Goal: Task Accomplishment & Management: Use online tool/utility

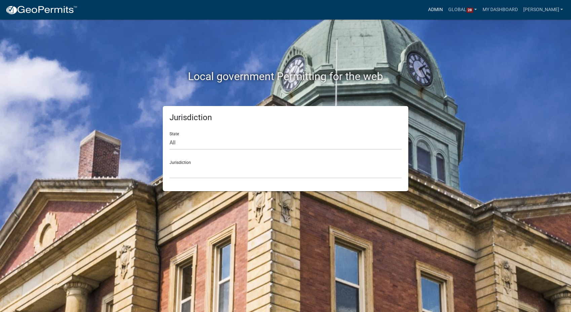
click at [445, 7] on link "Admin" at bounding box center [435, 9] width 20 height 13
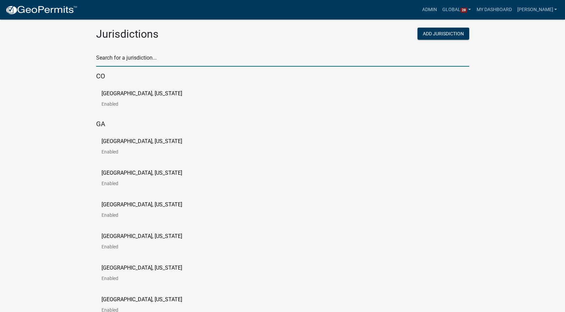
click at [134, 58] on input "text" at bounding box center [282, 60] width 373 height 14
type input "carlton"
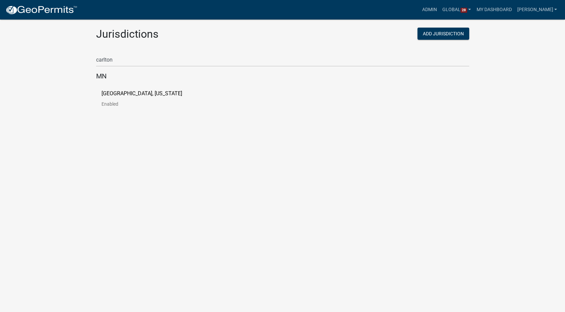
click at [138, 95] on p "[GEOGRAPHIC_DATA], [US_STATE]" at bounding box center [142, 93] width 81 height 5
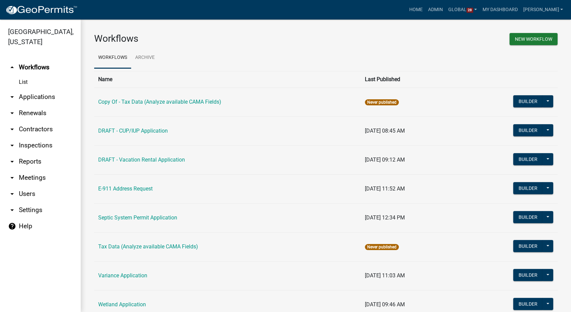
click at [29, 163] on link "arrow_drop_down Reports" at bounding box center [40, 161] width 81 height 16
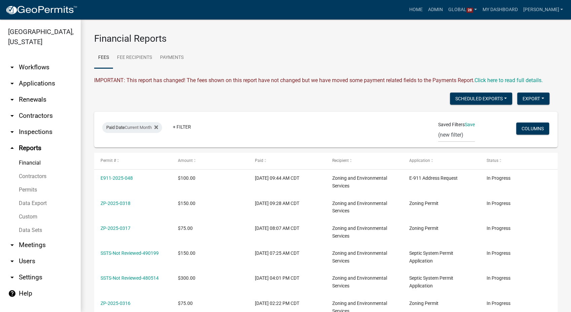
click at [36, 229] on link "Data Sets" at bounding box center [40, 229] width 81 height 13
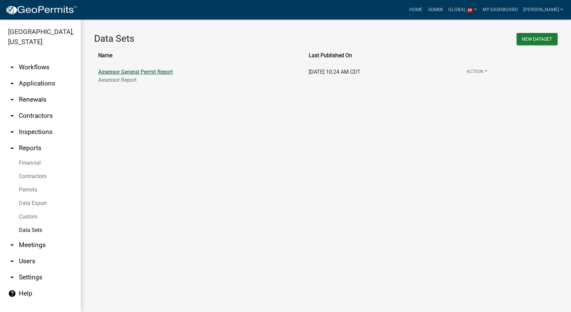
click at [160, 69] on link "Assessor General Permit Report" at bounding box center [135, 72] width 75 height 6
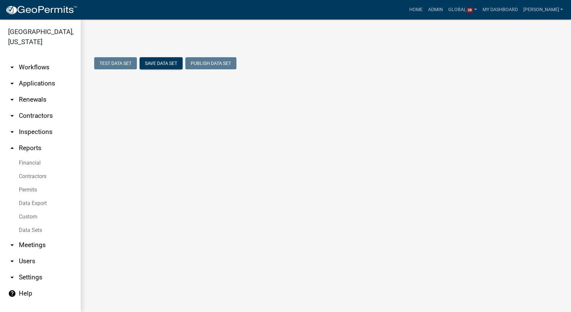
select select "Permit Issued"
select select "cc78e7fe-0cff-41cc-be87-87c5119575e5"
select select "d1f76a59-1f4e-4263-8e84-4e21e9ae7dff"
select select "4ea715b7-1725-4cb7-82be-3d693945ff20"
select select "12bce2df-2ddd-4265-b059-a7ec3ca16fb6"
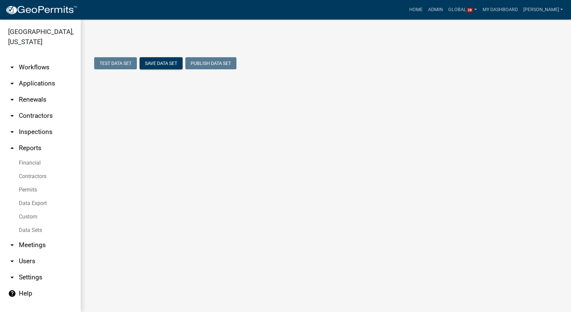
select select "ef87da53-90a4-4787-8a44-54ca9a1da6ef"
select select "723add3b-0af6-448f-a2ac-fe47352dd830"
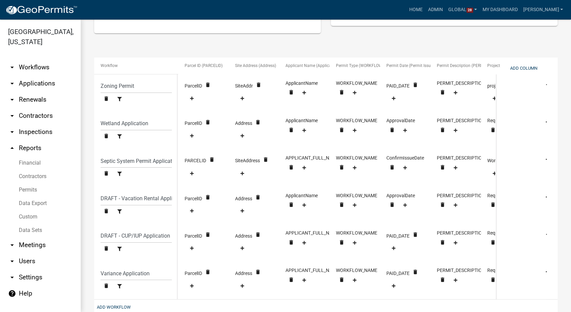
scroll to position [187, 0]
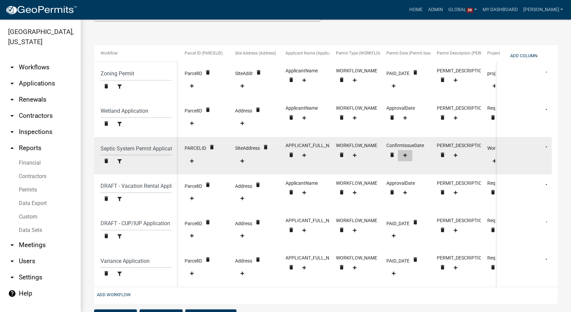
click at [406, 154] on icon at bounding box center [405, 155] width 4 height 4
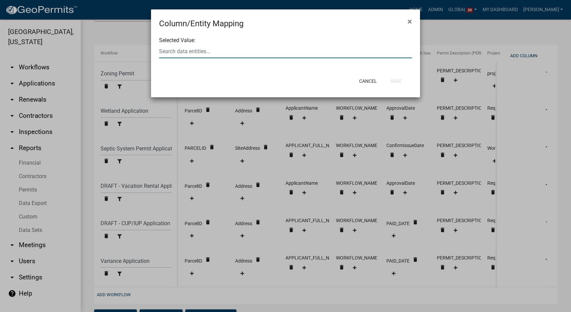
click at [231, 53] on input "text" at bounding box center [285, 51] width 253 height 14
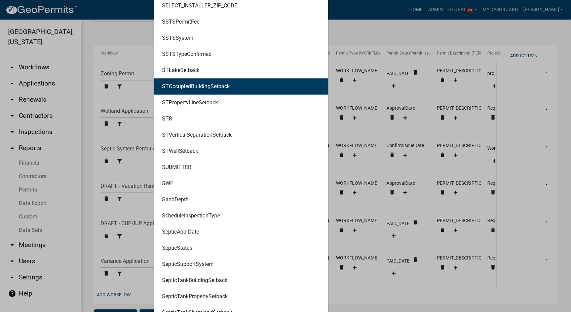
scroll to position [4893, 0]
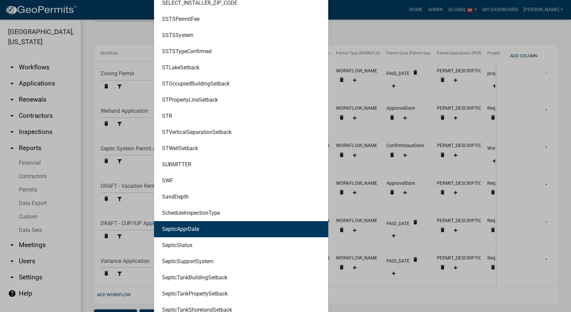
click at [194, 230] on ngb-highlight "SepticApprDate" at bounding box center [180, 228] width 37 height 5
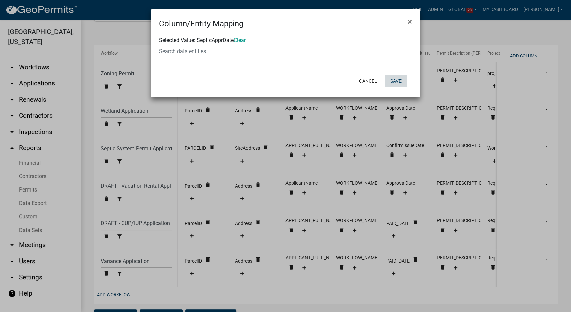
click at [402, 79] on button "Save" at bounding box center [396, 81] width 22 height 12
select select "cc78e7fe-0cff-41cc-be87-87c5119575e5"
select select "d1f76a59-1f4e-4263-8e84-4e21e9ae7dff"
select select "4ea715b7-1725-4cb7-82be-3d693945ff20"
select select "12bce2df-2ddd-4265-b059-a7ec3ca16fb6"
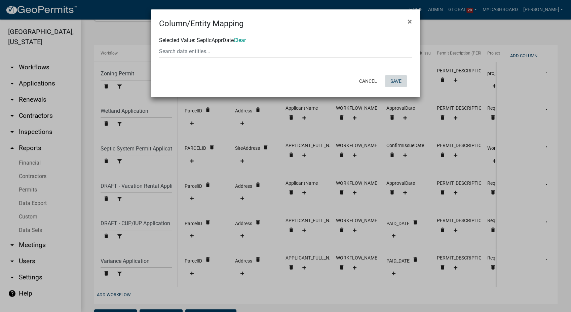
select select "ef87da53-90a4-4787-8a44-54ca9a1da6ef"
select select "723add3b-0af6-448f-a2ac-fe47352dd830"
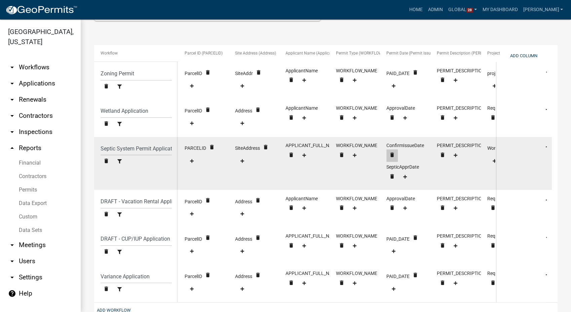
click at [394, 152] on icon "delete" at bounding box center [392, 154] width 6 height 6
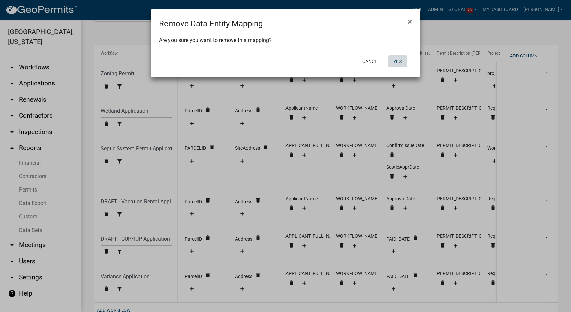
click at [395, 62] on button "Yes" at bounding box center [397, 61] width 19 height 12
select select "cc78e7fe-0cff-41cc-be87-87c5119575e5"
select select "d1f76a59-1f4e-4263-8e84-4e21e9ae7dff"
select select "4ea715b7-1725-4cb7-82be-3d693945ff20"
select select "12bce2df-2ddd-4265-b059-a7ec3ca16fb6"
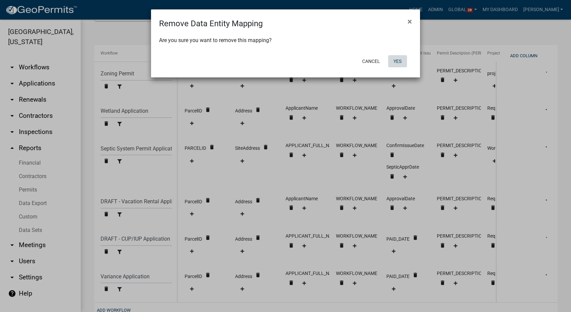
select select "ef87da53-90a4-4787-8a44-54ca9a1da6ef"
select select "723add3b-0af6-448f-a2ac-fe47352dd830"
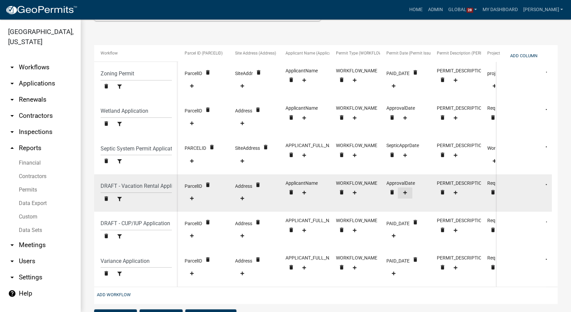
click at [404, 194] on icon at bounding box center [405, 192] width 4 height 4
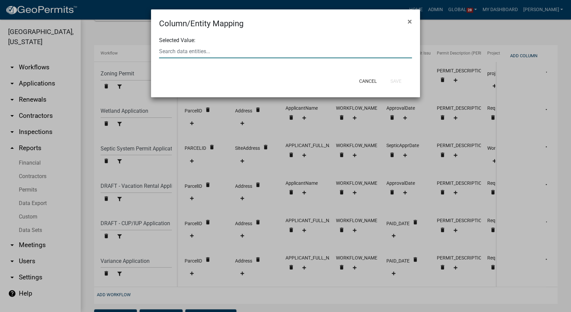
click at [168, 55] on input "text" at bounding box center [285, 51] width 253 height 14
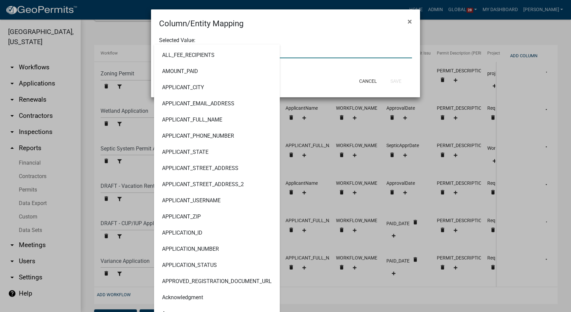
click at [298, 49] on input "text" at bounding box center [285, 51] width 253 height 14
click at [296, 50] on input "text" at bounding box center [285, 51] width 253 height 14
type input "paid"
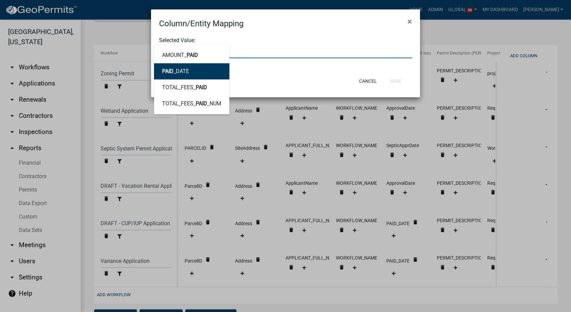
click at [171, 72] on span "PAID" at bounding box center [167, 71] width 11 height 6
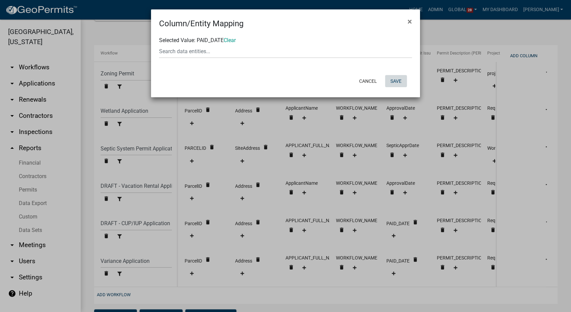
click at [394, 80] on button "Save" at bounding box center [396, 81] width 22 height 12
select select "cc78e7fe-0cff-41cc-be87-87c5119575e5"
select select "d1f76a59-1f4e-4263-8e84-4e21e9ae7dff"
select select "4ea715b7-1725-4cb7-82be-3d693945ff20"
select select "12bce2df-2ddd-4265-b059-a7ec3ca16fb6"
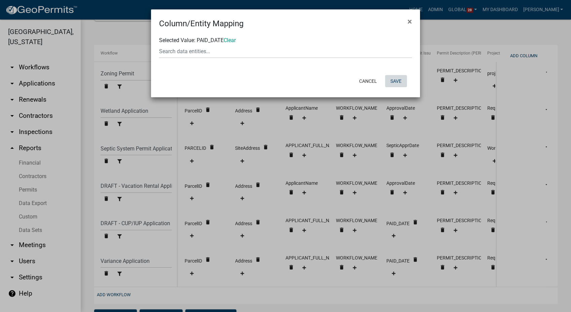
select select "ef87da53-90a4-4787-8a44-54ca9a1da6ef"
select select "723add3b-0af6-448f-a2ac-fe47352dd830"
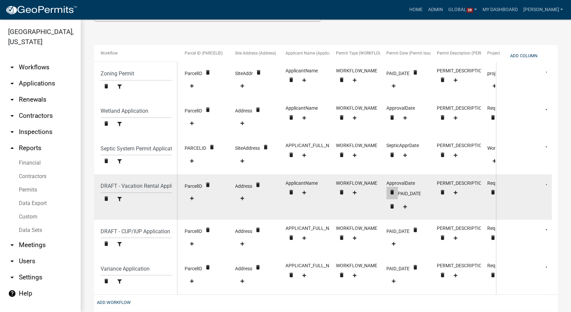
click at [390, 190] on icon "delete" at bounding box center [392, 192] width 6 height 6
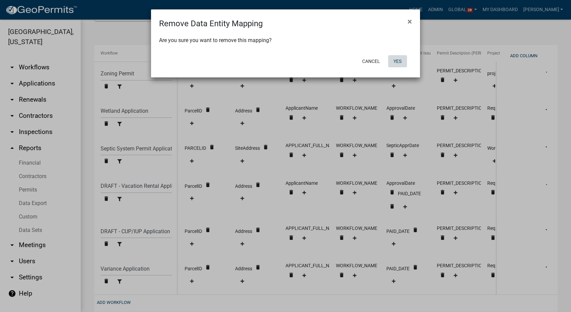
click at [388, 61] on button "Yes" at bounding box center [397, 61] width 19 height 12
select select "cc78e7fe-0cff-41cc-be87-87c5119575e5"
select select "d1f76a59-1f4e-4263-8e84-4e21e9ae7dff"
select select "4ea715b7-1725-4cb7-82be-3d693945ff20"
select select "12bce2df-2ddd-4265-b059-a7ec3ca16fb6"
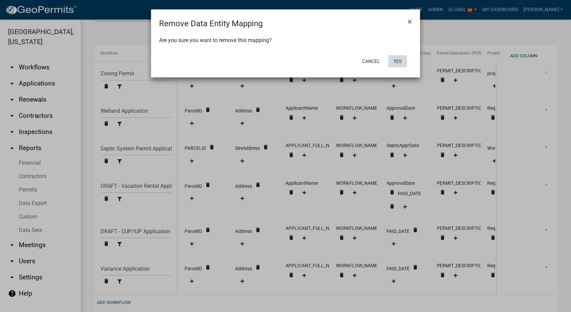
select select "ef87da53-90a4-4787-8a44-54ca9a1da6ef"
select select "723add3b-0af6-448f-a2ac-fe47352dd830"
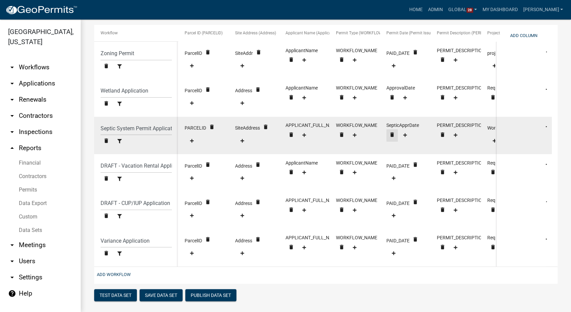
scroll to position [218, 0]
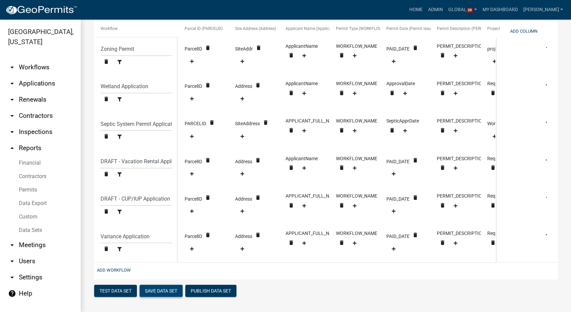
click at [161, 290] on button "Save Data Set" at bounding box center [161, 290] width 43 height 12
select select "Permit Issued"
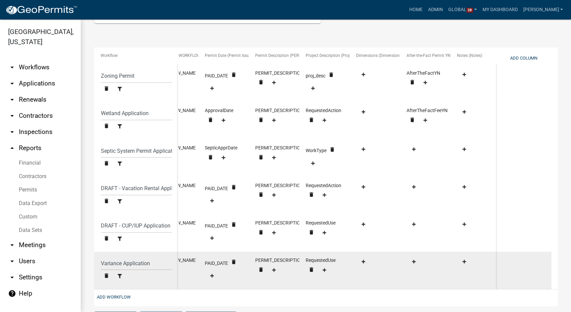
scroll to position [180, 0]
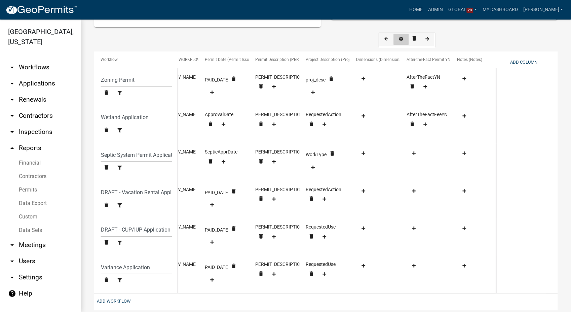
click at [400, 37] on icon at bounding box center [401, 39] width 4 height 4
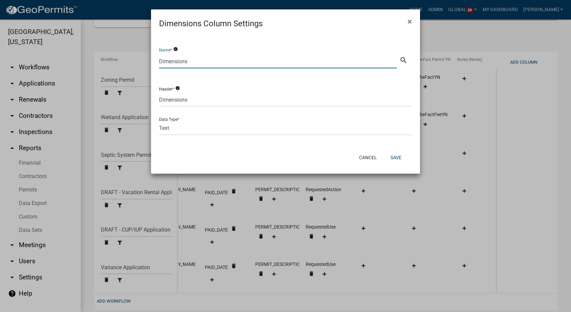
click at [190, 60] on input "Dimensions" at bounding box center [278, 61] width 238 height 14
type input "D"
type input "Width"
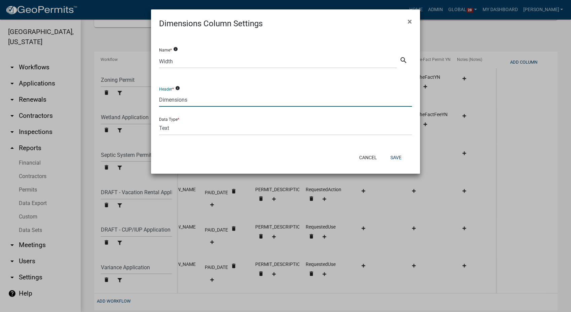
click at [201, 102] on input "Dimensions" at bounding box center [285, 100] width 253 height 14
type input "D"
type input "Width"
click at [390, 153] on button "Save" at bounding box center [396, 157] width 22 height 12
select select "cc78e7fe-0cff-41cc-be87-87c5119575e5"
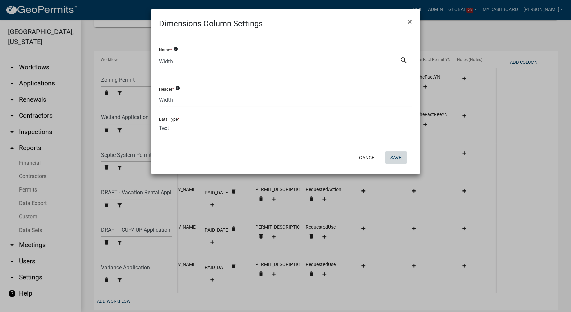
select select "d1f76a59-1f4e-4263-8e84-4e21e9ae7dff"
select select "4ea715b7-1725-4cb7-82be-3d693945ff20"
select select "12bce2df-2ddd-4265-b059-a7ec3ca16fb6"
select select "ef87da53-90a4-4787-8a44-54ca9a1da6ef"
select select "723add3b-0af6-448f-a2ac-fe47352dd830"
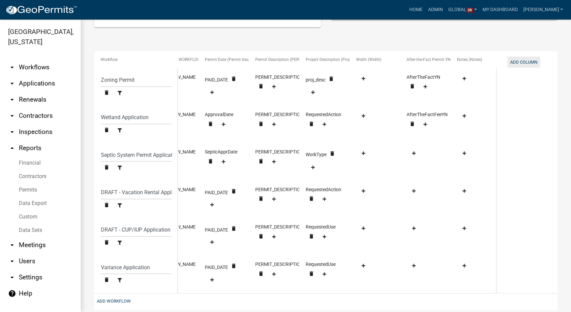
click at [513, 60] on button "Add Column" at bounding box center [523, 61] width 33 height 11
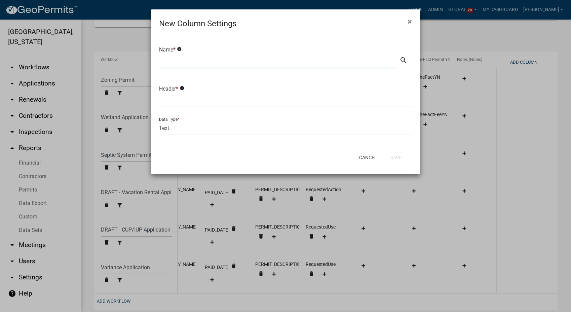
click at [202, 63] on input "text" at bounding box center [278, 61] width 238 height 14
type input "Length"
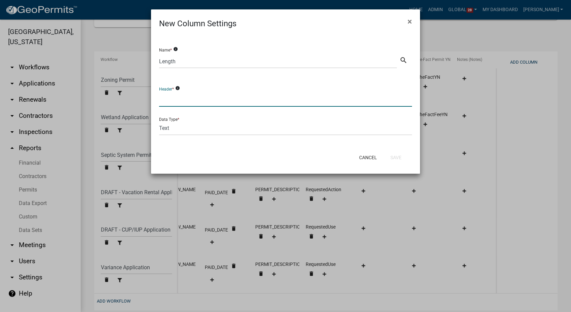
click at [168, 104] on input "text" at bounding box center [285, 100] width 253 height 14
type input "Length"
click at [403, 155] on button "Save" at bounding box center [396, 157] width 22 height 12
select select "cc78e7fe-0cff-41cc-be87-87c5119575e5"
select select "d1f76a59-1f4e-4263-8e84-4e21e9ae7dff"
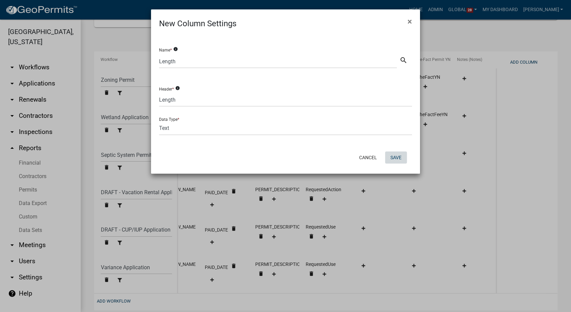
select select "4ea715b7-1725-4cb7-82be-3d693945ff20"
select select "12bce2df-2ddd-4265-b059-a7ec3ca16fb6"
select select "ef87da53-90a4-4787-8a44-54ca9a1da6ef"
select select "723add3b-0af6-448f-a2ac-fe47352dd830"
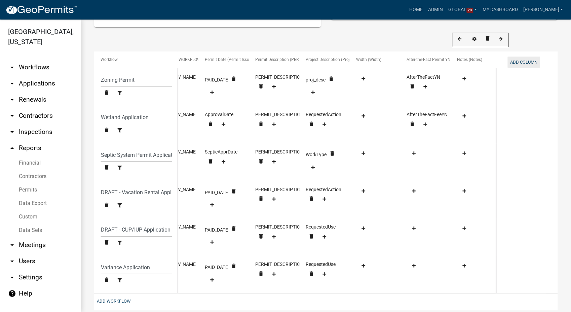
click at [524, 62] on button "Add Column" at bounding box center [523, 61] width 33 height 11
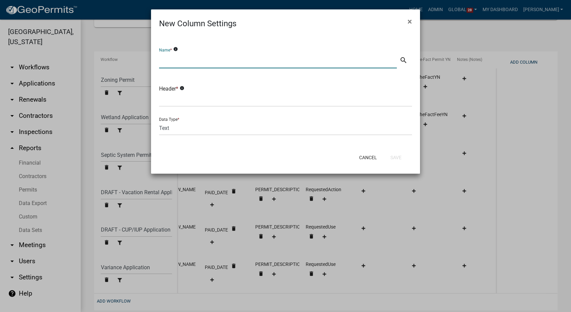
click at [234, 60] on input "text" at bounding box center [278, 61] width 238 height 14
type input "Height"
click at [180, 103] on input "text" at bounding box center [285, 100] width 253 height 14
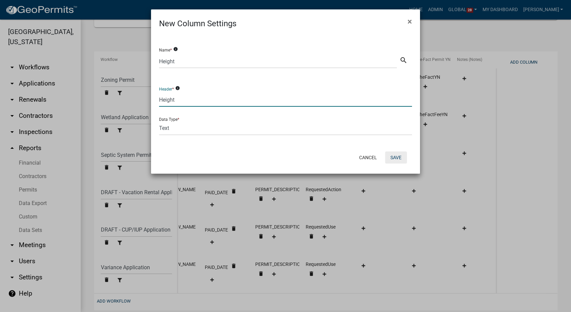
type input "Height"
click at [401, 158] on button "Save" at bounding box center [396, 157] width 22 height 12
select select "cc78e7fe-0cff-41cc-be87-87c5119575e5"
select select "d1f76a59-1f4e-4263-8e84-4e21e9ae7dff"
select select "4ea715b7-1725-4cb7-82be-3d693945ff20"
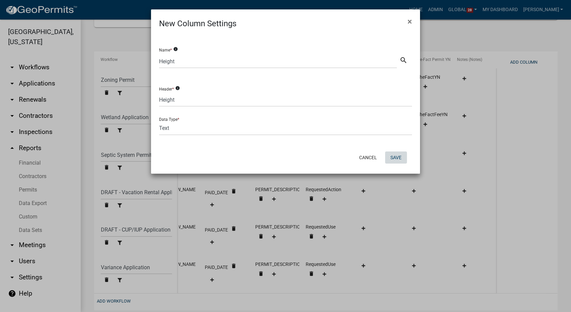
select select "12bce2df-2ddd-4265-b059-a7ec3ca16fb6"
select select "ef87da53-90a4-4787-8a44-54ca9a1da6ef"
select select "723add3b-0af6-448f-a2ac-fe47352dd830"
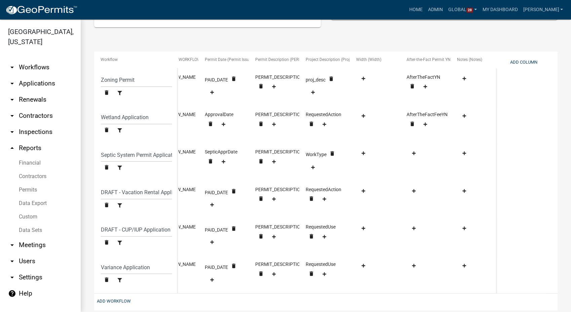
scroll to position [0, 282]
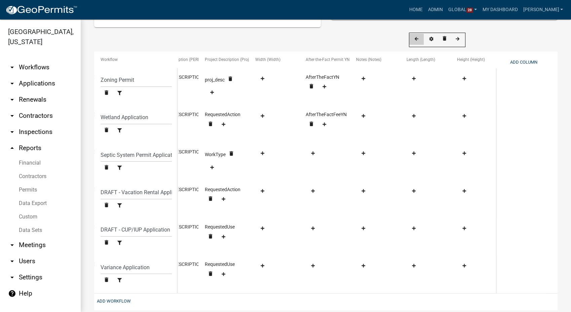
click at [417, 39] on icon at bounding box center [417, 39] width 4 height 4
select select "cc78e7fe-0cff-41cc-be87-87c5119575e5"
select select "d1f76a59-1f4e-4263-8e84-4e21e9ae7dff"
select select "4ea715b7-1725-4cb7-82be-3d693945ff20"
select select "12bce2df-2ddd-4265-b059-a7ec3ca16fb6"
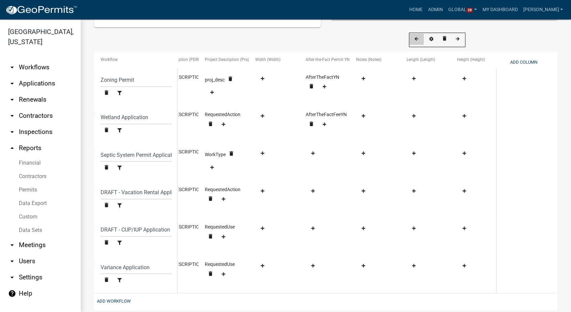
select select "ef87da53-90a4-4787-8a44-54ca9a1da6ef"
select select "723add3b-0af6-448f-a2ac-fe47352dd830"
click at [350, 37] on icon at bounding box center [350, 39] width 4 height 4
select select "cc78e7fe-0cff-41cc-be87-87c5119575e5"
select select "d1f76a59-1f4e-4263-8e84-4e21e9ae7dff"
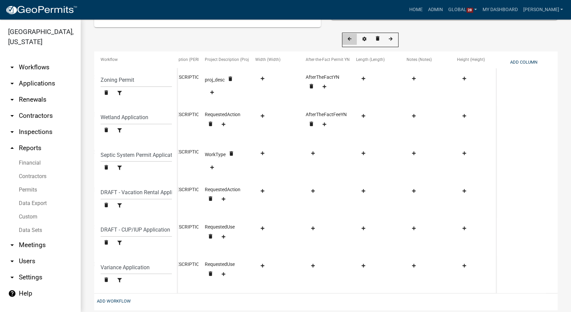
select select "4ea715b7-1725-4cb7-82be-3d693945ff20"
select select "12bce2df-2ddd-4265-b059-a7ec3ca16fb6"
select select "ef87da53-90a4-4787-8a44-54ca9a1da6ef"
select select "723add3b-0af6-448f-a2ac-fe47352dd830"
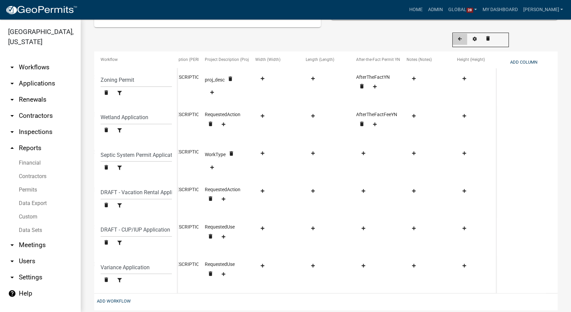
click at [459, 36] on button at bounding box center [460, 39] width 14 height 11
select select "cc78e7fe-0cff-41cc-be87-87c5119575e5"
select select "d1f76a59-1f4e-4263-8e84-4e21e9ae7dff"
select select "4ea715b7-1725-4cb7-82be-3d693945ff20"
select select "12bce2df-2ddd-4265-b059-a7ec3ca16fb6"
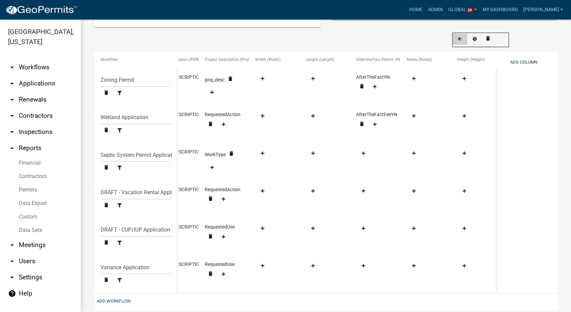
select select "ef87da53-90a4-4787-8a44-54ca9a1da6ef"
select select "723add3b-0af6-448f-a2ac-fe47352dd830"
click at [408, 39] on icon at bounding box center [408, 39] width 4 height 4
select select "cc78e7fe-0cff-41cc-be87-87c5119575e5"
select select "d1f76a59-1f4e-4263-8e84-4e21e9ae7dff"
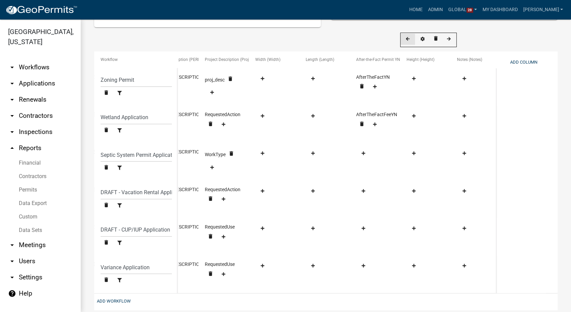
select select "4ea715b7-1725-4cb7-82be-3d693945ff20"
select select "12bce2df-2ddd-4265-b059-a7ec3ca16fb6"
select select "ef87da53-90a4-4787-8a44-54ca9a1da6ef"
select select "723add3b-0af6-448f-a2ac-fe47352dd830"
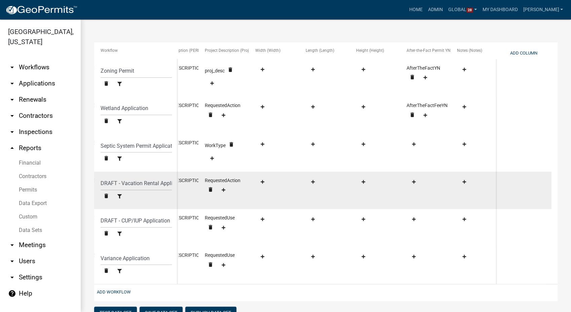
scroll to position [180, 0]
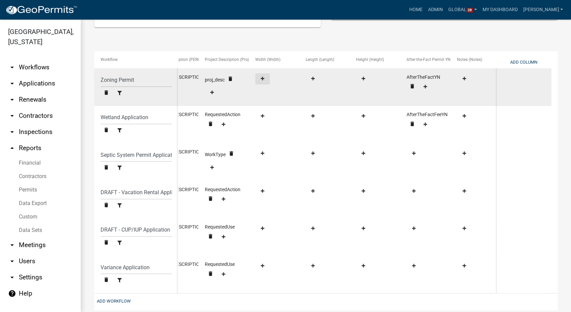
click at [261, 79] on icon at bounding box center [263, 78] width 4 height 4
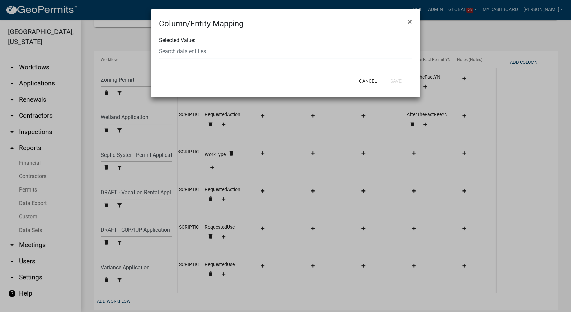
click at [194, 51] on input "text" at bounding box center [285, 51] width 253 height 14
type input "width"
click at [188, 71] on span "Width" at bounding box center [191, 71] width 14 height 6
click at [402, 81] on button "Save" at bounding box center [396, 81] width 22 height 12
select select "cc78e7fe-0cff-41cc-be87-87c5119575e5"
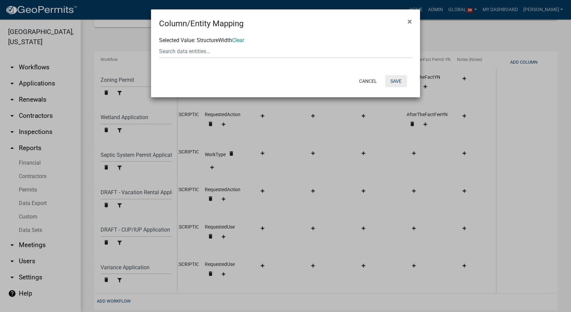
select select "d1f76a59-1f4e-4263-8e84-4e21e9ae7dff"
select select "4ea715b7-1725-4cb7-82be-3d693945ff20"
select select "12bce2df-2ddd-4265-b059-a7ec3ca16fb6"
select select "ef87da53-90a4-4787-8a44-54ca9a1da6ef"
select select "723add3b-0af6-448f-a2ac-fe47352dd830"
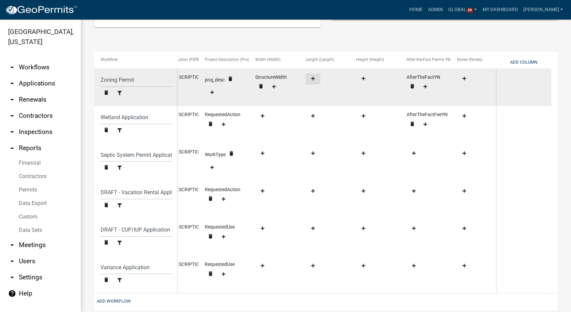
click at [315, 79] on fa-icon at bounding box center [312, 78] width 9 height 5
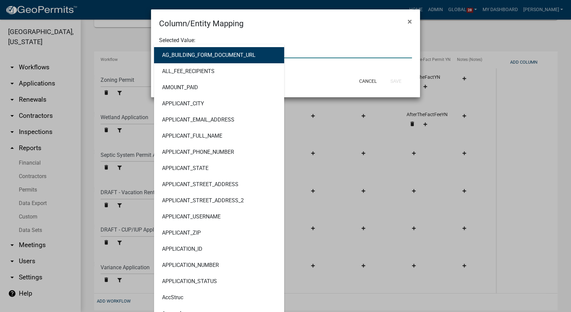
click at [166, 49] on div "AG_BUILDING_FORM_DOCUMENT_URL ALL_FEE_RECIPIENTS AMOUNT_PAID APPLICANT_CITY APP…" at bounding box center [285, 51] width 263 height 14
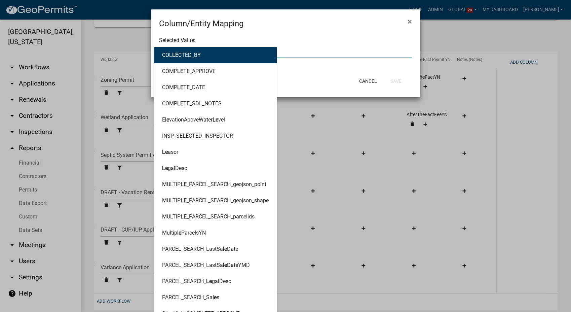
type input "length"
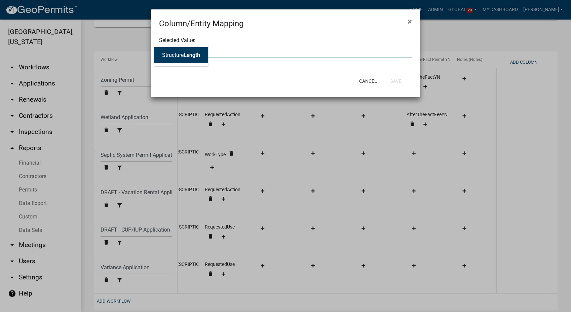
click at [163, 55] on ngb-highlight "Structure Length" at bounding box center [181, 54] width 38 height 5
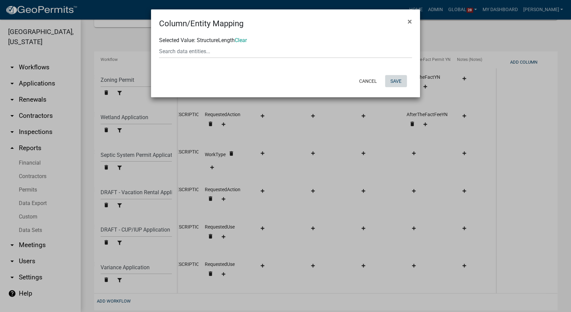
click at [400, 82] on button "Save" at bounding box center [396, 81] width 22 height 12
select select "cc78e7fe-0cff-41cc-be87-87c5119575e5"
select select "d1f76a59-1f4e-4263-8e84-4e21e9ae7dff"
select select "4ea715b7-1725-4cb7-82be-3d693945ff20"
select select "12bce2df-2ddd-4265-b059-a7ec3ca16fb6"
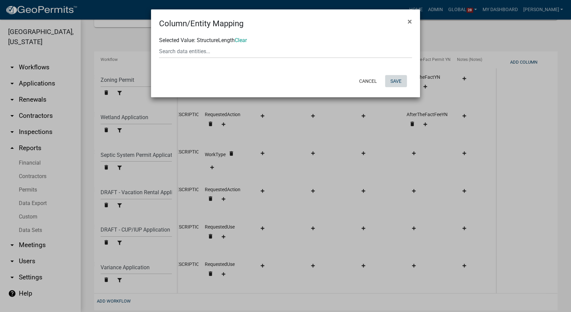
select select "ef87da53-90a4-4787-8a44-54ca9a1da6ef"
select select "723add3b-0af6-448f-a2ac-fe47352dd830"
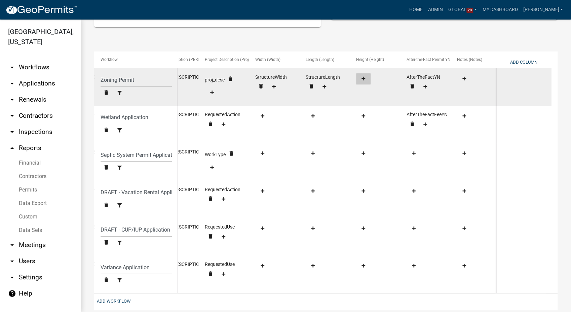
click at [362, 76] on icon at bounding box center [363, 78] width 4 height 4
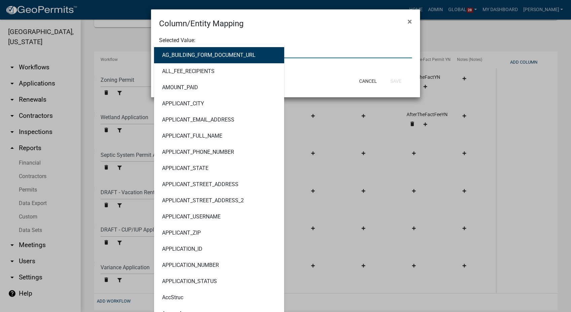
click at [194, 52] on div "AG_BUILDING_FORM_DOCUMENT_URL ALL_FEE_RECIPIENTS AMOUNT_PAID APPLICANT_CITY APP…" at bounding box center [285, 51] width 263 height 14
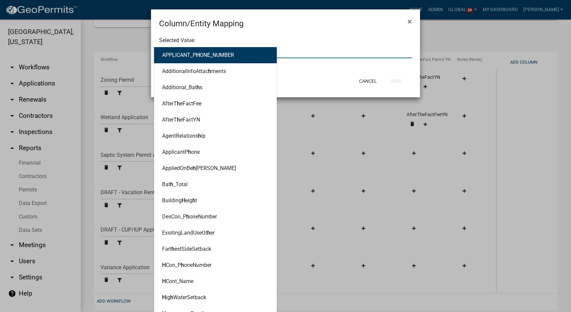
type input "height"
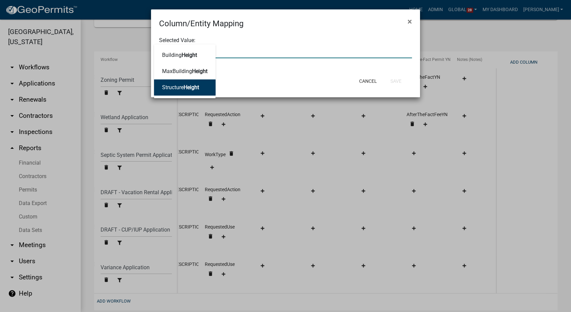
click at [183, 81] on button "Structure Height" at bounding box center [185, 87] width 62 height 16
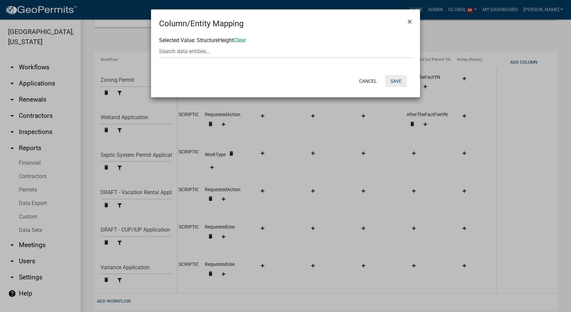
click at [390, 80] on button "Save" at bounding box center [396, 81] width 22 height 12
select select "cc78e7fe-0cff-41cc-be87-87c5119575e5"
select select "d1f76a59-1f4e-4263-8e84-4e21e9ae7dff"
select select "4ea715b7-1725-4cb7-82be-3d693945ff20"
select select "12bce2df-2ddd-4265-b059-a7ec3ca16fb6"
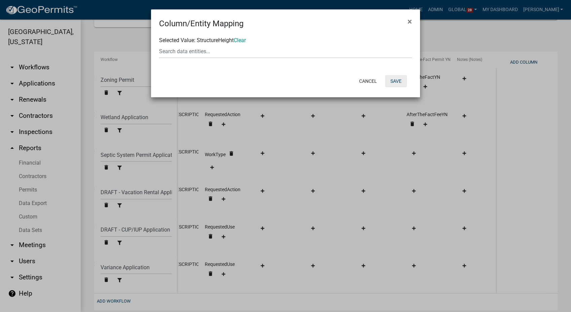
select select "ef87da53-90a4-4787-8a44-54ca9a1da6ef"
select select "723add3b-0af6-448f-a2ac-fe47352dd830"
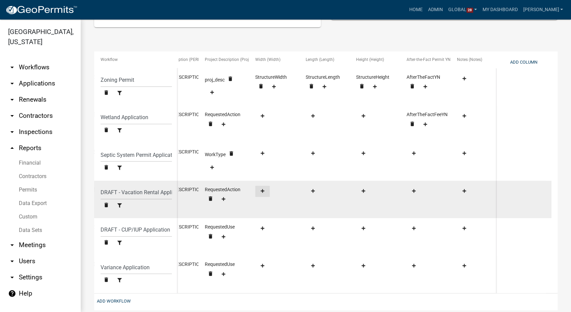
click at [264, 191] on icon at bounding box center [263, 191] width 4 height 4
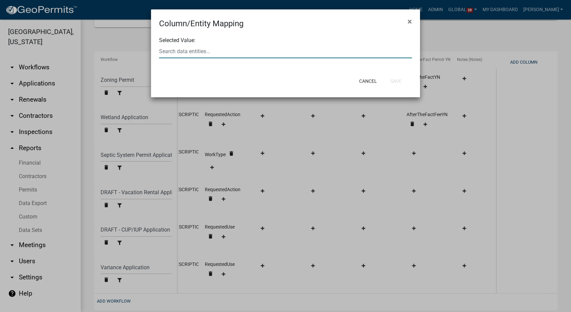
click at [175, 54] on input "text" at bounding box center [285, 51] width 253 height 14
type input "width"
click at [175, 54] on span "Width" at bounding box center [169, 55] width 14 height 6
click at [390, 81] on button "Save" at bounding box center [396, 81] width 22 height 12
select select "cc78e7fe-0cff-41cc-be87-87c5119575e5"
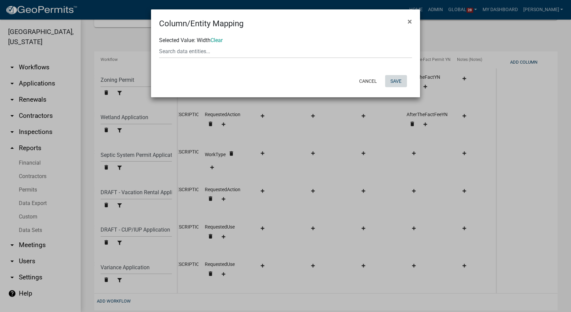
select select "d1f76a59-1f4e-4263-8e84-4e21e9ae7dff"
select select "4ea715b7-1725-4cb7-82be-3d693945ff20"
select select "12bce2df-2ddd-4265-b059-a7ec3ca16fb6"
select select "ef87da53-90a4-4787-8a44-54ca9a1da6ef"
select select "723add3b-0af6-448f-a2ac-fe47352dd830"
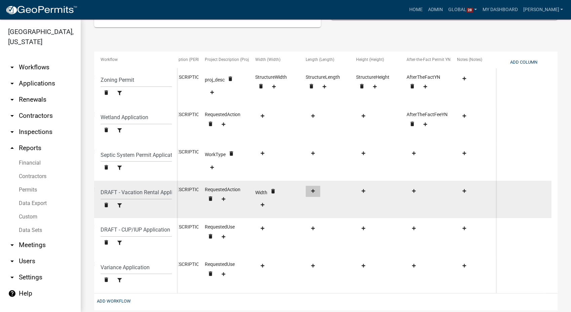
click at [311, 191] on icon at bounding box center [313, 191] width 4 height 4
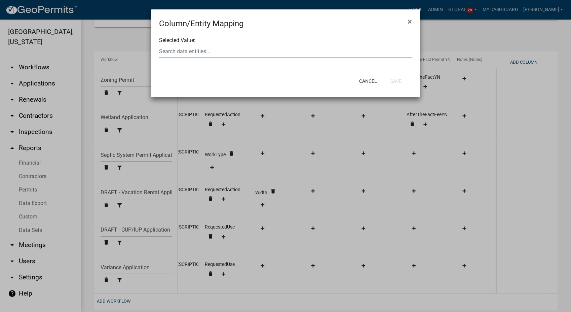
click at [191, 49] on div at bounding box center [285, 51] width 263 height 14
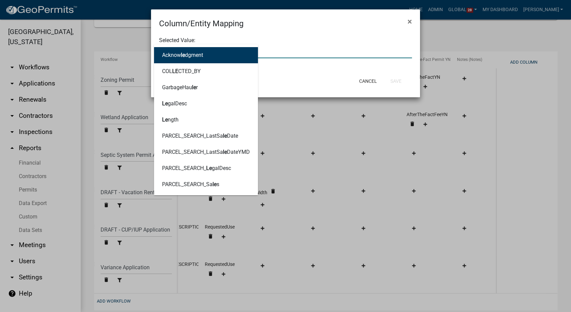
type input "length"
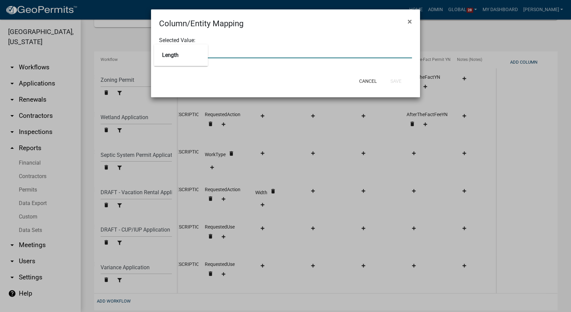
click at [191, 49] on button "Length" at bounding box center [181, 55] width 54 height 16
click at [403, 82] on button "Save" at bounding box center [396, 81] width 22 height 12
select select "cc78e7fe-0cff-41cc-be87-87c5119575e5"
select select "d1f76a59-1f4e-4263-8e84-4e21e9ae7dff"
select select "4ea715b7-1725-4cb7-82be-3d693945ff20"
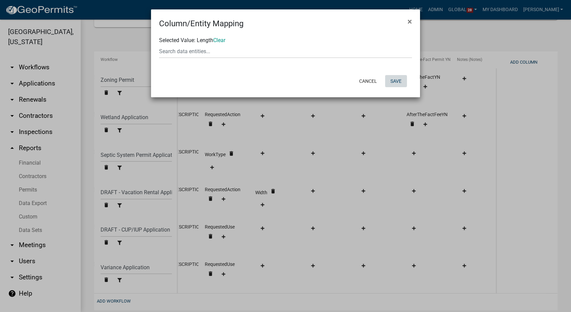
select select "12bce2df-2ddd-4265-b059-a7ec3ca16fb6"
select select "ef87da53-90a4-4787-8a44-54ca9a1da6ef"
select select "723add3b-0af6-448f-a2ac-fe47352dd830"
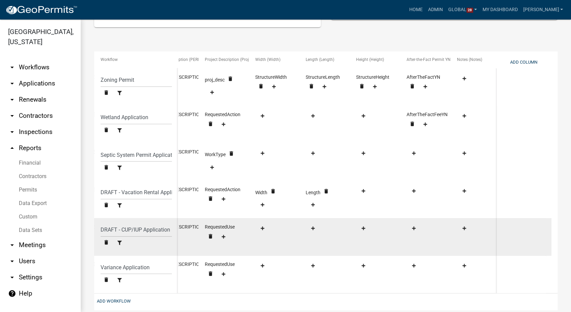
scroll to position [218, 0]
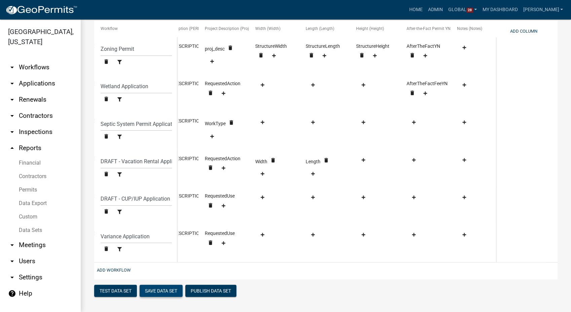
click at [165, 289] on button "Save Data Set" at bounding box center [161, 290] width 43 height 12
select select "Permit Issued"
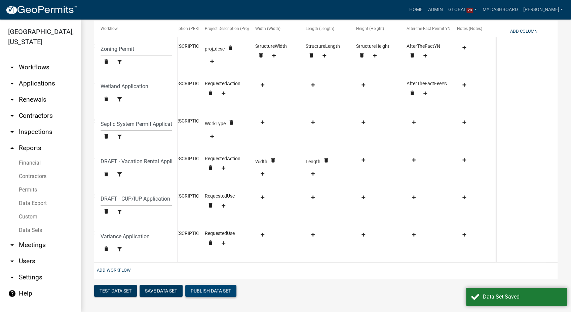
click at [207, 288] on button "Publish Data Set" at bounding box center [210, 290] width 51 height 12
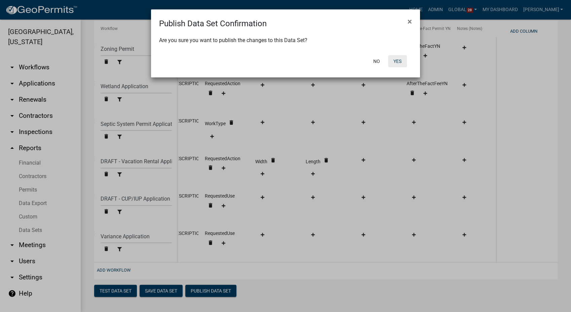
click at [391, 61] on button "Yes" at bounding box center [397, 61] width 19 height 12
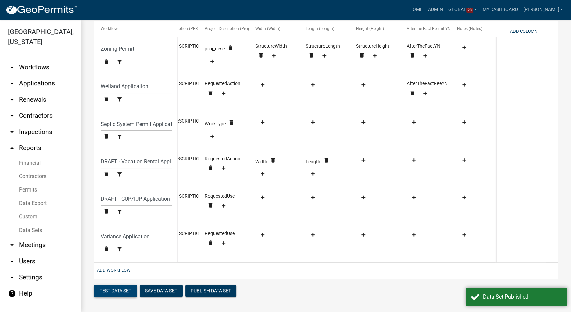
click at [108, 286] on button "Test Data Set" at bounding box center [115, 290] width 43 height 12
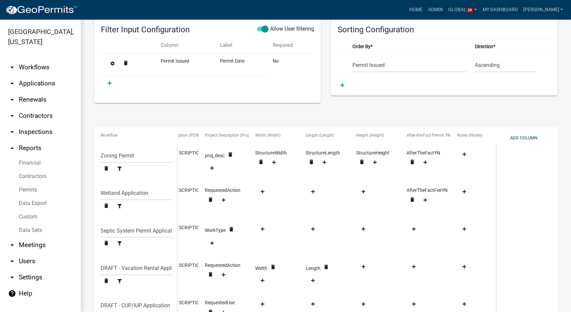
scroll to position [68, 0]
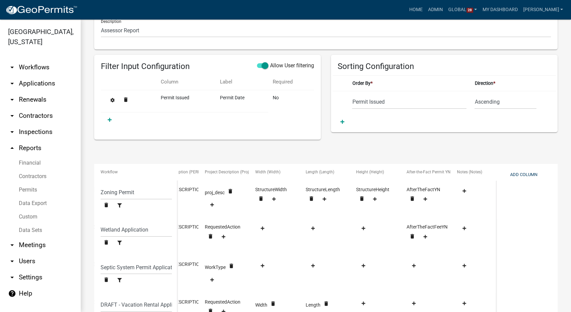
click at [29, 199] on link "Data Export" at bounding box center [40, 202] width 81 height 13
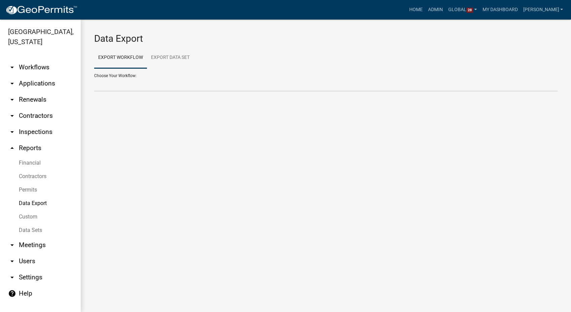
click at [22, 228] on link "Data Sets" at bounding box center [40, 229] width 81 height 13
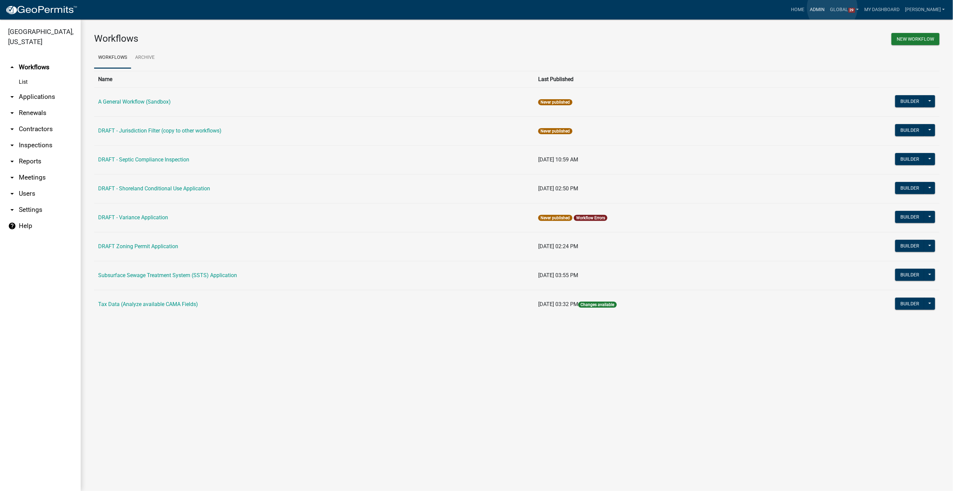
click at [828, 8] on link "Admin" at bounding box center [818, 9] width 20 height 13
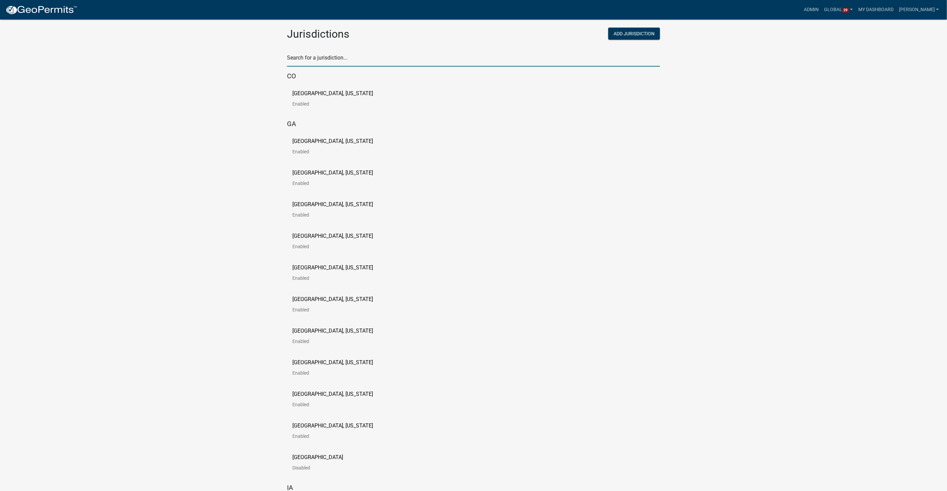
click at [331, 58] on input "text" at bounding box center [473, 60] width 373 height 14
type input "carlton"
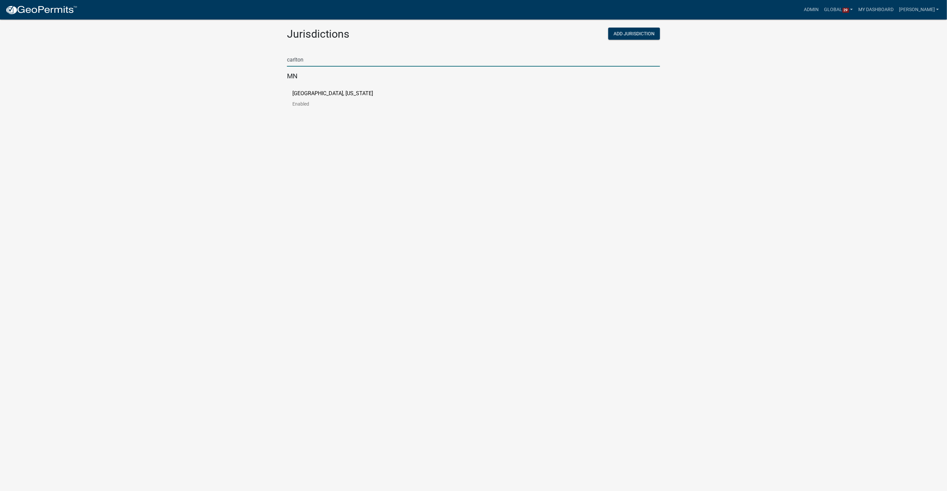
click at [323, 92] on p "[GEOGRAPHIC_DATA], [US_STATE]" at bounding box center [332, 93] width 81 height 5
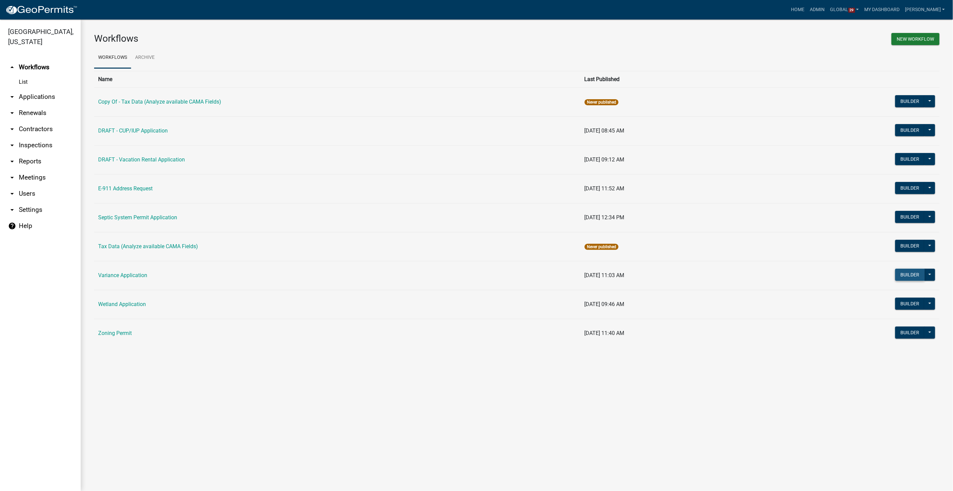
click at [903, 269] on button "Builder" at bounding box center [910, 275] width 30 height 12
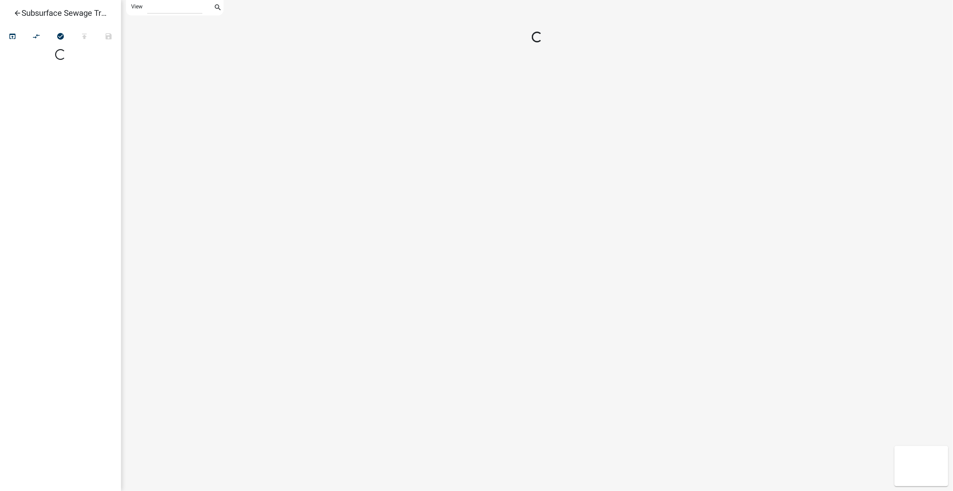
select select "1"
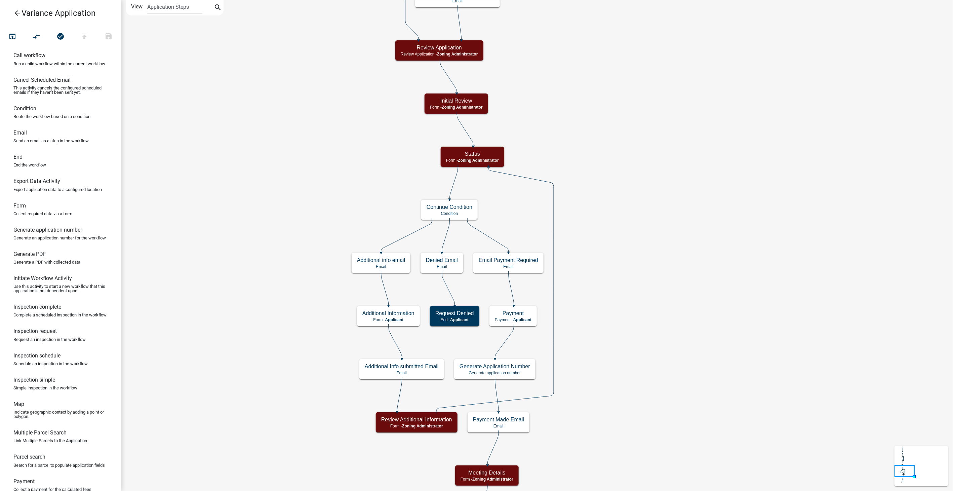
scroll to position [225, 0]
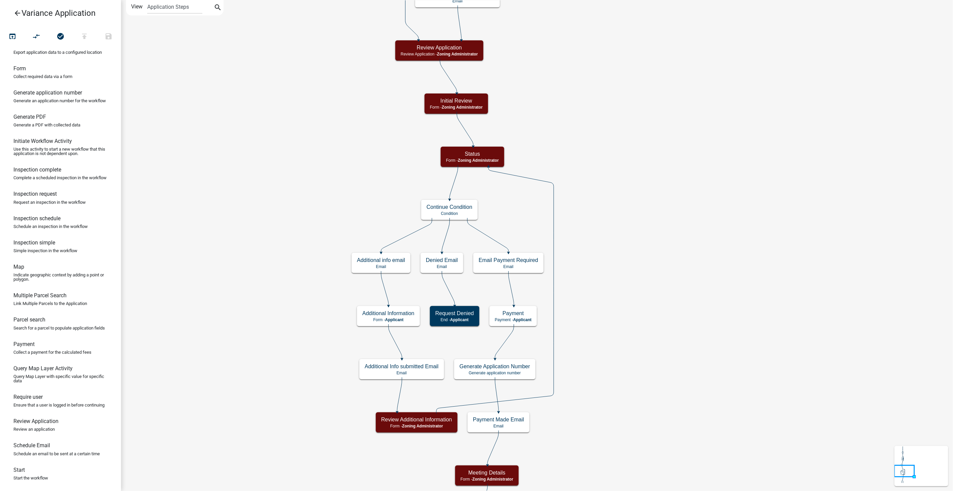
click at [19, 12] on icon "arrow_back" at bounding box center [17, 13] width 8 height 9
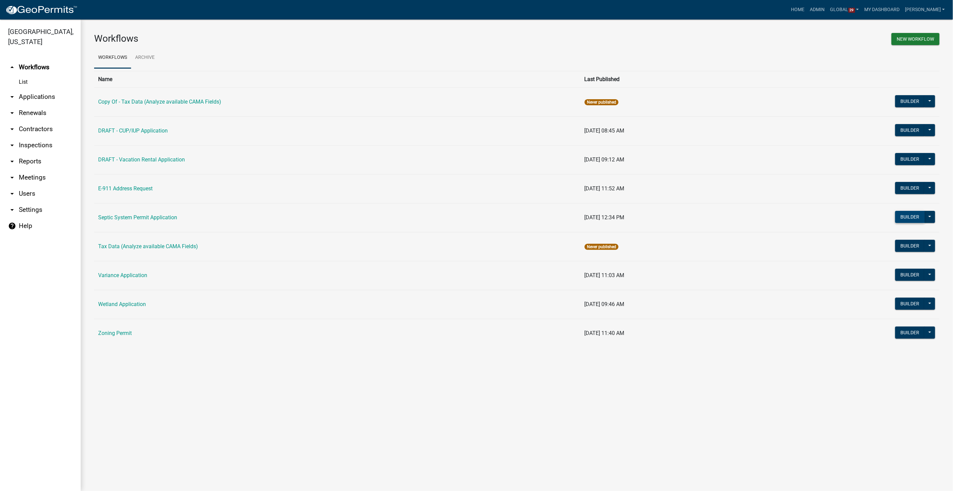
click at [905, 215] on button "Builder" at bounding box center [910, 217] width 30 height 12
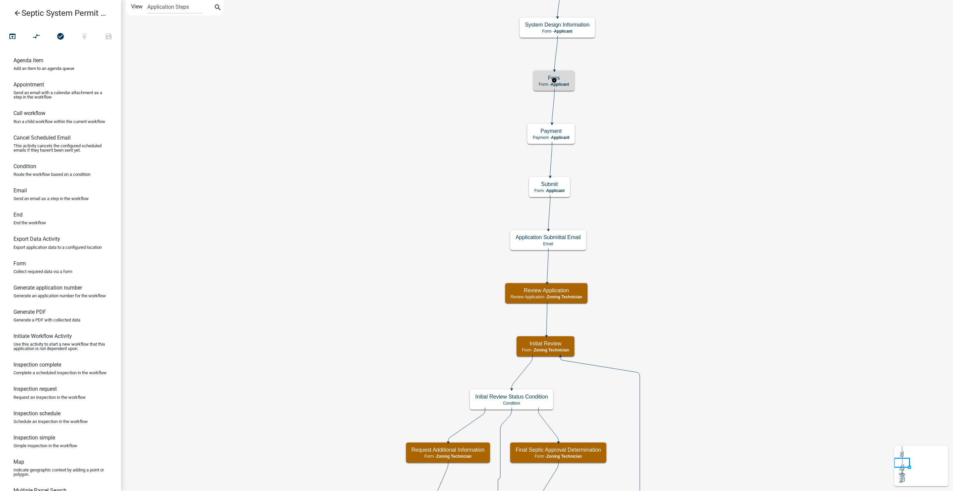
click at [545, 80] on h5 "Fees" at bounding box center [554, 78] width 30 height 6
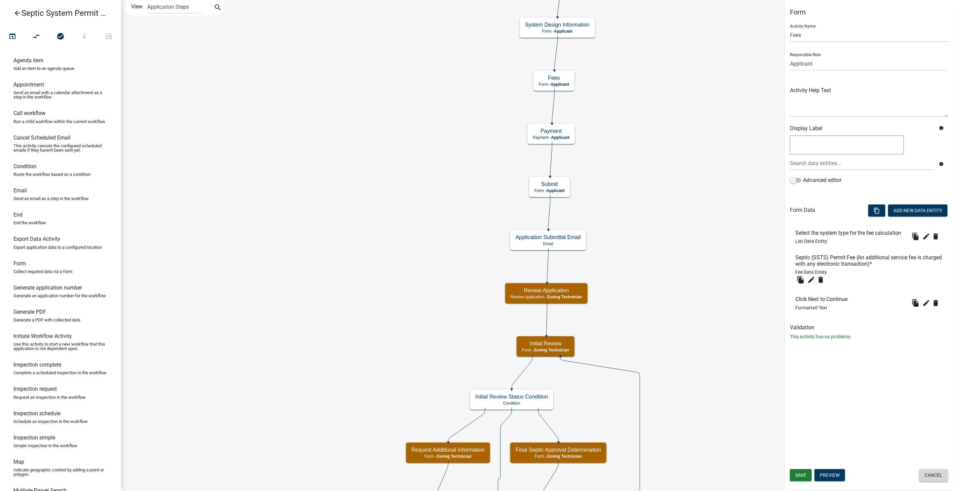
click at [933, 476] on button "Cancel" at bounding box center [933, 475] width 29 height 12
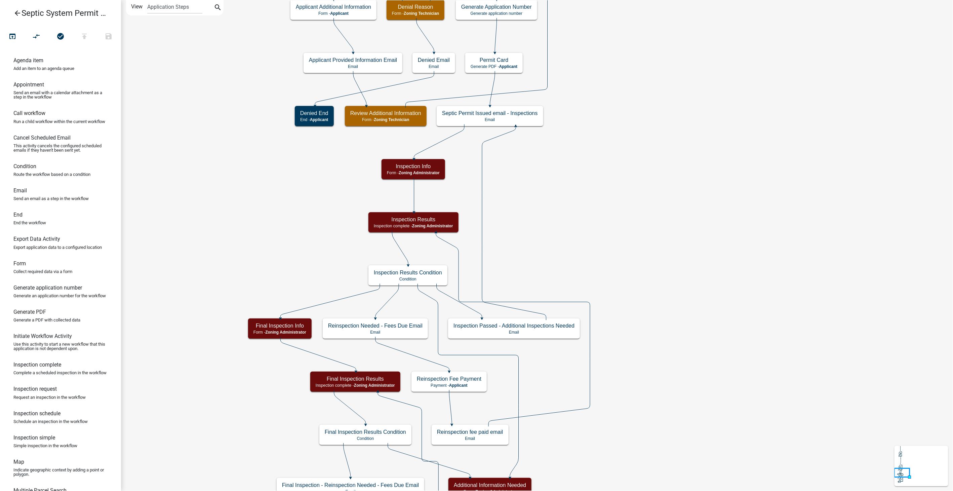
click at [16, 11] on icon "arrow_back" at bounding box center [17, 13] width 8 height 9
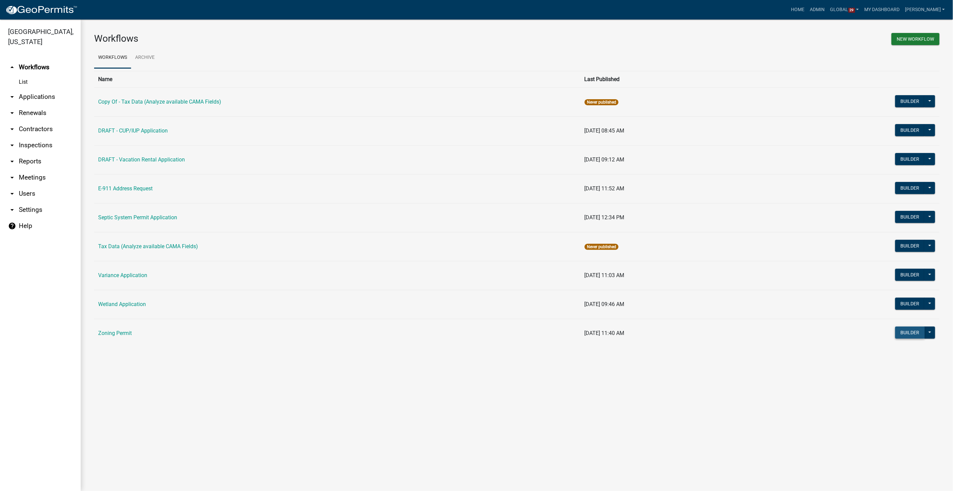
click at [910, 331] on button "Builder" at bounding box center [910, 332] width 30 height 12
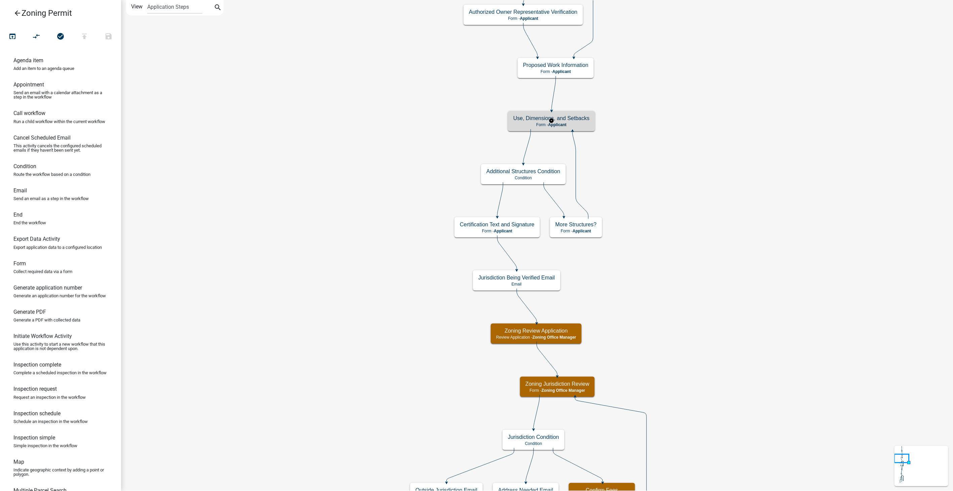
click at [579, 119] on h5 "Use, Dimensions, and Setbacks" at bounding box center [551, 118] width 76 height 6
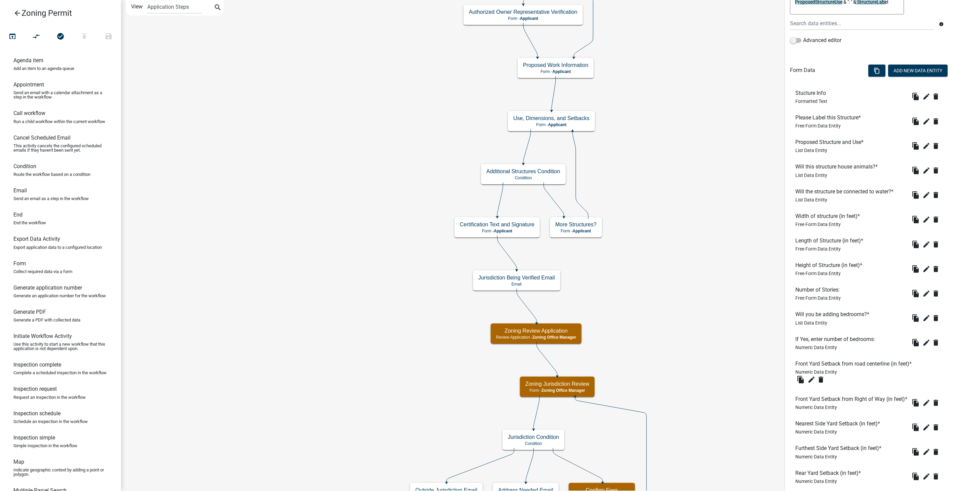
scroll to position [149, 0]
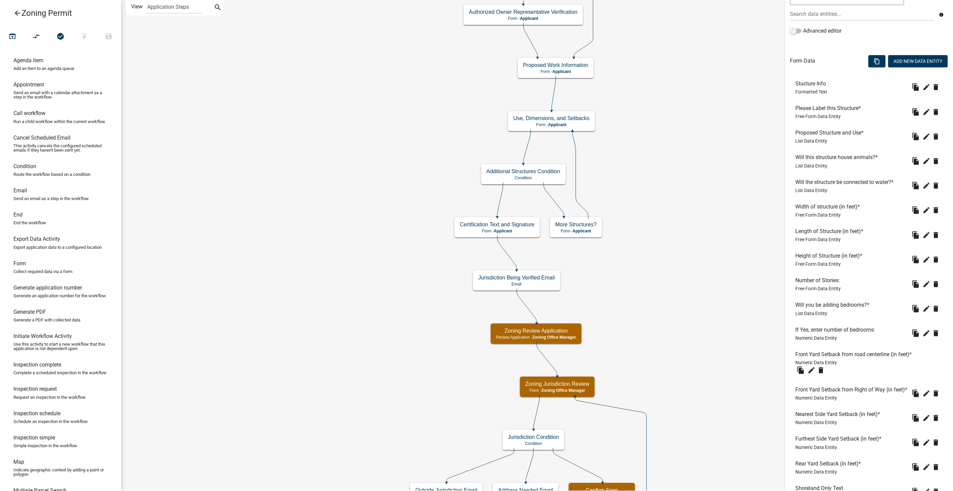
click at [16, 13] on icon "arrow_back" at bounding box center [17, 13] width 8 height 9
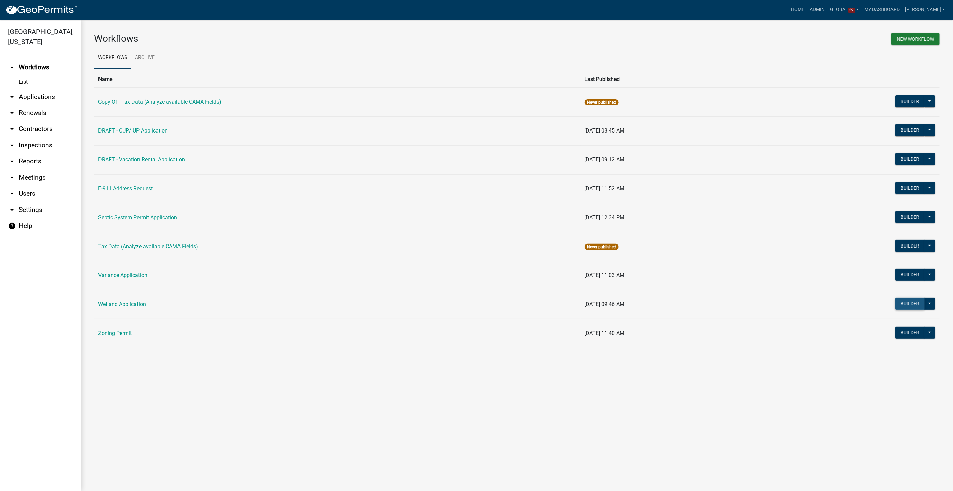
click at [914, 299] on button "Builder" at bounding box center [910, 304] width 30 height 12
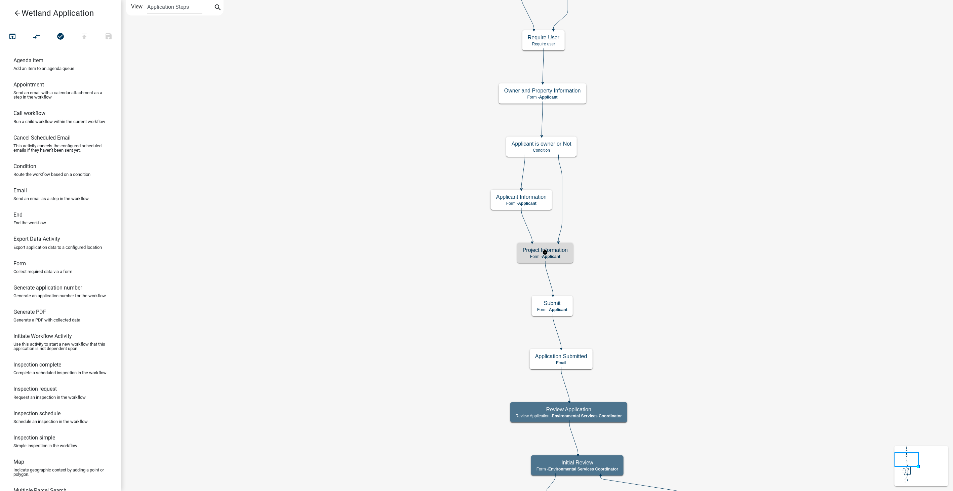
click at [562, 260] on div "Project Information Form - Applicant" at bounding box center [545, 253] width 56 height 20
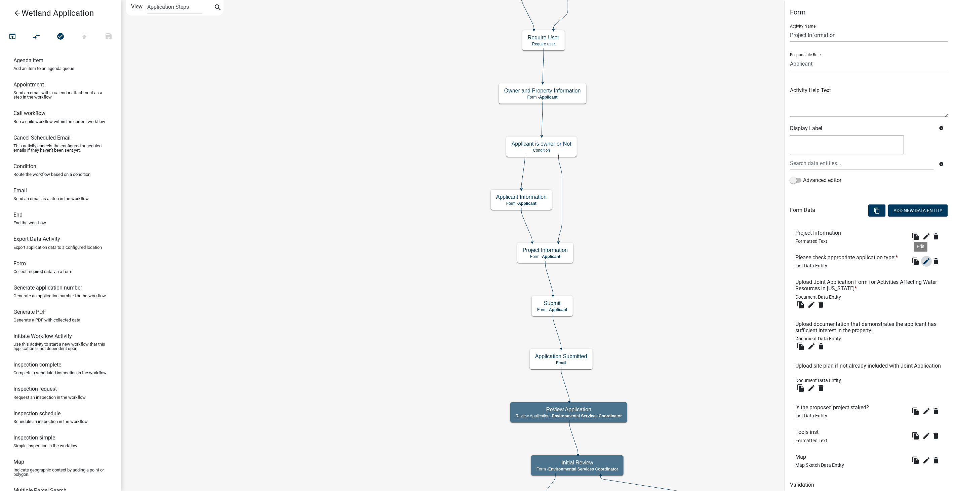
click at [924, 260] on icon "edit" at bounding box center [927, 261] width 8 height 8
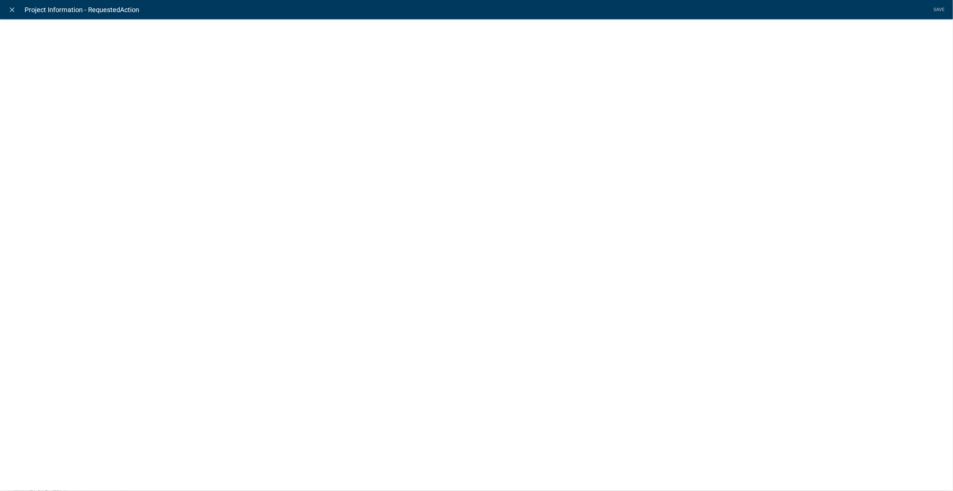
select select
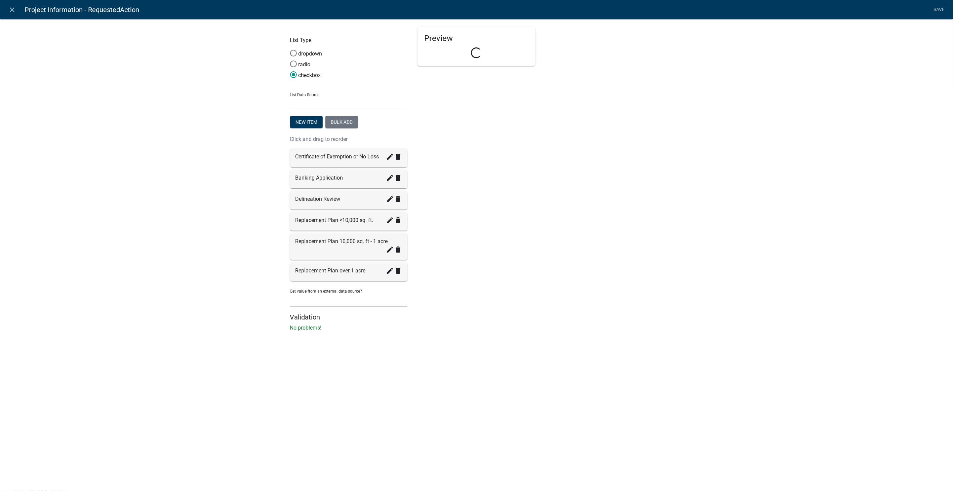
select select "list-data"
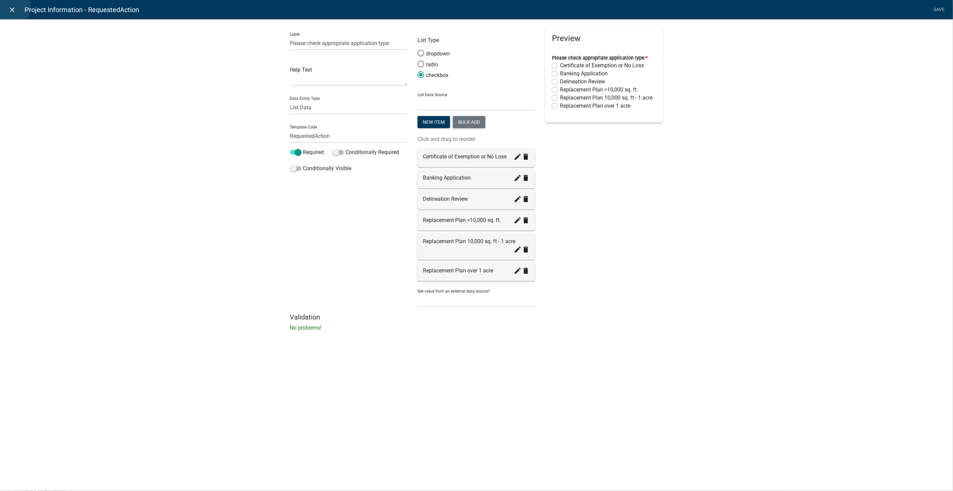
click at [14, 7] on icon "close" at bounding box center [12, 10] width 8 height 8
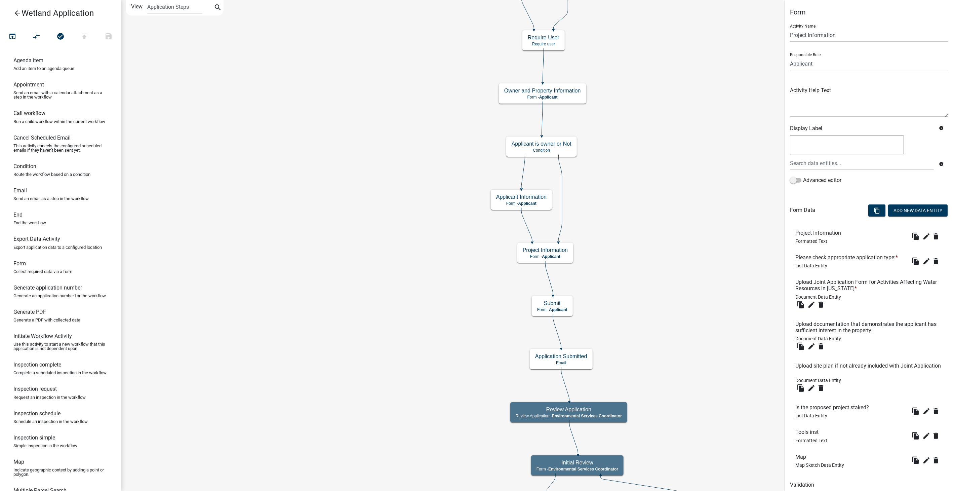
click at [17, 12] on icon "arrow_back" at bounding box center [17, 13] width 8 height 9
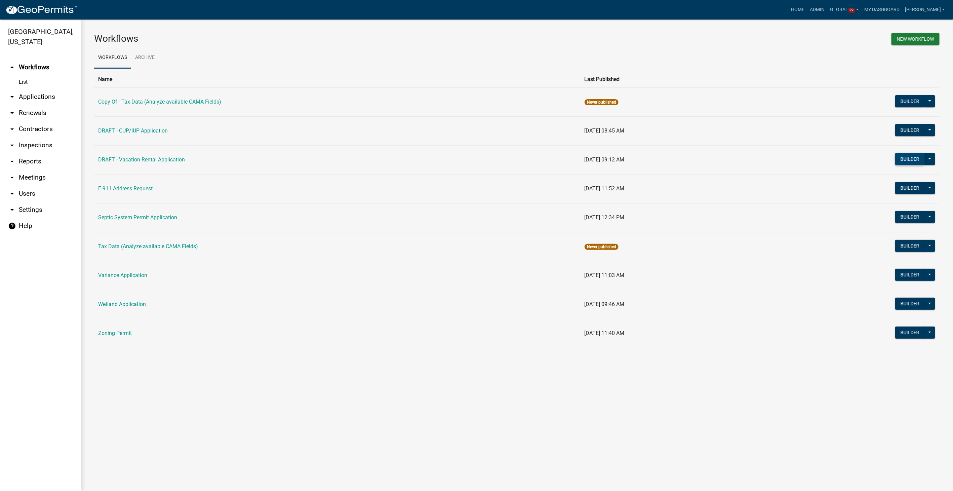
click at [909, 156] on button "Builder" at bounding box center [910, 159] width 30 height 12
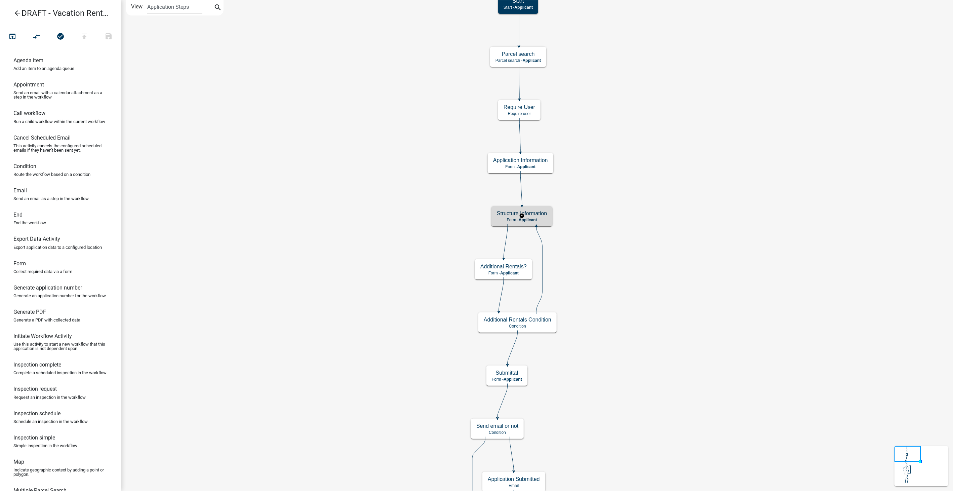
click at [539, 222] on div "Structure Information Form - Applicant" at bounding box center [522, 216] width 61 height 20
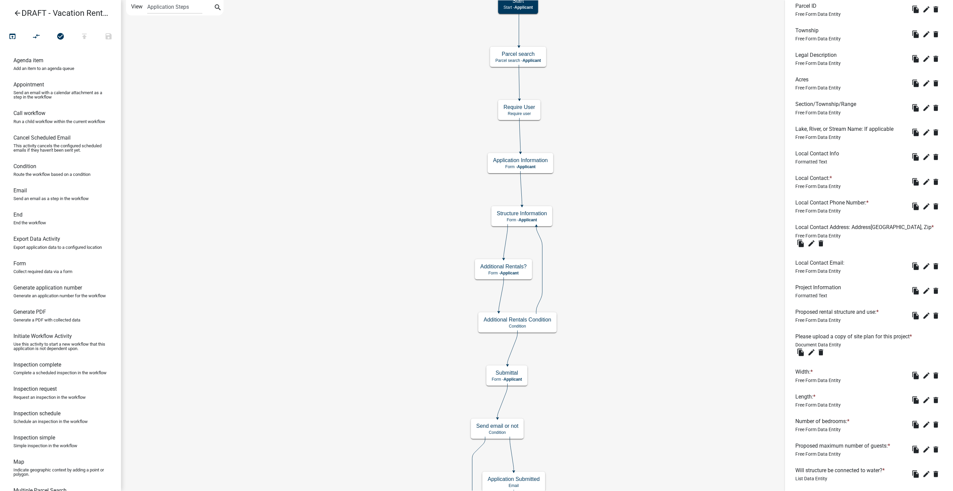
scroll to position [411, 0]
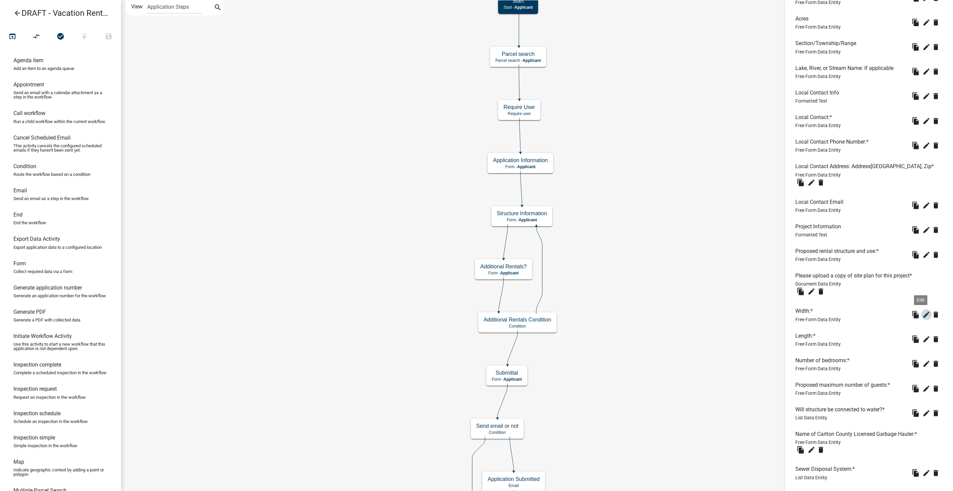
click at [921, 313] on button "edit" at bounding box center [926, 314] width 11 height 11
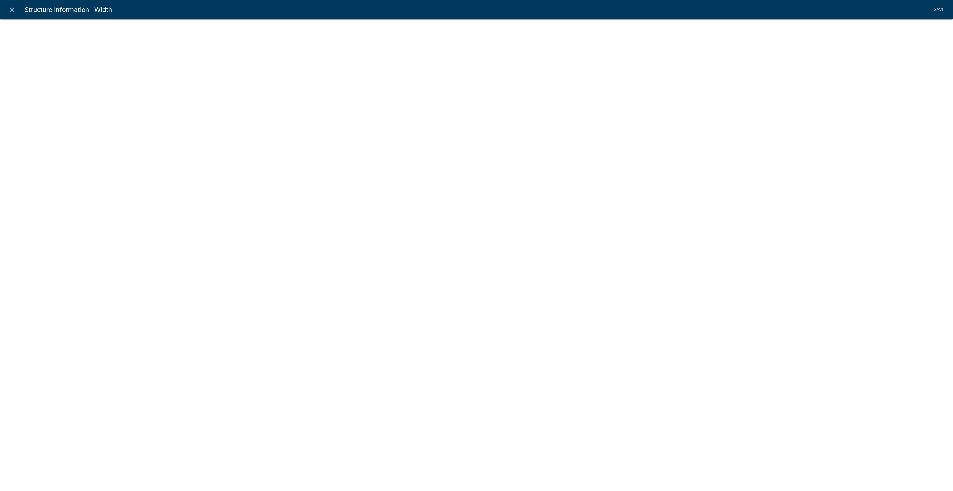
select select
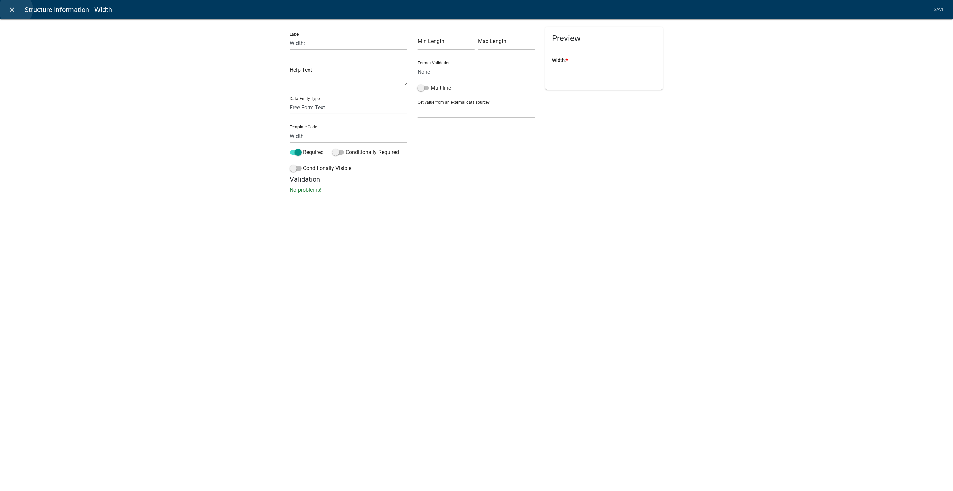
click at [16, 9] on icon "close" at bounding box center [12, 10] width 8 height 8
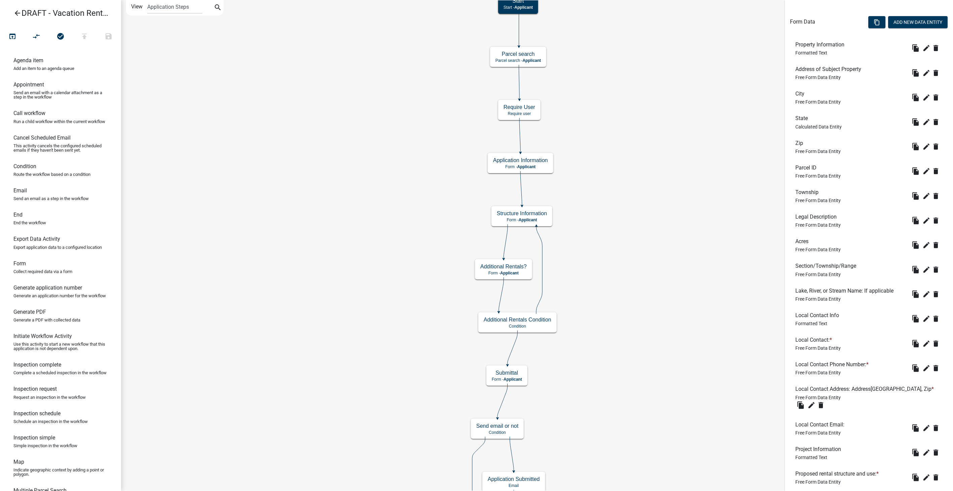
scroll to position [184, 0]
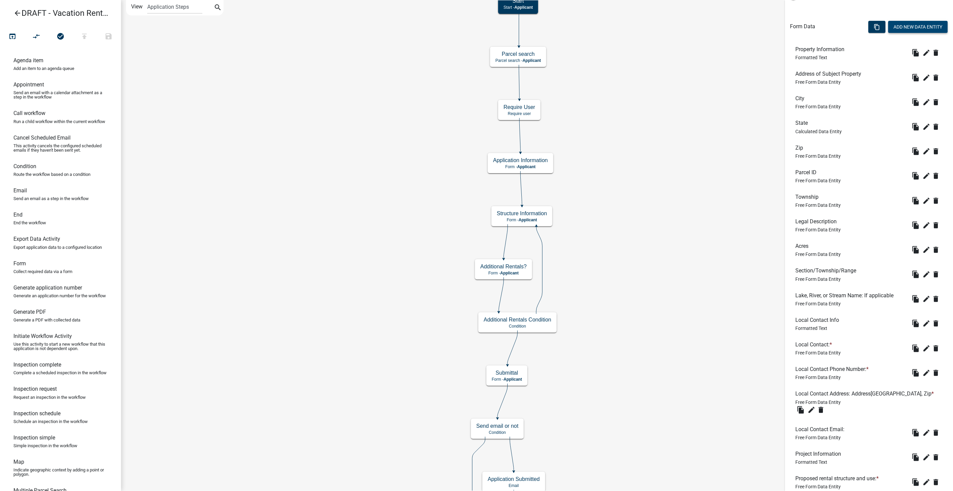
click at [913, 29] on button "Add New Data Entity" at bounding box center [918, 27] width 60 height 12
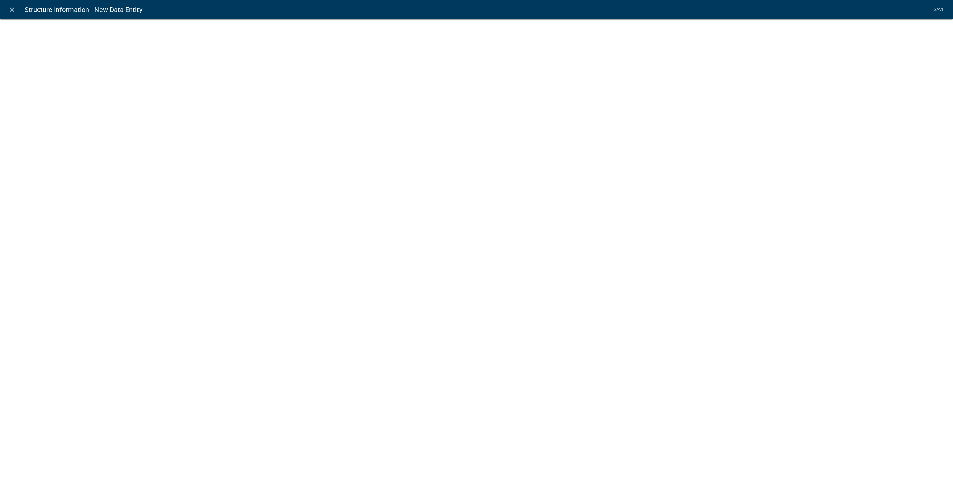
select select
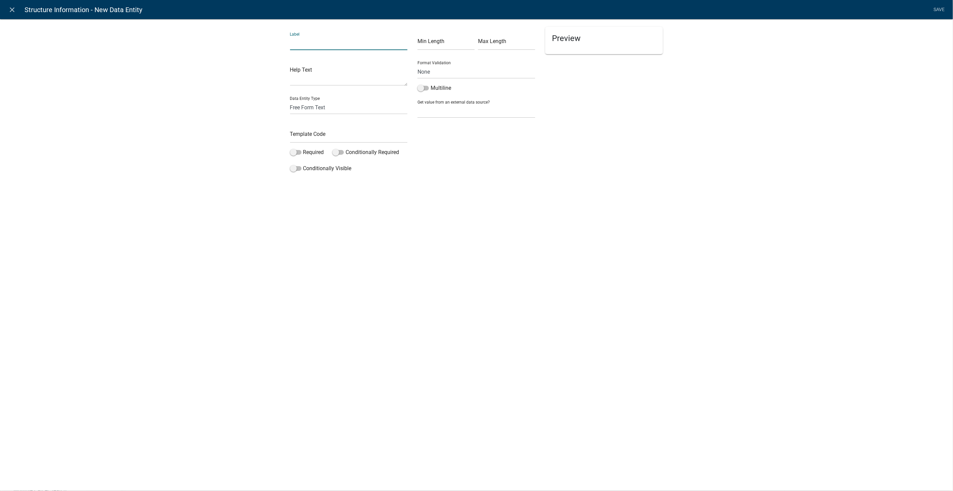
click at [317, 40] on input "text" at bounding box center [349, 43] width 118 height 14
type input "Height"
click at [304, 138] on input "text" at bounding box center [349, 136] width 118 height 14
type input "Height"
click at [644, 194] on div "close Structure Information - New Data Entity Save Label Height Help Text Data …" at bounding box center [476, 245] width 953 height 491
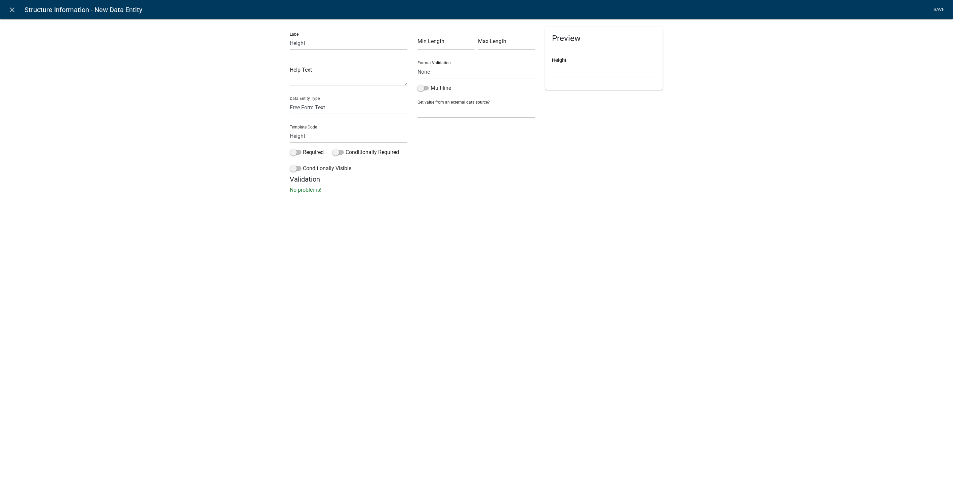
click at [939, 9] on link "Save" at bounding box center [939, 9] width 17 height 13
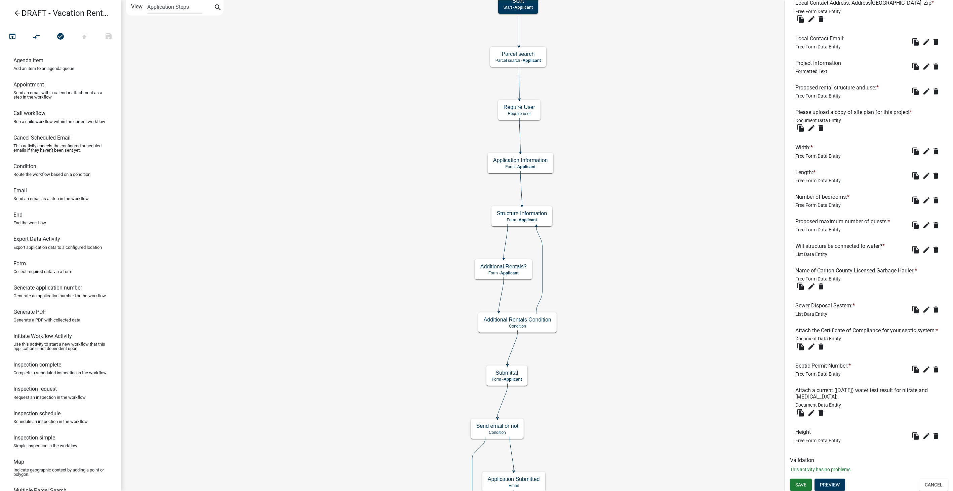
scroll to position [582, 0]
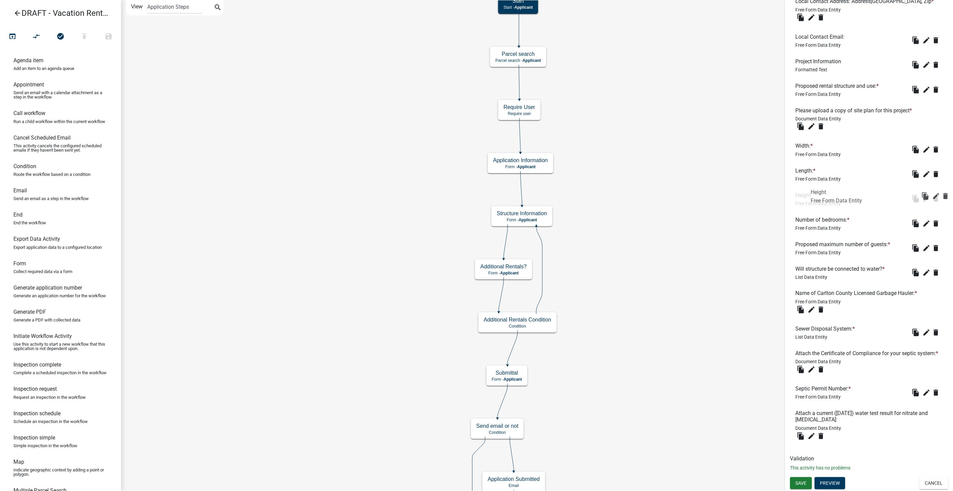
drag, startPoint x: 801, startPoint y: 429, endPoint x: 817, endPoint y: 182, distance: 246.9
click at [799, 486] on button "Save" at bounding box center [801, 483] width 22 height 12
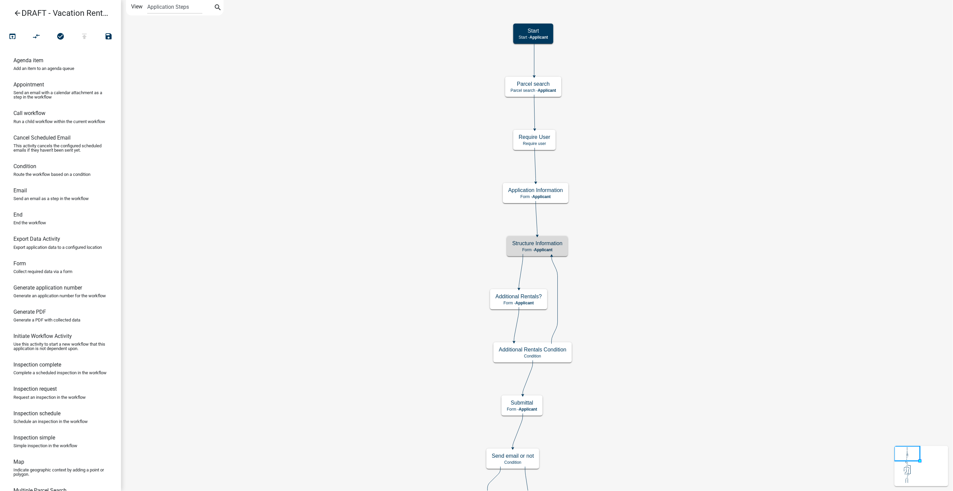
scroll to position [0, 0]
click at [17, 11] on icon "arrow_back" at bounding box center [17, 13] width 8 height 9
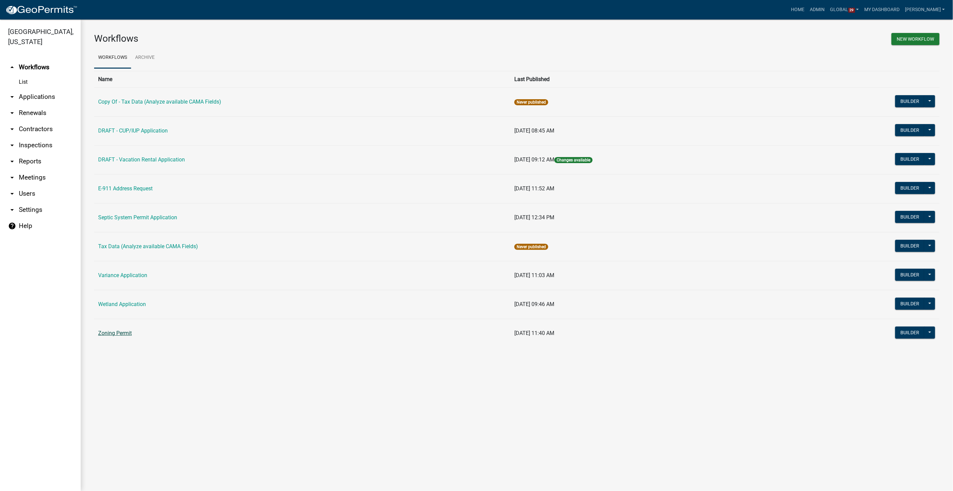
click at [105, 333] on link "Zoning Permit" at bounding box center [115, 333] width 34 height 6
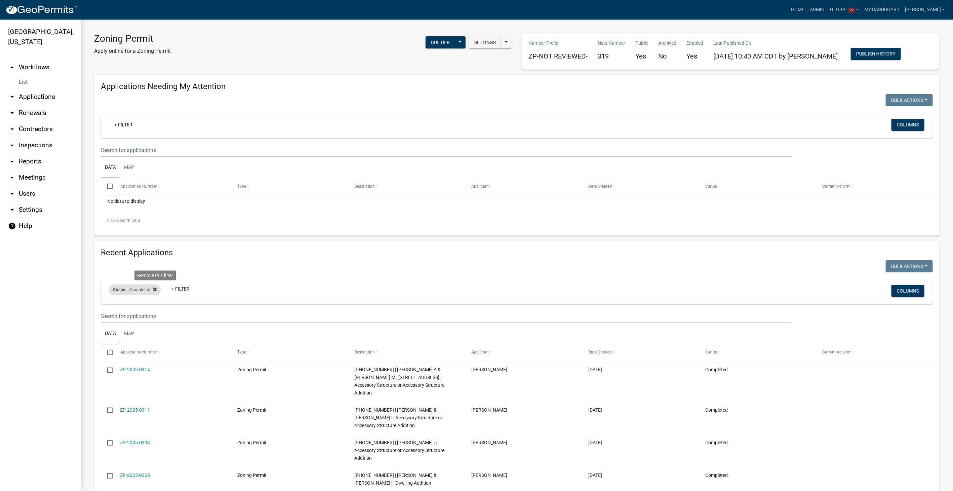
click at [157, 287] on icon at bounding box center [155, 289] width 4 height 4
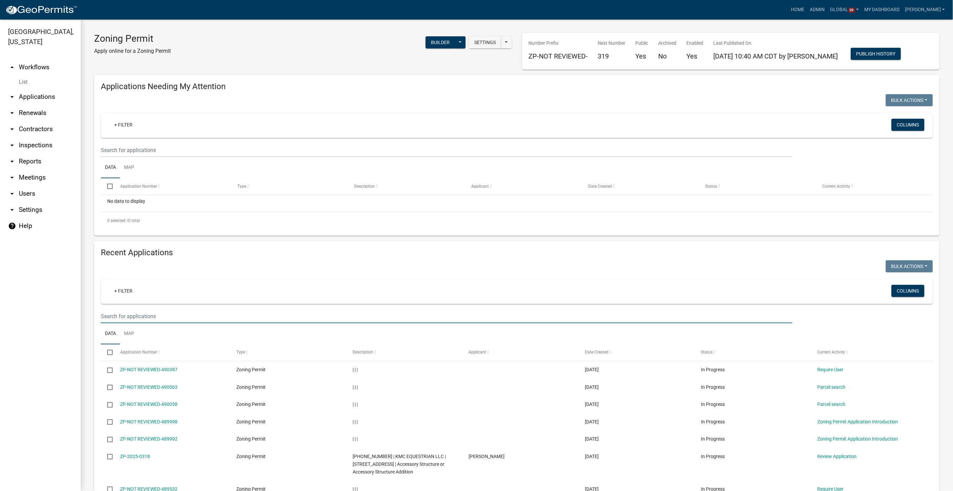
click at [130, 317] on input "text" at bounding box center [447, 316] width 692 height 14
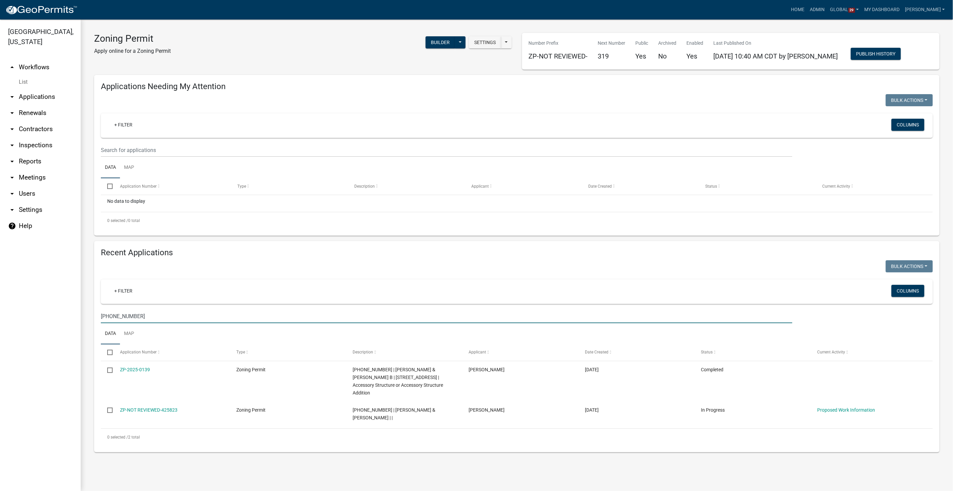
type input "84-020-3073"
click at [828, 12] on link "Admin" at bounding box center [818, 9] width 20 height 13
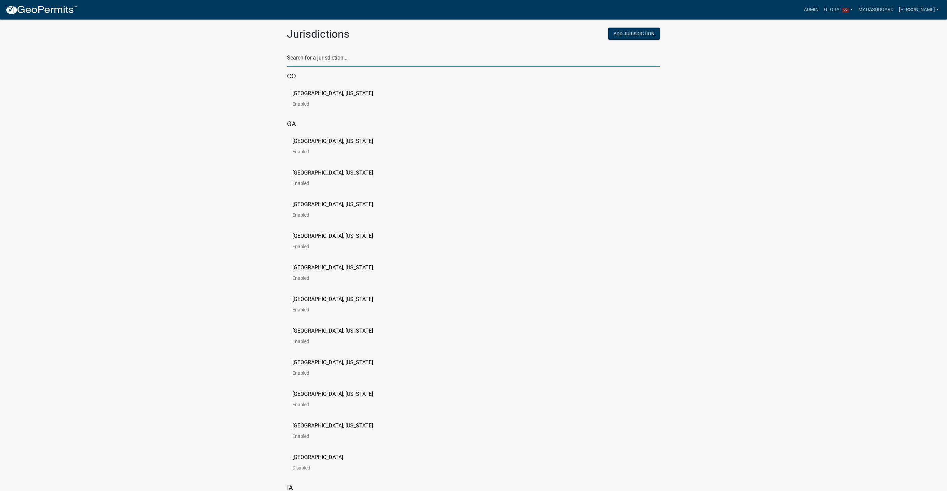
click at [364, 57] on input "text" at bounding box center [473, 60] width 373 height 14
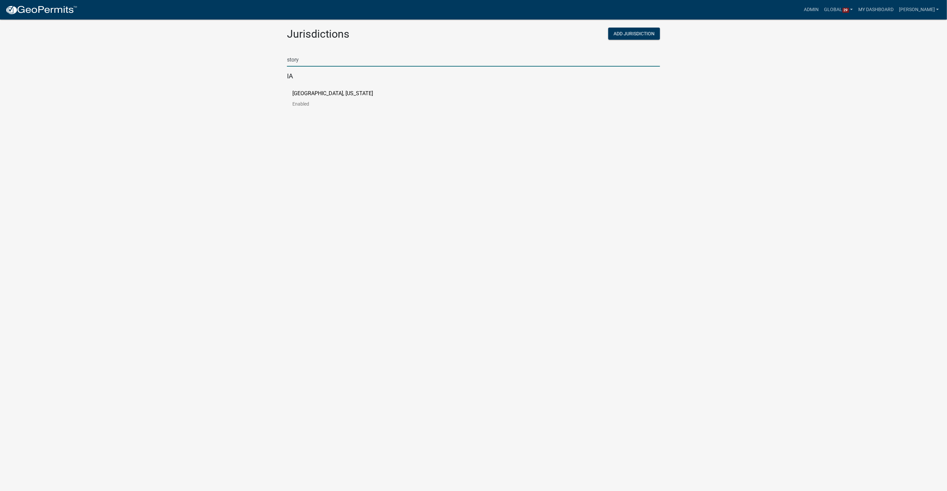
type input "story"
click at [296, 91] on p "[GEOGRAPHIC_DATA], [US_STATE]" at bounding box center [332, 93] width 81 height 5
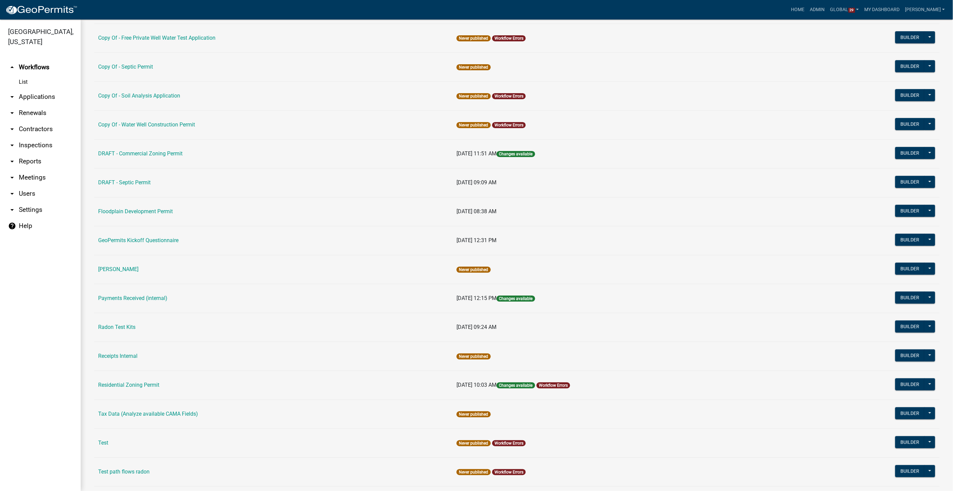
scroll to position [187, 0]
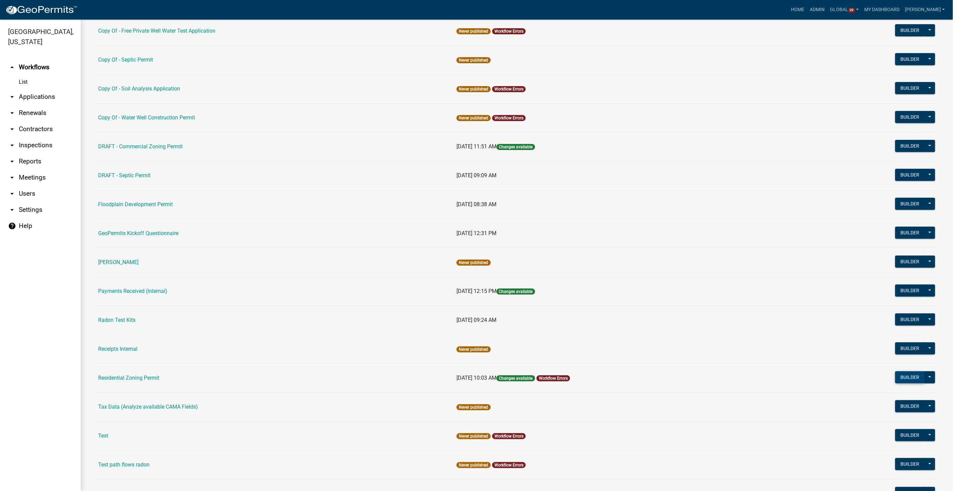
click at [900, 372] on button "Builder" at bounding box center [910, 377] width 30 height 12
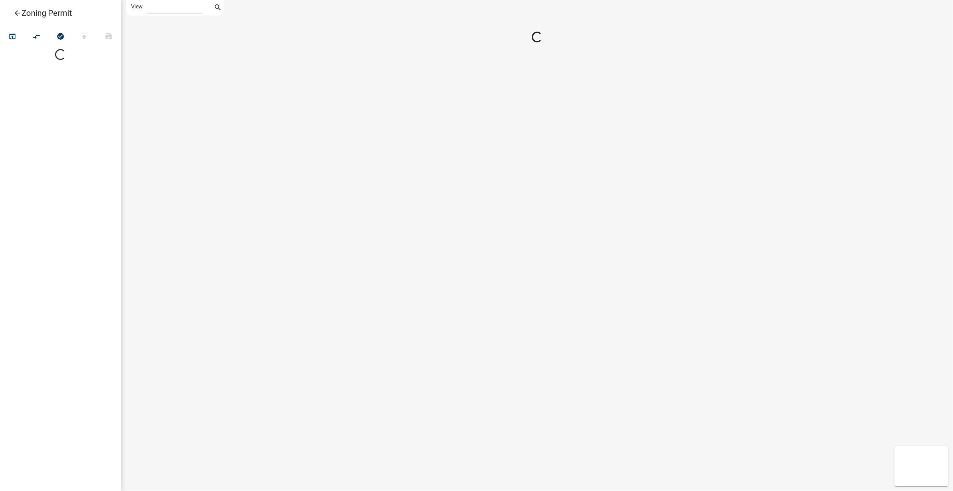
select select "1"
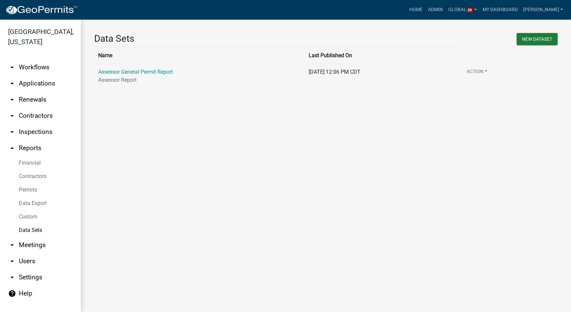
click at [126, 76] on p "Assessor Report" at bounding box center [199, 80] width 202 height 8
click at [127, 71] on link "Assessor General Permit Report" at bounding box center [135, 72] width 75 height 6
select select "Permit Issued"
select select "cc78e7fe-0cff-41cc-be87-87c5119575e5"
select select "d1f76a59-1f4e-4263-8e84-4e21e9ae7dff"
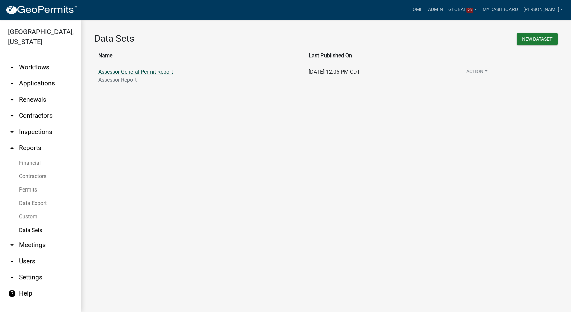
select select "4ea715b7-1725-4cb7-82be-3d693945ff20"
select select "12bce2df-2ddd-4265-b059-a7ec3ca16fb6"
select select "ef87da53-90a4-4787-8a44-54ca9a1da6ef"
select select "723add3b-0af6-448f-a2ac-fe47352dd830"
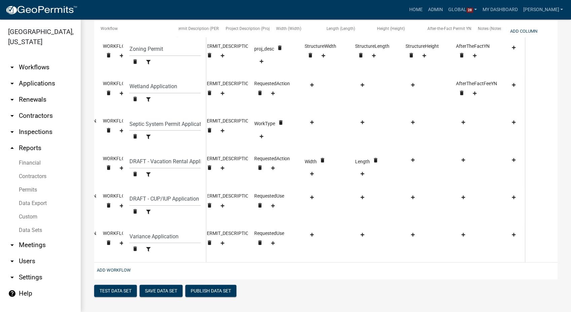
scroll to position [0, 262]
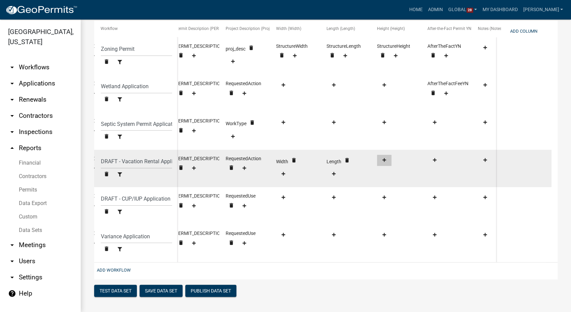
click at [384, 158] on icon at bounding box center [384, 160] width 4 height 4
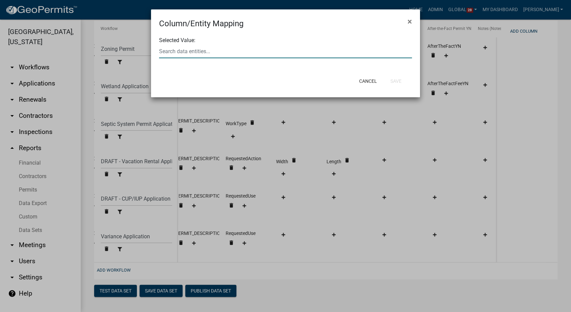
click at [185, 51] on input "text" at bounding box center [285, 51] width 253 height 14
type input "heig"
click at [186, 52] on button "Heig ht" at bounding box center [181, 55] width 54 height 16
click at [396, 84] on button "Save" at bounding box center [396, 81] width 22 height 12
select select "cc78e7fe-0cff-41cc-be87-87c5119575e5"
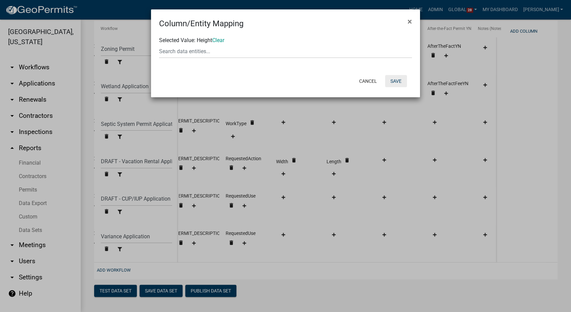
select select "d1f76a59-1f4e-4263-8e84-4e21e9ae7dff"
select select "4ea715b7-1725-4cb7-82be-3d693945ff20"
select select "12bce2df-2ddd-4265-b059-a7ec3ca16fb6"
select select "ef87da53-90a4-4787-8a44-54ca9a1da6ef"
select select "723add3b-0af6-448f-a2ac-fe47352dd830"
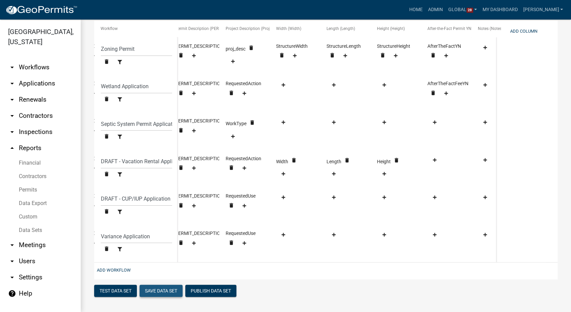
click at [172, 289] on button "Save Data Set" at bounding box center [161, 290] width 43 height 12
select select "Permit Issued"
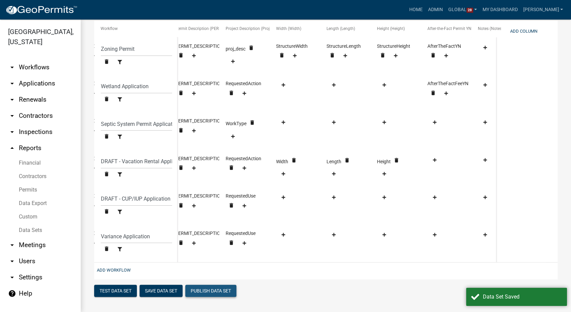
click at [207, 287] on button "Publish Data Set" at bounding box center [210, 290] width 51 height 12
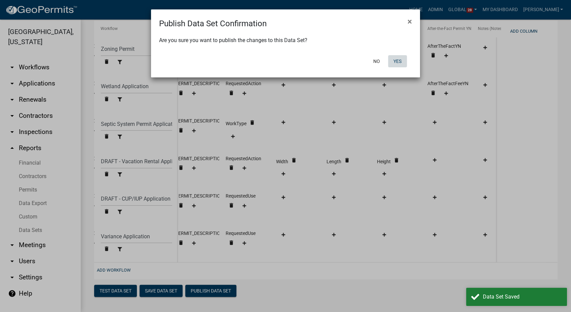
click at [402, 60] on button "Yes" at bounding box center [397, 61] width 19 height 12
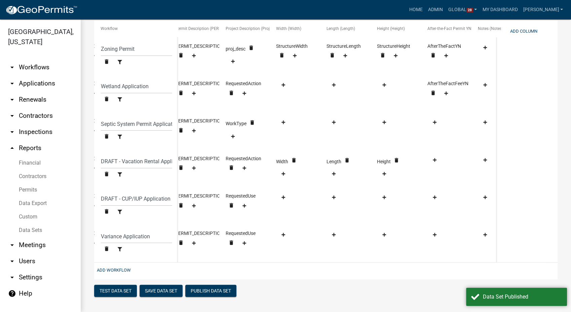
click at [36, 203] on link "Data Export" at bounding box center [40, 202] width 81 height 13
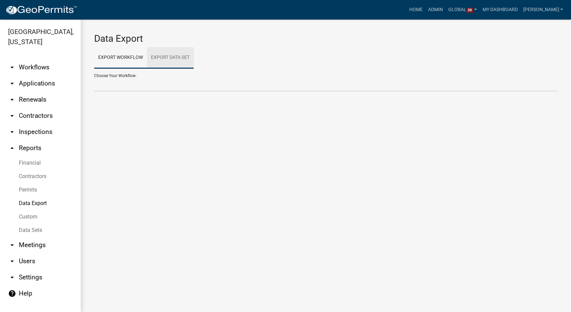
click at [169, 61] on link "Export Data Set" at bounding box center [170, 58] width 47 height 22
click at [134, 82] on select "Assessor General Permit Report Create Data Set" at bounding box center [325, 85] width 463 height 14
select select "1: bd710690-6f4e-46bc-a01e-50a3657b3ac6"
click at [94, 78] on select "Assessor General Permit Report Create Data Set" at bounding box center [325, 85] width 463 height 14
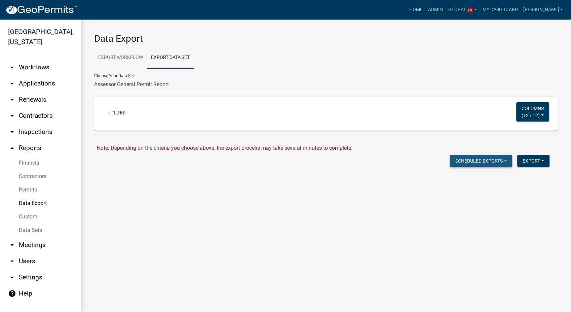
click at [501, 159] on button "Scheduled Exports" at bounding box center [481, 161] width 62 height 12
click at [495, 179] on strong "Create New" at bounding box center [482, 177] width 27 height 5
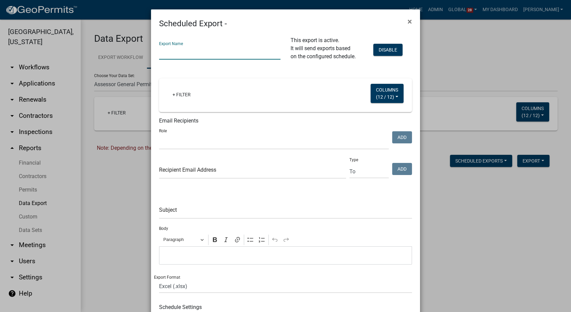
click at [186, 53] on input "text" at bounding box center [219, 53] width 121 height 14
type input "Assessor Report"
click at [182, 144] on select "Account Clerk Assessor Environmental Services Coordinator Zoning Administrator …" at bounding box center [274, 142] width 230 height 14
select select "f20da096-309f-4833-b392-34b96c4228f4"
click at [159, 135] on select "Account Clerk Assessor Environmental Services Coordinator Zoning Administrator …" at bounding box center [274, 142] width 230 height 14
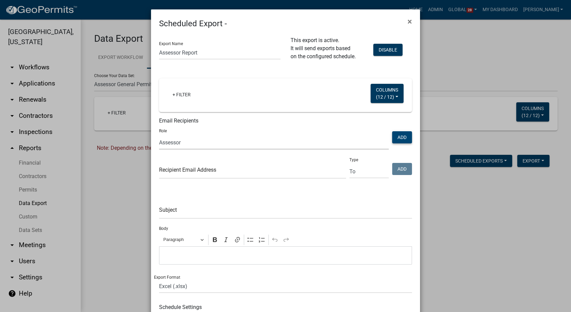
click at [399, 134] on button "Add" at bounding box center [402, 137] width 20 height 12
select select
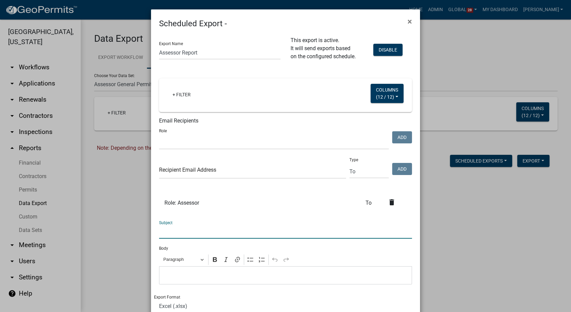
click at [175, 233] on input "text" at bounding box center [285, 232] width 253 height 14
type input "Daily Fees for Planning/Environmental Health"
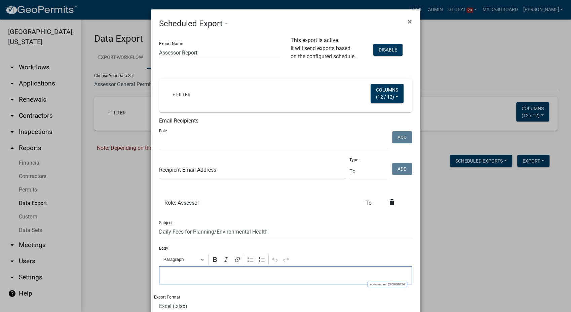
click at [163, 277] on p "Editor editing area: main. Press Alt+0 for help." at bounding box center [286, 275] width 246 height 8
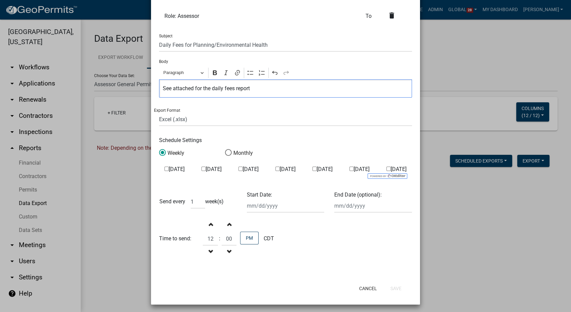
scroll to position [188, 0]
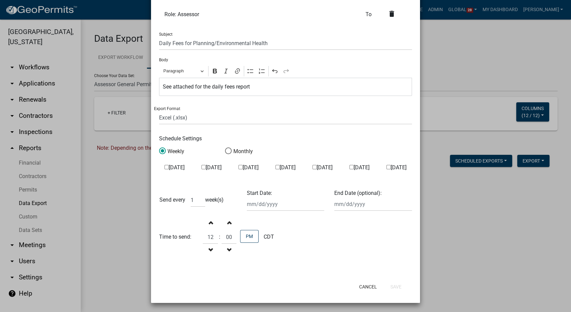
click at [201, 166] on input "Monday" at bounding box center [203, 167] width 4 height 4
checkbox input "true"
click at [238, 167] on input "Tuesday" at bounding box center [240, 167] width 4 height 4
checkbox input "true"
click at [275, 166] on input "Wednesday" at bounding box center [277, 167] width 4 height 4
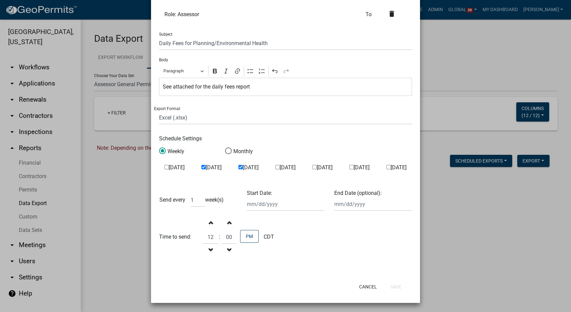
checkbox input "true"
click at [312, 166] on input "Thursday" at bounding box center [314, 167] width 4 height 4
checkbox input "true"
click at [349, 166] on input "Friday" at bounding box center [351, 167] width 4 height 4
checkbox input "true"
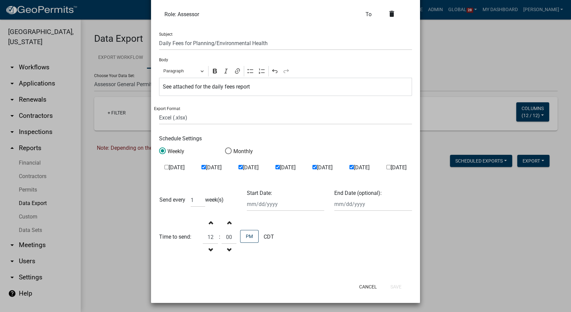
select select "10"
select select "2025"
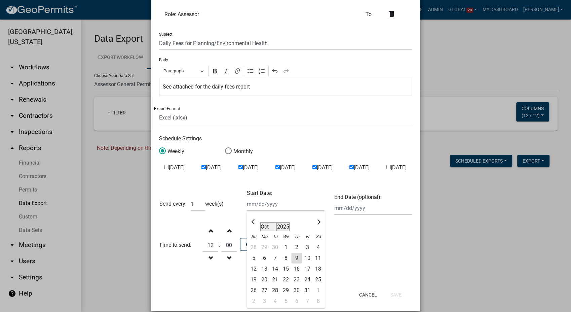
click at [269, 205] on div "Start Date: Jan Feb Mar Apr May Jun Jul Aug Sep Oct Nov Dec 2015 2016 2017 2018…" at bounding box center [286, 204] width 88 height 30
click at [304, 259] on div "10" at bounding box center [307, 257] width 11 height 11
type input "2025-10-10"
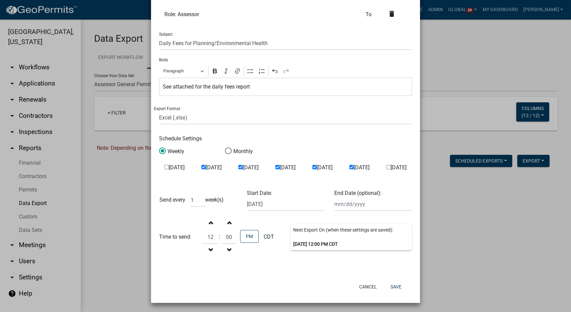
click at [209, 221] on span "button" at bounding box center [210, 221] width 3 height 5
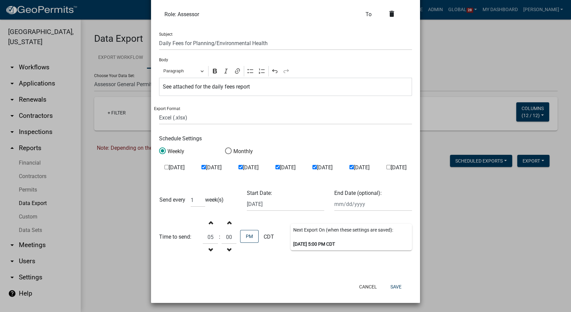
click at [209, 221] on span "button" at bounding box center [210, 221] width 3 height 5
click at [209, 224] on span "button" at bounding box center [210, 221] width 3 height 5
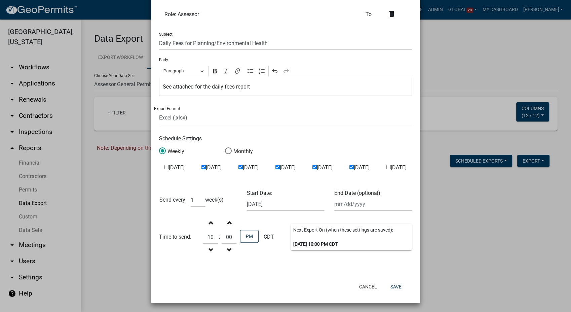
click at [209, 224] on span "button" at bounding box center [210, 221] width 3 height 5
type input "11"
click at [227, 235] on input "00" at bounding box center [229, 237] width 15 height 14
type input "0"
type input "57"
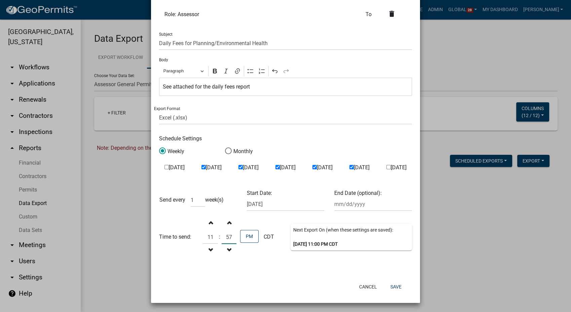
click at [262, 271] on div "Export Name Assessor Report This export is active. It will send exports based o…" at bounding box center [285, 59] width 269 height 436
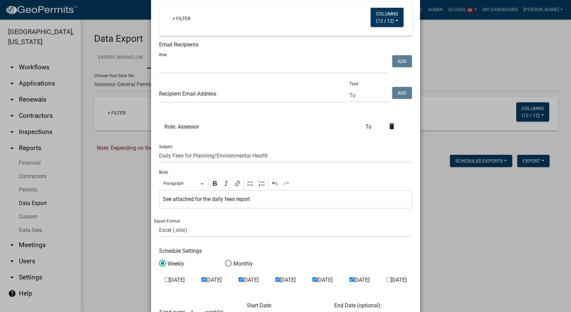
scroll to position [37, 0]
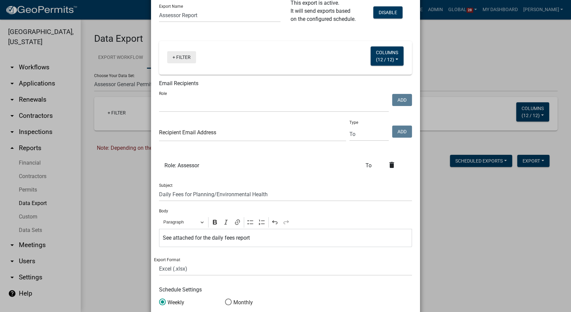
click at [172, 55] on link "+ Filter" at bounding box center [181, 57] width 29 height 12
click at [169, 92] on li "Permit Date" at bounding box center [180, 92] width 62 height 15
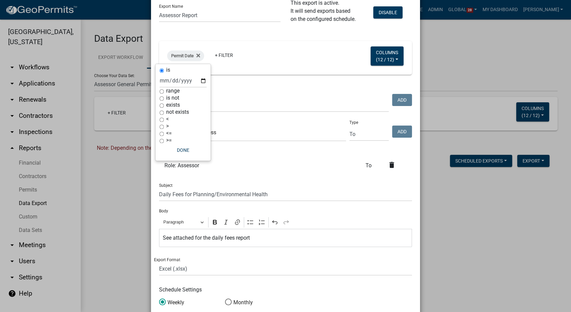
click at [162, 90] on input "range" at bounding box center [161, 91] width 4 height 4
radio input "true"
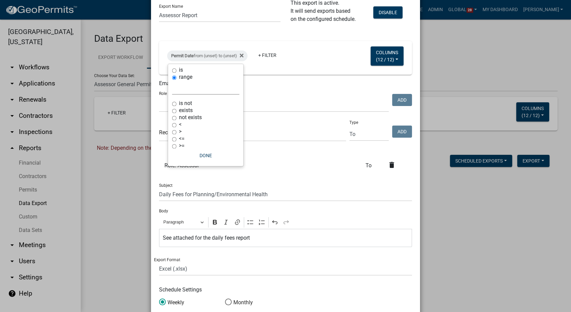
click at [188, 91] on select "Today Yesterday Current Week Previous Week Current Month Last Month Current Cal…" at bounding box center [205, 88] width 67 height 14
select select "previous_1_day"
click at [172, 81] on select "Today Yesterday Current Week Previous Week Current Month Last Month Current Cal…" at bounding box center [205, 88] width 67 height 14
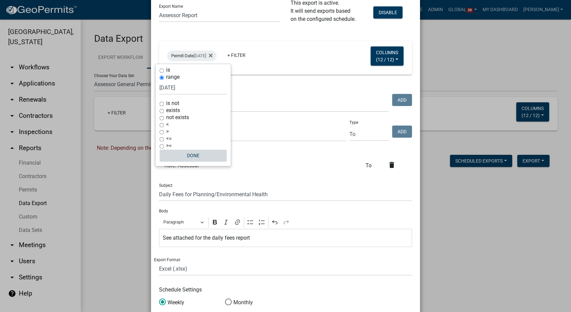
click at [197, 151] on button "Done" at bounding box center [192, 155] width 67 height 12
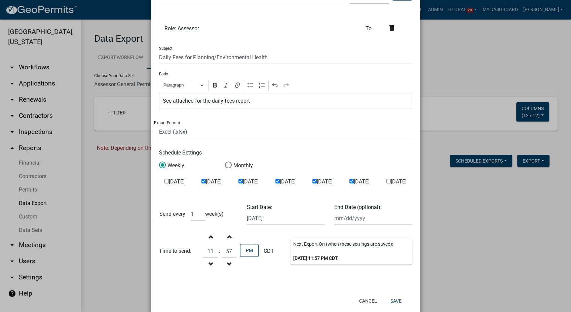
scroll to position [188, 0]
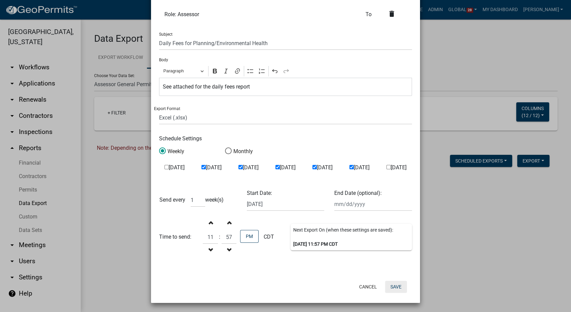
click at [392, 285] on button "Save" at bounding box center [396, 286] width 22 height 12
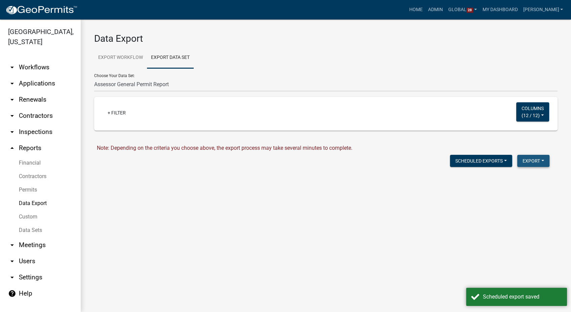
click at [528, 159] on button "Export" at bounding box center [533, 161] width 32 height 12
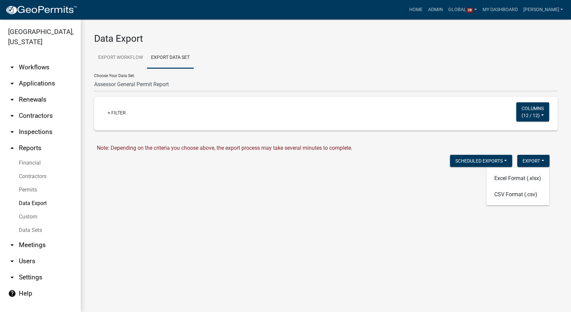
click at [416, 194] on main "Data Export Export Workflow Export Data Set Choose Your Workflow: Contractors E…" at bounding box center [326, 165] width 490 height 292
click at [124, 112] on link "+ Filter" at bounding box center [116, 113] width 29 height 12
click at [105, 147] on li "Permit Date" at bounding box center [118, 148] width 62 height 15
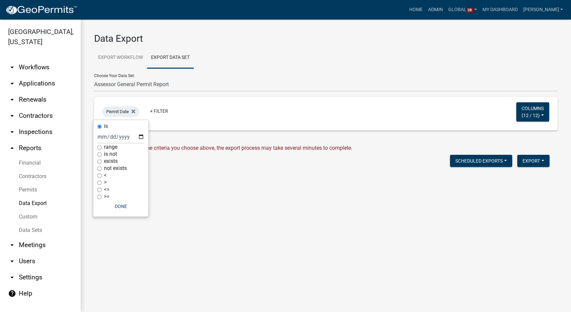
click at [100, 147] on input "range" at bounding box center [99, 147] width 4 height 4
radio input "true"
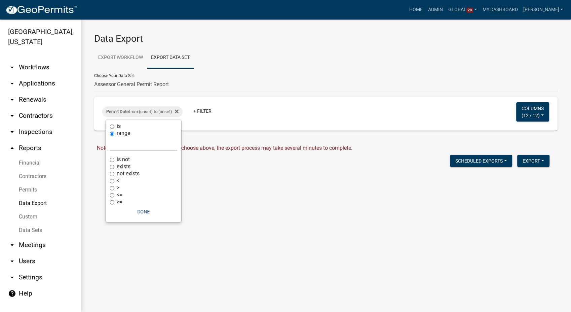
click at [132, 148] on select "Today Yesterday Current Week Previous Week Current Month Last Month Current Cal…" at bounding box center [143, 144] width 67 height 14
select select "previous_1_weeks"
click at [110, 137] on select "Today Yesterday Current Week Previous Week Current Month Last Month Current Cal…" at bounding box center [143, 144] width 67 height 14
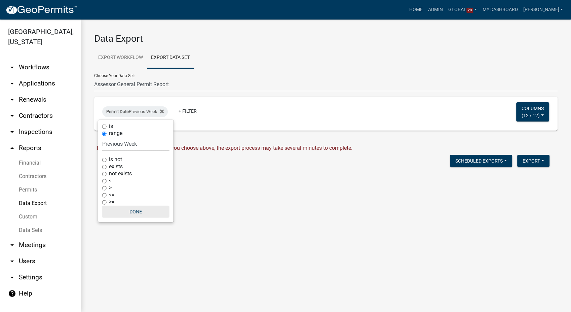
click at [137, 208] on button "Done" at bounding box center [135, 211] width 67 height 12
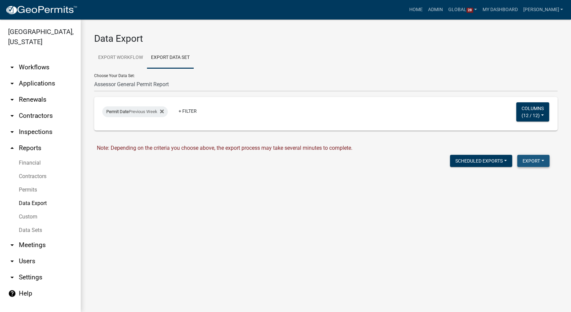
click at [528, 161] on button "Export" at bounding box center [533, 161] width 32 height 12
click at [497, 182] on button "Excel Format (.xlsx)" at bounding box center [517, 178] width 63 height 16
click at [120, 173] on link "Download Assessor General Permit Report.xlsx" at bounding box center [152, 175] width 111 height 6
click at [445, 6] on link "Admin" at bounding box center [435, 9] width 20 height 13
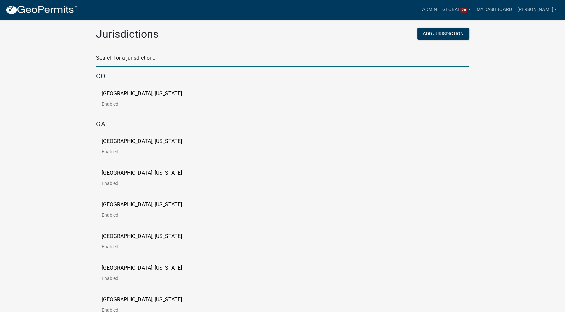
click at [112, 55] on input "text" at bounding box center [282, 60] width 373 height 14
type input "story"
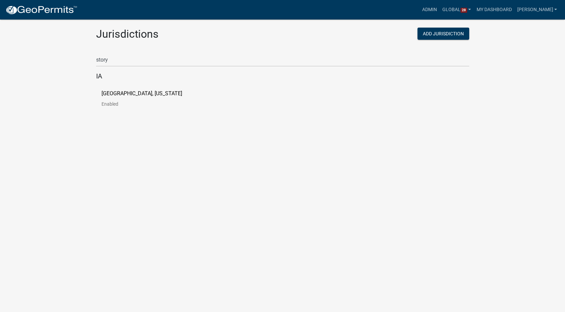
click at [119, 99] on link "Story County, Iowa Enabled" at bounding box center [147, 101] width 91 height 21
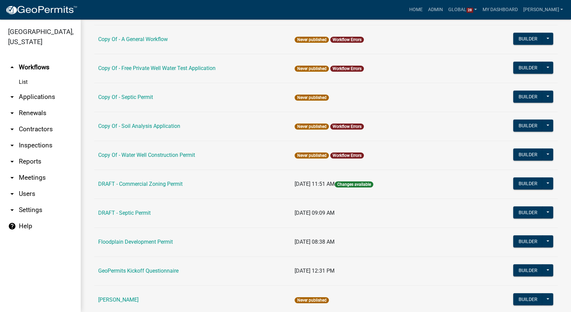
scroll to position [401, 0]
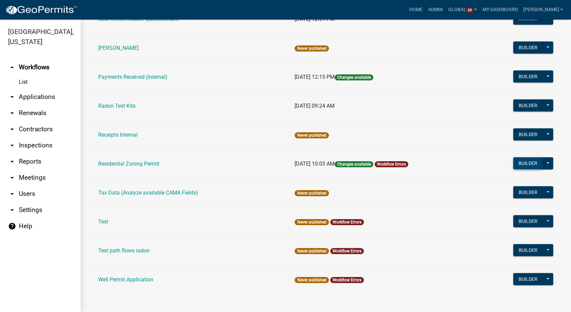
click at [522, 162] on button "Builder" at bounding box center [528, 163] width 30 height 12
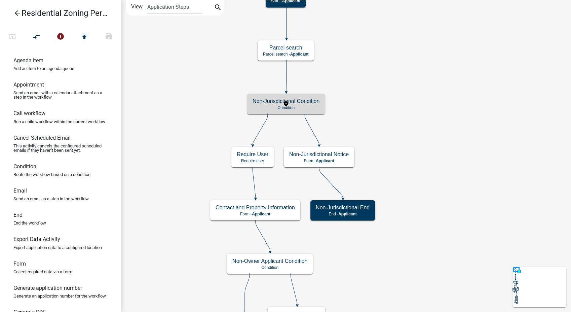
click at [314, 104] on h5 "Non-Jurisdictional Condition" at bounding box center [285, 101] width 67 height 6
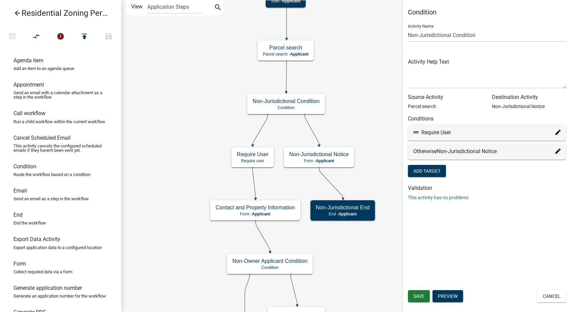
click at [558, 130] on icon at bounding box center [557, 131] width 5 height 5
select select "87: 561acddf-6ec3-4bfc-ae9f-af712388cc91"
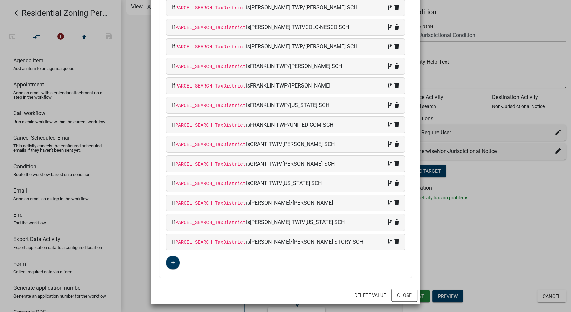
scroll to position [96, 0]
click at [171, 263] on fa-icon "button" at bounding box center [173, 262] width 4 height 6
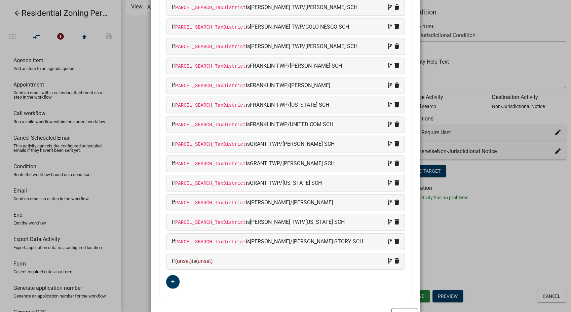
click at [240, 255] on div "If (unset) is (unset)" at bounding box center [285, 261] width 238 height 16
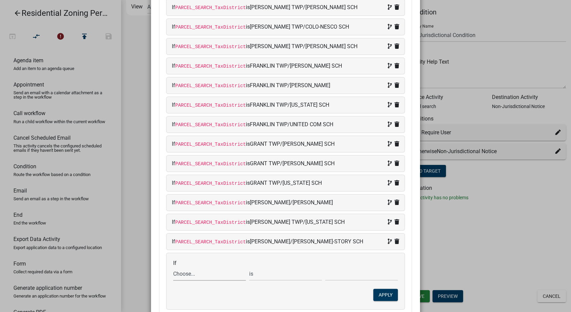
click at [193, 274] on select "Choose... ALL_FEE_RECIPIENTS APPLICATION_ID APPLICATION_NUMBER APPLICATION_STAT…" at bounding box center [209, 274] width 73 height 14
select select "87: PARCEL_SEARCH_TaxDistrict"
click at [173, 267] on select "Choose... ALL_FEE_RECIPIENTS APPLICATION_ID APPLICATION_NUMBER APPLICATION_STAT…" at bounding box center [209, 274] width 73 height 14
click at [349, 275] on input "text" at bounding box center [361, 274] width 73 height 14
type input "i"
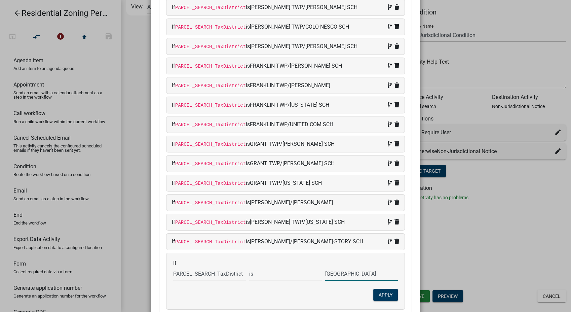
type input "INDIAN CREEK TWP/COLLINS-MAXWELL SCH"
click at [382, 289] on button "Apply" at bounding box center [385, 294] width 25 height 12
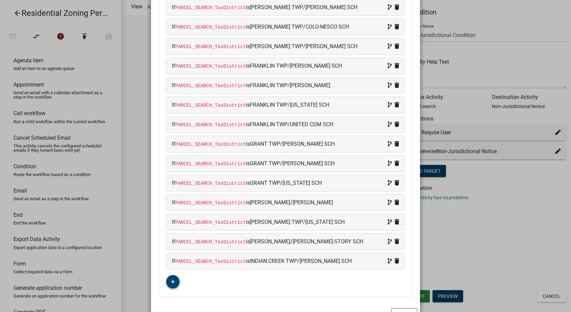
click at [171, 281] on icon "button" at bounding box center [173, 281] width 4 height 4
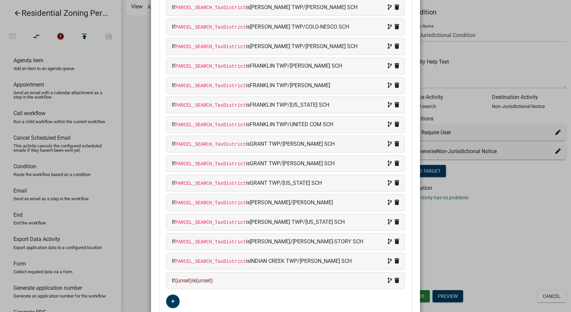
click at [245, 278] on div "If (unset) is (unset)" at bounding box center [285, 280] width 227 height 8
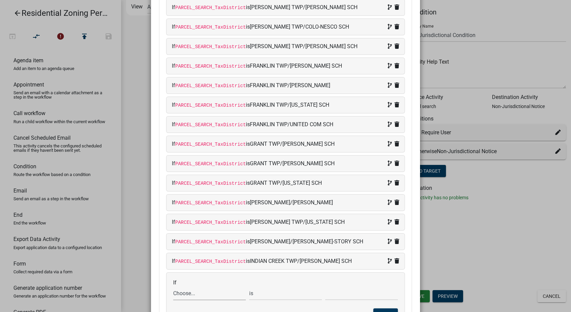
click at [190, 292] on select "Choose... ALL_FEE_RECIPIENTS APPLICATION_ID APPLICATION_NUMBER APPLICATION_STAT…" at bounding box center [209, 293] width 73 height 14
select select "87: PARCEL_SEARCH_TaxDistrict"
click at [173, 286] on select "Choose... ALL_FEE_RECIPIENTS APPLICATION_ID APPLICATION_NUMBER APPLICATION_STAT…" at bounding box center [209, 293] width 73 height 14
click at [333, 296] on input "text" at bounding box center [361, 293] width 73 height 14
type input "LAFAYETTE TWP/GILBERT SCH"
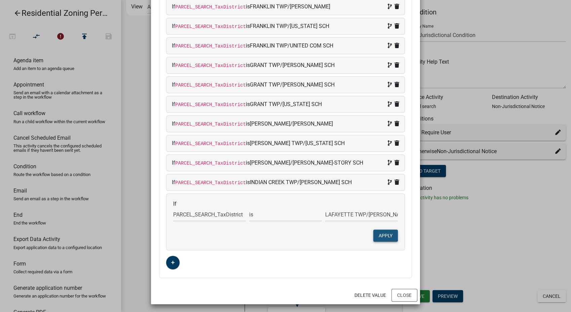
click at [390, 236] on button "Apply" at bounding box center [385, 235] width 25 height 12
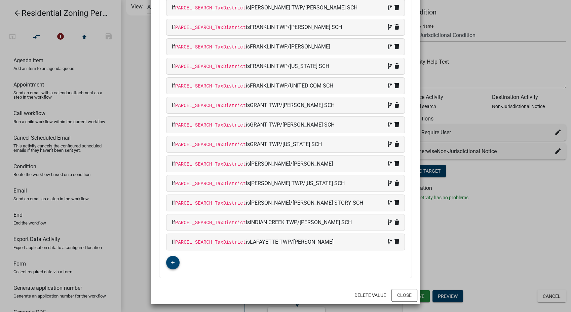
click at [167, 261] on button "button" at bounding box center [172, 262] width 13 height 13
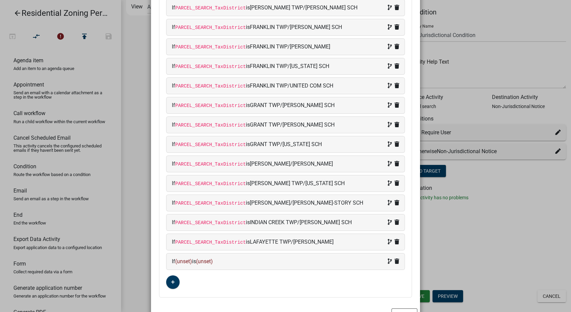
click at [263, 261] on div "If (unset) is (unset)" at bounding box center [285, 261] width 227 height 8
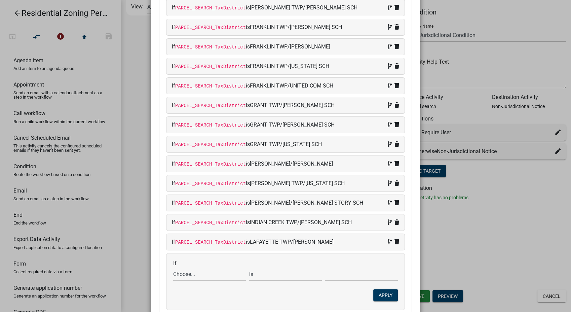
click at [198, 276] on select "Choose... ALL_FEE_RECIPIENTS APPLICATION_ID APPLICATION_NUMBER APPLICATION_STAT…" at bounding box center [209, 274] width 73 height 14
select select "87: PARCEL_SEARCH_TaxDistrict"
click at [173, 267] on select "Choose... ALL_FEE_RECIPIENTS APPLICATION_ID APPLICATION_NUMBER APPLICATION_STAT…" at bounding box center [209, 274] width 73 height 14
click at [340, 276] on input "text" at bounding box center [361, 274] width 73 height 14
type input "LAFAYETTE TWP/ROLAND-STORY SCH"
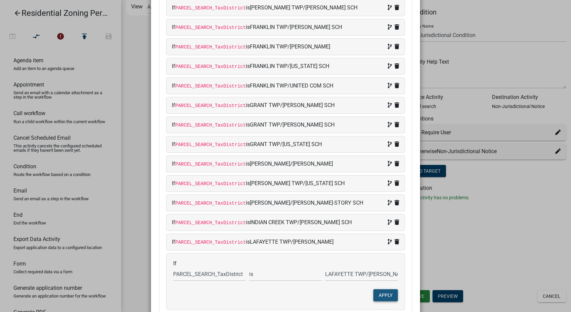
click at [388, 297] on button "Apply" at bounding box center [385, 295] width 25 height 12
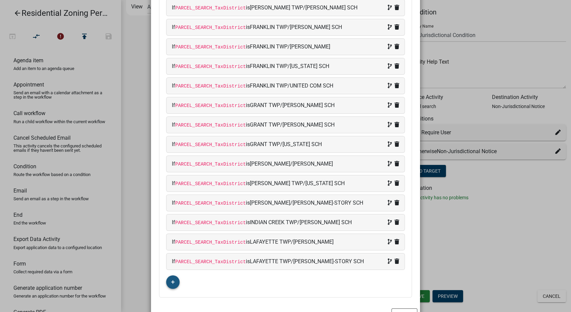
click at [173, 281] on button "button" at bounding box center [172, 281] width 13 height 13
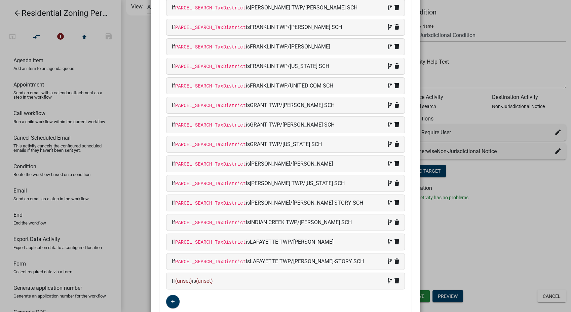
click at [246, 278] on div "If (unset) is (unset)" at bounding box center [285, 281] width 227 height 8
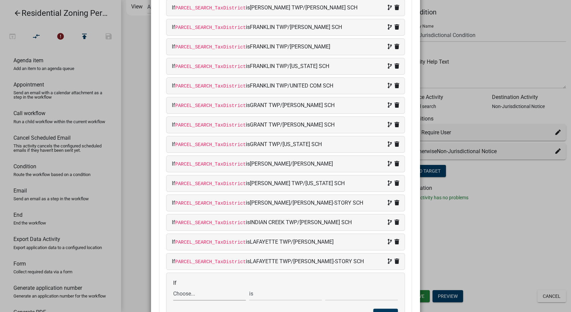
click at [193, 291] on select "Choose... ALL_FEE_RECIPIENTS APPLICATION_ID APPLICATION_NUMBER APPLICATION_STAT…" at bounding box center [209, 293] width 73 height 14
select select "87: PARCEL_SEARCH_TaxDistrict"
click at [173, 286] on select "Choose... ALL_FEE_RECIPIENTS APPLICATION_ID APPLICATION_NUMBER APPLICATION_STAT…" at bounding box center [209, 293] width 73 height 14
click at [344, 295] on input "text" at bounding box center [361, 293] width 73 height 14
type input "LINCOLN TWP/COLO-NESCO SCH"
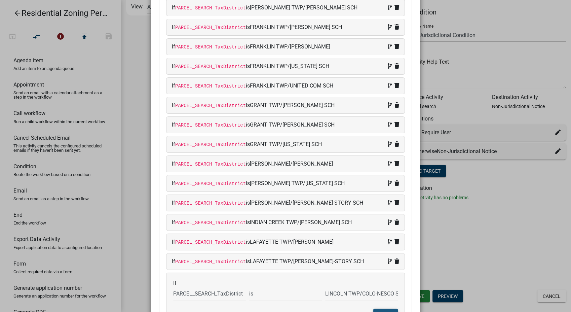
click at [376, 308] on button "Apply" at bounding box center [385, 314] width 25 height 12
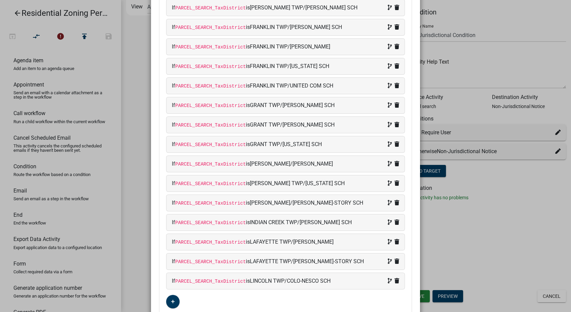
scroll to position [174, 0]
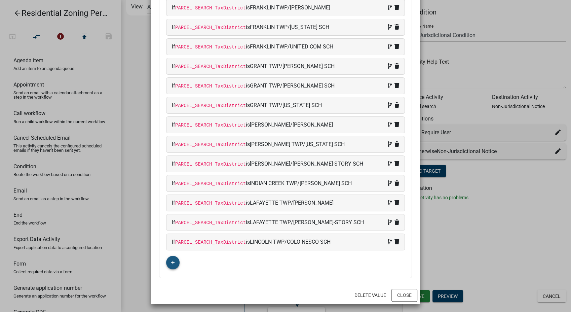
click at [167, 260] on button "button" at bounding box center [172, 262] width 13 height 13
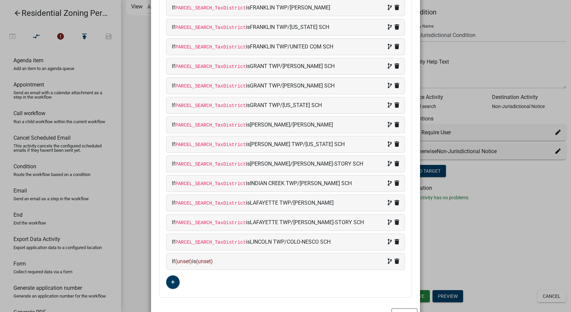
click at [251, 262] on div "If (unset) is (unset)" at bounding box center [285, 261] width 227 height 8
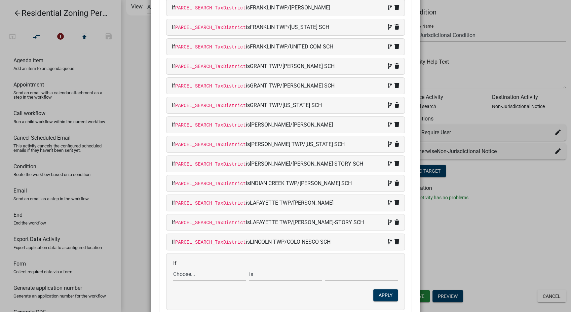
click at [195, 273] on select "Choose... ALL_FEE_RECIPIENTS APPLICATION_ID APPLICATION_NUMBER APPLICATION_STAT…" at bounding box center [209, 274] width 73 height 14
select select "87: PARCEL_SEARCH_TaxDistrict"
click at [173, 267] on select "Choose... ALL_FEE_RECIPIENTS APPLICATION_ID APPLICATION_NUMBER APPLICATION_STAT…" at bounding box center [209, 274] width 73 height 14
click at [352, 275] on input "text" at bounding box center [361, 274] width 73 height 14
type input "MILFORD TWP/AMES SCH"
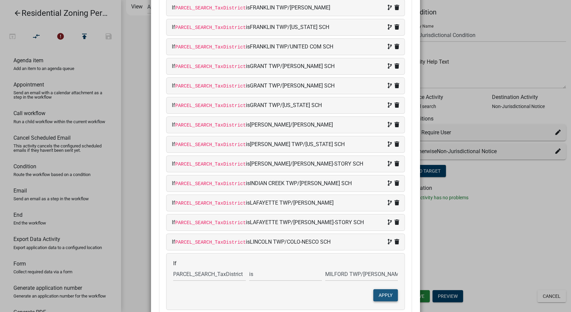
click at [383, 295] on button "Apply" at bounding box center [385, 295] width 25 height 12
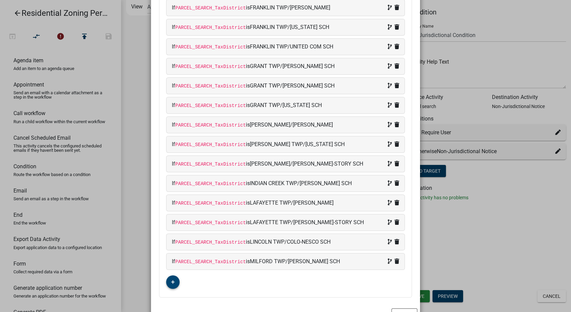
click at [167, 284] on button "button" at bounding box center [172, 281] width 13 height 13
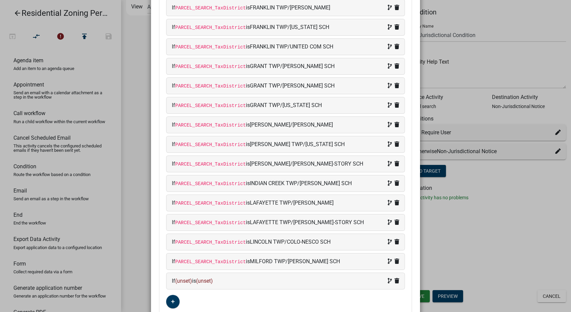
click at [222, 280] on div "If (unset) is (unset)" at bounding box center [285, 281] width 227 height 8
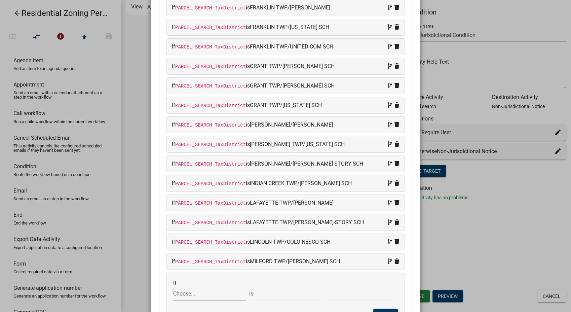
click at [188, 292] on select "Choose... ALL_FEE_RECIPIENTS APPLICATION_ID APPLICATION_NUMBER APPLICATION_STAT…" at bounding box center [209, 293] width 73 height 14
select select "87: PARCEL_SEARCH_TaxDistrict"
click at [173, 286] on select "Choose... ALL_FEE_RECIPIENTS APPLICATION_ID APPLICATION_NUMBER APPLICATION_STAT…" at bounding box center [209, 293] width 73 height 14
click at [337, 295] on input "text" at bounding box center [361, 293] width 73 height 14
type input "MILFORD TWP/GILBERT SCH"
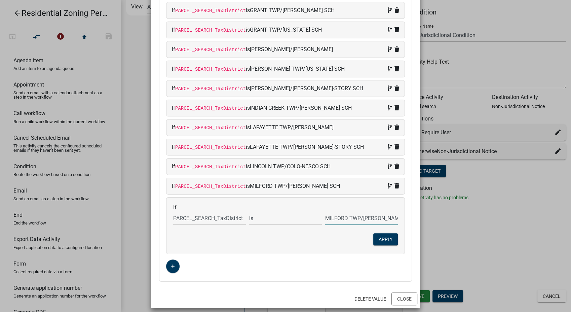
scroll to position [253, 0]
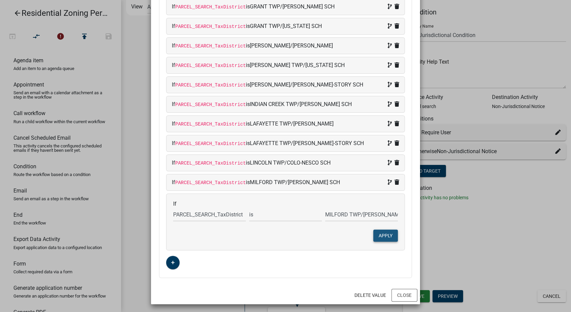
click at [391, 230] on button "Apply" at bounding box center [385, 235] width 25 height 12
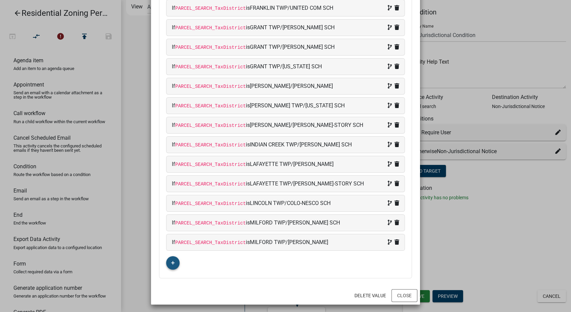
click at [171, 261] on icon "button" at bounding box center [173, 263] width 4 height 4
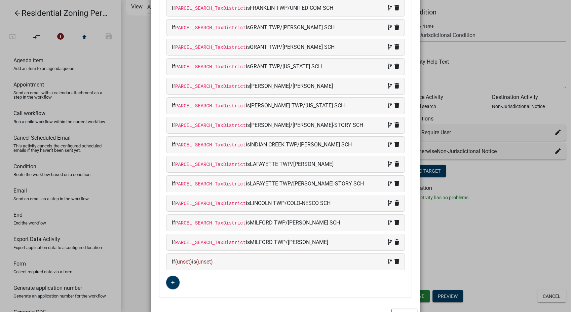
click at [237, 260] on div "If (unset) is (unset)" at bounding box center [285, 262] width 227 height 8
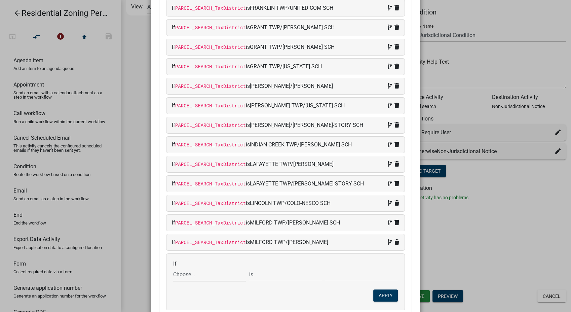
click at [201, 277] on select "Choose... ALL_FEE_RECIPIENTS APPLICATION_ID APPLICATION_NUMBER APPLICATION_STAT…" at bounding box center [209, 274] width 73 height 14
select select "87: PARCEL_SEARCH_TaxDistrict"
click at [173, 267] on select "Choose... ALL_FEE_RECIPIENTS APPLICATION_ID APPLICATION_NUMBER APPLICATION_STAT…" at bounding box center [209, 274] width 73 height 14
click at [338, 275] on input "text" at bounding box center [361, 274] width 73 height 14
type input "MILFORD TWP/NEVADA SCH"
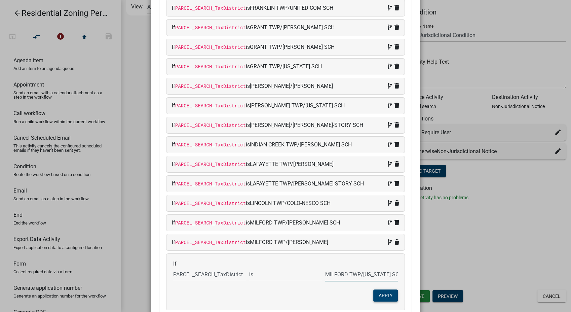
click at [374, 292] on button "Apply" at bounding box center [385, 295] width 25 height 12
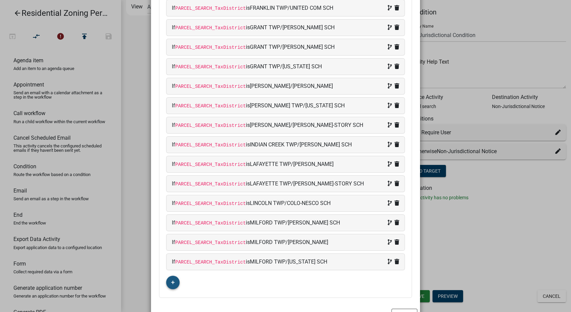
click at [167, 278] on button "button" at bounding box center [172, 281] width 13 height 13
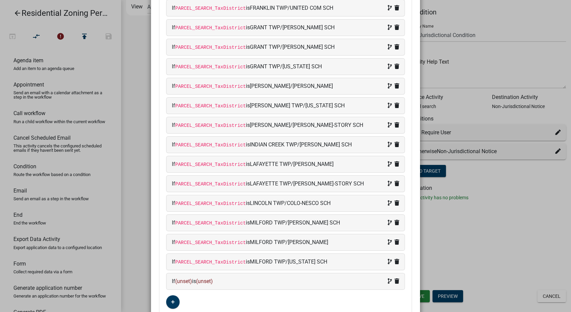
click at [267, 277] on div "If (unset) is (unset)" at bounding box center [285, 281] width 227 height 8
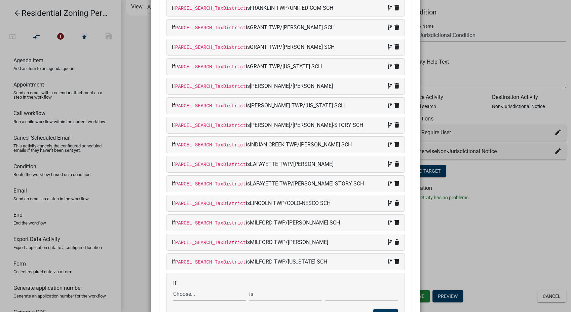
click at [192, 291] on select "Choose... ALL_FEE_RECIPIENTS APPLICATION_ID APPLICATION_NUMBER APPLICATION_STAT…" at bounding box center [209, 294] width 73 height 14
select select "87: PARCEL_SEARCH_TaxDistrict"
click at [173, 287] on select "Choose... ALL_FEE_RECIPIENTS APPLICATION_ID APPLICATION_NUMBER APPLICATION_STAT…" at bounding box center [209, 294] width 73 height 14
click at [336, 295] on input "text" at bounding box center [361, 294] width 73 height 14
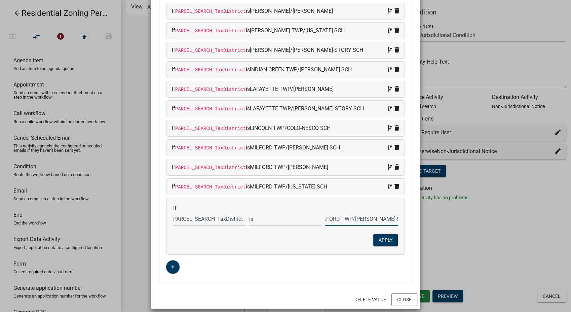
scroll to position [0, 15]
type input "MILFORD TWP/ROLAND-STORY SCH"
click at [385, 241] on button "Apply" at bounding box center [385, 240] width 25 height 12
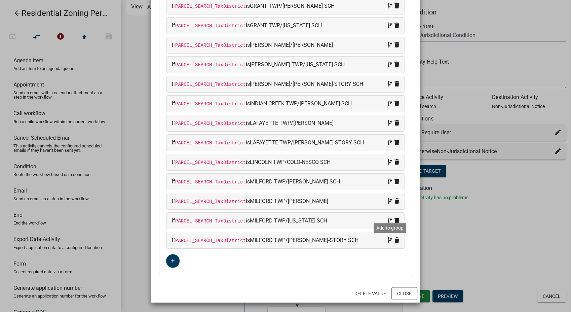
scroll to position [251, 0]
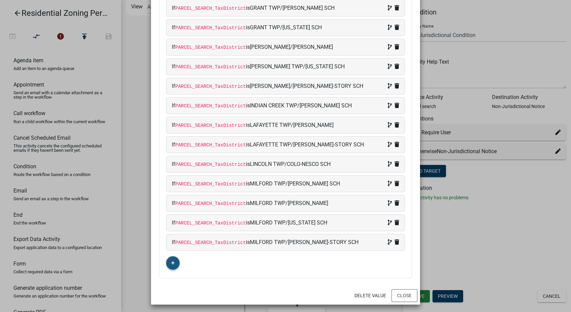
click at [171, 261] on icon "button" at bounding box center [173, 263] width 4 height 4
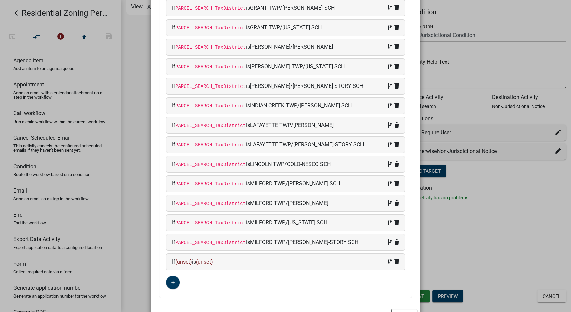
click at [235, 260] on div "If (unset) is (unset)" at bounding box center [285, 262] width 227 height 8
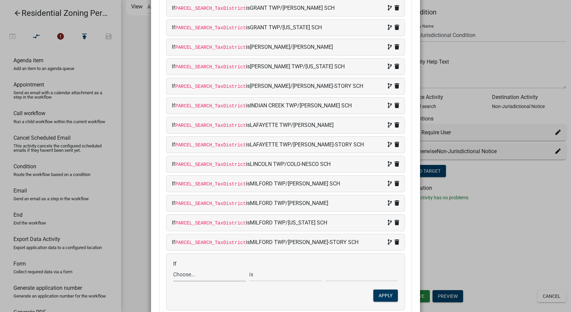
click at [200, 272] on select "Choose... ALL_FEE_RECIPIENTS APPLICATION_ID APPLICATION_NUMBER APPLICATION_STAT…" at bounding box center [209, 274] width 73 height 14
select select "87: PARCEL_SEARCH_TaxDistrict"
click at [173, 267] on select "Choose... ALL_FEE_RECIPIENTS APPLICATION_ID APPLICATION_NUMBER APPLICATION_STAT…" at bounding box center [209, 274] width 73 height 14
click at [333, 275] on input "text" at bounding box center [361, 274] width 73 height 14
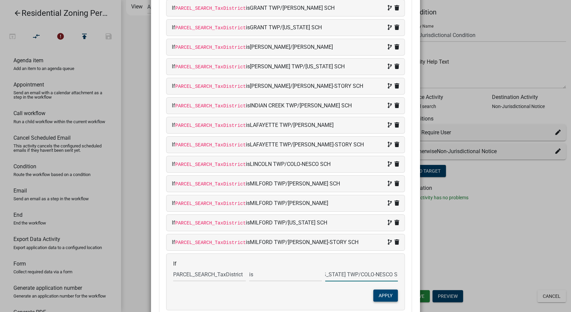
type input "NEVADA TWP/COLO-NESCO SCH"
click at [385, 290] on button "Apply" at bounding box center [385, 295] width 25 height 12
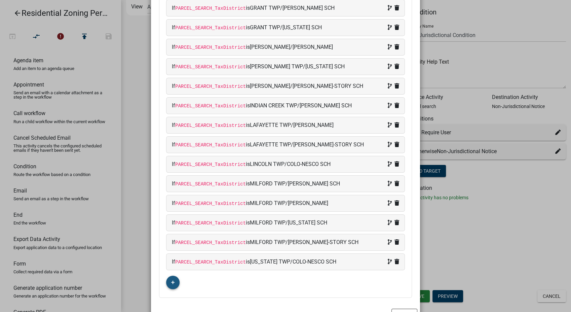
click at [171, 282] on icon "button" at bounding box center [173, 282] width 4 height 4
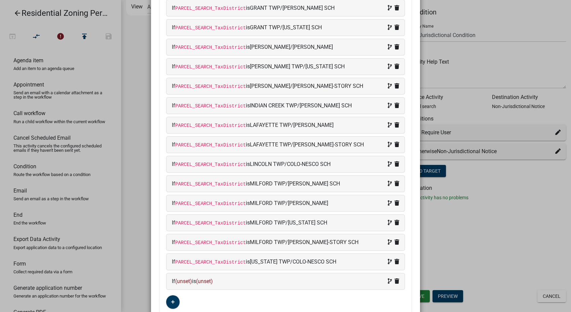
click at [250, 287] on div "Match: All Any If PARCEL_SEARCH_TaxDistrict is COLLINS TWP/COLLINS-MAXWELL SCH …" at bounding box center [285, 71] width 252 height 489
click at [247, 284] on div "If (unset) is (unset)" at bounding box center [285, 281] width 238 height 16
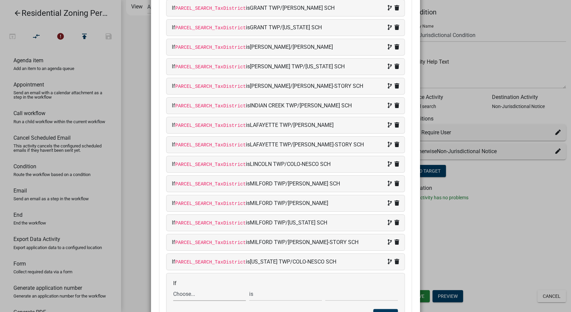
click at [195, 290] on select "Choose... ALL_FEE_RECIPIENTS APPLICATION_ID APPLICATION_NUMBER APPLICATION_STAT…" at bounding box center [209, 294] width 73 height 14
select select "87: PARCEL_SEARCH_TaxDistrict"
click at [173, 287] on select "Choose... ALL_FEE_RECIPIENTS APPLICATION_ID APPLICATION_NUMBER APPLICATION_STAT…" at bounding box center [209, 294] width 73 height 14
click at [339, 295] on input "text" at bounding box center [361, 294] width 73 height 14
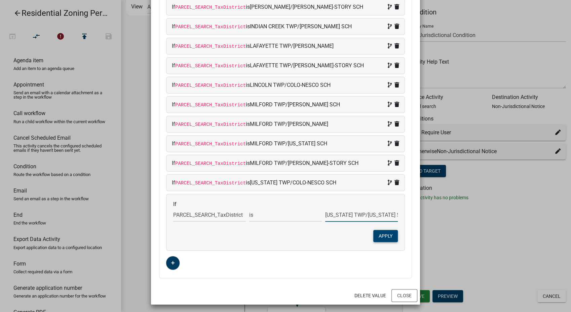
type input "[US_STATE] TWP/[US_STATE] SCH"
click at [377, 234] on button "Apply" at bounding box center [385, 236] width 25 height 12
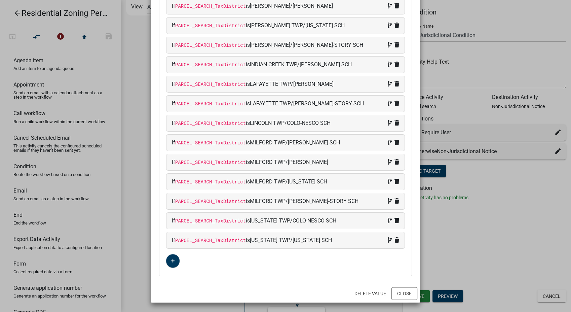
scroll to position [290, 0]
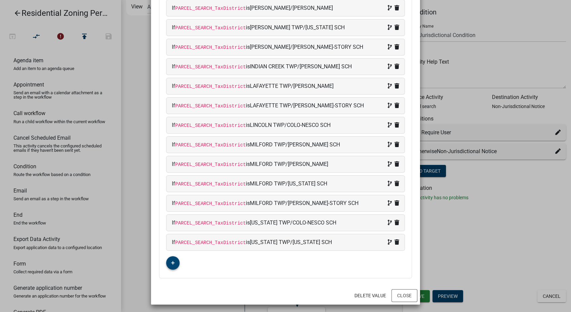
click at [171, 261] on icon "button" at bounding box center [173, 263] width 4 height 4
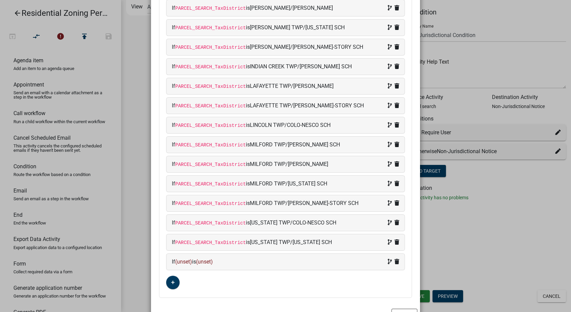
click at [265, 262] on div "If (unset) is (unset)" at bounding box center [285, 262] width 227 height 8
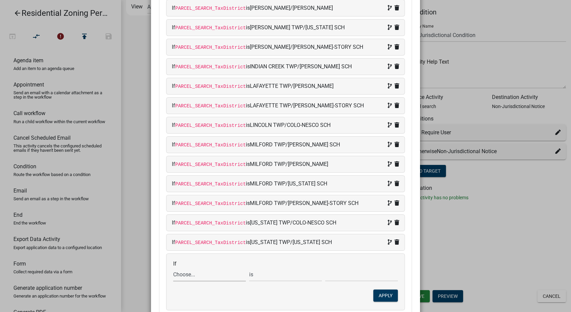
click at [196, 273] on select "Choose... ALL_FEE_RECIPIENTS APPLICATION_ID APPLICATION_NUMBER APPLICATION_STAT…" at bounding box center [209, 274] width 73 height 14
select select "87: PARCEL_SEARCH_TaxDistrict"
click at [173, 267] on select "Choose... ALL_FEE_RECIPIENTS APPLICATION_ID APPLICATION_NUMBER APPLICATION_STAT…" at bounding box center [209, 274] width 73 height 14
click at [344, 270] on input "text" at bounding box center [361, 274] width 73 height 14
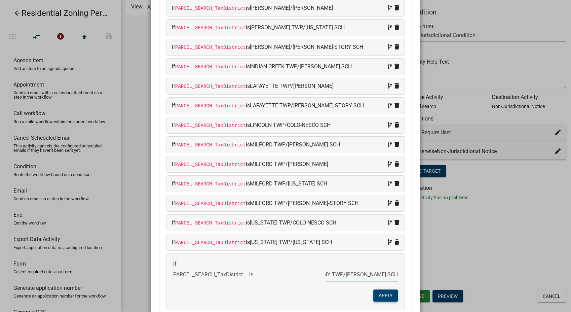
type input "NEW ALBANY TWP/[PERSON_NAME] SCH"
click at [387, 297] on button "Apply" at bounding box center [385, 295] width 25 height 12
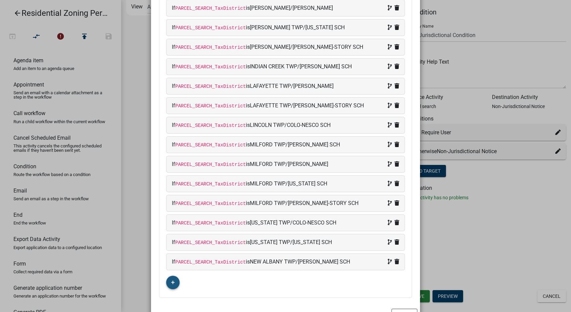
click at [171, 280] on icon "button" at bounding box center [173, 282] width 4 height 4
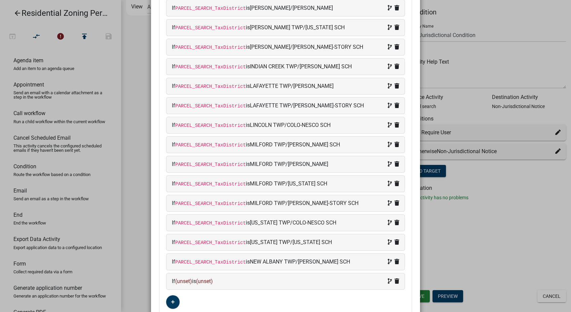
click at [237, 283] on div "If (unset) is (unset)" at bounding box center [285, 281] width 238 height 16
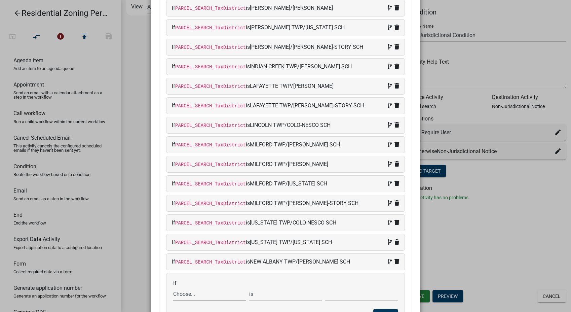
click at [198, 291] on select "Choose... ALL_FEE_RECIPIENTS APPLICATION_ID APPLICATION_NUMBER APPLICATION_STAT…" at bounding box center [209, 294] width 73 height 14
select select "87: PARCEL_SEARCH_TaxDistrict"
click at [173, 287] on select "Choose... ALL_FEE_RECIPIENTS APPLICATION_ID APPLICATION_NUMBER APPLICATION_STAT…" at bounding box center [209, 294] width 73 height 14
click at [343, 296] on input "text" at bounding box center [361, 294] width 73 height 14
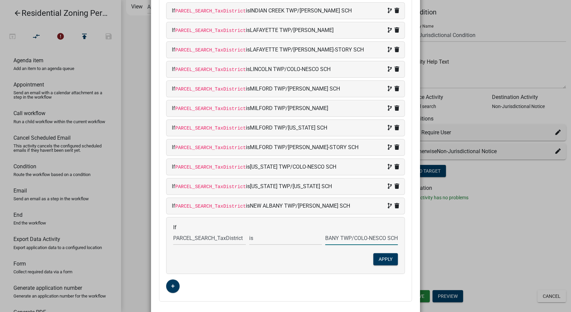
scroll to position [369, 0]
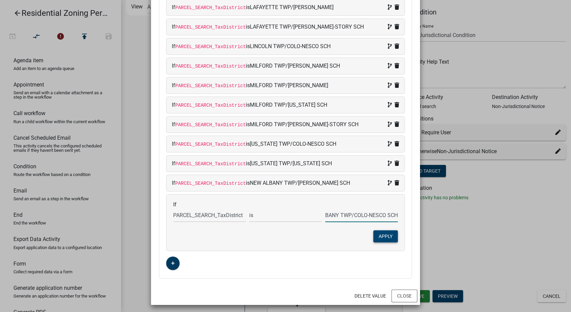
type input "NEW ALBANY TWP/COLO-NESCO SCH"
click at [383, 235] on button "Apply" at bounding box center [385, 236] width 25 height 12
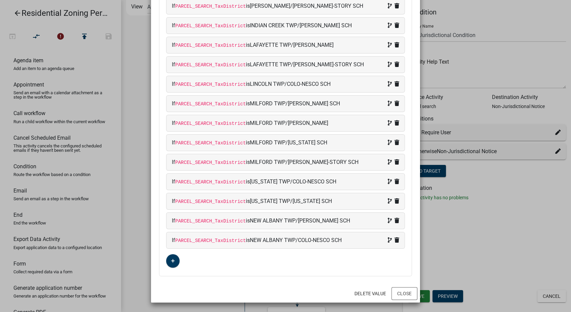
scroll to position [329, 0]
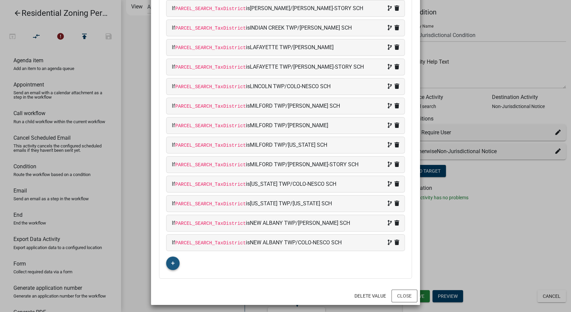
click at [166, 262] on button "button" at bounding box center [172, 262] width 13 height 13
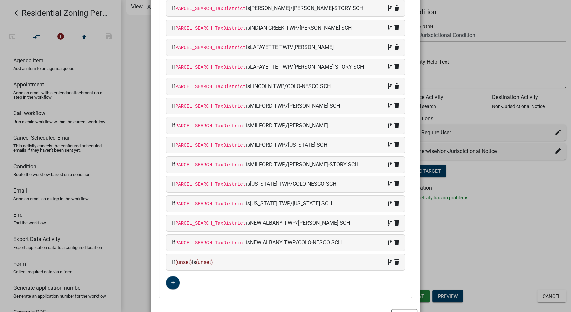
drag, startPoint x: 231, startPoint y: 260, endPoint x: 225, endPoint y: 263, distance: 7.1
click at [225, 263] on div "If (unset) is (unset)" at bounding box center [285, 262] width 227 height 8
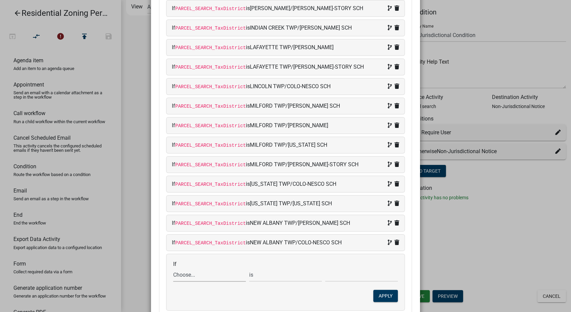
click at [187, 276] on select "Choose... ALL_FEE_RECIPIENTS APPLICATION_ID APPLICATION_NUMBER APPLICATION_STAT…" at bounding box center [209, 275] width 73 height 14
select select "87: PARCEL_SEARCH_TaxDistrict"
click at [173, 268] on select "Choose... ALL_FEE_RECIPIENTS APPLICATION_ID APPLICATION_NUMBER APPLICATION_STAT…" at bounding box center [209, 275] width 73 height 14
click at [336, 273] on input "text" at bounding box center [361, 275] width 73 height 14
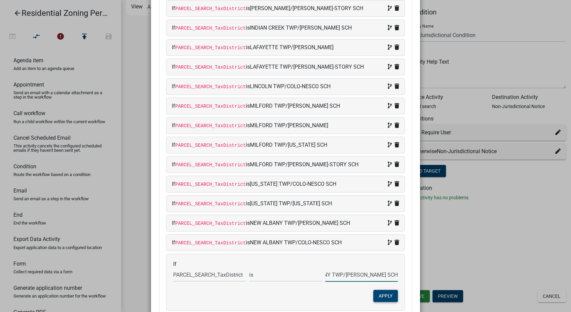
type input "NEW ALBANY TWP/[PERSON_NAME] SCH"
click at [387, 296] on button "Apply" at bounding box center [385, 295] width 25 height 12
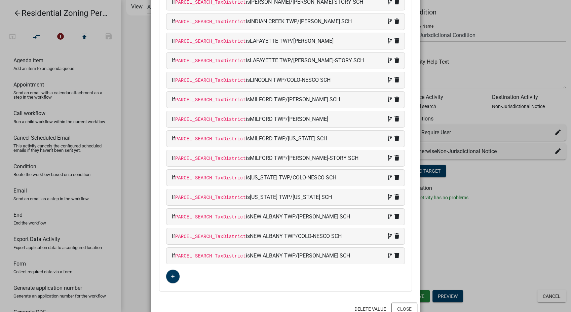
scroll to position [349, 0]
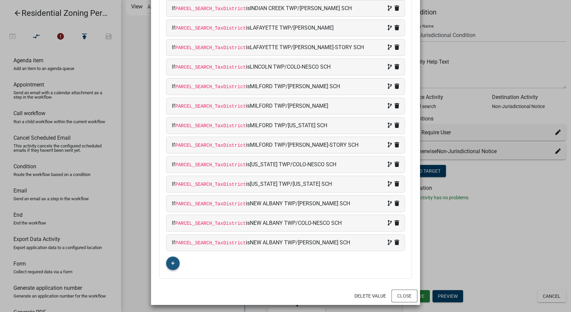
click at [171, 263] on fa-icon "button" at bounding box center [173, 263] width 4 height 6
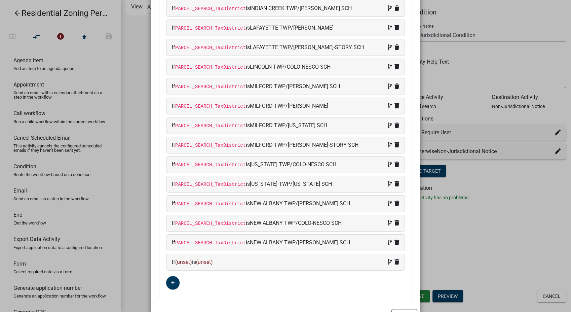
click at [249, 264] on div "If (unset) is (unset)" at bounding box center [285, 262] width 238 height 16
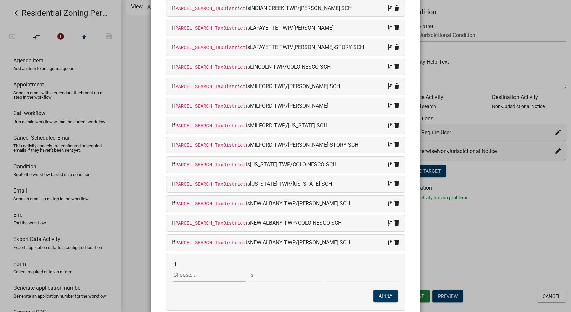
click at [204, 277] on select "Choose... ALL_FEE_RECIPIENTS APPLICATION_ID APPLICATION_NUMBER APPLICATION_STAT…" at bounding box center [209, 275] width 73 height 14
select select "87: PARCEL_SEARCH_TaxDistrict"
click at [173, 268] on select "Choose... ALL_FEE_RECIPIENTS APPLICATION_ID APPLICATION_NUMBER APPLICATION_STAT…" at bounding box center [209, 275] width 73 height 14
click at [338, 273] on input "text" at bounding box center [361, 275] width 73 height 14
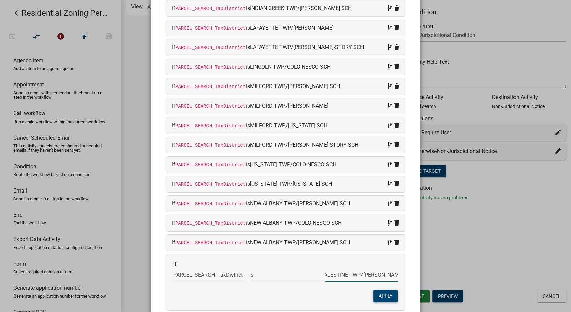
type input "PALESTINE TWP/[PERSON_NAME] SCH"
click at [376, 295] on button "Apply" at bounding box center [385, 295] width 25 height 12
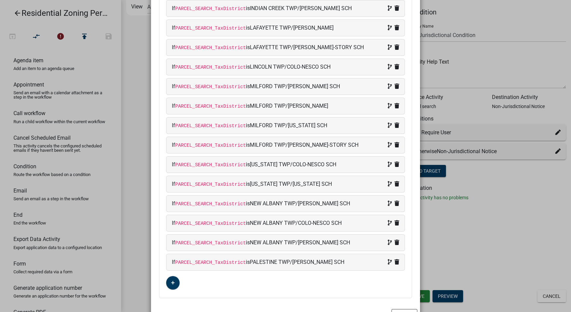
scroll to position [368, 0]
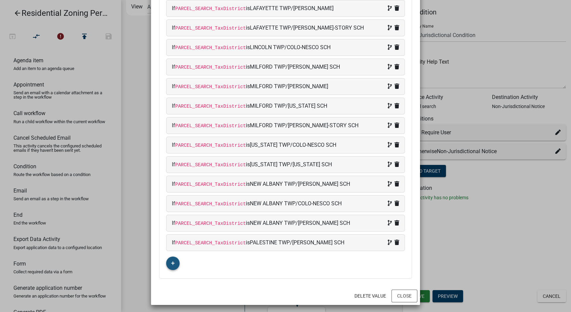
click at [171, 261] on icon "button" at bounding box center [173, 263] width 4 height 4
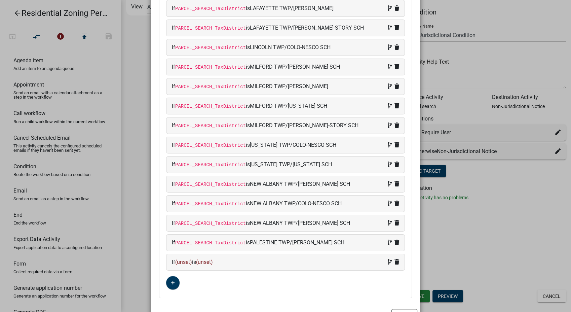
click at [269, 260] on div "If (unset) is (unset)" at bounding box center [285, 262] width 227 height 8
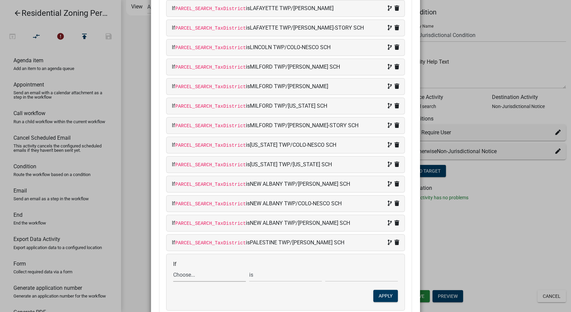
click at [201, 276] on select "Choose... ALL_FEE_RECIPIENTS APPLICATION_ID APPLICATION_NUMBER APPLICATION_STAT…" at bounding box center [209, 275] width 73 height 14
select select "87: PARCEL_SEARCH_TaxDistrict"
click at [173, 268] on select "Choose... ALL_FEE_RECIPIENTS APPLICATION_ID APPLICATION_NUMBER APPLICATION_STAT…" at bounding box center [209, 275] width 73 height 14
click at [335, 275] on input "text" at bounding box center [361, 275] width 73 height 14
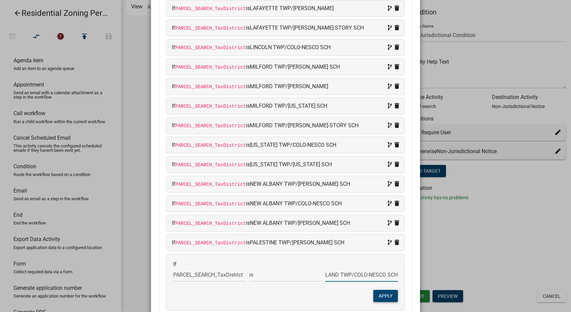
type input "RICHLAND TWP/COLO-NESCO SCH"
click at [382, 291] on button "Apply" at bounding box center [385, 295] width 25 height 12
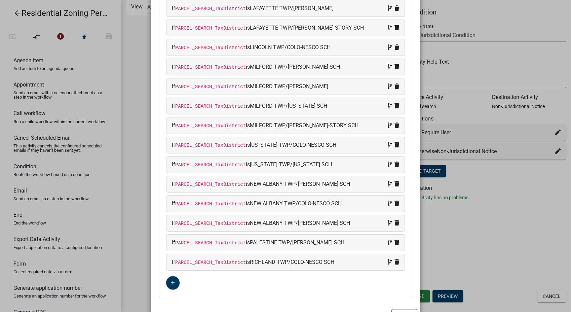
scroll to position [387, 0]
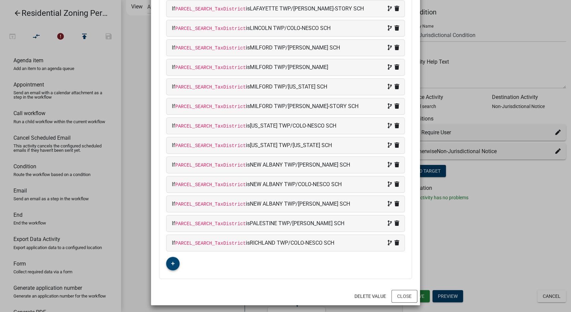
click at [171, 261] on icon "button" at bounding box center [173, 263] width 4 height 4
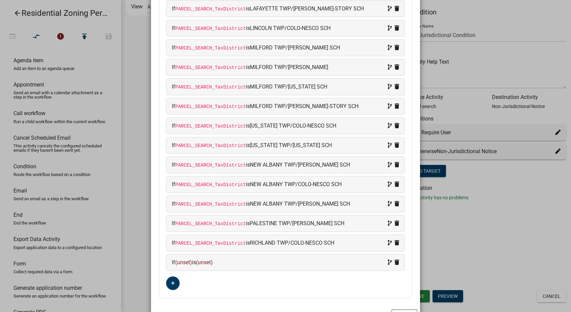
click at [239, 258] on div "If (unset) is (unset)" at bounding box center [285, 262] width 227 height 8
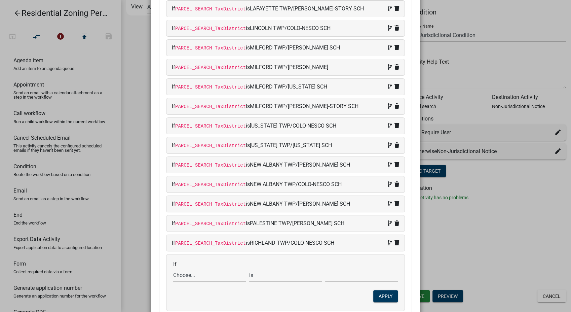
click at [204, 273] on select "Choose... ALL_FEE_RECIPIENTS APPLICATION_ID APPLICATION_NUMBER APPLICATION_STAT…" at bounding box center [209, 275] width 73 height 14
select select "87: PARCEL_SEARCH_TaxDistrict"
click at [173, 268] on select "Choose... ALL_FEE_RECIPIENTS APPLICATION_ID APPLICATION_NUMBER APPLICATION_STAT…" at bounding box center [209, 275] width 73 height 14
click at [338, 272] on input "text" at bounding box center [361, 275] width 73 height 14
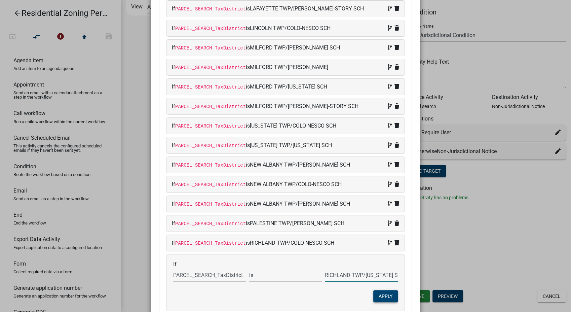
type input "RICHLAND TWP/[US_STATE] SCH"
click at [383, 294] on button "Apply" at bounding box center [385, 296] width 25 height 12
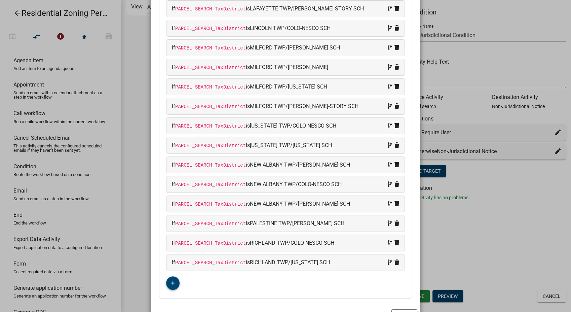
click at [171, 281] on icon "button" at bounding box center [173, 283] width 4 height 4
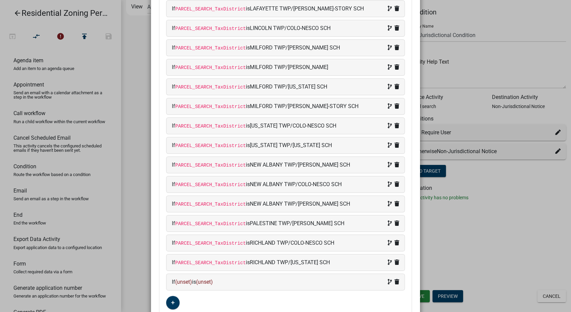
click at [273, 278] on div "If (unset) is (unset)" at bounding box center [285, 282] width 227 height 8
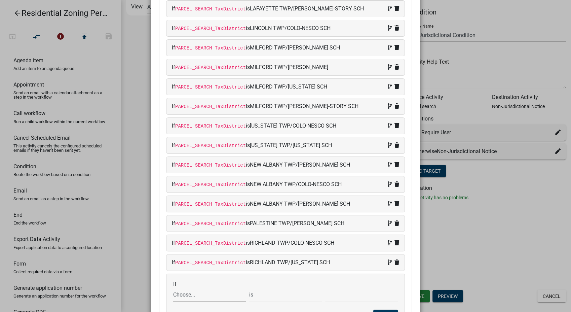
click at [205, 292] on select "Choose... ALL_FEE_RECIPIENTS APPLICATION_ID APPLICATION_NUMBER APPLICATION_STAT…" at bounding box center [209, 294] width 73 height 14
select select "87: PARCEL_SEARCH_TaxDistrict"
click at [173, 287] on select "Choose... ALL_FEE_RECIPIENTS APPLICATION_ID APPLICATION_NUMBER APPLICATION_STAT…" at bounding box center [209, 294] width 73 height 14
click at [349, 294] on input "text" at bounding box center [361, 294] width 73 height 14
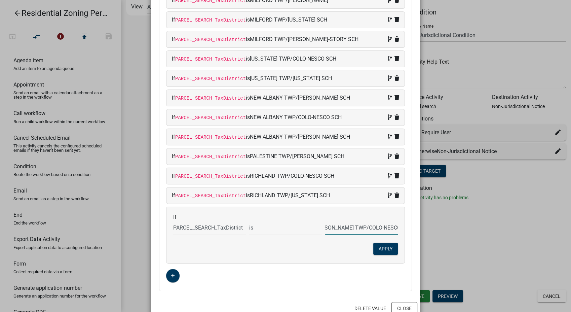
scroll to position [462, 0]
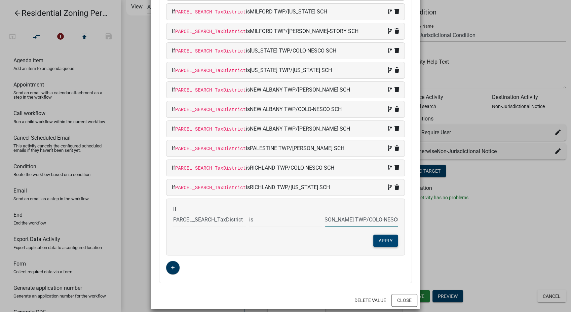
type input "[PERSON_NAME] TWP/COLO-NESCO SCH"
click at [379, 238] on button "Apply" at bounding box center [385, 240] width 25 height 12
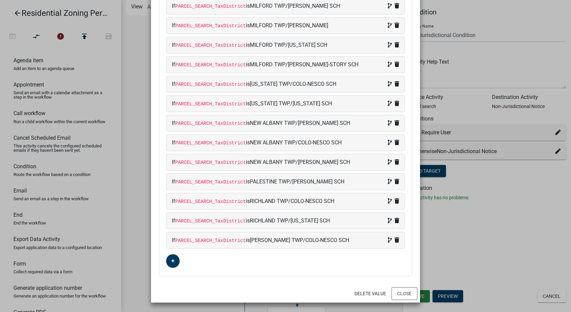
scroll to position [426, 0]
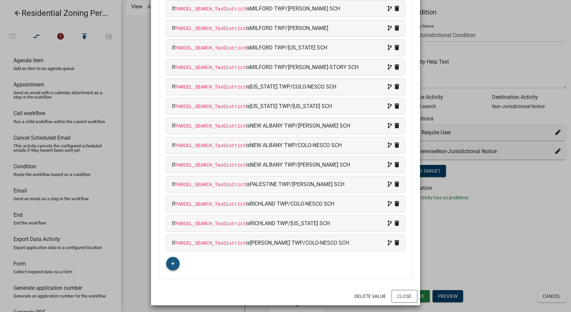
click at [171, 257] on button "button" at bounding box center [172, 263] width 13 height 13
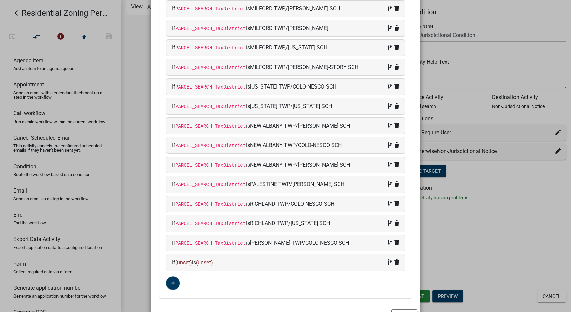
click at [245, 258] on div "If (unset) is (unset)" at bounding box center [285, 262] width 227 height 8
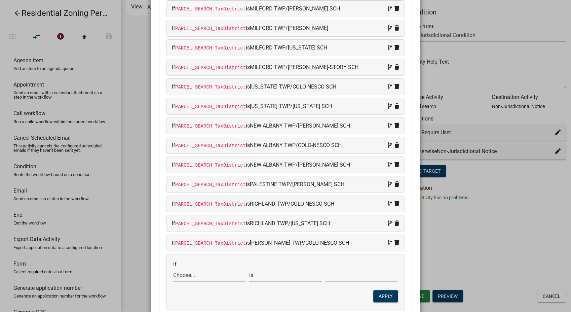
click at [194, 273] on select "Choose... ALL_FEE_RECIPIENTS APPLICATION_ID APPLICATION_NUMBER APPLICATION_STAT…" at bounding box center [209, 275] width 73 height 14
select select "87: PARCEL_SEARCH_TaxDistrict"
click at [173, 268] on select "Choose... ALL_FEE_RECIPIENTS APPLICATION_ID APPLICATION_NUMBER APPLICATION_STAT…" at bounding box center [209, 275] width 73 height 14
click at [360, 270] on input "text" at bounding box center [361, 275] width 73 height 14
type input "UNION TWP/[PERSON_NAME] SCH"
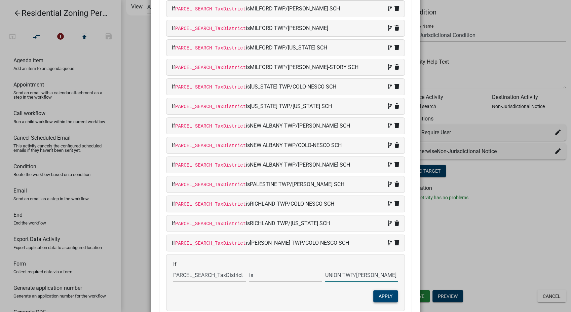
click at [387, 290] on button "Apply" at bounding box center [385, 296] width 25 height 12
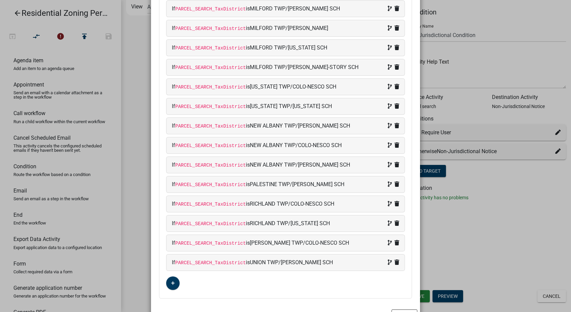
scroll to position [446, 0]
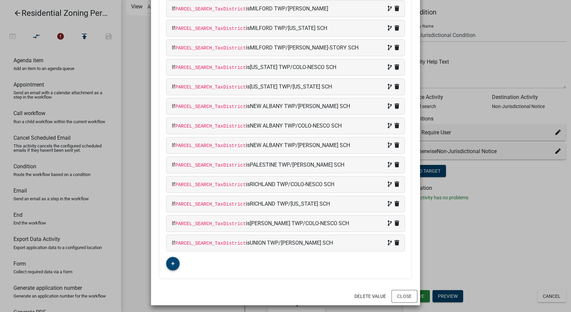
click at [171, 261] on icon "button" at bounding box center [173, 263] width 4 height 4
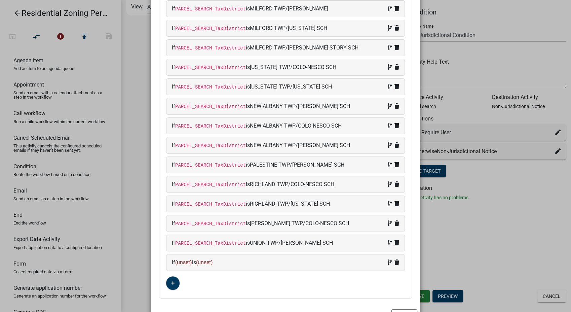
click at [237, 260] on div "If (unset) is (unset)" at bounding box center [285, 262] width 227 height 8
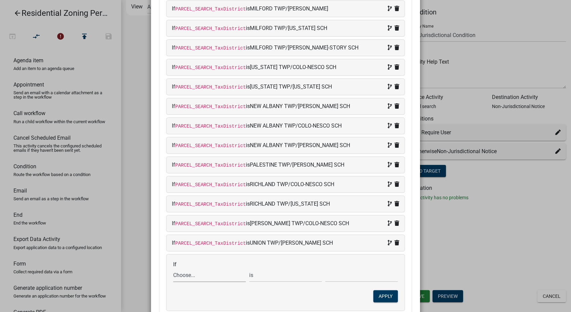
click at [189, 273] on select "Choose... ALL_FEE_RECIPIENTS APPLICATION_ID APPLICATION_NUMBER APPLICATION_STAT…" at bounding box center [209, 275] width 73 height 14
select select "87: PARCEL_SEARCH_TaxDistrict"
click at [173, 268] on select "Choose... ALL_FEE_RECIPIENTS APPLICATION_ID APPLICATION_NUMBER APPLICATION_STAT…" at bounding box center [209, 275] width 73 height 14
click at [341, 276] on input "text" at bounding box center [361, 275] width 73 height 14
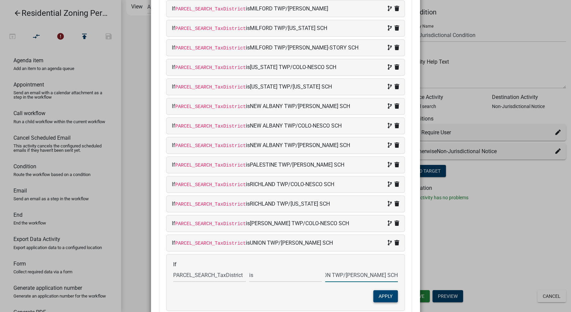
type input "UNION TWP/[PERSON_NAME] SCH"
click at [374, 294] on button "Apply" at bounding box center [385, 296] width 25 height 12
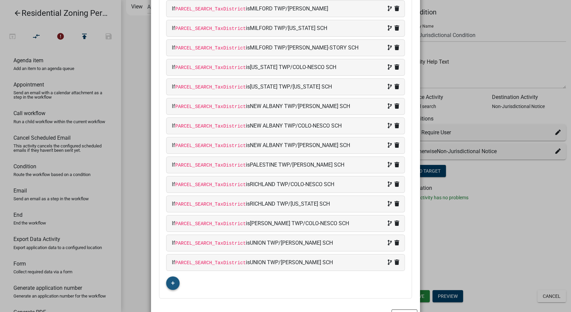
click at [172, 278] on button "button" at bounding box center [172, 282] width 13 height 13
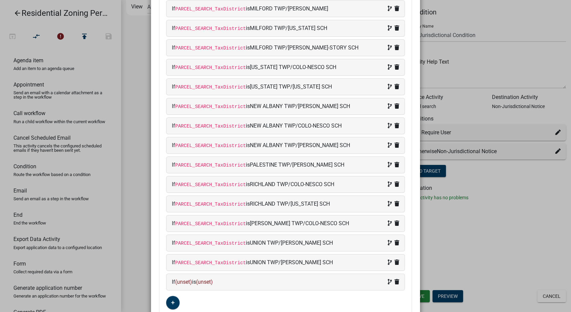
click at [247, 281] on div "If (unset) is (unset)" at bounding box center [285, 282] width 227 height 8
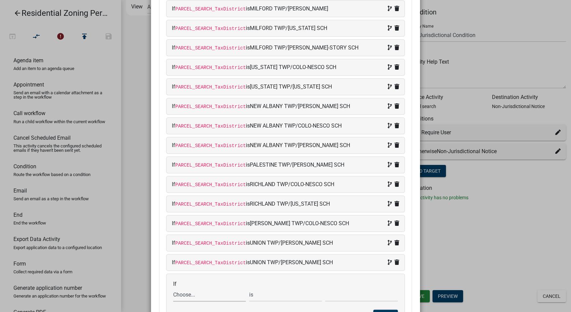
click at [202, 292] on select "Choose... ALL_FEE_RECIPIENTS APPLICATION_ID APPLICATION_NUMBER APPLICATION_STAT…" at bounding box center [209, 294] width 73 height 14
select select "87: PARCEL_SEARCH_TaxDistrict"
click at [173, 287] on select "Choose... ALL_FEE_RECIPIENTS APPLICATION_ID APPLICATION_NUMBER APPLICATION_STAT…" at bounding box center [209, 294] width 73 height 14
click at [339, 295] on input "text" at bounding box center [361, 294] width 73 height 14
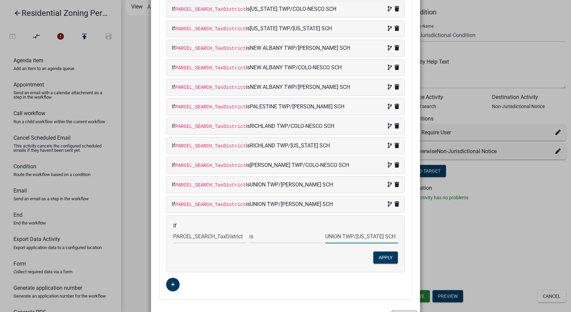
scroll to position [520, 0]
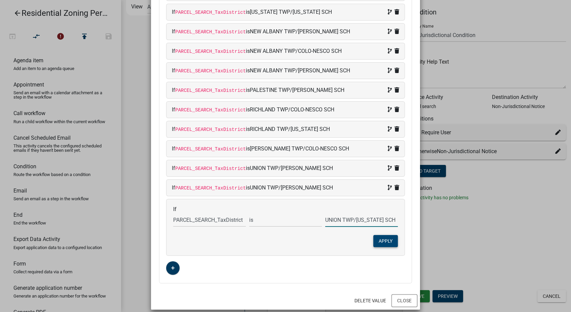
type input "UNION TWP/[US_STATE] SCH"
click at [381, 238] on button "Apply" at bounding box center [385, 241] width 25 height 12
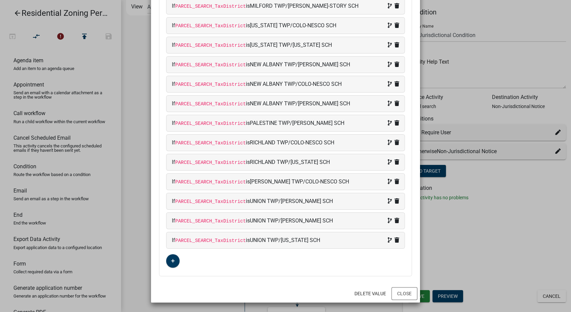
scroll to position [484, 0]
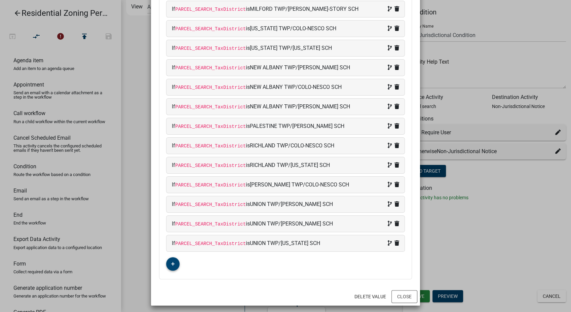
click at [171, 262] on icon "button" at bounding box center [173, 264] width 4 height 4
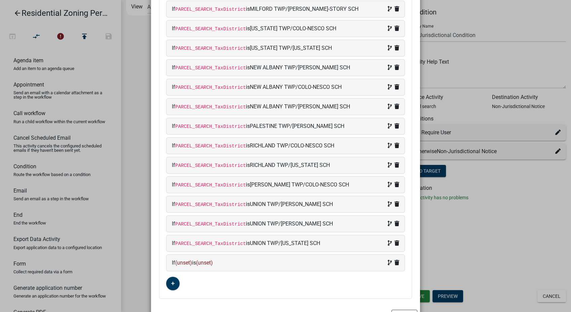
click at [243, 260] on div "If (unset) is (unset)" at bounding box center [285, 263] width 227 height 8
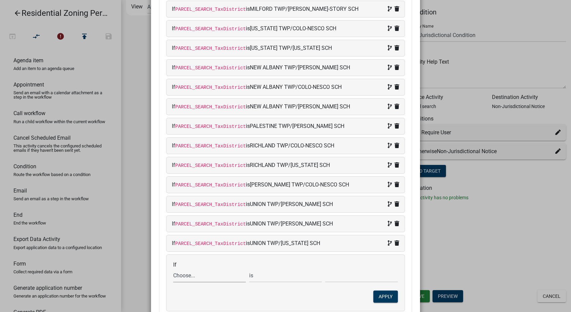
click at [206, 275] on select "Choose... ALL_FEE_RECIPIENTS APPLICATION_ID APPLICATION_NUMBER APPLICATION_STAT…" at bounding box center [209, 275] width 73 height 14
select select "87: PARCEL_SEARCH_TaxDistrict"
click at [173, 268] on select "Choose... ALL_FEE_RECIPIENTS APPLICATION_ID APPLICATION_NUMBER APPLICATION_STAT…" at bounding box center [209, 275] width 73 height 14
click at [332, 273] on input "text" at bounding box center [361, 275] width 73 height 14
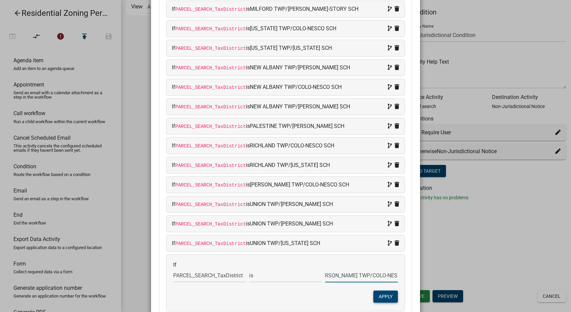
type input "[PERSON_NAME] TWP/COLO-NESCO SCH"
click at [387, 291] on button "Apply" at bounding box center [385, 296] width 25 height 12
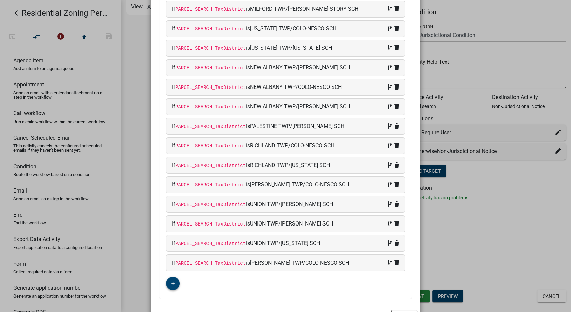
click at [167, 281] on button "button" at bounding box center [172, 282] width 13 height 13
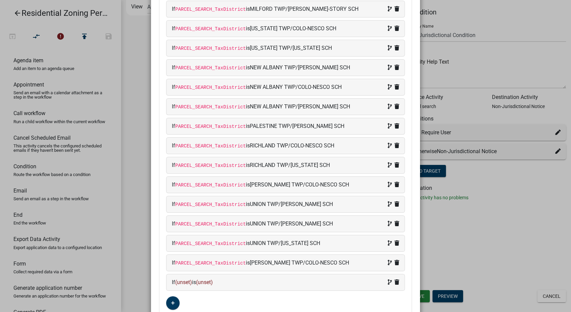
click at [260, 278] on div "If (unset) is (unset)" at bounding box center [285, 282] width 227 height 8
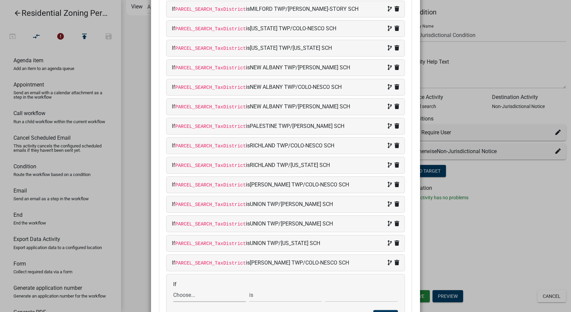
click at [194, 292] on select "Choose... ALL_FEE_RECIPIENTS APPLICATION_ID APPLICATION_NUMBER APPLICATION_STAT…" at bounding box center [209, 295] width 73 height 14
select select "87: PARCEL_SEARCH_TaxDistrict"
click at [173, 288] on select "Choose... ALL_FEE_RECIPIENTS APPLICATION_ID APPLICATION_NUMBER APPLICATION_STAT…" at bounding box center [209, 295] width 73 height 14
click at [338, 296] on input "text" at bounding box center [361, 295] width 73 height 14
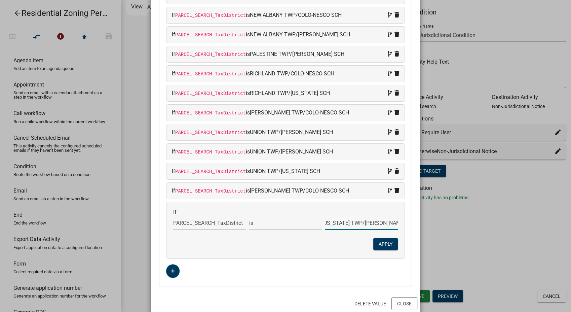
scroll to position [559, 0]
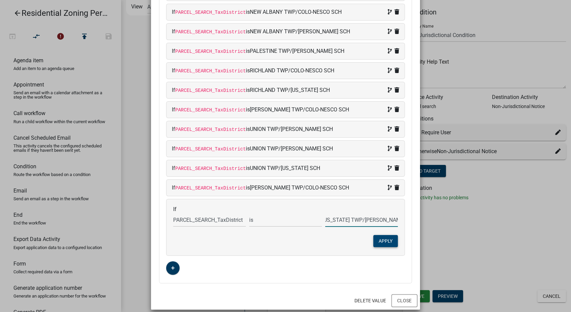
type input "[US_STATE] TWP/[PERSON_NAME] SCH"
click at [381, 243] on button "Apply" at bounding box center [385, 241] width 25 height 12
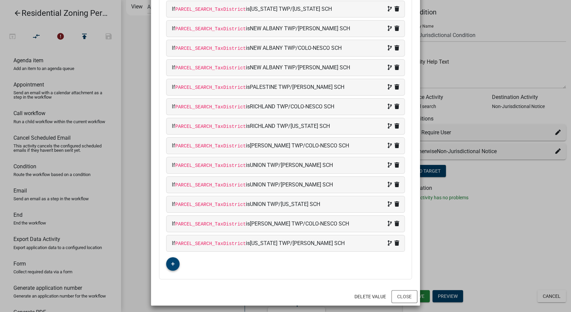
click at [171, 262] on icon "button" at bounding box center [173, 264] width 4 height 4
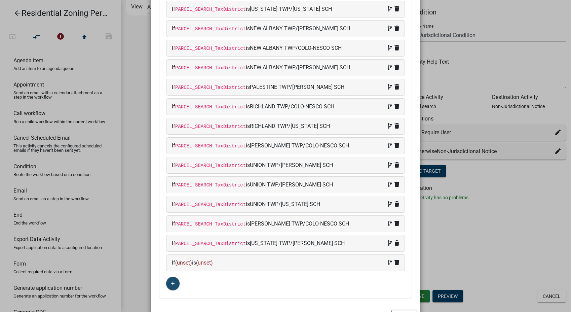
click at [244, 260] on div "If (unset) is (unset)" at bounding box center [285, 263] width 227 height 8
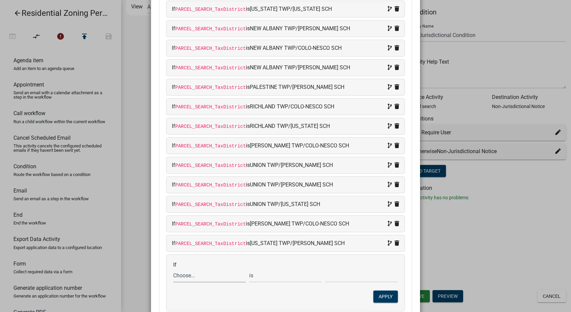
click at [200, 275] on select "Choose... ALL_FEE_RECIPIENTS APPLICATION_ID APPLICATION_NUMBER APPLICATION_STAT…" at bounding box center [209, 275] width 73 height 14
select select "87: PARCEL_SEARCH_TaxDistrict"
click at [173, 268] on select "Choose... ALL_FEE_RECIPIENTS APPLICATION_ID APPLICATION_NUMBER APPLICATION_STAT…" at bounding box center [209, 275] width 73 height 14
click at [345, 273] on input "text" at bounding box center [361, 275] width 73 height 14
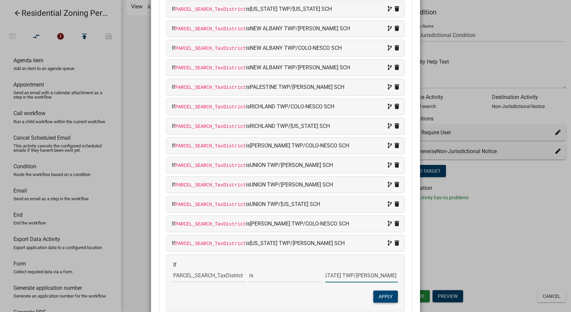
type input "[US_STATE] TWP/[PERSON_NAME] SCH"
click at [380, 290] on button "Apply" at bounding box center [385, 296] width 25 height 12
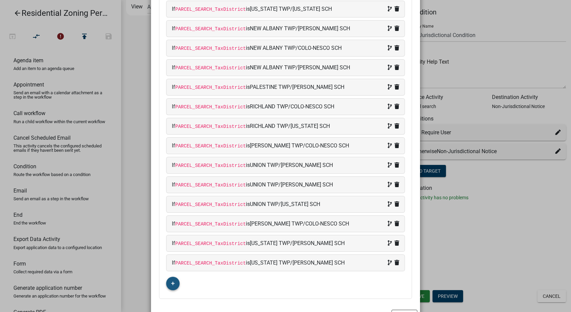
click at [166, 278] on button "button" at bounding box center [172, 282] width 13 height 13
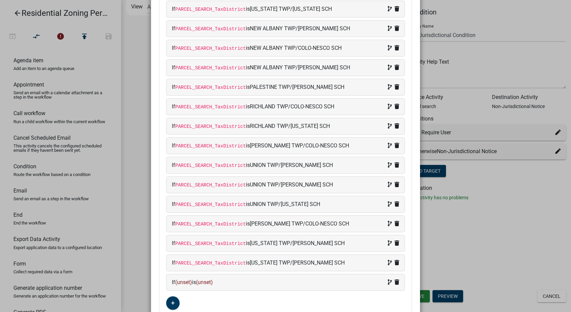
click at [254, 278] on div "If (unset) is (unset)" at bounding box center [285, 282] width 227 height 8
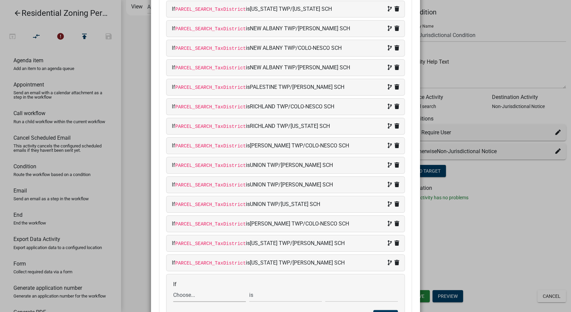
click at [196, 295] on select "Choose... ALL_FEE_RECIPIENTS APPLICATION_ID APPLICATION_NUMBER APPLICATION_STAT…" at bounding box center [209, 295] width 73 height 14
select select "87: PARCEL_SEARCH_TaxDistrict"
click at [173, 288] on select "Choose... ALL_FEE_RECIPIENTS APPLICATION_ID APPLICATION_NUMBER APPLICATION_STAT…" at bounding box center [209, 295] width 73 height 14
click at [350, 291] on input "text" at bounding box center [361, 295] width 73 height 14
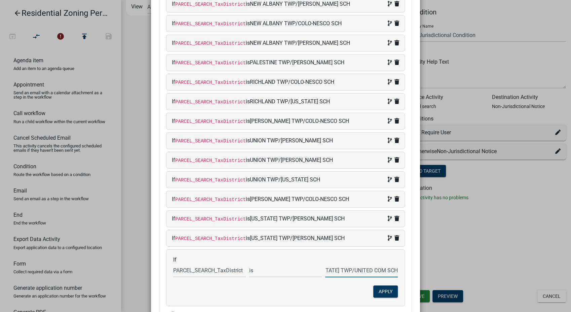
scroll to position [561, 0]
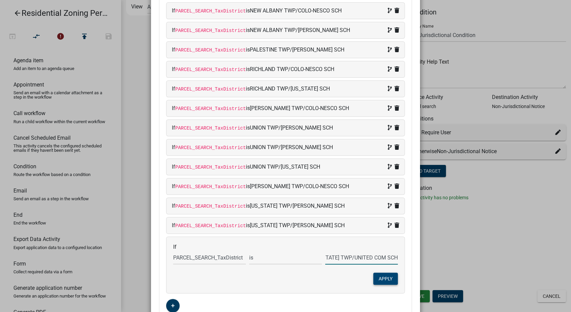
type input "[US_STATE] TWP/UNITED COM SCH"
click at [374, 272] on button "Apply" at bounding box center [385, 278] width 25 height 12
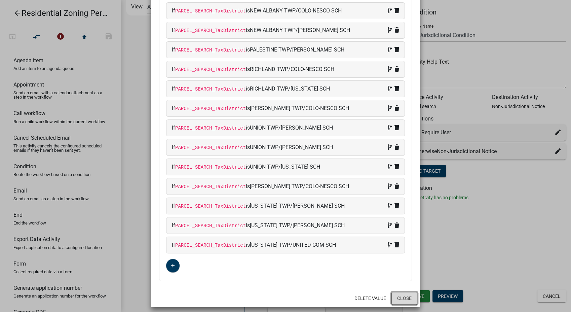
click at [406, 297] on button "Close" at bounding box center [404, 297] width 26 height 13
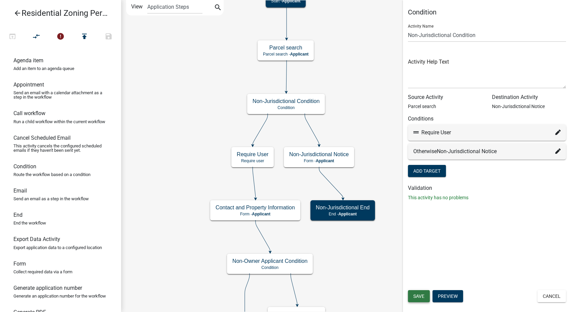
click at [425, 297] on button "Save" at bounding box center [419, 296] width 22 height 12
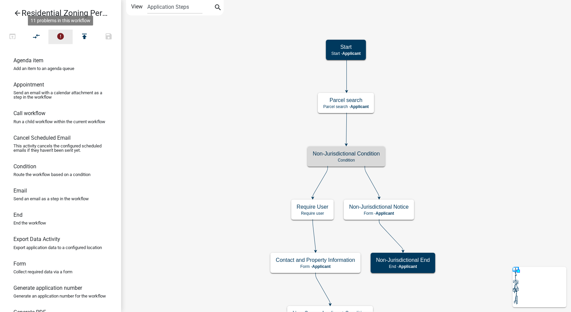
click at [60, 32] on icon "error" at bounding box center [60, 36] width 8 height 9
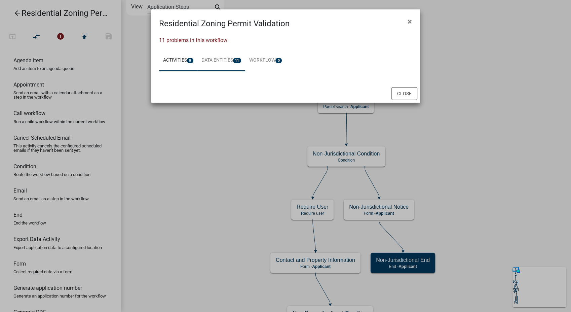
click at [232, 63] on link "Data Entities 11" at bounding box center [221, 61] width 48 height 22
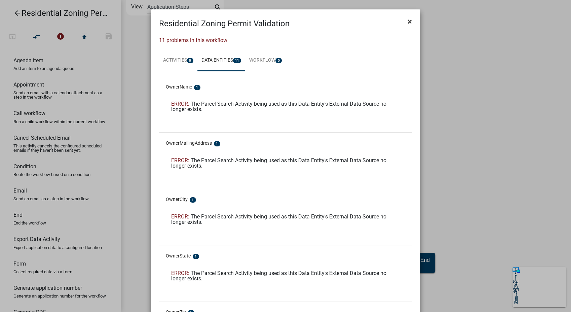
click at [407, 21] on span "×" at bounding box center [409, 21] width 4 height 9
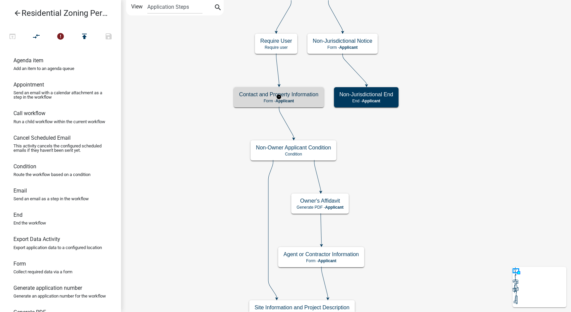
click at [292, 94] on h5 "Contact and Property Information" at bounding box center [278, 94] width 79 height 6
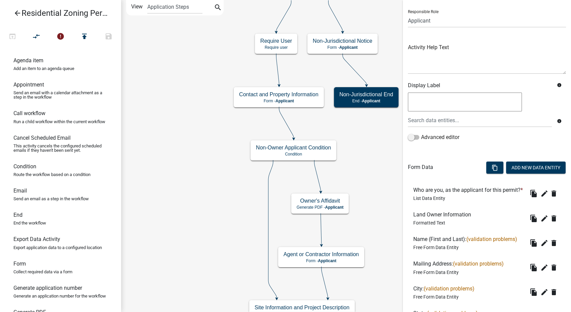
scroll to position [75, 0]
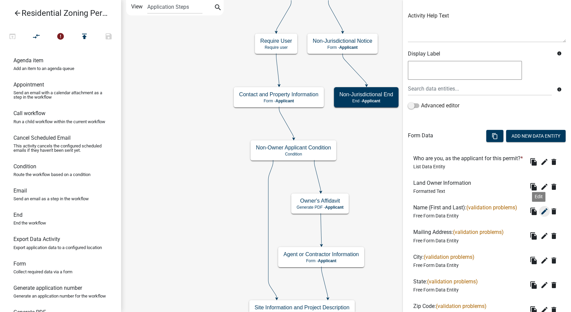
click at [540, 215] on icon "edit" at bounding box center [544, 211] width 8 height 8
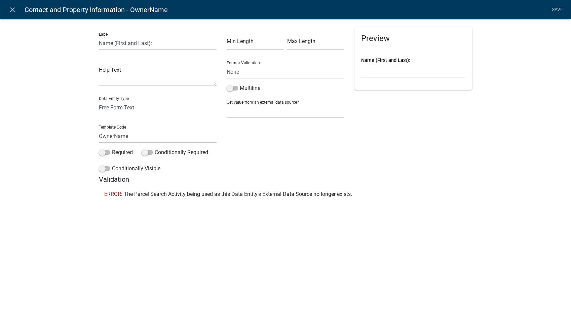
click at [246, 109] on select "None Parcel search Applicant Data" at bounding box center [286, 111] width 118 height 14
select select "1: Object"
click at [227, 104] on select "None Parcel search Applicant Data" at bounding box center [286, 111] width 118 height 14
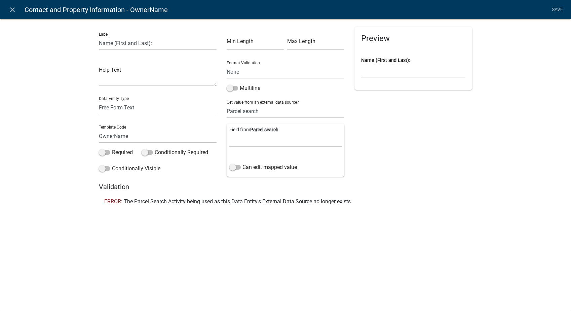
click at [245, 138] on select "Parcel ID Owner Name Owner City Owner State Owner Zip Owner Address 1 Owner Add…" at bounding box center [285, 140] width 112 height 14
select select "1: Object"
click at [229, 133] on select "Parcel ID Owner Name Owner City Owner State Owner Zip Owner Address 1 Owner Add…" at bounding box center [285, 140] width 112 height 14
click at [234, 168] on span at bounding box center [234, 167] width 11 height 5
click at [242, 163] on input "Can edit mapped value" at bounding box center [242, 163] width 0 height 0
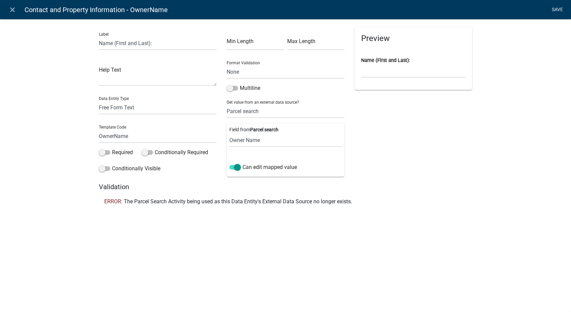
click at [555, 7] on link "Save" at bounding box center [557, 9] width 17 height 13
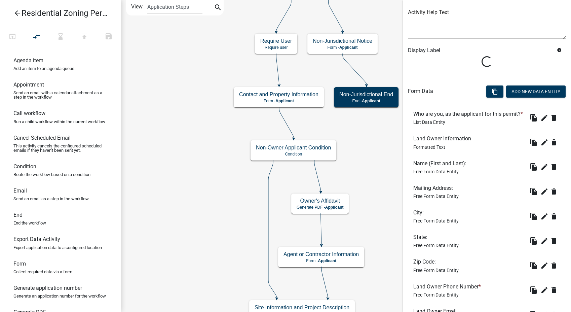
scroll to position [149, 0]
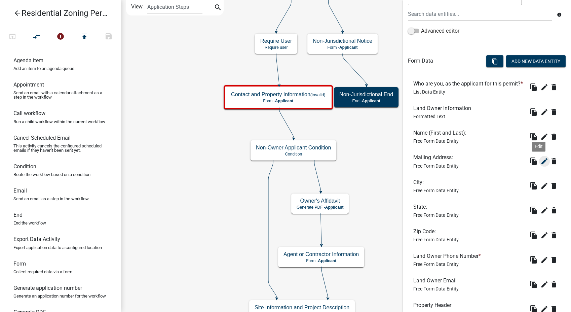
click at [540, 165] on icon "edit" at bounding box center [544, 161] width 8 height 8
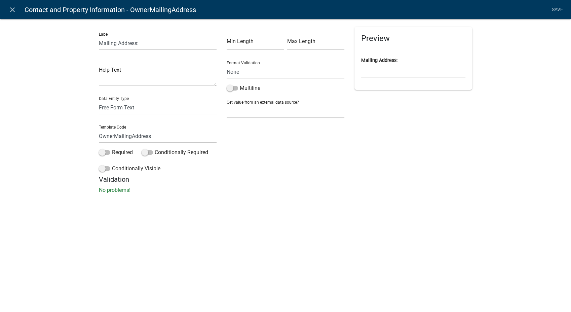
click at [256, 110] on select "None Parcel search Applicant Data" at bounding box center [286, 111] width 118 height 14
select select "1: Object"
click at [227, 104] on select "None Parcel search Applicant Data" at bounding box center [286, 111] width 118 height 14
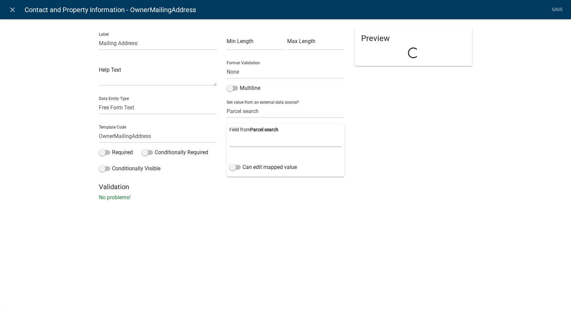
drag, startPoint x: 252, startPoint y: 118, endPoint x: 246, endPoint y: 135, distance: 18.3
click at [246, 135] on select "Parcel ID Owner Name Owner City Owner State Owner Zip Owner Address 1 Owner Add…" at bounding box center [285, 140] width 112 height 14
select select "5: Object"
click at [229, 133] on select "Parcel ID Owner Name Owner City Owner State Owner Zip Owner Address 1 Owner Add…" at bounding box center [285, 140] width 112 height 14
click at [235, 169] on span at bounding box center [234, 167] width 11 height 5
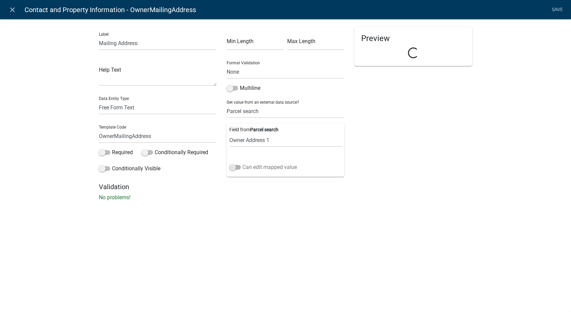
click at [242, 163] on input "Can edit mapped value" at bounding box center [242, 163] width 0 height 0
click at [554, 10] on link "Save" at bounding box center [557, 9] width 17 height 13
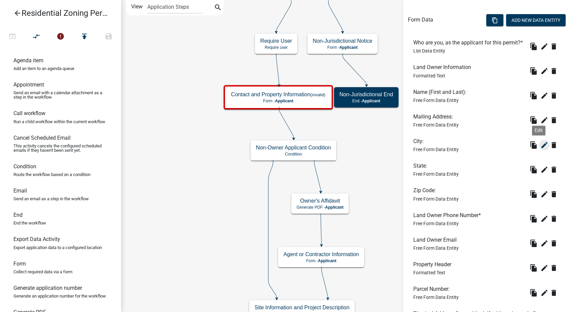
click at [540, 149] on icon "edit" at bounding box center [544, 145] width 8 height 8
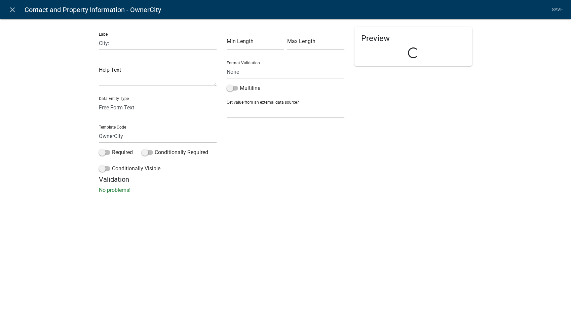
click at [257, 108] on select "None Parcel search Applicant Data" at bounding box center [286, 111] width 118 height 14
select select "1: Object"
click at [227, 104] on select "None Parcel search Applicant Data" at bounding box center [286, 111] width 118 height 14
click at [250, 142] on select "Parcel ID Owner Name Owner City Owner State Owner Zip Owner Address 1 Owner Add…" at bounding box center [285, 140] width 112 height 14
select select "2: Object"
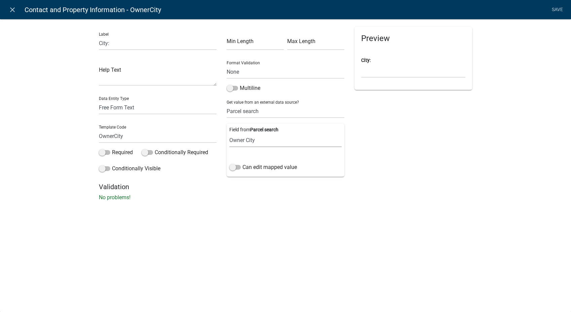
click at [229, 133] on select "Parcel ID Owner Name Owner City Owner State Owner Zip Owner Address 1 Owner Add…" at bounding box center [285, 140] width 112 height 14
click at [233, 167] on span at bounding box center [234, 167] width 11 height 5
click at [242, 163] on input "Can edit mapped value" at bounding box center [242, 163] width 0 height 0
click at [551, 8] on link "Save" at bounding box center [557, 9] width 17 height 13
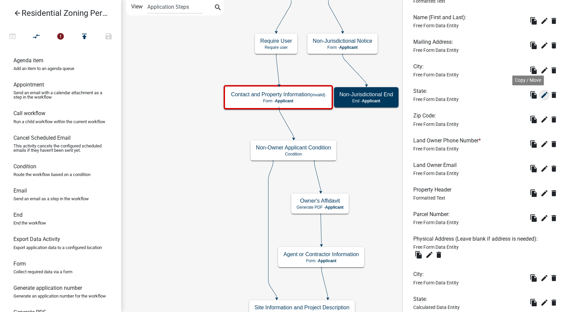
scroll to position [265, 0]
click at [540, 99] on icon "edit" at bounding box center [544, 94] width 8 height 8
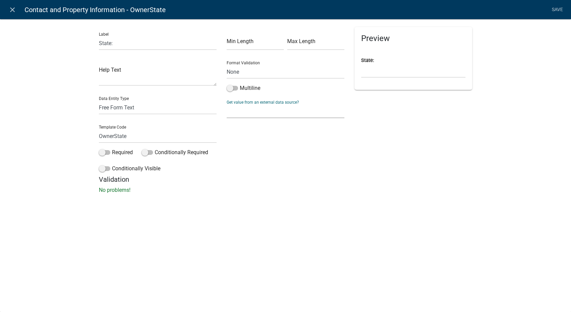
click at [235, 114] on select "None Parcel search Applicant Data" at bounding box center [286, 111] width 118 height 14
select select "1: Object"
click at [227, 104] on select "None Parcel search Applicant Data" at bounding box center [286, 111] width 118 height 14
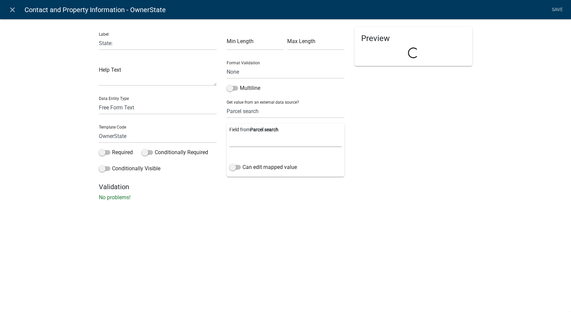
click at [238, 141] on select "Parcel ID Owner Name Owner City Owner State Owner Zip Owner Address 1 Owner Add…" at bounding box center [285, 140] width 112 height 14
select select "3: Object"
click at [229, 133] on select "Parcel ID Owner Name Owner City Owner State Owner Zip Owner Address 1 Owner Add…" at bounding box center [285, 140] width 112 height 14
click at [233, 165] on span at bounding box center [234, 167] width 11 height 5
click at [242, 163] on input "Can edit mapped value" at bounding box center [242, 163] width 0 height 0
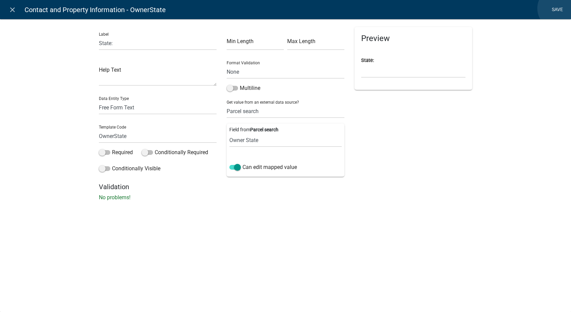
click at [558, 8] on link "Save" at bounding box center [557, 9] width 17 height 13
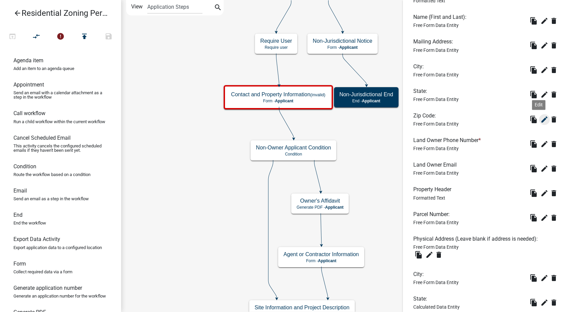
click at [540, 123] on icon "edit" at bounding box center [544, 119] width 8 height 8
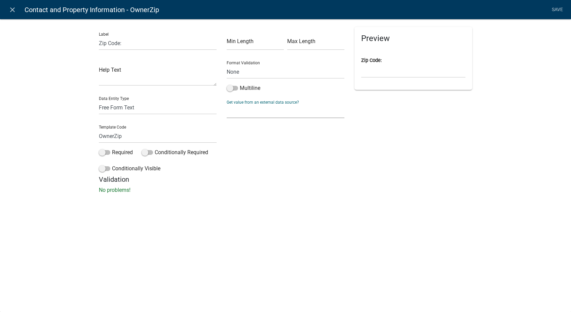
click at [241, 111] on select "None Parcel search Applicant Data" at bounding box center [286, 111] width 118 height 14
select select "1: Object"
click at [227, 104] on select "None Parcel search Applicant Data" at bounding box center [286, 111] width 118 height 14
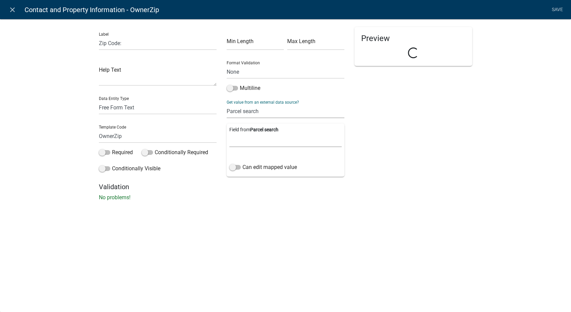
click at [246, 138] on select "Parcel ID Owner Name Owner City Owner State Owner Zip Owner Address 1 Owner Add…" at bounding box center [285, 140] width 112 height 14
select select "4: Object"
click at [229, 133] on select "Parcel ID Owner Name Owner City Owner State Owner Zip Owner Address 1 Owner Add…" at bounding box center [285, 140] width 112 height 14
click at [231, 168] on span at bounding box center [234, 167] width 11 height 5
click at [242, 163] on input "Can edit mapped value" at bounding box center [242, 163] width 0 height 0
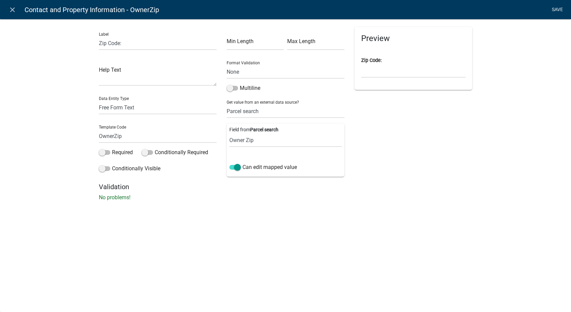
click at [553, 7] on link "Save" at bounding box center [557, 9] width 17 height 13
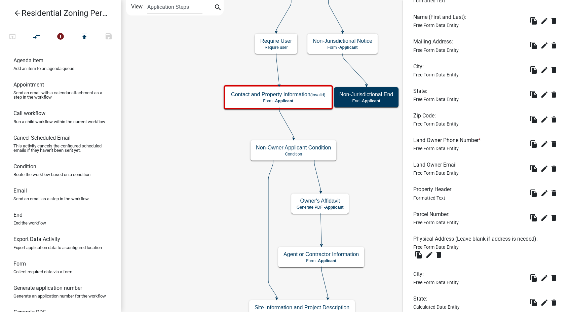
scroll to position [302, 0]
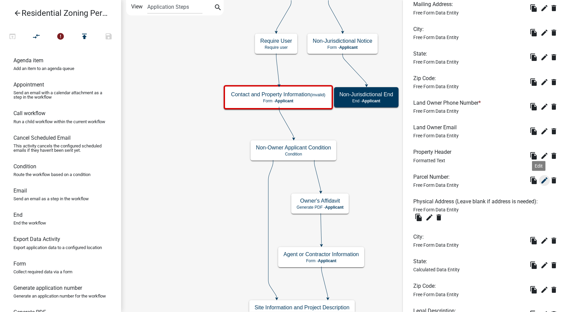
click at [541, 184] on icon "edit" at bounding box center [544, 180] width 8 height 8
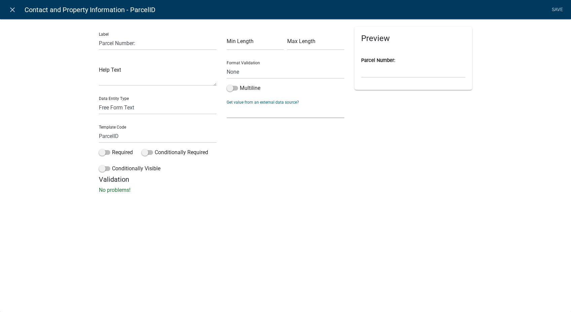
click at [293, 114] on select "None Parcel search Applicant Data" at bounding box center [286, 111] width 118 height 14
select select "1: Object"
click at [227, 104] on select "None Parcel search Applicant Data" at bounding box center [286, 111] width 118 height 14
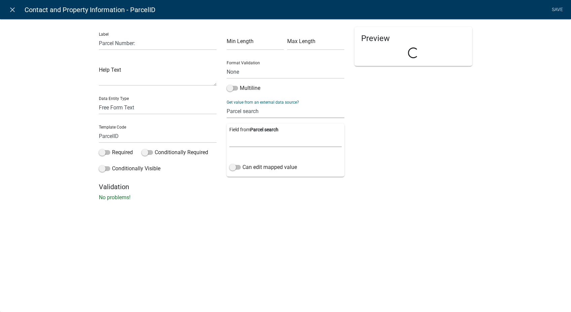
click at [279, 140] on select "Parcel ID Owner Name Owner City Owner State Owner Zip Owner Address 1 Owner Add…" at bounding box center [285, 140] width 112 height 14
select select "0: Object"
click at [229, 133] on select "Parcel ID Owner Name Owner City Owner State Owner Zip Owner Address 1 Owner Add…" at bounding box center [285, 140] width 112 height 14
click at [554, 8] on link "Save" at bounding box center [557, 9] width 17 height 13
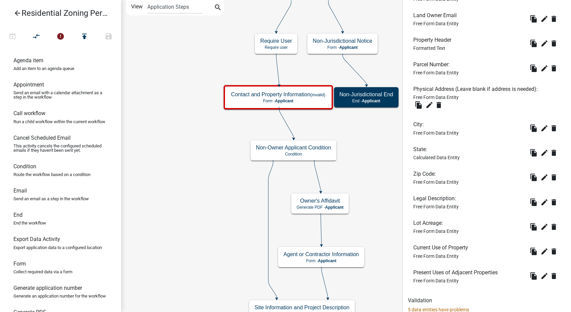
scroll to position [414, 0]
click at [428, 109] on icon "edit" at bounding box center [429, 105] width 8 height 8
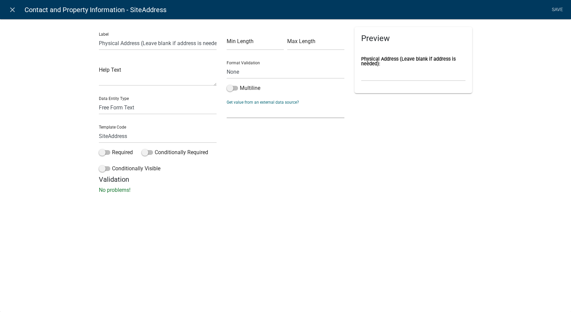
click at [263, 112] on select "None Parcel search Applicant Data" at bounding box center [286, 111] width 118 height 14
select select "1: Object"
click at [227, 104] on select "None Parcel search Applicant Data" at bounding box center [286, 111] width 118 height 14
click at [254, 142] on select "Parcel ID Owner Name Owner City Owner State Owner Zip Owner Address 1 Owner Add…" at bounding box center [285, 140] width 112 height 14
select select "15: Object"
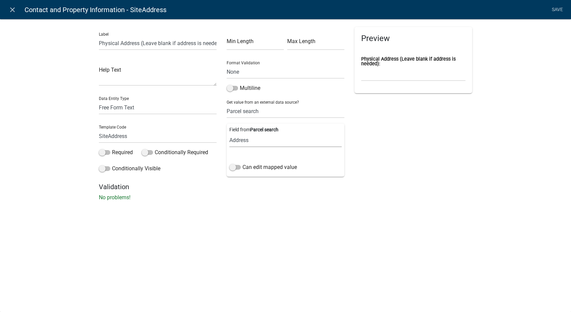
click at [229, 133] on select "Parcel ID Owner Name Owner City Owner State Owner Zip Owner Address 1 Owner Add…" at bounding box center [285, 140] width 112 height 14
click at [231, 169] on span at bounding box center [234, 167] width 11 height 5
click at [242, 163] on input "Can edit mapped value" at bounding box center [242, 163] width 0 height 0
click at [556, 11] on link "Save" at bounding box center [557, 9] width 17 height 13
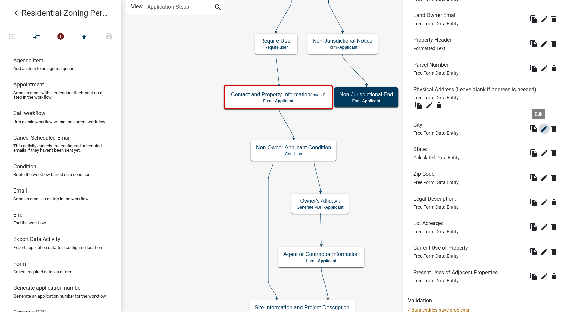
click at [540, 132] on icon "edit" at bounding box center [544, 128] width 8 height 8
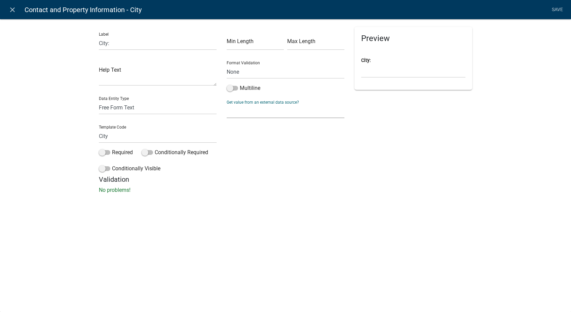
click at [235, 109] on select "None Parcel search Applicant Data" at bounding box center [286, 111] width 118 height 14
select select "1: Object"
click at [227, 104] on select "None Parcel search Applicant Data" at bounding box center [286, 111] width 118 height 14
click at [252, 141] on select "Parcel ID Owner Name Owner City Owner State Owner Zip Owner Address 1 Owner Add…" at bounding box center [285, 140] width 112 height 14
select select "16: Object"
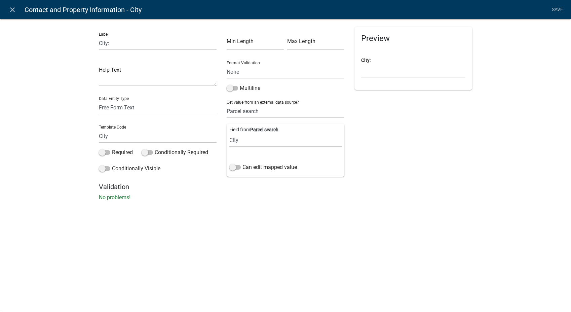
click at [229, 133] on select "Parcel ID Owner Name Owner City Owner State Owner Zip Owner Address 1 Owner Add…" at bounding box center [285, 140] width 112 height 14
click at [231, 165] on span at bounding box center [234, 167] width 11 height 5
click at [242, 163] on input "Can edit mapped value" at bounding box center [242, 163] width 0 height 0
click at [559, 7] on link "Save" at bounding box center [557, 9] width 17 height 13
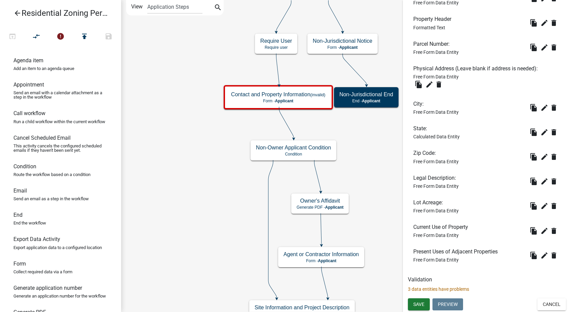
scroll to position [445, 0]
click at [540, 130] on icon "edit" at bounding box center [544, 132] width 8 height 8
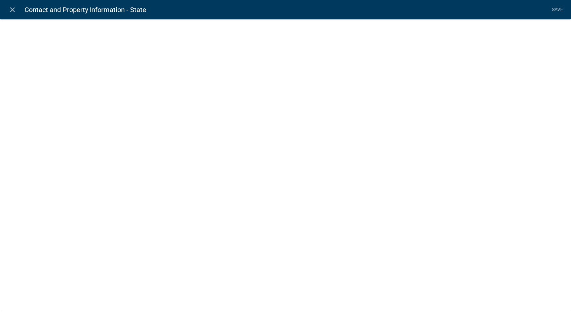
select select "calculated-value"
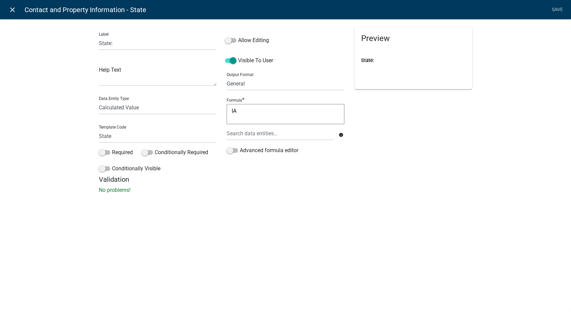
click at [9, 9] on icon "close" at bounding box center [12, 10] width 8 height 8
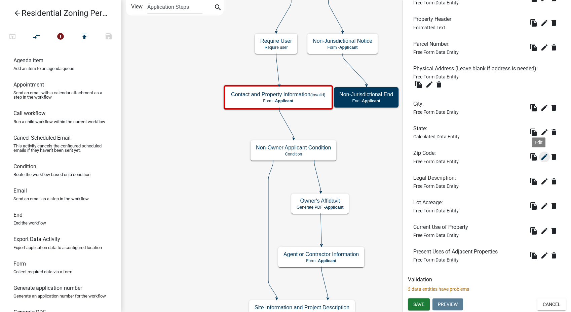
click at [540, 157] on icon "edit" at bounding box center [544, 157] width 8 height 8
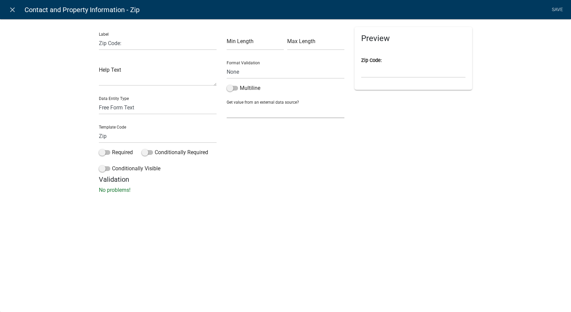
click at [280, 110] on select "None Parcel search Applicant Data" at bounding box center [286, 111] width 118 height 14
select select "1: Object"
click at [227, 104] on select "None Parcel search Applicant Data" at bounding box center [286, 111] width 118 height 14
click at [265, 142] on select "Parcel ID Owner Name Owner City Owner State Owner Zip Owner Address 1 Owner Add…" at bounding box center [285, 140] width 112 height 14
select select "59: Object"
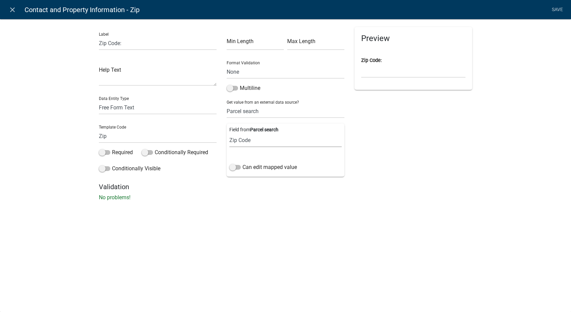
click at [229, 133] on select "Parcel ID Owner Name Owner City Owner State Owner Zip Owner Address 1 Owner Add…" at bounding box center [285, 140] width 112 height 14
click at [233, 167] on span at bounding box center [234, 167] width 11 height 5
click at [242, 163] on input "Can edit mapped value" at bounding box center [242, 163] width 0 height 0
click at [561, 10] on link "Save" at bounding box center [557, 9] width 17 height 13
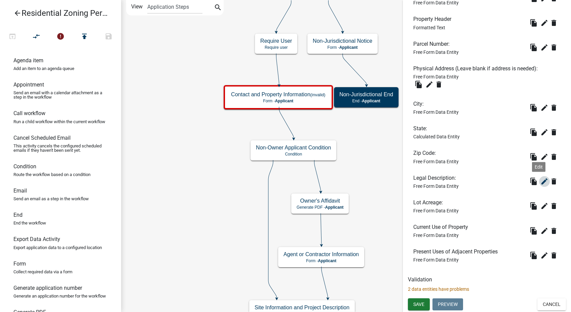
click at [539, 176] on button "edit" at bounding box center [544, 181] width 11 height 11
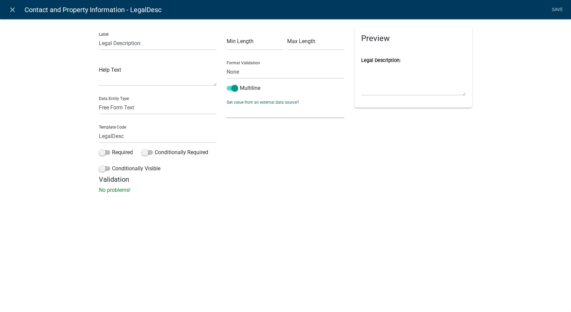
click at [232, 108] on select "None Parcel search Applicant Data" at bounding box center [286, 111] width 118 height 14
select select "1: Object"
click at [227, 104] on select "None Parcel search Applicant Data" at bounding box center [286, 111] width 118 height 14
click at [252, 138] on select "Parcel ID Owner Name Owner City Owner State Owner Zip Owner Address 1 Owner Add…" at bounding box center [285, 140] width 112 height 14
select select "17: Object"
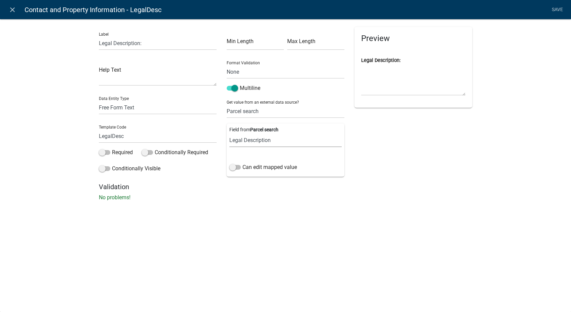
click at [229, 133] on select "Parcel ID Owner Name Owner City Owner State Owner Zip Owner Address 1 Owner Add…" at bounding box center [285, 140] width 112 height 14
click at [231, 166] on span at bounding box center [234, 167] width 11 height 5
click at [242, 163] on input "Can edit mapped value" at bounding box center [242, 163] width 0 height 0
click at [556, 7] on link "Save" at bounding box center [557, 9] width 17 height 13
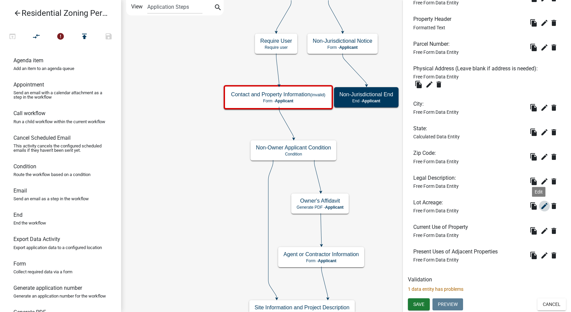
click at [540, 206] on icon "edit" at bounding box center [544, 206] width 8 height 8
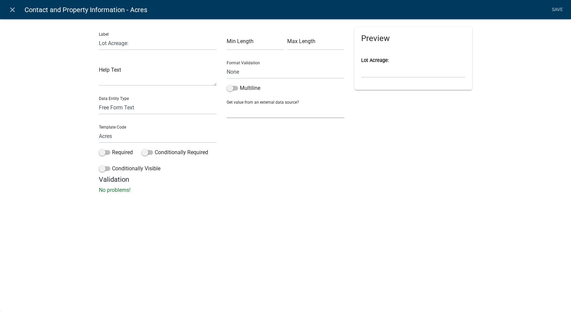
click at [245, 114] on select "None Parcel search Applicant Data" at bounding box center [286, 111] width 118 height 14
select select "1: Object"
click at [227, 104] on select "None Parcel search Applicant Data" at bounding box center [286, 111] width 118 height 14
click at [245, 136] on select "Parcel ID Owner Name Owner City Owner State Owner Zip Owner Address 1 Owner Add…" at bounding box center [285, 140] width 112 height 14
select select "9: Object"
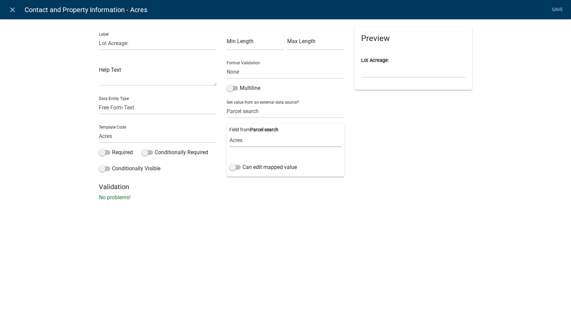
click at [229, 133] on select "Parcel ID Owner Name Owner City Owner State Owner Zip Owner Address 1 Owner Add…" at bounding box center [285, 140] width 112 height 14
click at [234, 168] on span at bounding box center [234, 167] width 11 height 5
click at [242, 163] on input "Can edit mapped value" at bounding box center [242, 163] width 0 height 0
click at [554, 6] on link "Save" at bounding box center [557, 9] width 17 height 13
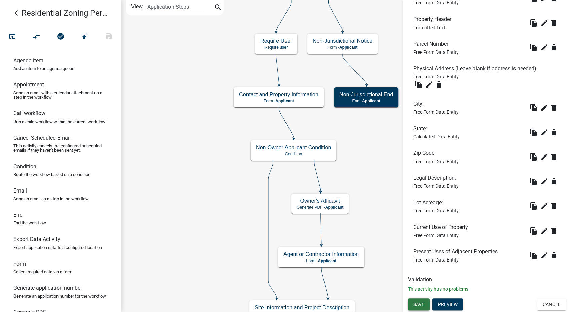
click at [418, 306] on span "Save" at bounding box center [418, 303] width 11 height 5
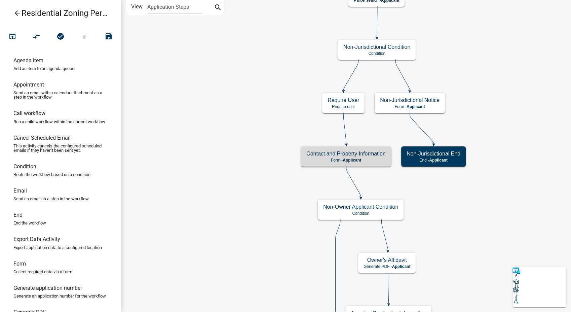
scroll to position [0, 0]
click at [11, 36] on icon "open_in_browser" at bounding box center [12, 36] width 8 height 9
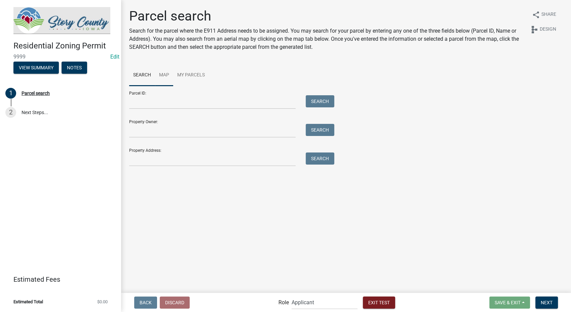
click at [165, 76] on link "Map" at bounding box center [164, 76] width 18 height 22
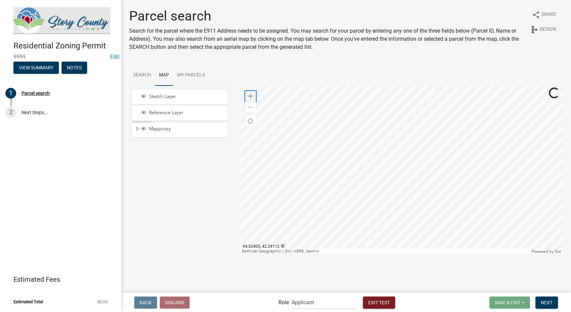
click at [252, 96] on span at bounding box center [250, 95] width 5 height 5
click at [363, 181] on div at bounding box center [401, 170] width 323 height 168
click at [251, 96] on span at bounding box center [250, 95] width 5 height 5
click at [378, 191] on div at bounding box center [401, 170] width 323 height 168
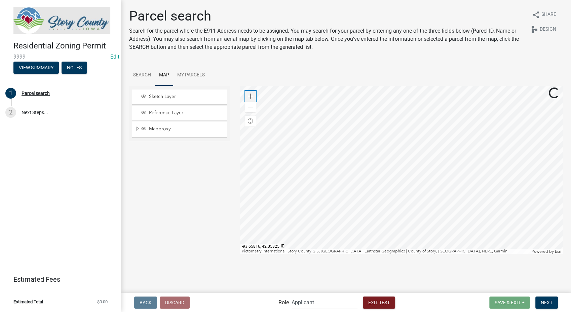
click at [248, 95] on span at bounding box center [250, 95] width 5 height 5
click at [489, 121] on div at bounding box center [401, 170] width 323 height 168
click at [511, 172] on div at bounding box center [401, 170] width 323 height 168
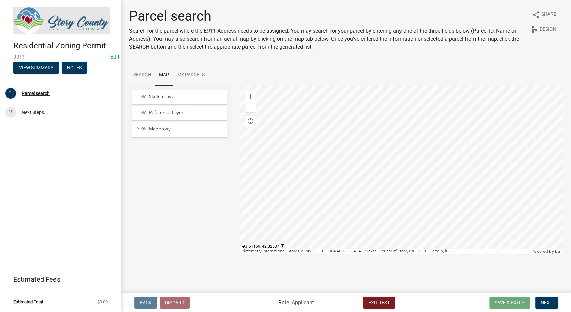
click at [332, 173] on div at bounding box center [401, 170] width 323 height 168
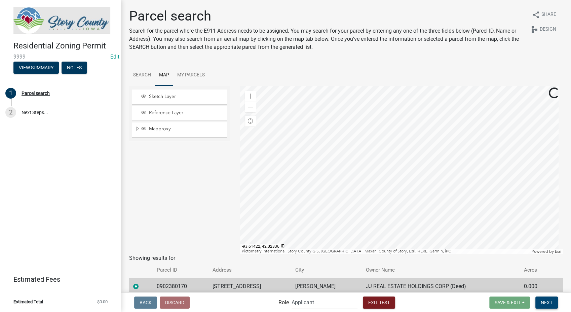
click at [547, 299] on span "Next" at bounding box center [547, 301] width 12 height 5
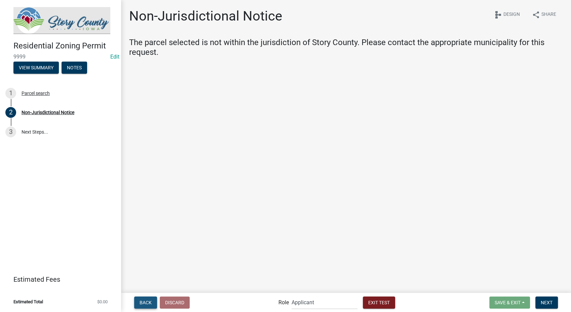
click at [145, 305] on button "Back" at bounding box center [145, 302] width 23 height 12
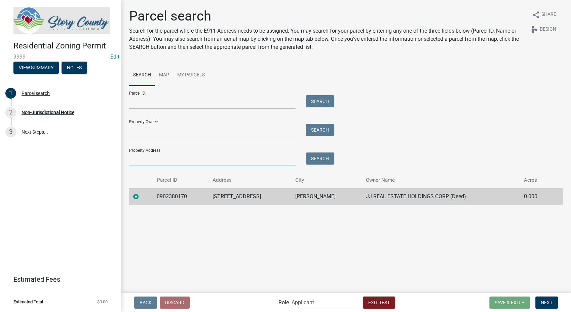
click at [169, 154] on input "Property Address:" at bounding box center [212, 159] width 166 height 14
type input "1441"
click at [315, 157] on button "Search" at bounding box center [320, 158] width 29 height 12
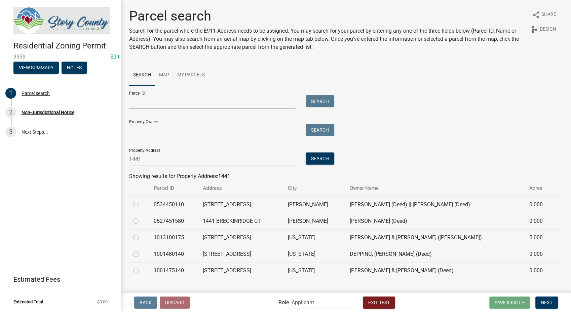
click at [141, 233] on label at bounding box center [141, 233] width 0 height 0
click at [141, 236] on input "radio" at bounding box center [143, 235] width 4 height 4
radio input "true"
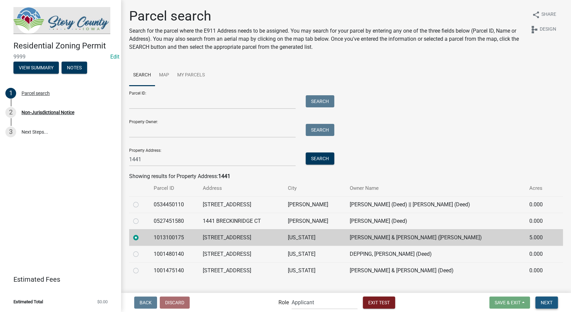
click at [545, 303] on span "Next" at bounding box center [547, 301] width 12 height 5
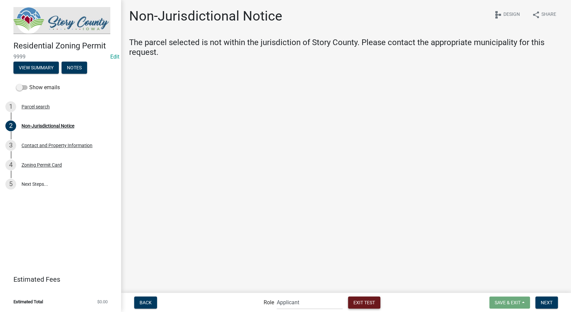
click at [367, 302] on span "Exit Test" at bounding box center [364, 301] width 22 height 5
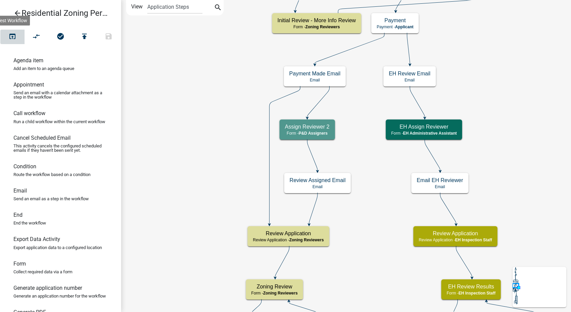
click at [13, 35] on icon "open_in_browser" at bounding box center [12, 36] width 8 height 9
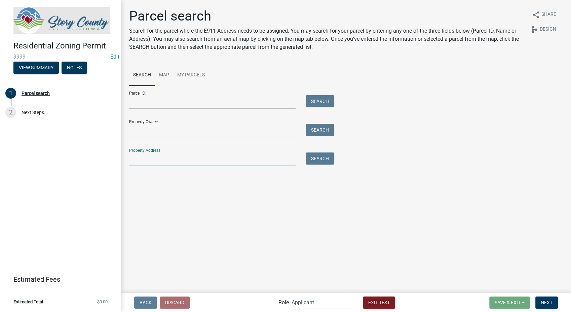
click at [166, 155] on input "Property Address:" at bounding box center [212, 159] width 166 height 14
type input "1441"
click at [314, 154] on button "Search" at bounding box center [320, 158] width 29 height 12
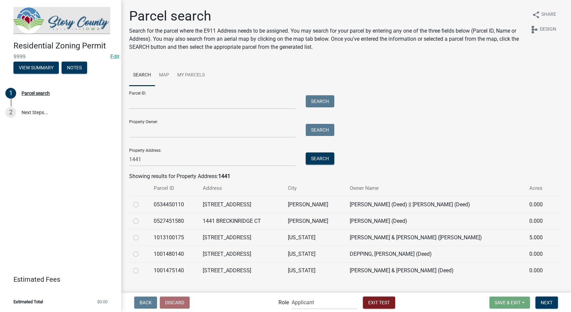
click at [141, 233] on label at bounding box center [141, 233] width 0 height 0
click at [141, 238] on input "radio" at bounding box center [143, 235] width 4 height 4
radio input "true"
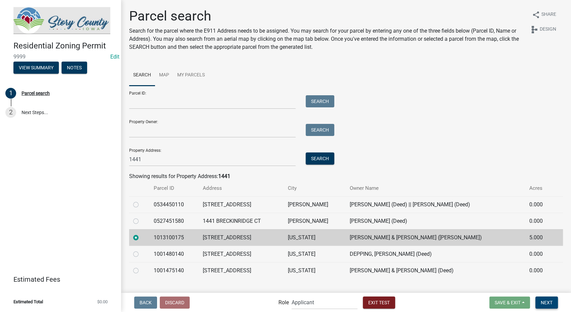
click at [543, 305] on button "Next" at bounding box center [546, 302] width 23 height 12
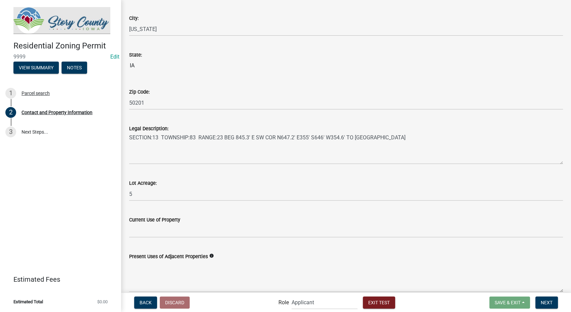
scroll to position [448, 0]
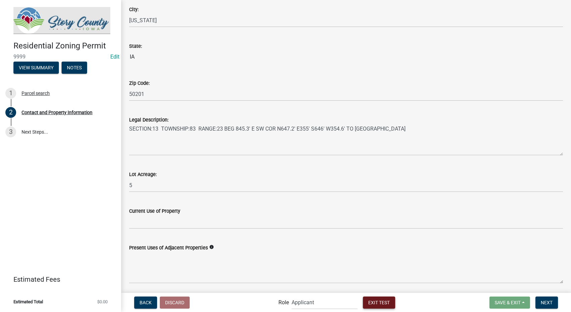
click at [375, 305] on button "Exit Test" at bounding box center [379, 302] width 32 height 12
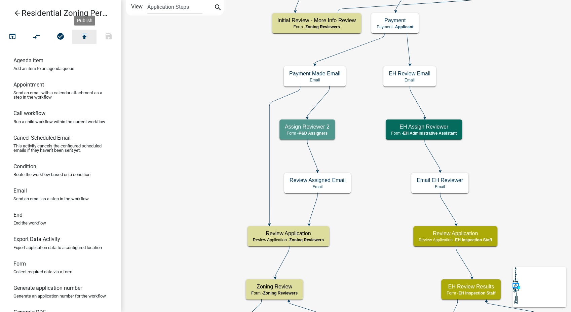
click at [83, 34] on icon "publish" at bounding box center [84, 36] width 8 height 9
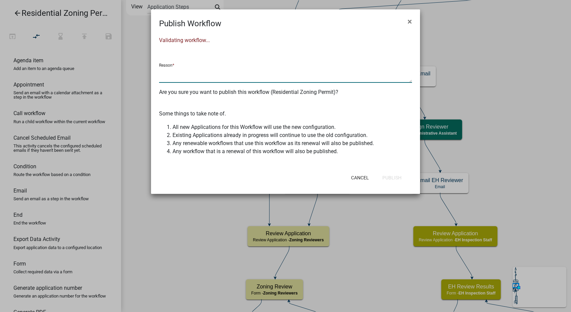
click at [179, 75] on textarea at bounding box center [285, 74] width 253 height 15
type textarea "fixed non-jurisdiction condition"
click at [392, 181] on button "Publish" at bounding box center [392, 177] width 30 height 12
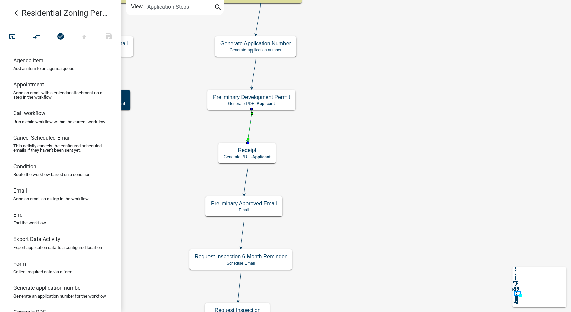
click at [249, 122] on icon at bounding box center [250, 125] width 4 height 32
click at [246, 183] on icon at bounding box center [246, 178] width 4 height 32
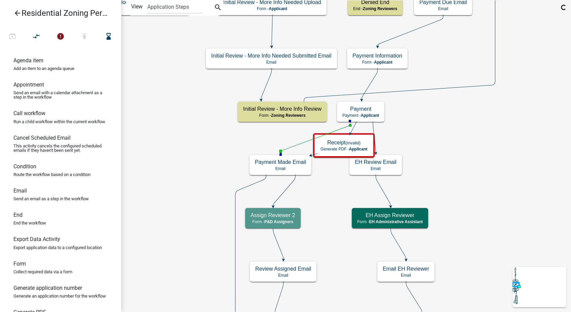
click at [296, 144] on icon at bounding box center [316, 137] width 70 height 32
click at [37, 37] on icon "compare_arrows" at bounding box center [37, 36] width 8 height 9
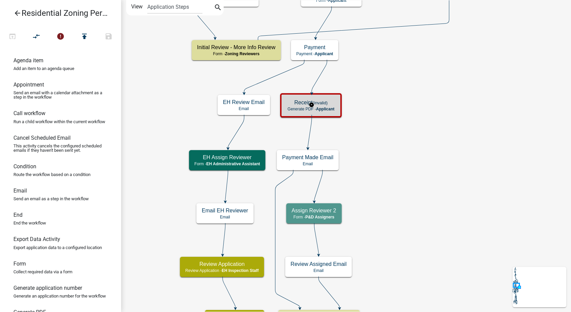
click at [334, 99] on h5 "Receipt (invalid)" at bounding box center [310, 102] width 47 height 6
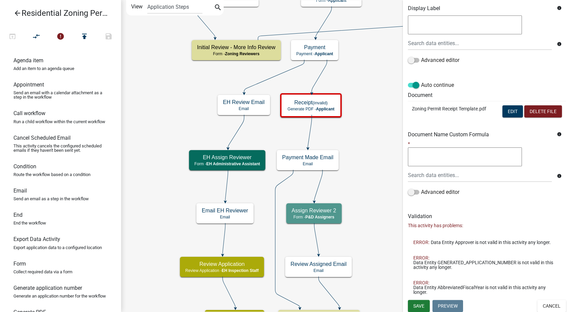
scroll to position [121, 0]
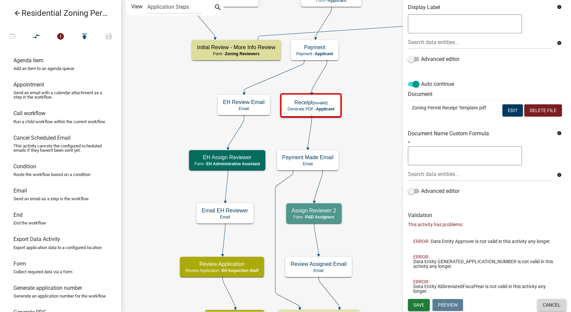
click at [553, 302] on button "Cancel" at bounding box center [551, 305] width 29 height 12
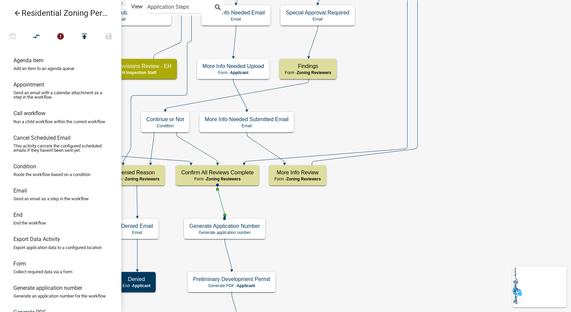
click at [222, 207] on icon at bounding box center [221, 201] width 7 height 32
click at [229, 255] on icon at bounding box center [228, 254] width 7 height 32
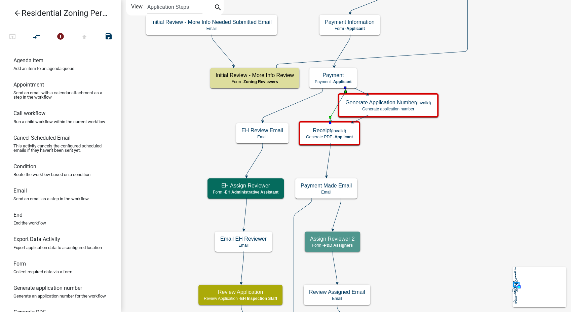
click at [331, 113] on icon at bounding box center [337, 104] width 15 height 33
click at [38, 38] on icon "compare_arrows" at bounding box center [37, 36] width 8 height 9
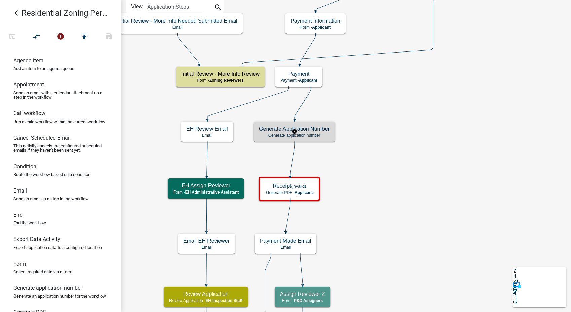
click at [318, 133] on p "Generate application number" at bounding box center [294, 135] width 71 height 5
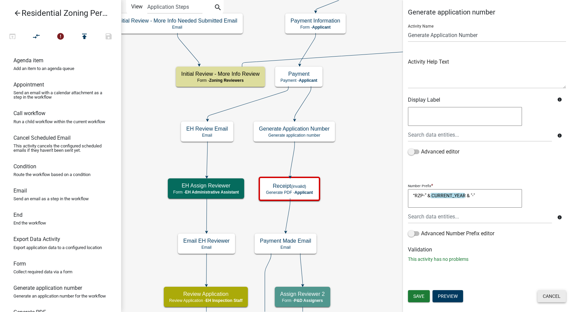
click at [543, 299] on button "Cancel" at bounding box center [551, 296] width 29 height 12
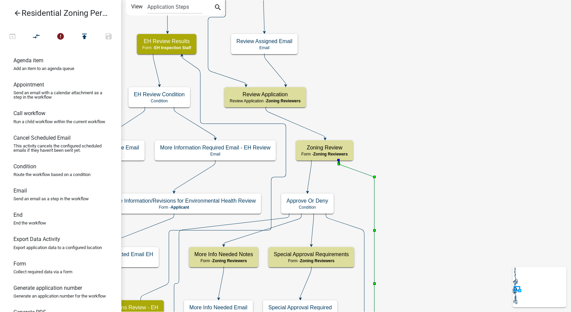
click at [339, 161] on icon at bounding box center [339, 161] width 2 height 2
click at [339, 156] on p "Form - Zoning Reviewers" at bounding box center [324, 154] width 46 height 5
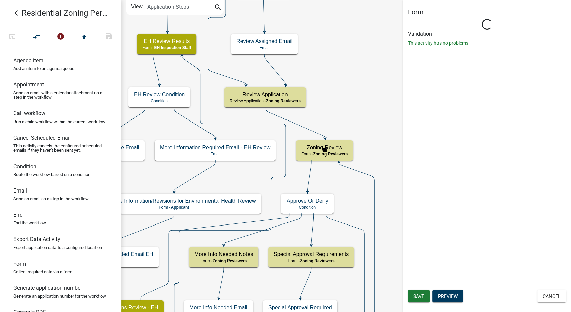
select select "289CA764-5063-4D44-9E26-A723625F811D"
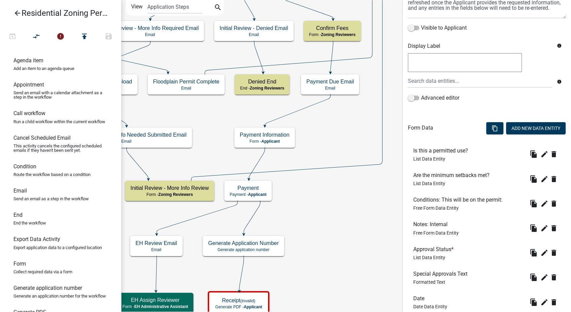
scroll to position [56, 0]
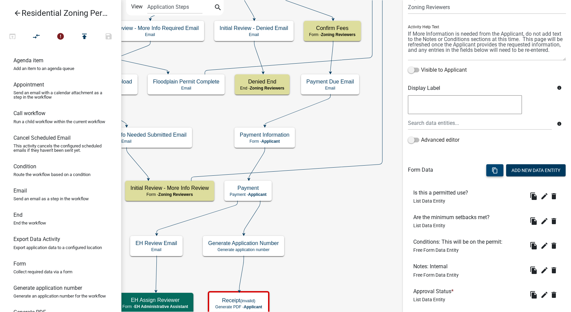
click at [492, 169] on icon "content_copy" at bounding box center [495, 170] width 6 height 6
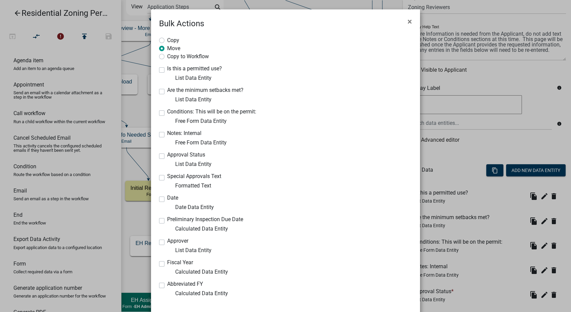
scroll to position [67, 0]
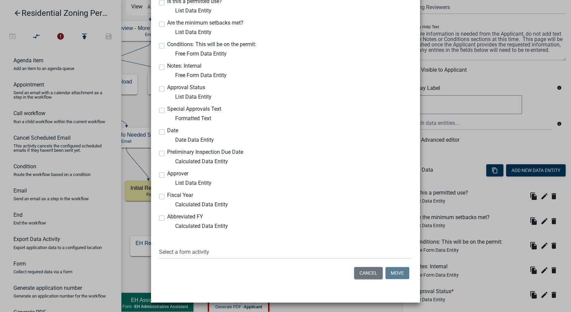
click at [159, 199] on div "Fiscal Year Calculated Data Entity" at bounding box center [219, 200] width 121 height 16
click at [167, 196] on label "Fiscal Year" at bounding box center [180, 194] width 26 height 5
click at [167, 196] on input "Fiscal Year" at bounding box center [169, 194] width 4 height 4
checkbox input "true"
click at [167, 219] on label "Abbreviated FY" at bounding box center [185, 216] width 36 height 5
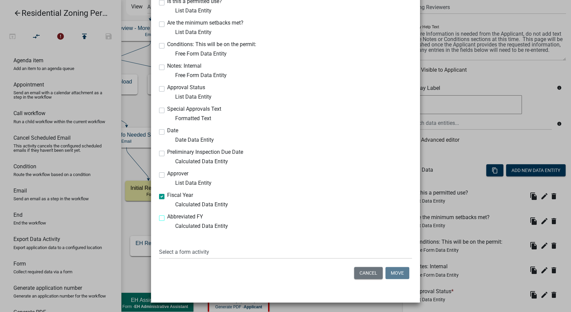
click at [167, 218] on input "Abbreviated FY" at bounding box center [169, 216] width 4 height 4
checkbox input "true"
click at [201, 251] on select "Select a form activity Contact and Property Information Application Submittal D…" at bounding box center [285, 252] width 253 height 14
select select "074daf7b-98c1-4649-9369-23123c5efb46"
click at [159, 245] on select "Select a form activity Contact and Property Information Application Submittal D…" at bounding box center [285, 252] width 253 height 14
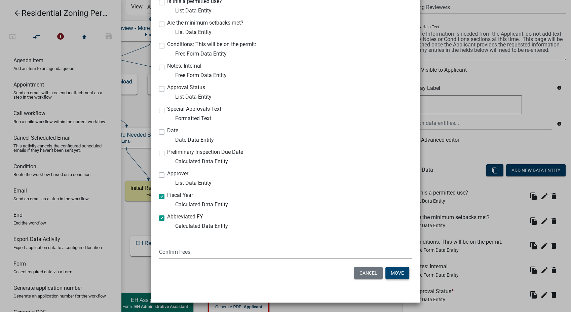
click at [391, 268] on button "Move" at bounding box center [397, 273] width 24 height 12
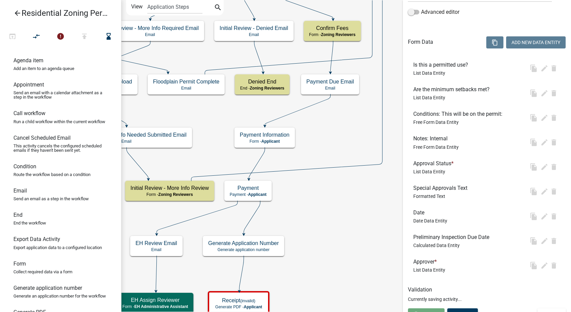
scroll to position [194, 0]
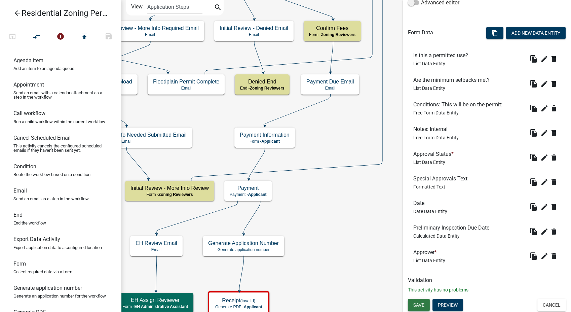
click at [415, 302] on span "Save" at bounding box center [418, 304] width 11 height 5
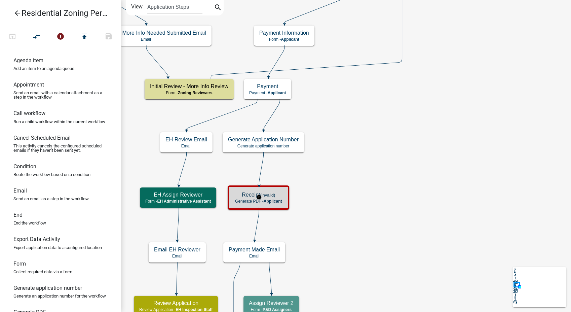
click at [277, 196] on h5 "Receipt (invalid)" at bounding box center [258, 194] width 47 height 6
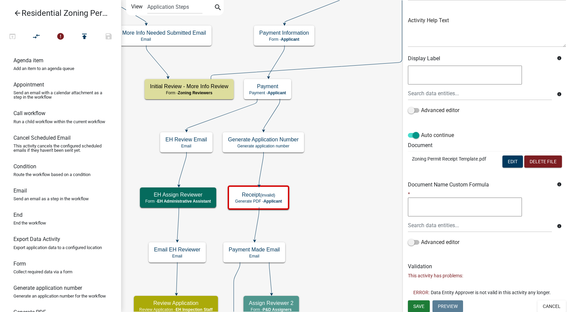
scroll to position [72, 0]
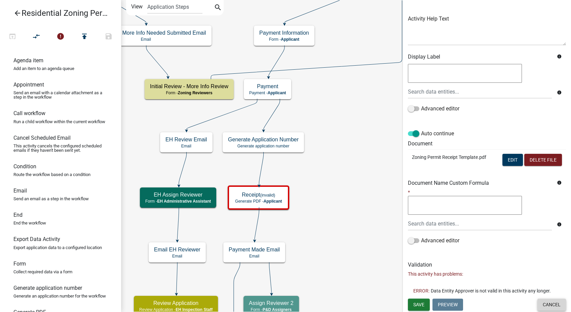
click at [543, 305] on button "Cancel" at bounding box center [551, 304] width 29 height 12
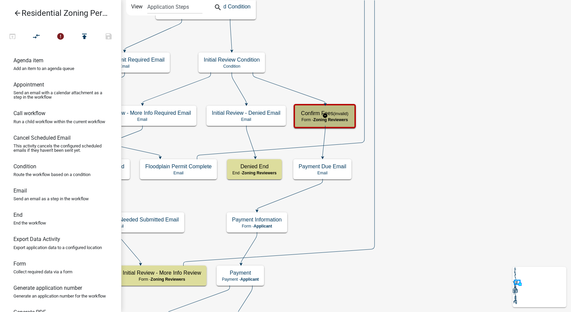
click at [343, 111] on small "(invalid)" at bounding box center [340, 113] width 15 height 5
select select "289CA764-5063-4D44-9E26-A723625F811D"
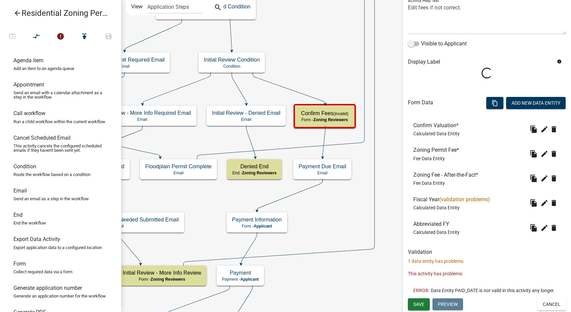
scroll to position [87, 0]
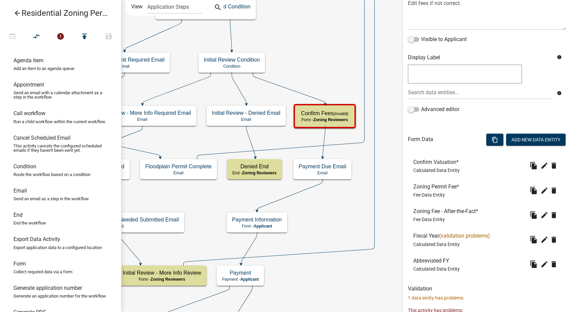
click at [537, 197] on li "Zoning Permit Fee * Fee Data Entity file_copy edit delete" at bounding box center [487, 190] width 158 height 25
click at [540, 237] on icon "edit" at bounding box center [544, 239] width 8 height 8
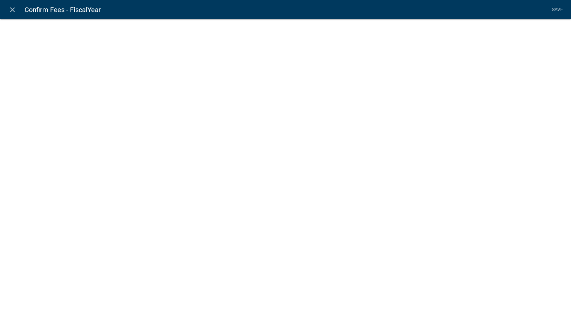
select select "calculated-value"
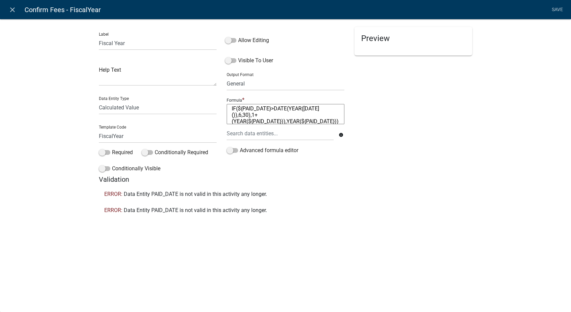
scroll to position [0, 0]
click at [16, 9] on icon "close" at bounding box center [12, 10] width 8 height 8
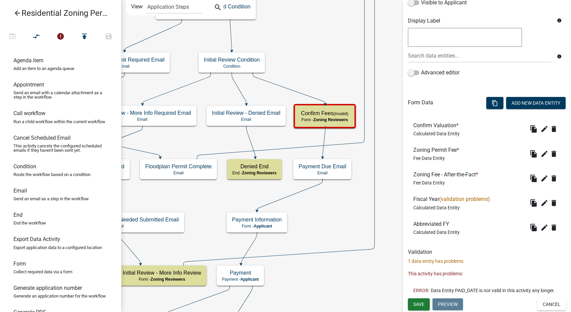
scroll to position [128, 0]
click at [540, 301] on button "Cancel" at bounding box center [551, 304] width 29 height 12
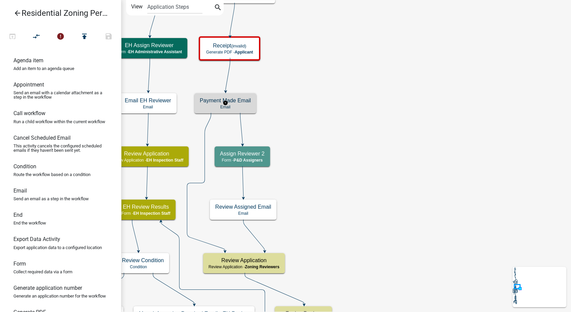
click at [236, 105] on p "Email" at bounding box center [225, 107] width 51 height 5
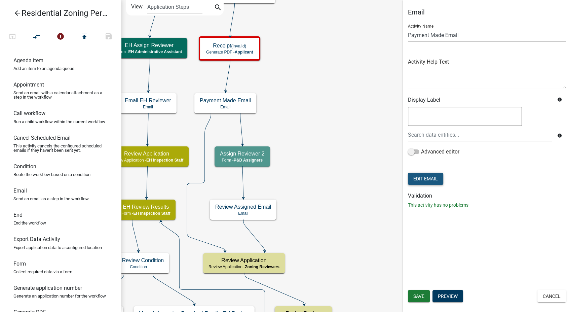
click at [432, 183] on button "Edit Email" at bounding box center [425, 178] width 35 height 12
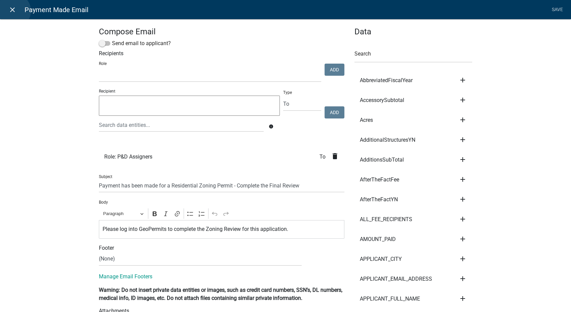
click at [14, 11] on icon "close" at bounding box center [12, 10] width 8 height 8
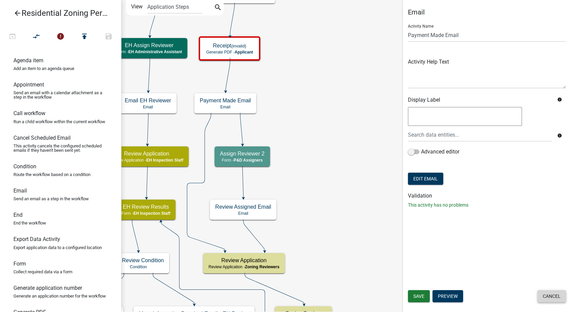
click at [543, 290] on button "Cancel" at bounding box center [551, 296] width 29 height 12
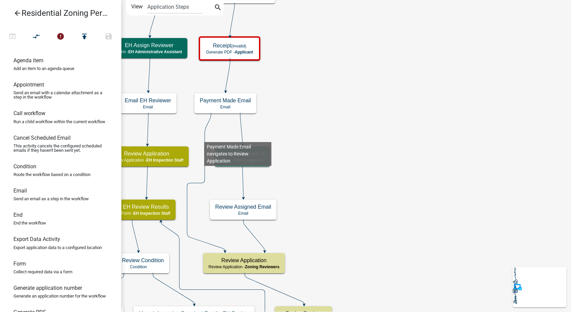
click at [204, 136] on icon at bounding box center [206, 182] width 38 height 138
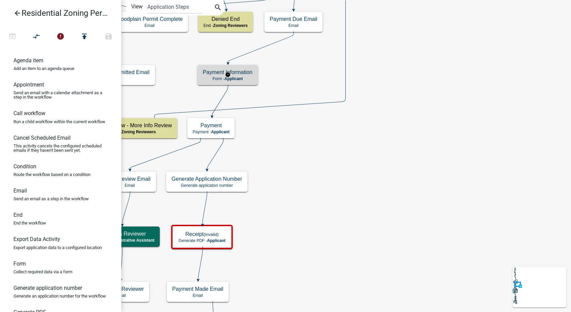
click at [253, 77] on div "Payment Information Form - Applicant" at bounding box center [227, 75] width 61 height 20
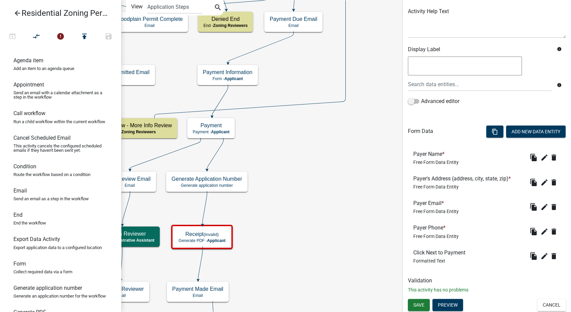
scroll to position [79, 0]
click at [542, 303] on button "Cancel" at bounding box center [551, 304] width 29 height 12
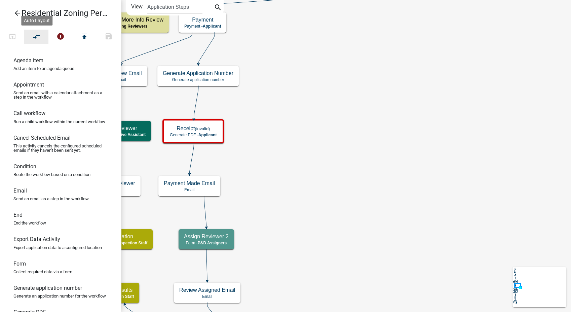
click at [33, 38] on icon "compare_arrows" at bounding box center [37, 36] width 8 height 9
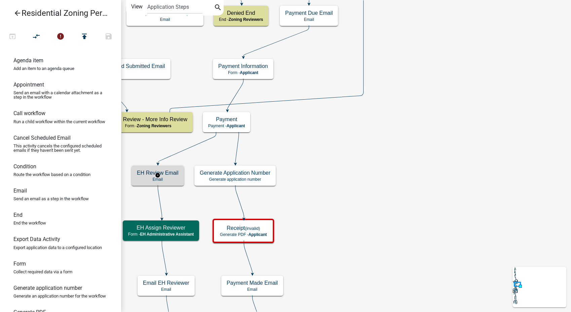
click at [170, 183] on div "EH Review Email Email" at bounding box center [157, 175] width 52 height 20
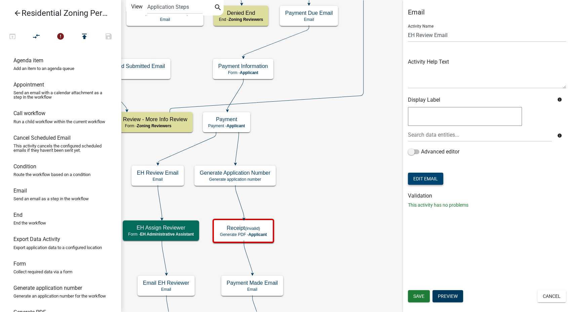
click at [422, 176] on button "Edit Email" at bounding box center [425, 178] width 35 height 12
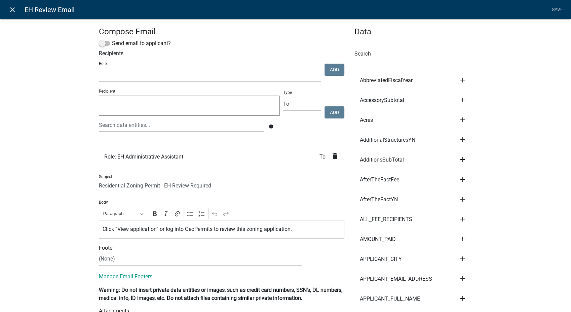
click at [11, 8] on icon "close" at bounding box center [12, 10] width 8 height 8
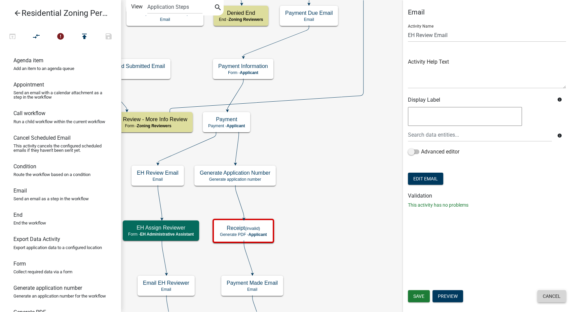
click at [543, 295] on button "Cancel" at bounding box center [551, 296] width 29 height 12
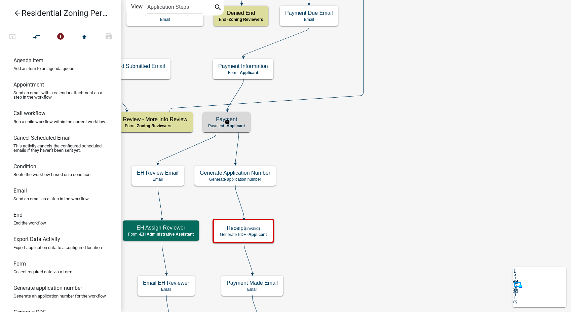
click at [241, 131] on div "Payment Payment - Applicant" at bounding box center [226, 122] width 47 height 20
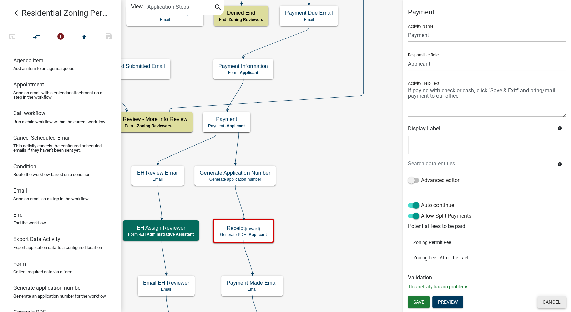
click at [542, 302] on button "Cancel" at bounding box center [551, 302] width 29 height 12
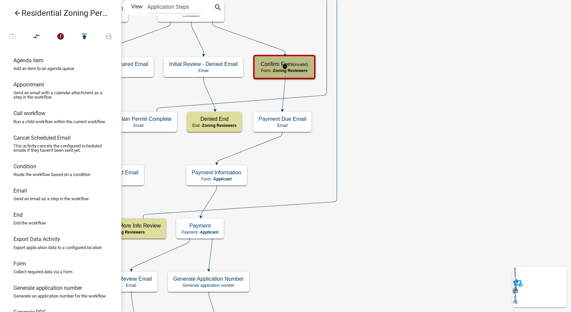
click at [304, 65] on small "(invalid)" at bounding box center [300, 64] width 15 height 5
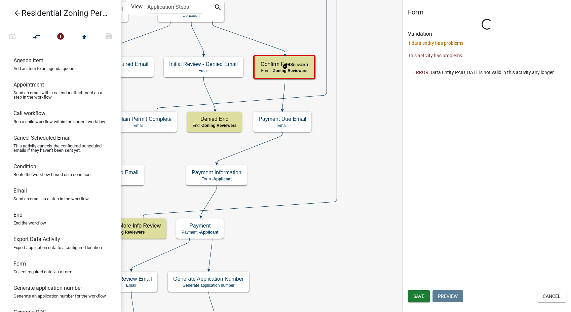
select select "289CA764-5063-4D44-9E26-A723625F811D"
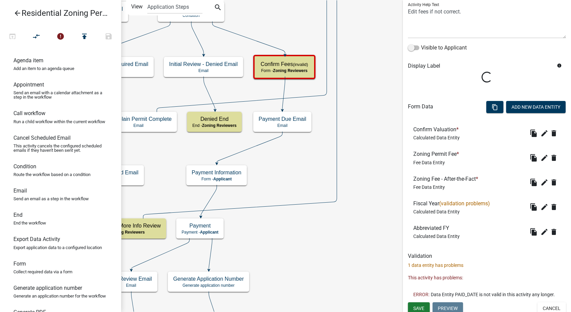
scroll to position [87, 0]
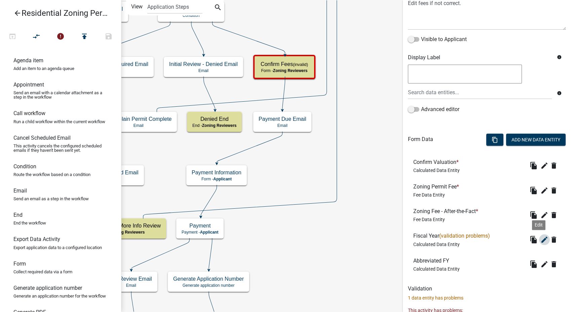
click at [540, 237] on icon "edit" at bounding box center [544, 239] width 8 height 8
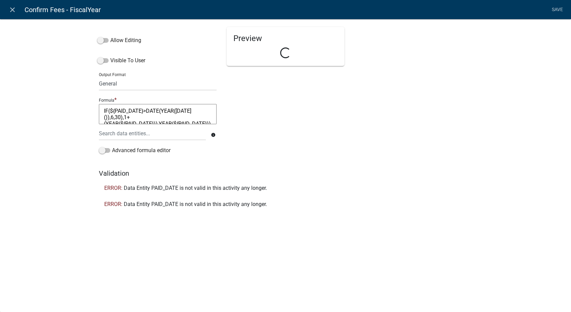
select select "calculated-value"
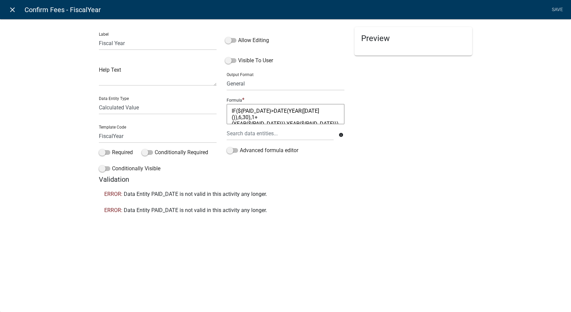
click at [10, 11] on icon "close" at bounding box center [12, 10] width 8 height 8
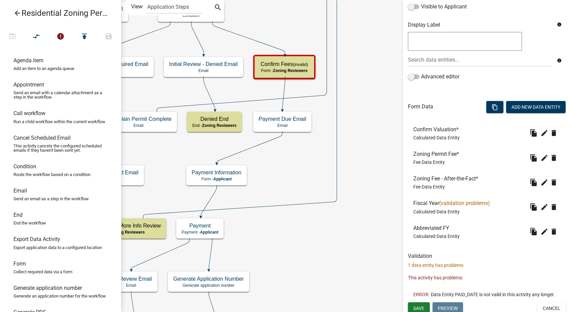
scroll to position [124, 0]
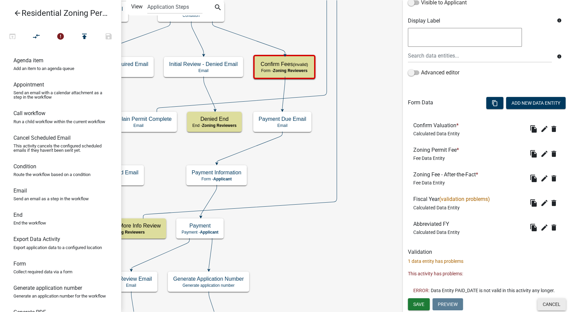
click at [553, 307] on button "Cancel" at bounding box center [551, 304] width 29 height 12
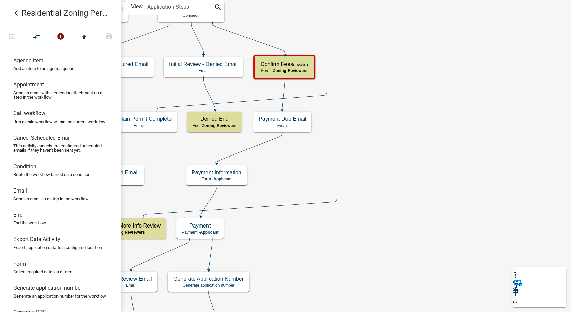
scroll to position [0, 0]
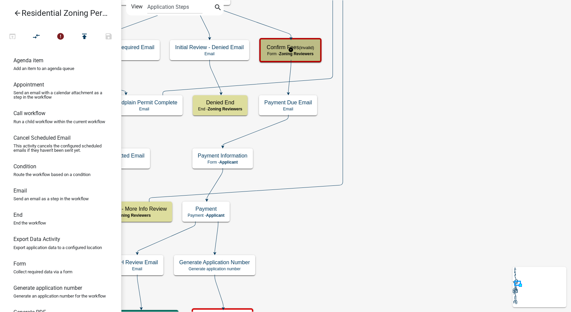
click at [303, 46] on small "(invalid)" at bounding box center [306, 47] width 15 height 5
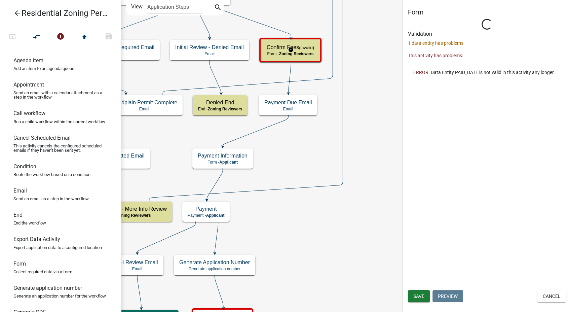
select select "289CA764-5063-4D44-9E26-A723625F811D"
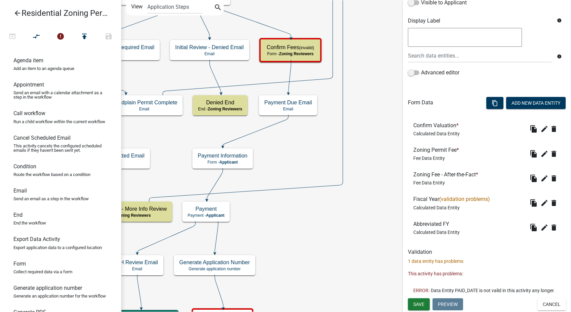
scroll to position [128, 0]
click at [546, 300] on button "Cancel" at bounding box center [551, 304] width 29 height 12
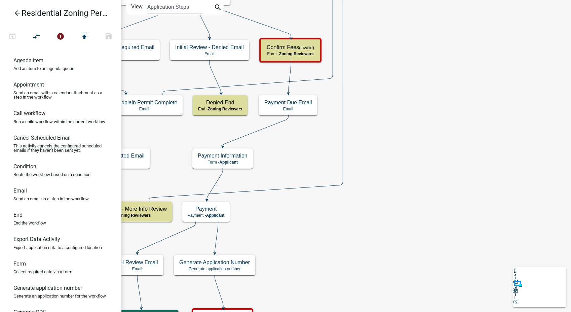
scroll to position [0, 0]
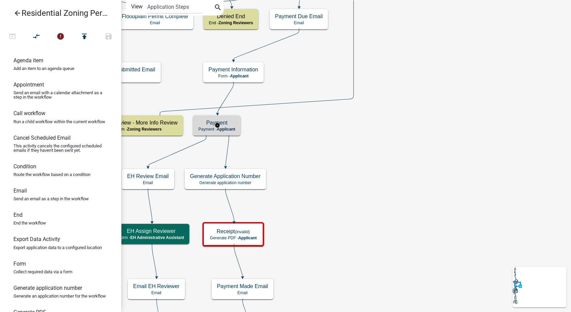
click at [228, 122] on h5 "Payment" at bounding box center [216, 122] width 37 height 6
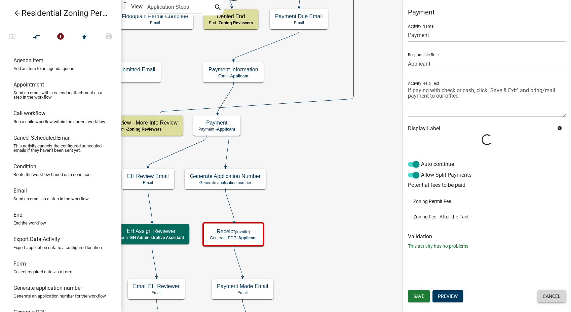
click at [550, 298] on button "Cancel" at bounding box center [551, 296] width 29 height 12
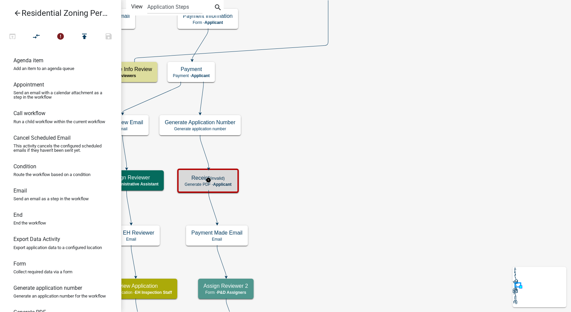
click at [215, 179] on small "(invalid)" at bounding box center [216, 177] width 15 height 5
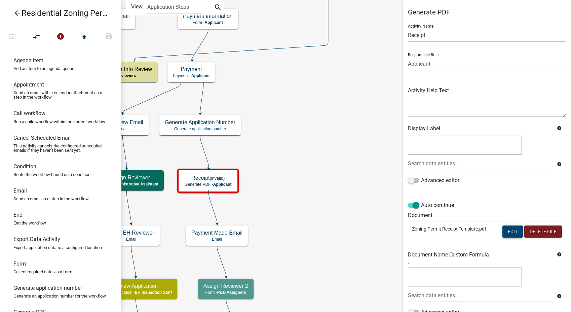
click at [506, 229] on button "Edit" at bounding box center [512, 231] width 21 height 12
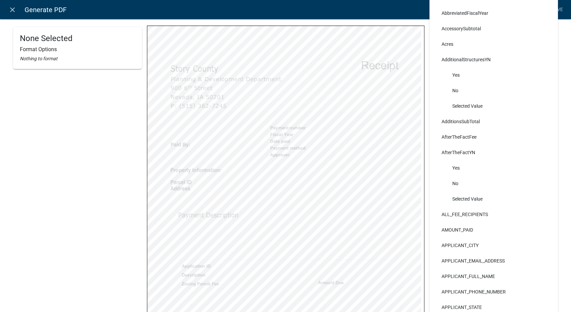
scroll to position [37, 0]
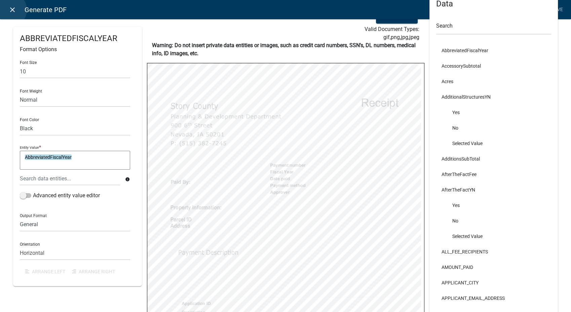
click at [10, 10] on icon "close" at bounding box center [12, 10] width 8 height 8
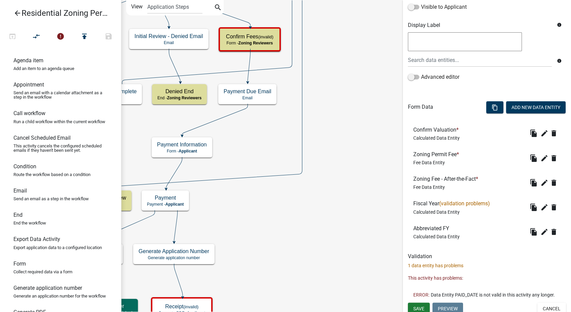
scroll to position [128, 0]
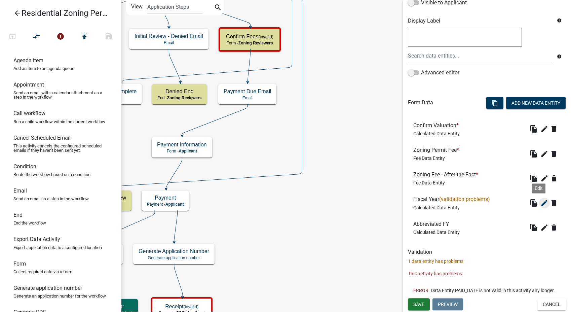
click at [540, 199] on icon "edit" at bounding box center [544, 203] width 8 height 8
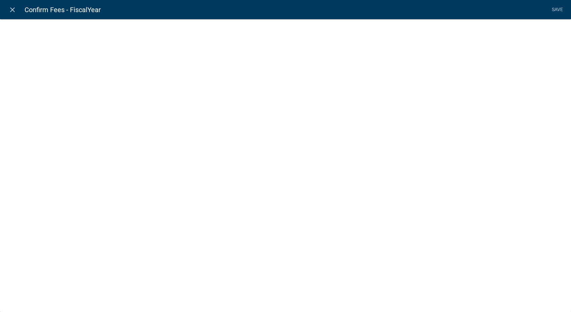
select select "calculated-value"
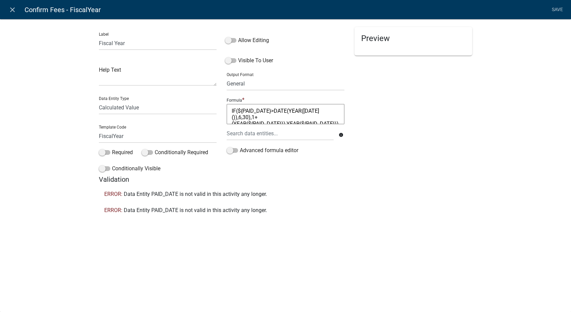
scroll to position [13, 0]
click at [13, 6] on icon "close" at bounding box center [12, 10] width 8 height 8
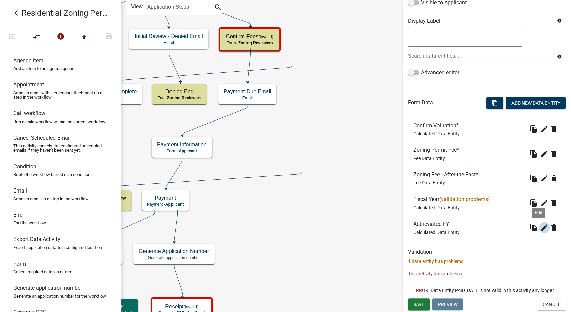
click at [540, 223] on icon "edit" at bounding box center [544, 227] width 8 height 8
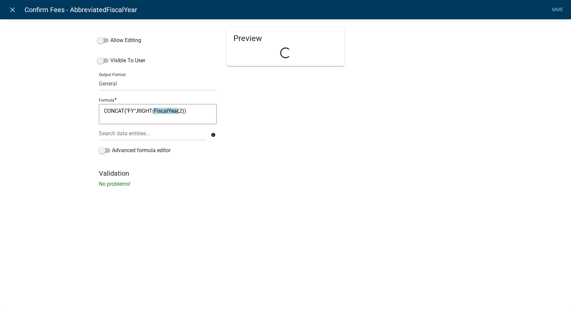
select select "calculated-value"
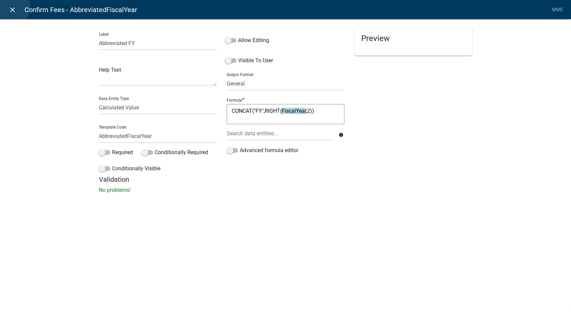
click at [13, 7] on icon "close" at bounding box center [12, 10] width 8 height 8
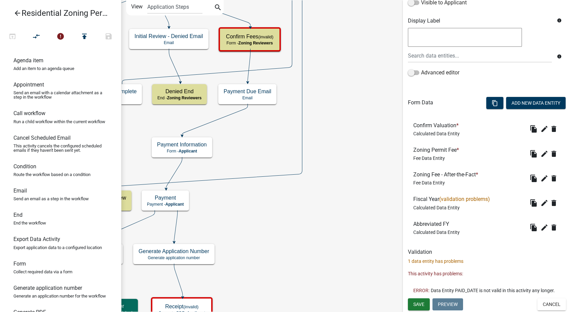
click at [20, 12] on icon "arrow_back" at bounding box center [17, 13] width 8 height 9
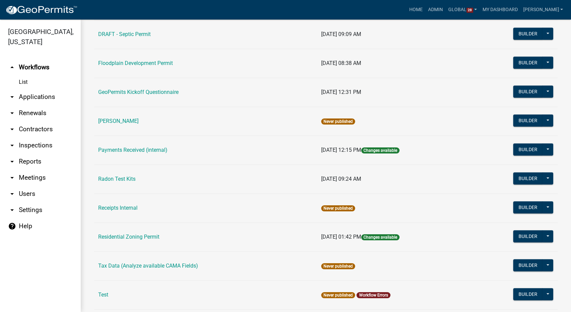
scroll to position [336, 0]
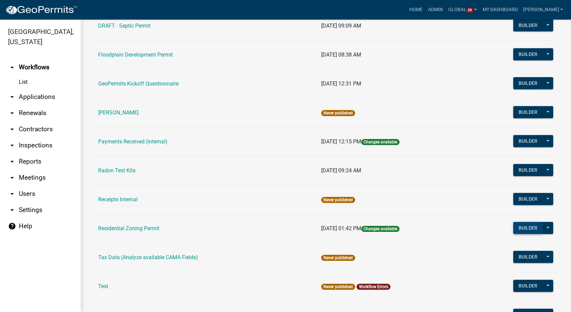
click at [517, 223] on button "Builder" at bounding box center [528, 228] width 30 height 12
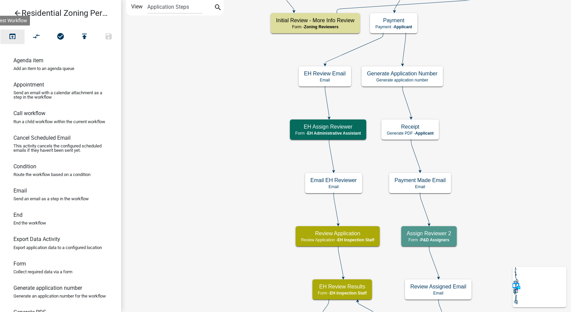
click at [10, 36] on icon "open_in_browser" at bounding box center [12, 36] width 8 height 9
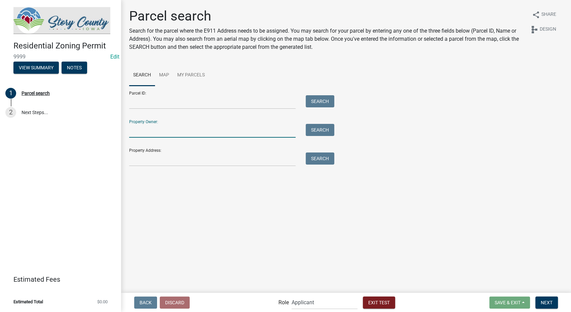
click at [147, 133] on input "Property Owner:" at bounding box center [212, 131] width 166 height 14
type input "[PERSON_NAME]"
click at [312, 129] on button "Search" at bounding box center [320, 130] width 29 height 12
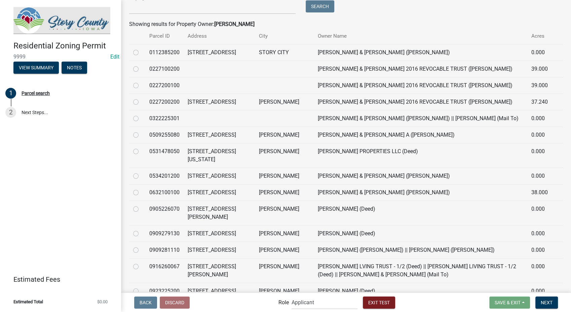
scroll to position [149, 0]
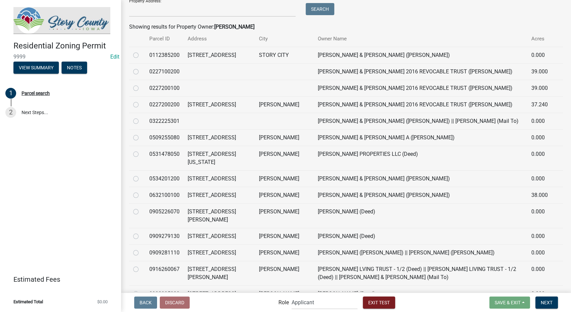
click at [141, 101] on label at bounding box center [141, 101] width 0 height 0
click at [141, 103] on input "radio" at bounding box center [143, 103] width 4 height 4
radio input "true"
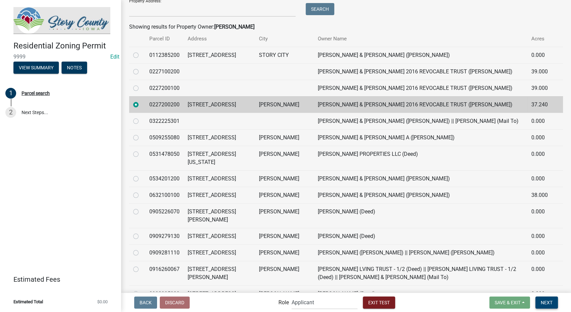
click at [545, 306] on button "Next" at bounding box center [546, 302] width 23 height 12
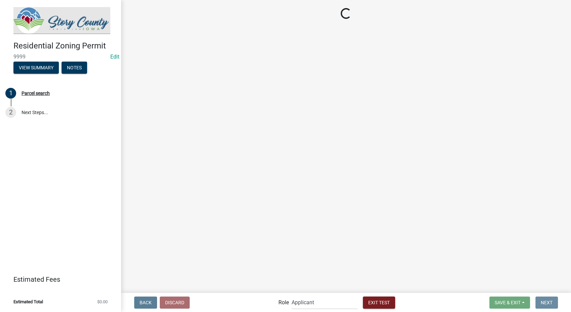
scroll to position [0, 0]
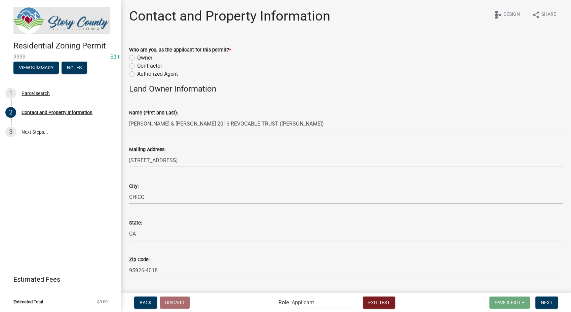
click at [129, 69] on div "Contractor" at bounding box center [346, 66] width 434 height 8
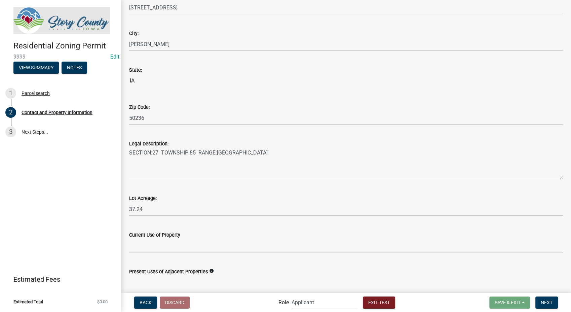
scroll to position [471, 0]
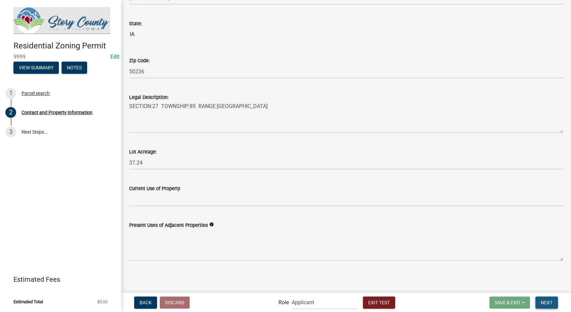
click at [549, 305] on button "Next" at bounding box center [546, 302] width 23 height 12
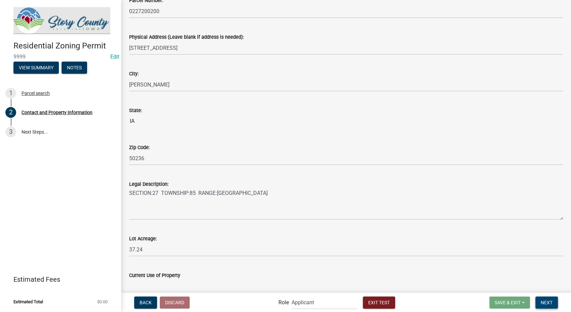
scroll to position [231, 0]
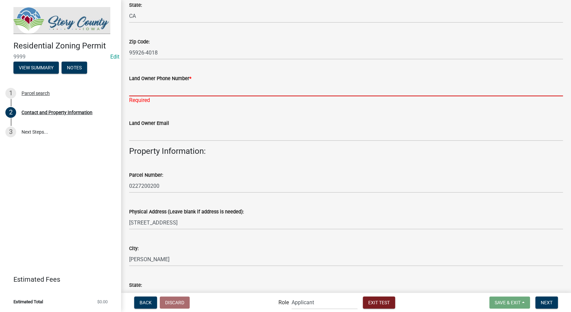
click at [176, 93] on input "Land Owner Phone Number *" at bounding box center [346, 89] width 434 height 14
type input "8127861368"
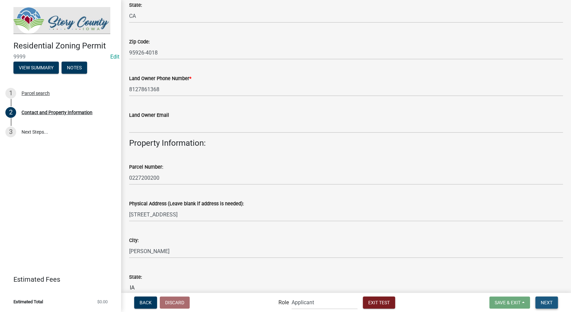
click at [548, 299] on span "Next" at bounding box center [547, 301] width 12 height 5
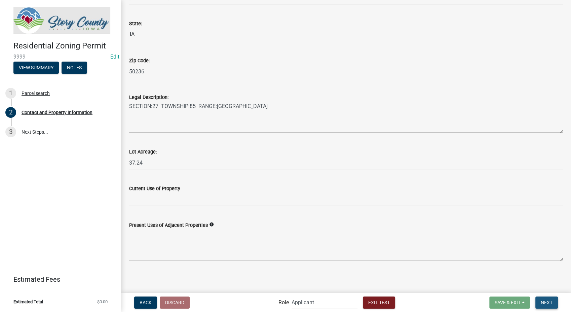
click at [545, 298] on button "Next" at bounding box center [546, 302] width 23 height 12
click at [269, 285] on main "Contact and Property Information share Share schema Design Who are you, as the …" at bounding box center [346, 145] width 450 height 291
click at [543, 303] on span "Next" at bounding box center [547, 301] width 12 height 5
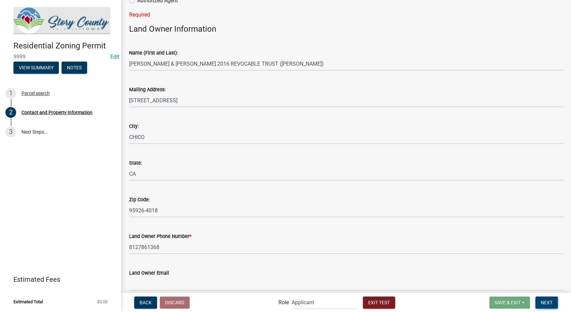
scroll to position [0, 0]
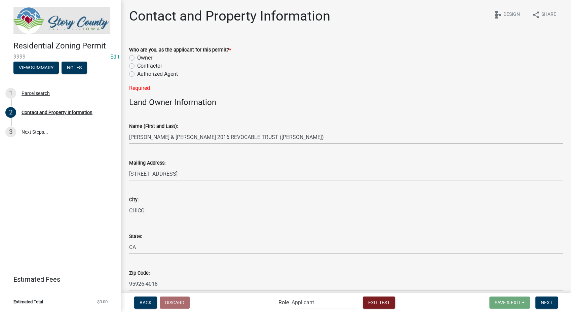
click at [137, 67] on label "Contractor" at bounding box center [149, 66] width 25 height 8
click at [137, 66] on input "Contractor" at bounding box center [139, 64] width 4 height 4
radio input "true"
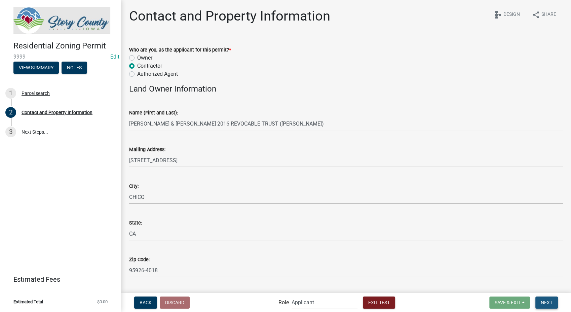
click at [544, 301] on span "Next" at bounding box center [547, 301] width 12 height 5
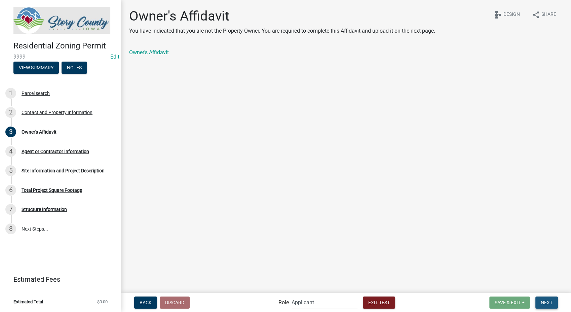
click at [550, 301] on span "Next" at bounding box center [547, 301] width 12 height 5
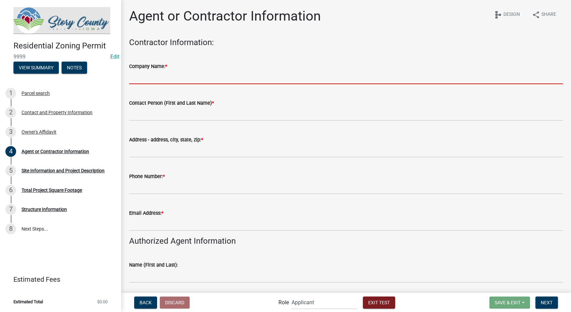
click at [166, 79] on input "Company Name: *" at bounding box center [346, 77] width 434 height 14
type input "Schneider Geospatial"
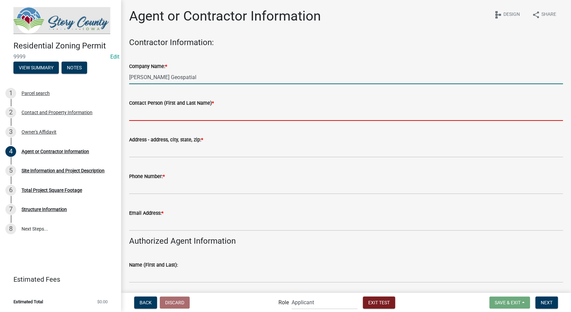
type input "[PERSON_NAME]"
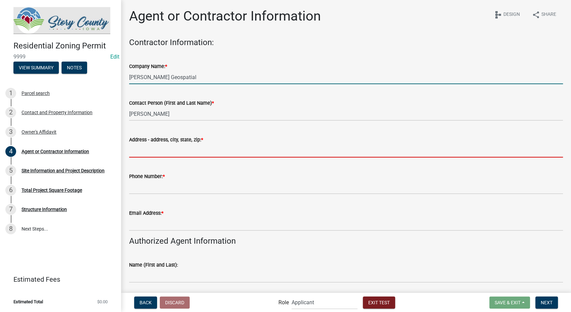
type input "2212 Southern Hills Dr"
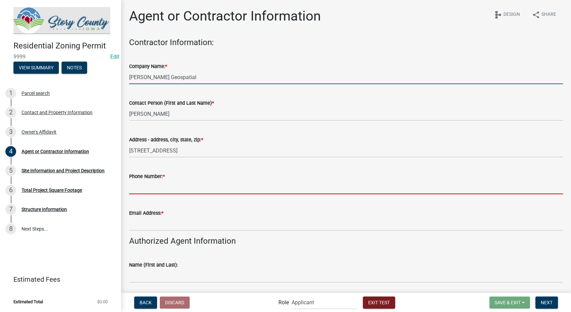
type input "8127861368"
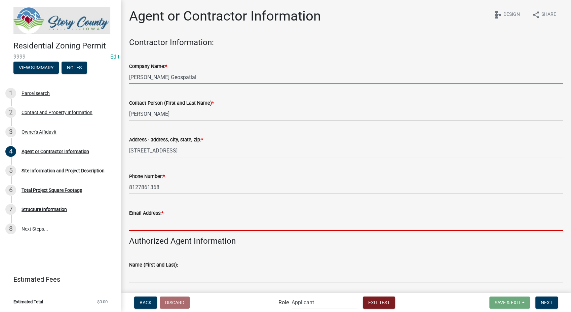
type input "[EMAIL_ADDRESS][DOMAIN_NAME]"
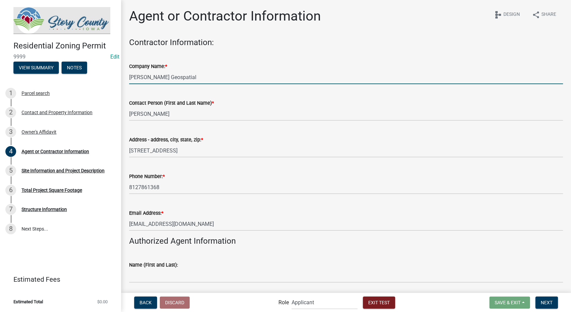
scroll to position [182, 0]
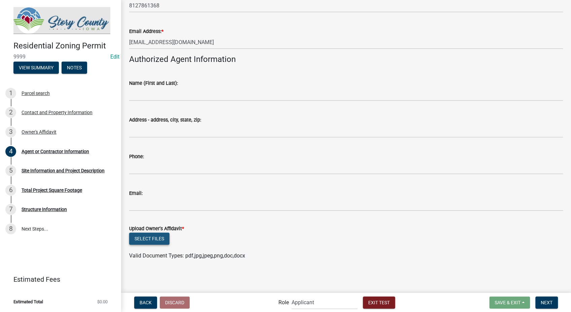
click at [163, 239] on button "Select files" at bounding box center [149, 238] width 40 height 12
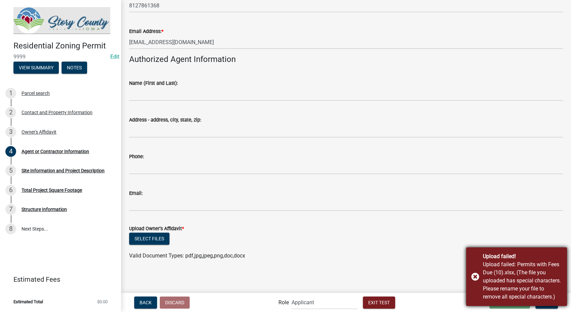
click at [477, 276] on div "Upload failed! Upload failed: Permits with Fees Due (10).xlsx, (The file you up…" at bounding box center [516, 276] width 101 height 58
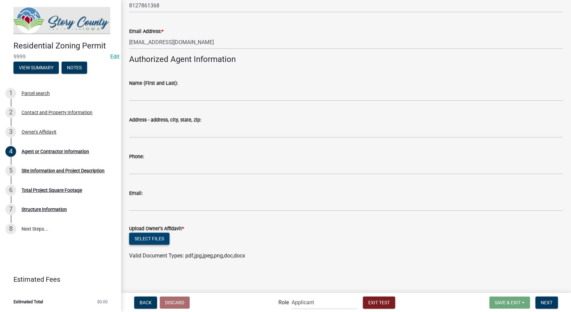
click at [157, 239] on button "Select files" at bounding box center [149, 238] width 40 height 12
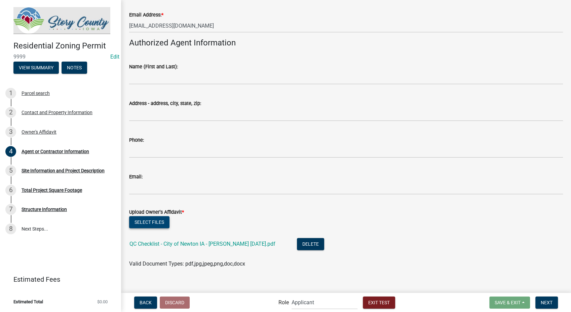
scroll to position [206, 0]
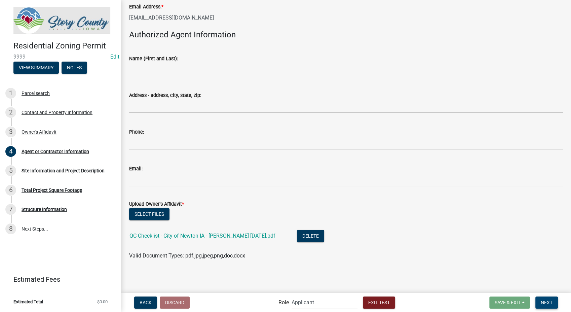
click at [547, 297] on button "Next" at bounding box center [546, 302] width 23 height 12
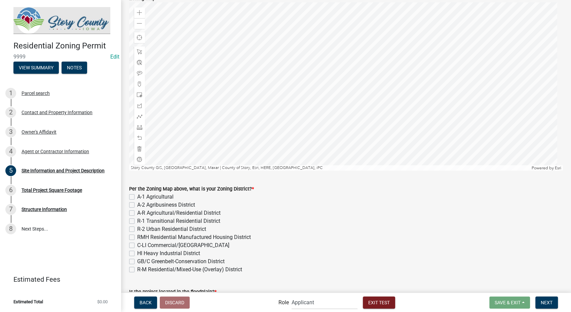
scroll to position [112, 0]
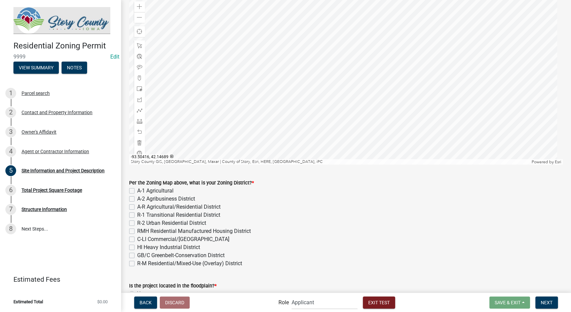
click at [137, 198] on label "A-2 Agribusiness District" at bounding box center [166, 199] width 58 height 8
click at [137, 198] on input "A-2 Agribusiness District" at bounding box center [139, 197] width 4 height 4
checkbox input "true"
checkbox input "false"
checkbox input "true"
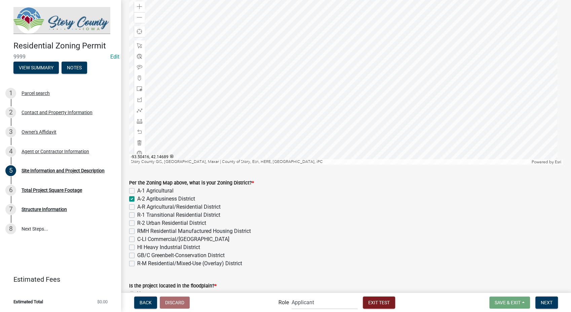
checkbox input "false"
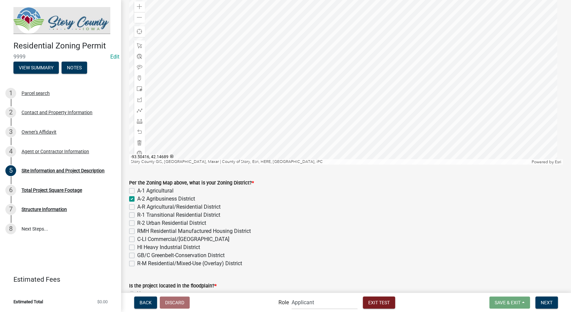
checkbox input "false"
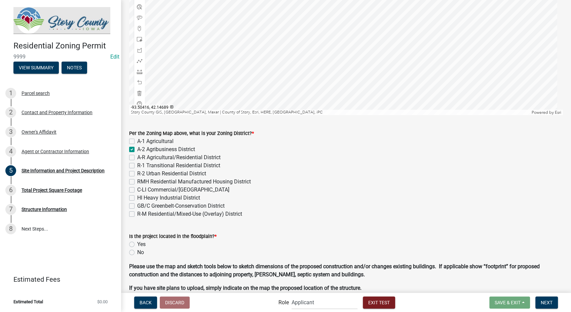
scroll to position [187, 0]
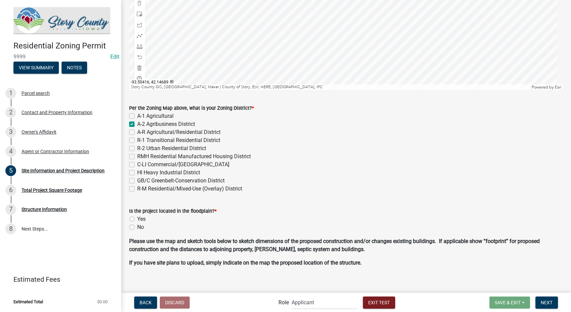
click at [137, 225] on label "No" at bounding box center [140, 227] width 7 height 8
click at [137, 225] on input "No" at bounding box center [139, 225] width 4 height 4
radio input "true"
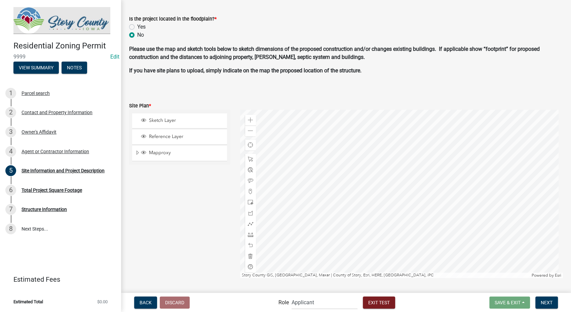
scroll to position [411, 0]
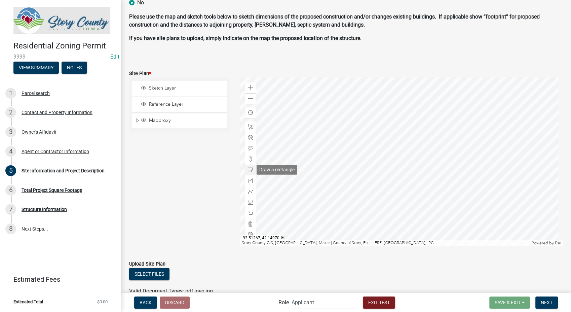
click at [248, 169] on span at bounding box center [250, 169] width 5 height 5
click at [421, 179] on div at bounding box center [401, 161] width 323 height 168
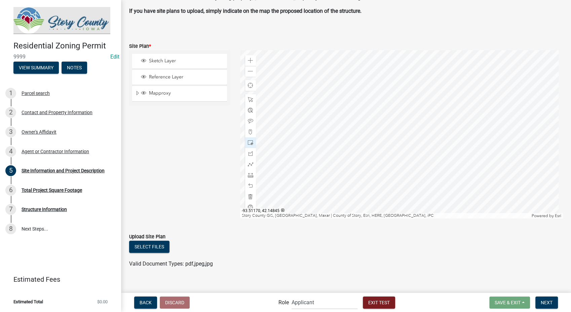
scroll to position [446, 0]
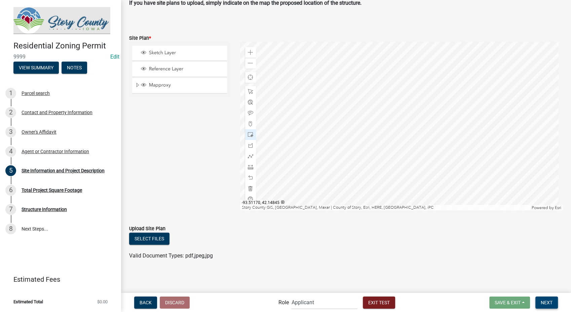
click at [553, 296] on button "Next" at bounding box center [546, 302] width 23 height 12
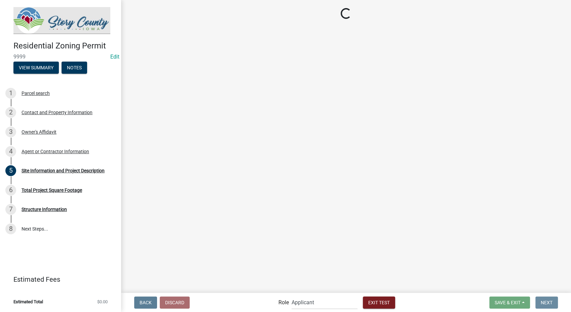
scroll to position [0, 0]
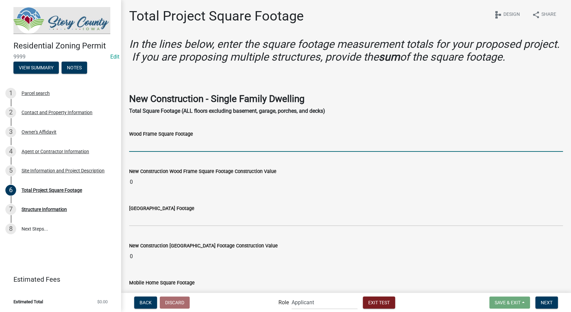
click at [172, 143] on input "text" at bounding box center [346, 145] width 434 height 14
type input "1"
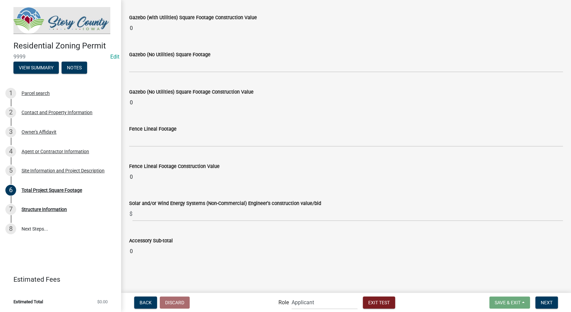
scroll to position [2624, 0]
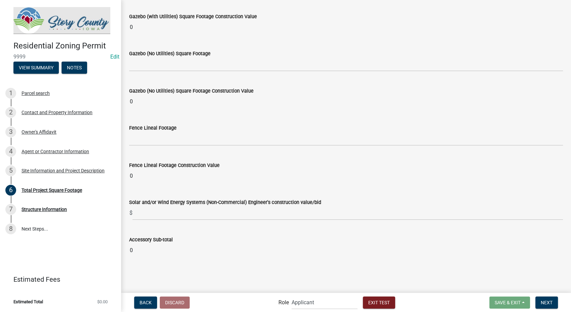
type input "1500"
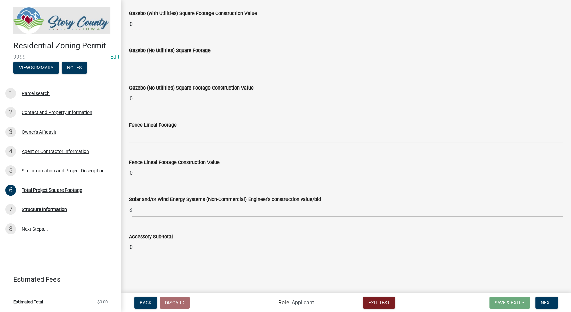
click at [221, 247] on input "0" at bounding box center [346, 246] width 434 height 13
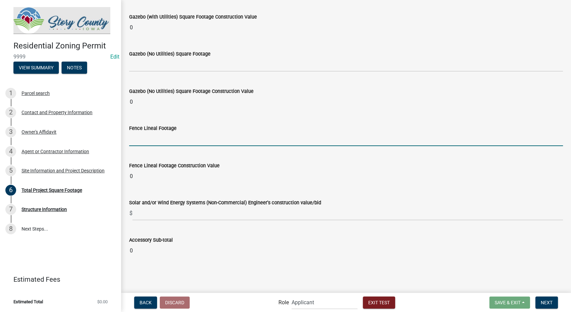
click at [182, 139] on input "text" at bounding box center [346, 139] width 434 height 14
click at [544, 303] on span "Next" at bounding box center [547, 301] width 12 height 5
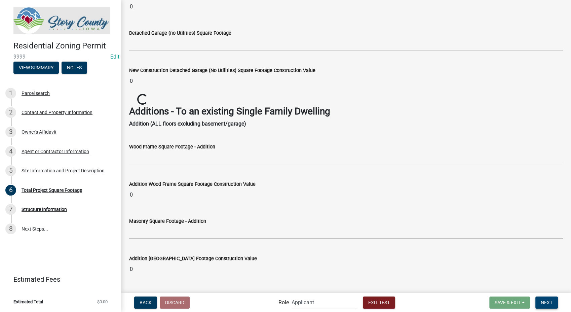
scroll to position [918, 0]
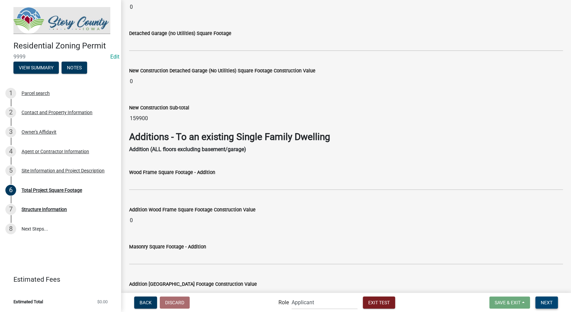
click at [536, 297] on button "Next" at bounding box center [546, 302] width 23 height 12
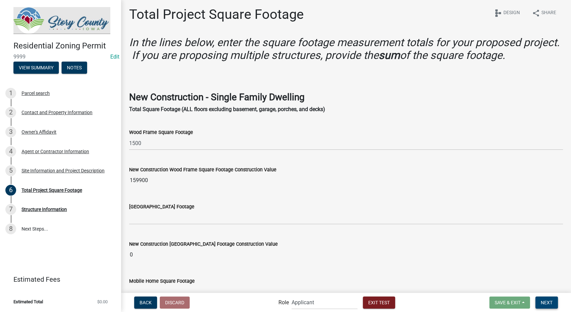
scroll to position [0, 0]
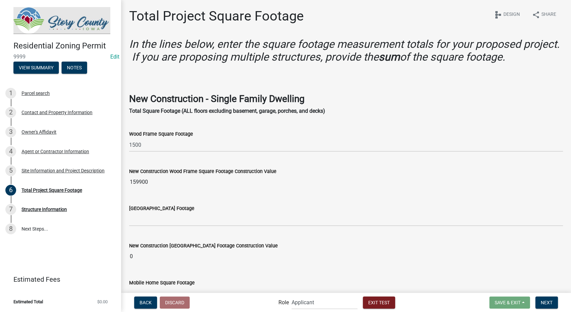
click at [159, 183] on input "159900" at bounding box center [346, 181] width 434 height 13
click at [551, 299] on span "Next" at bounding box center [547, 301] width 12 height 5
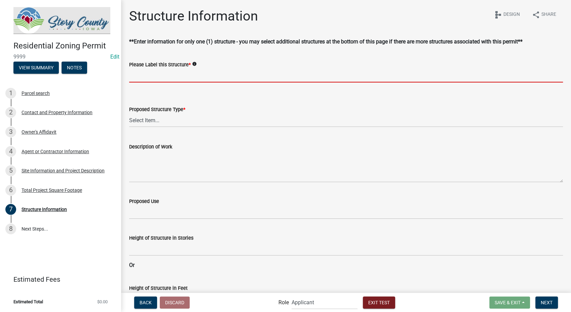
click at [172, 73] on input "Please Label this Structure *" at bounding box center [346, 76] width 434 height 14
type input "mother-in-law suite addition"
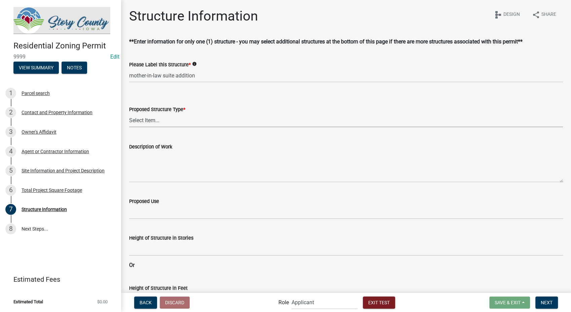
click at [166, 125] on select "Select Item... ACC BLD - ACCESSORY BUILDING ACC BLD ADD - ACCESSORY BUILDING AD…" at bounding box center [346, 120] width 434 height 14
click at [129, 113] on select "Select Item... ACC BLD - ACCESSORY BUILDING ACC BLD ADD - ACCESSORY BUILDING AD…" at bounding box center [346, 120] width 434 height 14
select select "06126491-181f-4543-9395-d5ec3671a73b"
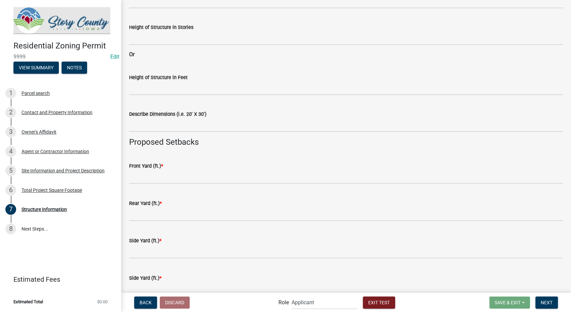
scroll to position [224, 0]
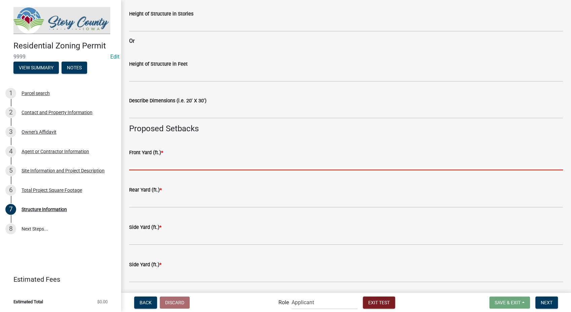
click at [161, 163] on input "text" at bounding box center [346, 163] width 434 height 14
type input "150"
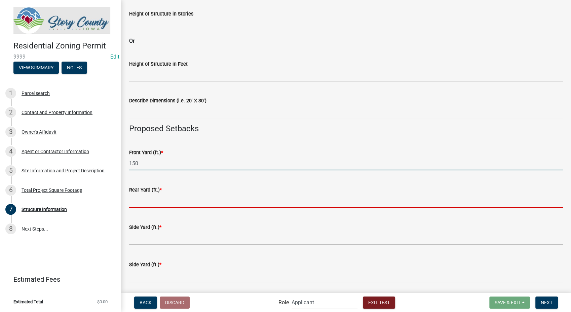
click at [150, 201] on input "text" at bounding box center [346, 201] width 434 height 14
type input "350"
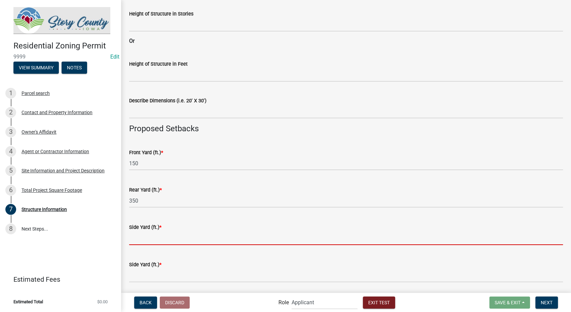
click at [153, 240] on input "text" at bounding box center [346, 238] width 434 height 14
type input "175"
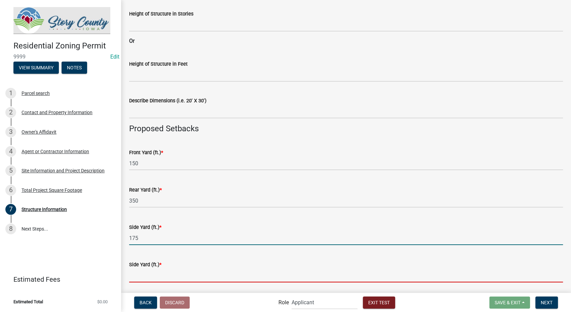
click at [149, 278] on input "text" at bounding box center [346, 275] width 434 height 14
type input "250"
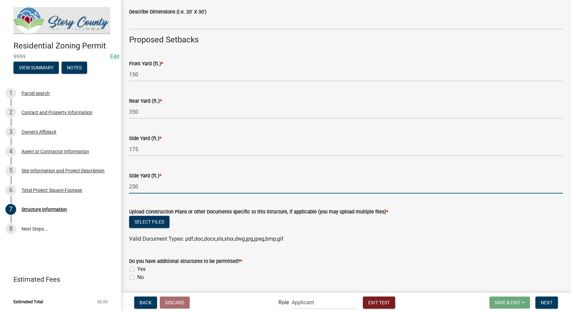
scroll to position [334, 0]
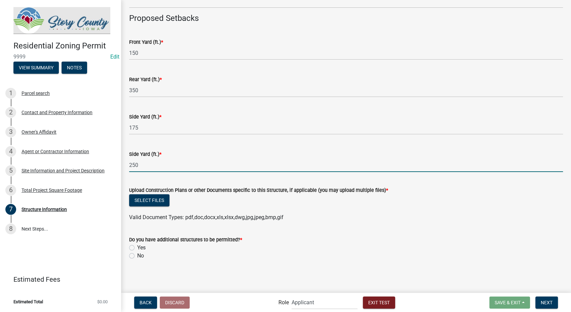
click at [137, 257] on label "No" at bounding box center [140, 255] width 7 height 8
click at [137, 256] on input "No" at bounding box center [139, 253] width 4 height 4
radio input "true"
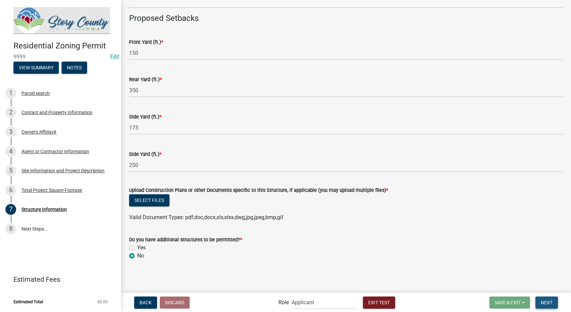
click at [545, 300] on span "Next" at bounding box center [547, 301] width 12 height 5
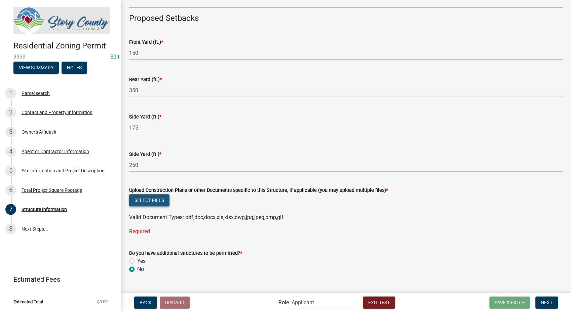
click at [149, 200] on button "Select files" at bounding box center [149, 200] width 40 height 12
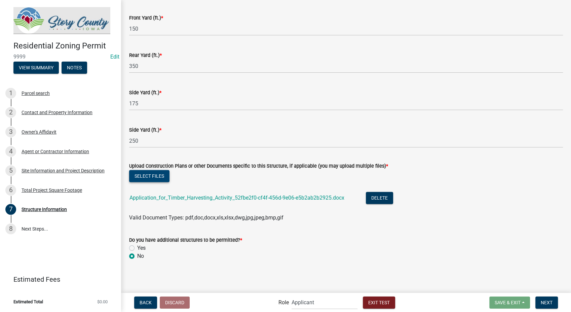
scroll to position [359, 0]
click at [549, 302] on span "Next" at bounding box center [547, 301] width 12 height 5
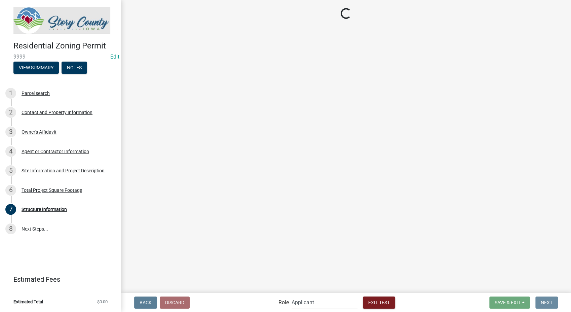
scroll to position [0, 0]
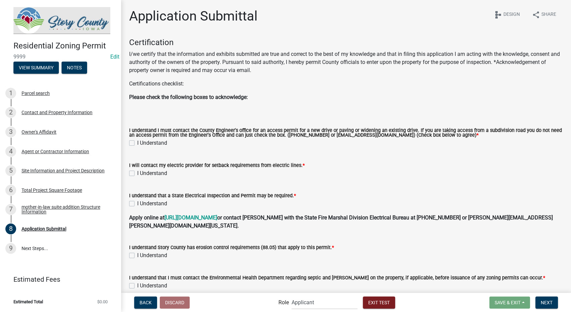
click at [137, 143] on label "I Understand" at bounding box center [152, 143] width 30 height 8
click at [137, 143] on input "I Understand" at bounding box center [139, 141] width 4 height 4
checkbox input "true"
click at [137, 174] on label "I Understand" at bounding box center [152, 173] width 30 height 8
click at [137, 173] on input "I Understand" at bounding box center [139, 171] width 4 height 4
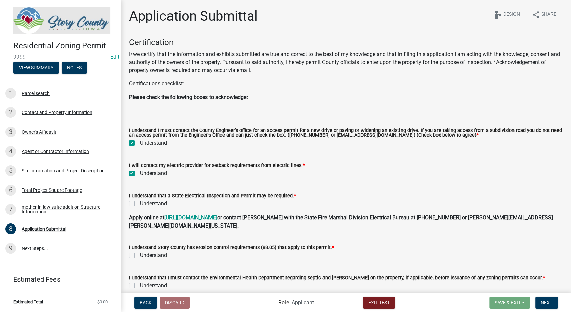
checkbox input "true"
click at [137, 203] on label "I Understand" at bounding box center [152, 203] width 30 height 8
click at [137, 203] on input "I Understand" at bounding box center [139, 201] width 4 height 4
checkbox input "true"
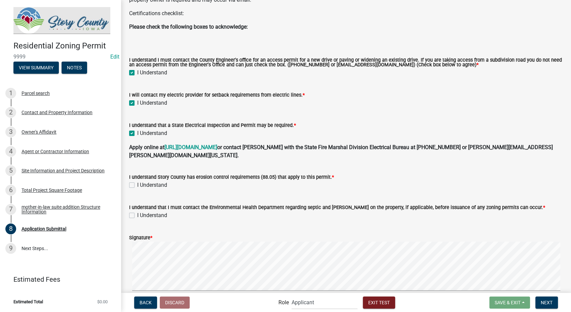
scroll to position [149, 0]
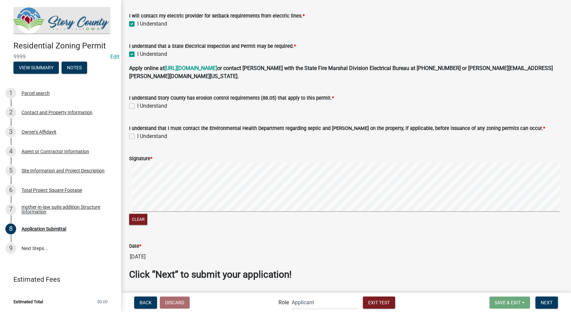
drag, startPoint x: 130, startPoint y: 128, endPoint x: 132, endPoint y: 111, distance: 16.5
click at [137, 132] on label "I Understand" at bounding box center [152, 136] width 30 height 8
click at [137, 132] on input "I Understand" at bounding box center [139, 134] width 4 height 4
checkbox input "true"
click at [137, 102] on label "I Understand" at bounding box center [152, 106] width 30 height 8
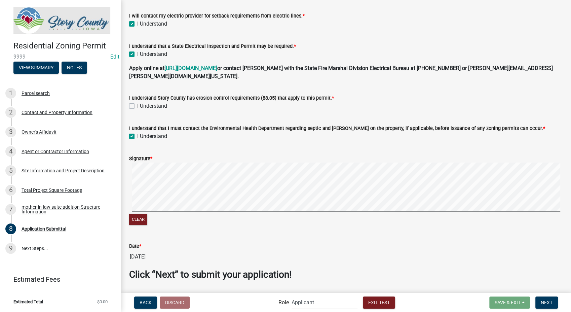
click at [137, 102] on input "I Understand" at bounding box center [139, 104] width 4 height 4
checkbox input "true"
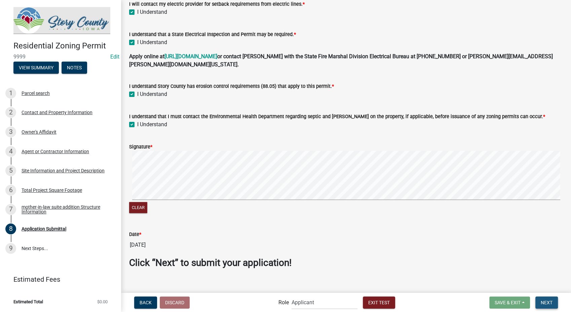
click at [549, 300] on span "Next" at bounding box center [547, 301] width 12 height 5
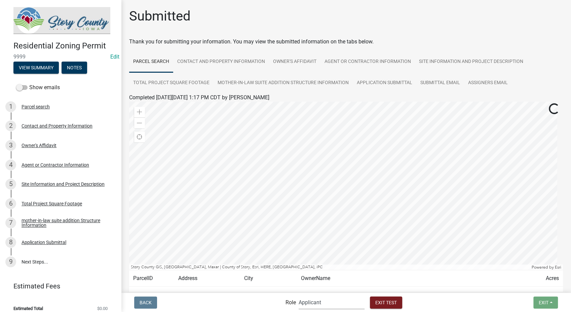
click at [336, 300] on select "Applicant Admin P & D Inspectors EH Administrative Assistant Zoning Reviewers E…" at bounding box center [332, 302] width 66 height 14
select select "9237ce04-550d-4df2-9581-d5eb3beb1e3f"
click at [299, 295] on select "Applicant Admin P & D Inspectors EH Administrative Assistant Zoning Reviewers E…" at bounding box center [332, 302] width 66 height 14
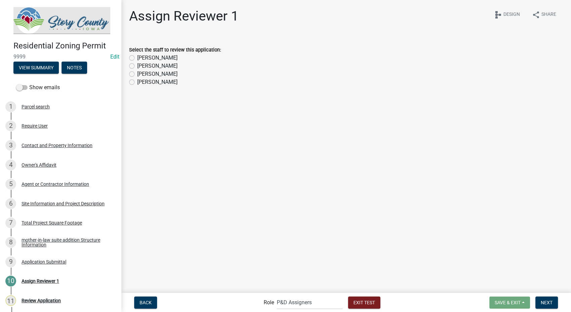
click at [137, 67] on label "Leanne Harter" at bounding box center [157, 66] width 40 height 8
click at [137, 66] on input "Leanne Harter" at bounding box center [139, 64] width 4 height 4
radio input "true"
click at [541, 303] on span "Next" at bounding box center [547, 301] width 12 height 5
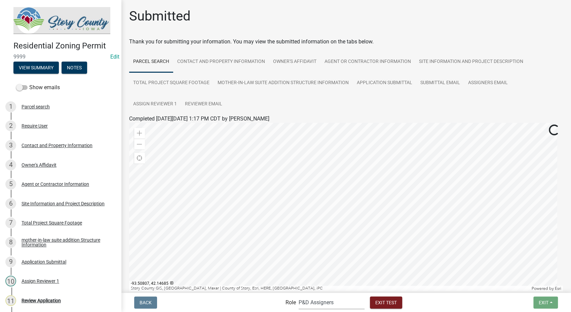
click at [350, 303] on select "Applicant Admin P & D Inspectors EH Administrative Assistant Zoning Reviewers E…" at bounding box center [332, 302] width 66 height 14
select select "289ca764-5063-4d44-9e26-a723625f811d"
click at [299, 295] on select "Applicant Admin P & D Inspectors EH Administrative Assistant Zoning Reviewers E…" at bounding box center [332, 302] width 66 height 14
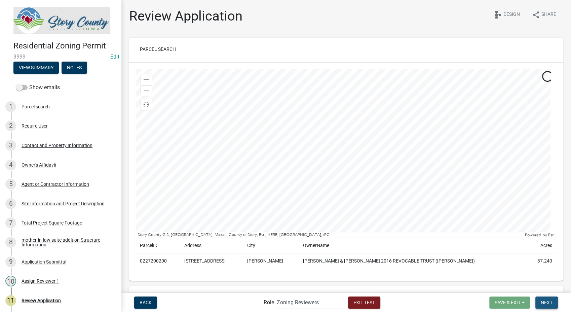
click at [542, 306] on button "Next" at bounding box center [546, 302] width 23 height 12
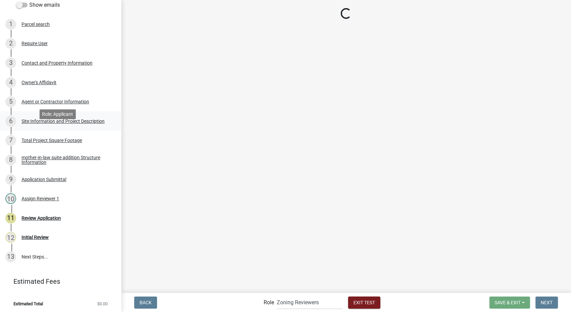
scroll to position [83, 0]
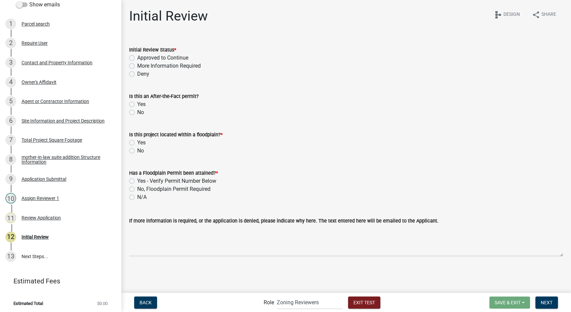
click at [137, 57] on label "Approved to Continue" at bounding box center [162, 58] width 51 height 8
click at [137, 57] on input "Approved to Continue" at bounding box center [139, 56] width 4 height 4
radio input "true"
click at [137, 113] on label "No" at bounding box center [140, 112] width 7 height 8
click at [137, 113] on input "No" at bounding box center [139, 110] width 4 height 4
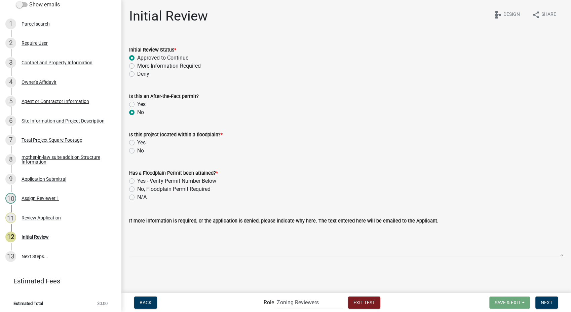
radio input "true"
click at [137, 149] on label "No" at bounding box center [140, 151] width 7 height 8
click at [137, 149] on input "No" at bounding box center [139, 149] width 4 height 4
radio input "true"
click at [137, 197] on label "N/A" at bounding box center [141, 197] width 9 height 8
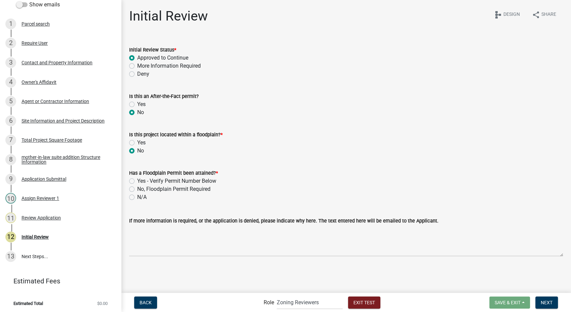
click at [137, 197] on input "N/A" at bounding box center [139, 195] width 4 height 4
radio input "true"
click at [549, 303] on span "Next" at bounding box center [547, 301] width 12 height 5
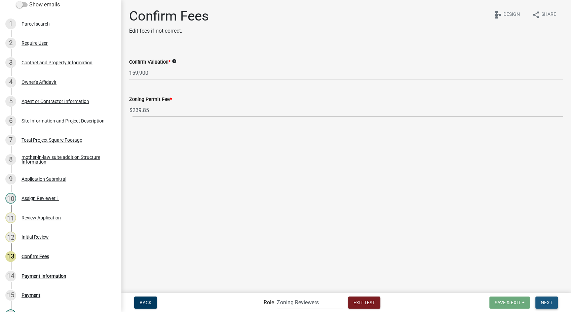
click at [540, 303] on button "Next" at bounding box center [546, 302] width 23 height 12
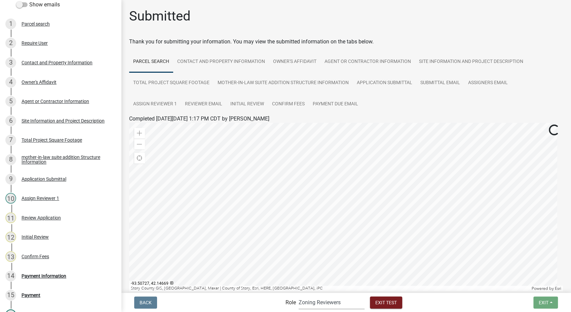
click at [339, 304] on select "Applicant Admin P & D Inspectors EH Administrative Assistant Zoning Reviewers E…" at bounding box center [332, 302] width 66 height 14
select select "46f061d0-ca05-4526-87ad-bae6256f3e47"
click at [299, 295] on select "Applicant Admin P & D Inspectors EH Administrative Assistant Zoning Reviewers E…" at bounding box center [332, 302] width 66 height 14
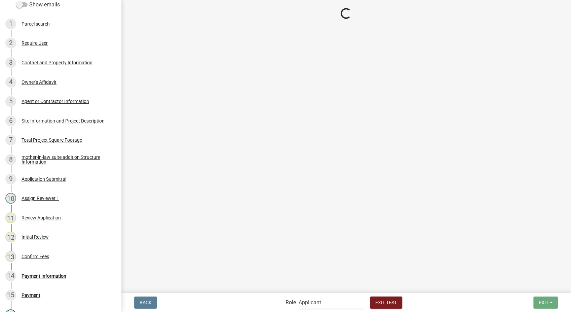
scroll to position [78, 0]
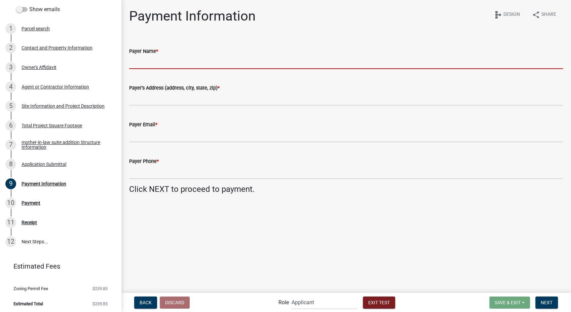
click at [151, 56] on input "Payer Name *" at bounding box center [346, 62] width 434 height 14
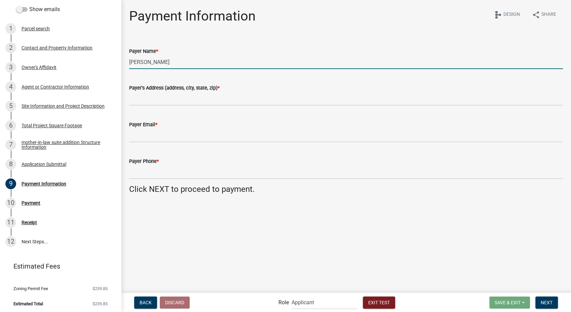
type input "Stacia Franklin"
click at [162, 104] on input "Payer's Address (address, city, state, zip) *" at bounding box center [346, 99] width 434 height 14
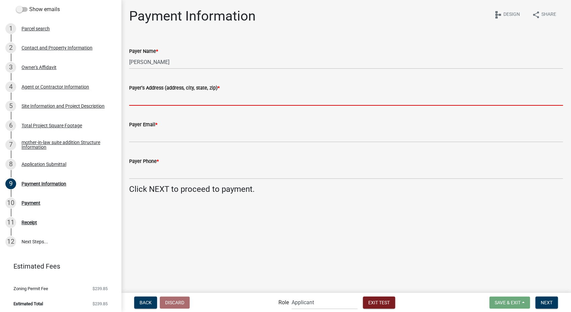
type input "2212 Southern Hills Dr, Borden, IN 47106"
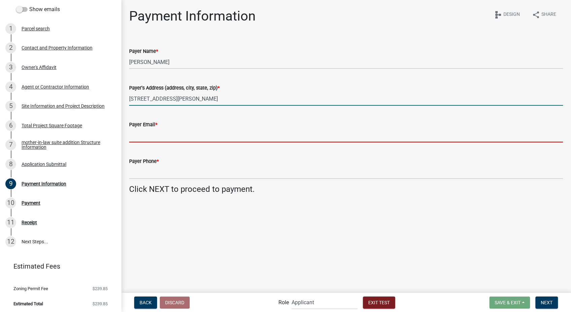
type input "sfranklin@schneidergis.com"
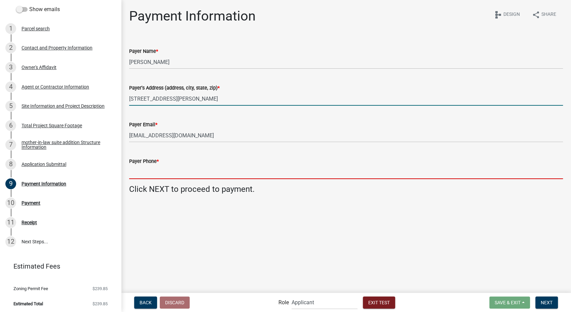
type input "8127861368"
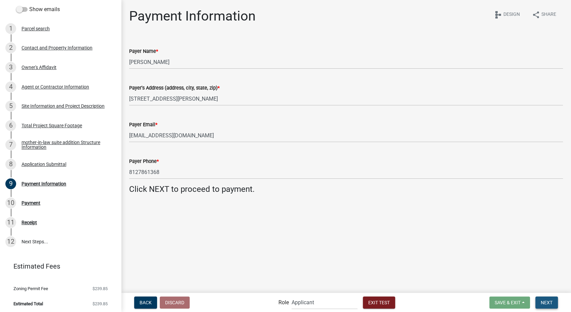
click at [550, 302] on span "Next" at bounding box center [547, 301] width 12 height 5
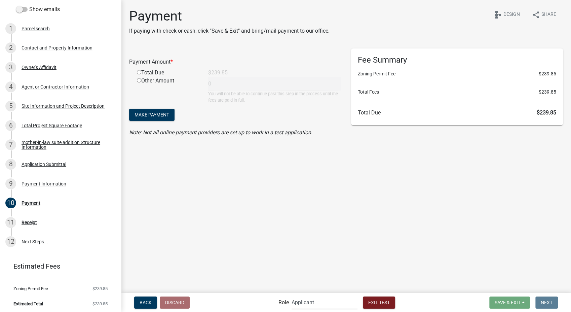
click at [331, 306] on select "Applicant Admin P & D Inspectors EH Administrative Assistant Zoning Reviewers E…" at bounding box center [324, 302] width 66 height 14
select select "03540cc7-cae6-4ec5-9df4-19164d3ec826"
click at [291, 295] on select "Applicant Admin P & D Inspectors EH Administrative Assistant Zoning Reviewers E…" at bounding box center [324, 302] width 66 height 14
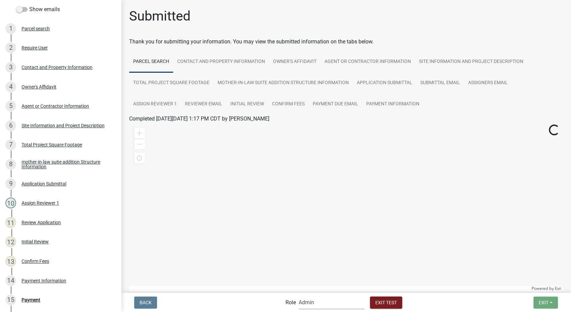
scroll to position [83, 0]
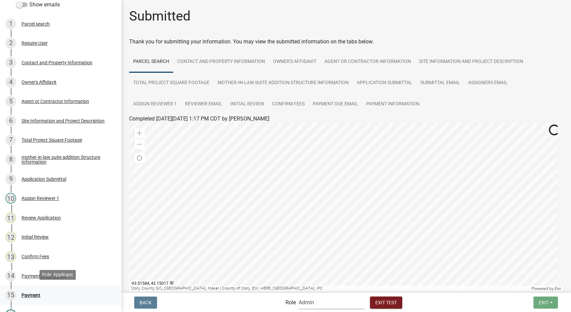
click at [28, 292] on div "Payment" at bounding box center [31, 294] width 19 height 5
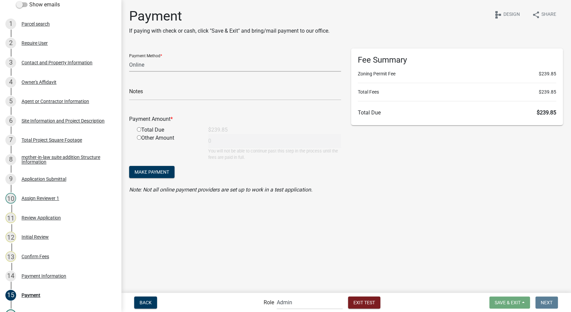
click at [156, 67] on select "Credit Card POS Check Cash Online" at bounding box center [235, 65] width 212 height 14
select select "1: 0"
click at [129, 58] on select "Credit Card POS Check Cash Online" at bounding box center [235, 65] width 212 height 14
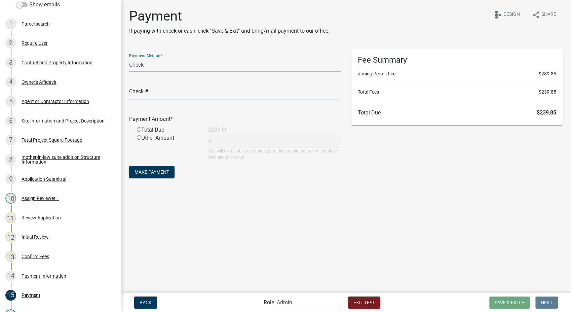
click at [155, 89] on input "text" at bounding box center [235, 93] width 212 height 14
type input "test"
click at [139, 129] on input "radio" at bounding box center [139, 129] width 4 height 4
radio input "true"
type input "239.85"
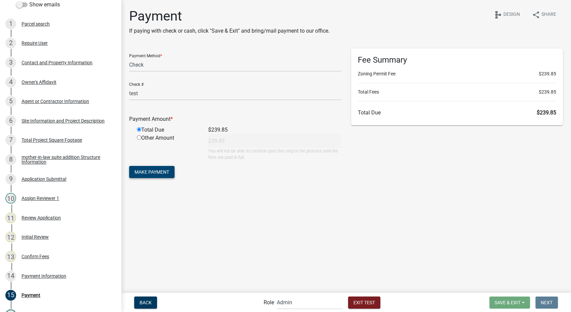
click at [159, 171] on span "Make Payment" at bounding box center [151, 171] width 35 height 5
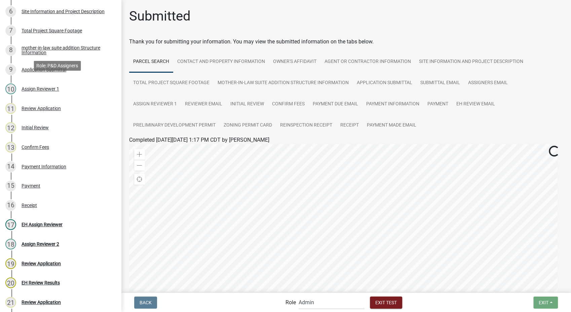
scroll to position [195, 0]
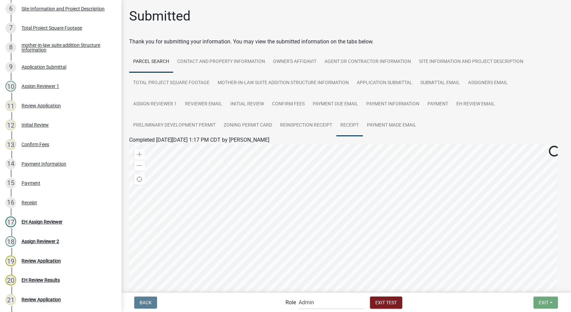
click at [345, 117] on link "Receipt" at bounding box center [349, 126] width 27 height 22
click at [131, 149] on link "Receipt" at bounding box center [137, 148] width 17 height 6
click at [30, 142] on div "Confirm Fees" at bounding box center [36, 144] width 28 height 5
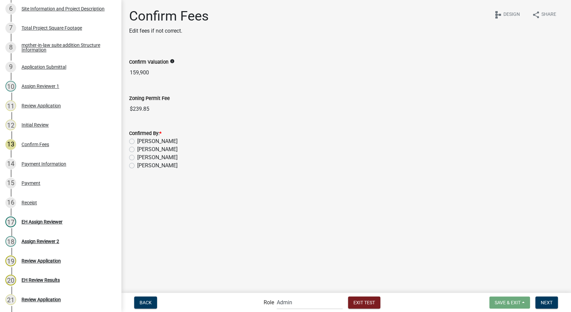
click at [137, 141] on label "Chloe Mitchell" at bounding box center [157, 141] width 40 height 8
click at [137, 141] on input "Chloe Mitchell" at bounding box center [139, 139] width 4 height 4
radio input "true"
click at [543, 300] on span "Next" at bounding box center [547, 301] width 12 height 5
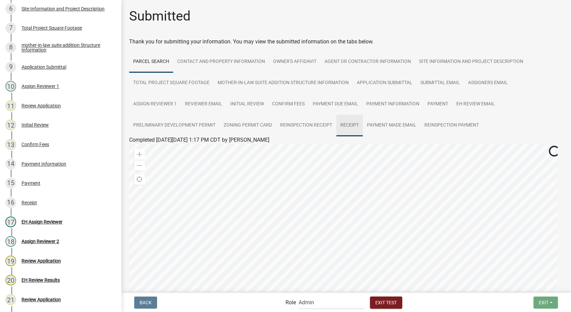
click at [353, 123] on link "Receipt" at bounding box center [349, 126] width 27 height 22
click at [133, 145] on link "Receipt" at bounding box center [137, 148] width 17 height 6
click at [387, 300] on span "Exit Test" at bounding box center [386, 301] width 22 height 5
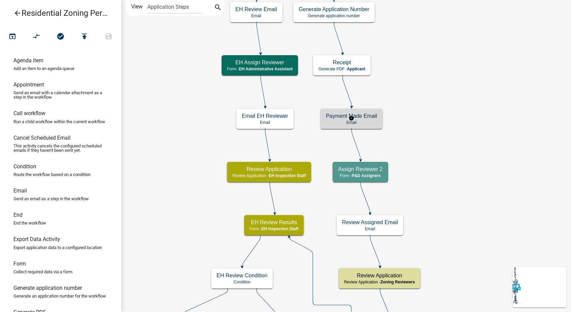
click at [363, 128] on div "Payment Made Email Email" at bounding box center [351, 119] width 62 height 20
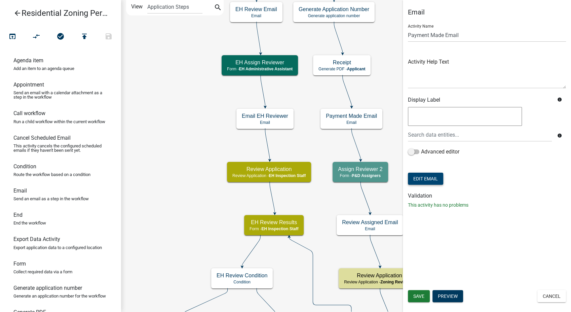
click at [426, 179] on button "Edit Email" at bounding box center [425, 178] width 35 height 12
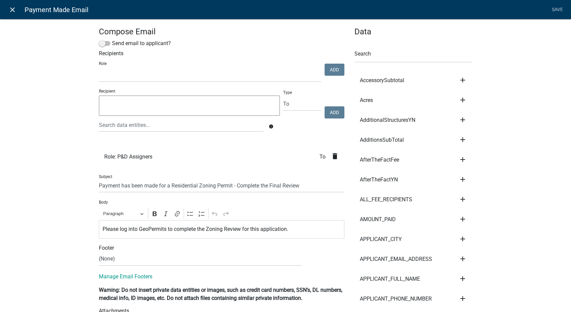
click at [10, 9] on icon "close" at bounding box center [12, 10] width 8 height 8
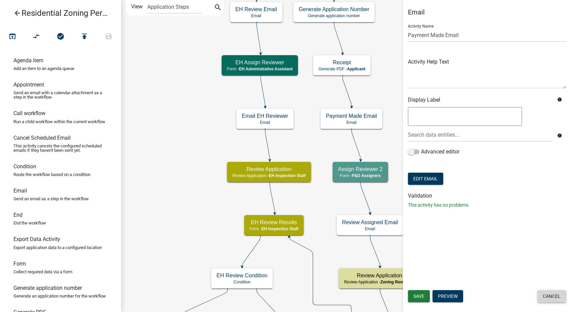
click at [549, 300] on button "Cancel" at bounding box center [551, 296] width 29 height 12
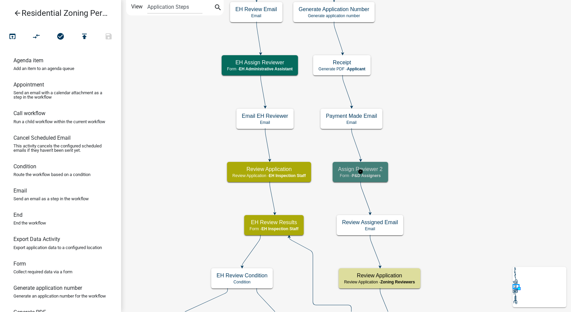
click at [377, 171] on h5 "Assign Reviewer 2" at bounding box center [360, 169] width 45 height 6
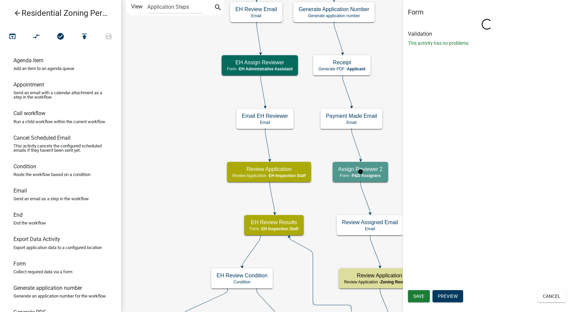
select select "9237CE04-550D-4DF2-9581-D5EB3BEB1E3F"
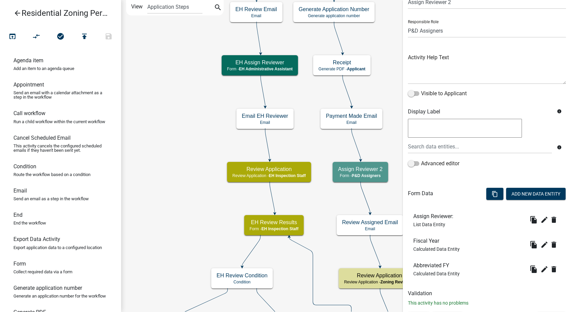
scroll to position [46, 0]
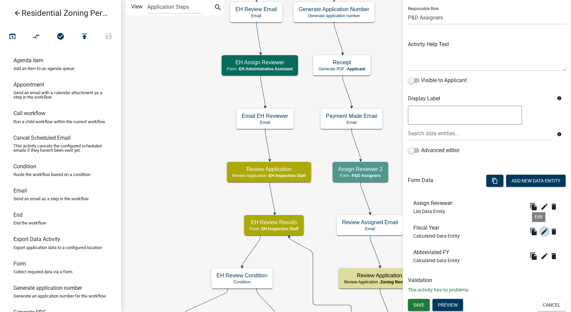
click at [540, 233] on icon "edit" at bounding box center [544, 231] width 8 height 8
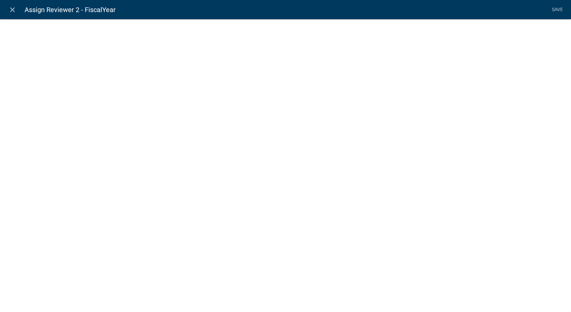
select select "calculated-value"
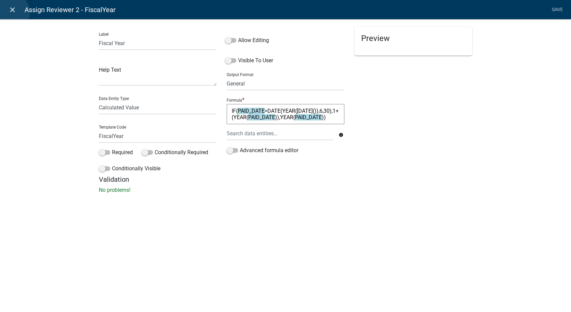
click at [13, 12] on icon "close" at bounding box center [12, 10] width 8 height 8
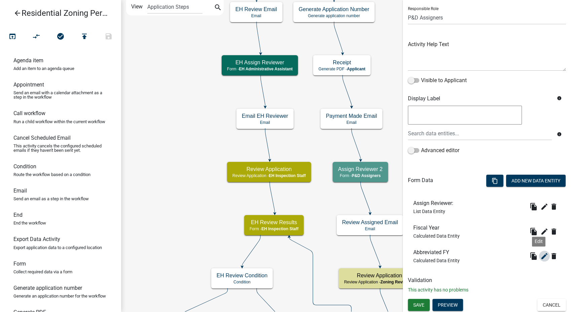
click at [540, 255] on icon "edit" at bounding box center [544, 256] width 8 height 8
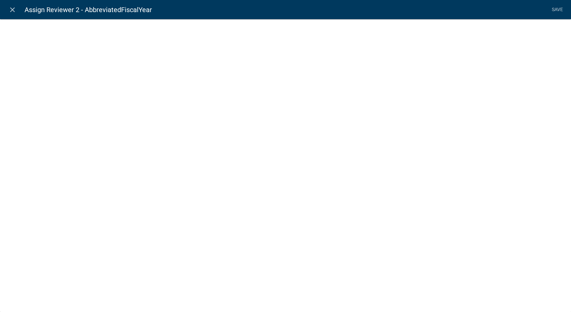
select select "calculated-value"
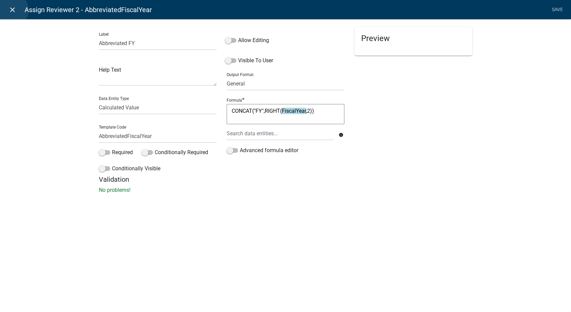
click at [11, 10] on icon "close" at bounding box center [12, 10] width 8 height 8
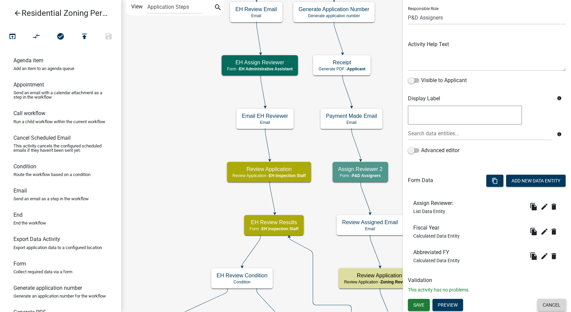
click at [549, 307] on button "Cancel" at bounding box center [551, 305] width 29 height 12
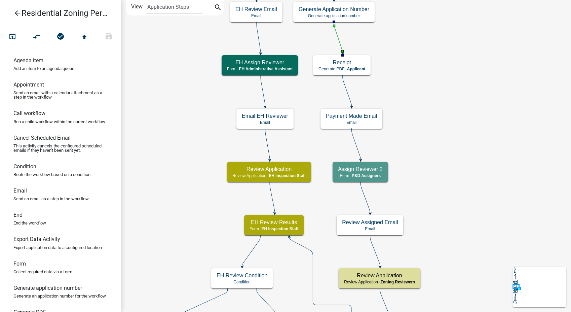
click at [339, 36] on icon at bounding box center [338, 38] width 8 height 32
click at [346, 94] on icon at bounding box center [347, 91] width 9 height 32
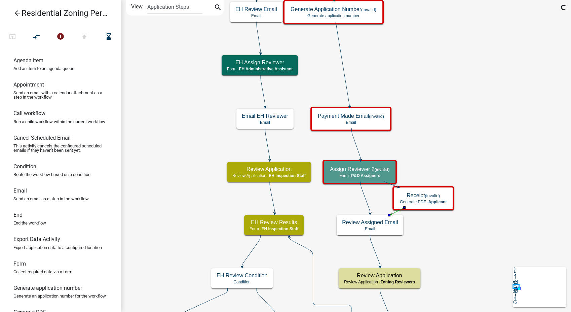
click at [367, 202] on icon at bounding box center [364, 198] width 9 height 32
click at [33, 37] on icon "compare_arrows" at bounding box center [37, 36] width 8 height 9
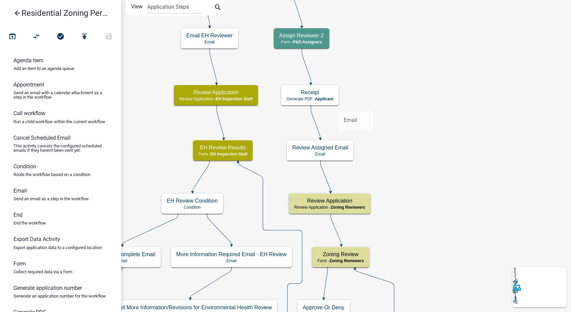
drag, startPoint x: 20, startPoint y: 197, endPoint x: 338, endPoint y: 106, distance: 331.2
click at [338, 106] on div "arrow_back Residential Zoning Permit open_in_browser compare_arrows check_circl…" at bounding box center [285, 156] width 571 height 312
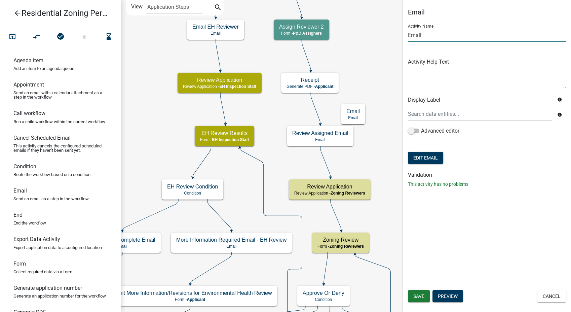
click at [423, 37] on input "Email" at bounding box center [487, 35] width 158 height 14
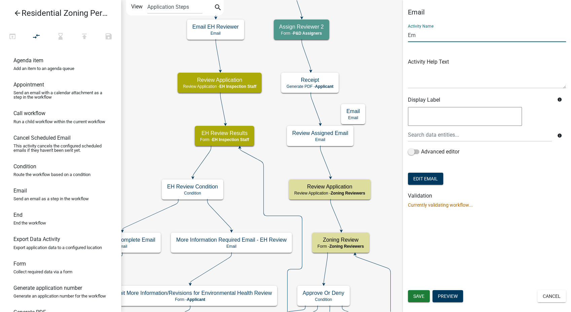
type input "E"
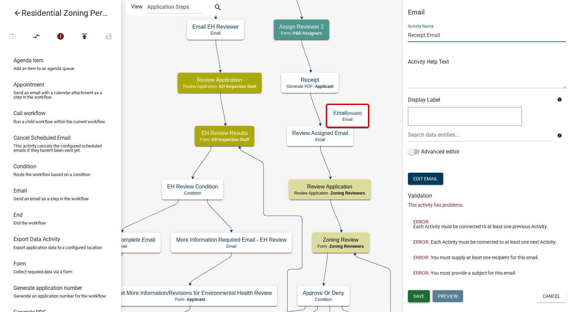
type input "Receipt Email"
click at [420, 300] on button "Save" at bounding box center [419, 296] width 22 height 12
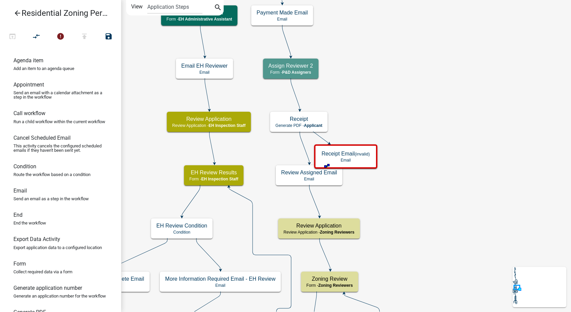
click at [306, 154] on icon at bounding box center [304, 147] width 9 height 32
click at [33, 34] on icon "compare_arrows" at bounding box center [37, 36] width 8 height 9
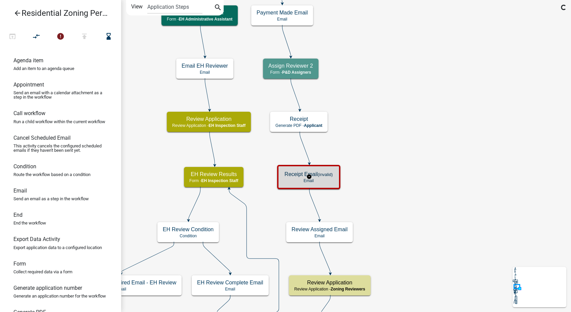
click at [323, 178] on p "Email" at bounding box center [308, 180] width 48 height 5
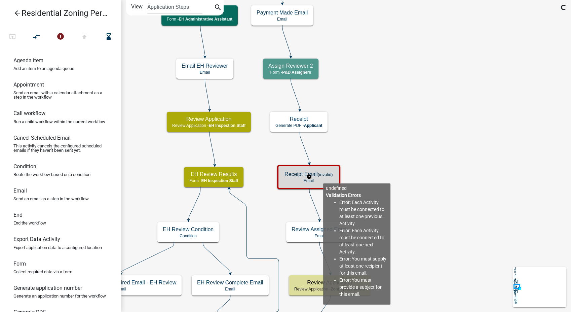
click at [323, 178] on p "Email" at bounding box center [308, 180] width 48 height 5
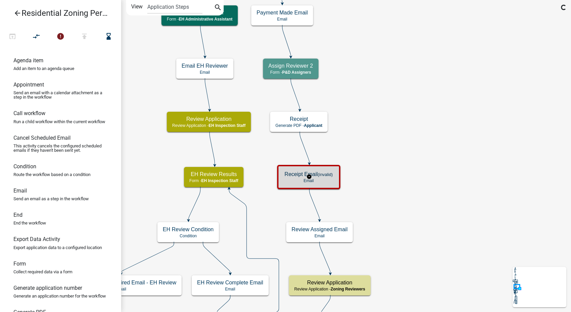
click at [323, 178] on p "Email" at bounding box center [308, 180] width 48 height 5
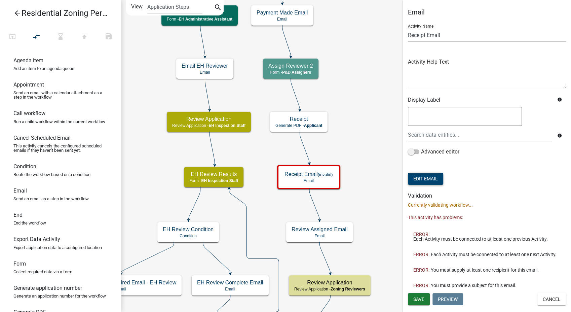
click at [434, 181] on button "Edit Email" at bounding box center [425, 178] width 35 height 12
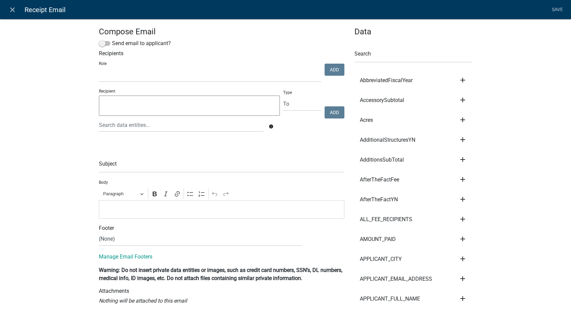
click at [124, 109] on textarea at bounding box center [189, 105] width 181 height 20
click at [131, 77] on select "Admin P & D Inspectors EH Administrative Assistant EH Front Desk Zoning Reviewe…" at bounding box center [210, 75] width 222 height 14
select select "9237ce04-550d-4df2-9581-d5eb3beb1e3f"
click at [99, 68] on select "Admin P & D Inspectors EH Administrative Assistant EH Front Desk Zoning Reviewe…" at bounding box center [210, 75] width 222 height 14
click at [325, 74] on button "Add" at bounding box center [334, 70] width 20 height 12
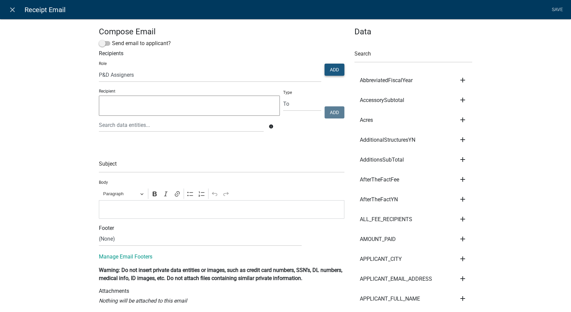
select select
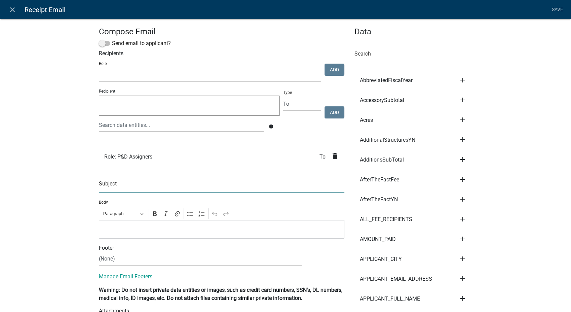
click at [124, 188] on input "text" at bounding box center [221, 186] width 245 height 14
type input "Residential Zoning Permit - Receipt"
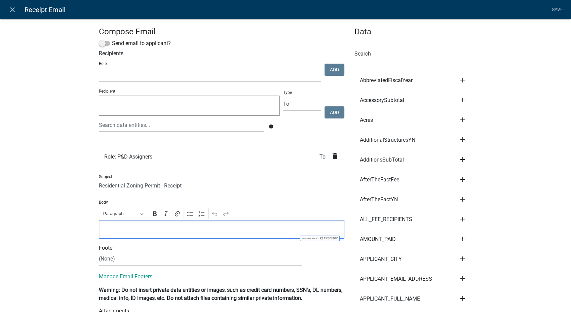
click at [167, 225] on div "Editor editing area: main. Press Alt+0 for help." at bounding box center [221, 229] width 245 height 18
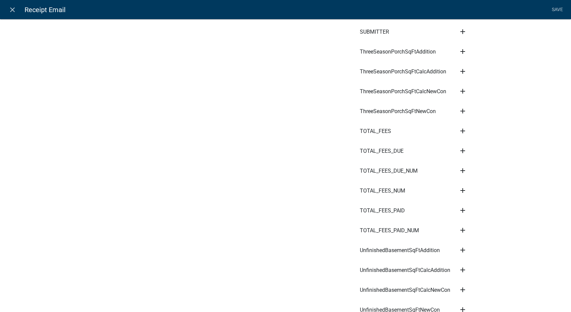
scroll to position [5074, 0]
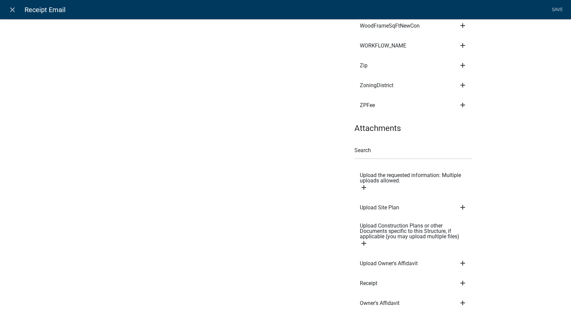
click at [461, 279] on icon "add" at bounding box center [463, 283] width 8 height 8
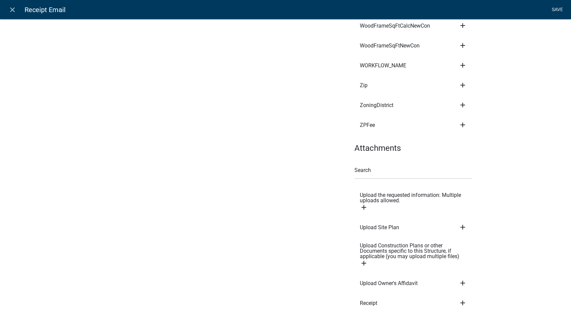
click at [554, 6] on link "Save" at bounding box center [557, 9] width 17 height 13
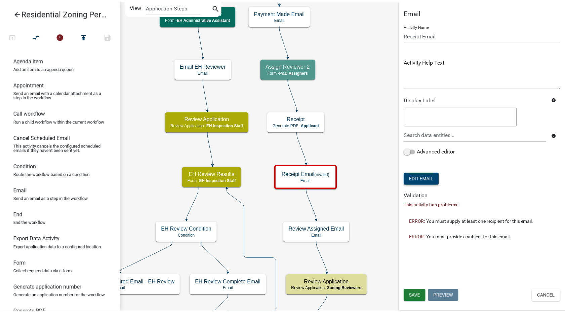
scroll to position [0, 0]
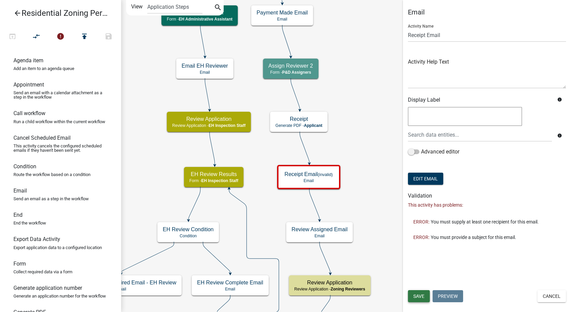
click at [424, 299] on button "Save" at bounding box center [419, 296] width 22 height 12
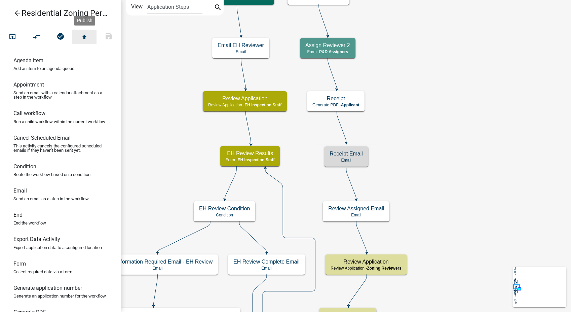
click at [85, 38] on icon "publish" at bounding box center [84, 36] width 8 height 9
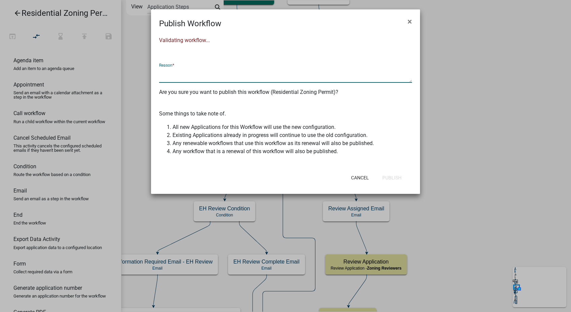
click at [197, 74] on textarea at bounding box center [285, 74] width 253 height 15
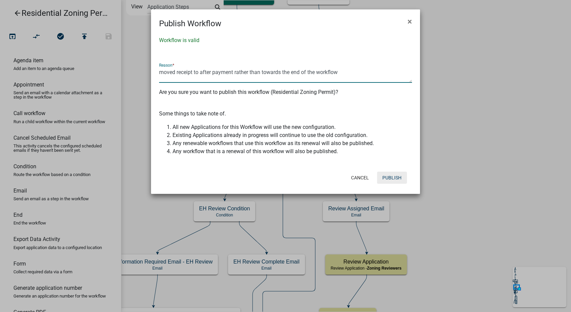
type textarea "moved receipt to after payment rather than towards the end of the workflow"
click at [386, 178] on button "Publish" at bounding box center [392, 177] width 30 height 12
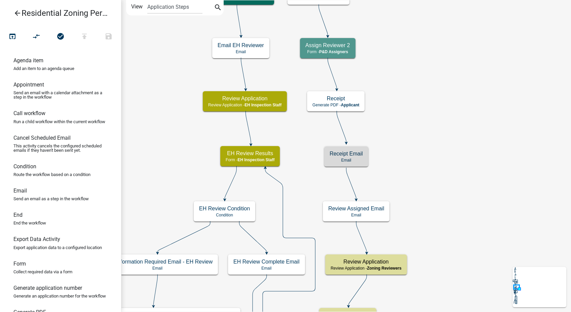
click at [16, 15] on icon "arrow_back" at bounding box center [17, 13] width 8 height 9
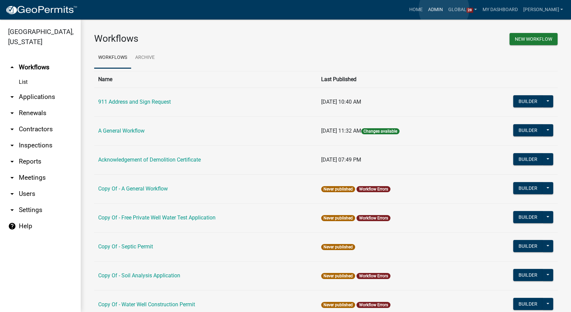
click at [444, 9] on link "Admin" at bounding box center [435, 9] width 20 height 13
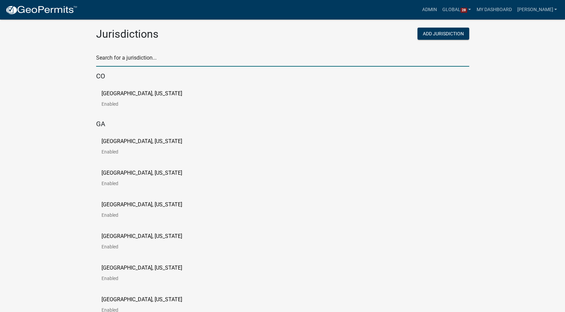
click at [121, 58] on input "text" at bounding box center [282, 60] width 373 height 14
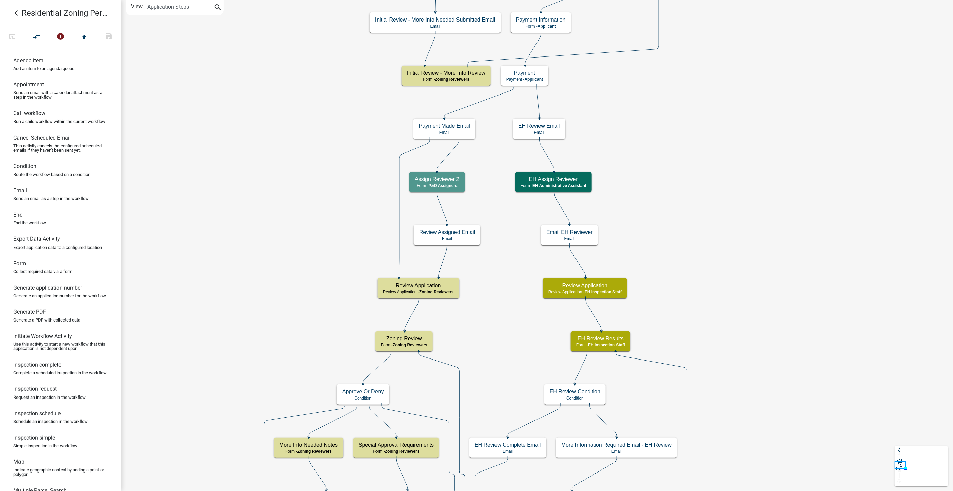
click at [19, 11] on icon "arrow_back" at bounding box center [17, 13] width 8 height 9
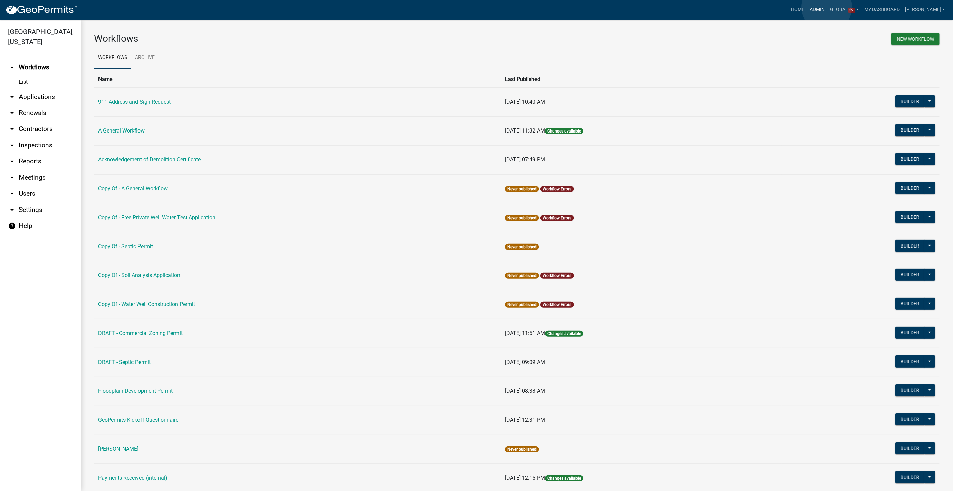
click at [827, 7] on link "Admin" at bounding box center [818, 9] width 20 height 13
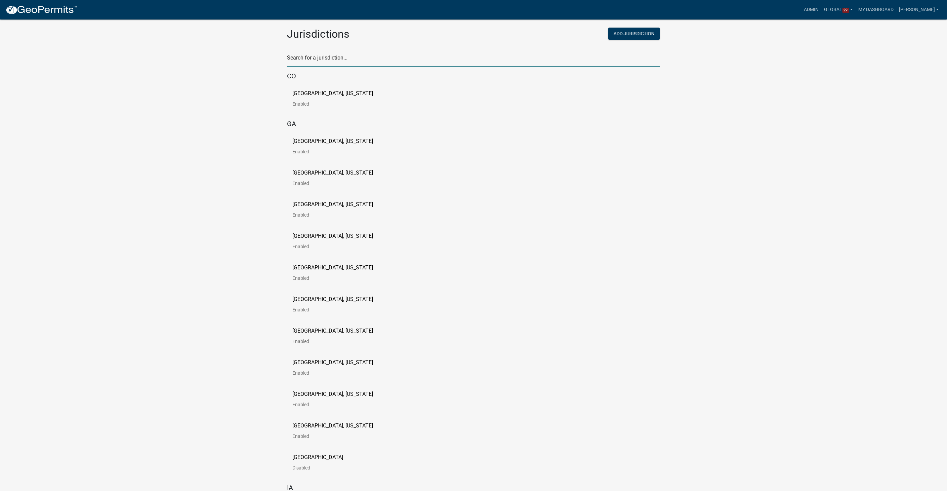
click at [325, 54] on input "text" at bounding box center [473, 60] width 373 height 14
click at [296, 140] on p "[GEOGRAPHIC_DATA], [US_STATE]" at bounding box center [332, 141] width 81 height 5
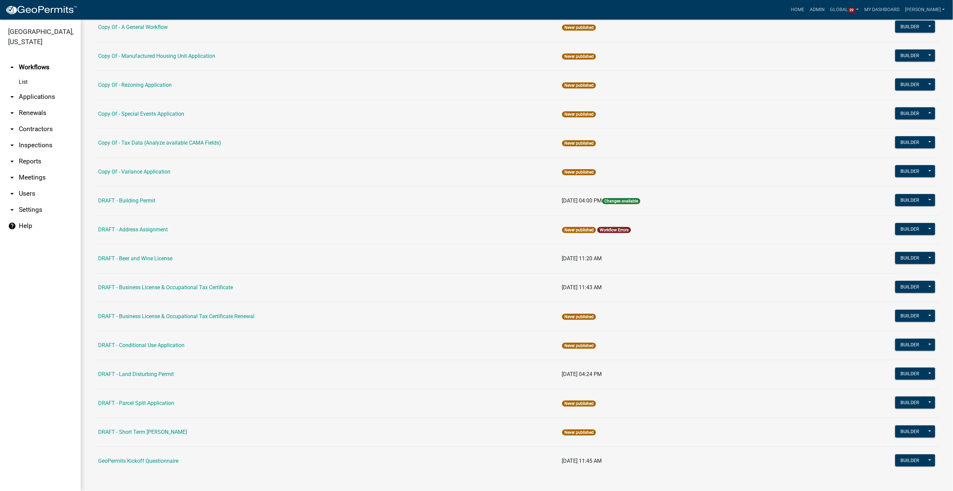
scroll to position [76, 0]
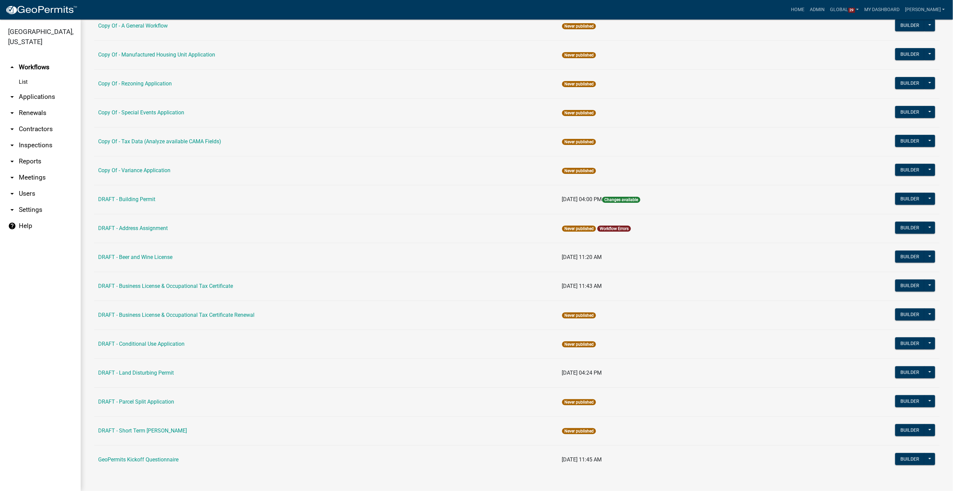
click at [902, 191] on td "Builder Publish Disable Archive History Copy Make Public Start Application" at bounding box center [871, 199] width 138 height 29
click at [901, 196] on button "Builder" at bounding box center [910, 199] width 30 height 12
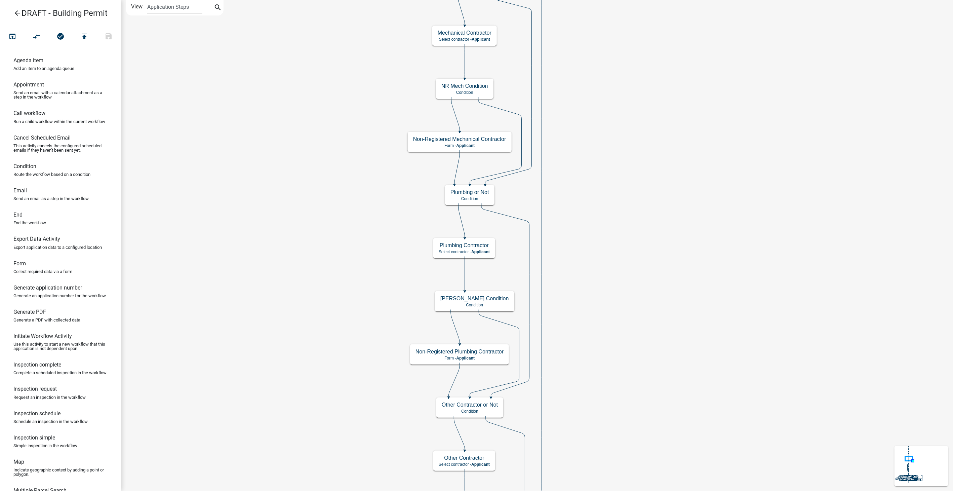
click at [17, 12] on icon "arrow_back" at bounding box center [17, 13] width 8 height 9
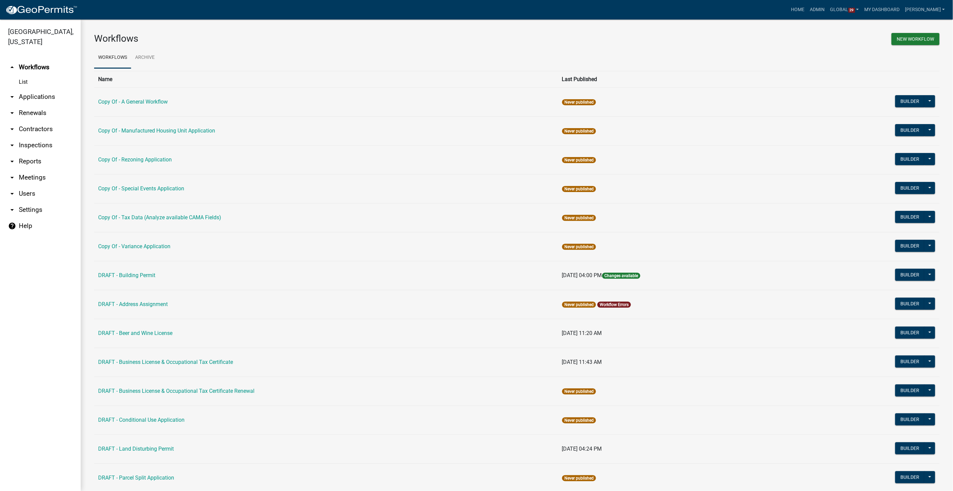
click at [25, 130] on link "arrow_drop_down Contractors" at bounding box center [40, 129] width 81 height 16
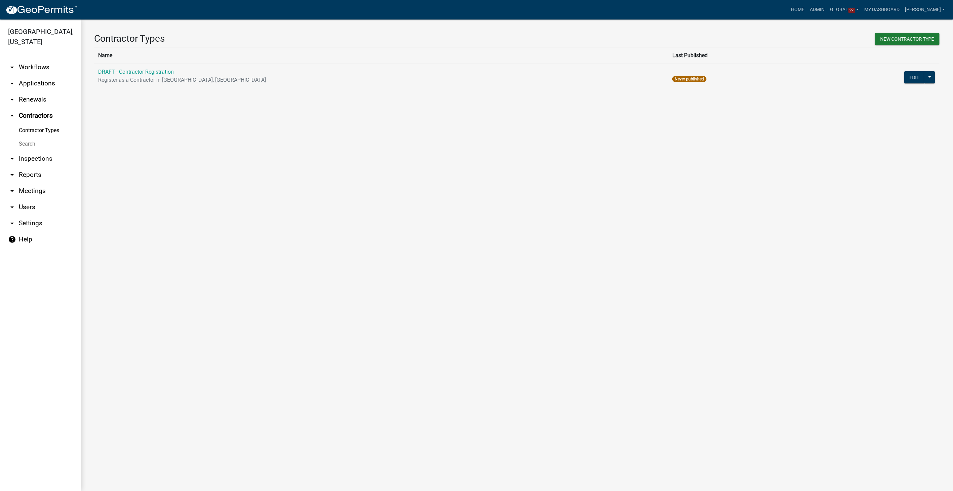
click at [25, 69] on link "arrow_drop_down Workflows" at bounding box center [40, 67] width 81 height 16
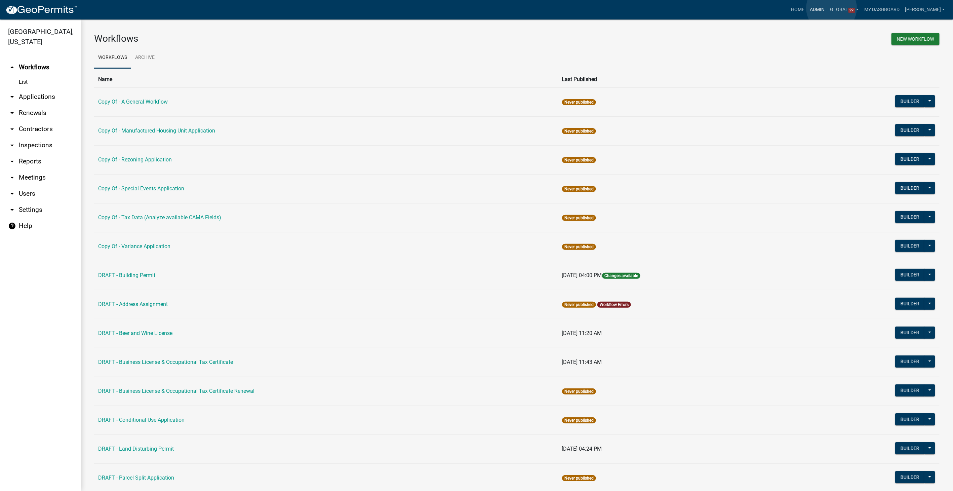
click at [828, 8] on link "Admin" at bounding box center [818, 9] width 20 height 13
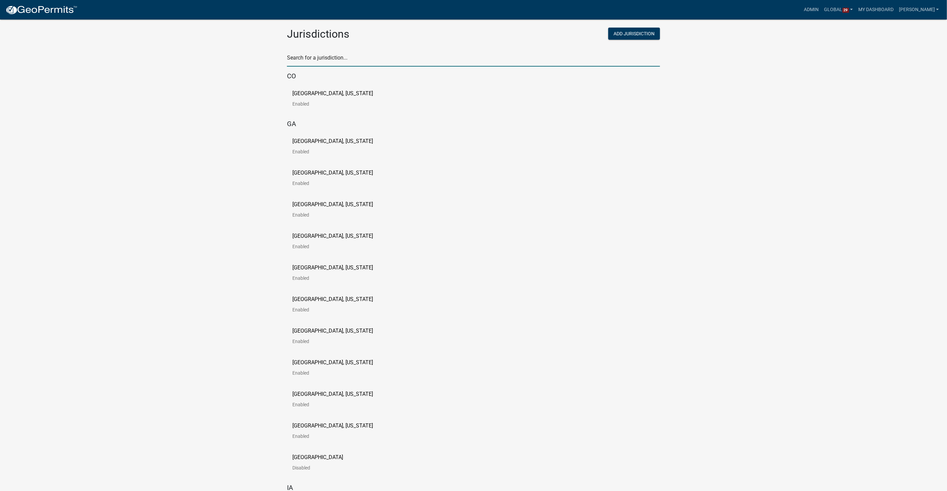
click at [347, 57] on input "text" at bounding box center [473, 60] width 373 height 14
type input "story"
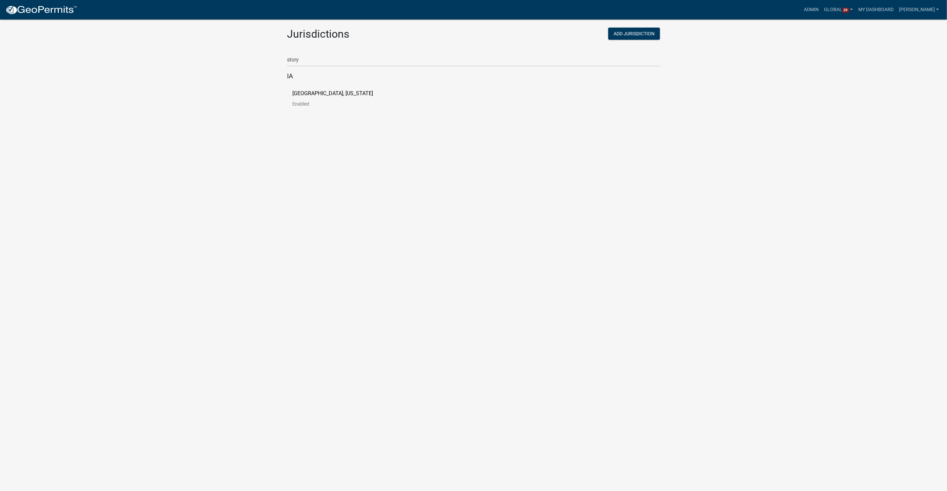
click at [317, 91] on p "[GEOGRAPHIC_DATA], [US_STATE]" at bounding box center [332, 93] width 81 height 5
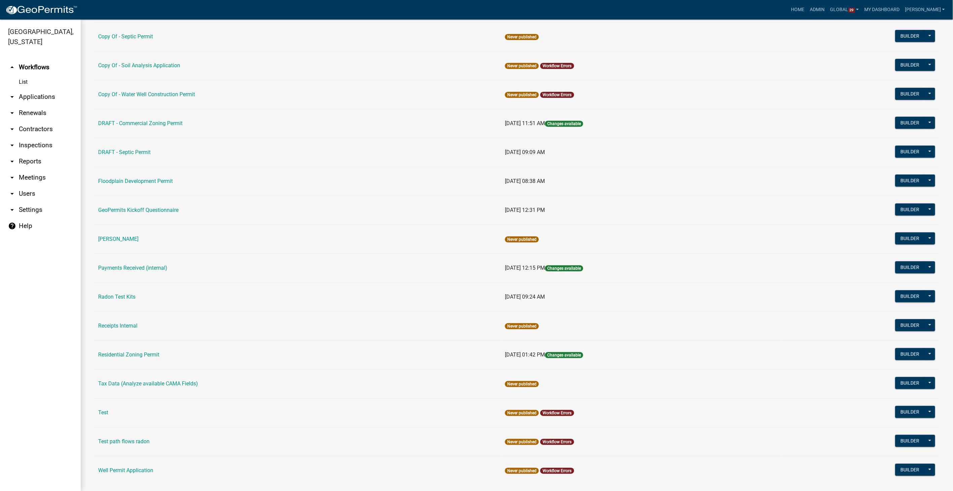
scroll to position [220, 0]
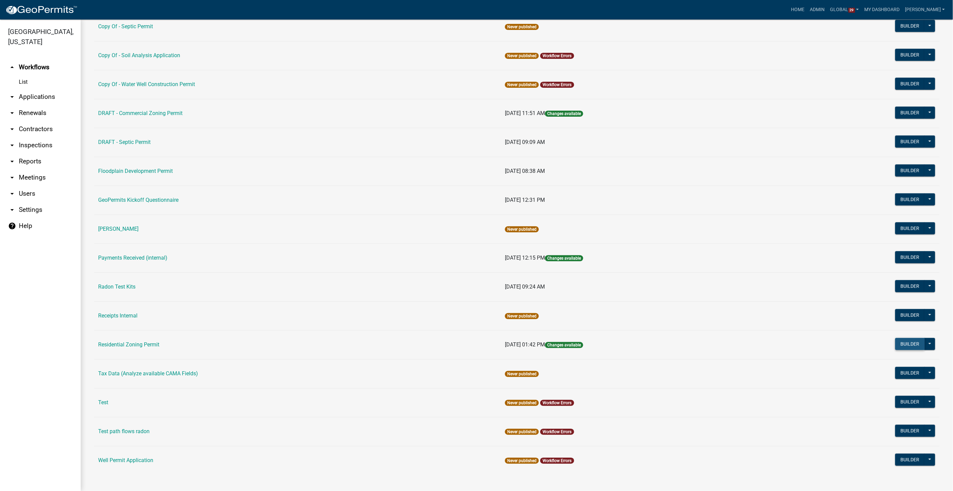
click at [904, 343] on button "Builder" at bounding box center [910, 344] width 30 height 12
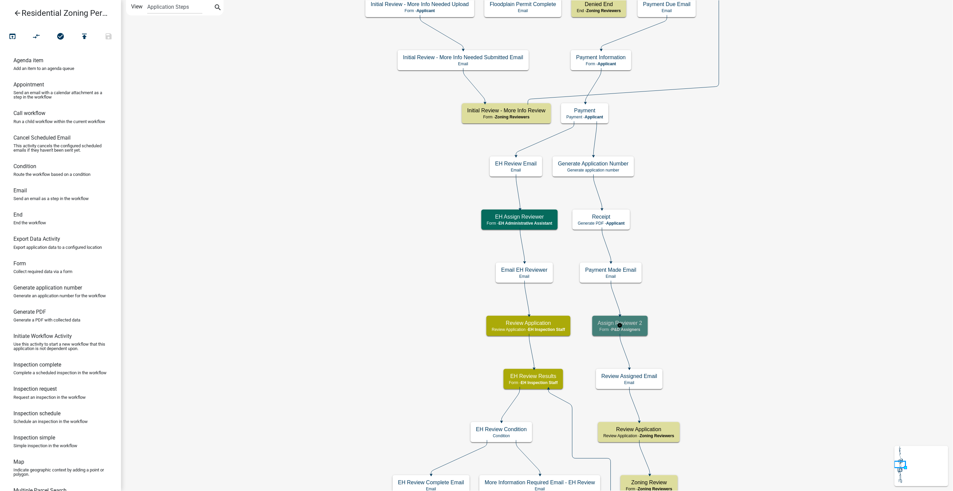
click at [638, 327] on span "P&D Assigners" at bounding box center [626, 329] width 29 height 5
select select "9237CE04-550D-4DF2-9581-D5EB3BEB1E3F"
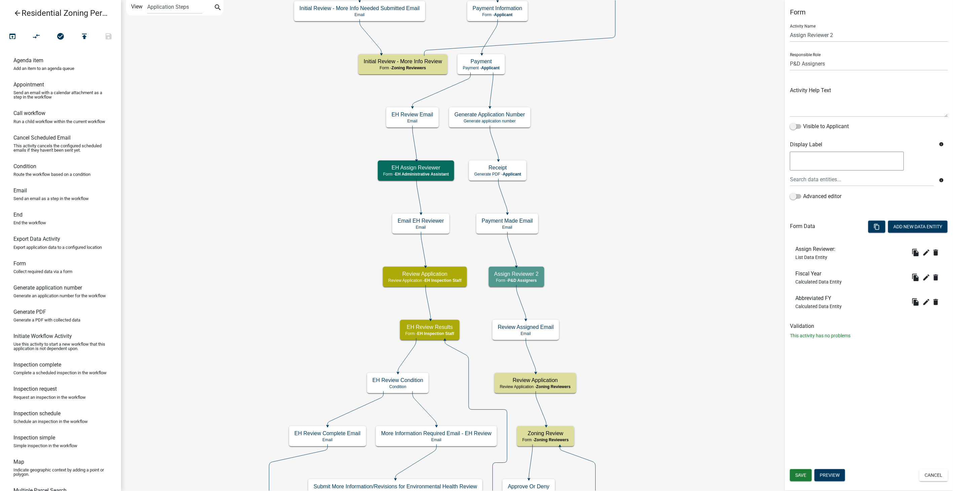
click at [15, 13] on icon "arrow_back" at bounding box center [17, 13] width 8 height 9
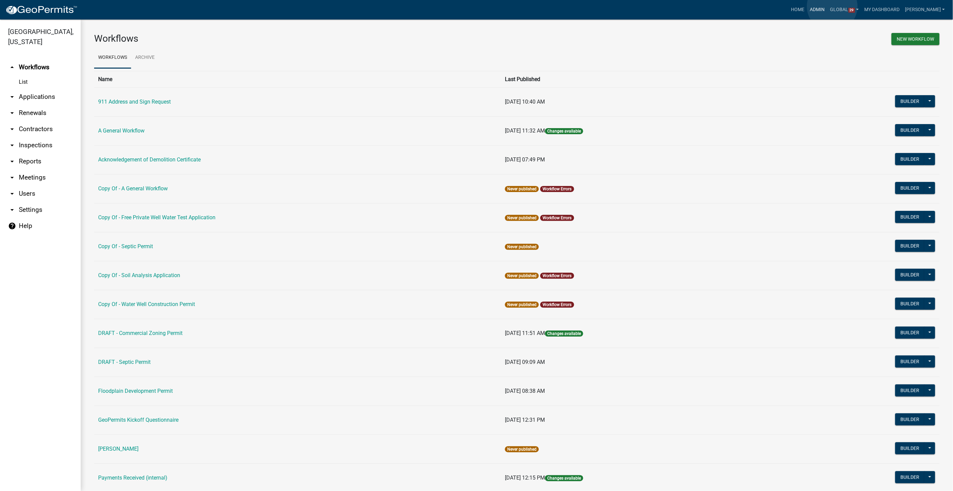
click at [828, 6] on link "Admin" at bounding box center [818, 9] width 20 height 13
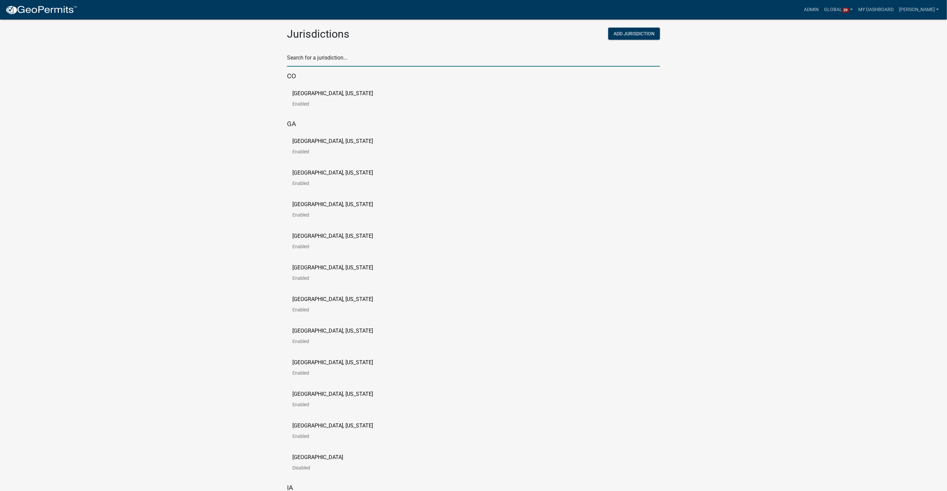
click at [360, 57] on input "text" at bounding box center [473, 60] width 373 height 14
click at [298, 141] on p "[GEOGRAPHIC_DATA], [US_STATE]" at bounding box center [332, 141] width 81 height 5
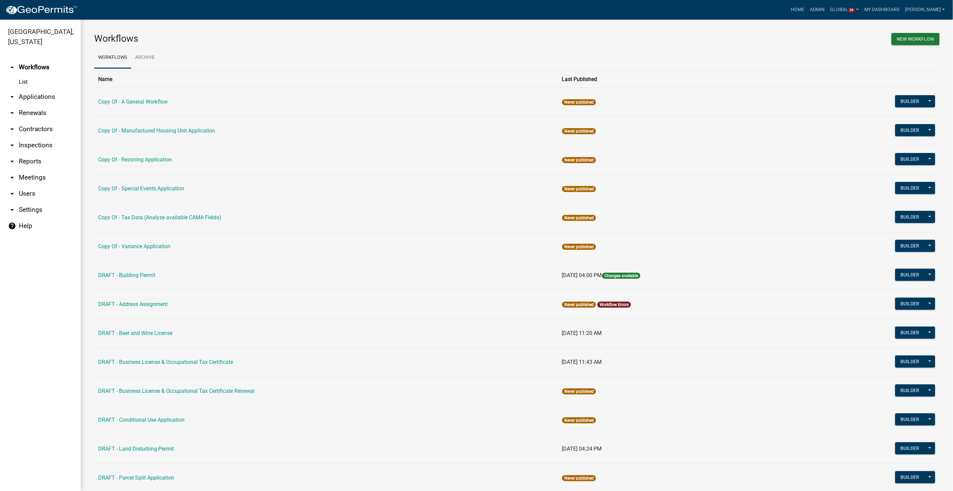
click at [25, 130] on link "arrow_drop_down Contractors" at bounding box center [40, 129] width 81 height 16
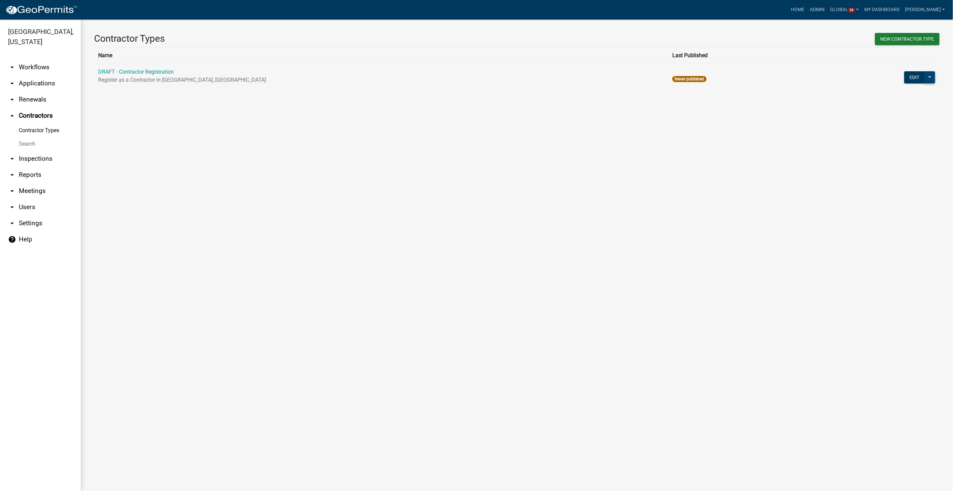
click at [929, 72] on button at bounding box center [930, 77] width 11 height 12
click at [897, 170] on button "Workflow Builder" at bounding box center [905, 176] width 62 height 16
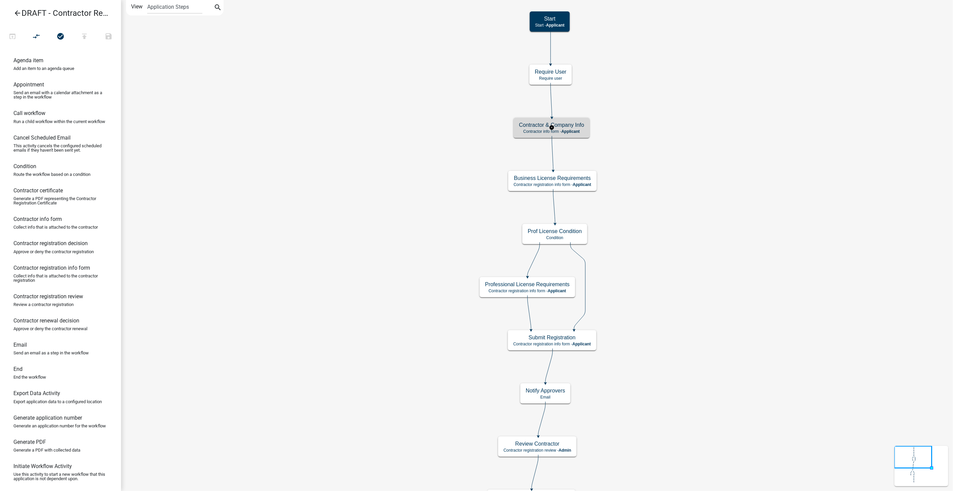
click at [576, 127] on h5 "Contractor & Company Info" at bounding box center [551, 125] width 65 height 6
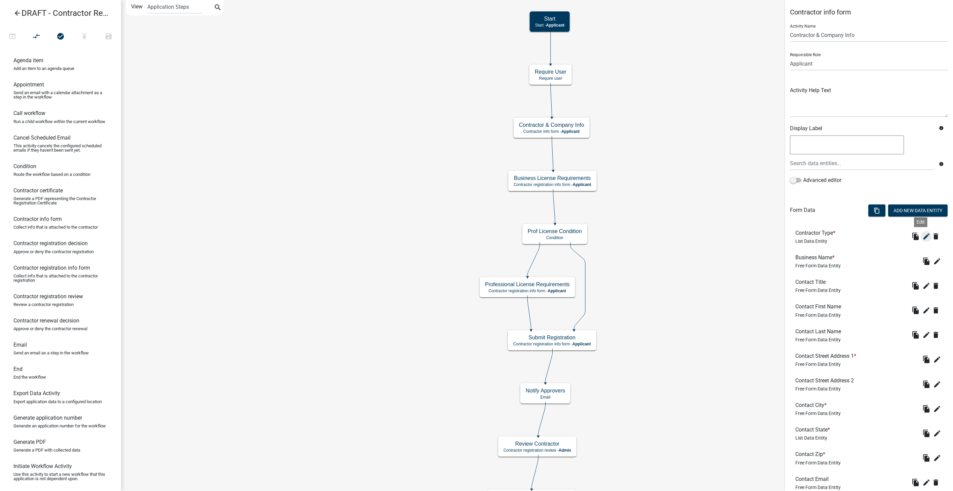
click at [921, 234] on button "edit" at bounding box center [926, 236] width 11 height 11
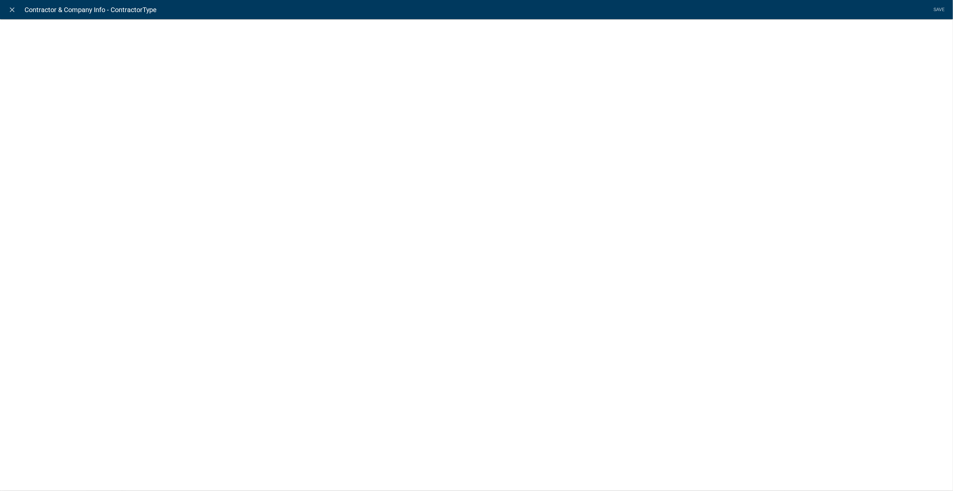
select select "list-data"
select select
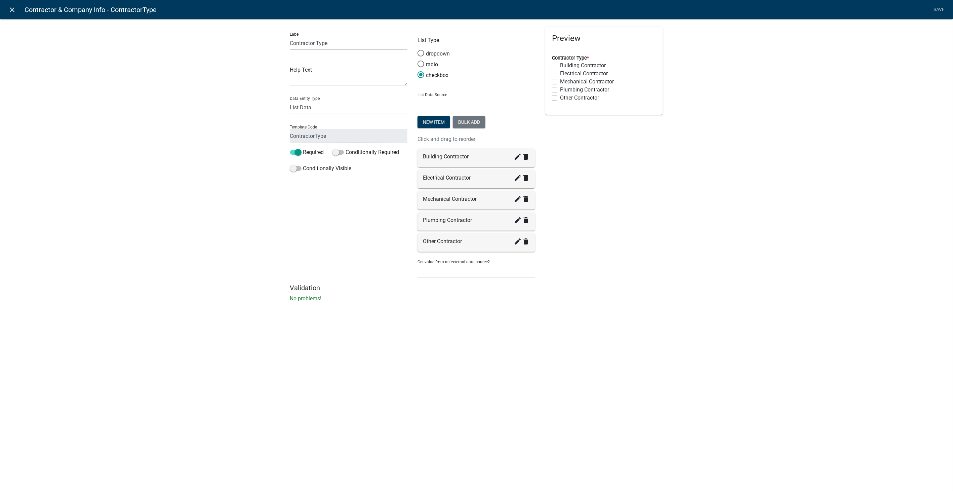
click at [13, 8] on icon "close" at bounding box center [12, 10] width 8 height 8
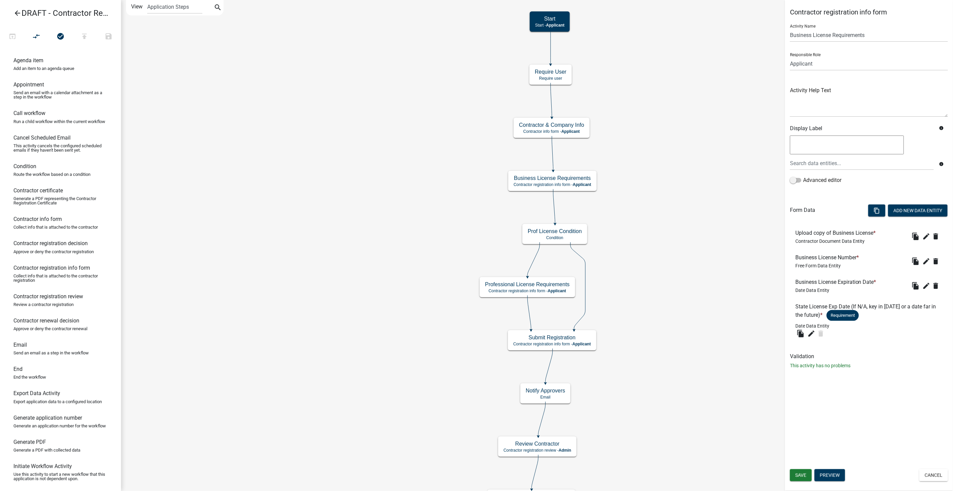
click at [17, 13] on icon "arrow_back" at bounding box center [17, 13] width 8 height 9
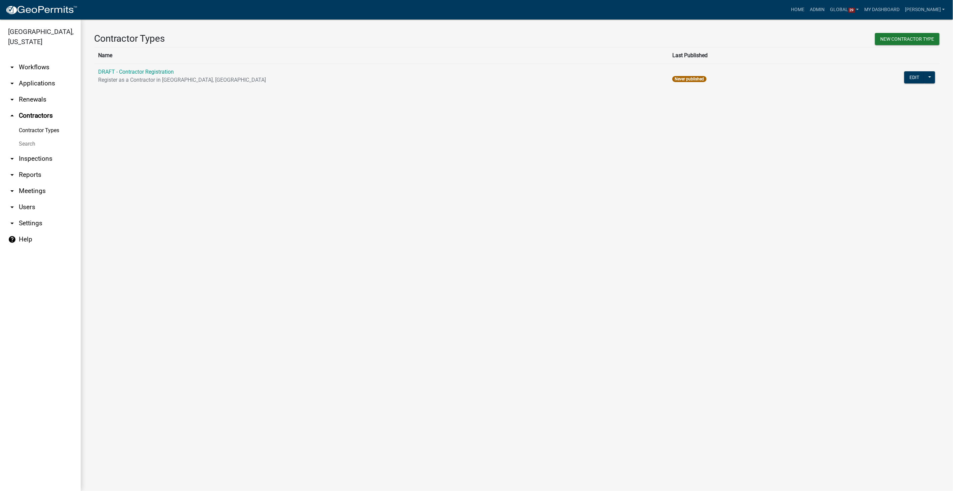
click at [30, 69] on link "arrow_drop_down Workflows" at bounding box center [40, 67] width 81 height 16
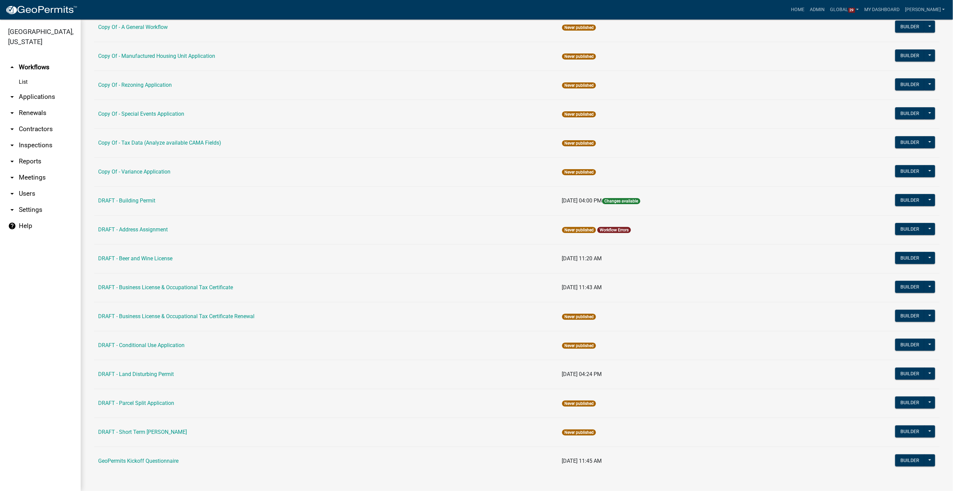
scroll to position [76, 0]
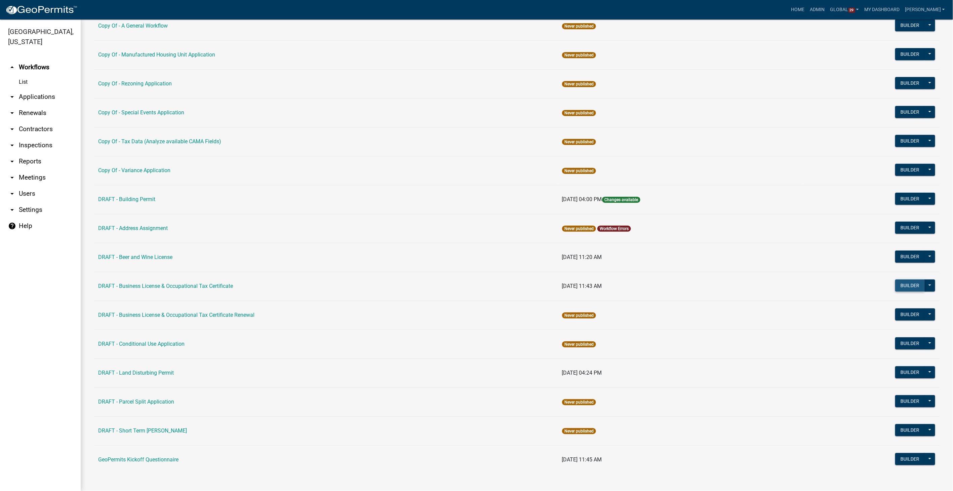
click at [906, 280] on button "Builder" at bounding box center [910, 285] width 30 height 12
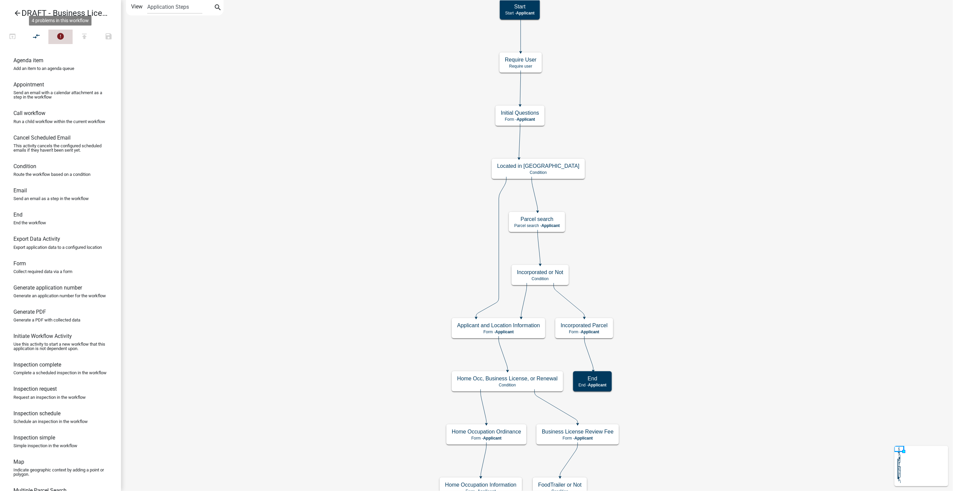
click at [61, 34] on icon "error" at bounding box center [60, 36] width 8 height 9
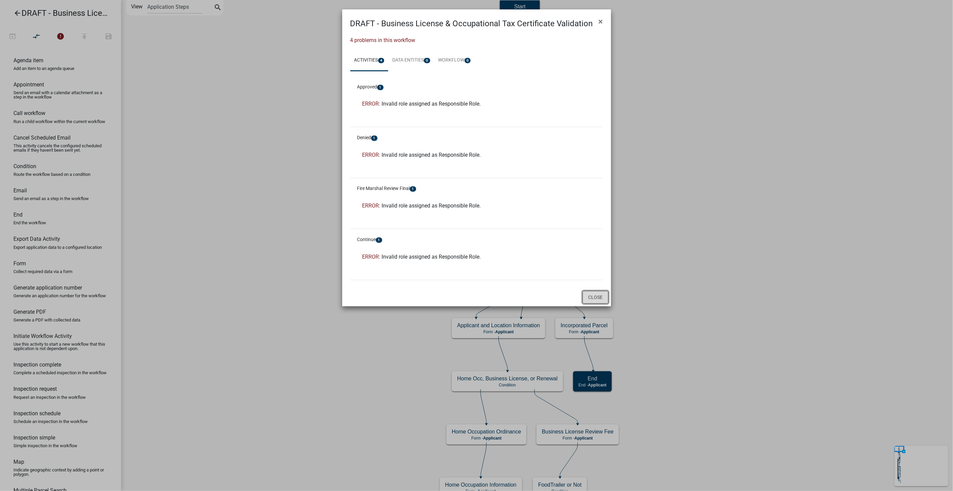
click at [599, 296] on button "Close" at bounding box center [596, 297] width 26 height 13
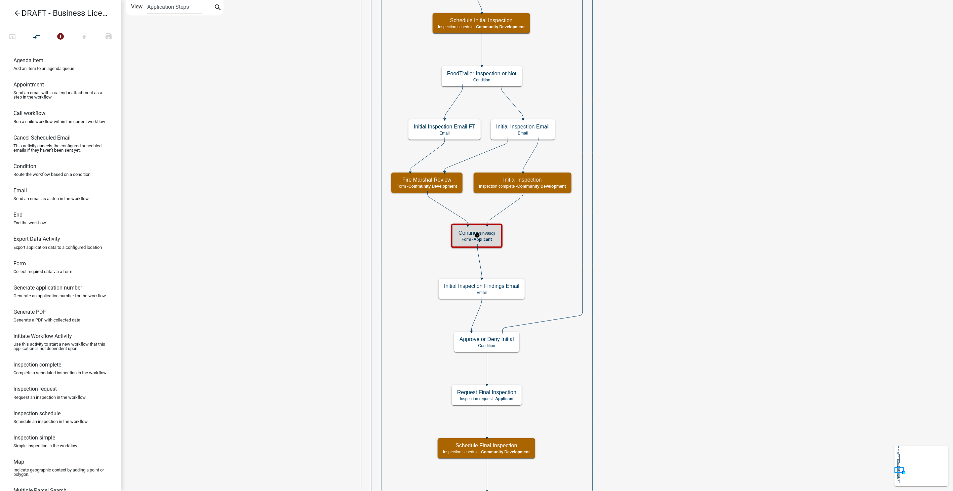
click at [488, 240] on span "Applicant" at bounding box center [483, 239] width 18 height 5
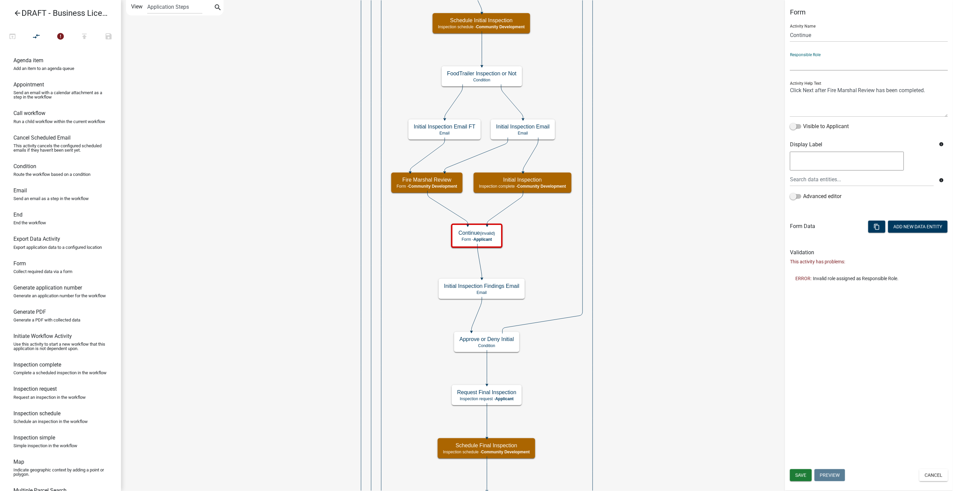
click at [823, 66] on select "Applicant Fire Marshal Reviewers Building Inspectors Admin Community Development" at bounding box center [869, 64] width 158 height 14
select select "66D5FF95-1CD3-428B-B9DC-D797D01D8DE2"
click at [790, 57] on select "Applicant Fire Marshal Reviewers Building Inspectors Admin Community Development" at bounding box center [869, 64] width 158 height 14
click at [801, 473] on span "Save" at bounding box center [800, 474] width 11 height 5
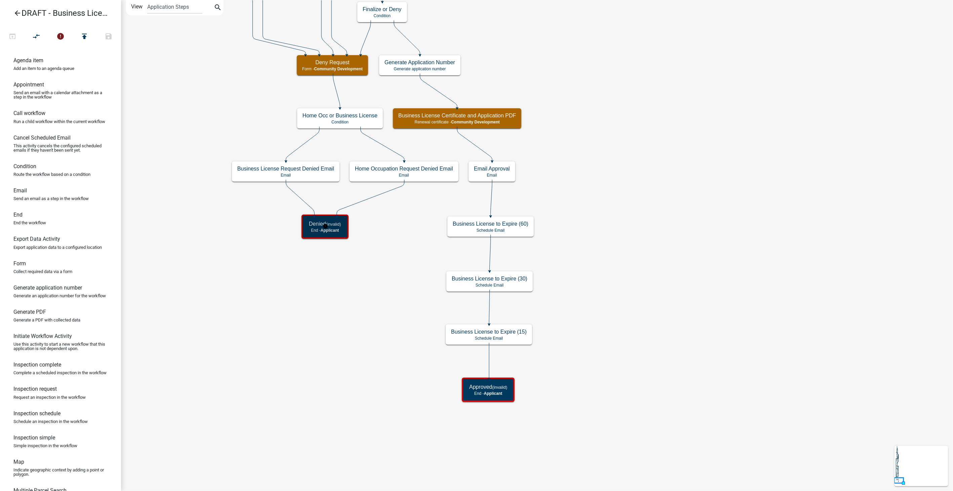
click at [329, 233] on div "Denied (invalid) End - Applicant" at bounding box center [325, 227] width 43 height 20
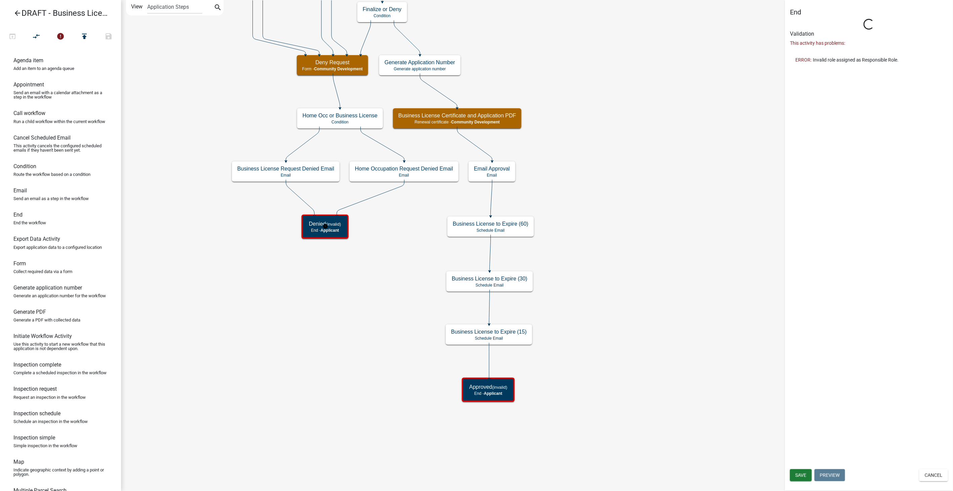
select select
select select "Rejected"
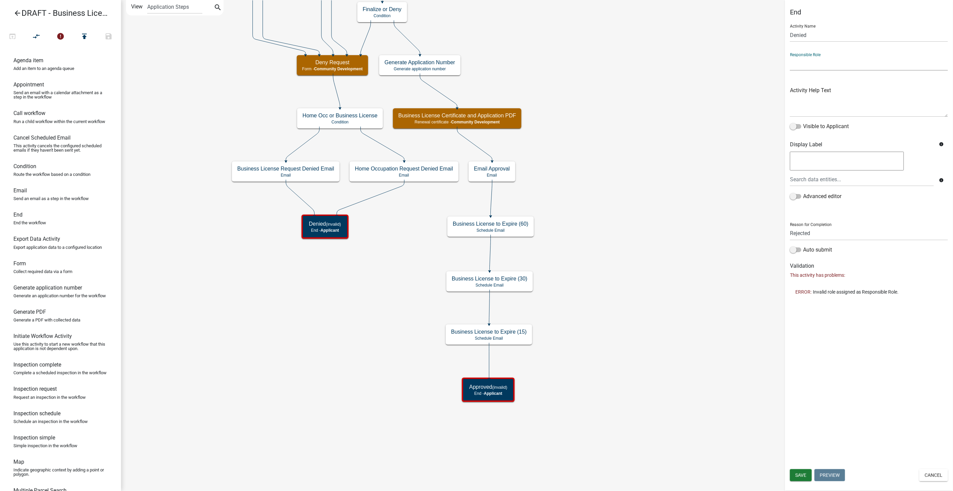
click at [814, 62] on select "Applicant Fire Marshal Reviewers Building Inspectors Admin Community Development" at bounding box center [869, 64] width 158 height 14
select select "46F061D0-CA05-4526-87AD-BAE6256F3E47"
click at [790, 57] on select "Applicant Fire Marshal Reviewers Building Inspectors Admin Community Development" at bounding box center [869, 64] width 158 height 14
click at [803, 469] on div "End Activity Name Denied Responsible Role Applicant Fire Marshal Reviewers Buil…" at bounding box center [869, 245] width 168 height 491
click at [799, 476] on span "Save" at bounding box center [800, 474] width 11 height 5
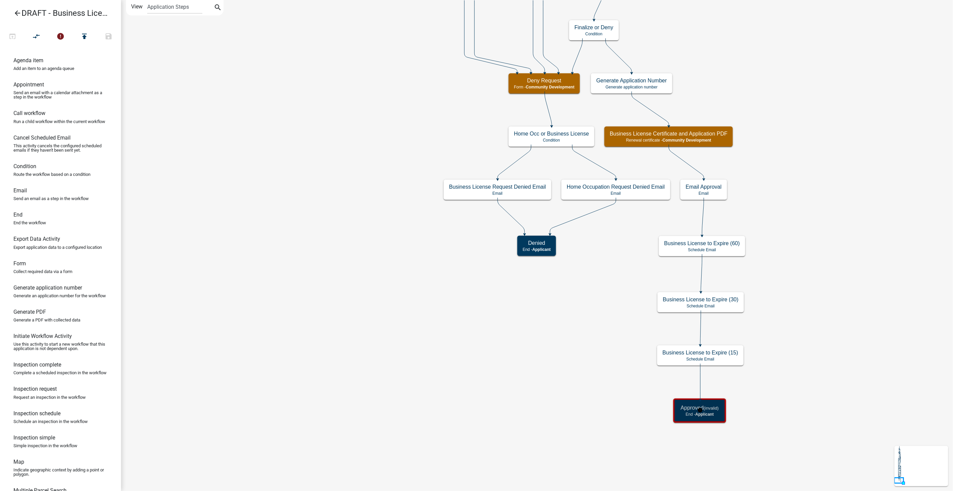
click at [711, 413] on span "Applicant" at bounding box center [705, 414] width 18 height 5
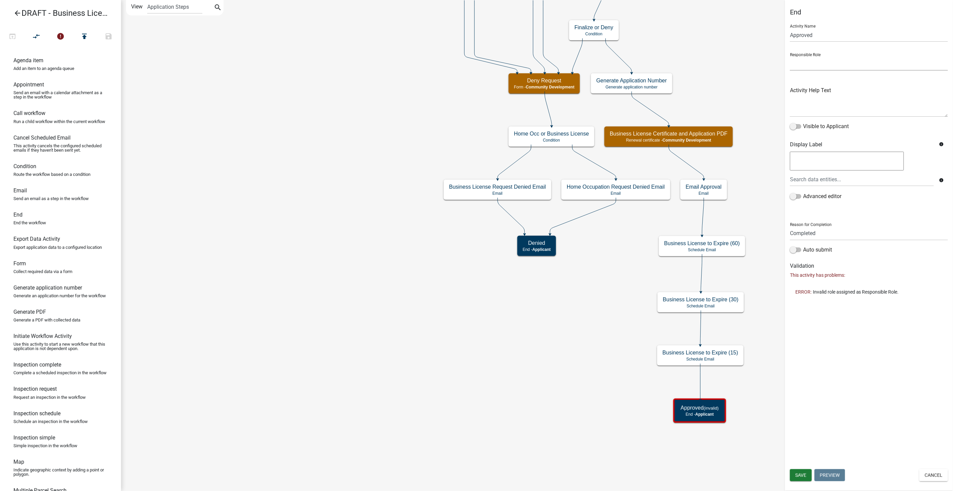
click at [806, 65] on select "Applicant Fire Marshal Reviewers Building Inspectors Admin Community Development" at bounding box center [869, 64] width 158 height 14
select select "46F061D0-CA05-4526-87AD-BAE6256F3E47"
click at [790, 57] on select "Applicant Fire Marshal Reviewers Building Inspectors Admin Community Development" at bounding box center [869, 64] width 158 height 14
click at [799, 477] on span "Save" at bounding box center [800, 474] width 11 height 5
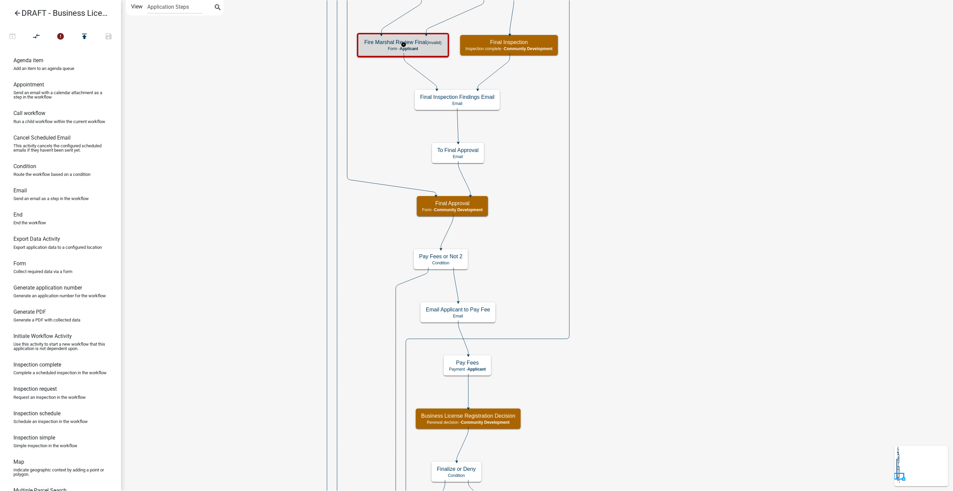
click at [440, 42] on small "(invalid)" at bounding box center [434, 42] width 15 height 5
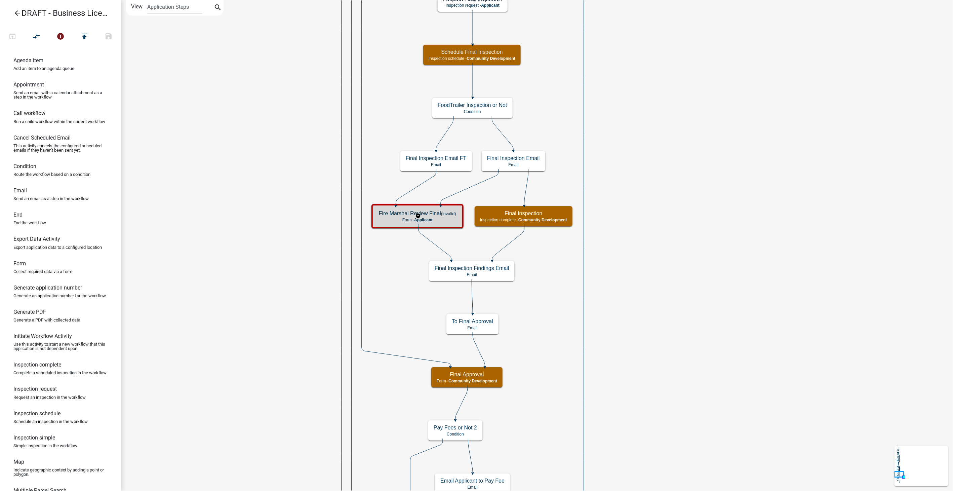
click at [432, 217] on div "Fire Marshal Review Final (invalid) Form - Applicant" at bounding box center [418, 216] width 88 height 20
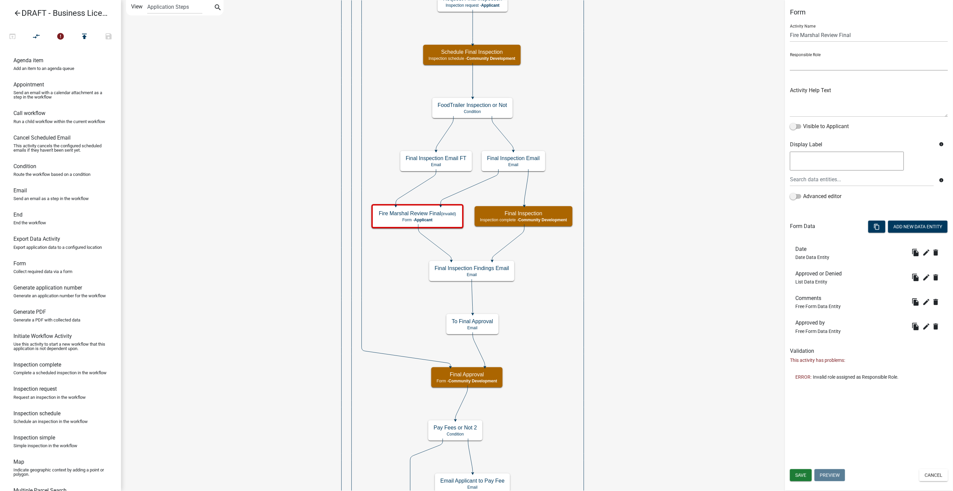
click at [806, 64] on select "Applicant Fire Marshal Reviewers Building Inspectors Admin Community Development" at bounding box center [869, 64] width 158 height 14
select select "66D5FF95-1CD3-428B-B9DC-D797D01D8DE2"
click at [790, 57] on select "Applicant Fire Marshal Reviewers Building Inspectors Admin Community Development" at bounding box center [869, 64] width 158 height 14
click at [798, 473] on span "Save" at bounding box center [800, 474] width 11 height 5
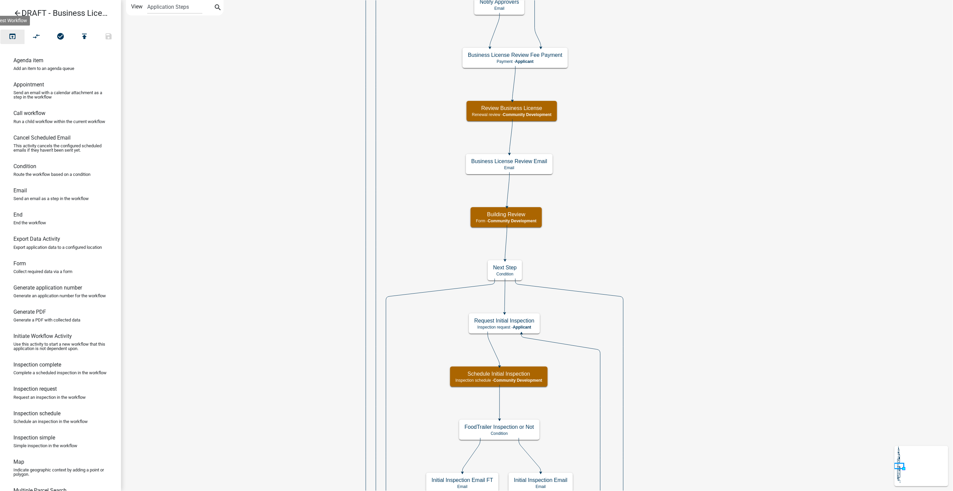
click at [11, 32] on button "open_in_browser" at bounding box center [12, 37] width 24 height 14
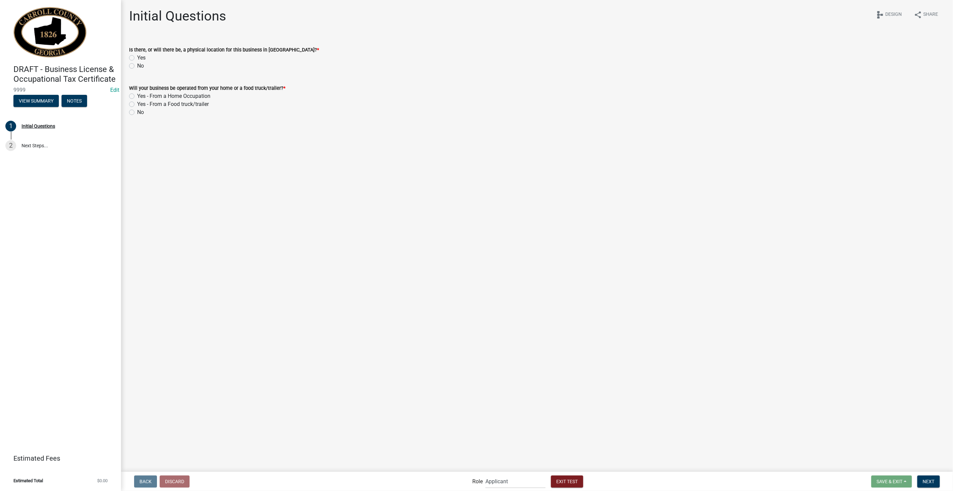
click at [137, 56] on label "Yes" at bounding box center [141, 58] width 8 height 8
click at [137, 56] on input "Yes" at bounding box center [139, 56] width 4 height 4
radio input "true"
click at [137, 112] on label "No" at bounding box center [140, 112] width 7 height 8
click at [137, 112] on input "No" at bounding box center [139, 110] width 4 height 4
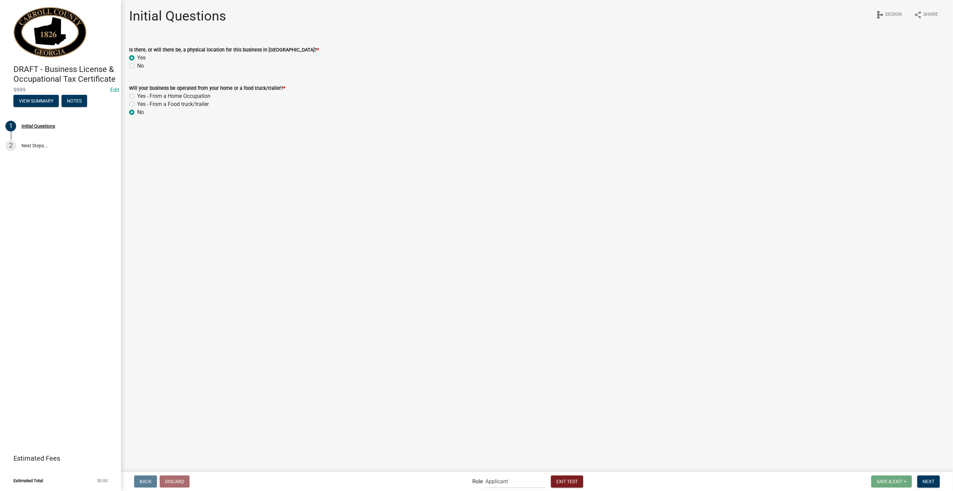
radio input "true"
click at [925, 479] on span "Next" at bounding box center [929, 480] width 12 height 5
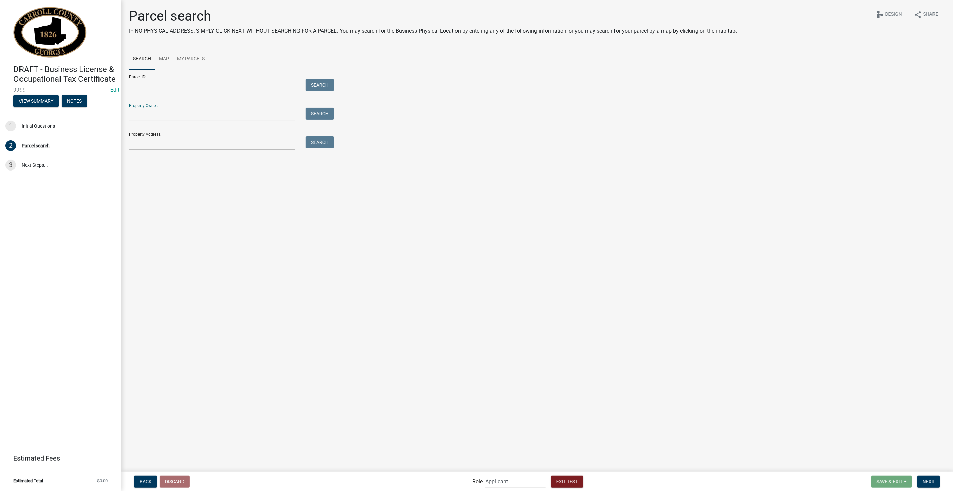
click at [155, 116] on input "Property Owner:" at bounding box center [212, 115] width 166 height 14
type input "[PERSON_NAME]"
click at [315, 113] on button "Search" at bounding box center [320, 114] width 29 height 12
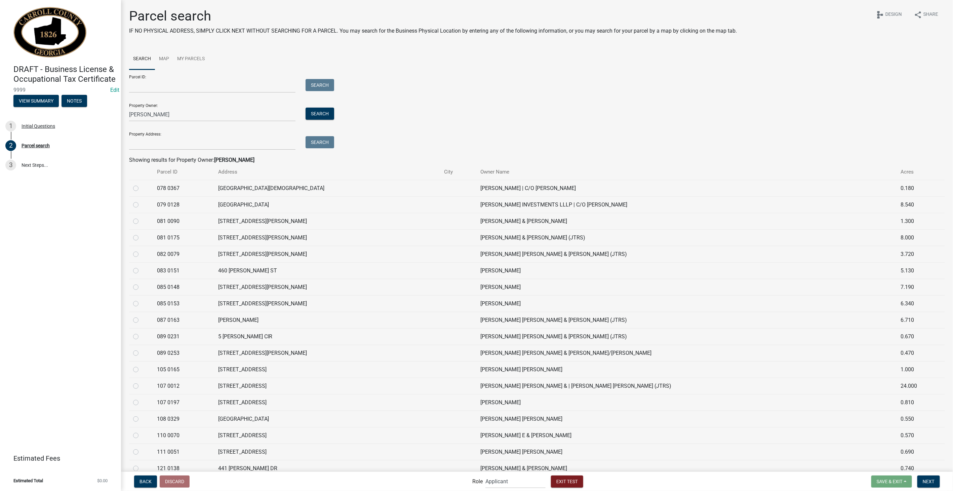
click at [141, 267] on label at bounding box center [141, 267] width 0 height 0
click at [141, 270] on 0151 "radio" at bounding box center [143, 269] width 4 height 4
radio 0151 "true"
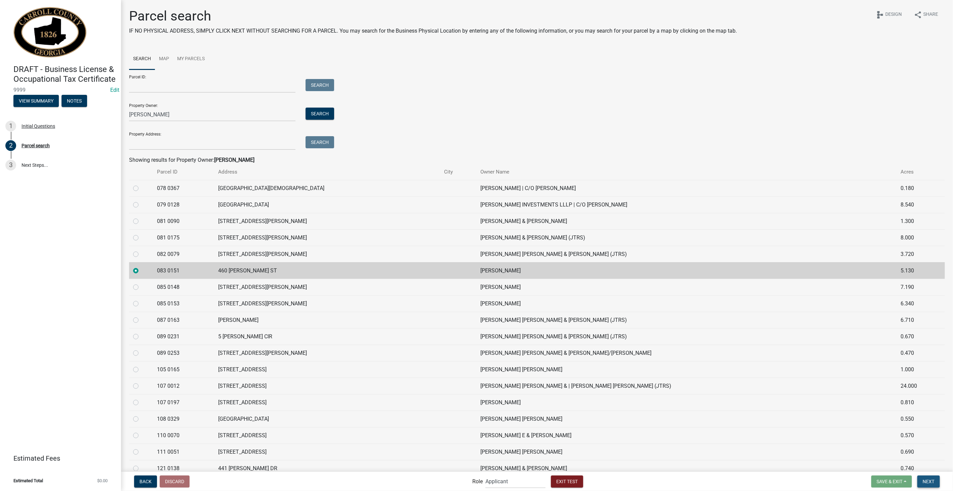
click at [929, 481] on span "Next" at bounding box center [929, 480] width 12 height 5
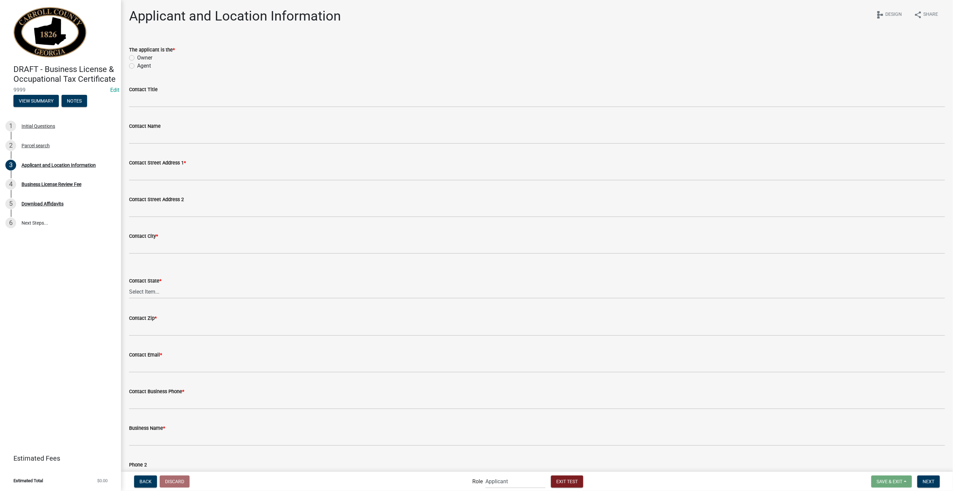
click at [137, 58] on label "Owner" at bounding box center [144, 58] width 15 height 8
click at [137, 58] on input "Owner" at bounding box center [139, 56] width 4 height 4
radio input "true"
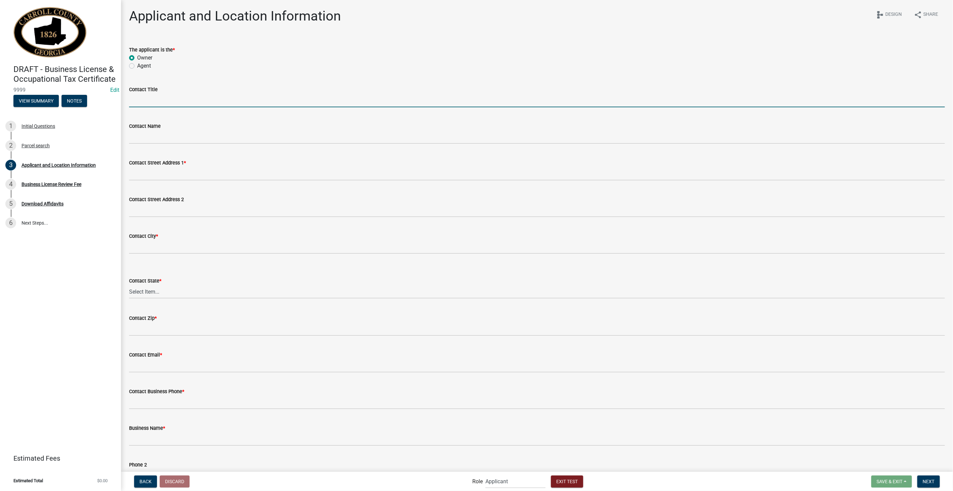
click at [155, 96] on input "Contact Title" at bounding box center [537, 100] width 816 height 14
click at [166, 175] on input "Contact Street Address 1 *" at bounding box center [537, 174] width 816 height 14
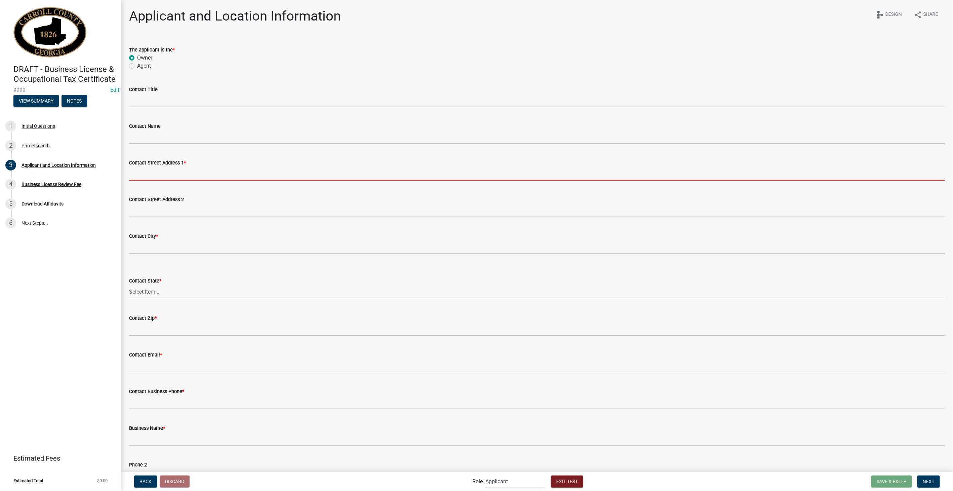
type input "2212 Southern Hills Dr"
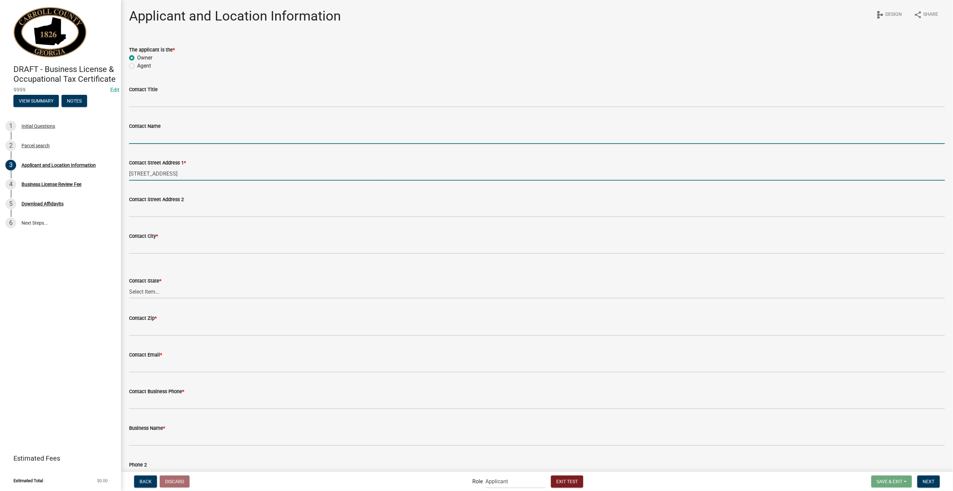
type input "[PERSON_NAME]"
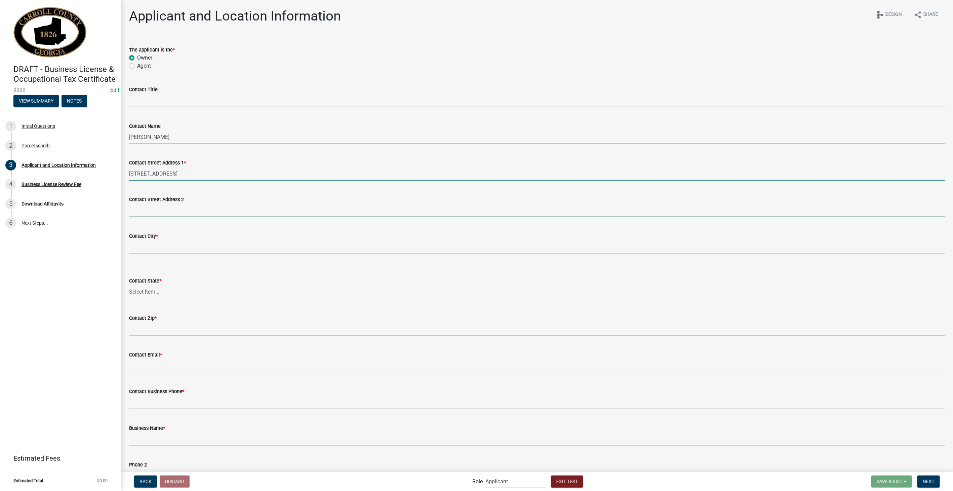
type input "Suite 30"
select select "IN"
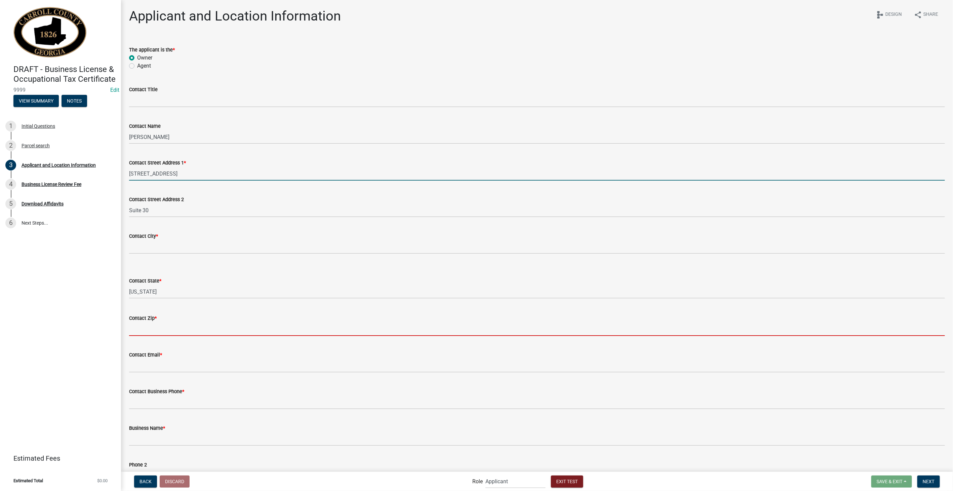
type input "47106"
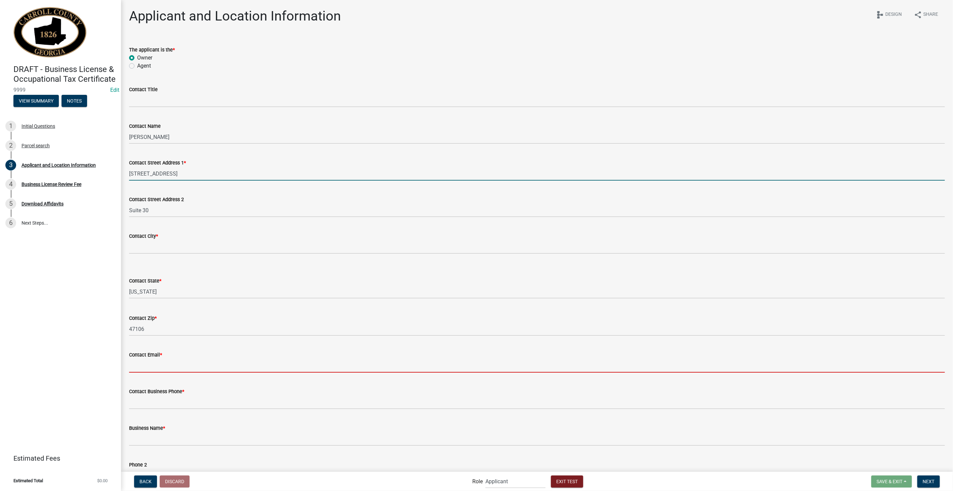
type input "[EMAIL_ADDRESS][DOMAIN_NAME]"
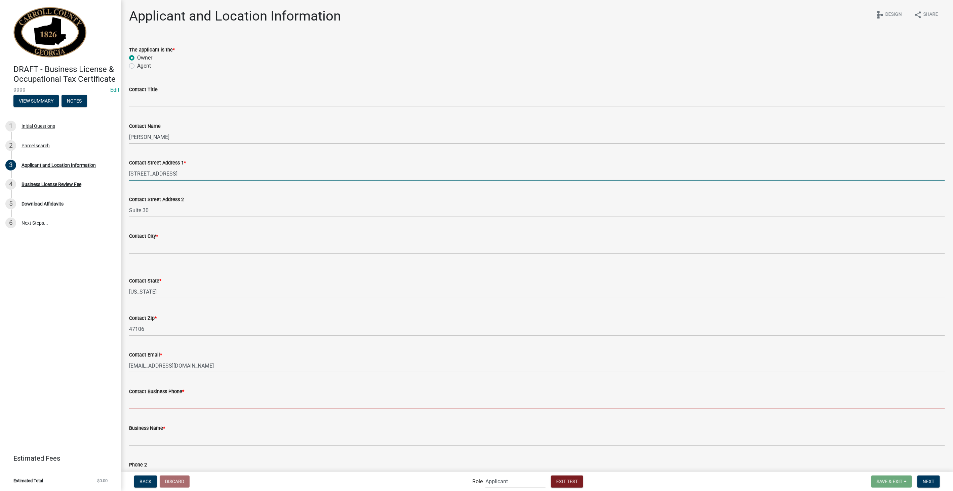
type input "8127861368"
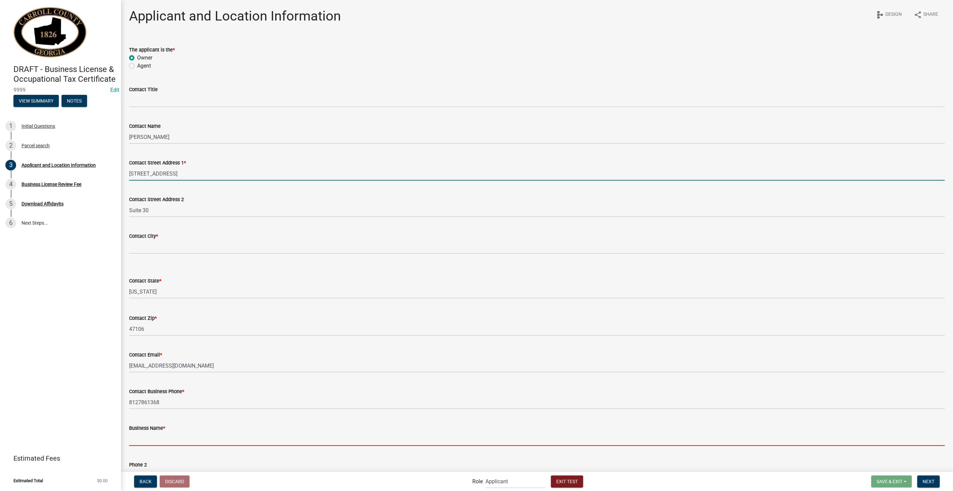
type input "Schneider Geospatial"
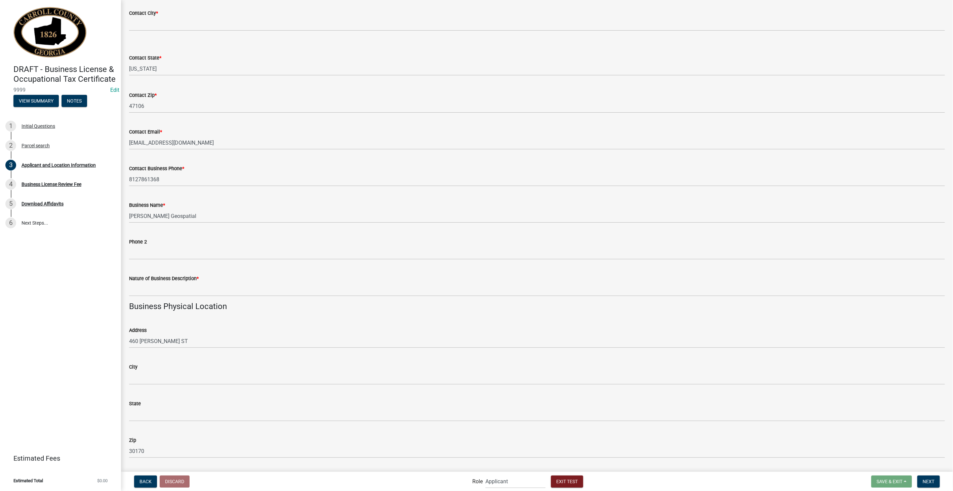
scroll to position [224, 0]
click at [163, 25] on input "Contact City *" at bounding box center [537, 23] width 816 height 14
type input "Borden"
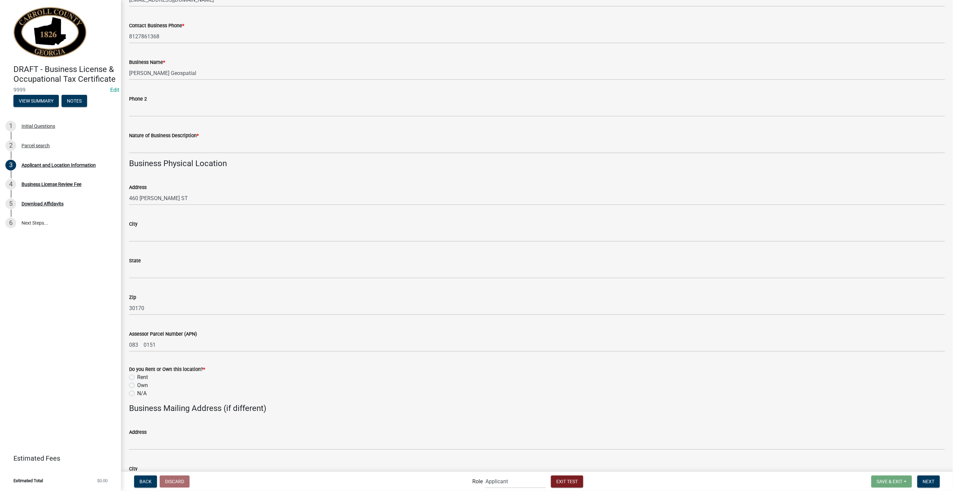
scroll to position [374, 0]
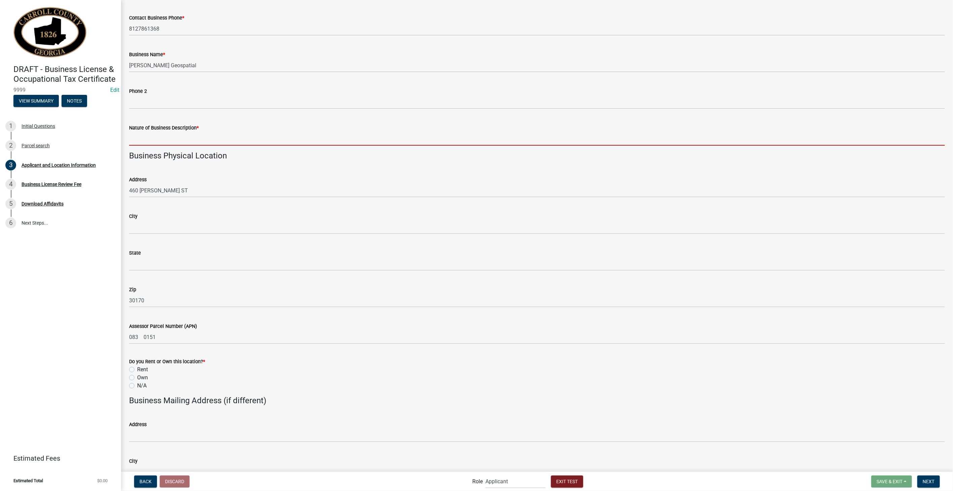
click at [152, 140] on input "Nature of Business Description *" at bounding box center [537, 139] width 816 height 14
type input "Schneider Geospatial"
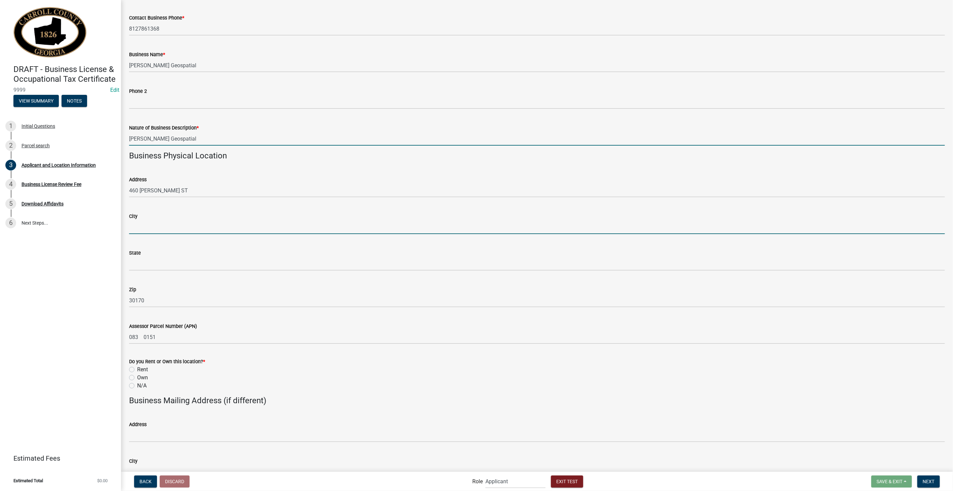
type input "[STREET_ADDRESS][PERSON_NAME]"
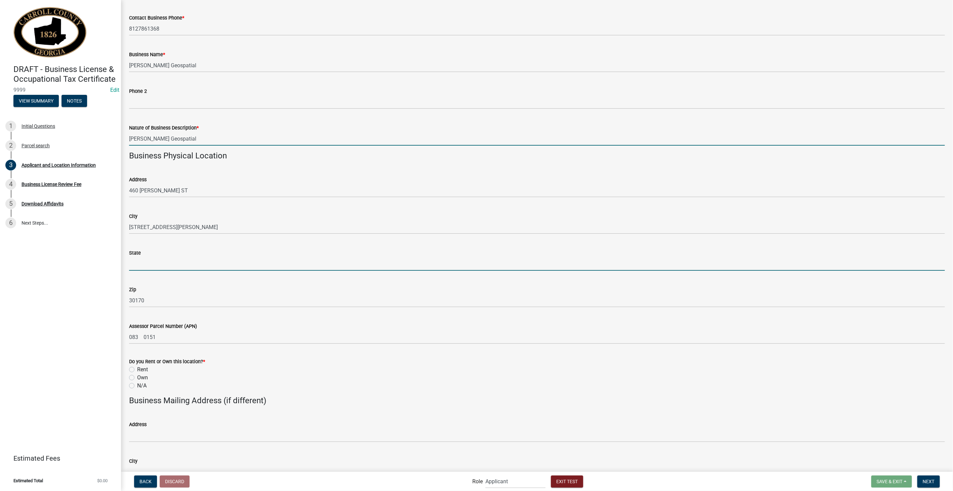
type input "IN"
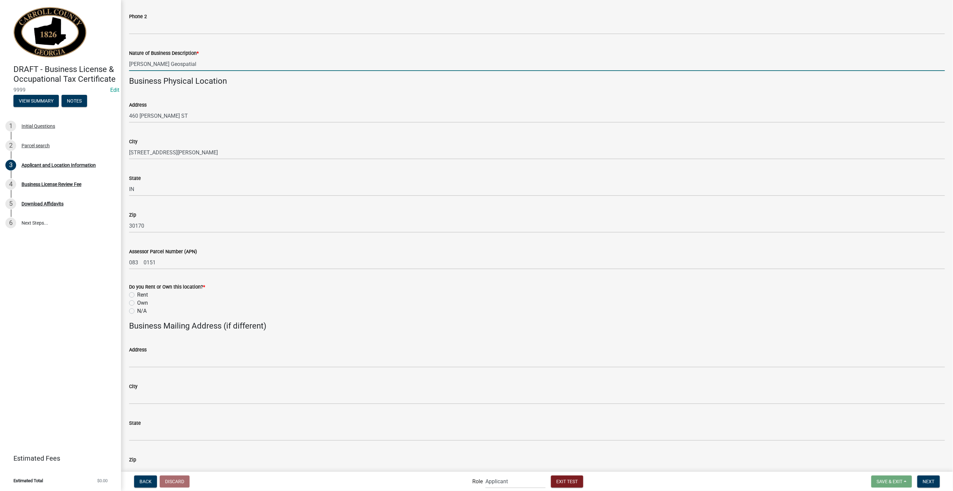
scroll to position [485, 0]
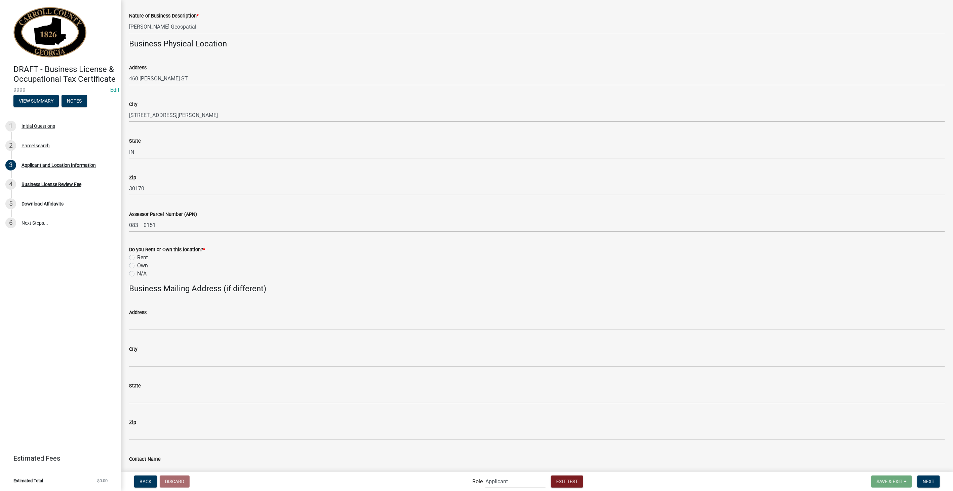
click at [137, 264] on label "Own" at bounding box center [142, 266] width 11 height 8
click at [137, 264] on input "Own" at bounding box center [139, 264] width 4 height 4
radio input "true"
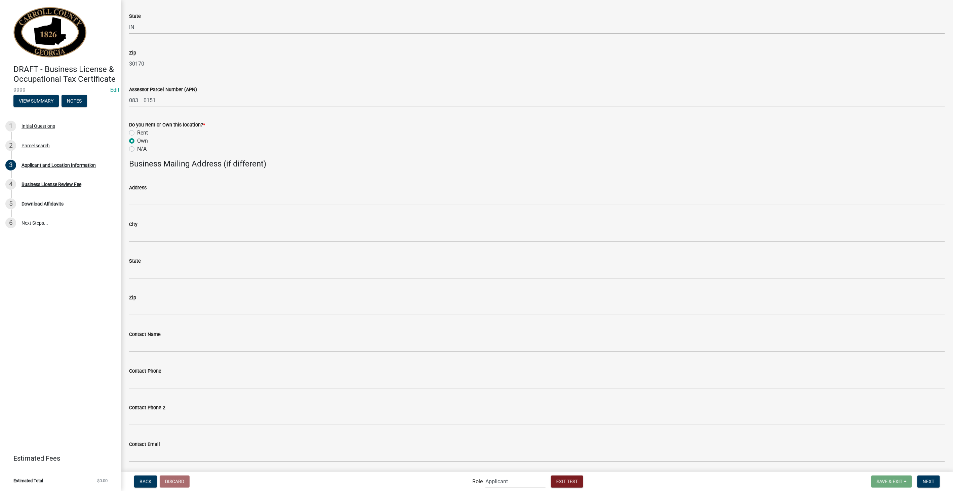
scroll to position [633, 0]
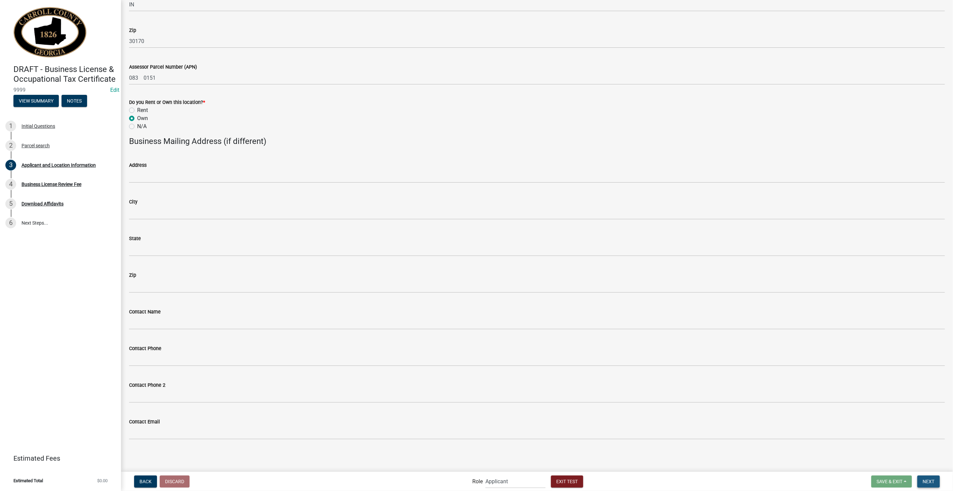
click at [926, 479] on span "Next" at bounding box center [929, 480] width 12 height 5
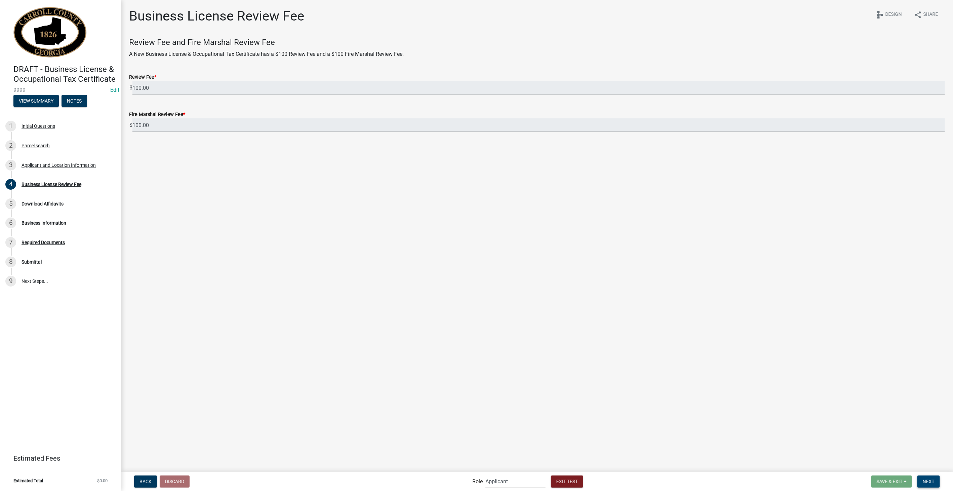
click at [924, 485] on button "Next" at bounding box center [928, 481] width 23 height 12
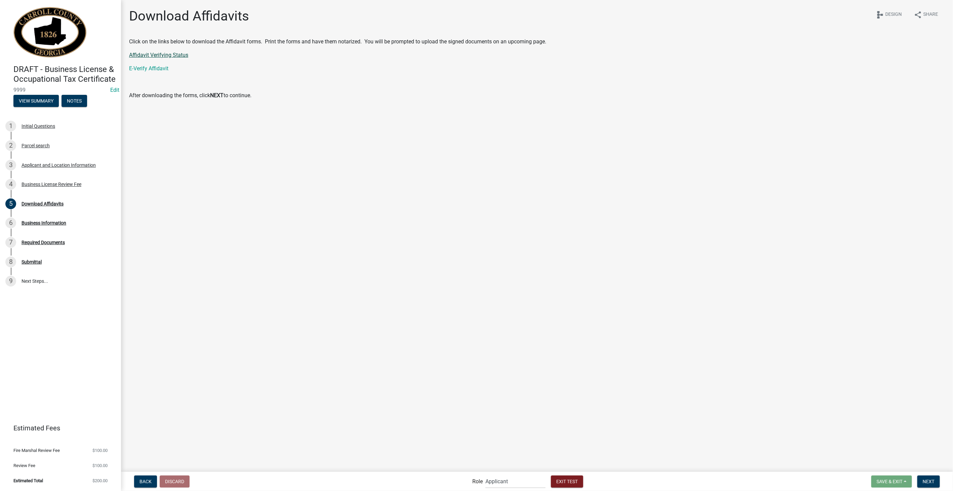
click at [175, 56] on link "Affidavit Verifying Status" at bounding box center [158, 55] width 59 height 6
click at [152, 69] on link "E-Verify Affidavit" at bounding box center [148, 68] width 39 height 6
click at [928, 482] on span "Next" at bounding box center [929, 480] width 12 height 5
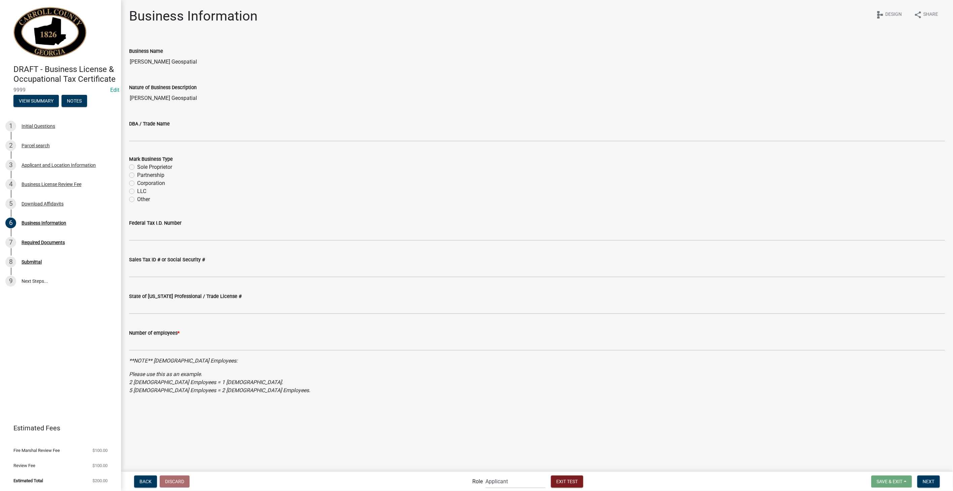
click at [137, 192] on label "LLC" at bounding box center [141, 191] width 9 height 8
click at [137, 192] on input "LLC" at bounding box center [139, 189] width 4 height 4
radio input "true"
click at [158, 339] on input "text" at bounding box center [537, 344] width 816 height 14
type input "3"
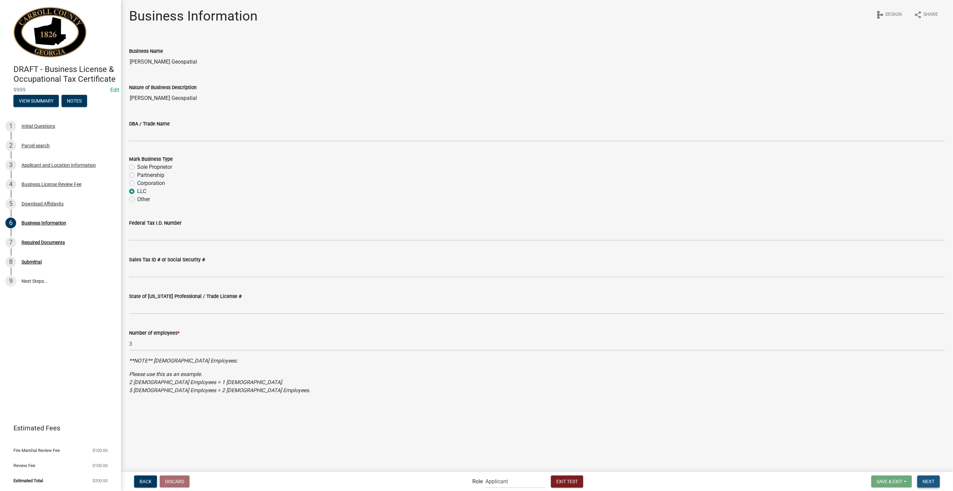
click at [924, 481] on span "Next" at bounding box center [929, 480] width 12 height 5
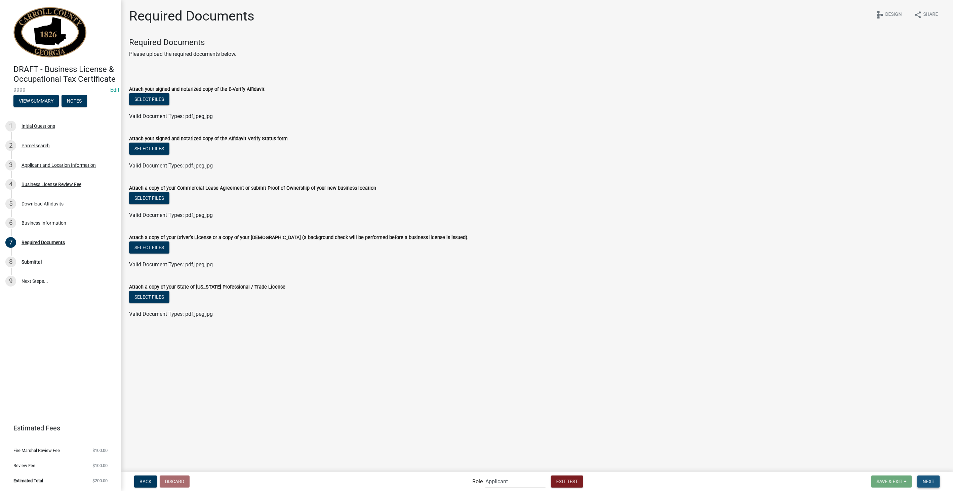
click at [930, 482] on span "Next" at bounding box center [929, 480] width 12 height 5
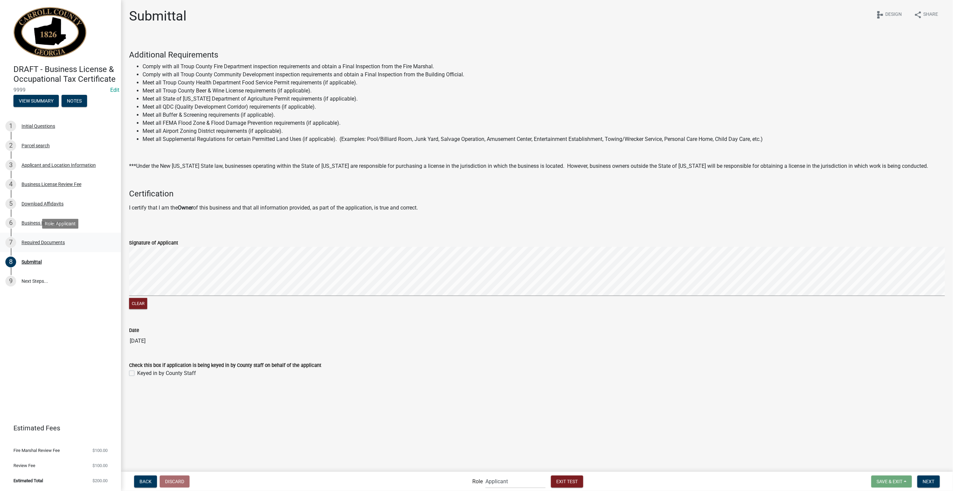
click at [36, 243] on div "Required Documents" at bounding box center [43, 242] width 43 height 5
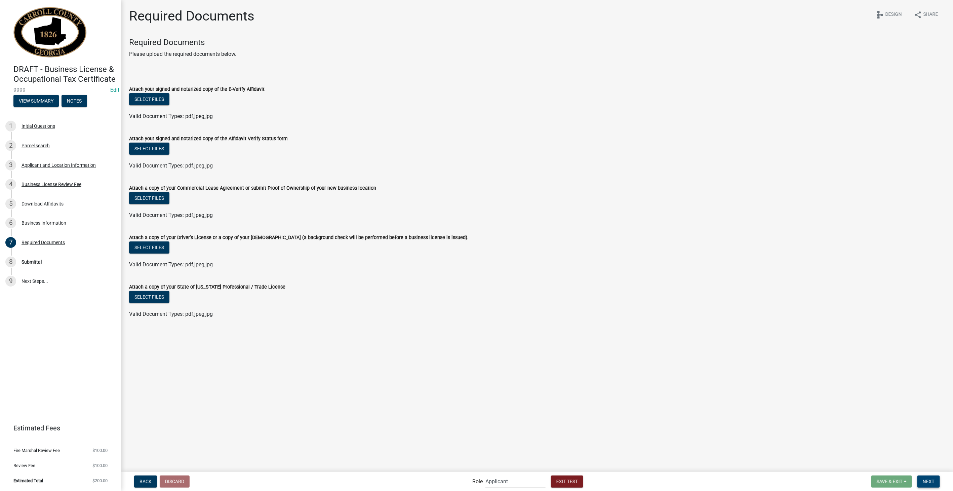
click at [932, 484] on button "Next" at bounding box center [928, 481] width 23 height 12
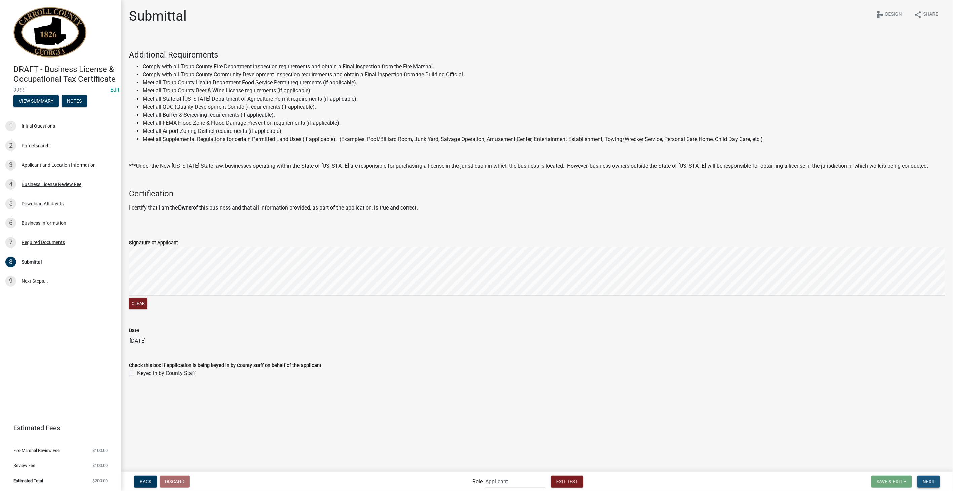
click at [936, 482] on button "Next" at bounding box center [928, 481] width 23 height 12
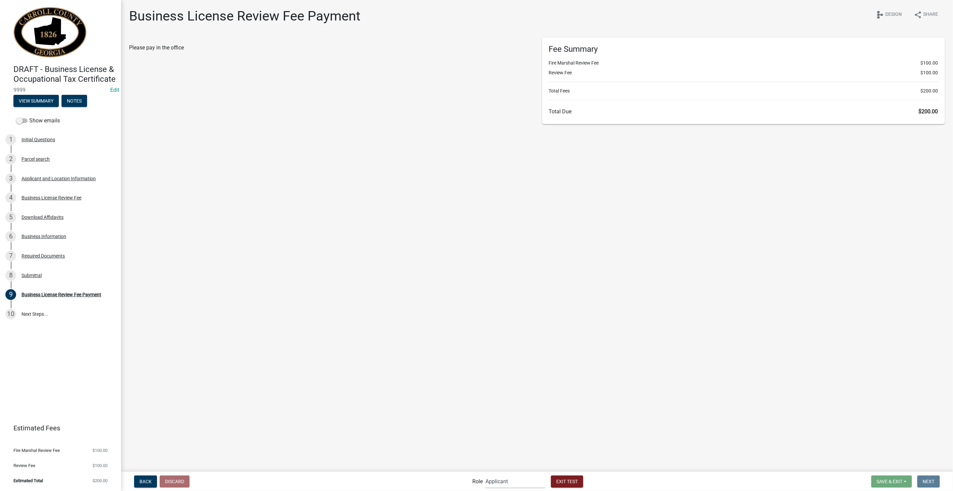
click at [514, 477] on select "Applicant Admin Community Development" at bounding box center [515, 481] width 60 height 14
click at [485, 474] on select "Applicant Admin Community Development" at bounding box center [515, 481] width 60 height 14
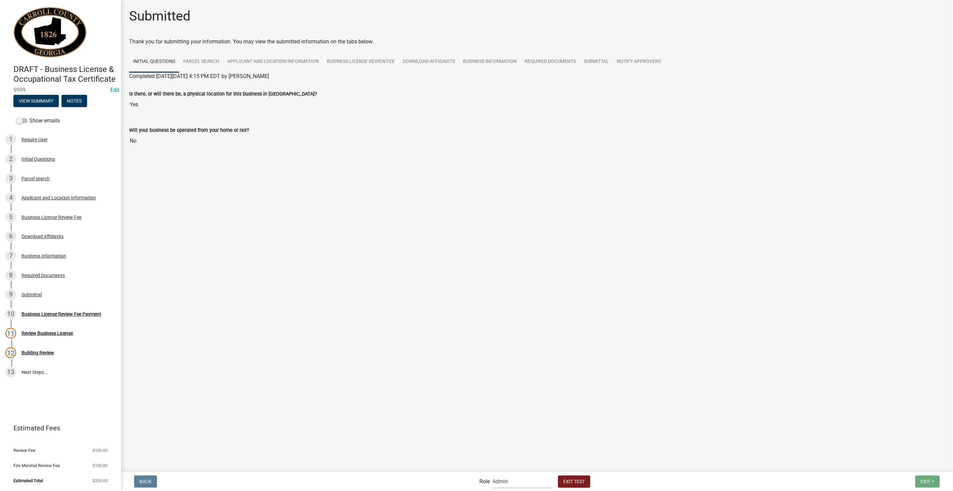
click at [530, 481] on select "Applicant Admin Community Development" at bounding box center [523, 481] width 60 height 14
click at [493, 474] on select "Applicant Admin Community Development" at bounding box center [523, 481] width 60 height 14
click at [515, 483] on select "Applicant Admin Community Development" at bounding box center [523, 481] width 60 height 14
click at [493, 474] on select "Applicant Admin Community Development" at bounding box center [523, 481] width 60 height 14
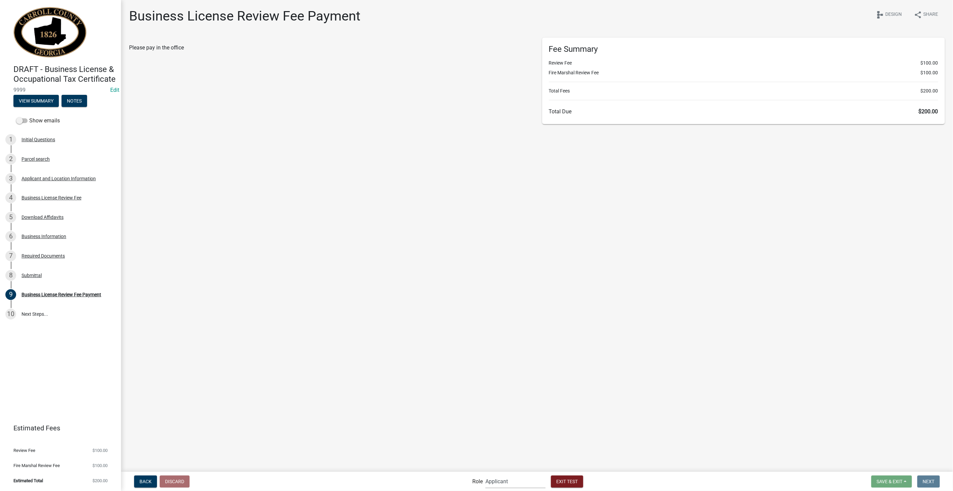
click at [530, 487] on select "Applicant Admin Community Development" at bounding box center [515, 481] width 60 height 14
select select "32d6e85b-6a6d-4532-b483-7b431a947728"
click at [485, 474] on select "Applicant Admin Community Development" at bounding box center [515, 481] width 60 height 14
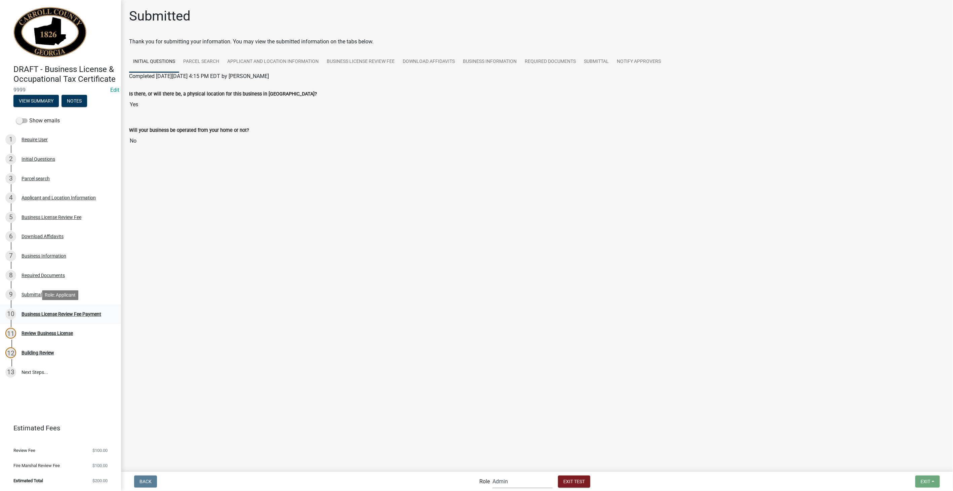
click at [69, 310] on div "10 Business License Review Fee Payment" at bounding box center [57, 314] width 105 height 11
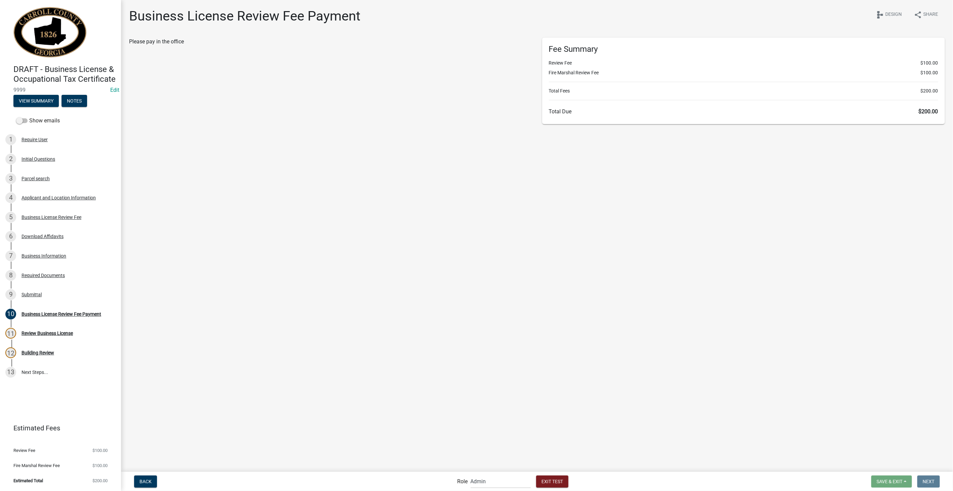
select select "2: 1"
click at [138, 117] on input "radio" at bounding box center [139, 118] width 4 height 4
radio input "true"
type input "200"
click at [145, 154] on span "Make Payment" at bounding box center [151, 154] width 35 height 5
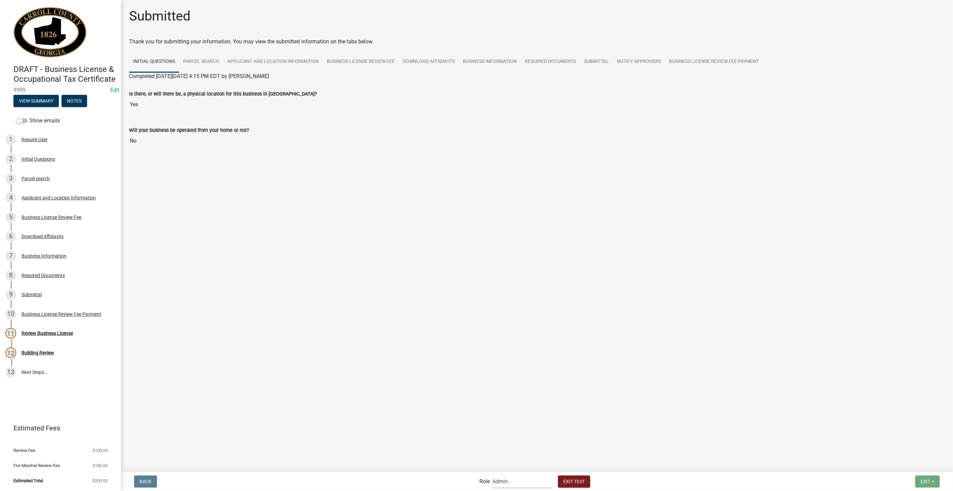
click at [531, 484] on select "Applicant Admin Community Development" at bounding box center [523, 481] width 60 height 14
select select "66d5ff95-1cd3-428b-b9dc-d797d01d8de2"
click at [493, 474] on select "Applicant Admin Community Development" at bounding box center [523, 481] width 60 height 14
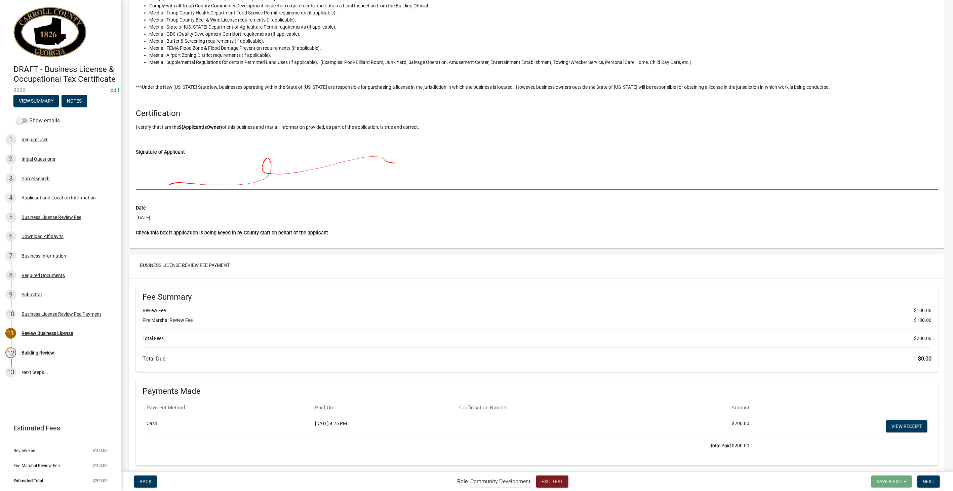
scroll to position [2247, 0]
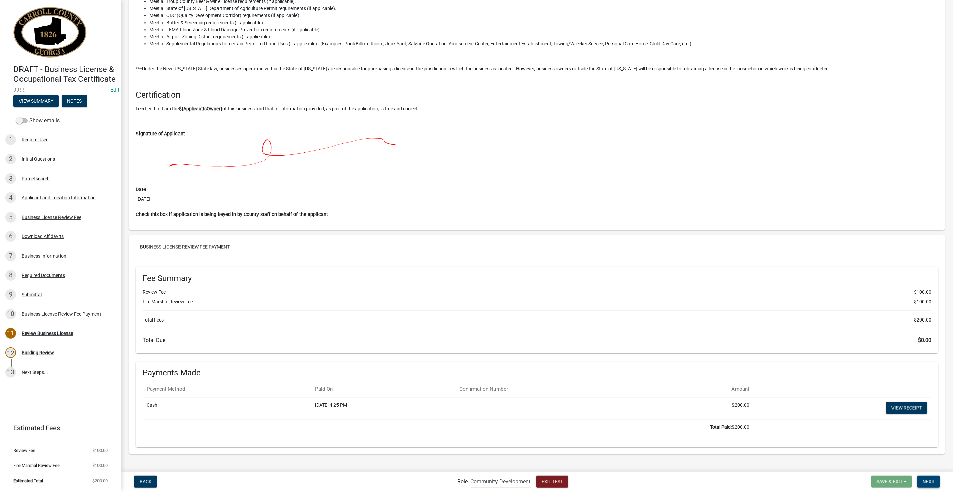
click at [923, 481] on span "Next" at bounding box center [929, 480] width 12 height 5
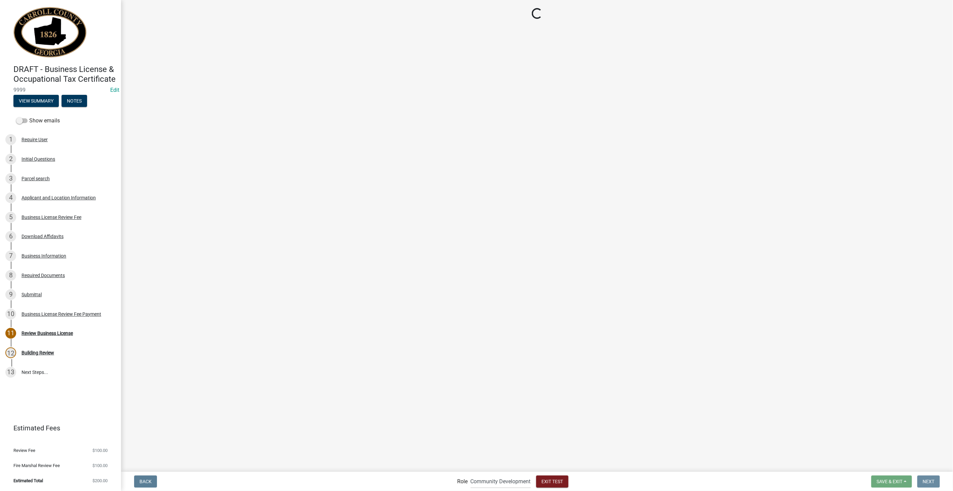
scroll to position [0, 0]
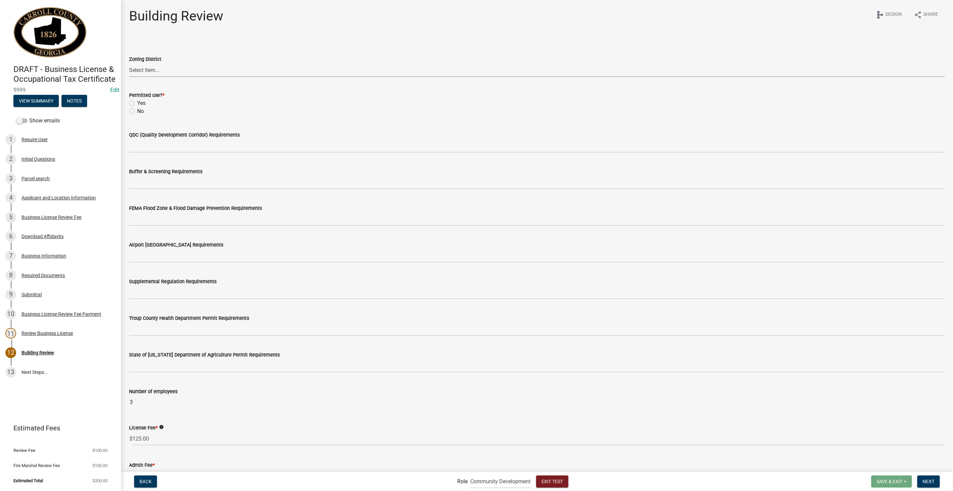
click at [174, 73] on select "Select Item... 01-AG 01-AGR 01-CRVP 01-GC 01-GI 01-LC 01-LR 01-LRR 01-MFR 01-MH…" at bounding box center [537, 70] width 816 height 14
click at [275, 62] on div "Zoning District" at bounding box center [537, 59] width 816 height 8
click at [137, 103] on label "Yes" at bounding box center [141, 103] width 8 height 8
click at [137, 103] on input "Yes" at bounding box center [139, 101] width 4 height 4
radio input "true"
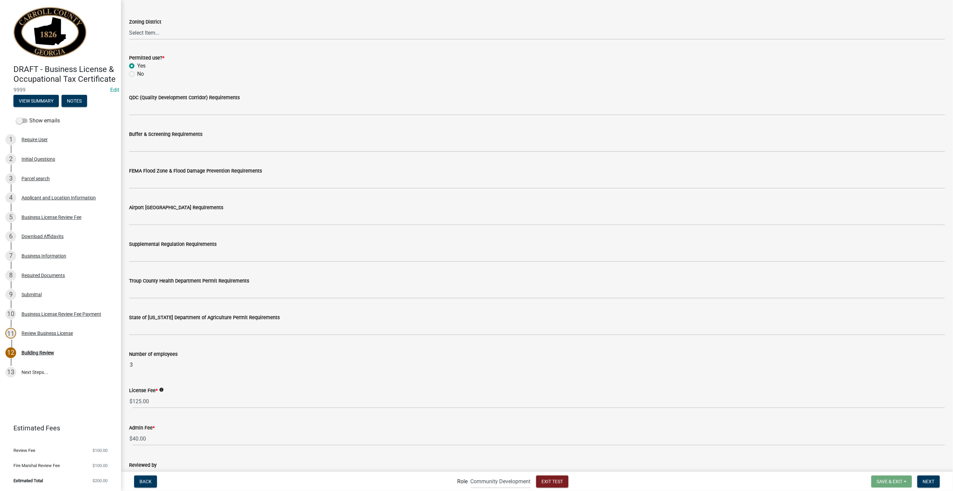
scroll to position [112, 0]
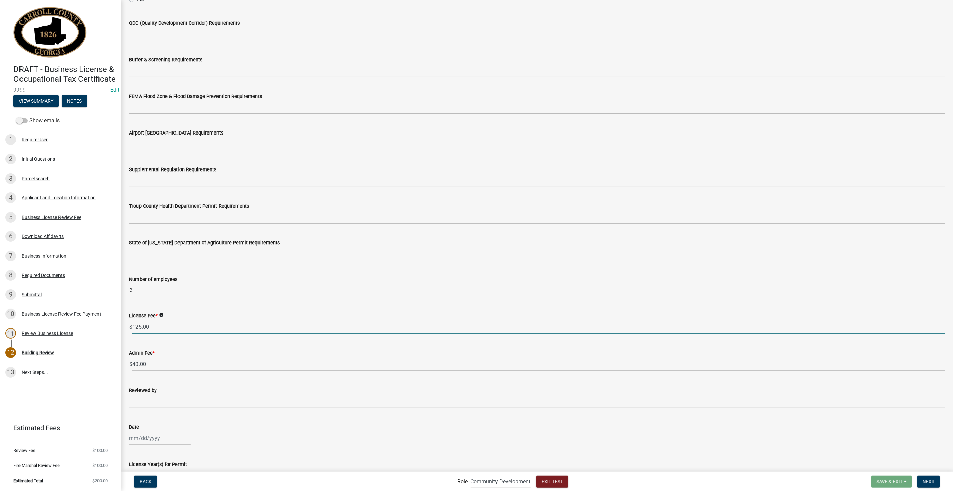
click at [154, 328] on input "125.00" at bounding box center [538, 327] width 813 height 14
type input "1"
type input "0"
click at [152, 365] on input "40.00" at bounding box center [538, 364] width 813 height 14
type input "4"
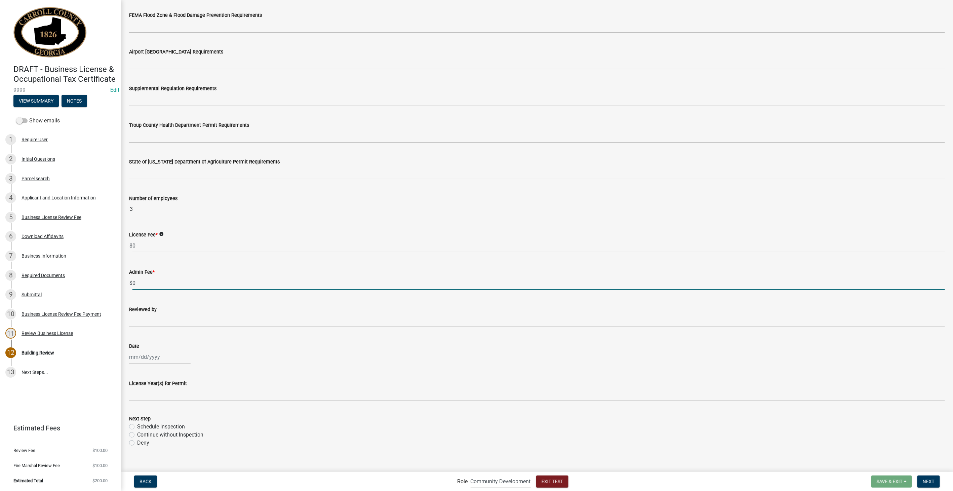
scroll to position [201, 0]
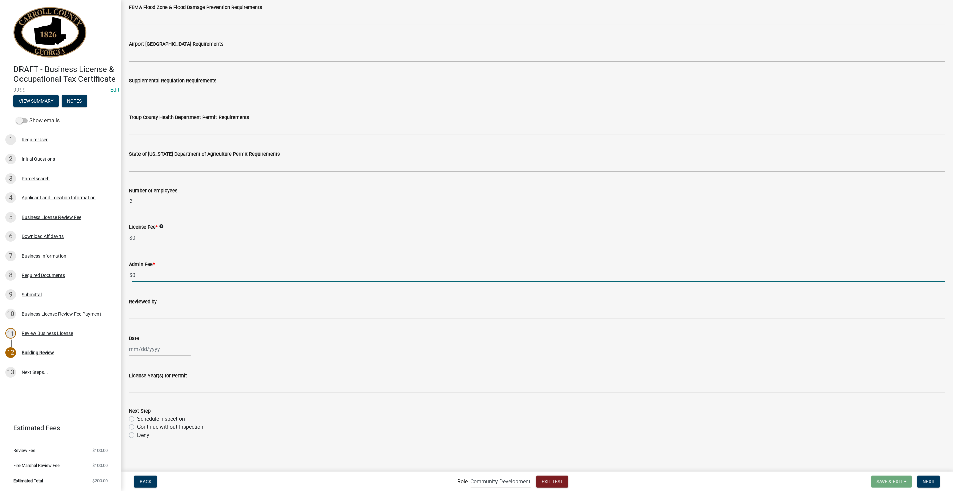
type input "0"
select select "10"
select select "2025"
click at [157, 349] on div "Jan Feb Mar Apr May Jun Jul Aug Sep Oct Nov Dec 1525 1526 1527 1528 1529 1530 1…" at bounding box center [160, 349] width 62 height 14
click at [163, 329] on div "Date Jan Feb Mar Apr May Jun Jul Aug Sep Oct Nov Dec 1525 1526 1527 1528 1529 1…" at bounding box center [537, 340] width 816 height 31
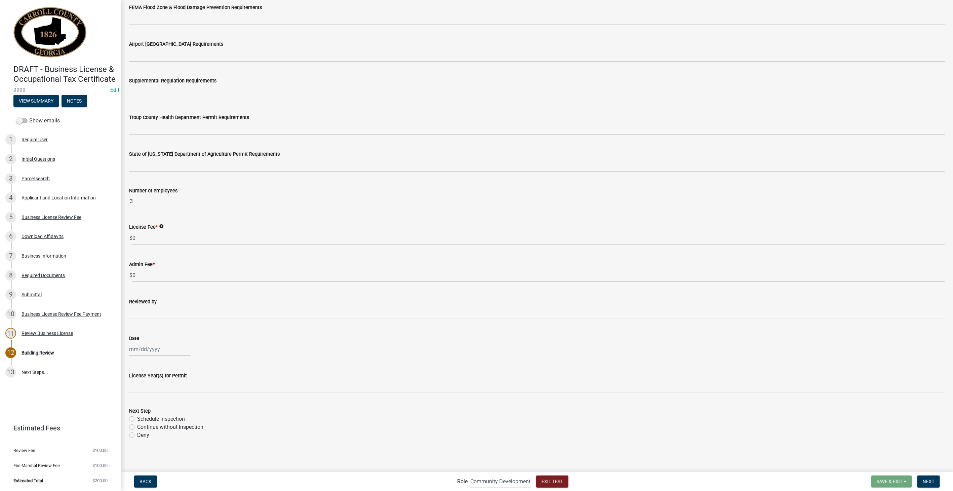
click at [137, 417] on label "Schedule Inspection" at bounding box center [161, 419] width 48 height 8
click at [137, 417] on input "Schedule Inspection" at bounding box center [139, 417] width 4 height 4
radio input "true"
click at [930, 480] on span "Next" at bounding box center [929, 480] width 12 height 5
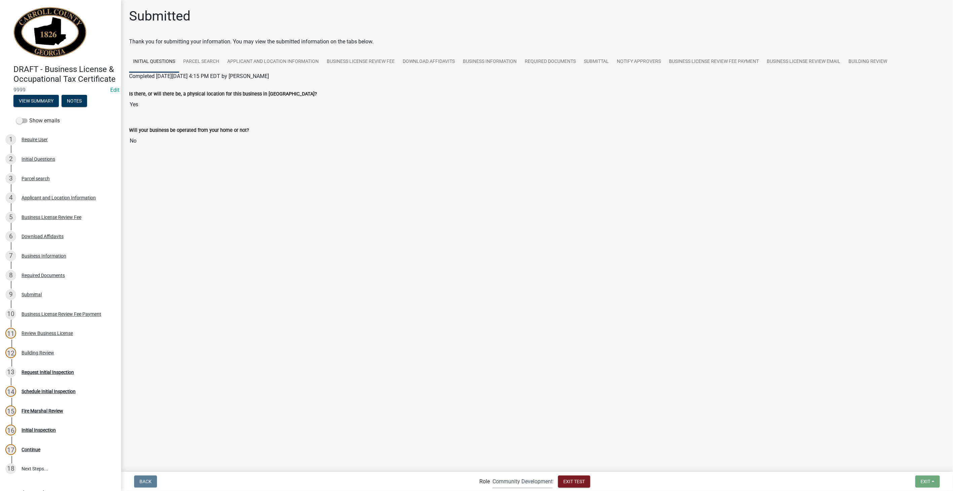
click at [502, 478] on select "Applicant Admin Community Development" at bounding box center [523, 481] width 60 height 14
select select "46f061d0-ca05-4526-87ad-bae6256f3e47"
click at [493, 474] on select "Applicant Admin Community Development" at bounding box center [523, 481] width 60 height 14
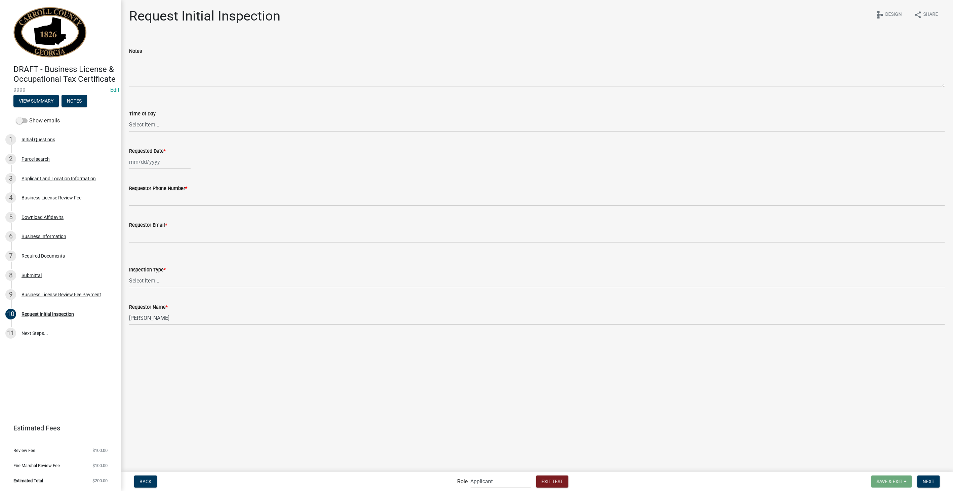
click at [153, 124] on select "Select Item... AM PM" at bounding box center [537, 125] width 816 height 14
click at [129, 118] on select "Select Item... AM PM" at bounding box center [537, 125] width 816 height 14
select select "a24f4a16-e743-4bb6-8e5d-aa6c12871a3b"
select select "10"
select select "2025"
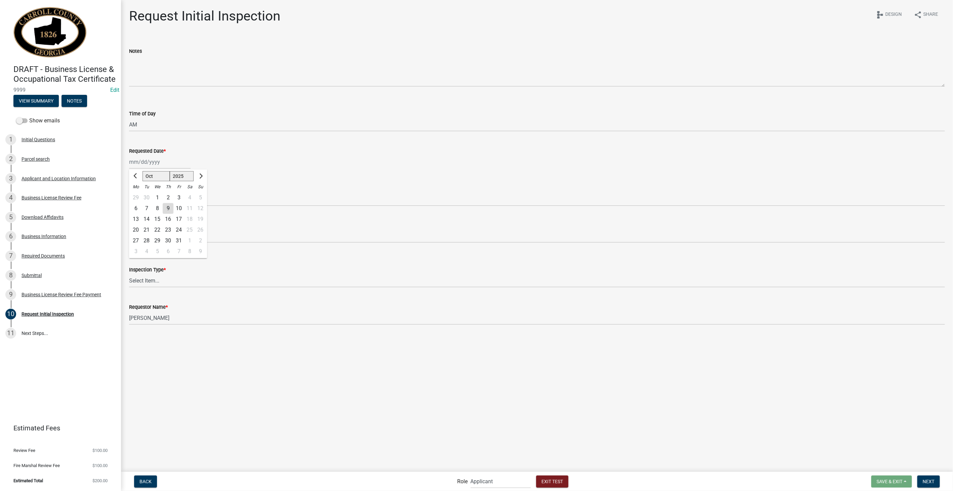
click at [148, 162] on div "Jan Feb Mar Apr May Jun Jul Aug Sep Oct Nov Dec 1525 1526 1527 1528 1529 1530 1…" at bounding box center [160, 162] width 62 height 14
click at [164, 209] on div "9" at bounding box center [168, 208] width 11 height 11
type input "[DATE]"
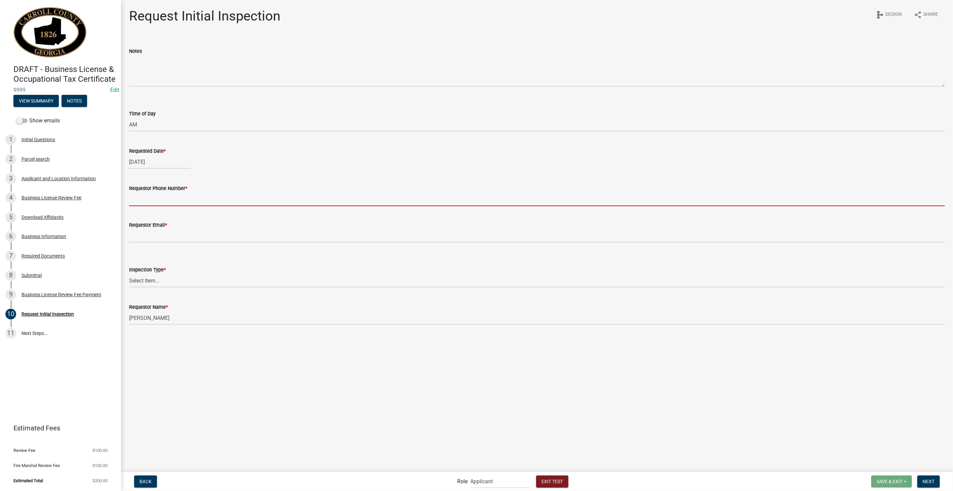
click at [153, 205] on input "Requestor Phone Number *" at bounding box center [537, 199] width 816 height 14
type input "3178267392"
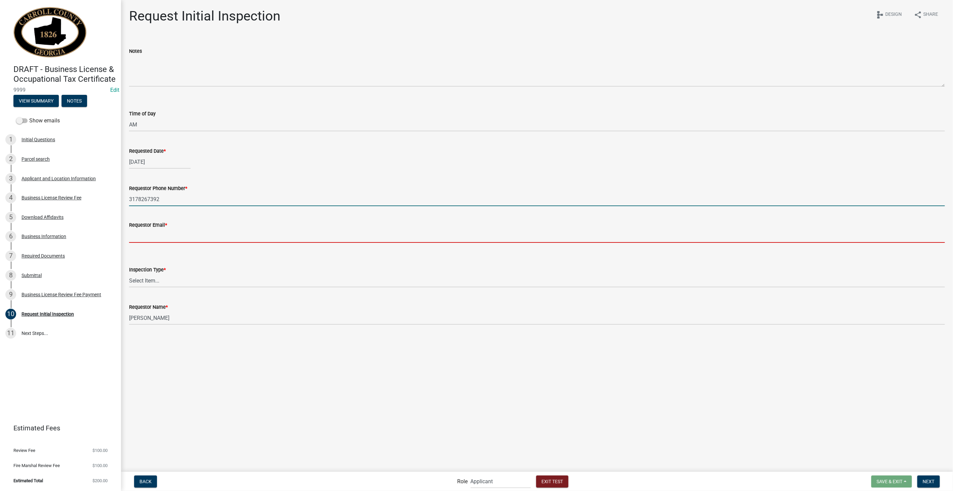
click at [161, 234] on input "Requestor Email *" at bounding box center [537, 236] width 816 height 14
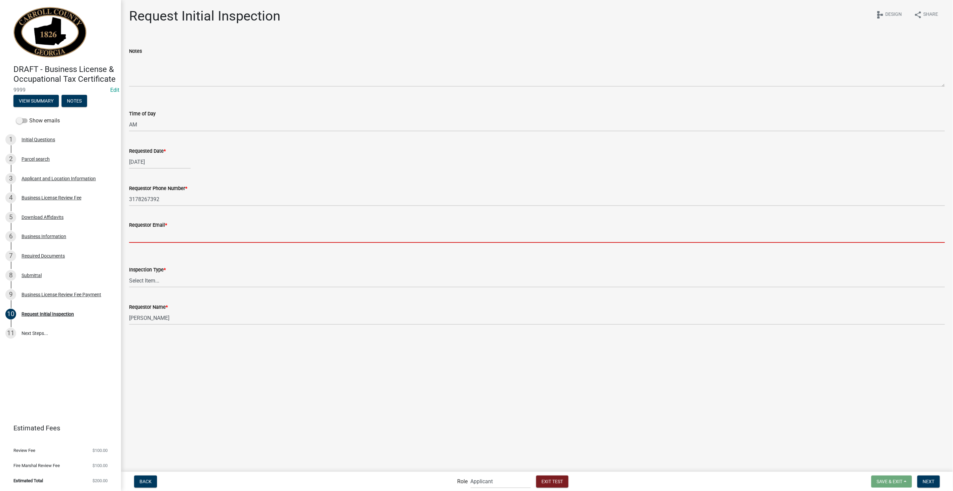
type input "[EMAIL_ADDRESS][DOMAIN_NAME]"
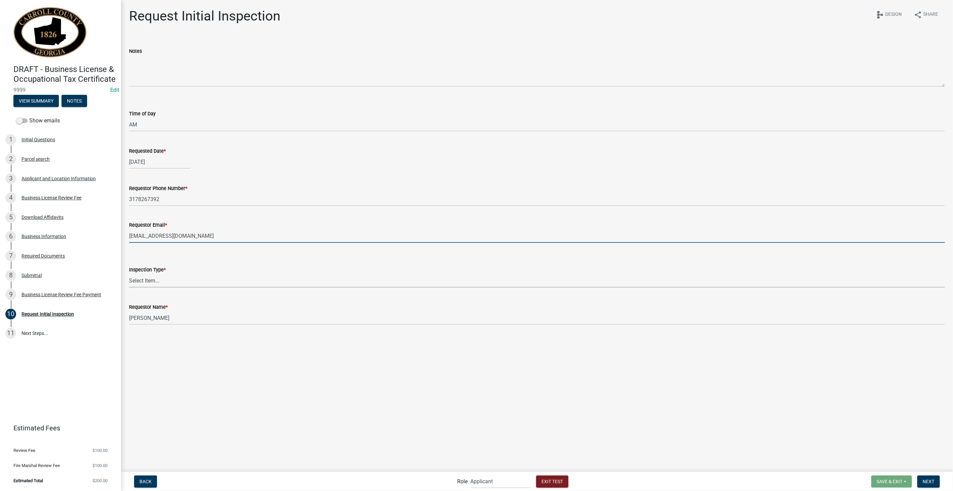
click at [145, 281] on select "Select Item... Initial Inspection" at bounding box center [537, 281] width 816 height 14
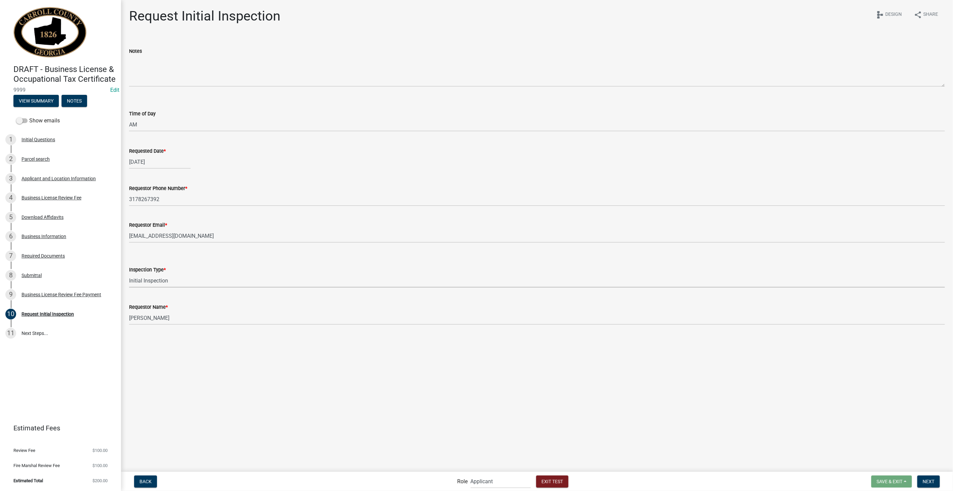
click at [129, 274] on select "Select Item... Initial Inspection" at bounding box center [537, 281] width 816 height 14
select select "cfc34d68-a7f3-45a8-8dcb-a3f974ab490f"
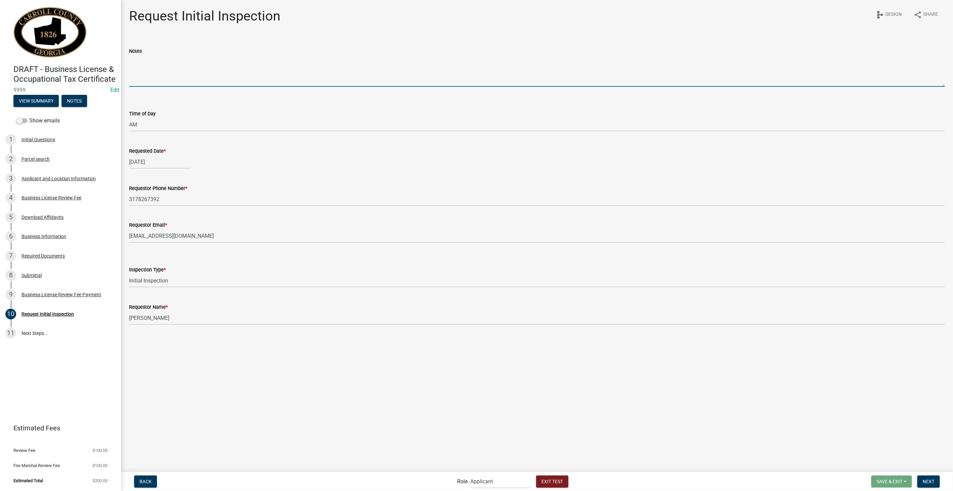
click at [145, 61] on textarea "Notes" at bounding box center [537, 71] width 816 height 32
type textarea "key code is 5698"
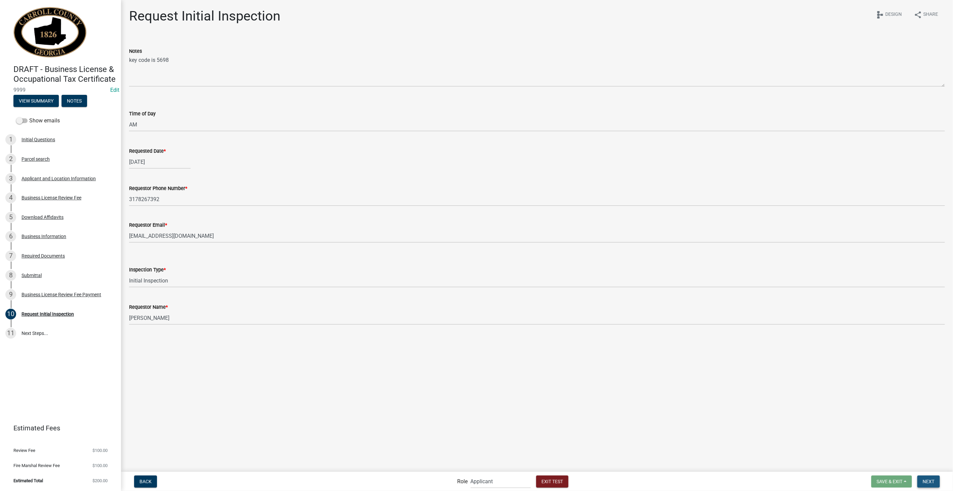
click at [934, 482] on span "Next" at bounding box center [929, 480] width 12 height 5
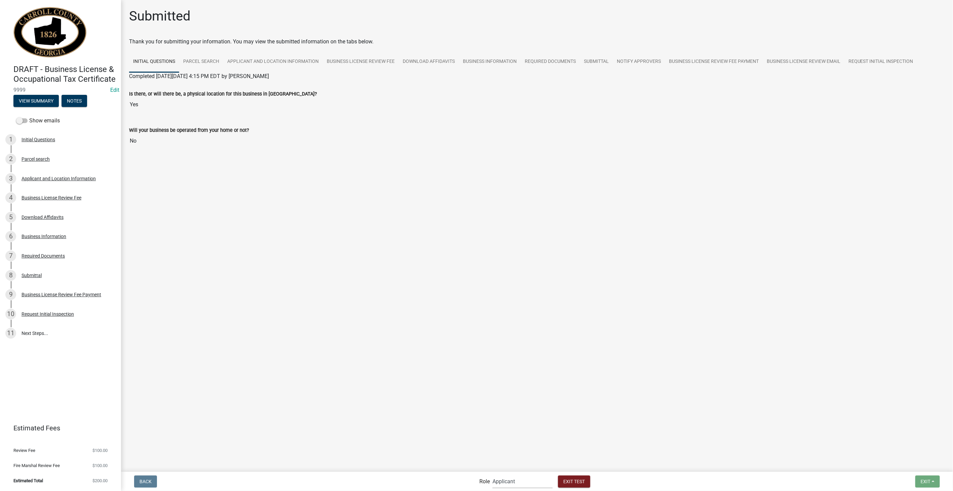
click at [524, 485] on select "Applicant Admin Community Development" at bounding box center [523, 481] width 60 height 14
select select "66d5ff95-1cd3-428b-b9dc-d797d01d8de2"
click at [493, 474] on select "Applicant Admin Community Development" at bounding box center [523, 481] width 60 height 14
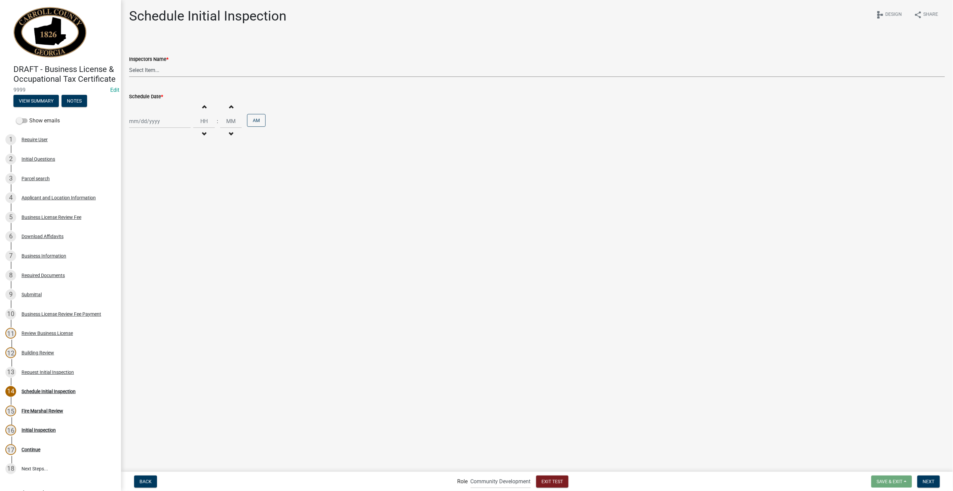
click at [180, 67] on select "Select Item... Tjohnson@carrollcountyga.gov (Taffeny Johnson) kdutton@carrollco…" at bounding box center [537, 70] width 816 height 14
select select "26f99328-51bb-44c6-b065-1840eb10024f"
click at [129, 63] on select "Select Item... Tjohnson@carrollcountyga.gov (Taffeny Johnson) kdutton@carrollco…" at bounding box center [537, 70] width 816 height 14
select select "10"
select select "2025"
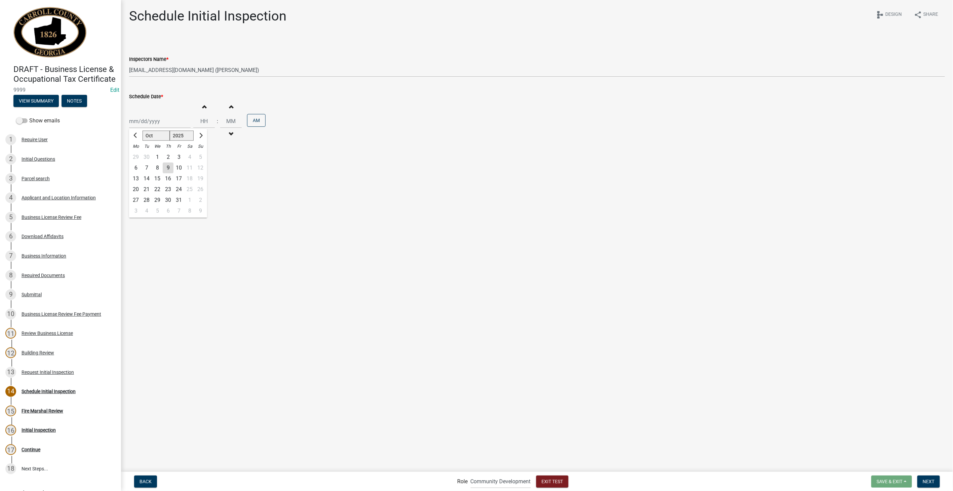
click at [155, 123] on div "Jan Feb Mar Apr May Jun Jul Aug Sep Oct Nov Dec 1525 1526 1527 1528 1529 1530 1…" at bounding box center [160, 121] width 62 height 14
click at [168, 182] on div "16" at bounding box center [168, 178] width 11 height 11
type input "10/16/2025"
click at [202, 122] on input "Hours" at bounding box center [204, 121] width 22 height 14
type input "09"
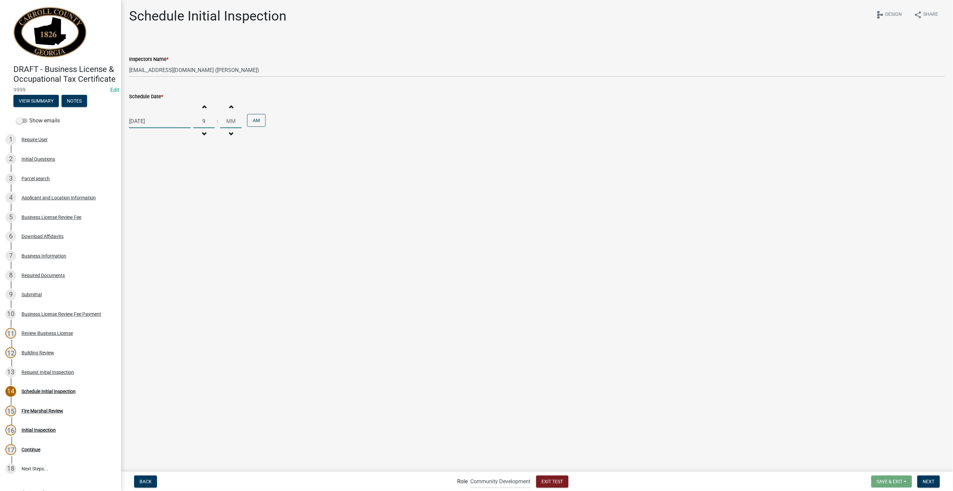
type input "00"
click at [227, 117] on input "00" at bounding box center [231, 121] width 22 height 14
click at [931, 482] on span "Next" at bounding box center [929, 480] width 12 height 5
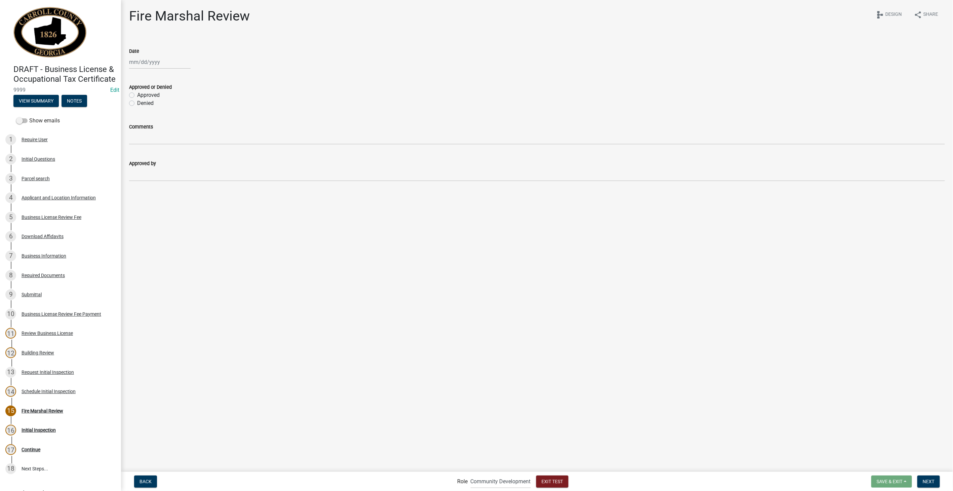
click at [929, 487] on div "Back Role Applicant Admin Community Development Exit Test Save & Exit Save Save…" at bounding box center [536, 481] width 821 height 14
click at [921, 478] on button "Next" at bounding box center [928, 481] width 23 height 12
click at [156, 61] on div at bounding box center [160, 62] width 62 height 14
select select "10"
select select "2025"
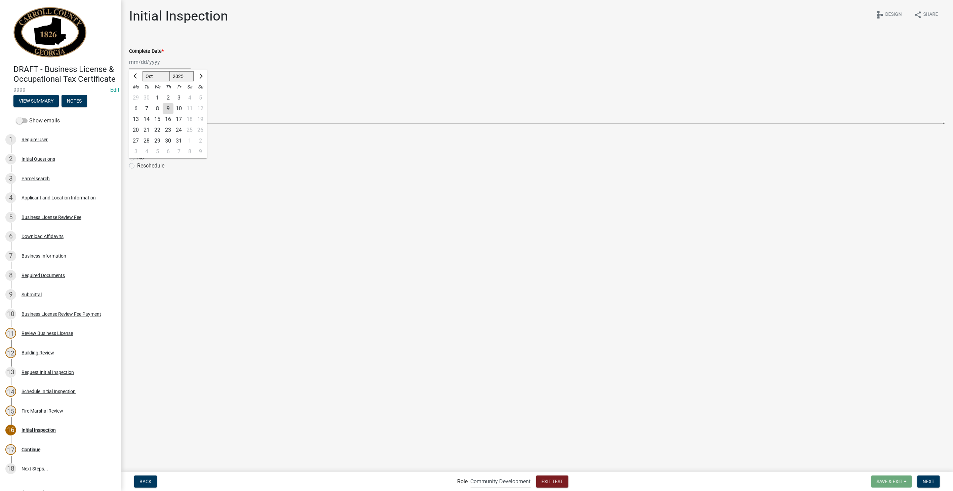
click at [168, 119] on div "16" at bounding box center [168, 119] width 11 height 11
type input "10/16/2025"
click at [135, 149] on div "Yes" at bounding box center [537, 150] width 816 height 8
click at [137, 149] on label "Yes" at bounding box center [141, 150] width 8 height 8
click at [137, 149] on input "Yes" at bounding box center [139, 148] width 4 height 4
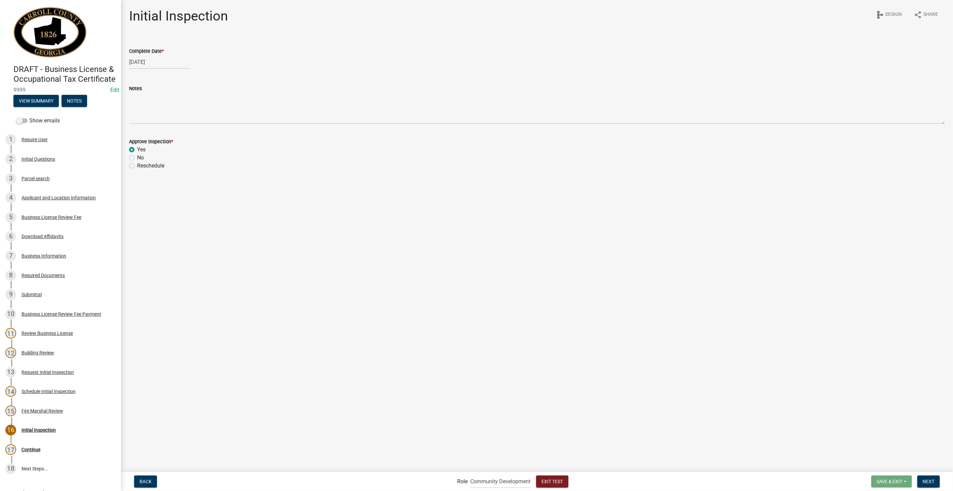
radio input "true"
click at [931, 482] on span "Next" at bounding box center [929, 480] width 12 height 5
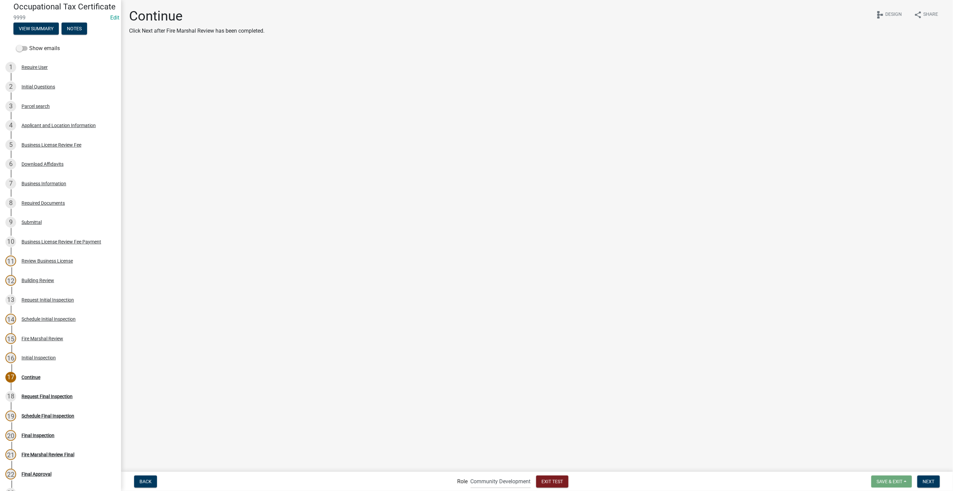
scroll to position [75, 0]
click at [924, 481] on span "Next" at bounding box center [929, 480] width 12 height 5
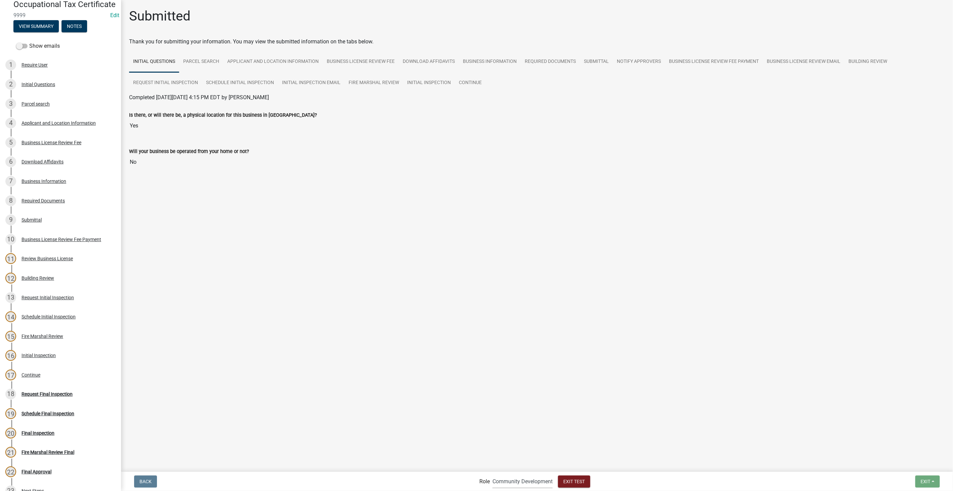
click at [513, 478] on select "Applicant Admin Community Development" at bounding box center [523, 481] width 60 height 14
select select "46f061d0-ca05-4526-87ad-bae6256f3e47"
click at [493, 474] on select "Applicant Admin Community Development" at bounding box center [523, 481] width 60 height 14
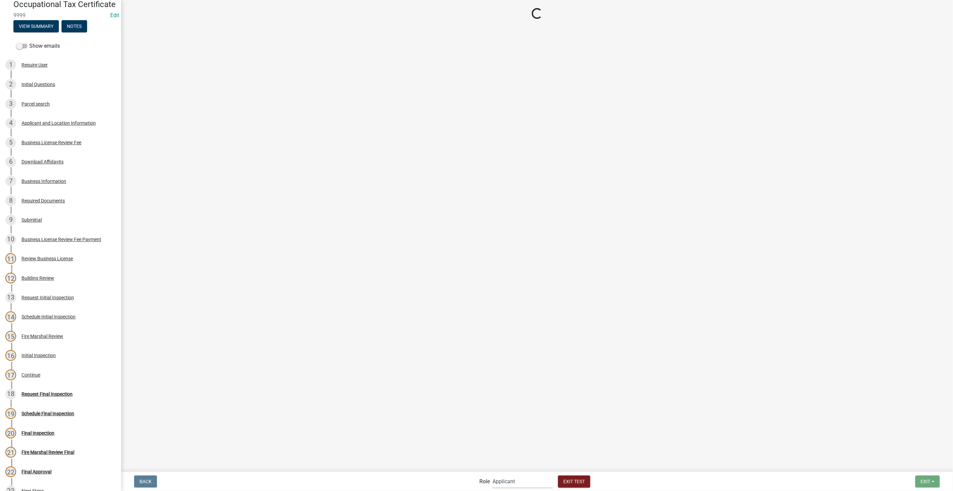
scroll to position [0, 0]
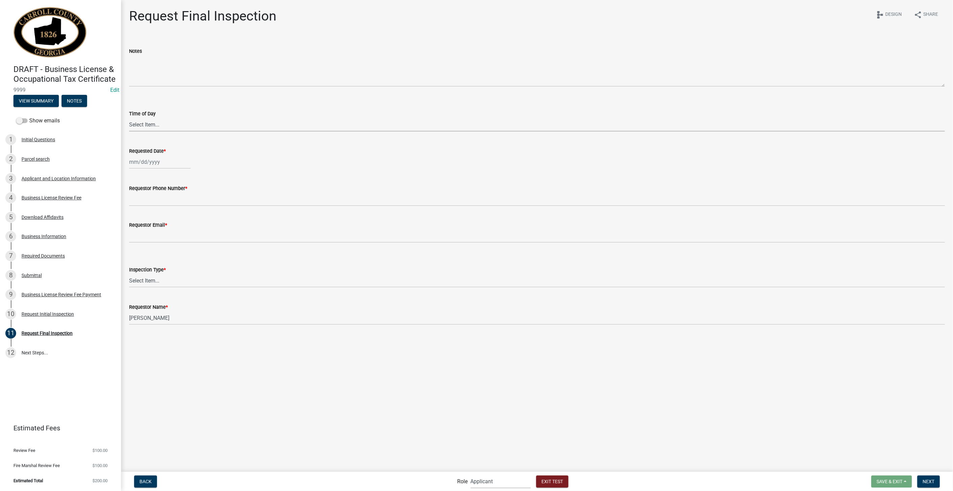
click at [153, 118] on select "Select Item... AM PM" at bounding box center [537, 125] width 816 height 14
click at [129, 118] on select "Select Item... AM PM" at bounding box center [537, 125] width 816 height 14
select select "a24f4a16-e743-4bb6-8e5d-aa6c12871a3b"
click at [153, 153] on label "Requested Date *" at bounding box center [147, 151] width 37 height 5
click at [153, 155] on input "Requested Date *" at bounding box center [160, 162] width 62 height 14
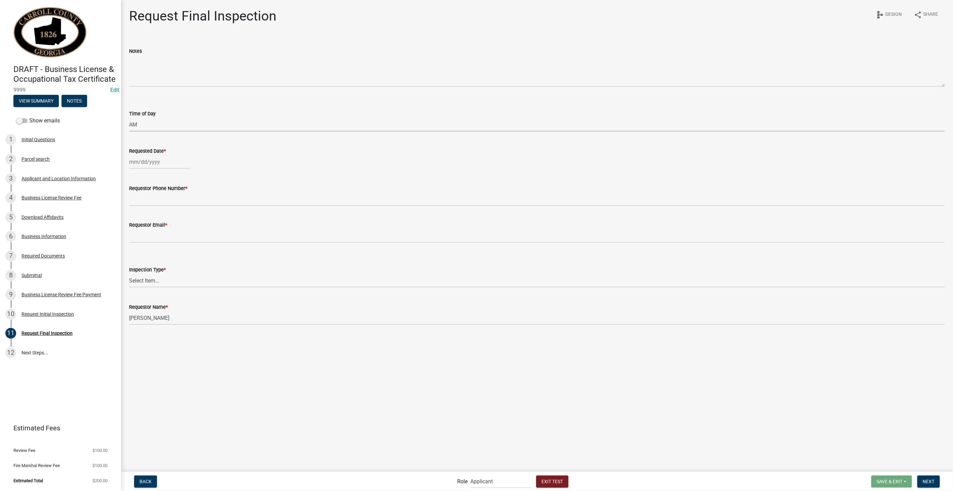
select select "10"
select select "2025"
click at [169, 237] on div "30" at bounding box center [168, 240] width 11 height 11
type input "10/30/2025"
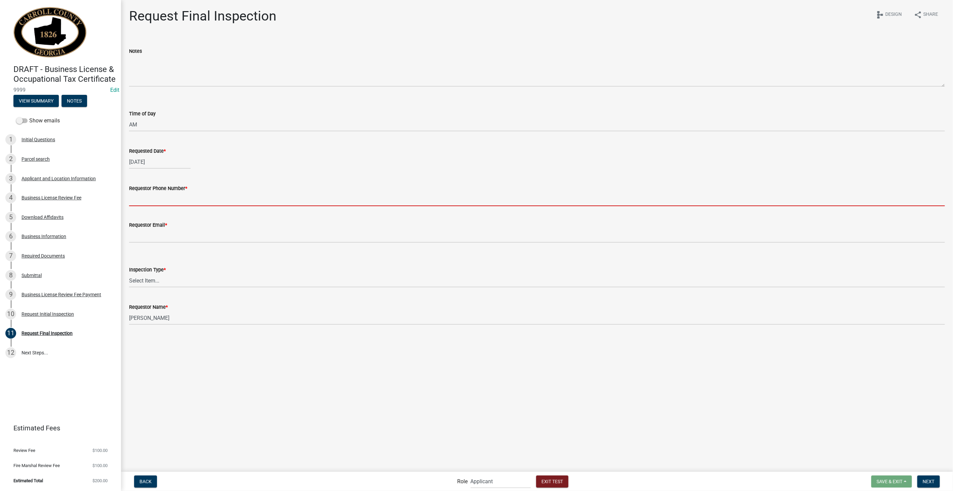
click at [149, 202] on input "Requestor Phone Number *" at bounding box center [537, 199] width 816 height 14
type input "3178267392"
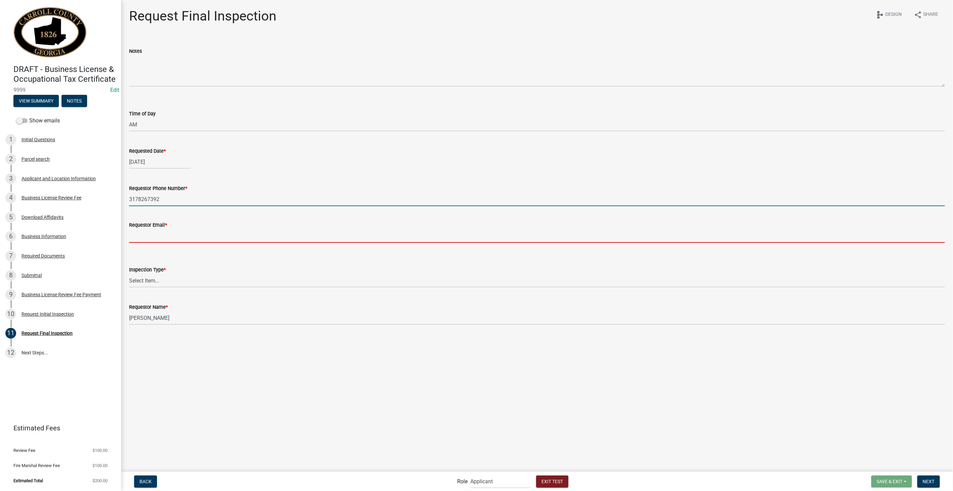
type input "[EMAIL_ADDRESS][DOMAIN_NAME]"
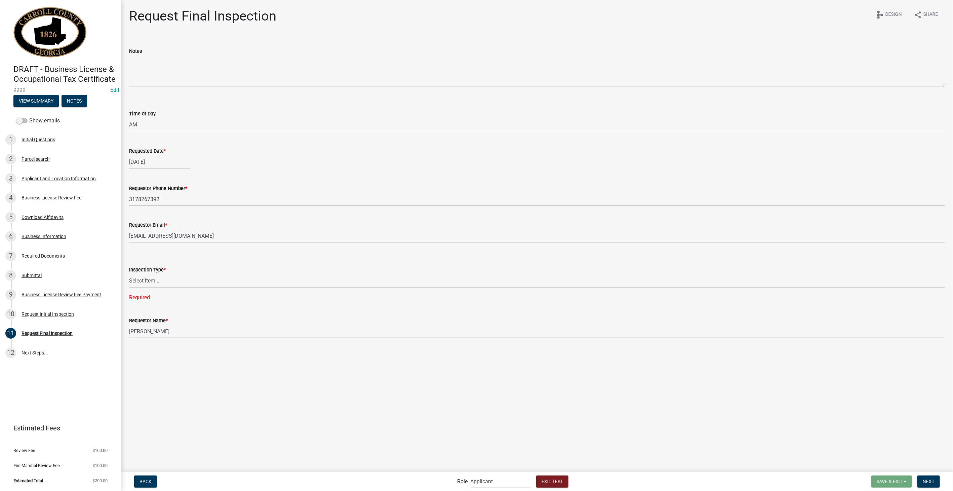
click at [141, 277] on select "Select Item... Final Inspection" at bounding box center [537, 281] width 816 height 14
click at [129, 274] on select "Select Item... Final Inspection" at bounding box center [537, 281] width 816 height 14
select select "23df9668-e5a2-419c-b4de-ceebb5170cef"
click at [935, 485] on button "Next" at bounding box center [928, 481] width 23 height 12
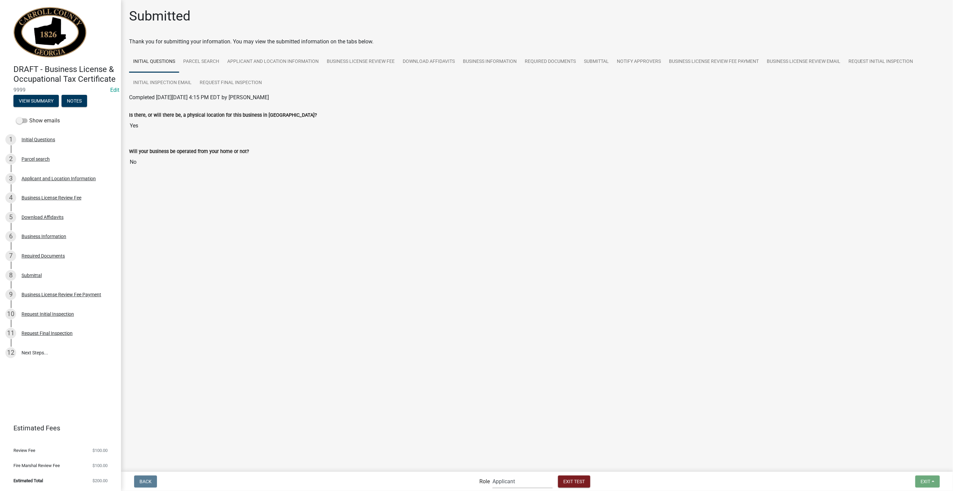
click at [523, 486] on select "Applicant Admin Community Development" at bounding box center [523, 481] width 60 height 14
select select "66d5ff95-1cd3-428b-b9dc-d797d01d8de2"
click at [493, 474] on select "Applicant Admin Community Development" at bounding box center [523, 481] width 60 height 14
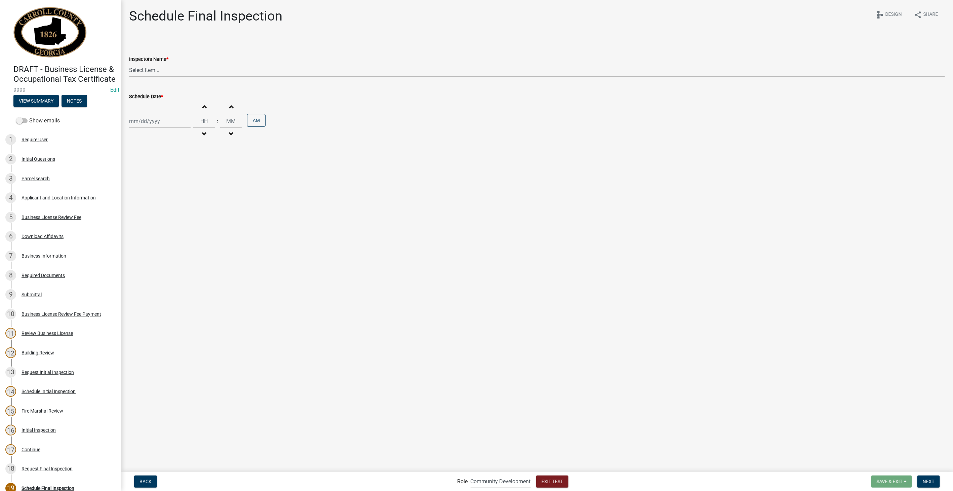
click at [170, 67] on select "Select Item... Tjohnson@carrollcountyga.gov (Taffeny Johnson) kdutton@carrollco…" at bounding box center [537, 70] width 816 height 14
select select "26f99328-51bb-44c6-b065-1840eb10024f"
click at [129, 63] on select "Select Item... Tjohnson@carrollcountyga.gov (Taffeny Johnson) kdutton@carrollco…" at bounding box center [537, 70] width 816 height 14
click at [156, 122] on div at bounding box center [160, 121] width 62 height 14
select select "10"
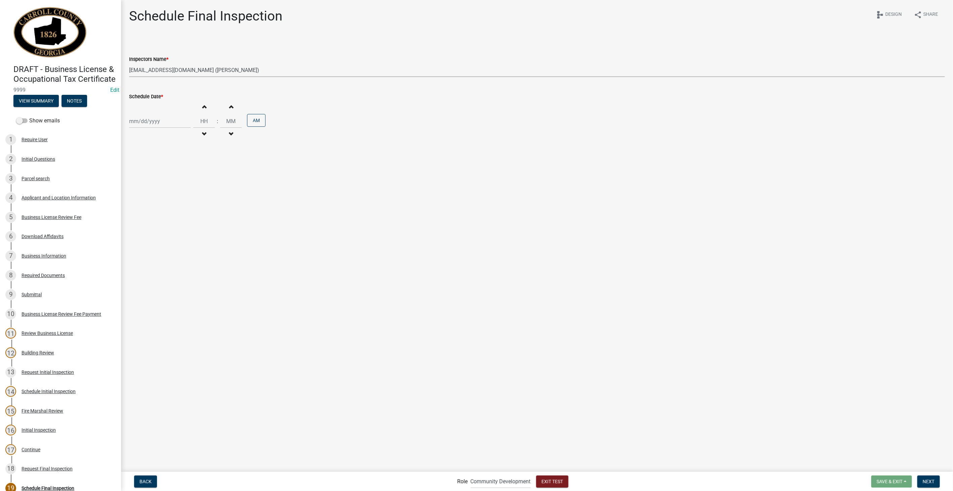
select select "2025"
click at [167, 200] on div "30" at bounding box center [168, 200] width 11 height 11
type input "10/30/2025"
click at [205, 124] on input "Hours" at bounding box center [204, 121] width 22 height 14
type input "03"
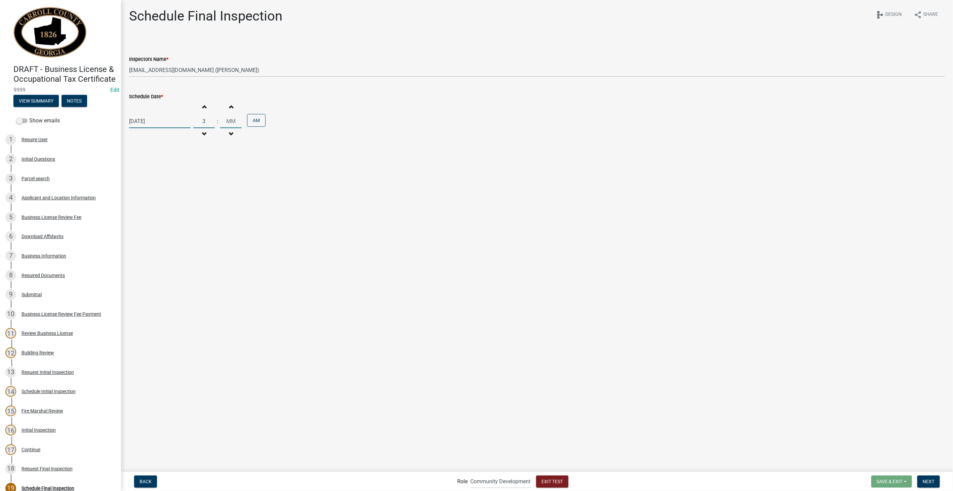
type input "00"
click at [229, 120] on input "00" at bounding box center [231, 121] width 22 height 14
click at [254, 121] on button "AM" at bounding box center [256, 120] width 18 height 13
click at [927, 479] on span "Next" at bounding box center [929, 480] width 12 height 5
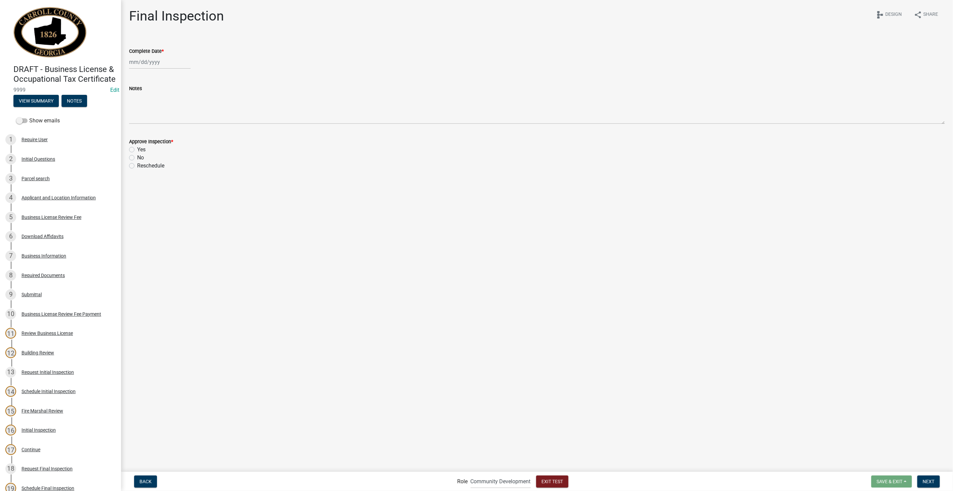
select select "10"
select select "2025"
click at [155, 63] on div "Jan Feb Mar Apr May Jun Jul Aug Sep Oct Nov Dec 1525 1526 1527 1528 1529 1530 1…" at bounding box center [160, 62] width 62 height 14
click at [168, 139] on div "30" at bounding box center [168, 140] width 11 height 11
type input "10/30/2025"
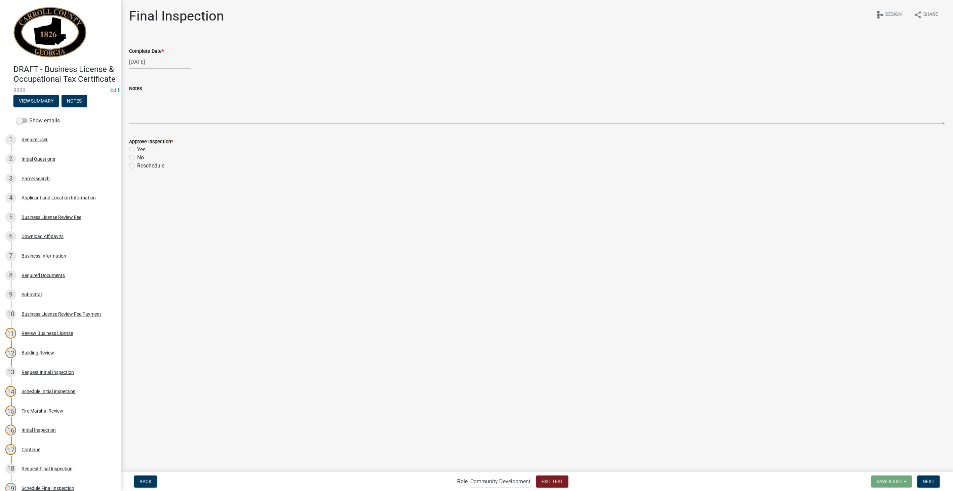
click at [132, 146] on div "Yes" at bounding box center [537, 150] width 816 height 8
click at [137, 148] on label "Yes" at bounding box center [141, 150] width 8 height 8
click at [137, 148] on input "Yes" at bounding box center [139, 148] width 4 height 4
radio input "true"
click at [931, 480] on span "Next" at bounding box center [929, 480] width 12 height 5
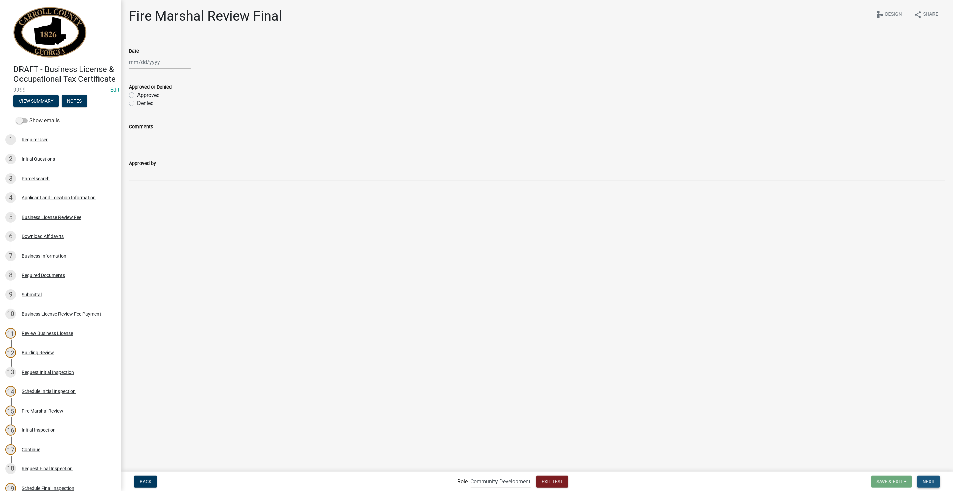
click at [932, 481] on span "Next" at bounding box center [929, 480] width 12 height 5
click at [137, 56] on label "Continue" at bounding box center [147, 58] width 21 height 8
click at [137, 56] on input "Continue" at bounding box center [139, 56] width 4 height 4
radio input "true"
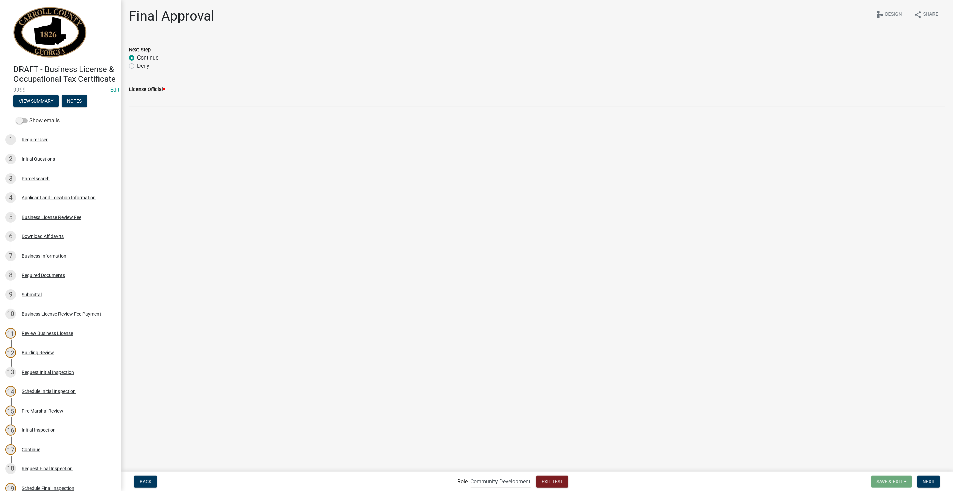
click at [160, 103] on input "License Official *" at bounding box center [537, 100] width 816 height 14
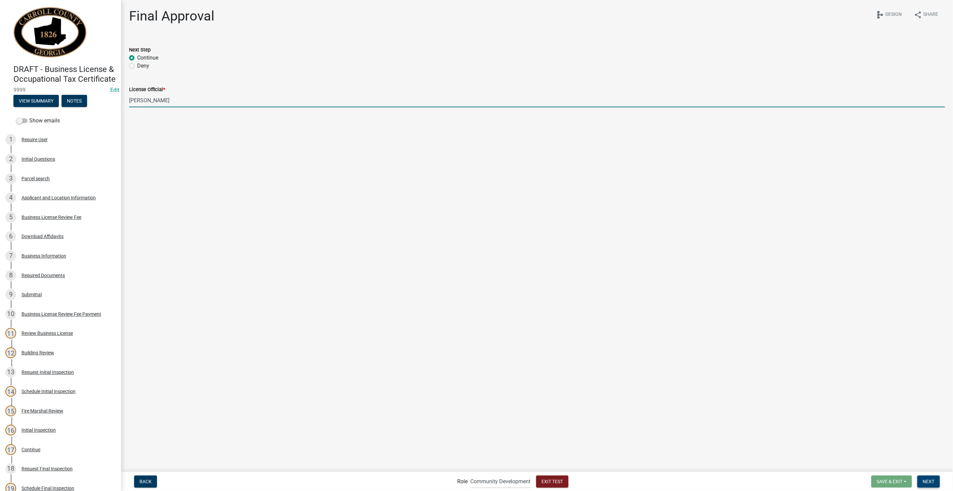
type input "[PERSON_NAME]"
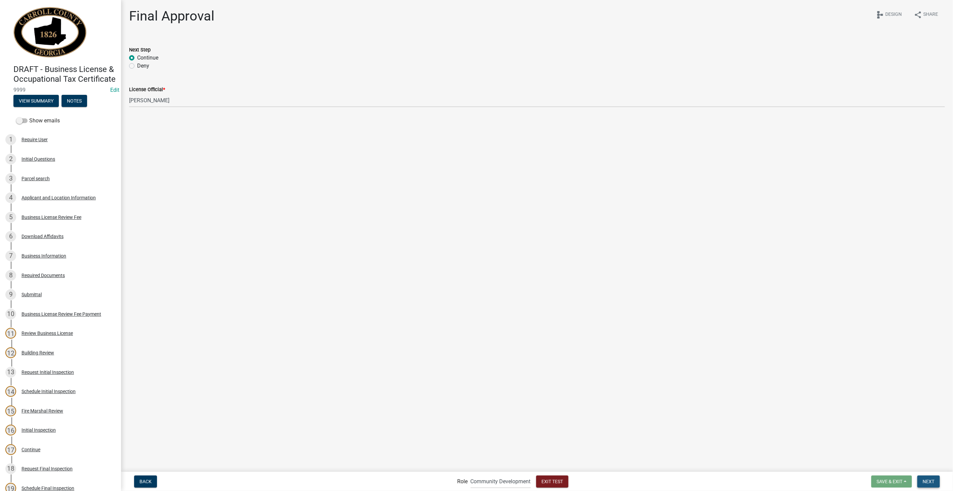
click at [928, 485] on button "Next" at bounding box center [928, 481] width 23 height 12
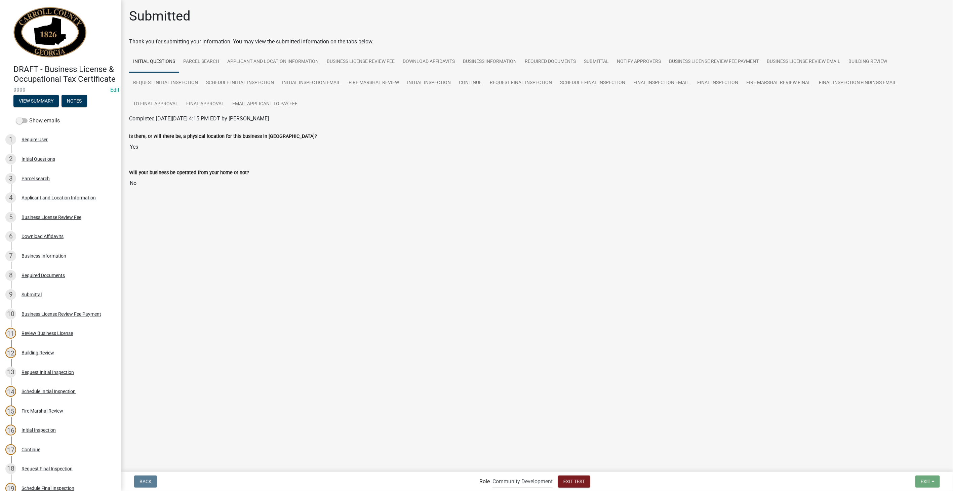
click at [508, 486] on select "Applicant Admin Community Development" at bounding box center [523, 481] width 60 height 14
click at [493, 474] on select "Applicant Admin Community Development" at bounding box center [523, 481] width 60 height 14
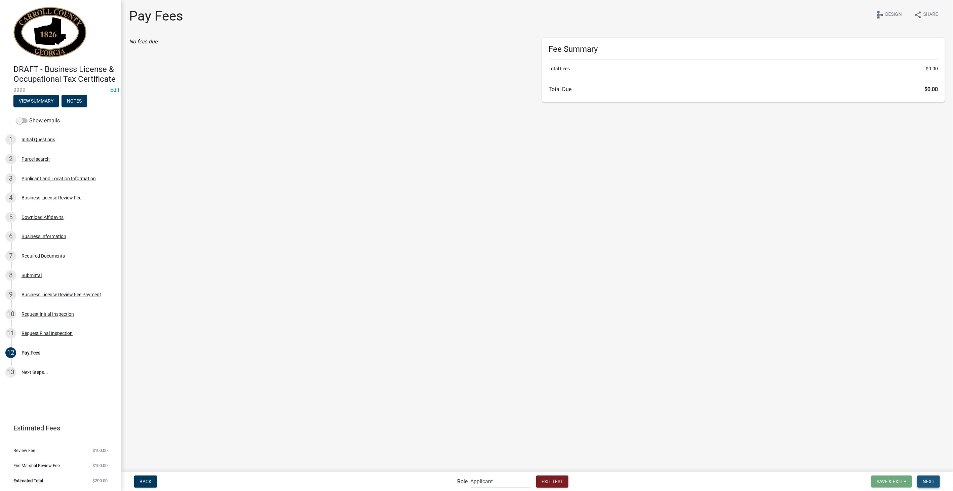
click at [927, 480] on span "Next" at bounding box center [929, 480] width 12 height 5
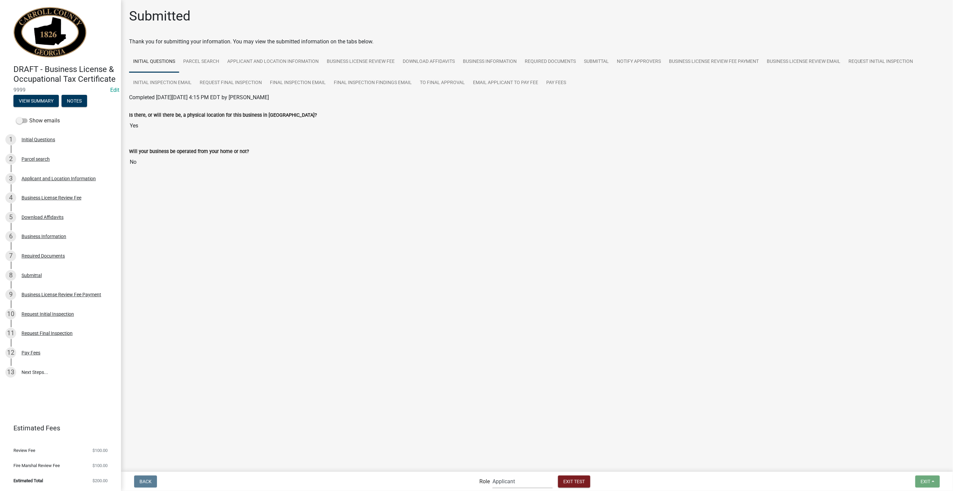
click at [532, 480] on select "Applicant Admin Community Development" at bounding box center [523, 481] width 60 height 14
select select "66d5ff95-1cd3-428b-b9dc-d797d01d8de2"
click at [493, 474] on select "Applicant Admin Community Development" at bounding box center [523, 481] width 60 height 14
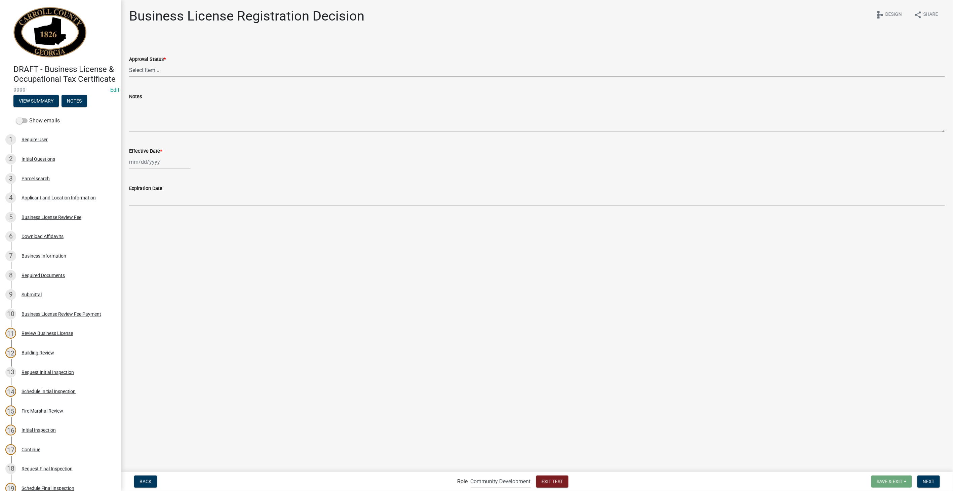
click at [176, 70] on select "Select Item... Approved Denied" at bounding box center [537, 70] width 816 height 14
click at [129, 63] on select "Select Item... Approved Denied" at bounding box center [537, 70] width 816 height 14
select select "4b86b809-39dd-4c68-9f3d-fdb3e7050482"
click at [175, 160] on div at bounding box center [160, 162] width 62 height 14
select select "10"
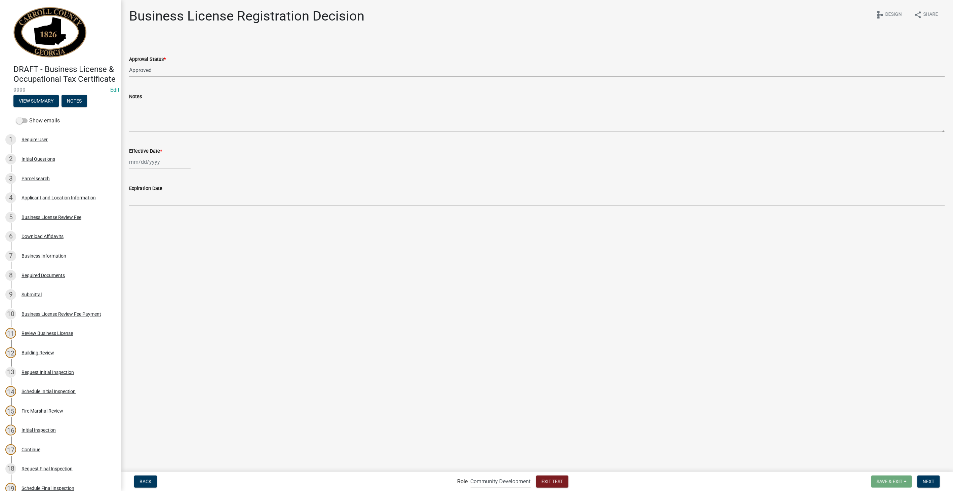
select select "2025"
click at [167, 241] on div "30" at bounding box center [168, 240] width 11 height 11
type input "10/30/2025"
click at [42, 220] on div "Business License Review Fee" at bounding box center [52, 217] width 60 height 5
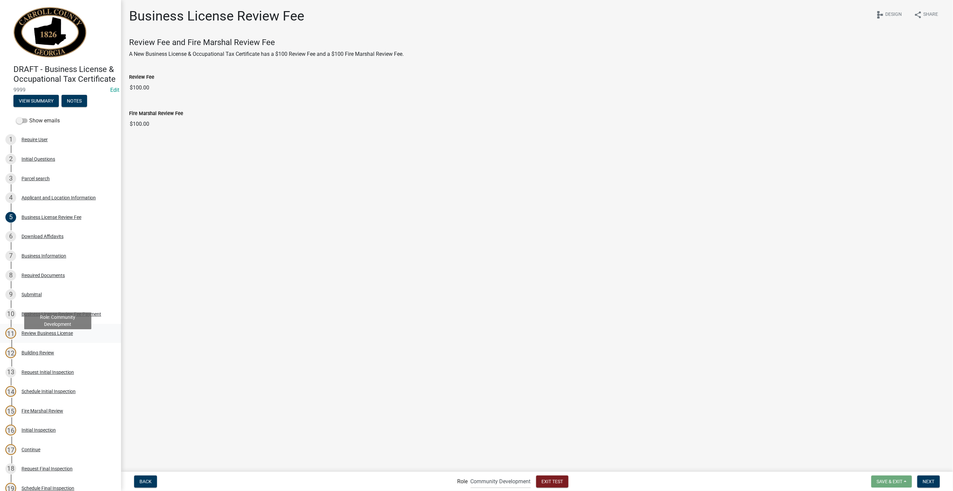
click at [41, 336] on div "Review Business License" at bounding box center [47, 333] width 51 height 5
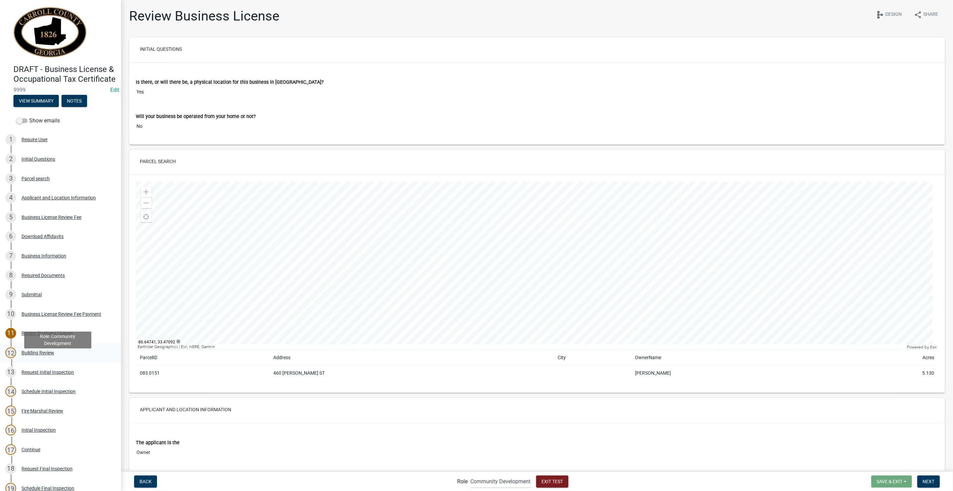
click at [33, 355] on div "Building Review" at bounding box center [38, 352] width 33 height 5
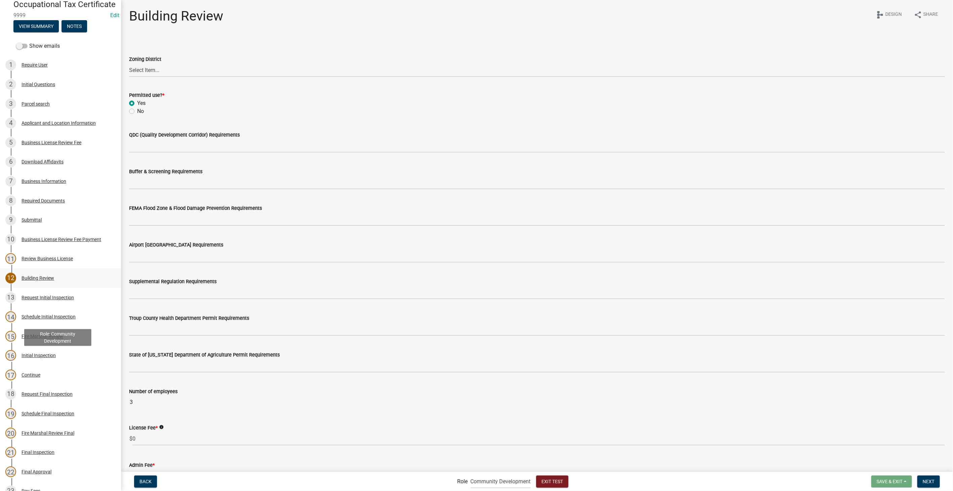
scroll to position [149, 0]
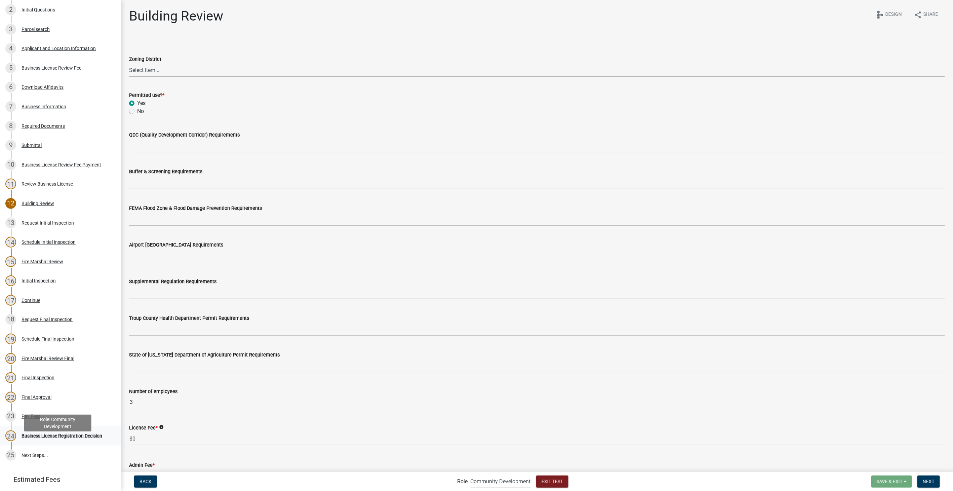
click at [34, 438] on div "Business License Registration Decision" at bounding box center [62, 435] width 81 height 5
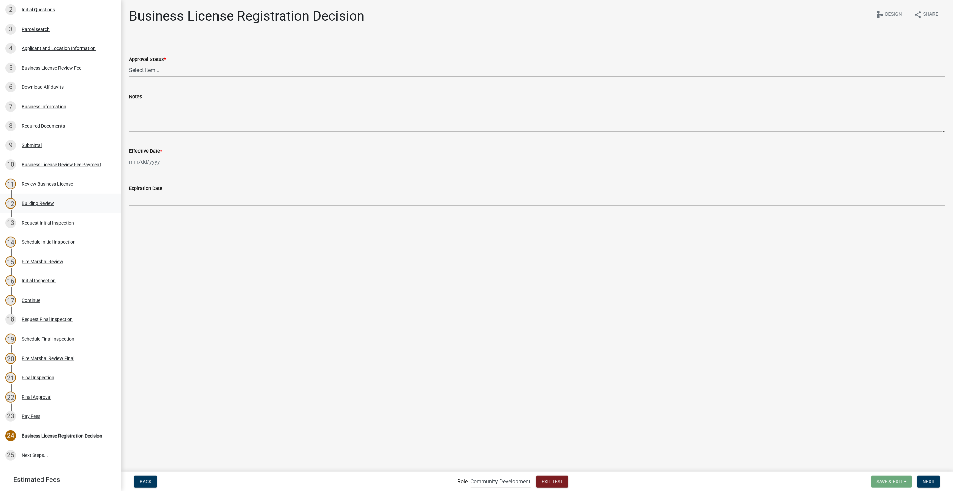
click at [34, 206] on div "Building Review" at bounding box center [38, 203] width 33 height 5
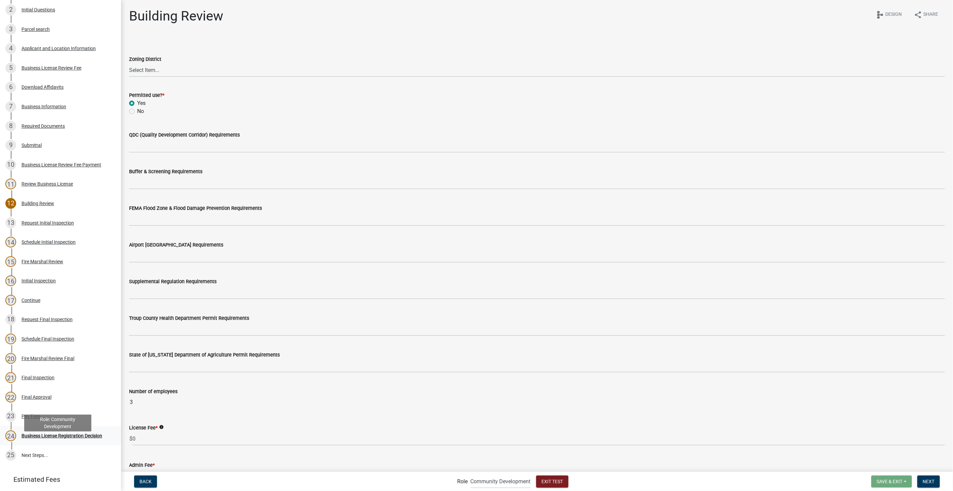
click at [75, 438] on div "Business License Registration Decision" at bounding box center [62, 435] width 81 height 5
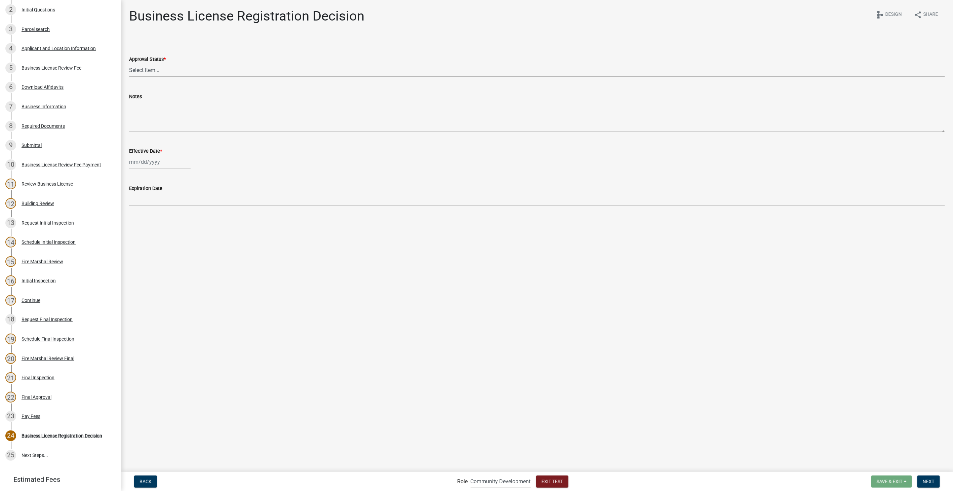
click at [141, 72] on select "Select Item... Approved Denied" at bounding box center [537, 70] width 816 height 14
click at [129, 63] on select "Select Item... Approved Denied" at bounding box center [537, 70] width 816 height 14
select select "4b86b809-39dd-4c68-9f3d-fdb3e7050482"
click at [139, 166] on div at bounding box center [160, 162] width 62 height 14
select select "10"
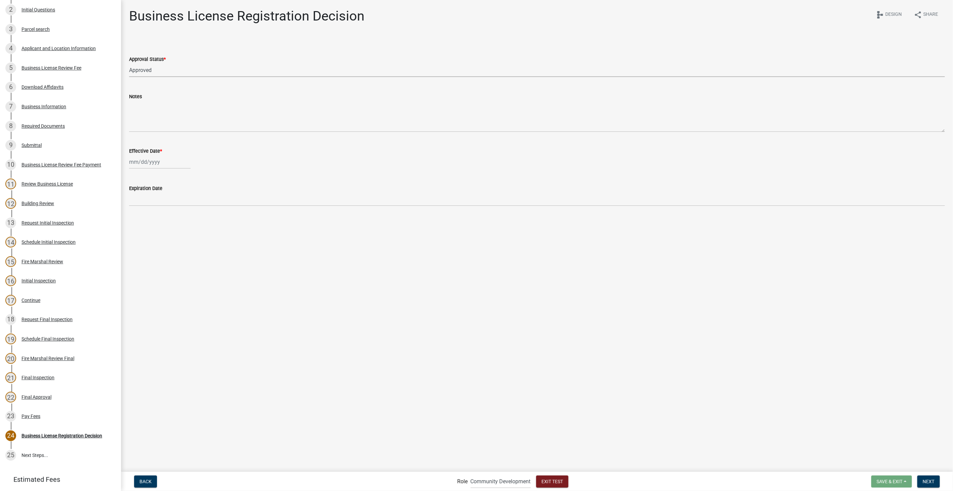
select select "2025"
click at [181, 242] on div "31" at bounding box center [178, 240] width 11 height 11
type input "10/31/2025"
click at [934, 483] on span "Next" at bounding box center [929, 480] width 12 height 5
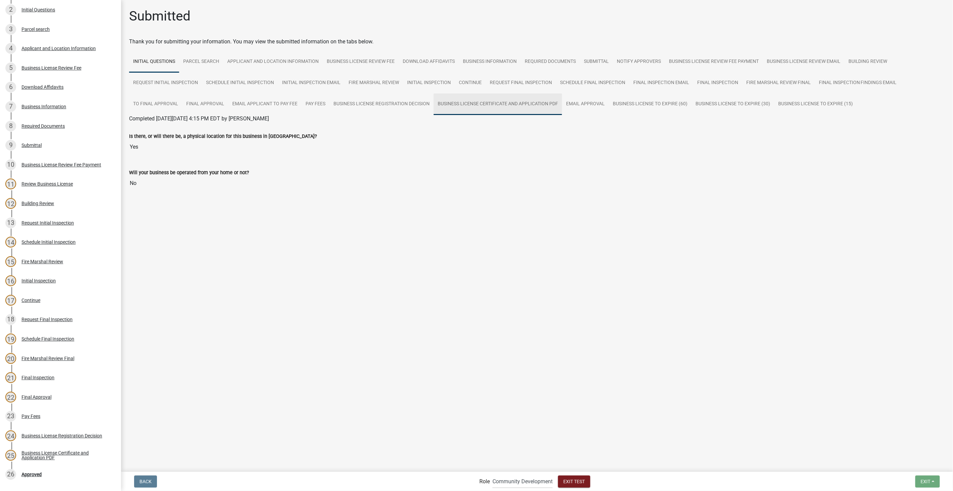
click at [484, 107] on link "Business License Certificate and Application PDF" at bounding box center [498, 104] width 128 height 22
click at [227, 129] on link "Business License Certificate and Application PDF" at bounding box center [187, 126] width 116 height 6
click at [577, 474] on form "Role Applicant Admin Community Development Exit Test" at bounding box center [536, 481] width 114 height 14
click at [575, 480] on span "Exit Test" at bounding box center [574, 480] width 22 height 5
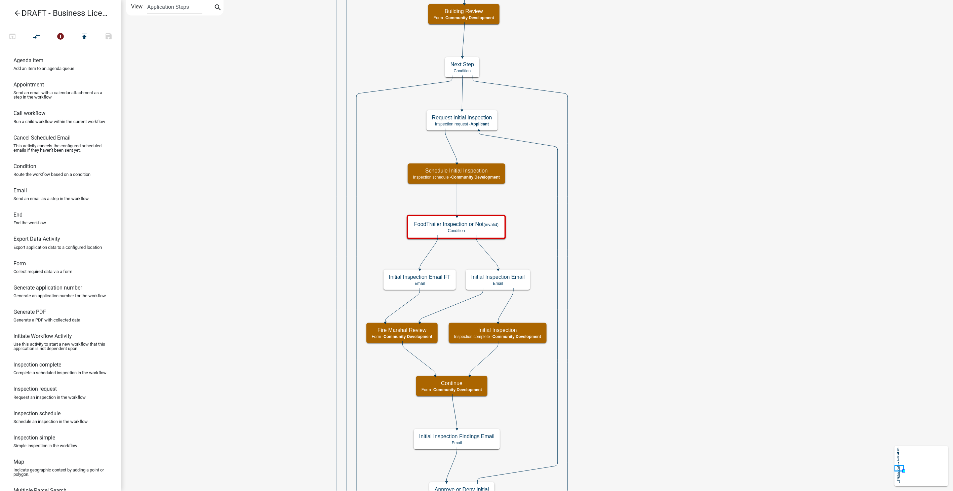
click at [13, 16] on icon "arrow_back" at bounding box center [17, 13] width 8 height 9
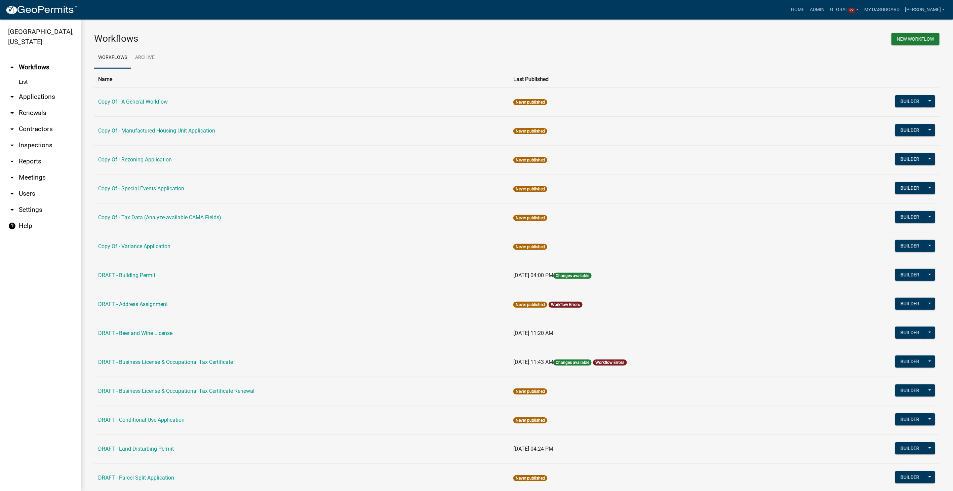
scroll to position [75, 0]
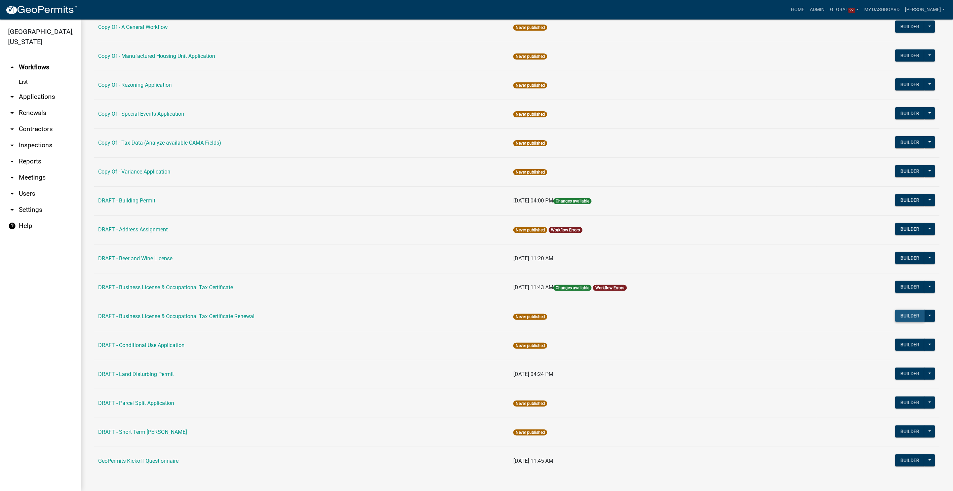
click at [900, 317] on button "Builder" at bounding box center [910, 316] width 30 height 12
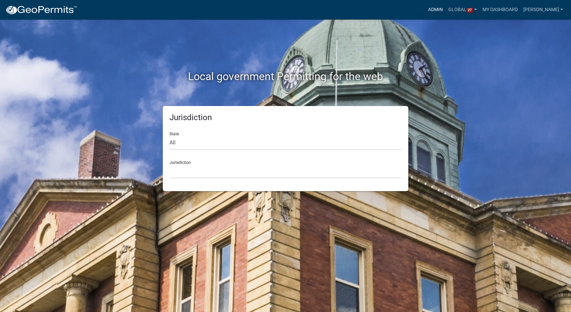
click at [445, 8] on link "Admin" at bounding box center [435, 9] width 20 height 13
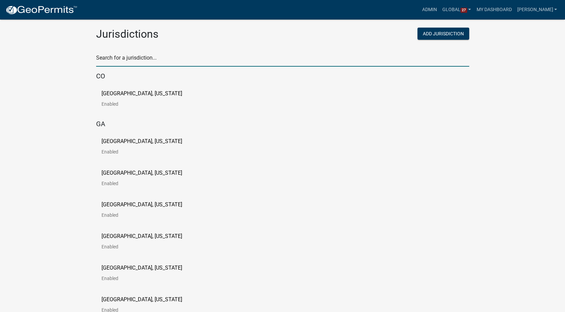
click at [112, 64] on input "text" at bounding box center [282, 60] width 373 height 14
type input "story"
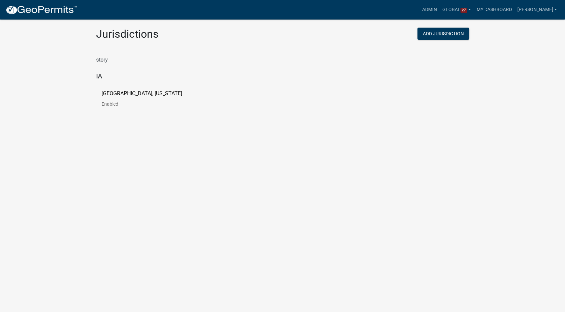
click at [124, 94] on p "[GEOGRAPHIC_DATA], [US_STATE]" at bounding box center [142, 93] width 81 height 5
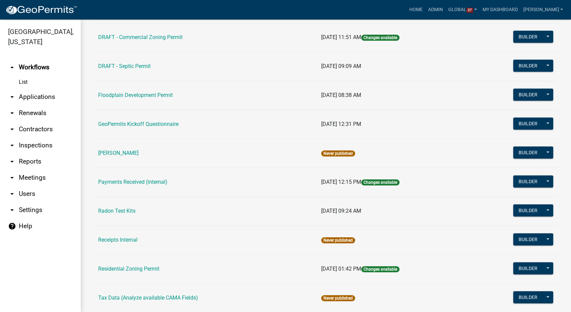
scroll to position [336, 0]
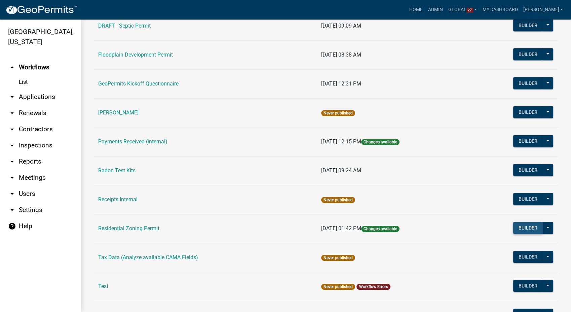
click at [518, 229] on button "Builder" at bounding box center [528, 228] width 30 height 12
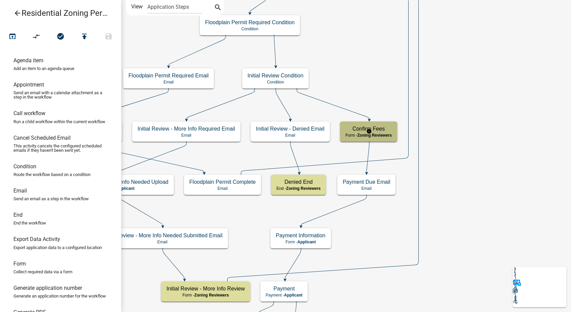
click at [376, 138] on div "Confirm Fees Form - Zoning Reviewers" at bounding box center [368, 131] width 57 height 20
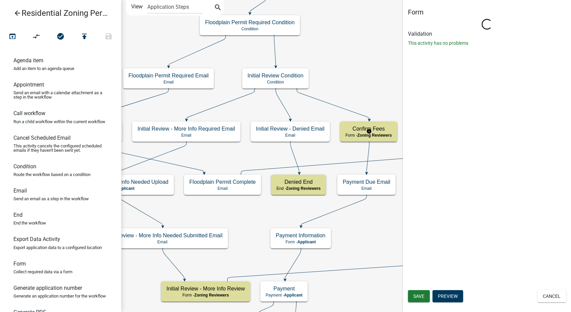
select select "289CA764-5063-4D44-9E26-A723625F811D"
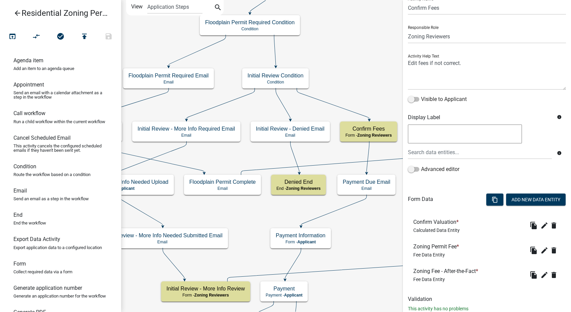
scroll to position [46, 0]
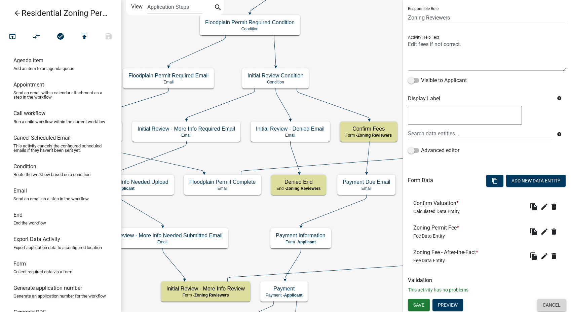
click at [549, 304] on button "Cancel" at bounding box center [551, 305] width 29 height 12
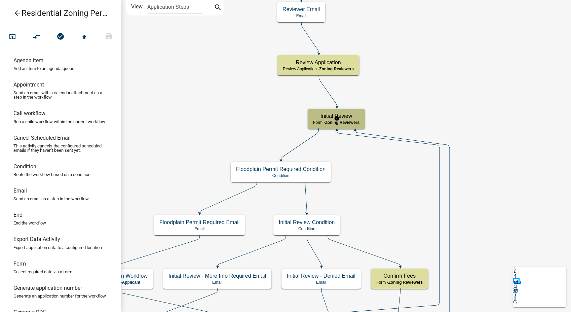
click at [347, 124] on span "Zoning Reviewers" at bounding box center [342, 122] width 35 height 5
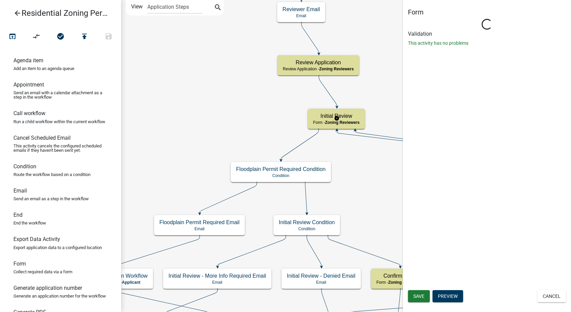
select select "289CA764-5063-4D44-9E26-A723625F811D"
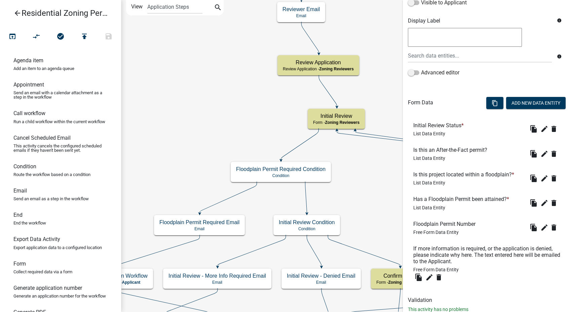
scroll to position [144, 0]
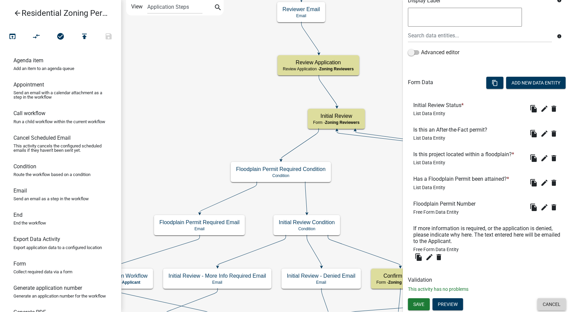
click at [544, 302] on button "Cancel" at bounding box center [551, 304] width 29 height 12
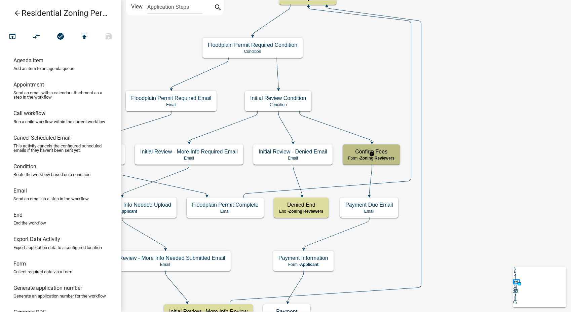
click at [385, 156] on span "Zoning Reviewers" at bounding box center [377, 158] width 35 height 5
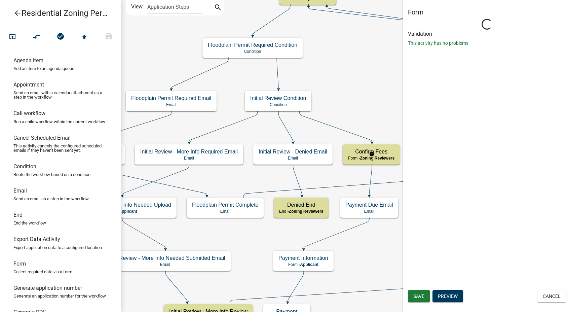
select select "289CA764-5063-4D44-9E26-A723625F811D"
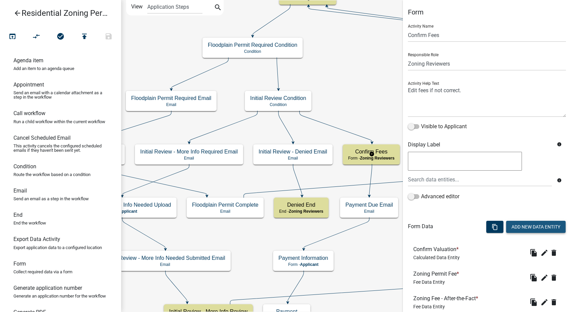
click at [516, 228] on button "Add New Data Entity" at bounding box center [536, 227] width 60 height 12
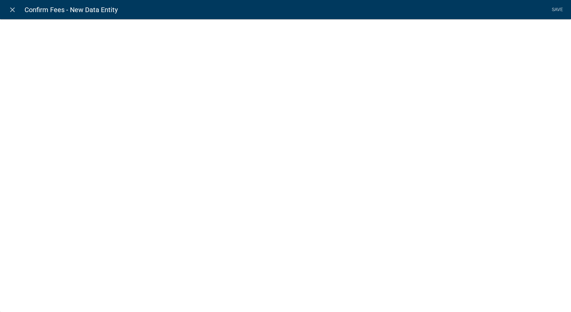
select select
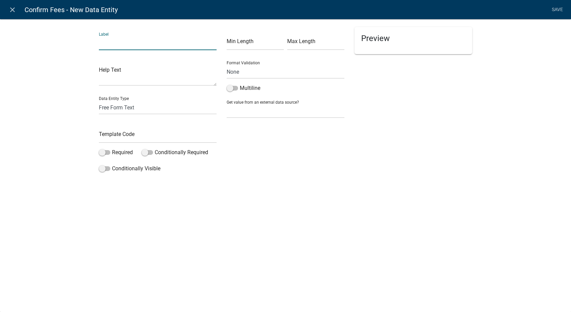
click at [135, 48] on input "text" at bounding box center [158, 43] width 118 height 14
type input "Confirmed By:"
click at [137, 106] on select "Free Form Text Document Display Entity Value Fee Numeric Data Date Map Sketch D…" at bounding box center [158, 108] width 118 height 14
select select "list-data"
click at [99, 101] on select "Free Form Text Document Display Entity Value Fee Numeric Data Date Map Sketch D…" at bounding box center [158, 108] width 118 height 14
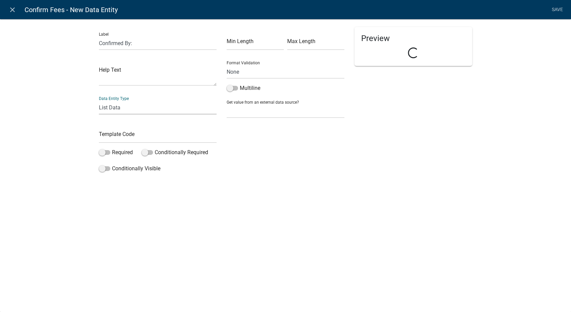
select select "list-data"
select select
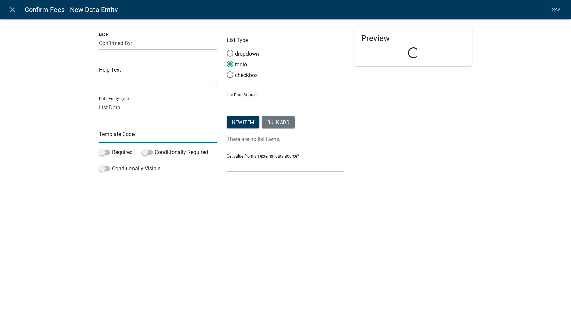
click at [128, 135] on input "text" at bounding box center [158, 136] width 118 height 14
type input "ConfirmedBy"
click at [263, 105] on select "State List Assessor's Office Assessor's Office Commercial Structures Commercial…" at bounding box center [286, 104] width 118 height 14
select select "custom-list-f9a9d1a7-0962-48f6-884e-0c2268a62952"
click at [227, 97] on select "State List Assessor's Office Assessor's Office Commercial Structures Commercial…" at bounding box center [286, 104] width 118 height 14
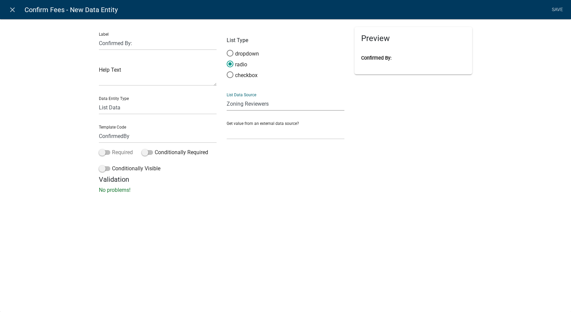
click at [101, 153] on span at bounding box center [104, 152] width 11 height 5
click at [112, 148] on input "Required" at bounding box center [112, 148] width 0 height 0
click at [556, 7] on link "Save" at bounding box center [557, 9] width 17 height 13
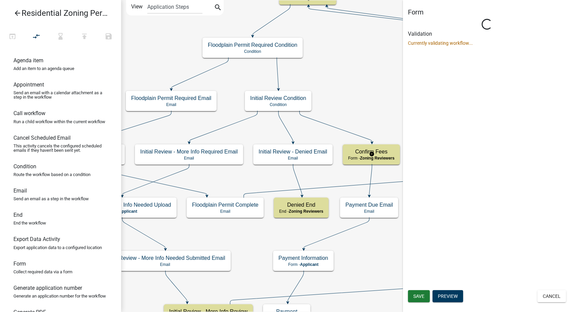
select select "289CA764-5063-4D44-9E26-A723625F811D"
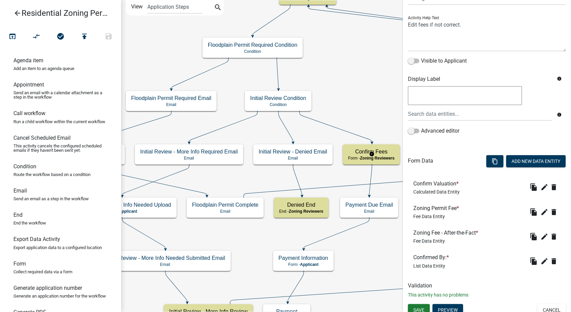
scroll to position [71, 0]
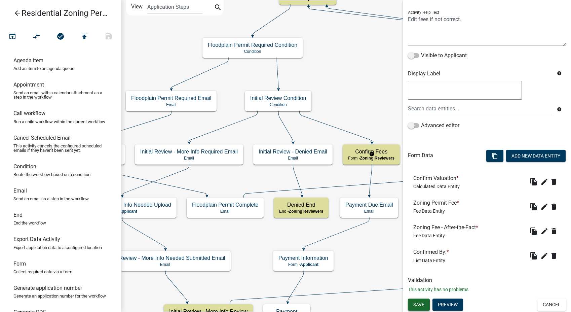
click at [421, 303] on span "Save" at bounding box center [418, 303] width 11 height 5
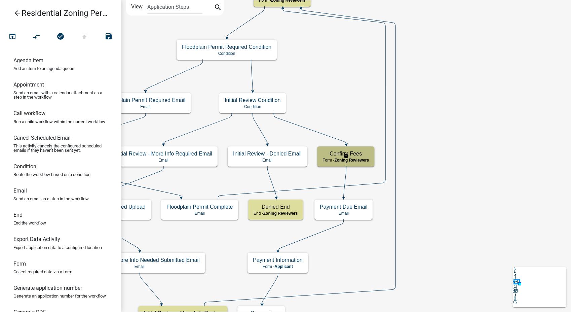
scroll to position [0, 0]
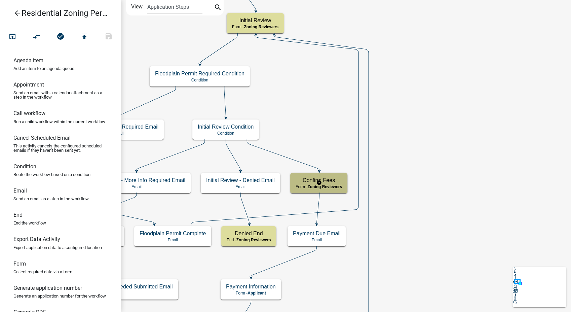
click at [338, 186] on span "Zoning Reviewers" at bounding box center [324, 186] width 35 height 5
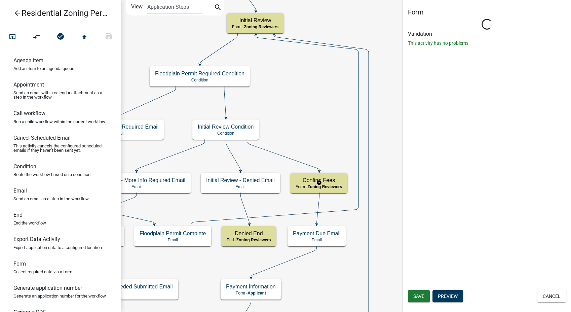
select select "289CA764-5063-4D44-9E26-A723625F811D"
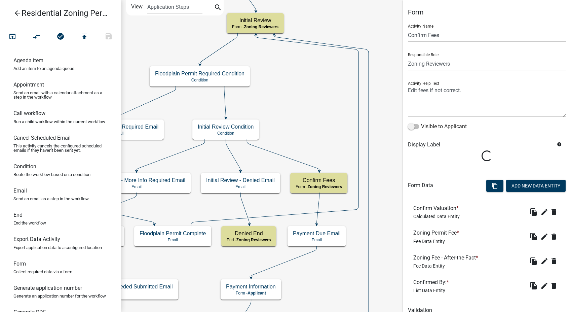
scroll to position [30, 0]
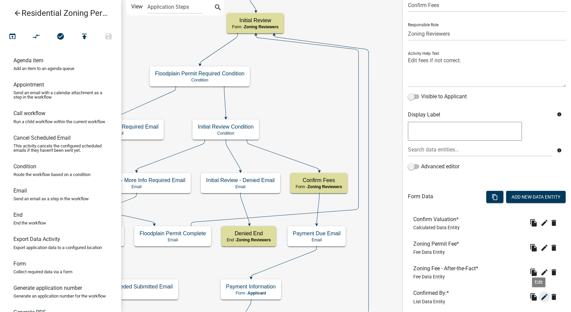
click at [540, 294] on icon "edit" at bounding box center [544, 296] width 8 height 8
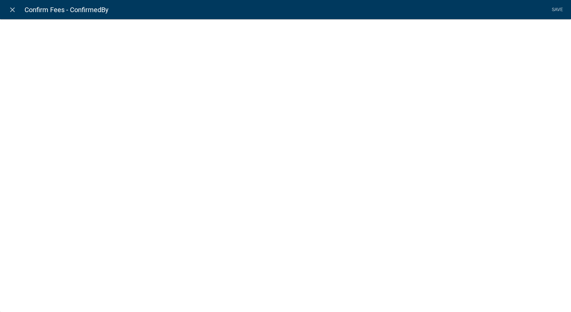
select select "list-data"
select select "custom-list-f9a9d1a7-0962-48f6-884e-0c2268a62952"
select select
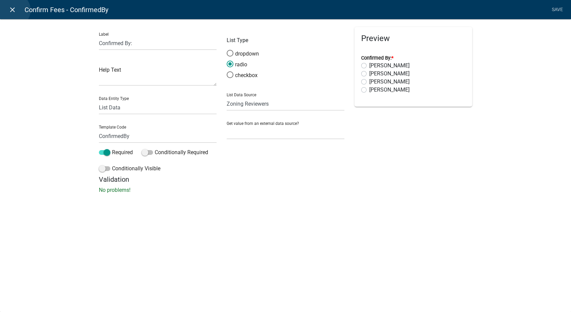
click at [13, 10] on icon "close" at bounding box center [12, 10] width 8 height 8
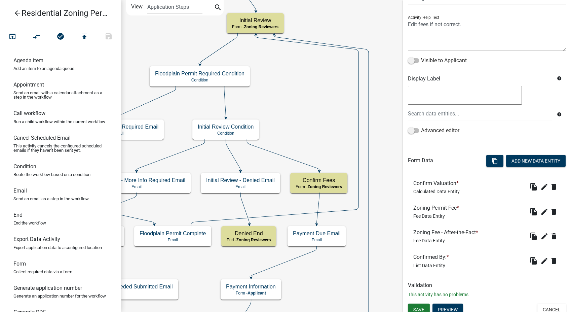
scroll to position [71, 0]
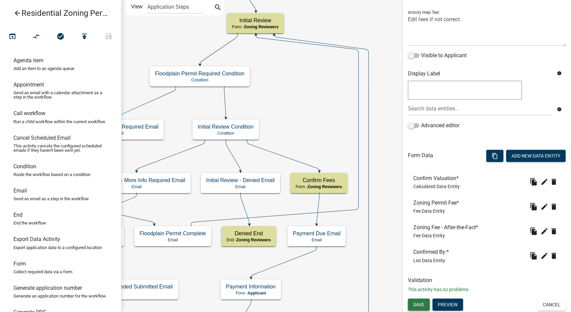
click at [425, 306] on button "Save" at bounding box center [419, 304] width 22 height 12
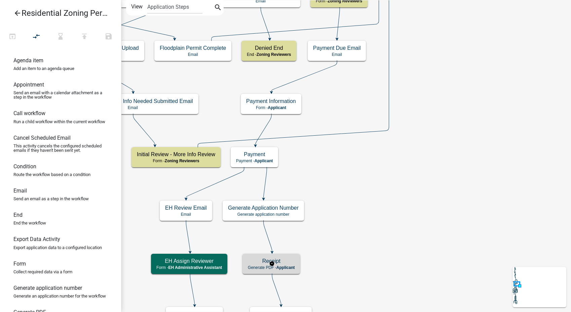
click at [285, 271] on div "Receipt Generate PDF - Applicant" at bounding box center [270, 263] width 57 height 20
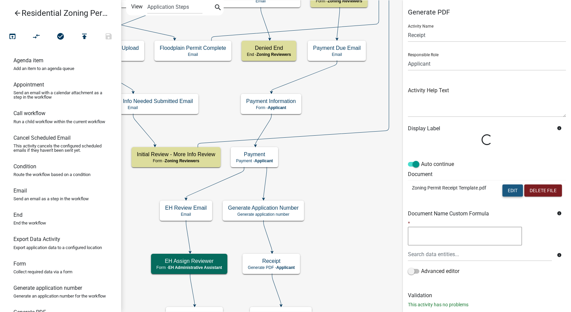
click at [510, 189] on button "Edit" at bounding box center [512, 190] width 21 height 12
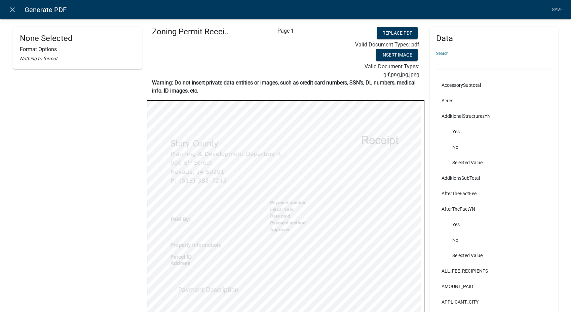
click at [440, 66] on input "text" at bounding box center [493, 62] width 115 height 14
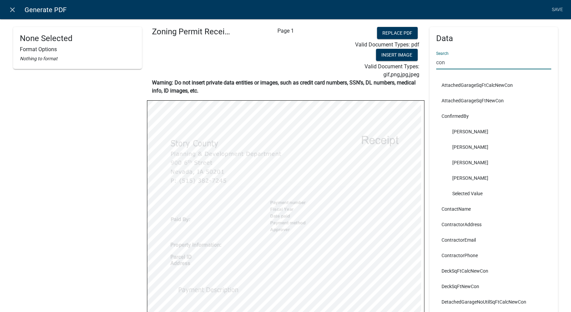
type input "con"
click at [519, 205] on li "ContactName" at bounding box center [493, 208] width 115 height 15
select select
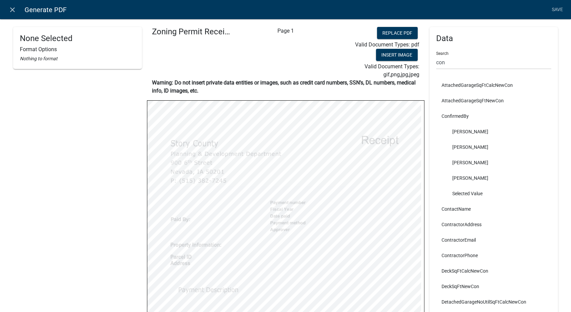
select select
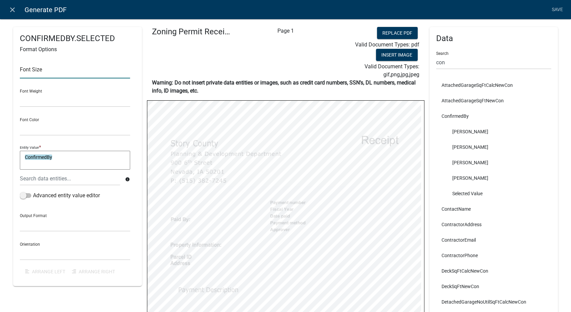
click at [28, 68] on input "text" at bounding box center [75, 72] width 110 height 14
type input "10"
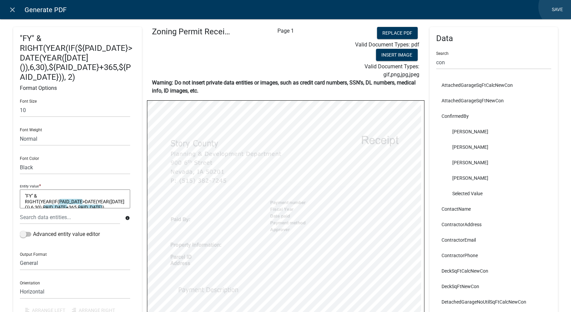
click at [559, 7] on link "Save" at bounding box center [557, 9] width 17 height 13
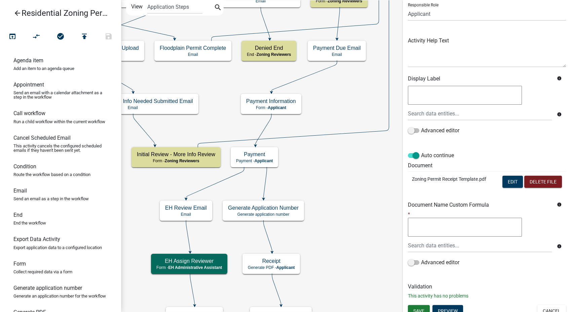
scroll to position [56, 0]
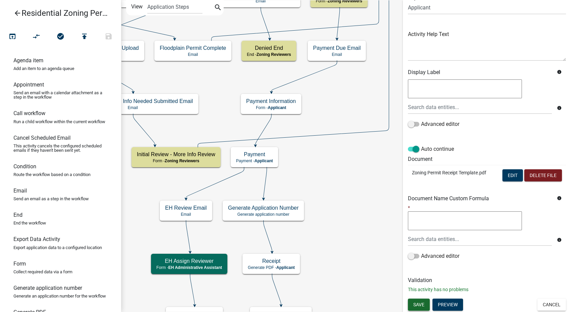
click at [421, 305] on span "Save" at bounding box center [418, 303] width 11 height 5
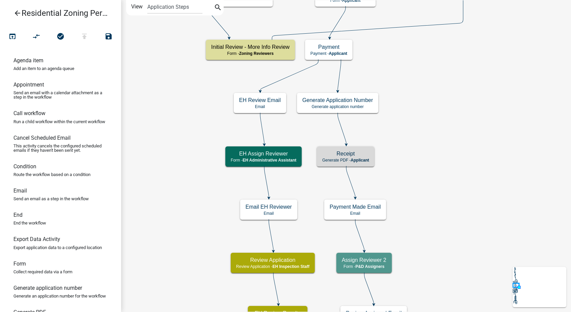
scroll to position [0, 0]
click at [350, 148] on div "Receipt Generate PDF - Applicant" at bounding box center [345, 156] width 57 height 20
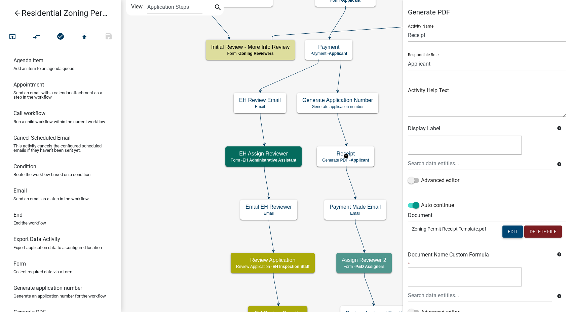
click at [510, 190] on div "info Advanced editor" at bounding box center [487, 163] width 168 height 59
click at [508, 227] on button "Edit" at bounding box center [512, 231] width 21 height 12
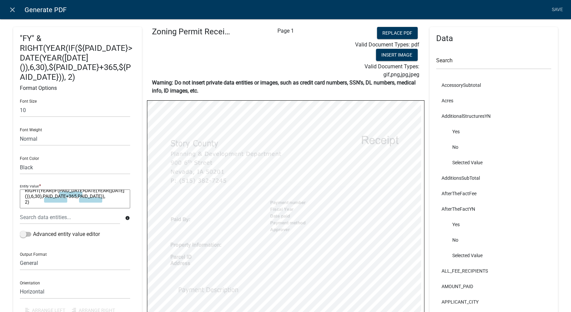
scroll to position [11, 0]
click at [25, 202] on textarea ""FY" & RIGHT(YEAR(IF(PAID_DATE>DATE(YEAR([DATE]()),6,30),PAID_DATE+365,PAID_DAT…" at bounding box center [75, 198] width 110 height 19
type textarea ""FY" & RIGHT(YEAR(IF(PAID_DATE>DATE(YEAR([DATE]()),6,30),PAID_DATE+365,PAID_DAT…"
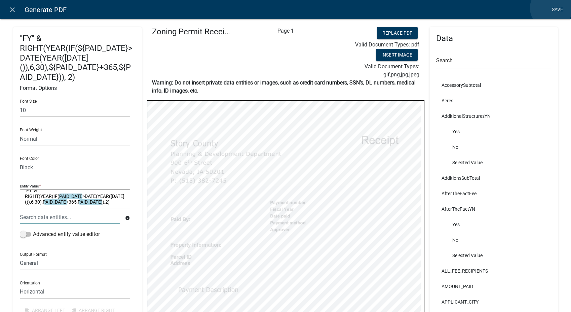
click at [551, 8] on link "Save" at bounding box center [557, 9] width 17 height 13
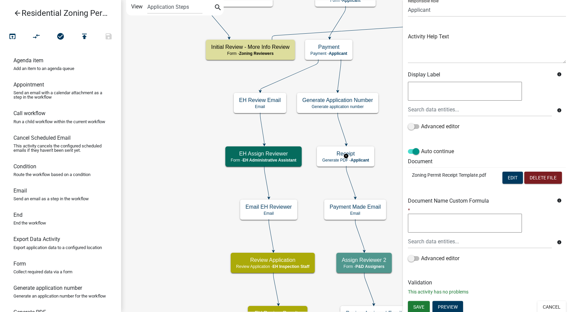
scroll to position [56, 0]
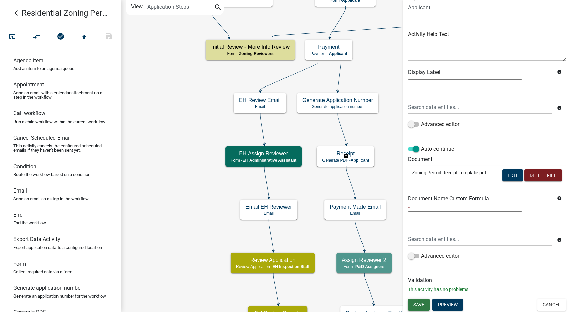
click at [419, 302] on span "Save" at bounding box center [418, 303] width 11 height 5
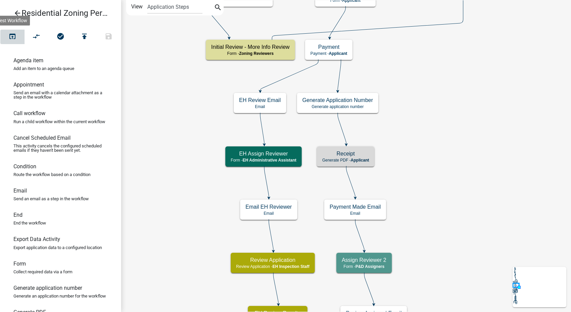
click at [10, 34] on icon "open_in_browser" at bounding box center [12, 36] width 8 height 9
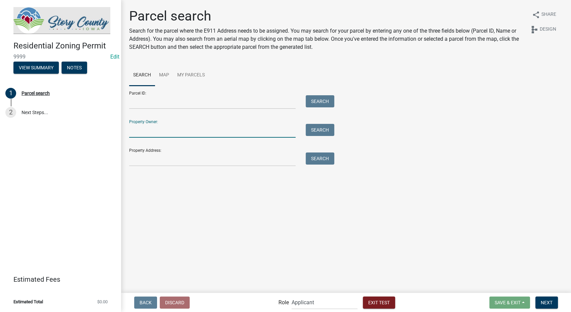
click at [154, 130] on input "Property Owner:" at bounding box center [212, 131] width 166 height 14
type input "[PERSON_NAME]"
click at [315, 131] on button "Search" at bounding box center [320, 130] width 29 height 12
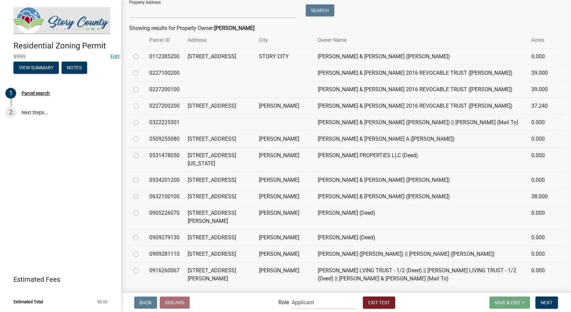
scroll to position [149, 0]
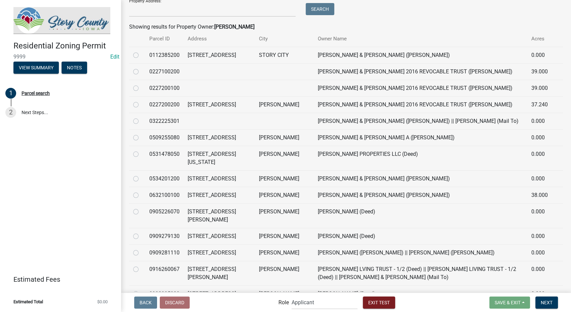
click at [141, 117] on label at bounding box center [141, 117] width 0 height 0
click at [141, 120] on input "radio" at bounding box center [143, 119] width 4 height 4
radio input "true"
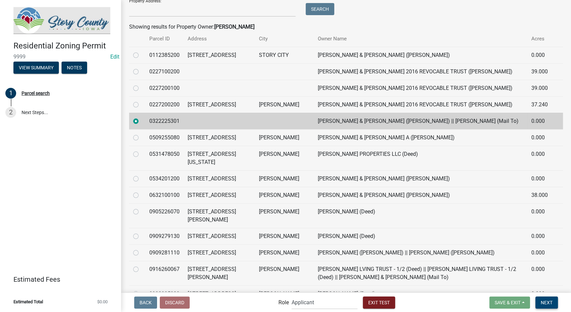
click at [547, 306] on button "Next" at bounding box center [546, 302] width 23 height 12
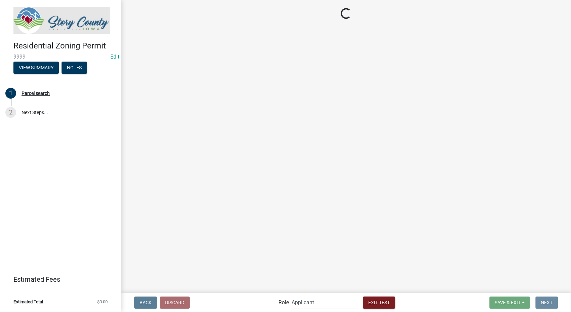
scroll to position [0, 0]
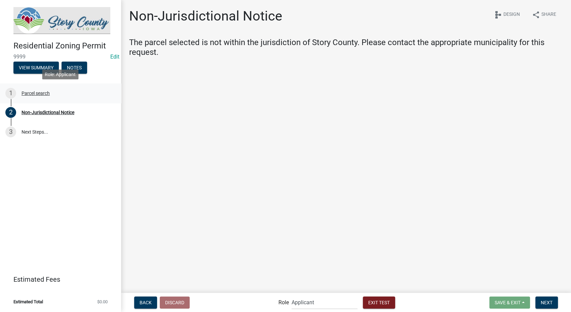
click at [30, 89] on div "1 Parcel search" at bounding box center [57, 93] width 105 height 11
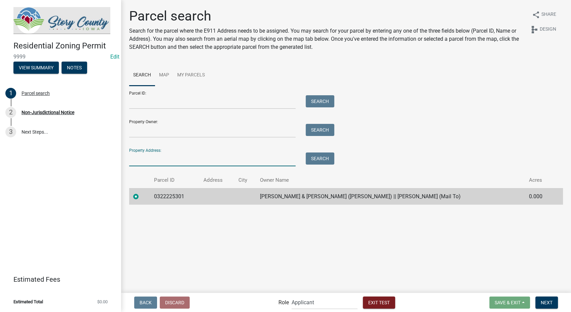
click at [156, 159] on input "Property Address:" at bounding box center [212, 159] width 166 height 14
type input "1441"
click at [313, 160] on button "Search" at bounding box center [320, 158] width 29 height 12
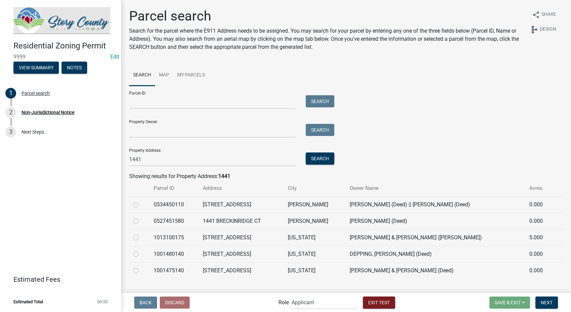
click at [141, 233] on label at bounding box center [141, 233] width 0 height 0
click at [141, 238] on input "radio" at bounding box center [143, 235] width 4 height 4
radio input "true"
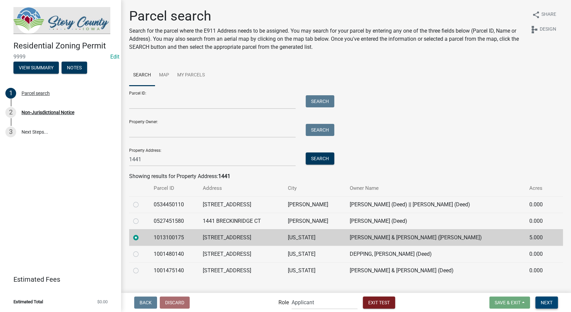
click at [544, 299] on span "Next" at bounding box center [547, 301] width 12 height 5
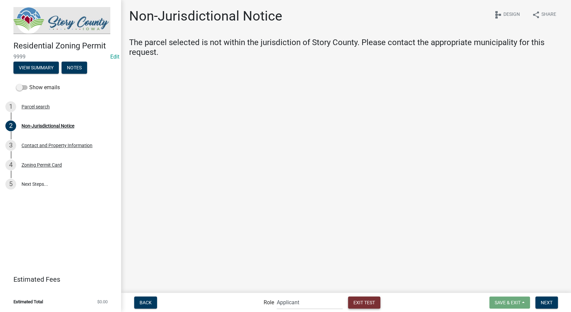
click at [368, 298] on button "Exit Test" at bounding box center [364, 302] width 32 height 12
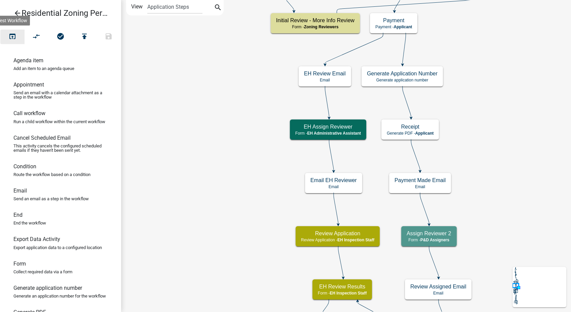
click at [11, 38] on icon "open_in_browser" at bounding box center [12, 36] width 8 height 9
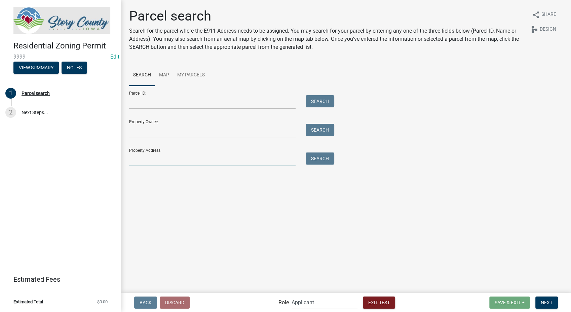
click at [145, 154] on input "Property Address:" at bounding box center [212, 159] width 166 height 14
type input "1441"
click at [314, 158] on button "Search" at bounding box center [320, 158] width 29 height 12
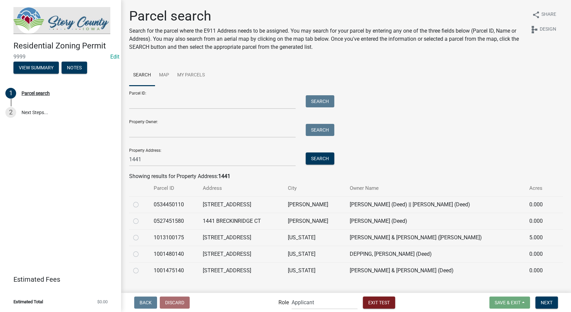
click at [141, 233] on label at bounding box center [141, 233] width 0 height 0
click at [141, 238] on input "radio" at bounding box center [143, 235] width 4 height 4
radio input "true"
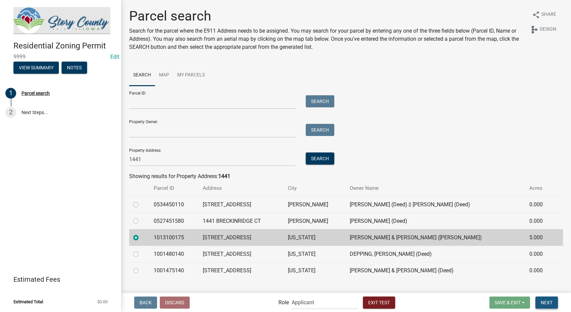
click at [551, 303] on span "Next" at bounding box center [547, 301] width 12 height 5
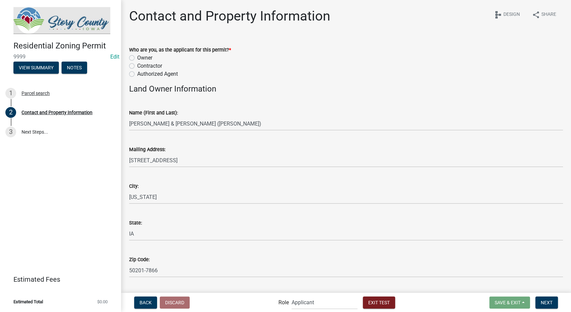
click at [137, 60] on label "Owner" at bounding box center [144, 58] width 15 height 8
click at [137, 58] on input "Owner" at bounding box center [139, 56] width 4 height 4
radio input "true"
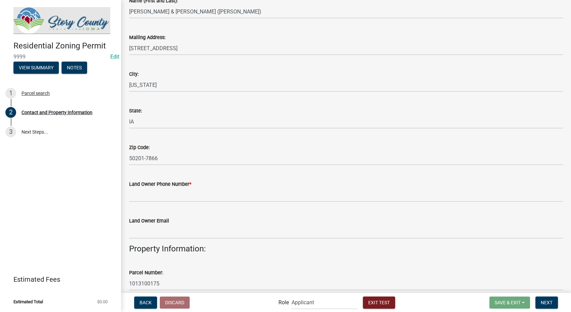
scroll to position [187, 0]
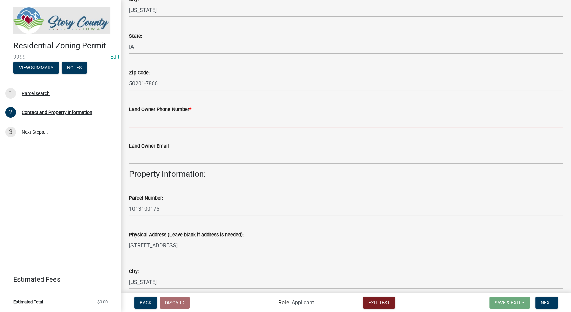
click at [167, 122] on input "Land Owner Phone Number *" at bounding box center [346, 120] width 434 height 14
type input "8127861368"
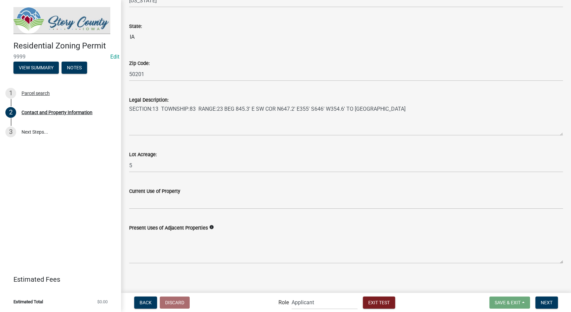
scroll to position [471, 0]
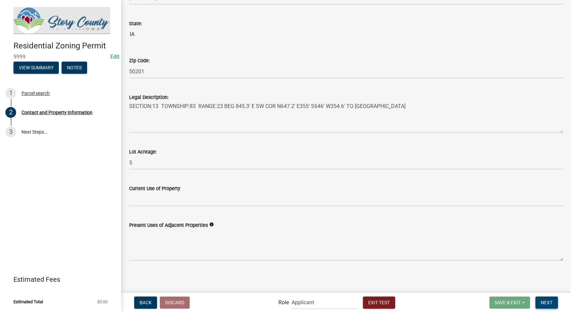
click at [543, 300] on span "Next" at bounding box center [547, 301] width 12 height 5
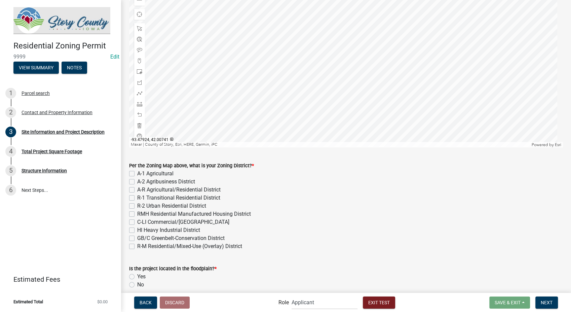
scroll to position [187, 0]
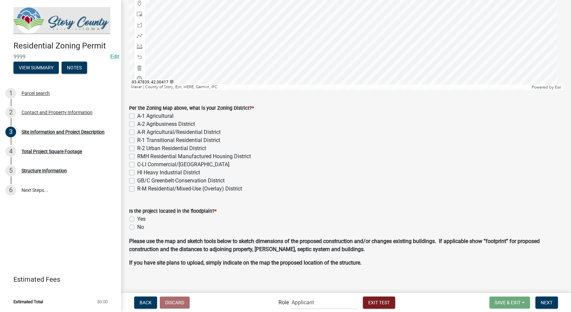
click at [137, 114] on label "A-1 Agricultural" at bounding box center [155, 116] width 36 height 8
click at [137, 114] on input "A-1 Agricultural" at bounding box center [139, 114] width 4 height 4
checkbox input "true"
checkbox input "false"
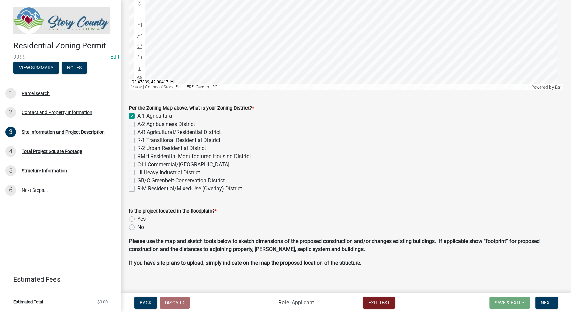
checkbox input "false"
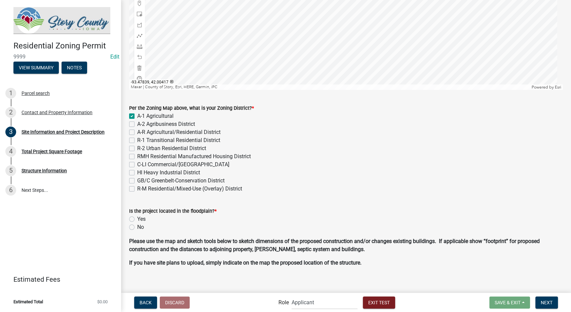
checkbox input "false"
click at [137, 227] on label "No" at bounding box center [140, 227] width 7 height 8
click at [137, 227] on input "No" at bounding box center [139, 225] width 4 height 4
radio input "true"
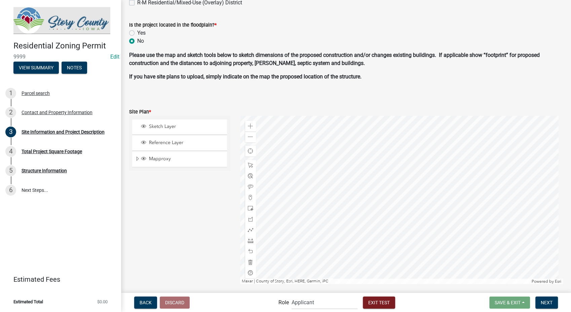
scroll to position [374, 0]
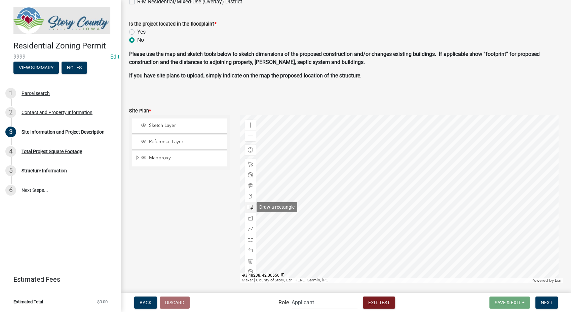
click at [248, 204] on span at bounding box center [250, 206] width 5 height 5
click at [388, 175] on div at bounding box center [401, 199] width 323 height 168
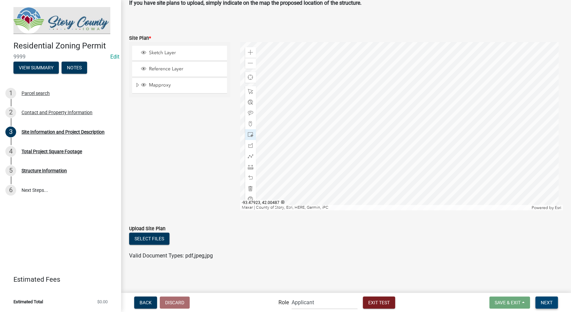
click at [550, 297] on button "Next" at bounding box center [546, 302] width 23 height 12
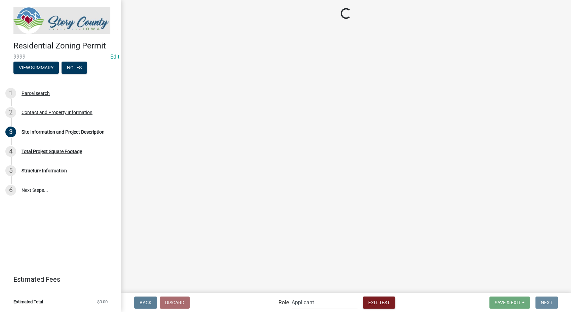
scroll to position [0, 0]
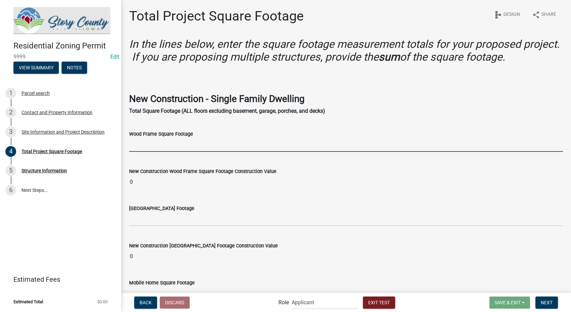
click at [180, 146] on input "text" at bounding box center [346, 145] width 434 height 14
type input "1500"
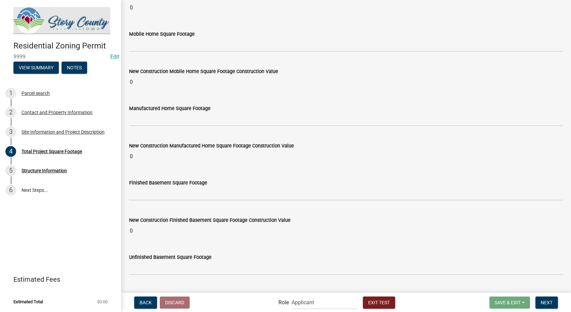
scroll to position [261, 0]
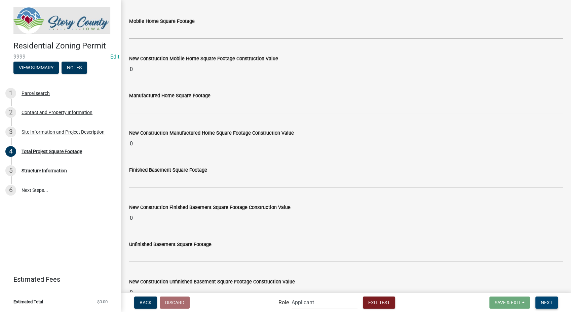
click at [548, 306] on button "Next" at bounding box center [546, 302] width 23 height 12
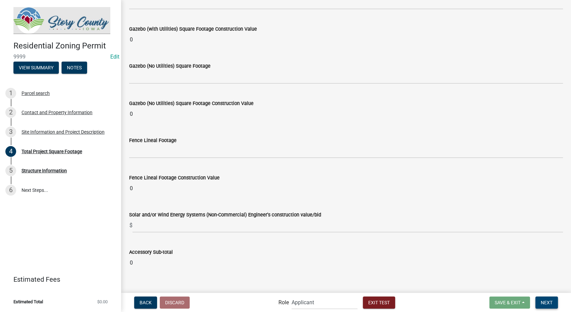
scroll to position [2624, 0]
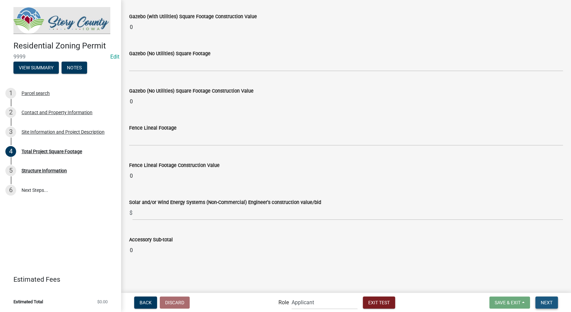
click at [543, 303] on span "Next" at bounding box center [547, 301] width 12 height 5
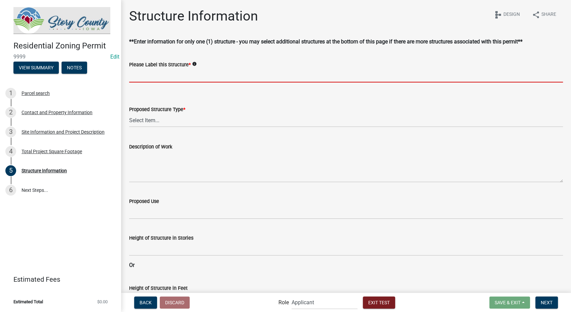
click at [145, 74] on input "Please Label this Structure *" at bounding box center [346, 76] width 434 height 14
type input "mother-in-law suite addition"
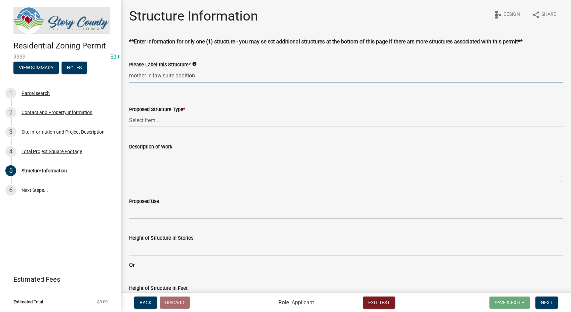
type input "150"
type input "350"
type input "175"
type input "250"
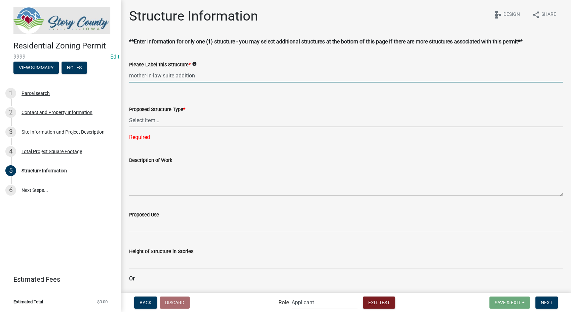
click at [169, 122] on select "Select Item... ACC BLD - ACCESSORY BUILDING ACC BLD ADD - ACCESSORY BUILDING AD…" at bounding box center [346, 120] width 434 height 14
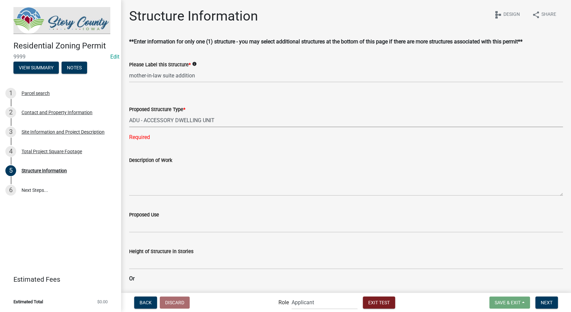
click at [129, 113] on select "Select Item... ACC BLD - ACCESSORY BUILDING ACC BLD ADD - ACCESSORY BUILDING AD…" at bounding box center [346, 120] width 434 height 14
select select "06126491-181f-4543-9395-d5ec3671a73b"
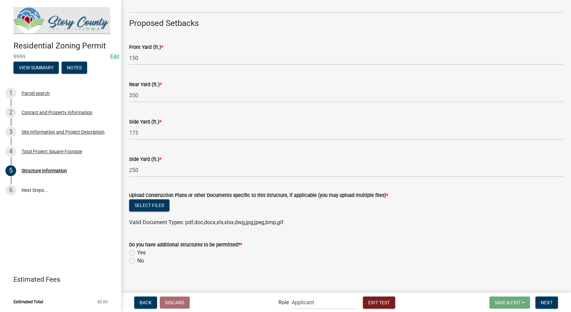
scroll to position [334, 0]
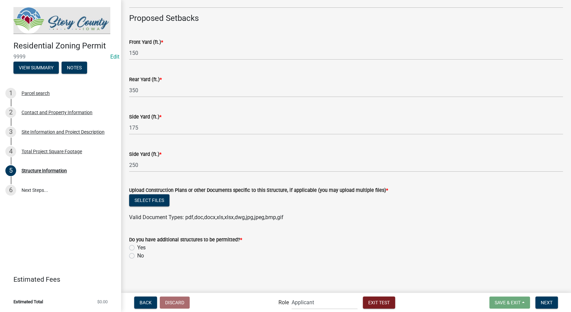
click at [137, 252] on label "No" at bounding box center [140, 255] width 7 height 8
click at [137, 252] on input "No" at bounding box center [139, 253] width 4 height 4
radio input "true"
click at [144, 196] on button "Select files" at bounding box center [149, 200] width 40 height 12
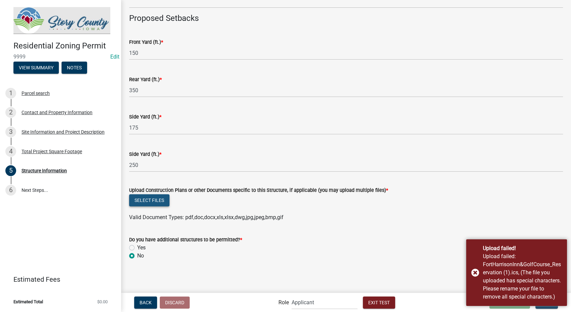
click at [161, 198] on button "Select files" at bounding box center [149, 200] width 40 height 12
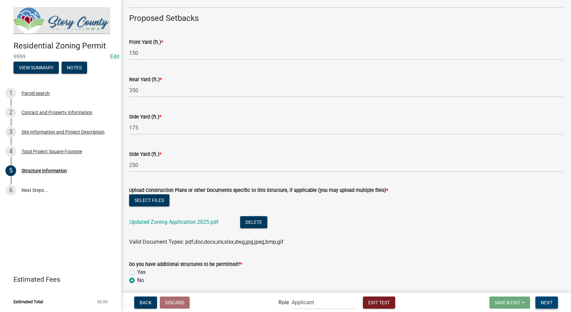
click at [545, 301] on span "Next" at bounding box center [547, 301] width 12 height 5
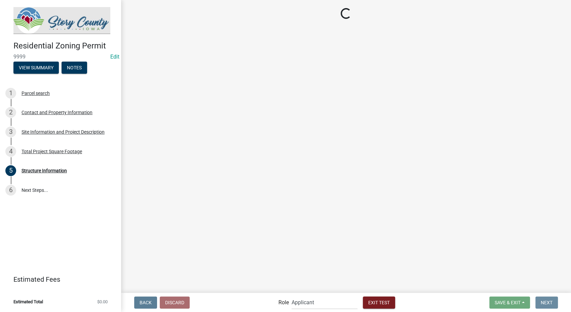
scroll to position [0, 0]
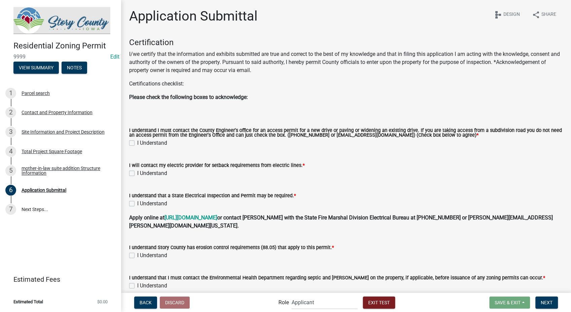
click at [137, 143] on label "I Understand" at bounding box center [152, 143] width 30 height 8
click at [137, 143] on input "I Understand" at bounding box center [139, 141] width 4 height 4
checkbox input "true"
click at [137, 173] on label "I Understand" at bounding box center [152, 173] width 30 height 8
click at [137, 173] on input "I Understand" at bounding box center [139, 171] width 4 height 4
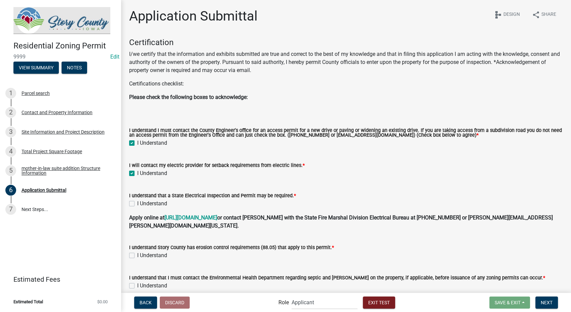
checkbox input "true"
click at [137, 205] on label "I Understand" at bounding box center [152, 203] width 30 height 8
click at [137, 204] on input "I Understand" at bounding box center [139, 201] width 4 height 4
checkbox input "true"
click at [137, 251] on label "I Understand" at bounding box center [152, 255] width 30 height 8
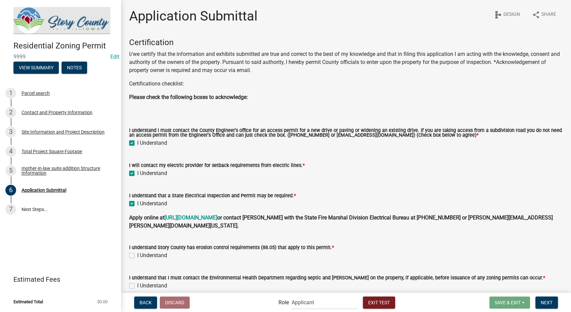
click at [137, 251] on input "I Understand" at bounding box center [139, 253] width 4 height 4
checkbox input "true"
click at [137, 281] on label "I Understand" at bounding box center [152, 285] width 30 height 8
click at [137, 281] on input "I Understand" at bounding box center [139, 283] width 4 height 4
checkbox input "true"
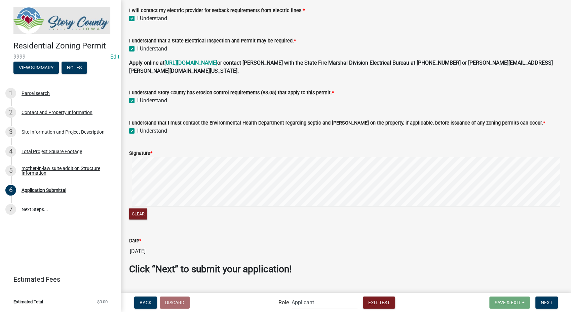
scroll to position [161, 0]
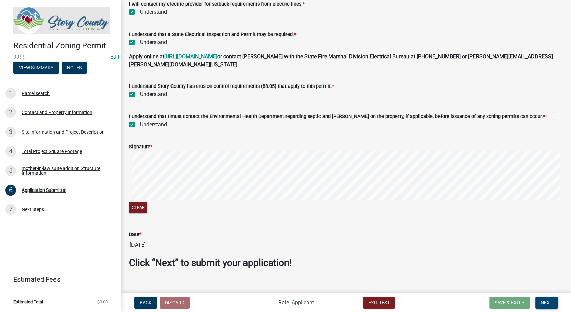
click at [540, 299] on button "Next" at bounding box center [546, 302] width 23 height 12
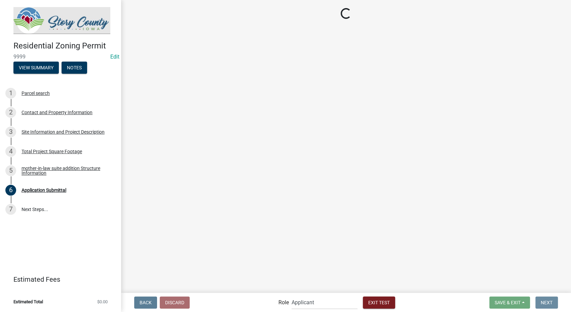
scroll to position [0, 0]
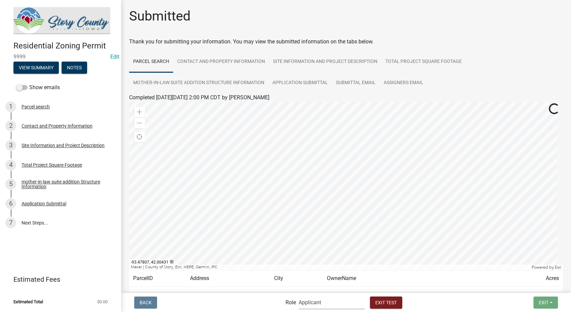
click at [328, 306] on select "Applicant Admin P & D Inspectors EH Administrative Assistant Zoning Reviewers E…" at bounding box center [332, 302] width 66 height 14
select select "9237ce04-550d-4df2-9581-d5eb3beb1e3f"
click at [299, 295] on select "Applicant Admin P & D Inspectors EH Administrative Assistant Zoning Reviewers E…" at bounding box center [332, 302] width 66 height 14
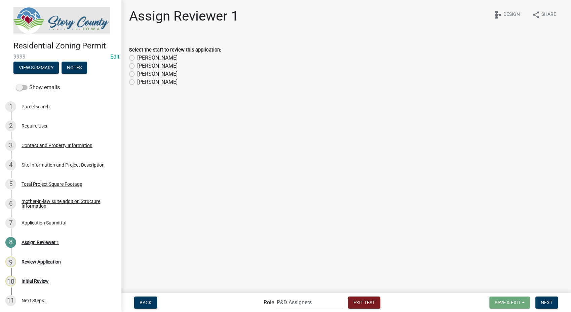
click at [131, 69] on div "[PERSON_NAME]" at bounding box center [346, 66] width 434 height 8
click at [137, 81] on label "[PERSON_NAME]" at bounding box center [157, 82] width 40 height 8
click at [137, 81] on input "[PERSON_NAME]" at bounding box center [139, 80] width 4 height 4
radio input "true"
click at [543, 303] on span "Next" at bounding box center [547, 301] width 12 height 5
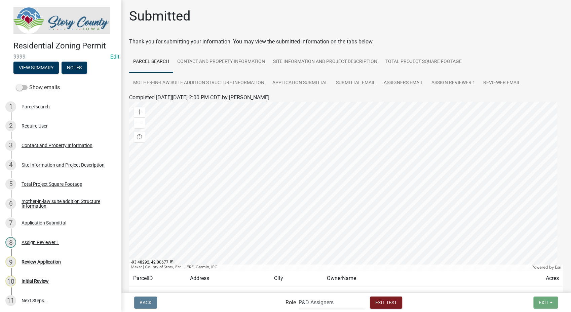
click at [354, 308] on select "Applicant Admin P & D Inspectors EH Administrative Assistant Zoning Reviewers E…" at bounding box center [332, 302] width 66 height 14
select select "289ca764-5063-4d44-9e26-a723625f811d"
click at [299, 295] on select "Applicant Admin P & D Inspectors EH Administrative Assistant Zoning Reviewers E…" at bounding box center [332, 302] width 66 height 14
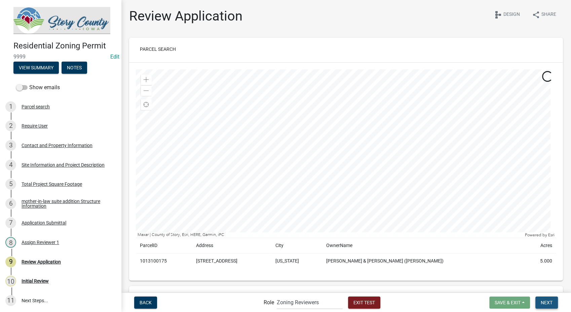
click at [549, 300] on span "Next" at bounding box center [547, 301] width 12 height 5
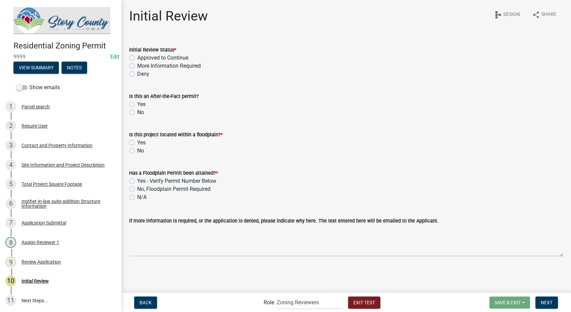
click at [137, 57] on label "Approved to Continue" at bounding box center [162, 58] width 51 height 8
click at [137, 57] on input "Approved to Continue" at bounding box center [139, 56] width 4 height 4
radio input "true"
click at [137, 149] on label "No" at bounding box center [140, 151] width 7 height 8
click at [137, 149] on input "No" at bounding box center [139, 149] width 4 height 4
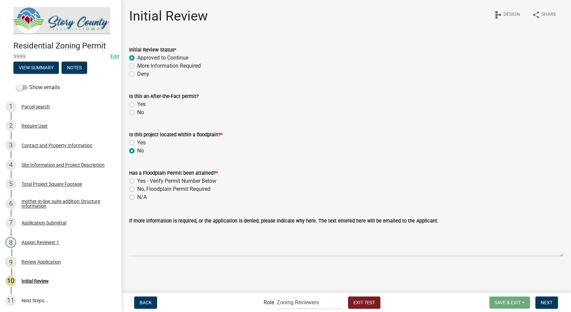
radio input "true"
click at [137, 198] on label "N/A" at bounding box center [141, 197] width 9 height 8
click at [137, 197] on input "N/A" at bounding box center [139, 195] width 4 height 4
radio input "true"
click at [545, 303] on span "Next" at bounding box center [547, 301] width 12 height 5
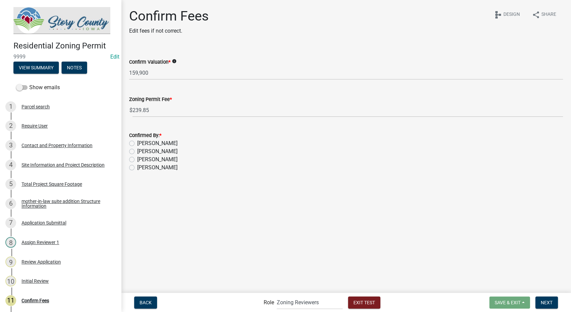
click at [137, 151] on label "[PERSON_NAME]" at bounding box center [157, 151] width 40 height 8
click at [137, 151] on input "[PERSON_NAME]" at bounding box center [139, 149] width 4 height 4
radio input "true"
click at [137, 169] on label "[PERSON_NAME]" at bounding box center [157, 167] width 40 height 8
click at [137, 168] on input "[PERSON_NAME]" at bounding box center [139, 165] width 4 height 4
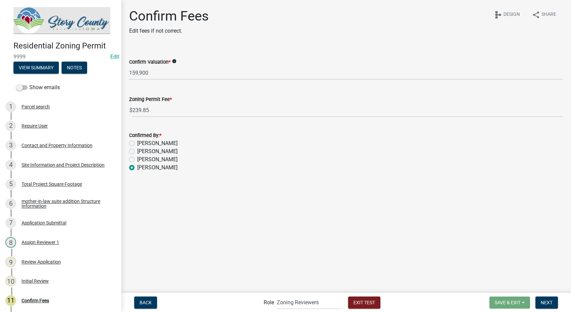
radio input "true"
click at [541, 303] on span "Next" at bounding box center [547, 301] width 12 height 5
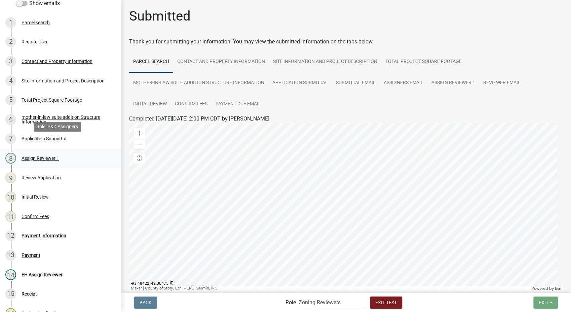
scroll to position [112, 0]
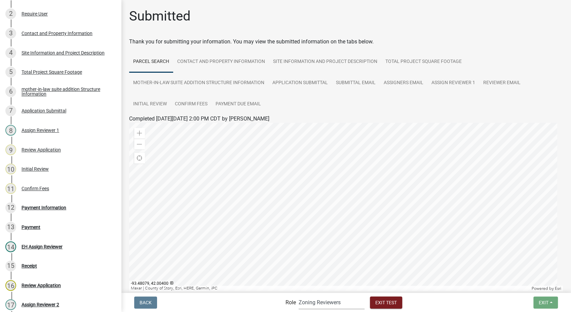
click at [342, 303] on select "Applicant Admin P & D Inspectors EH Administrative Assistant Zoning Reviewers E…" at bounding box center [332, 302] width 66 height 14
select select "46f061d0-ca05-4526-87ad-bae6256f3e47"
click at [299, 295] on select "Applicant Admin P & D Inspectors EH Administrative Assistant Zoning Reviewers E…" at bounding box center [332, 302] width 66 height 14
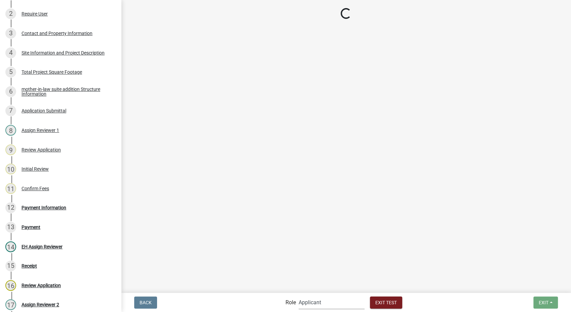
scroll to position [40, 0]
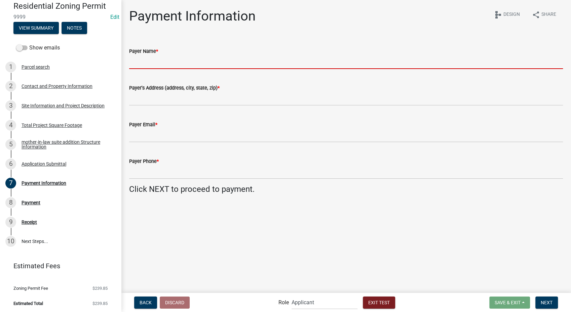
click at [179, 64] on input "Payer Name *" at bounding box center [346, 62] width 434 height 14
type input "[PERSON_NAME]"
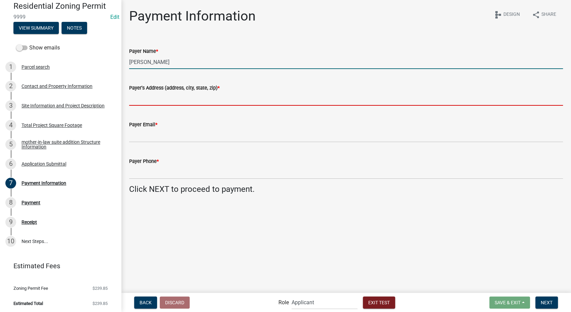
type input "[STREET_ADDRESS][PERSON_NAME]"
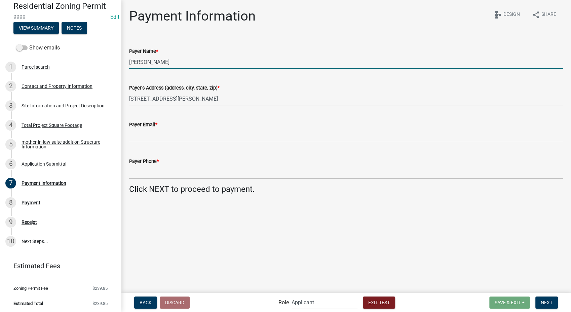
type input "[EMAIL_ADDRESS][DOMAIN_NAME]"
type input "8127861368"
click at [546, 301] on span "Next" at bounding box center [547, 301] width 12 height 5
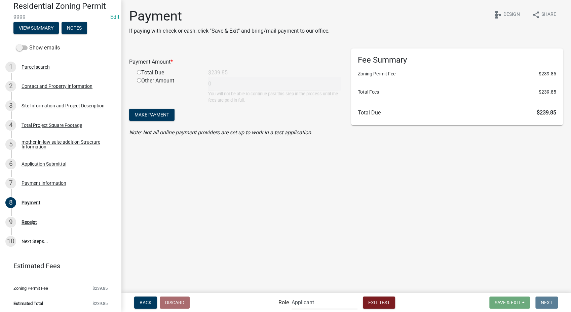
click at [331, 298] on select "Applicant Admin P & D Inspectors EH Administrative Assistant Zoning Reviewers E…" at bounding box center [324, 302] width 66 height 14
select select "03540cc7-cae6-4ec5-9df4-19164d3ec826"
click at [291, 295] on select "Applicant Admin P & D Inspectors EH Administrative Assistant Zoning Reviewers E…" at bounding box center [324, 302] width 66 height 14
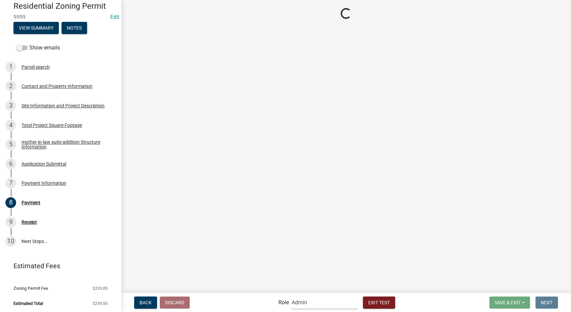
scroll to position [112, 0]
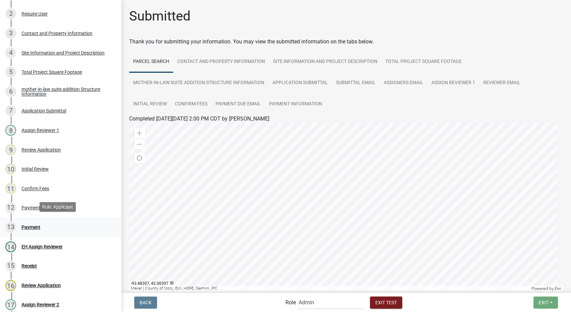
click at [22, 225] on div "Payment" at bounding box center [31, 227] width 19 height 5
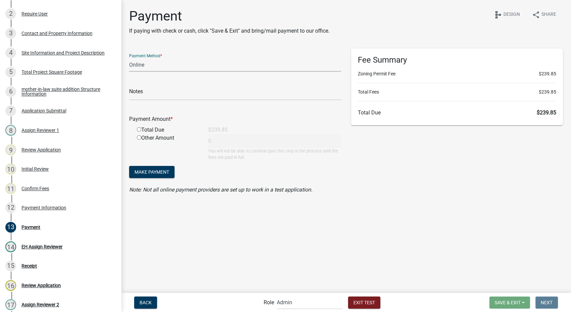
click at [154, 61] on select "Credit Card POS Check Cash Online" at bounding box center [235, 65] width 212 height 14
select select "1: 0"
click at [129, 58] on select "Credit Card POS Check Cash Online" at bounding box center [235, 65] width 212 height 14
click at [147, 88] on input "text" at bounding box center [235, 93] width 212 height 14
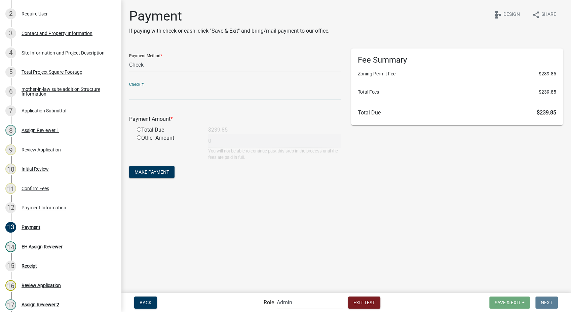
type input "test"
click at [140, 129] on input "radio" at bounding box center [139, 129] width 4 height 4
radio input "true"
type input "239.85"
click at [150, 175] on button "Make Payment" at bounding box center [151, 172] width 45 height 12
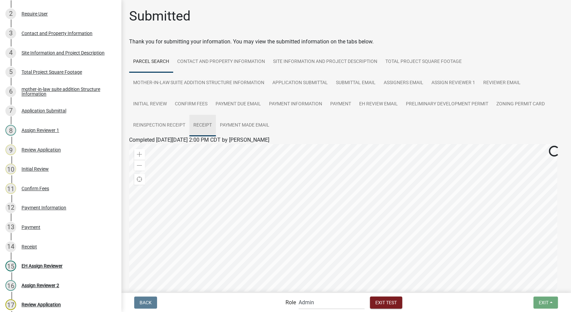
click at [202, 125] on link "Receipt" at bounding box center [202, 126] width 27 height 22
click at [130, 148] on link "Receipt" at bounding box center [137, 148] width 17 height 6
click at [374, 302] on button "Exit Test" at bounding box center [386, 302] width 32 height 12
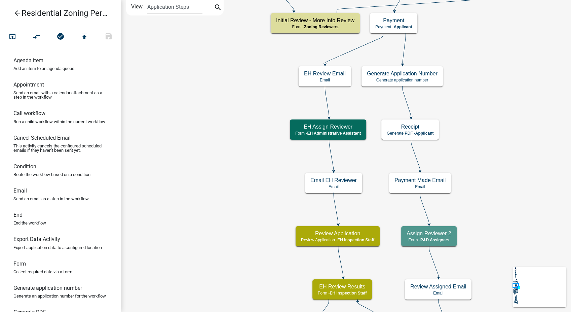
click at [18, 12] on icon "arrow_back" at bounding box center [17, 13] width 8 height 9
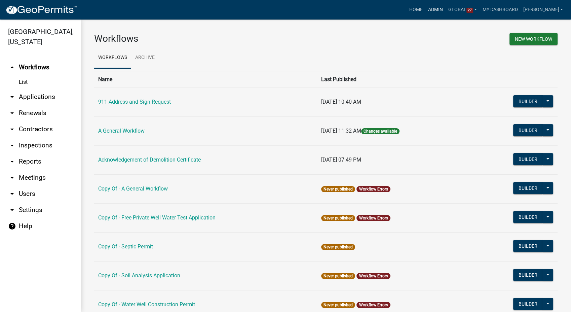
click at [440, 8] on link "Admin" at bounding box center [435, 9] width 20 height 13
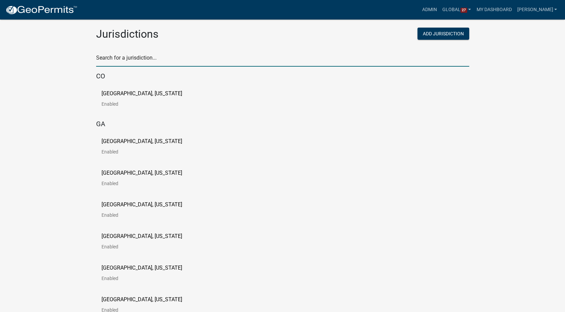
click at [135, 54] on input "text" at bounding box center [282, 60] width 373 height 14
type input "pine"
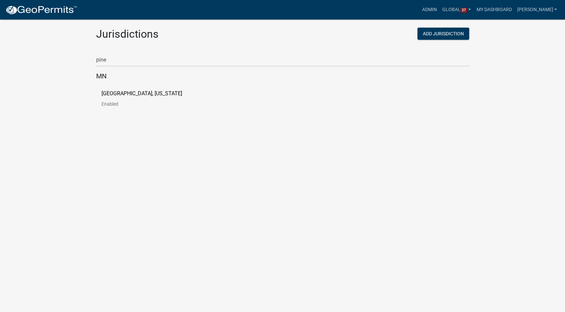
click at [127, 91] on p "[GEOGRAPHIC_DATA], [US_STATE]" at bounding box center [142, 93] width 81 height 5
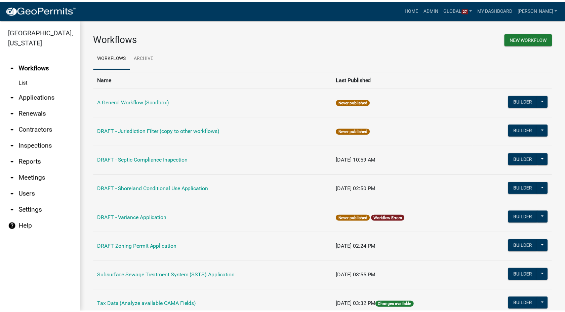
scroll to position [25, 0]
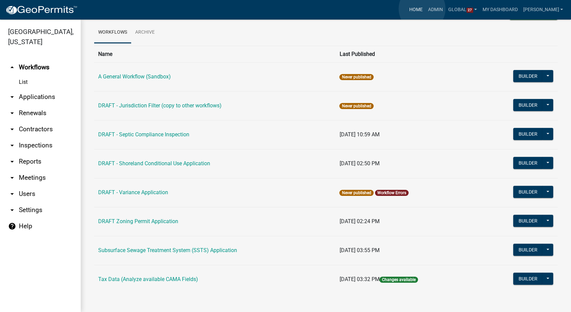
click at [422, 9] on link "Home" at bounding box center [415, 9] width 19 height 13
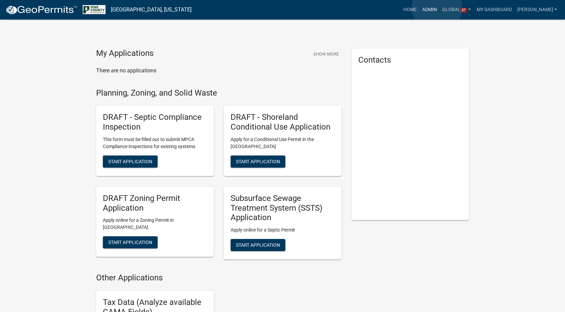
click at [437, 8] on link "Admin" at bounding box center [430, 9] width 20 height 13
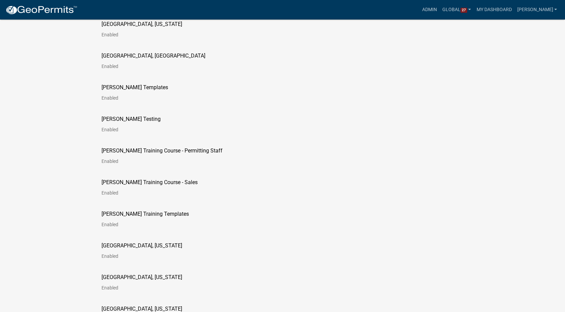
scroll to position [1158, 0]
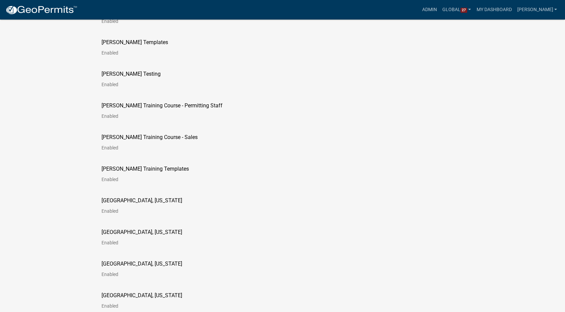
click at [123, 264] on p "[GEOGRAPHIC_DATA], [US_STATE]" at bounding box center [142, 263] width 81 height 5
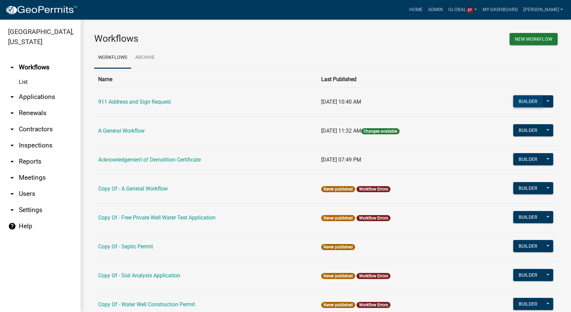
click at [516, 100] on button "Builder" at bounding box center [528, 101] width 30 height 12
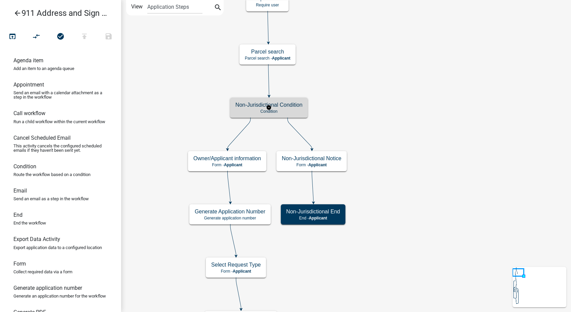
click at [291, 106] on h5 "Non-Jurisdictional Condition" at bounding box center [268, 105] width 67 height 6
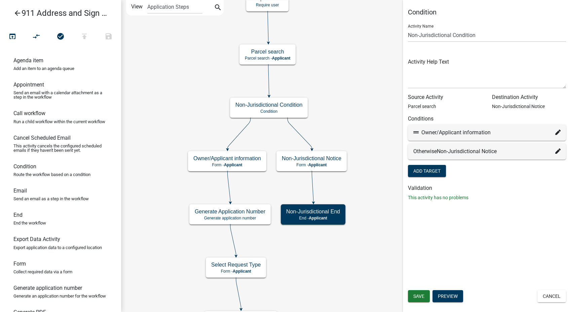
click at [556, 132] on icon at bounding box center [557, 131] width 5 height 5
select select "3: cfef24a7-9e74-48a8-88f5-c33981fc44cf"
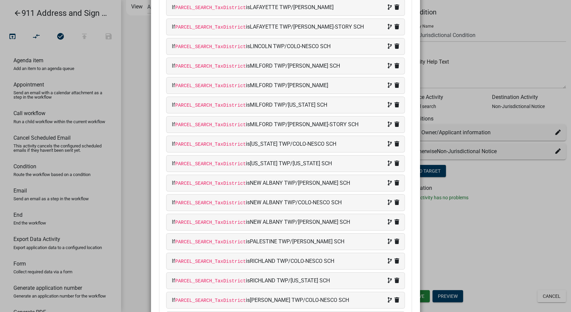
scroll to position [411, 0]
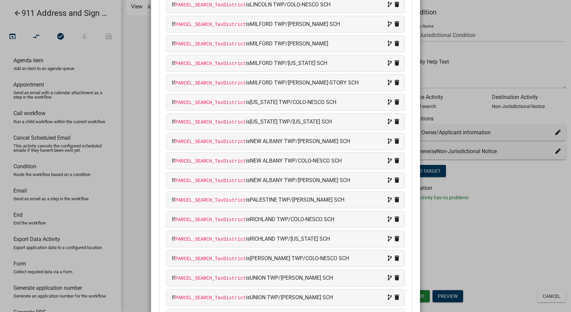
click at [345, 254] on div "If PARCEL_SEARCH_TaxDistrict is SHERMAN TWP/COLO-NESCO SCH" at bounding box center [285, 258] width 227 height 8
select select "96: PARCEL_SEARCH_TaxDistrict"
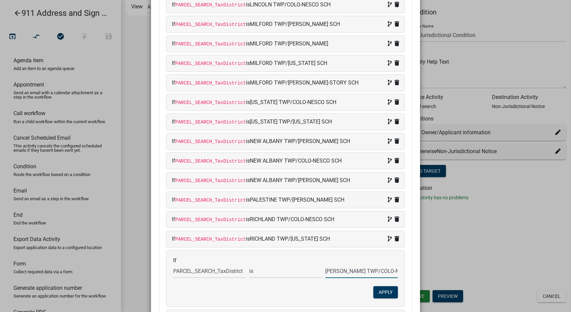
click at [378, 269] on input "SHERMAN TWP/COLO-NESCO SCH" at bounding box center [361, 271] width 73 height 14
type input "SHERMAN TWP/COLO NESCO SCH"
click at [381, 289] on button "Apply" at bounding box center [385, 292] width 25 height 12
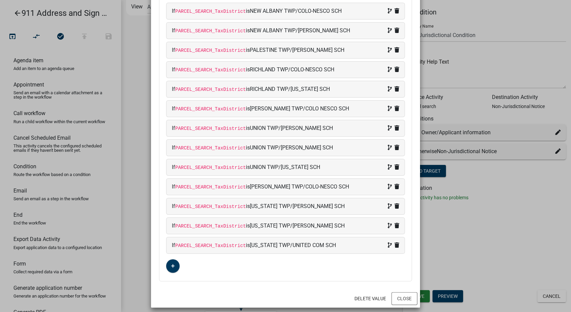
scroll to position [562, 0]
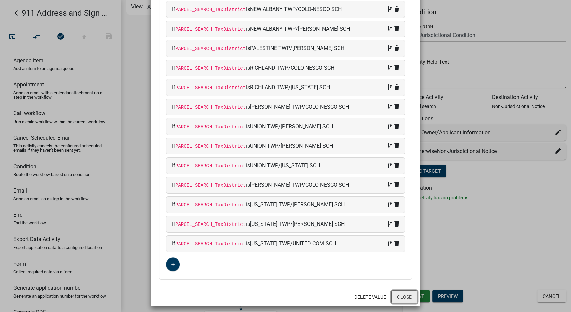
click at [398, 296] on button "Close" at bounding box center [404, 296] width 26 height 13
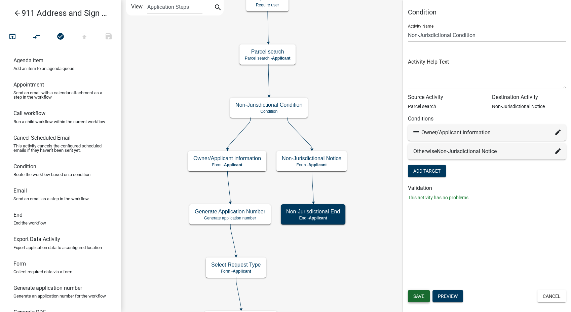
click at [425, 298] on button "Save" at bounding box center [419, 296] width 22 height 12
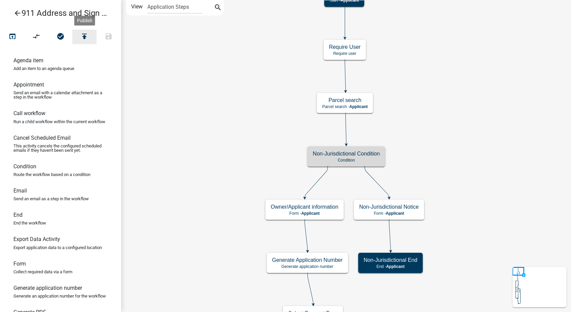
click at [83, 39] on icon "publish" at bounding box center [84, 36] width 8 height 9
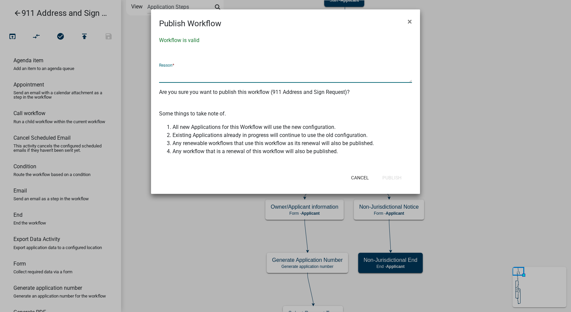
click at [192, 78] on textarea at bounding box center [285, 74] width 253 height 15
type textarea "Edit non-jurisdiction condition"
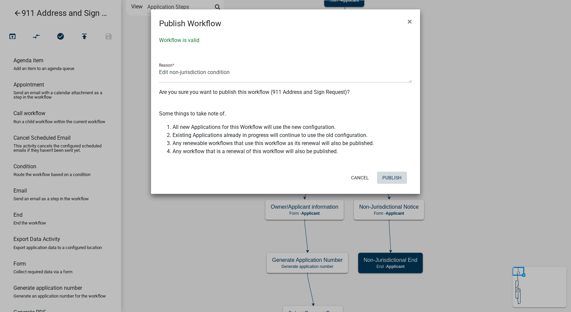
click at [385, 176] on button "Publish" at bounding box center [392, 177] width 30 height 12
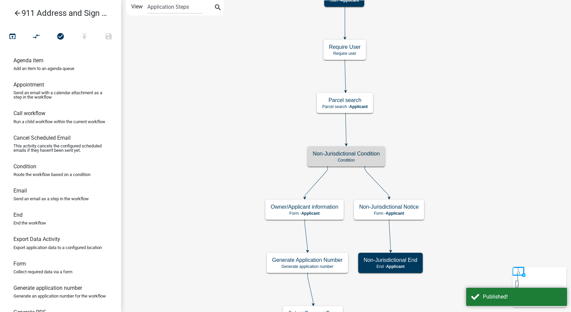
click at [13, 13] on icon "arrow_back" at bounding box center [17, 13] width 8 height 9
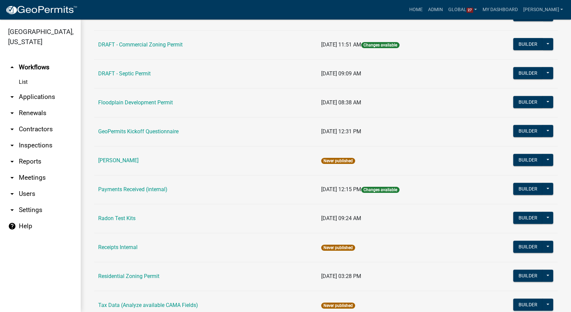
scroll to position [401, 0]
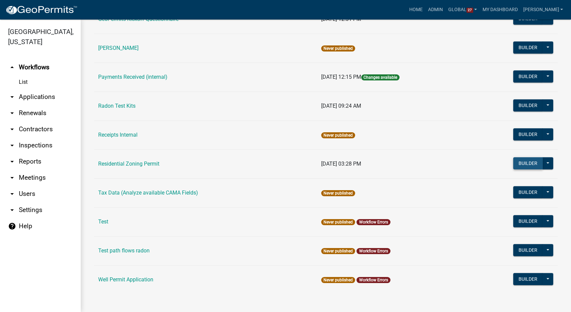
click at [513, 161] on button "Builder" at bounding box center [528, 163] width 30 height 12
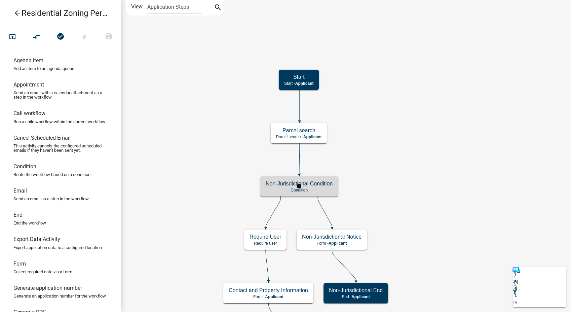
click at [311, 190] on p "Condition" at bounding box center [299, 190] width 67 height 5
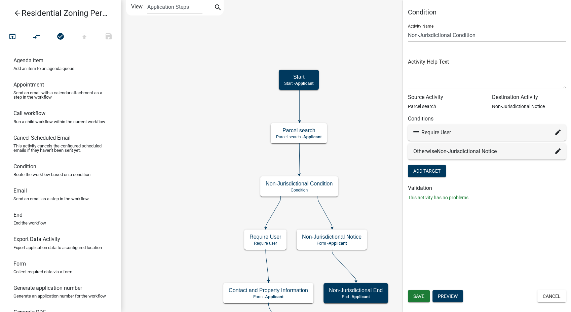
click at [556, 130] on icon at bounding box center [557, 131] width 5 height 5
select select "87: 561acddf-6ec3-4bfc-ae9f-af712388cc91"
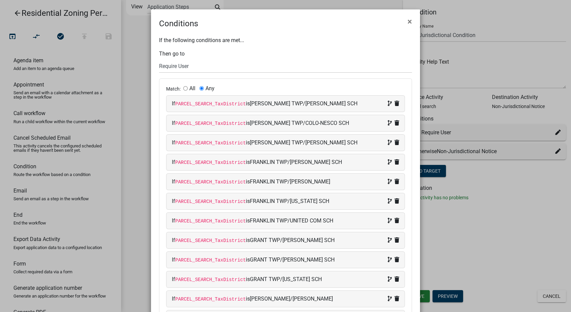
click at [312, 140] on span "COLLINS TWP/WEST MARSHALL SCH" at bounding box center [304, 142] width 108 height 6
select select "87: PARCEL_SEARCH_TaxDistrict"
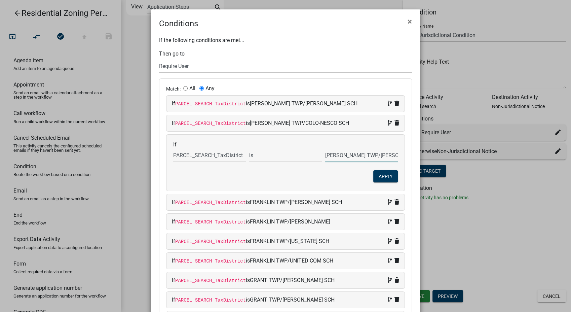
click at [365, 156] on input "COLLINS TWP/WEST MARSHALL SCH" at bounding box center [361, 155] width 73 height 14
type input "COLLINS TWP/WST MARSHALL SCH"
click at [390, 171] on button "Apply" at bounding box center [385, 176] width 25 height 12
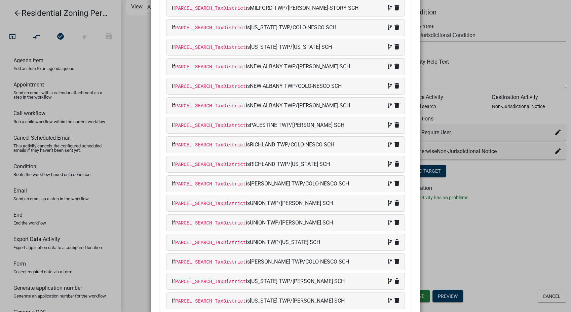
scroll to position [560, 0]
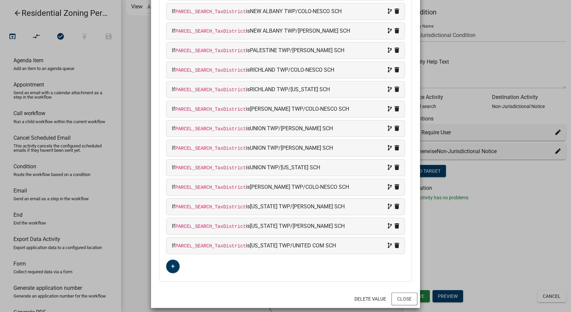
click at [377, 106] on div "If PARCEL_SEARCH_TaxDistrict is SHERMAN TWP/COLO-NESCO SCH" at bounding box center [285, 109] width 227 height 8
select select "87: PARCEL_SEARCH_TaxDistrict"
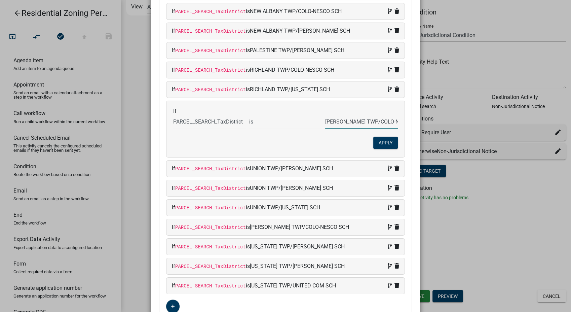
click at [377, 120] on input "SHERMAN TWP/COLO-NESCO SCH" at bounding box center [361, 122] width 73 height 14
type input "SHERMAN TWP/COLO NESCO SCH"
click at [376, 138] on button "Apply" at bounding box center [385, 142] width 25 height 12
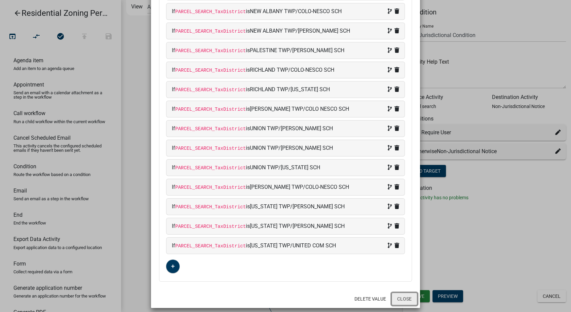
click at [404, 295] on button "Close" at bounding box center [404, 298] width 26 height 13
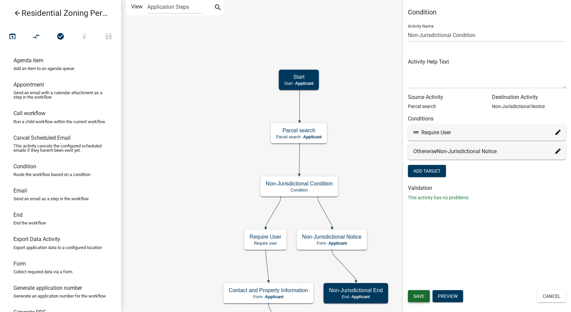
click at [424, 298] on span "Save" at bounding box center [418, 295] width 11 height 5
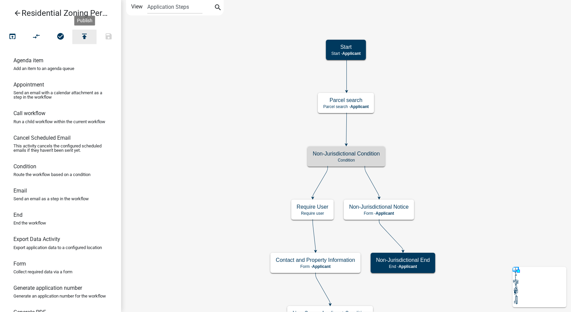
click at [85, 30] on button "publish" at bounding box center [84, 37] width 24 height 14
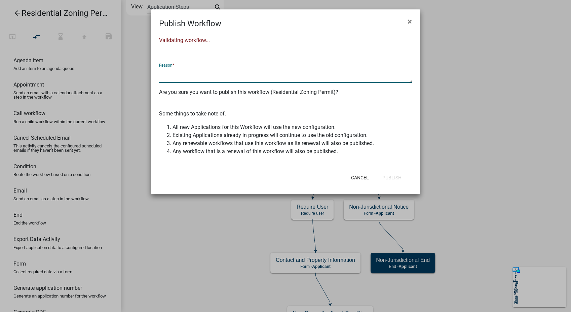
click at [174, 76] on textarea at bounding box center [285, 74] width 253 height 15
type textarea "edited non-jurisdiction condition"
click at [391, 180] on button "Publish" at bounding box center [392, 177] width 30 height 12
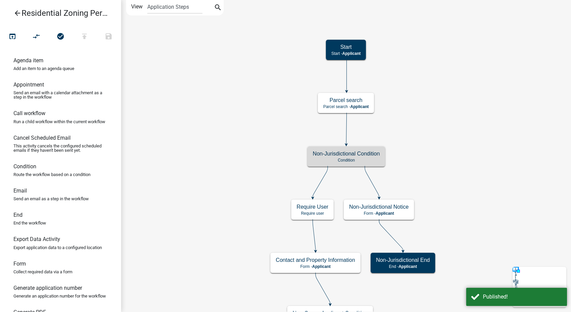
click at [17, 11] on icon "arrow_back" at bounding box center [17, 13] width 8 height 9
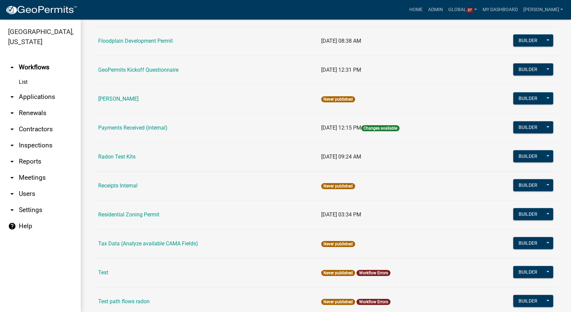
scroll to position [374, 0]
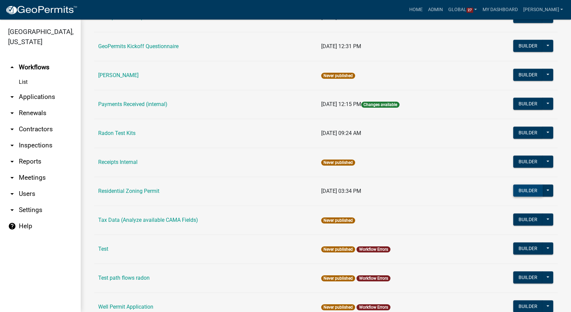
click at [519, 189] on button "Builder" at bounding box center [528, 190] width 30 height 12
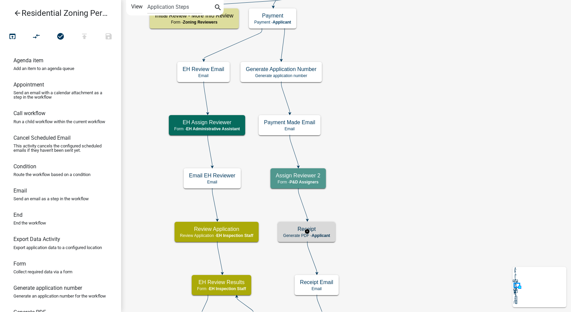
click at [323, 230] on h5 "Receipt" at bounding box center [306, 229] width 47 height 6
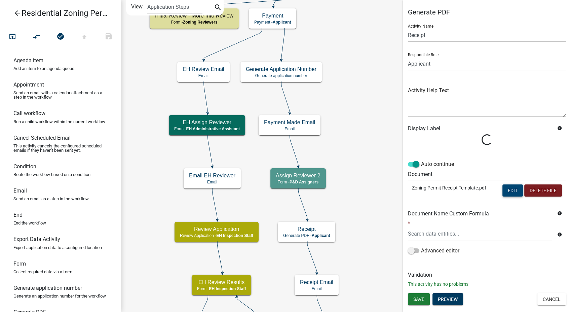
click at [510, 192] on button "Edit" at bounding box center [512, 190] width 21 height 12
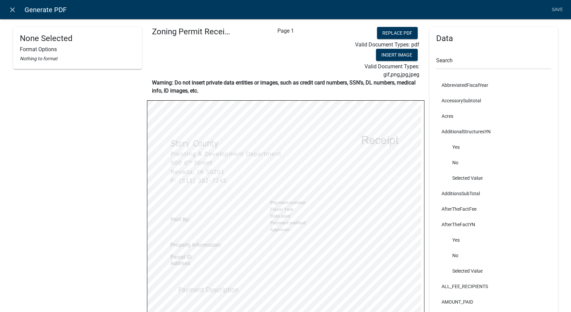
select select
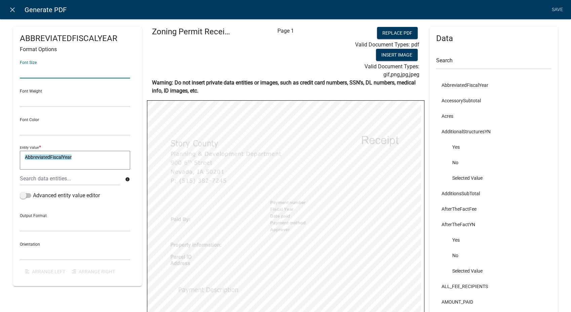
click at [23, 68] on input "text" at bounding box center [75, 72] width 110 height 14
type input "10"
click at [560, 8] on link "Save" at bounding box center [557, 9] width 17 height 13
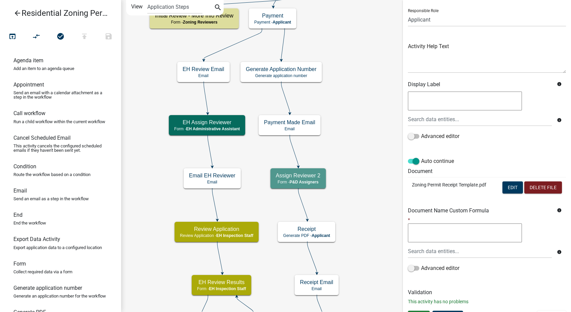
scroll to position [56, 0]
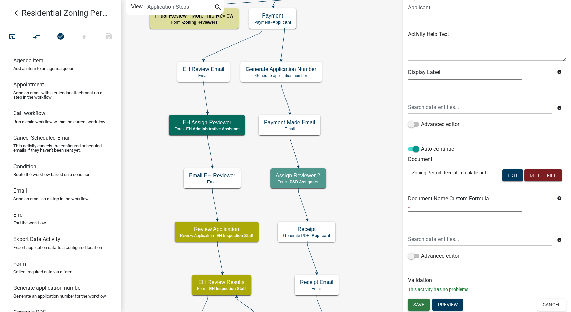
click at [421, 301] on span "Save" at bounding box center [418, 303] width 11 height 5
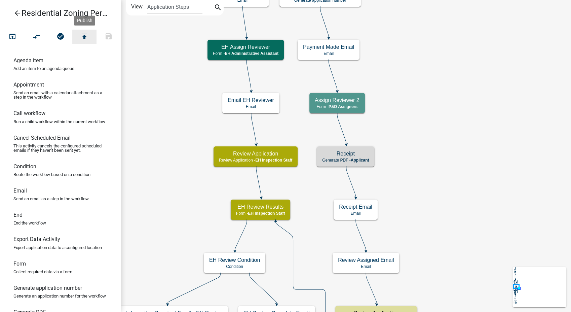
click at [83, 33] on icon "publish" at bounding box center [84, 36] width 8 height 9
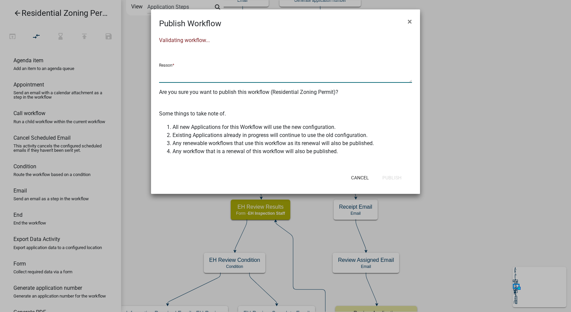
click at [213, 77] on textarea at bounding box center [285, 74] width 253 height 15
type textarea "changed out formula in receipt pdf"
click at [389, 175] on button "Publish" at bounding box center [392, 177] width 30 height 12
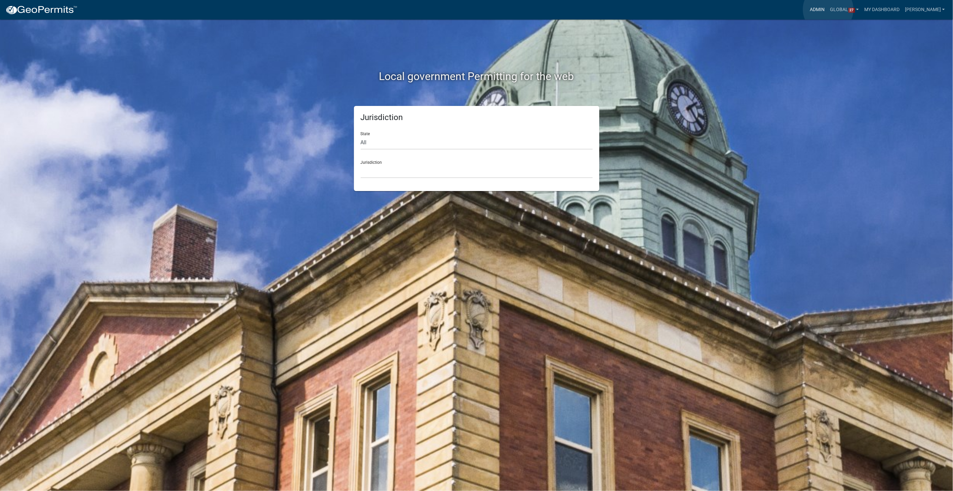
click at [828, 9] on link "Admin" at bounding box center [818, 9] width 20 height 13
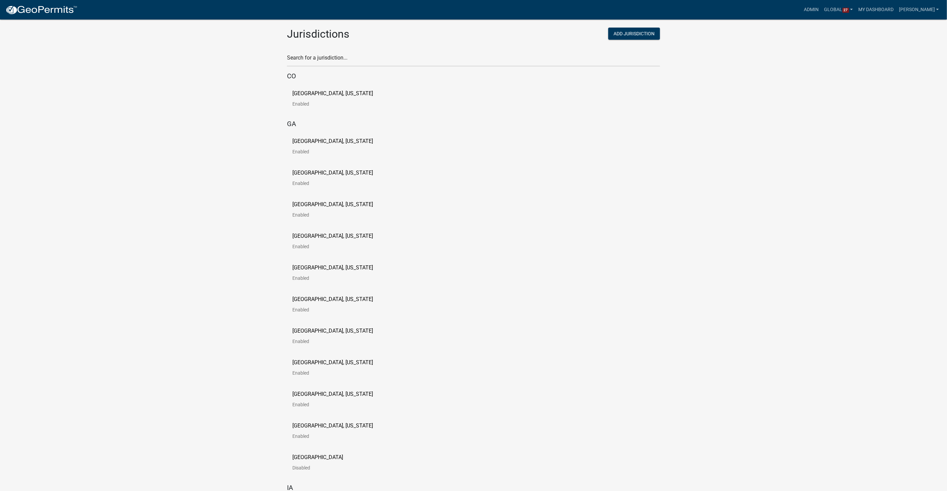
click at [309, 49] on div "Search for a jurisdiction..." at bounding box center [473, 54] width 373 height 23
click at [307, 64] on input "text" at bounding box center [473, 60] width 373 height 14
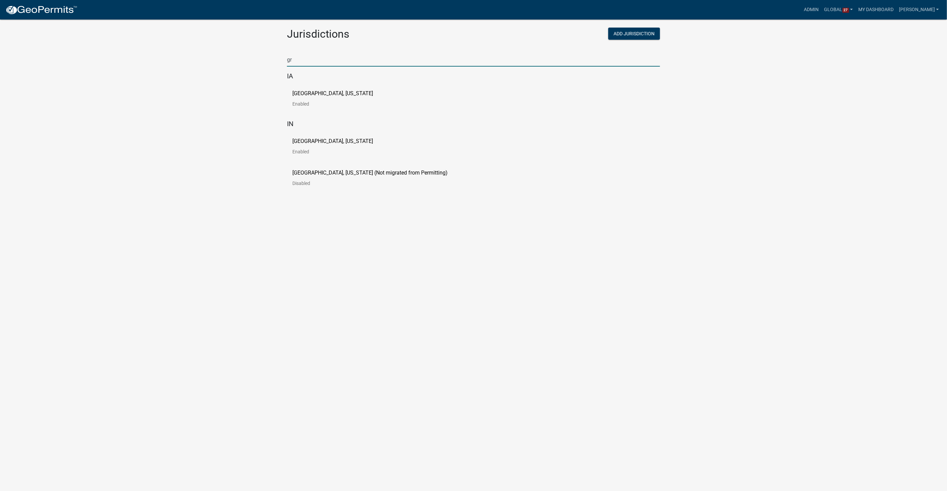
type input "g"
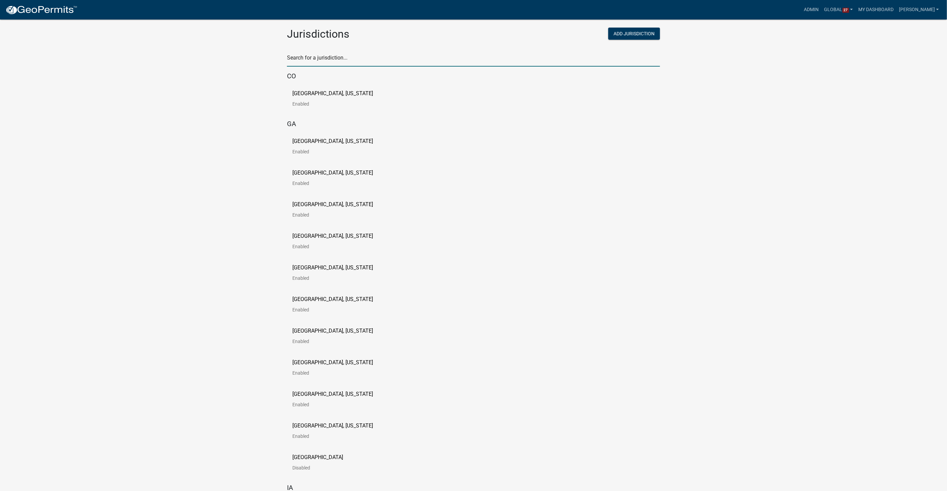
click at [335, 424] on p "[GEOGRAPHIC_DATA], [US_STATE]" at bounding box center [332, 425] width 81 height 5
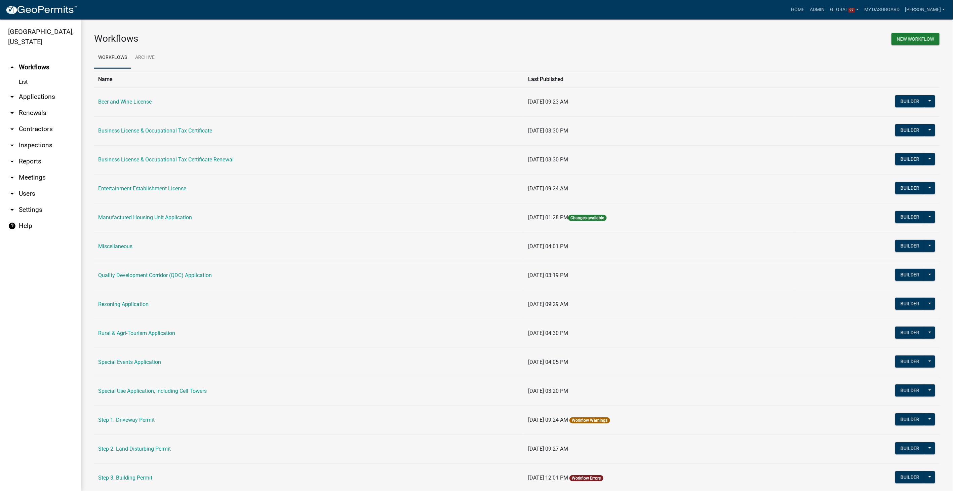
click at [36, 121] on link "arrow_drop_down Contractors" at bounding box center [40, 129] width 81 height 16
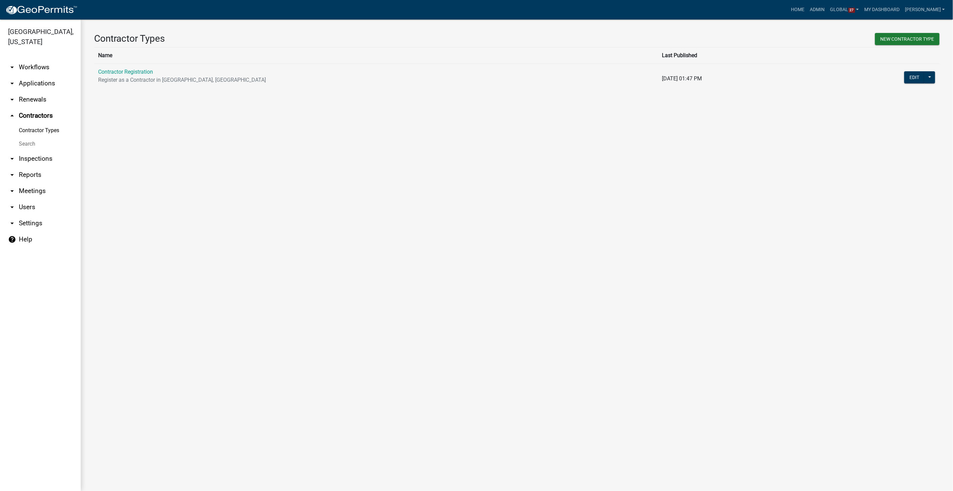
click at [37, 59] on link "arrow_drop_down Workflows" at bounding box center [40, 67] width 81 height 16
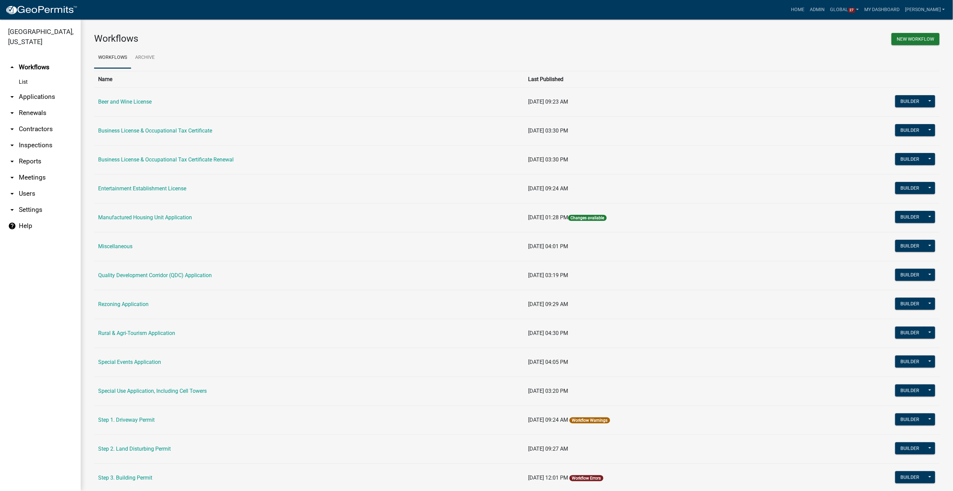
click at [44, 121] on link "arrow_drop_down Contractors" at bounding box center [40, 129] width 81 height 16
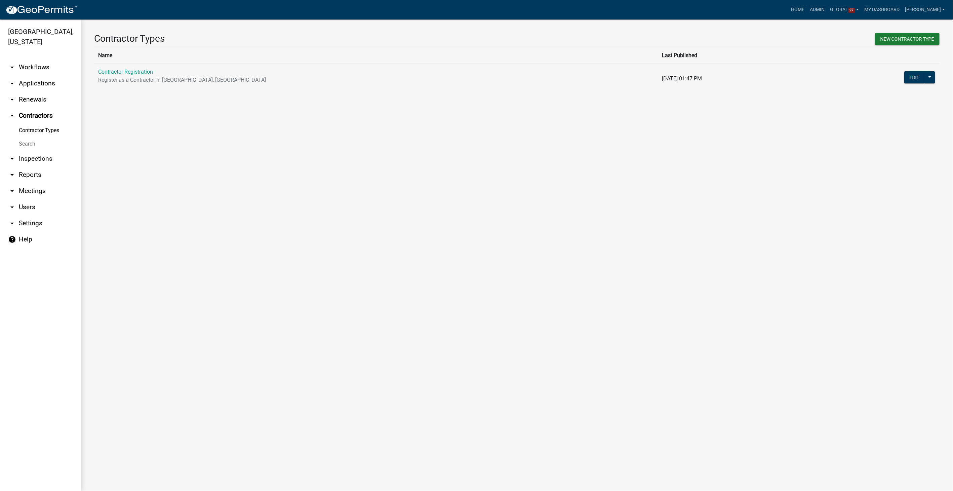
click at [27, 59] on link "arrow_drop_down Workflows" at bounding box center [40, 67] width 81 height 16
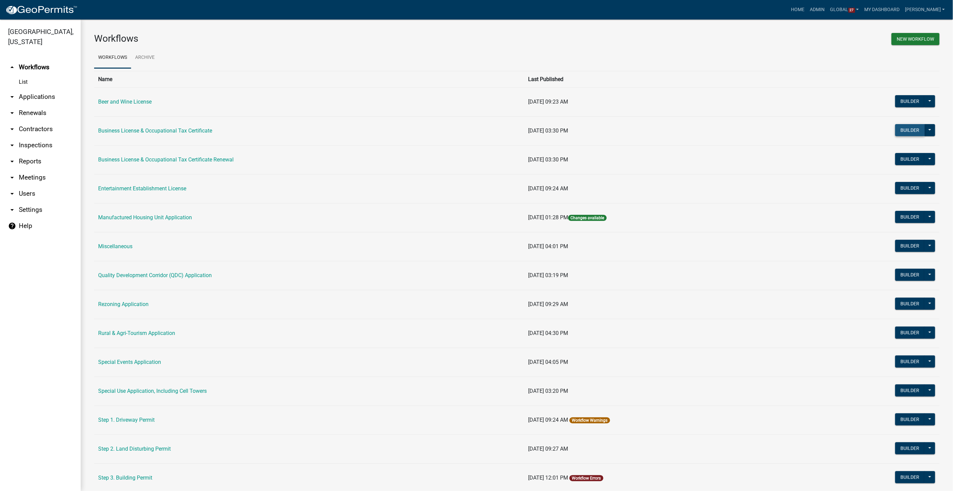
click at [895, 132] on button "Builder" at bounding box center [910, 130] width 30 height 12
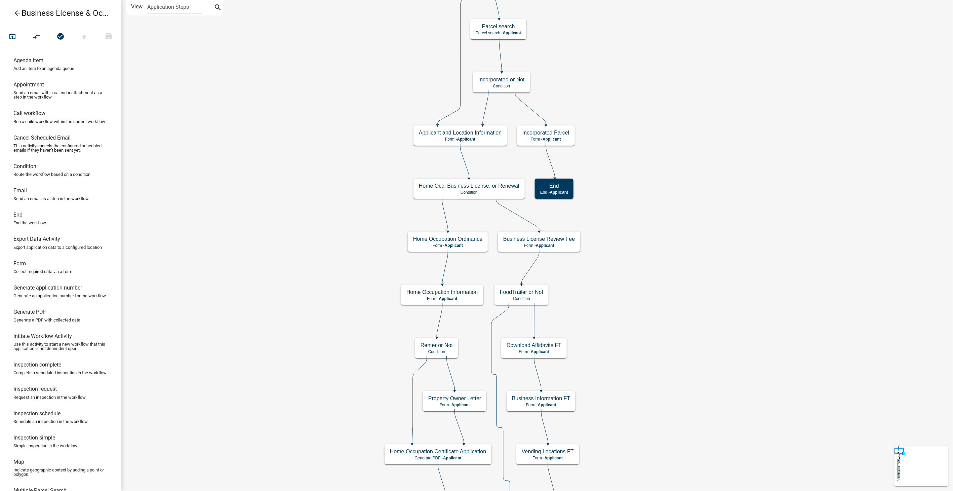
click at [15, 12] on icon "arrow_back" at bounding box center [17, 13] width 8 height 9
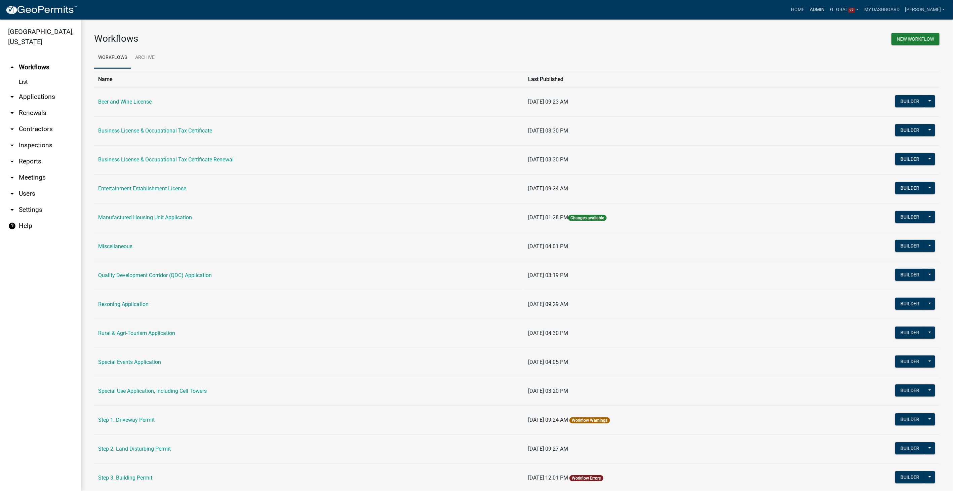
click at [828, 9] on link "Admin" at bounding box center [818, 9] width 20 height 13
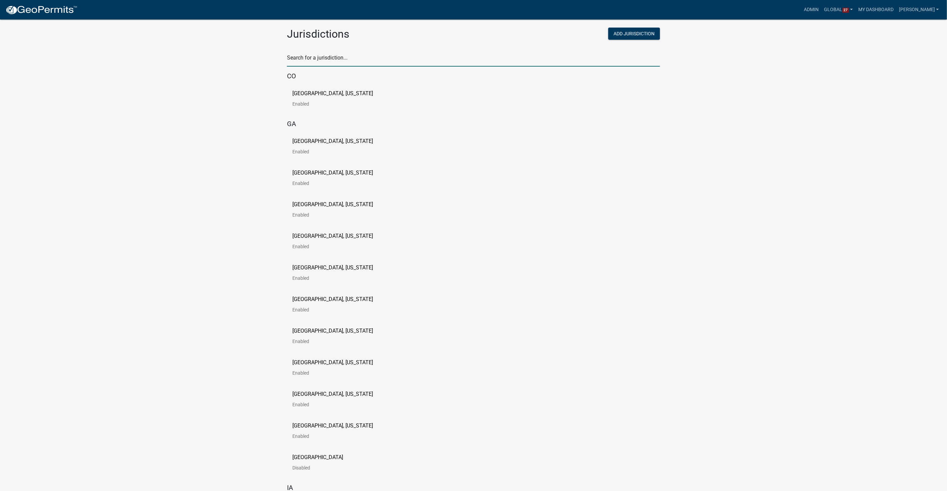
click at [293, 57] on input "text" at bounding box center [473, 60] width 373 height 14
click at [296, 143] on p "[GEOGRAPHIC_DATA], [US_STATE]" at bounding box center [332, 141] width 81 height 5
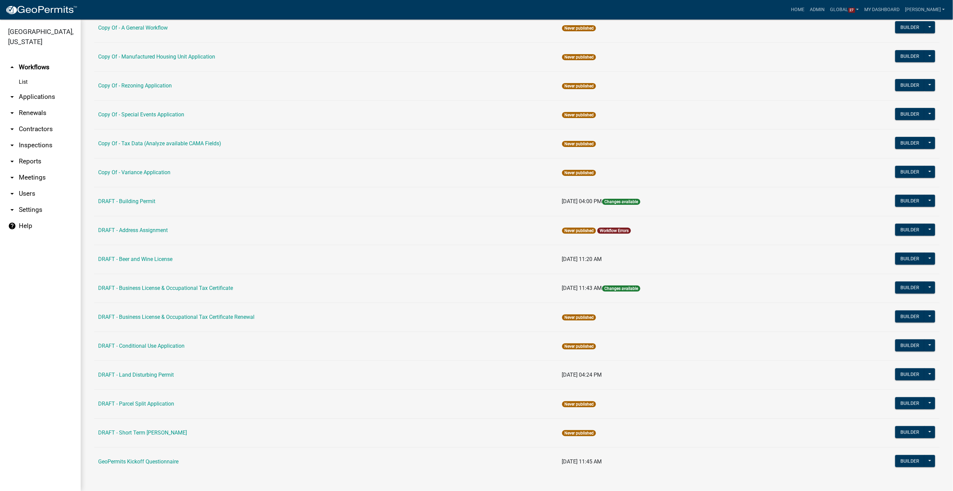
scroll to position [76, 0]
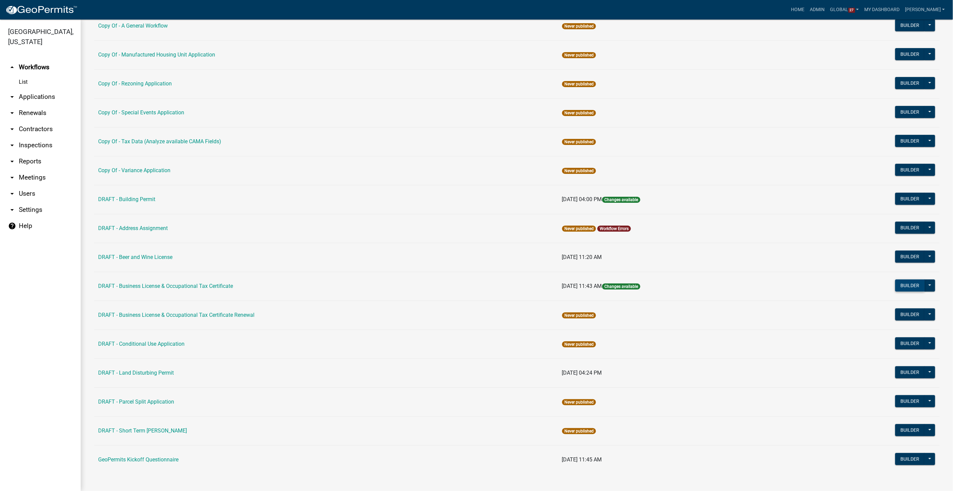
click at [912, 286] on button "Builder" at bounding box center [910, 285] width 30 height 12
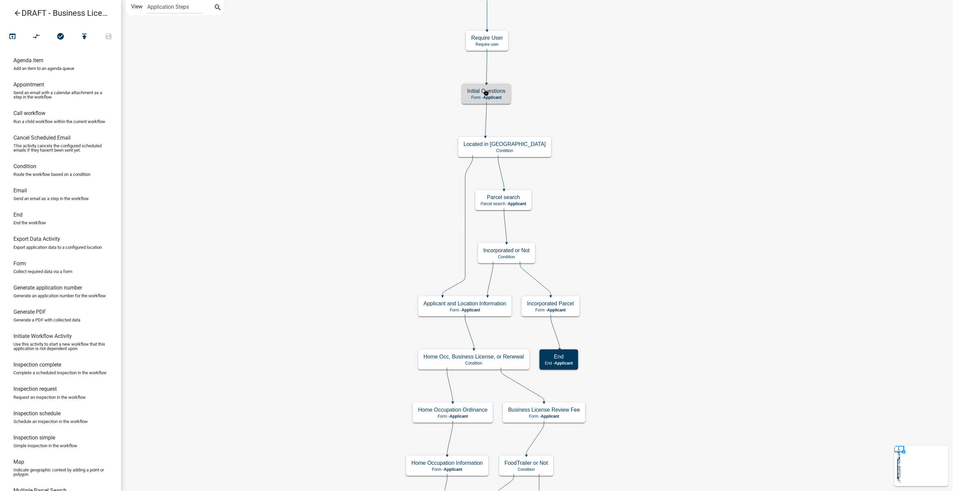
click at [504, 90] on h5 "Initial Questions" at bounding box center [486, 91] width 38 height 6
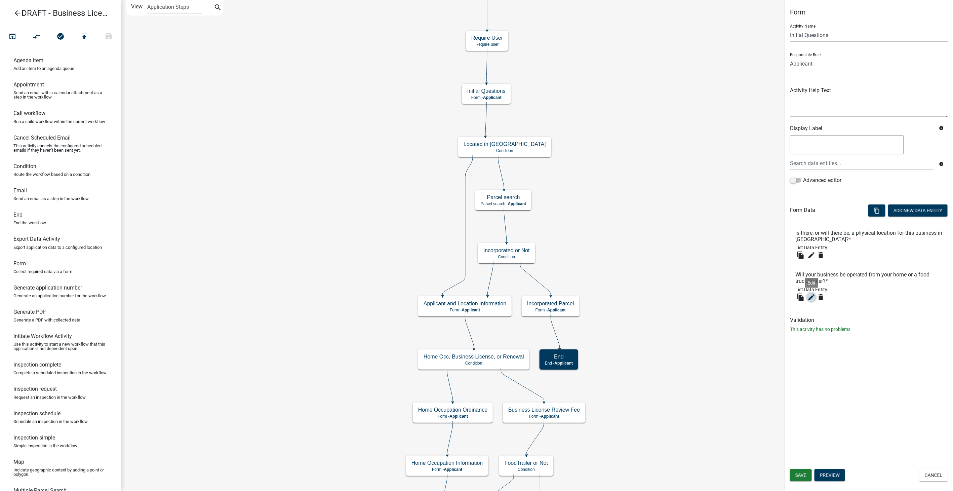
click at [812, 294] on icon "edit" at bounding box center [812, 297] width 8 height 8
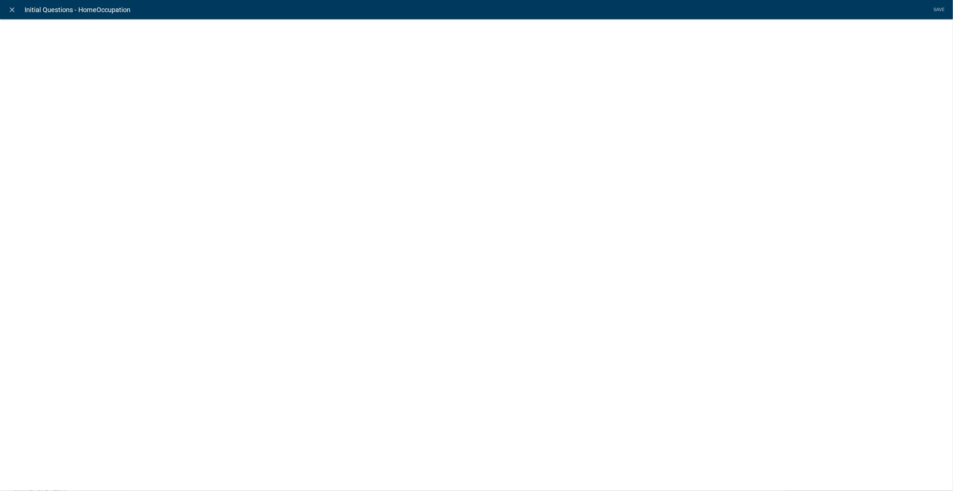
select select "list-data"
select select
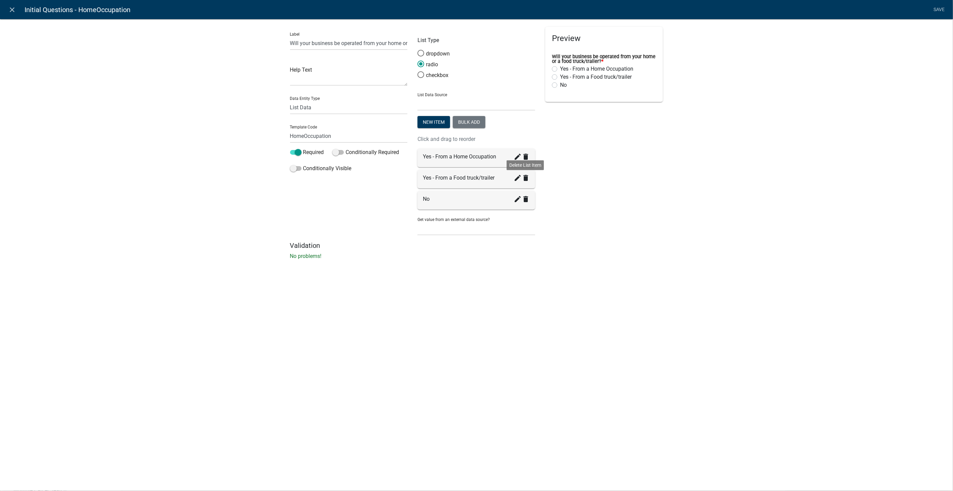
click at [527, 179] on icon "delete" at bounding box center [526, 178] width 8 height 8
drag, startPoint x: 517, startPoint y: 179, endPoint x: 502, endPoint y: 182, distance: 14.6
click at [515, 179] on icon "create" at bounding box center [518, 178] width 8 height 8
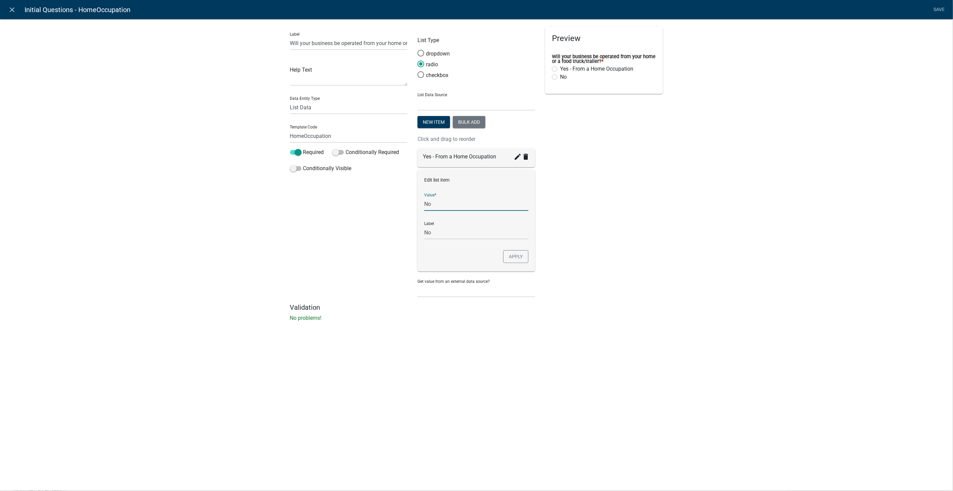
click at [444, 199] on input "No" at bounding box center [476, 204] width 104 height 14
type input "N"
type input "O"
type input "No - Other"
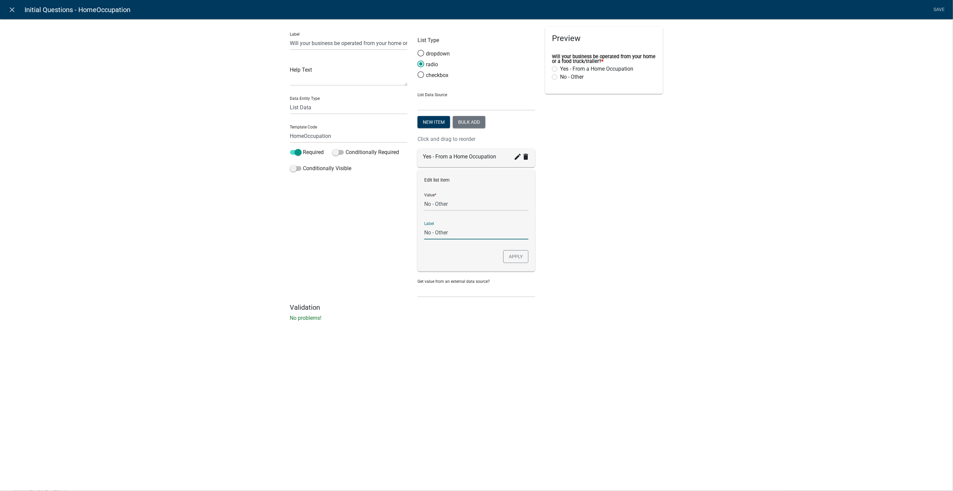
click at [468, 238] on input "No - Other" at bounding box center [476, 233] width 104 height 14
click at [519, 258] on button "Apply" at bounding box center [515, 256] width 25 height 13
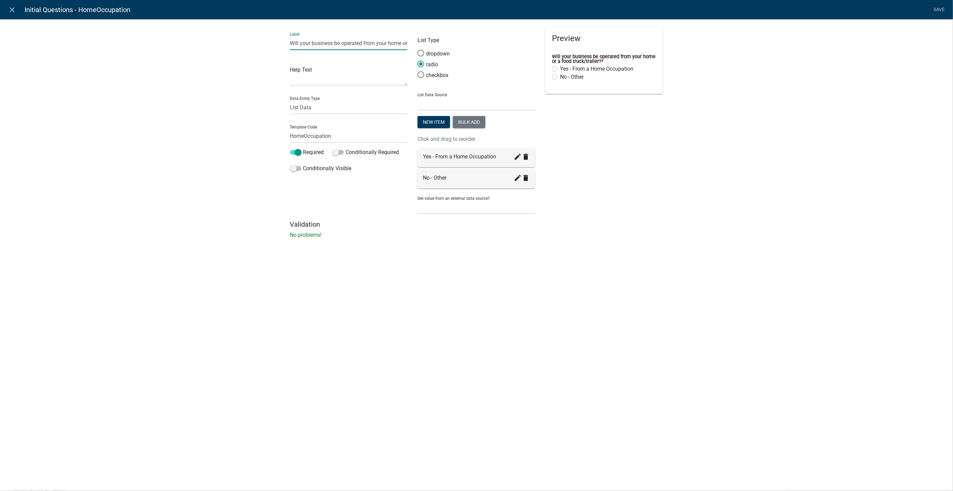
click at [370, 42] on input "Will your business be operated from your home or a food truck/trailer?" at bounding box center [349, 43] width 118 height 14
type input "Will your business be operated from your home or not?"
click at [938, 11] on link "Save" at bounding box center [939, 9] width 17 height 13
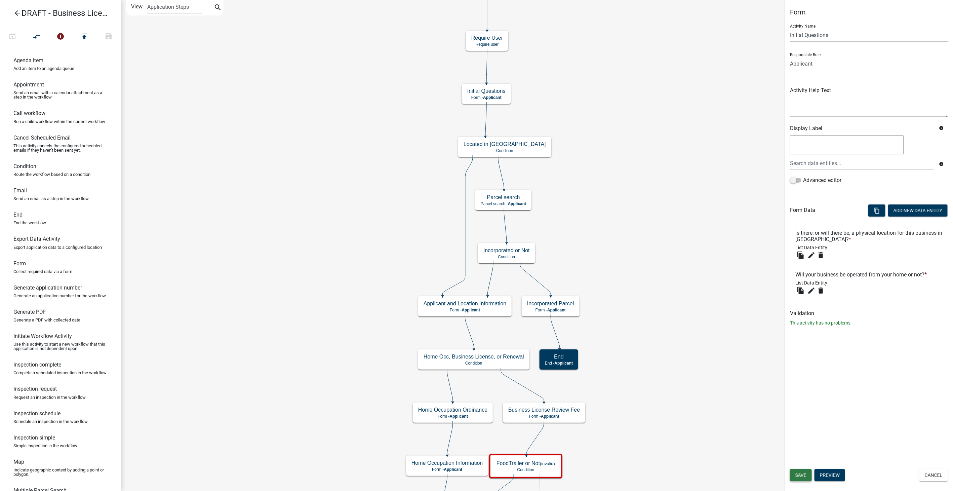
click at [800, 473] on span "Save" at bounding box center [800, 474] width 11 height 5
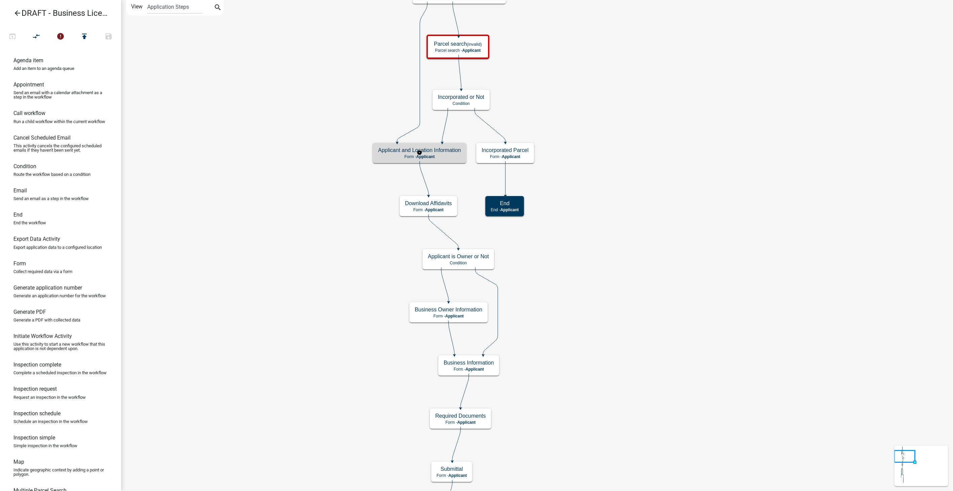
click at [401, 153] on h5 "Applicant and Location Information" at bounding box center [419, 150] width 83 height 6
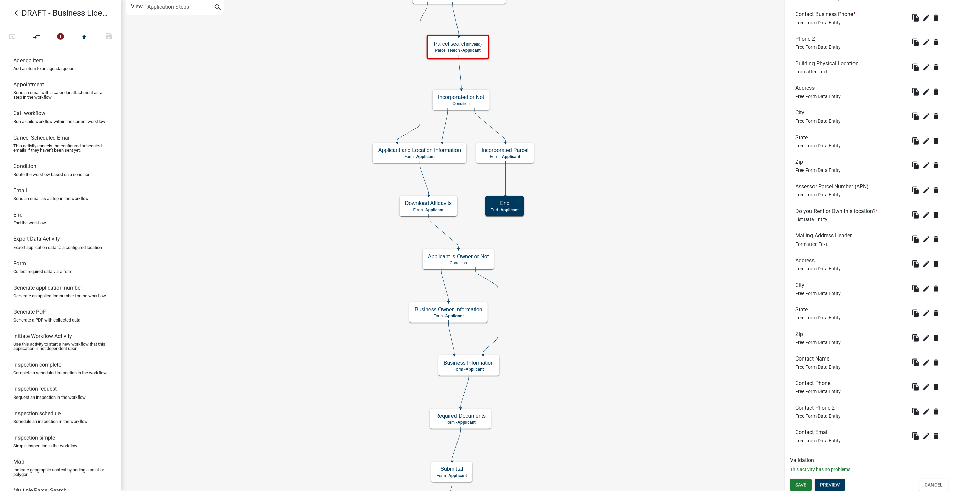
scroll to position [466, 0]
click at [920, 483] on button "Cancel" at bounding box center [933, 483] width 29 height 12
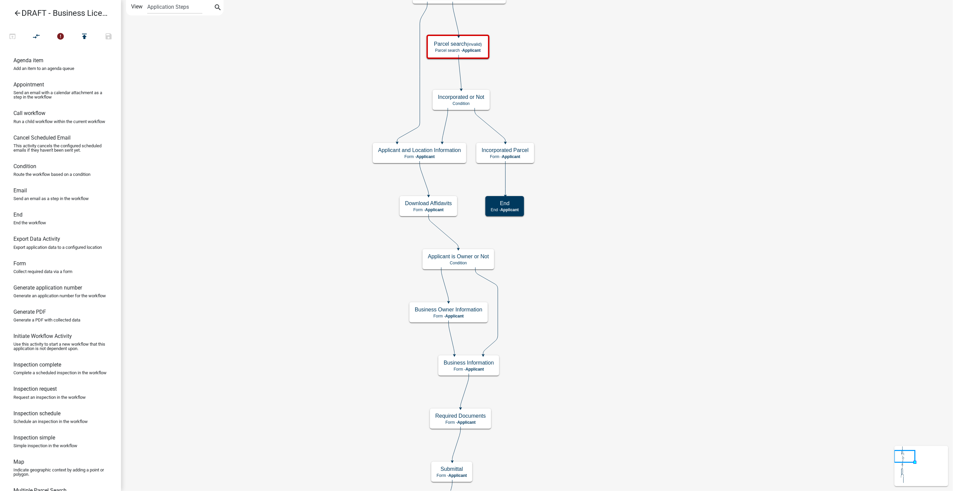
scroll to position [0, 0]
click at [447, 211] on p "Form - Applicant" at bounding box center [428, 209] width 47 height 5
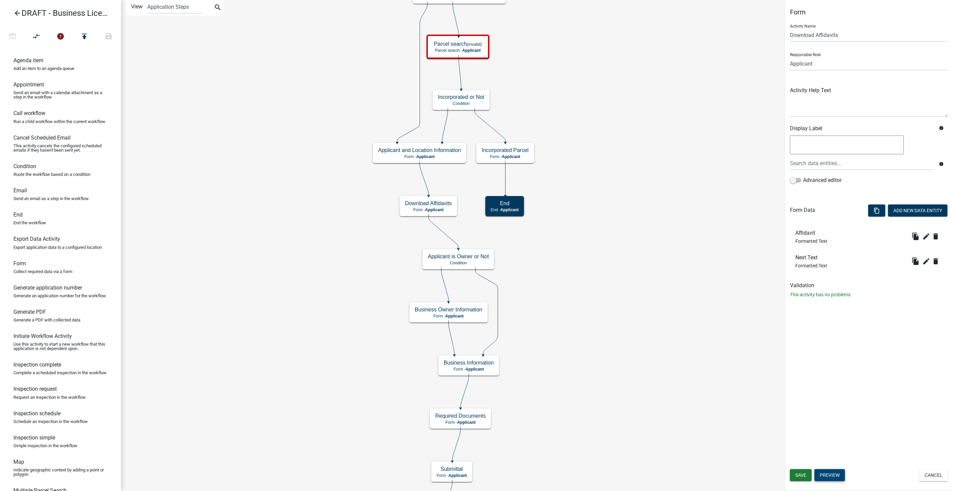
click at [825, 476] on button "Preview" at bounding box center [830, 475] width 31 height 12
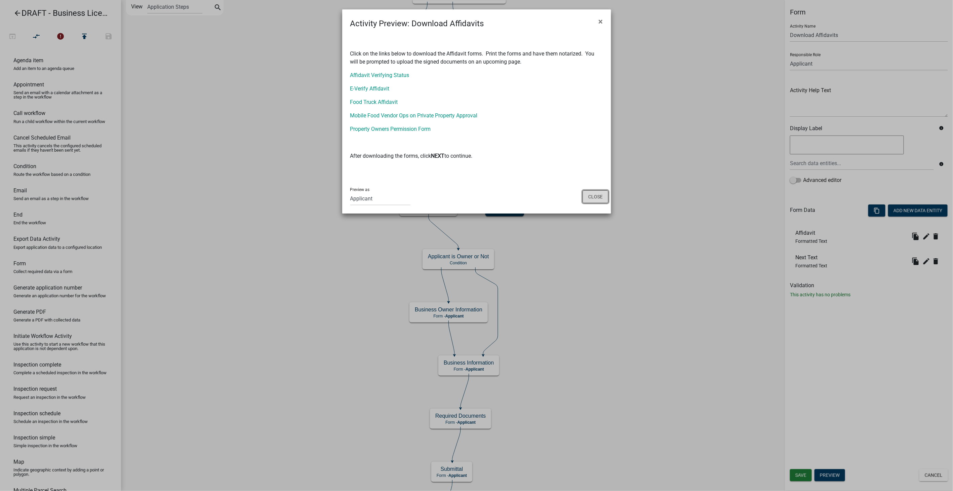
click at [591, 194] on button "Close" at bounding box center [596, 196] width 26 height 13
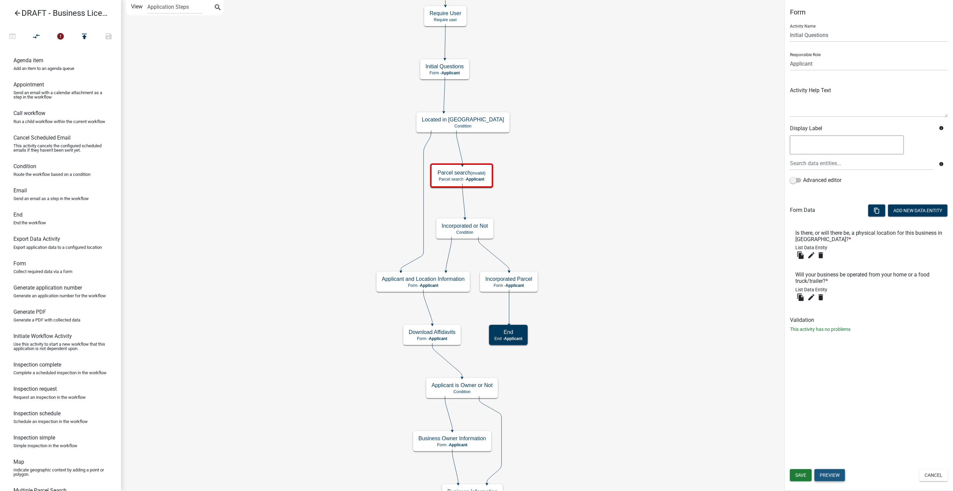
click at [824, 474] on button "Preview" at bounding box center [830, 475] width 31 height 12
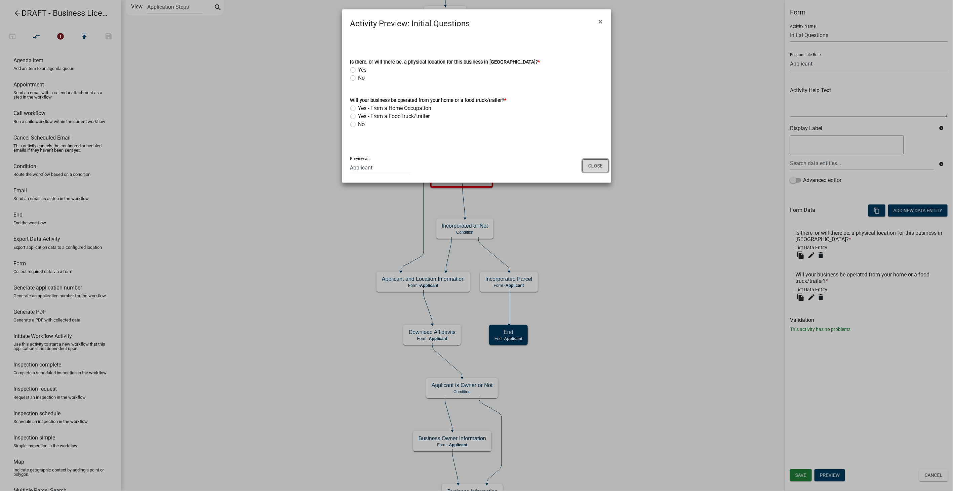
click at [588, 164] on button "Close" at bounding box center [596, 165] width 26 height 13
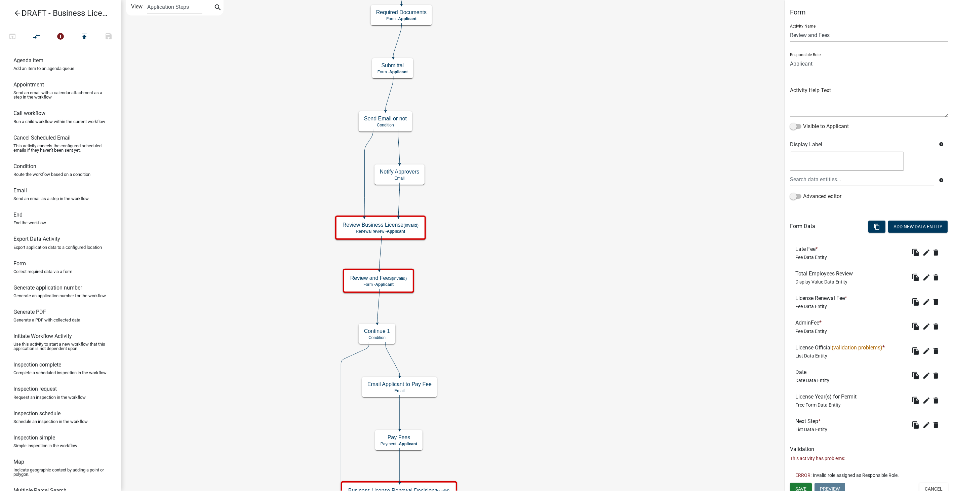
click at [830, 481] on li "ERROR: Invalid role assigned as Responsible Role." at bounding box center [869, 474] width 158 height 15
click at [833, 57] on select "Applicant Fire Marshal Reviewers Building Inspectors Admin Community Development" at bounding box center [869, 64] width 158 height 14
select select "66D5FF95-1CD3-428B-B9DC-D797D01D8DE2"
click at [790, 57] on select "Applicant Fire Marshal Reviewers Building Inspectors Admin Community Development" at bounding box center [869, 64] width 158 height 14
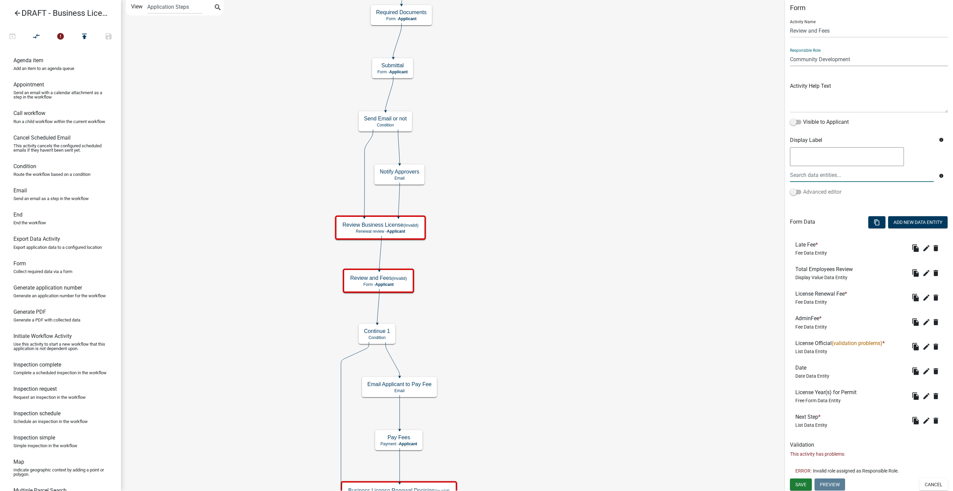
scroll to position [6, 0]
click at [804, 481] on span "Save" at bounding box center [800, 482] width 11 height 5
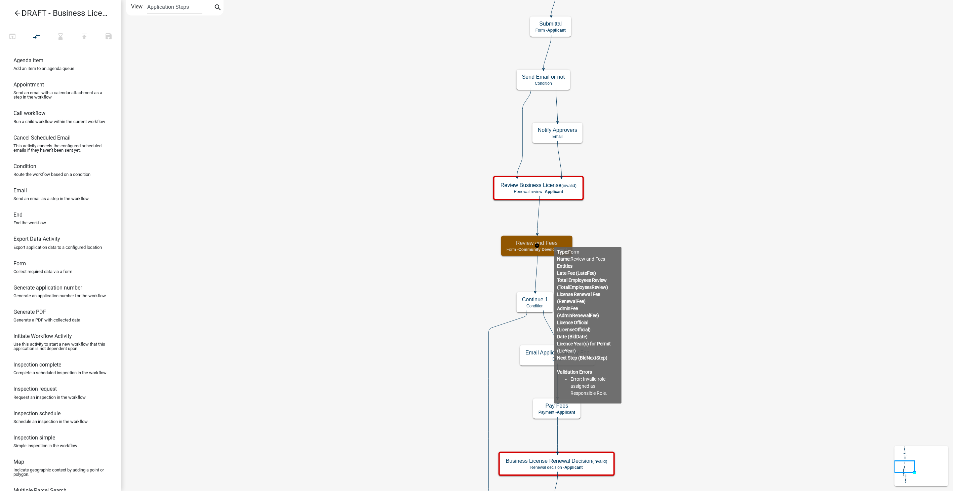
click at [554, 241] on h5 "Review and Fees" at bounding box center [537, 243] width 61 height 6
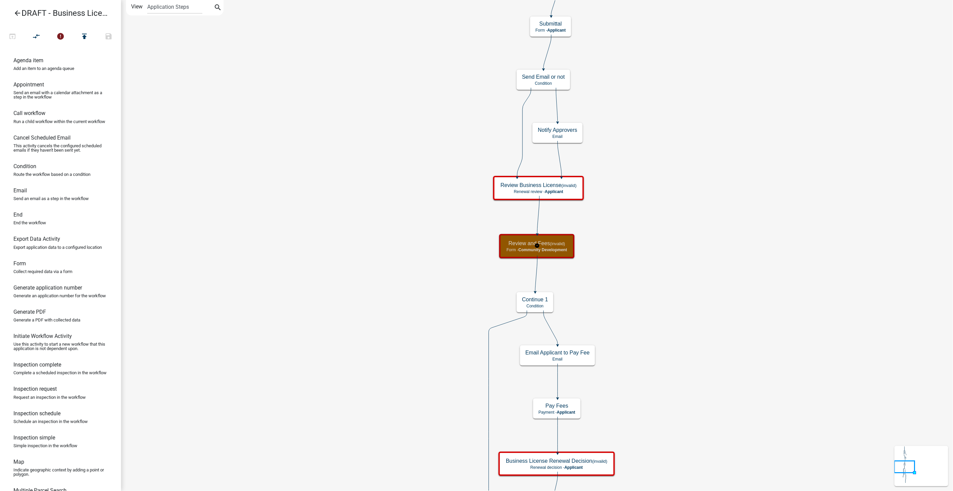
click at [572, 251] on div "Review and Fees (invalid) Form - Community Development" at bounding box center [536, 246] width 71 height 20
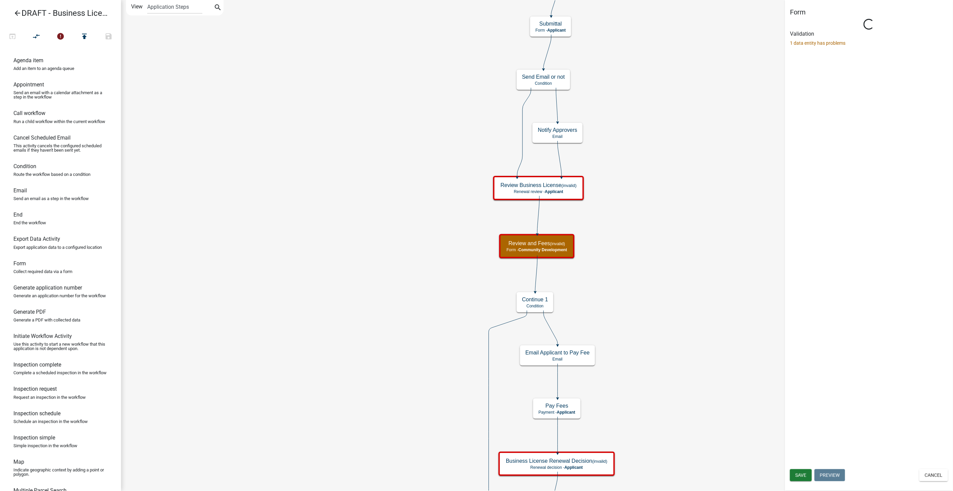
select select "66D5FF95-1CD3-428B-B9DC-D797D01D8DE2"
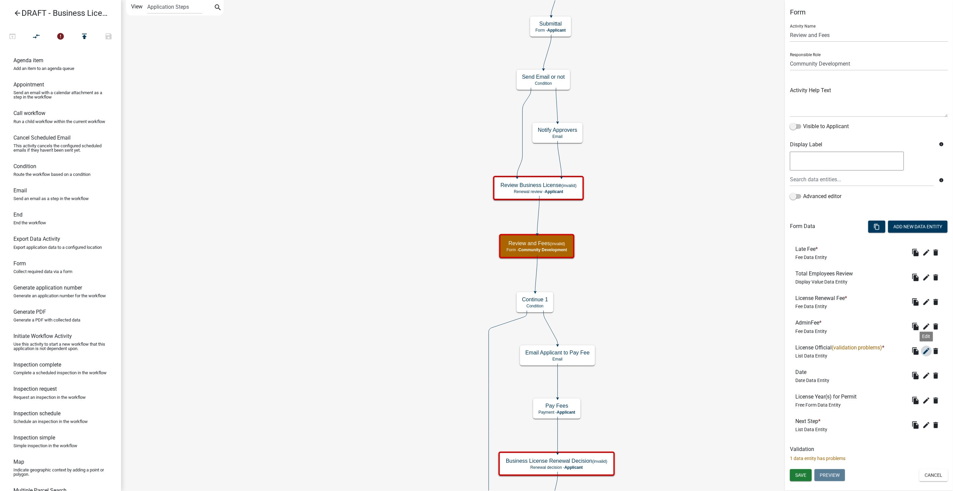
click at [926, 349] on icon "edit" at bounding box center [927, 351] width 8 height 8
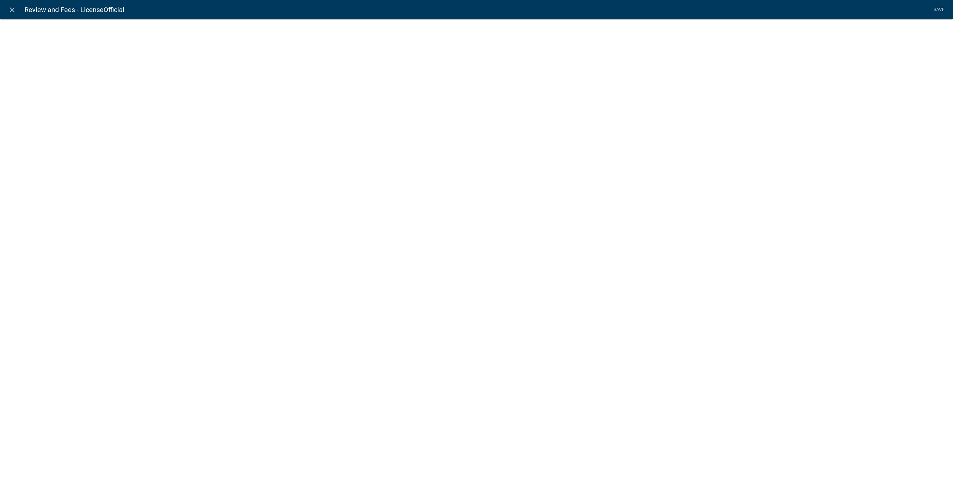
select select "list-data"
select select
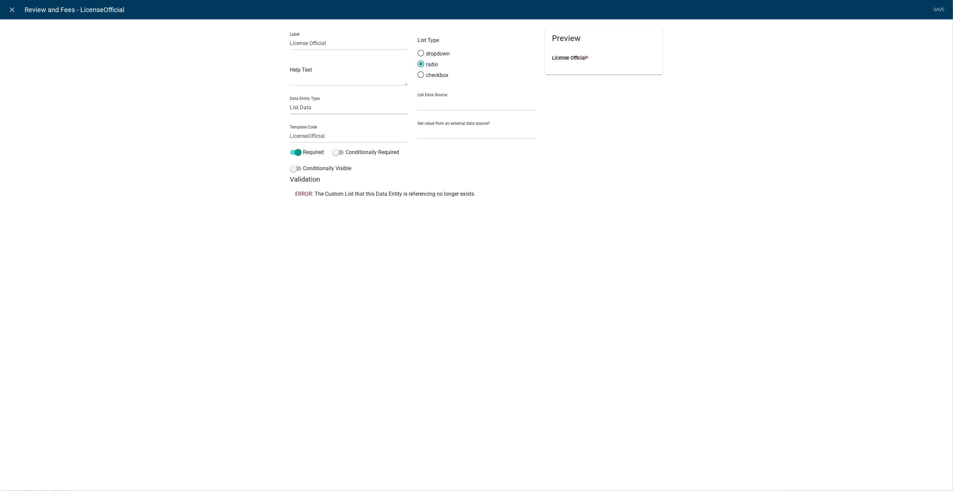
click at [332, 108] on select "Free Form Text Document Display Entity Value Fee Numeric Data Date Map Sketch D…" at bounding box center [349, 108] width 118 height 14
select select "free-form-text"
click at [290, 101] on select "Free Form Text Document Display Entity Value Fee Numeric Data Date Map Sketch D…" at bounding box center [349, 108] width 118 height 14
select select
click at [940, 5] on link "Save" at bounding box center [939, 9] width 17 height 13
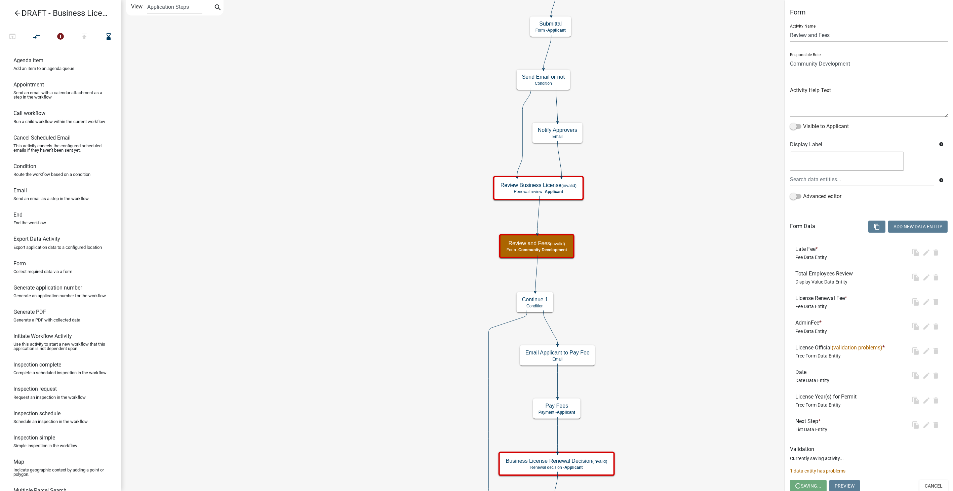
select select "66D5FF95-1CD3-428B-B9DC-D797D01D8DE2"
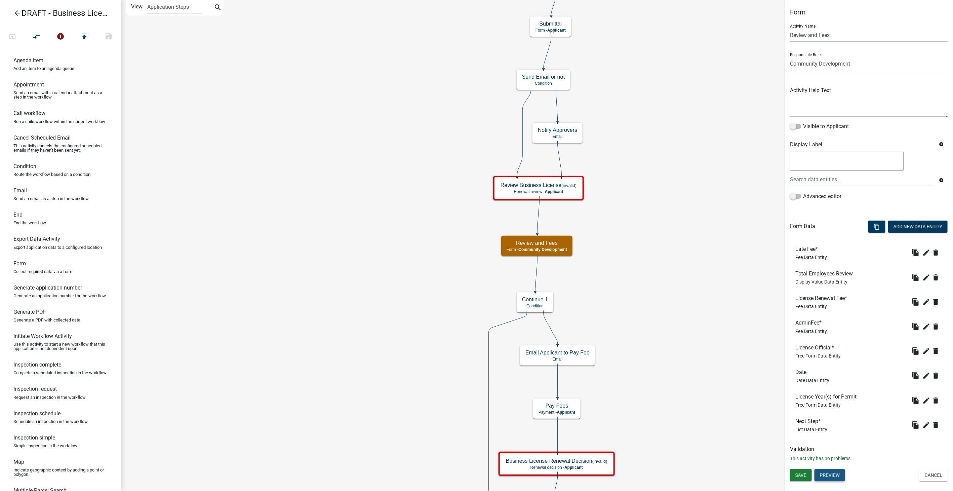
click at [834, 472] on button "Preview" at bounding box center [830, 475] width 31 height 12
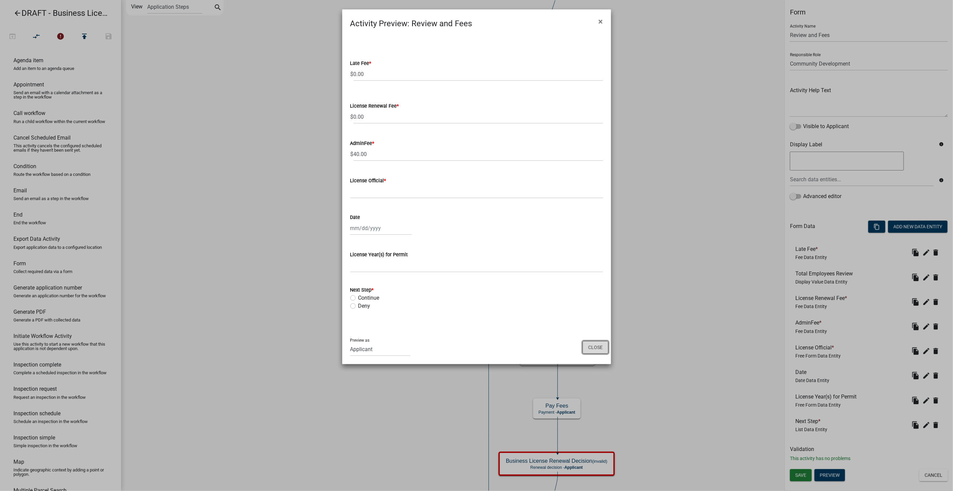
click at [593, 347] on button "Close" at bounding box center [596, 347] width 26 height 13
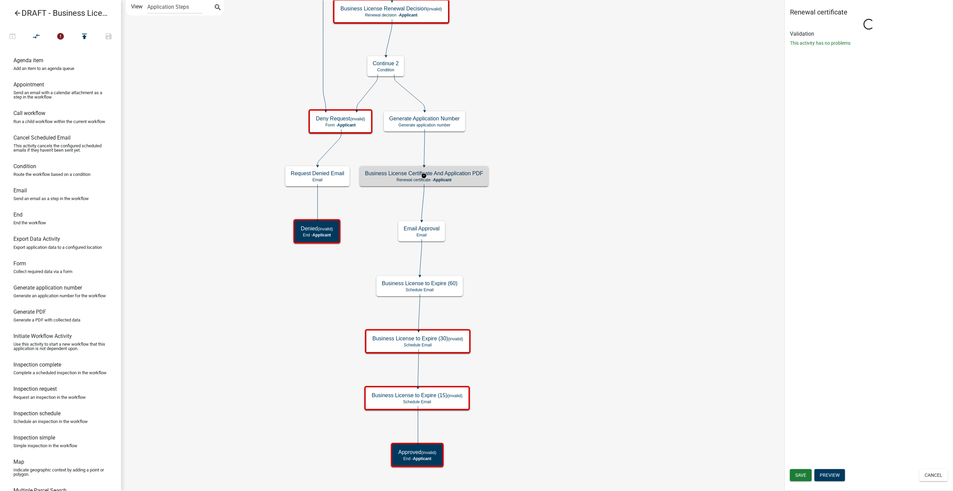
select select "66D5FF95-1CD3-428B-B9DC-D797D01D8DE2"
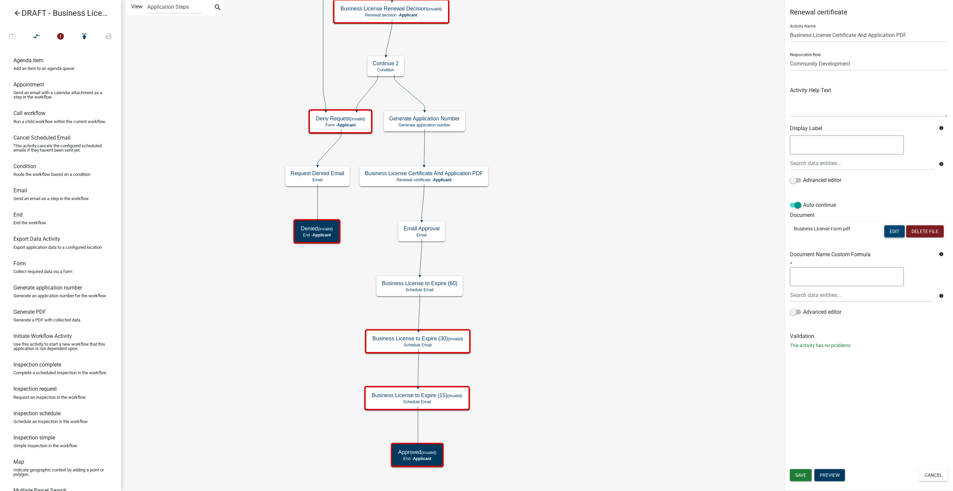
click at [895, 231] on button "Edit" at bounding box center [895, 231] width 21 height 12
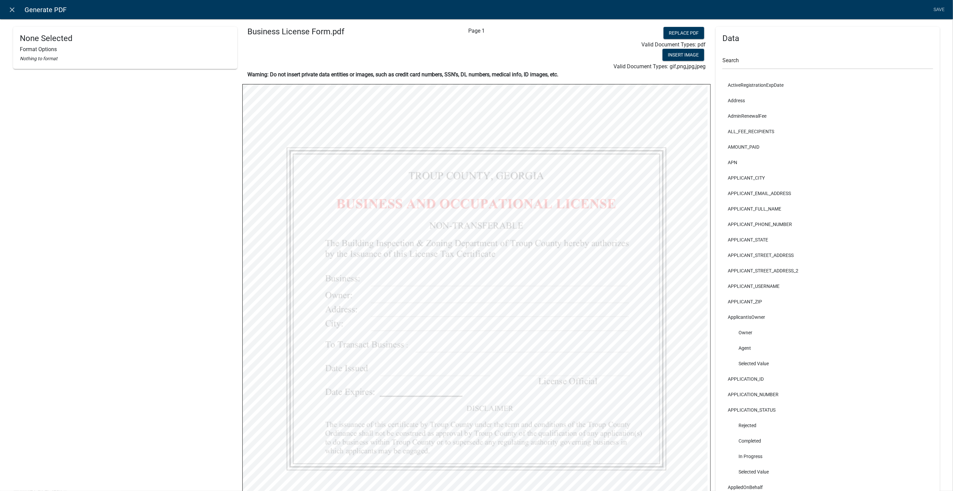
click at [11, 2] on nav "close Generate PDF Save" at bounding box center [476, 9] width 953 height 19
click at [12, 9] on icon "close" at bounding box center [12, 10] width 8 height 8
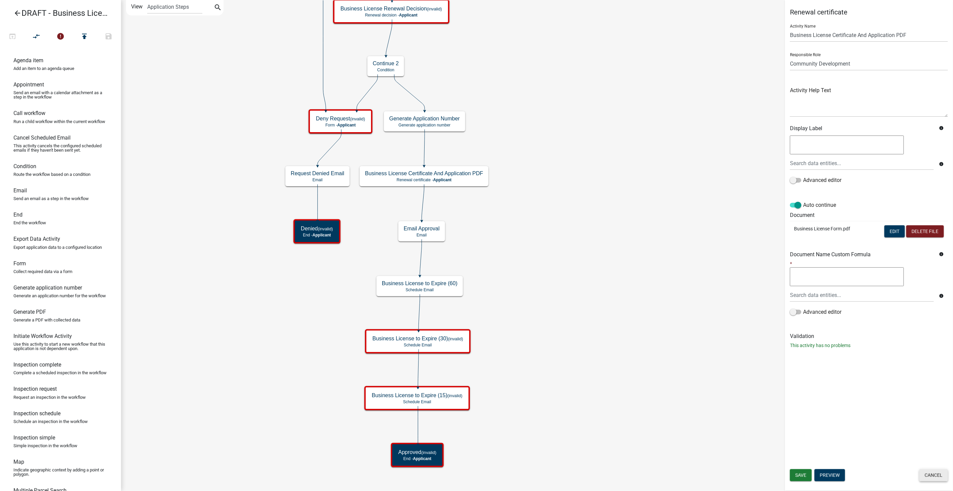
click at [930, 478] on button "Cancel" at bounding box center [933, 475] width 29 height 12
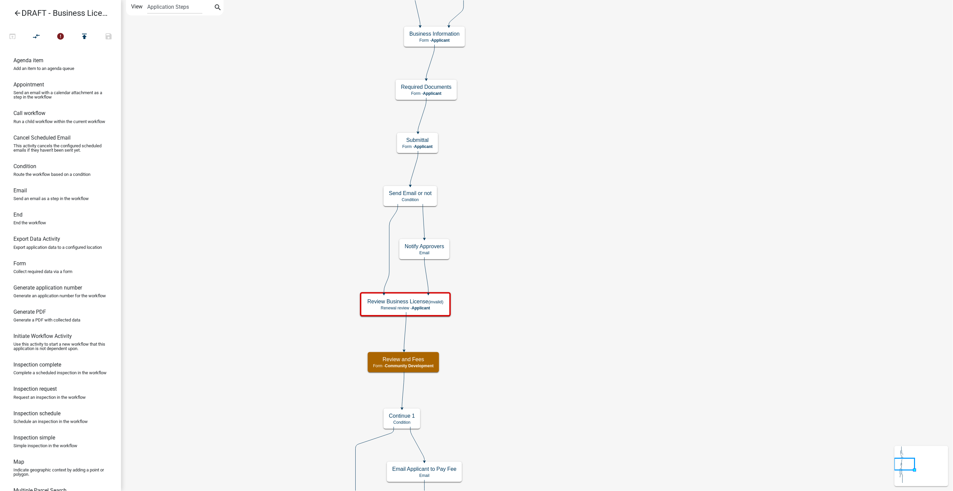
click at [15, 14] on icon "arrow_back" at bounding box center [17, 13] width 8 height 9
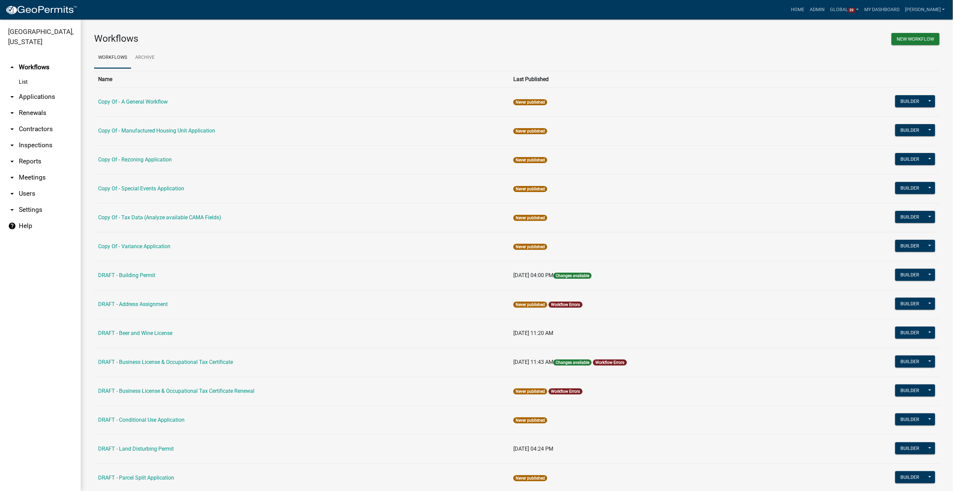
scroll to position [76, 0]
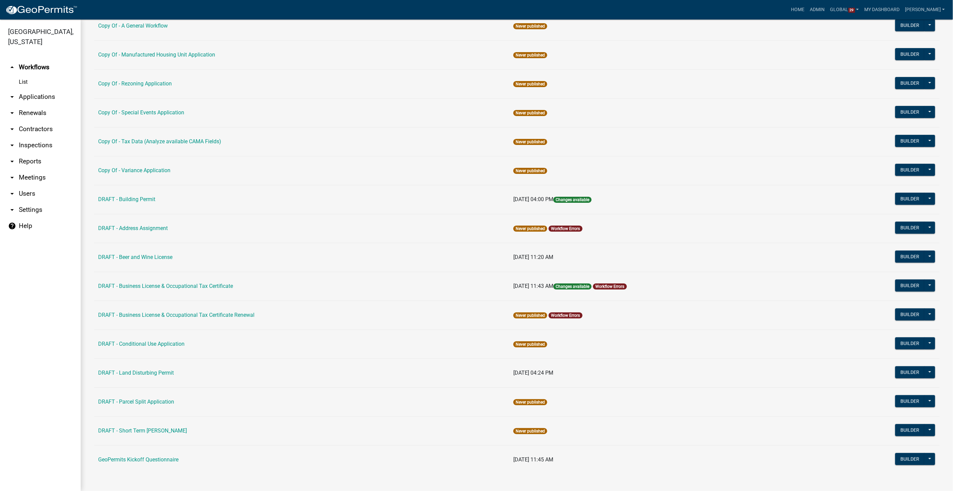
click at [26, 227] on link "help Help" at bounding box center [40, 226] width 81 height 16
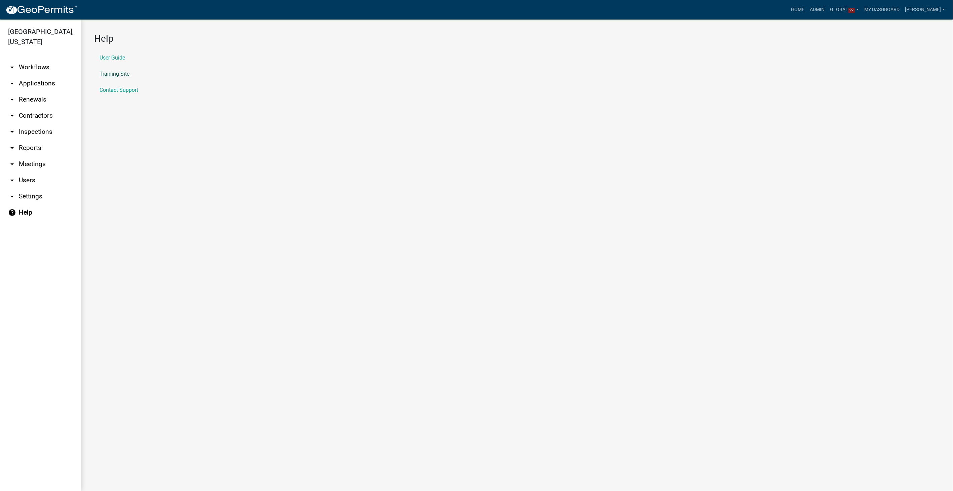
click at [116, 75] on link "Training Site" at bounding box center [115, 73] width 30 height 5
click at [43, 68] on link "arrow_drop_down Workflows" at bounding box center [40, 67] width 81 height 16
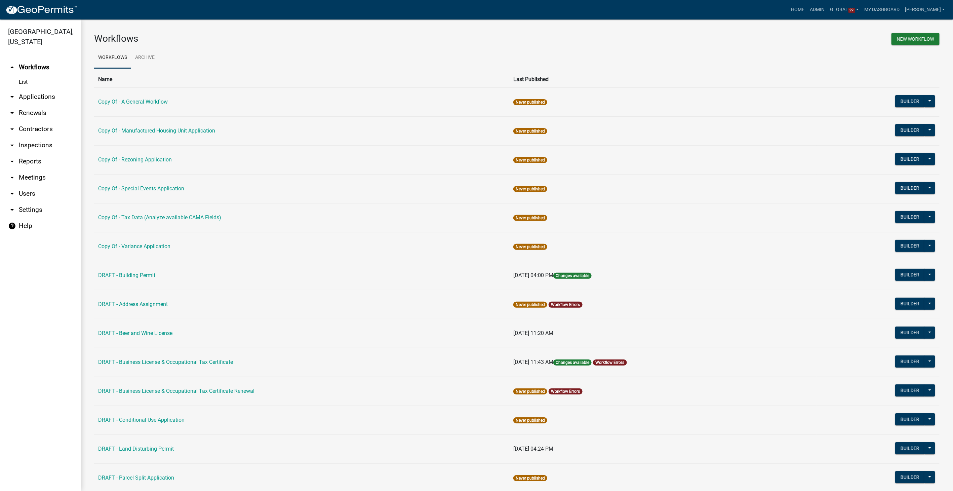
scroll to position [75, 0]
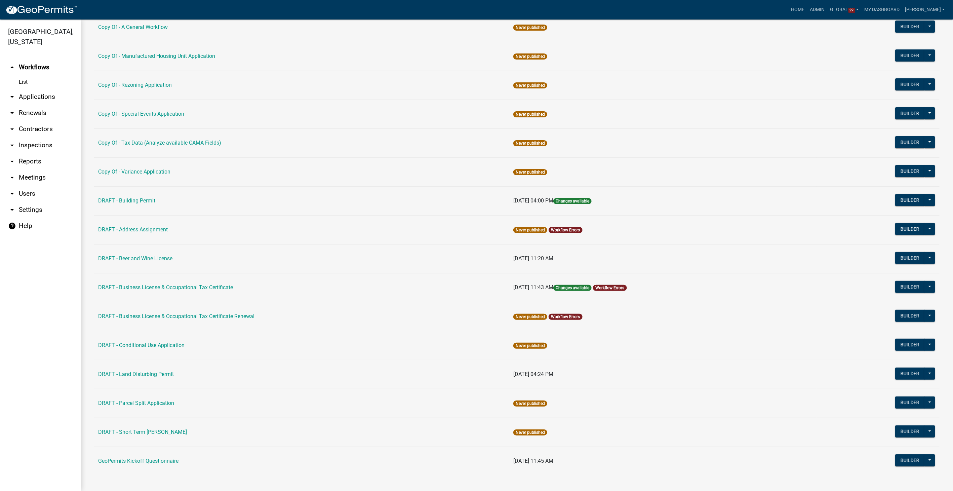
click at [22, 131] on link "arrow_drop_down Contractors" at bounding box center [40, 129] width 81 height 16
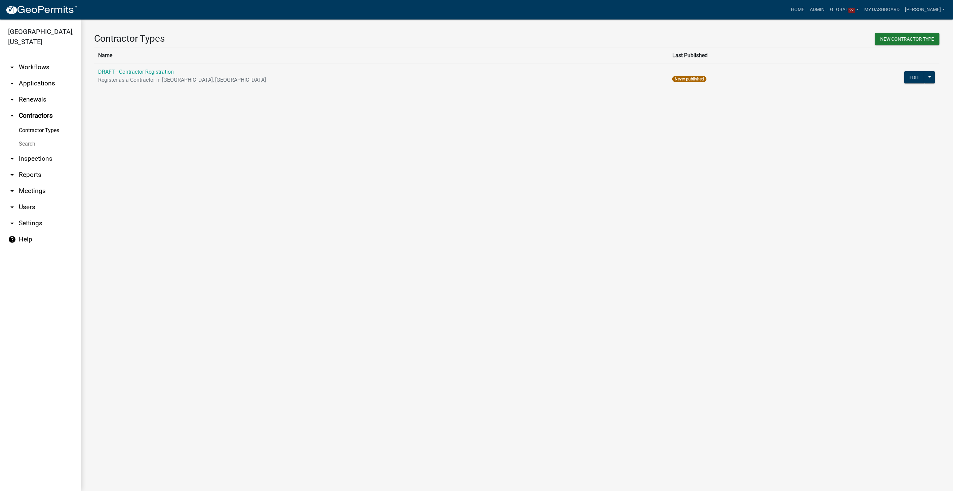
click at [41, 63] on link "arrow_drop_down Workflows" at bounding box center [40, 67] width 81 height 16
